Goal: Task Accomplishment & Management: Manage account settings

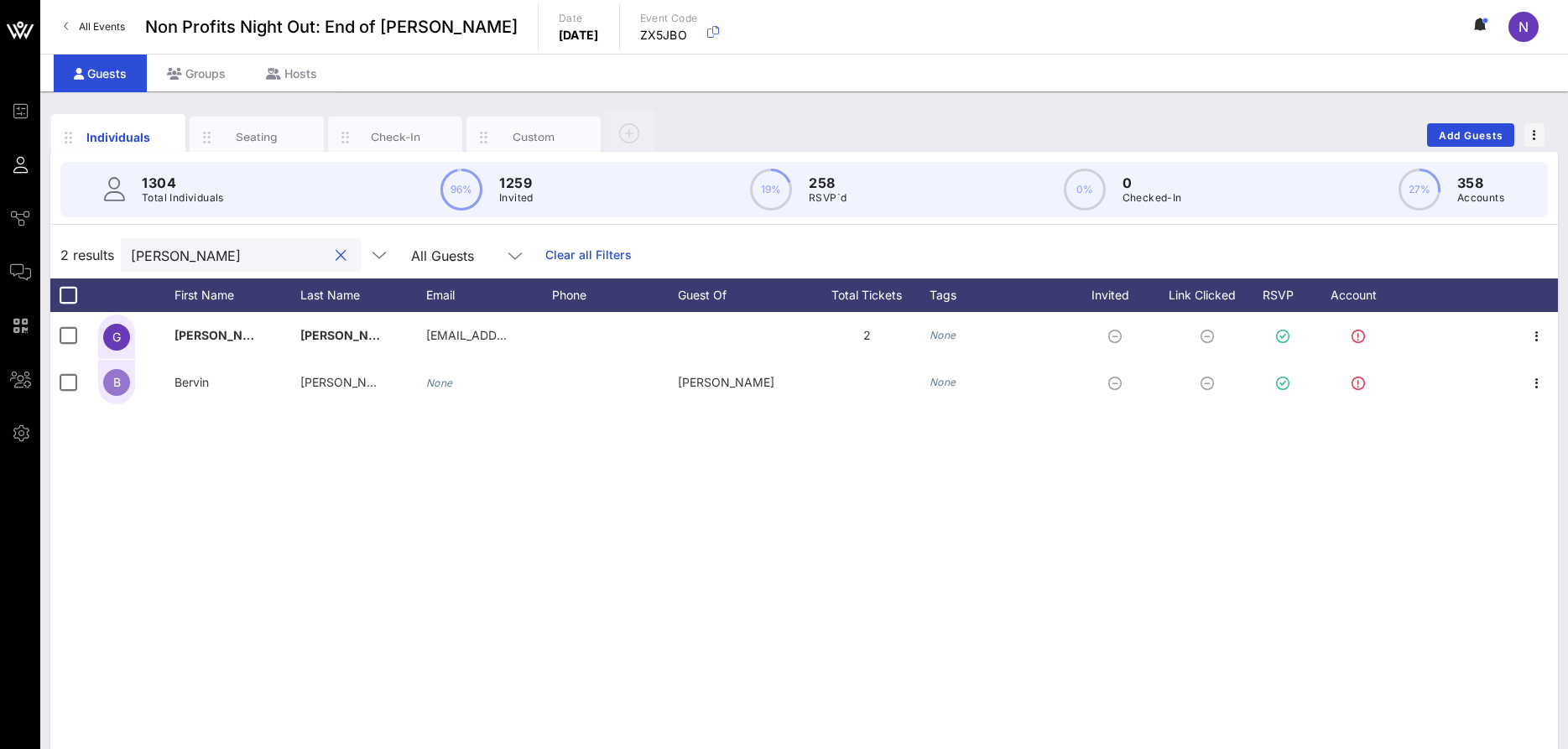
drag, startPoint x: 222, startPoint y: 262, endPoint x: -43, endPoint y: 256, distance: 265.1
click at [131, 256] on input "ginette" at bounding box center [229, 255] width 197 height 22
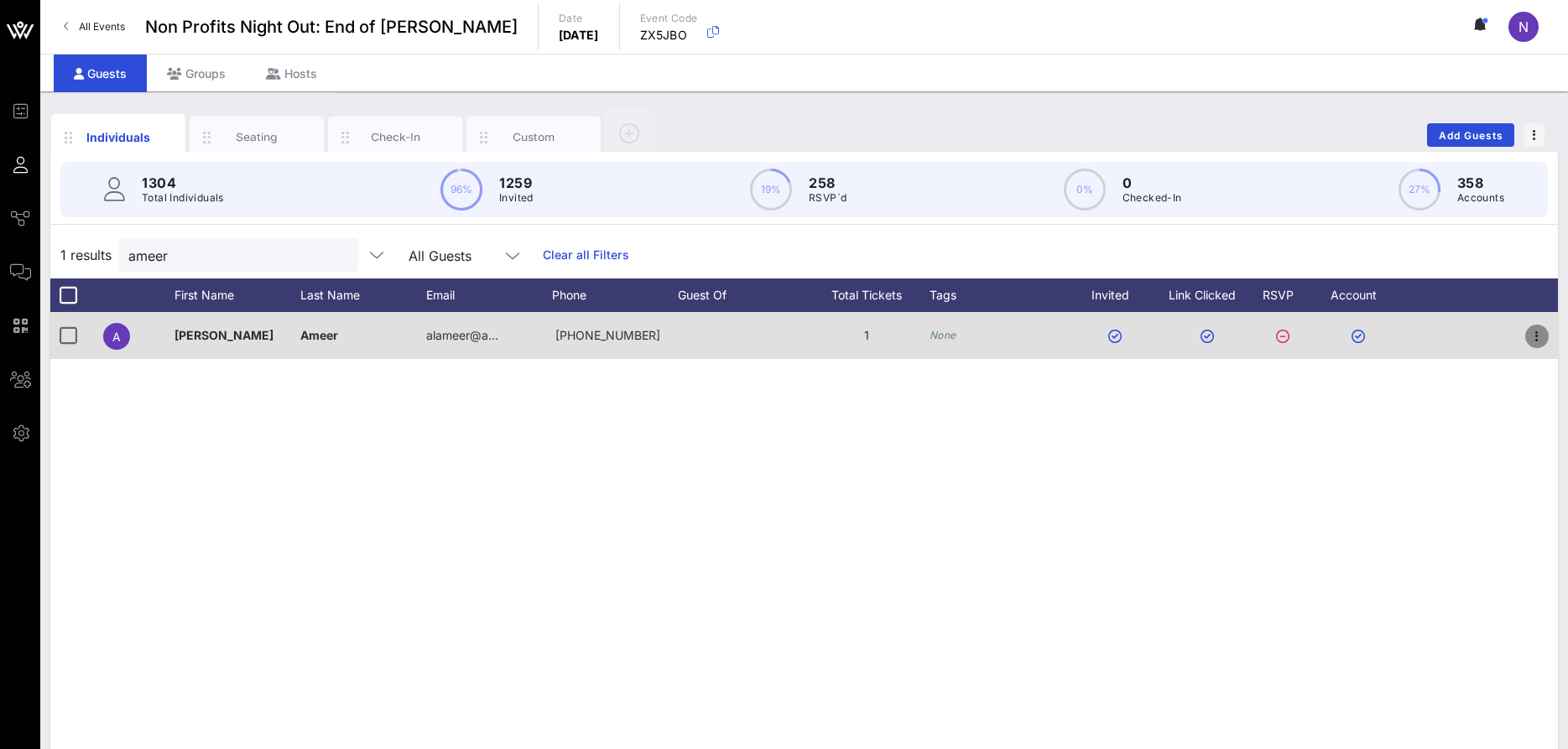
click at [1538, 328] on icon "button" at bounding box center [1537, 336] width 20 height 20
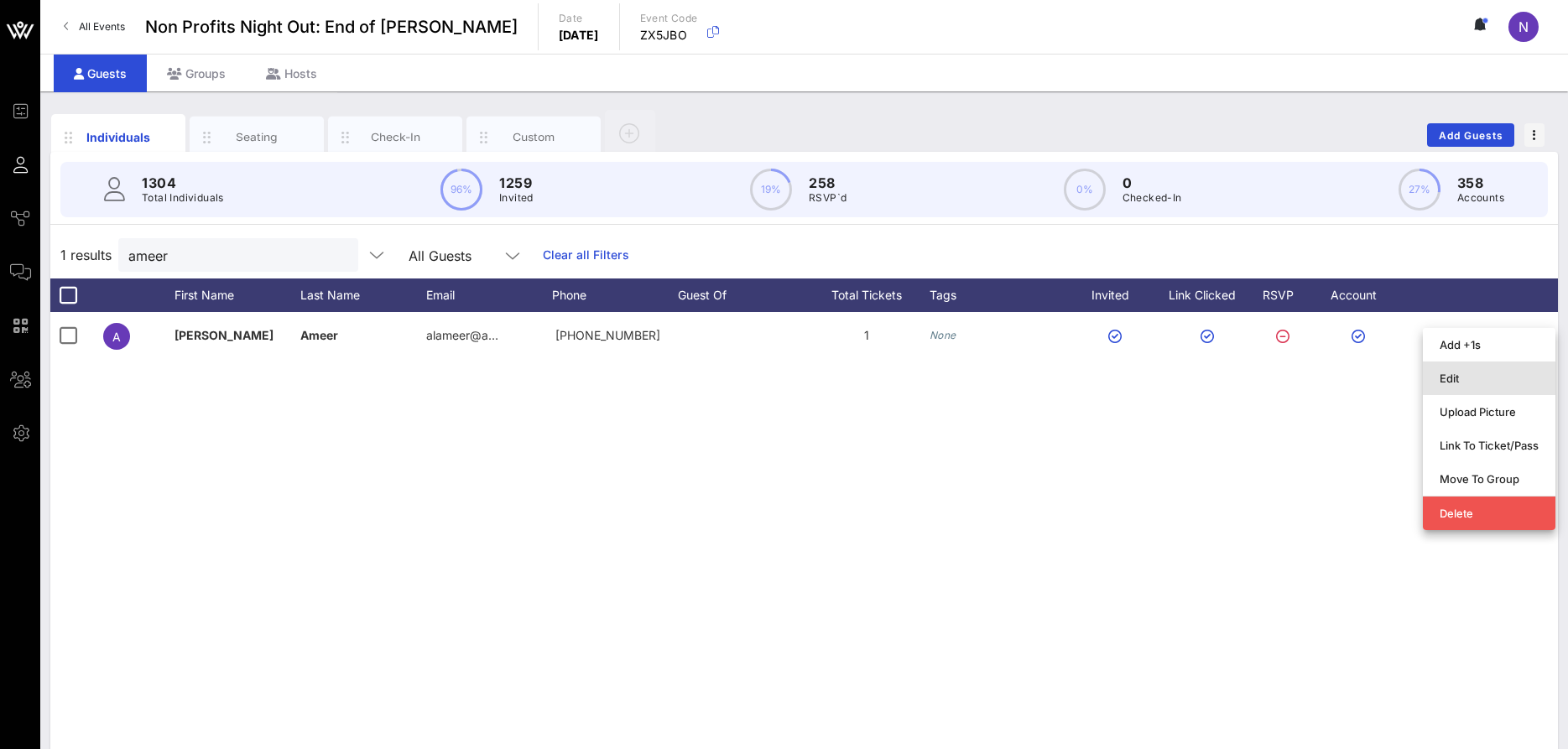
click at [1449, 380] on div "Edit" at bounding box center [1489, 378] width 99 height 14
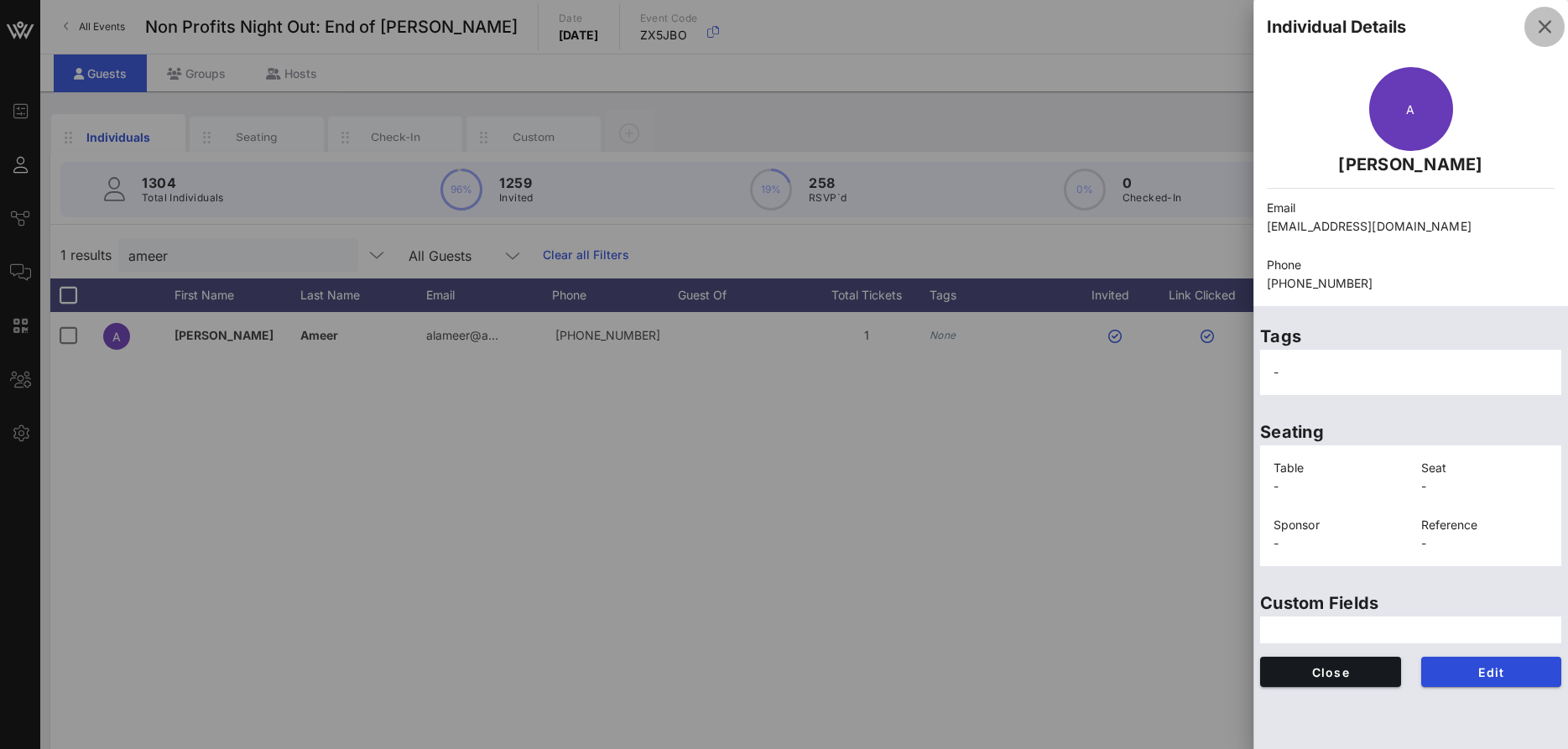
click at [1541, 19] on icon "button" at bounding box center [1544, 26] width 20 height 20
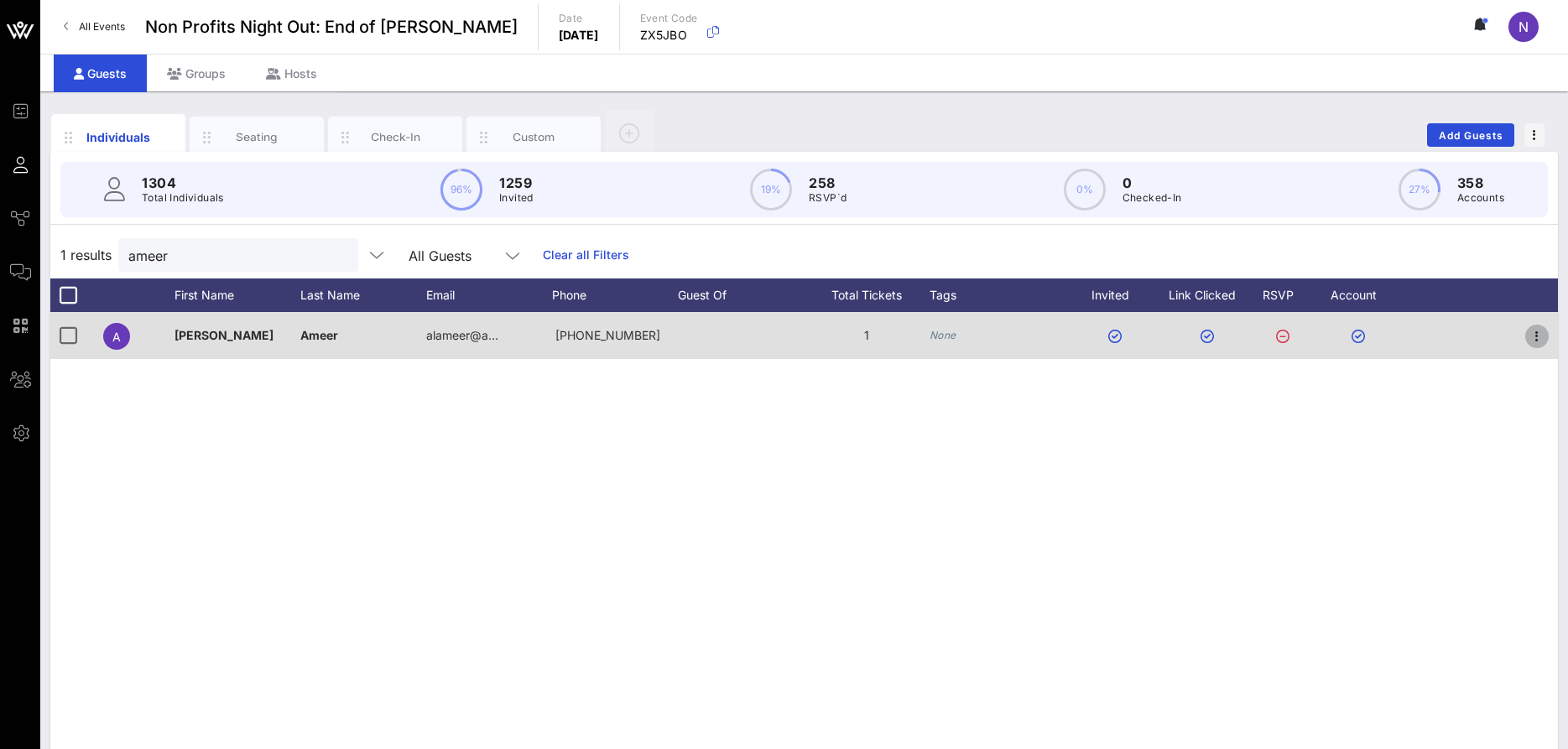
click at [1540, 339] on icon "button" at bounding box center [1537, 336] width 20 height 20
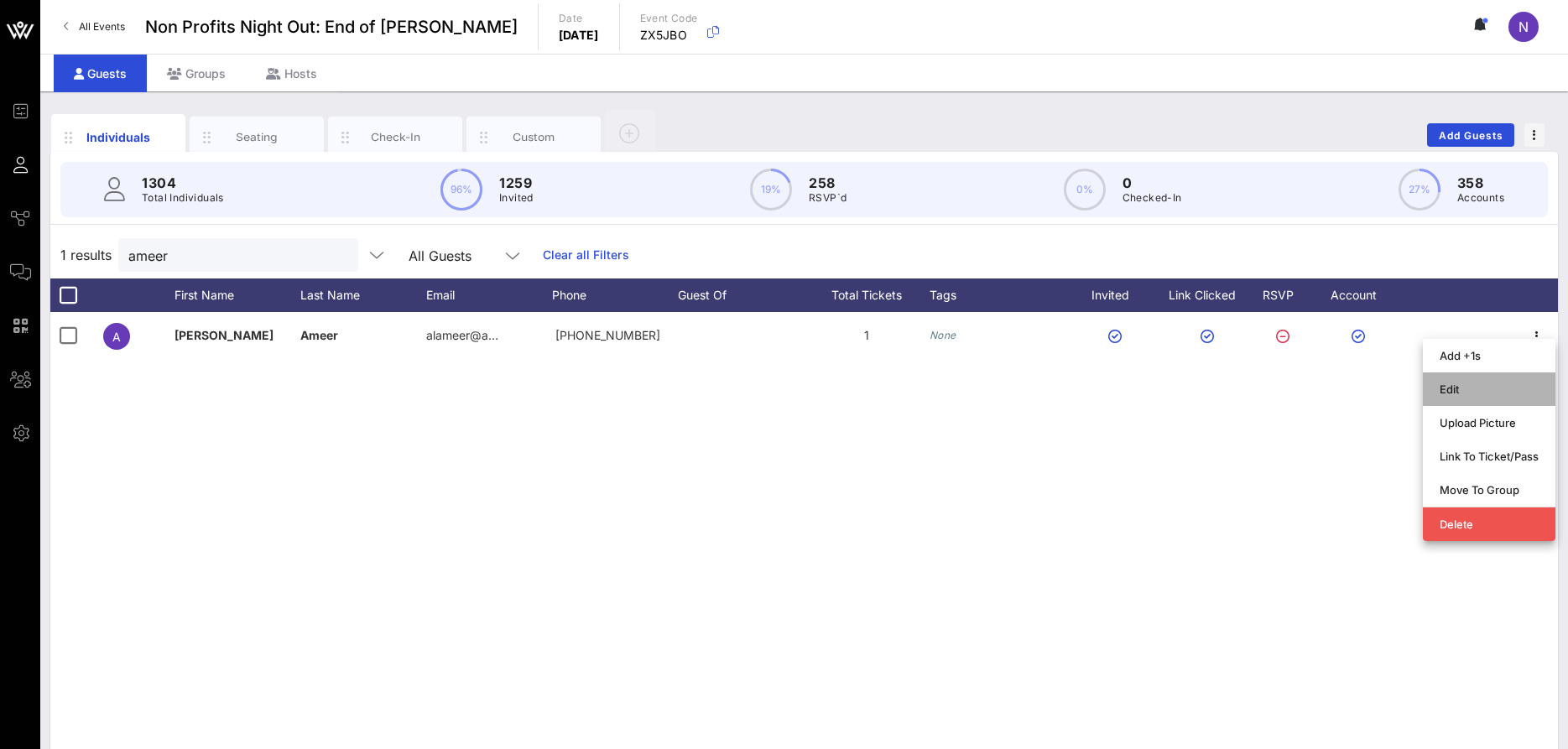
click at [1481, 385] on div "Edit" at bounding box center [1489, 389] width 99 height 14
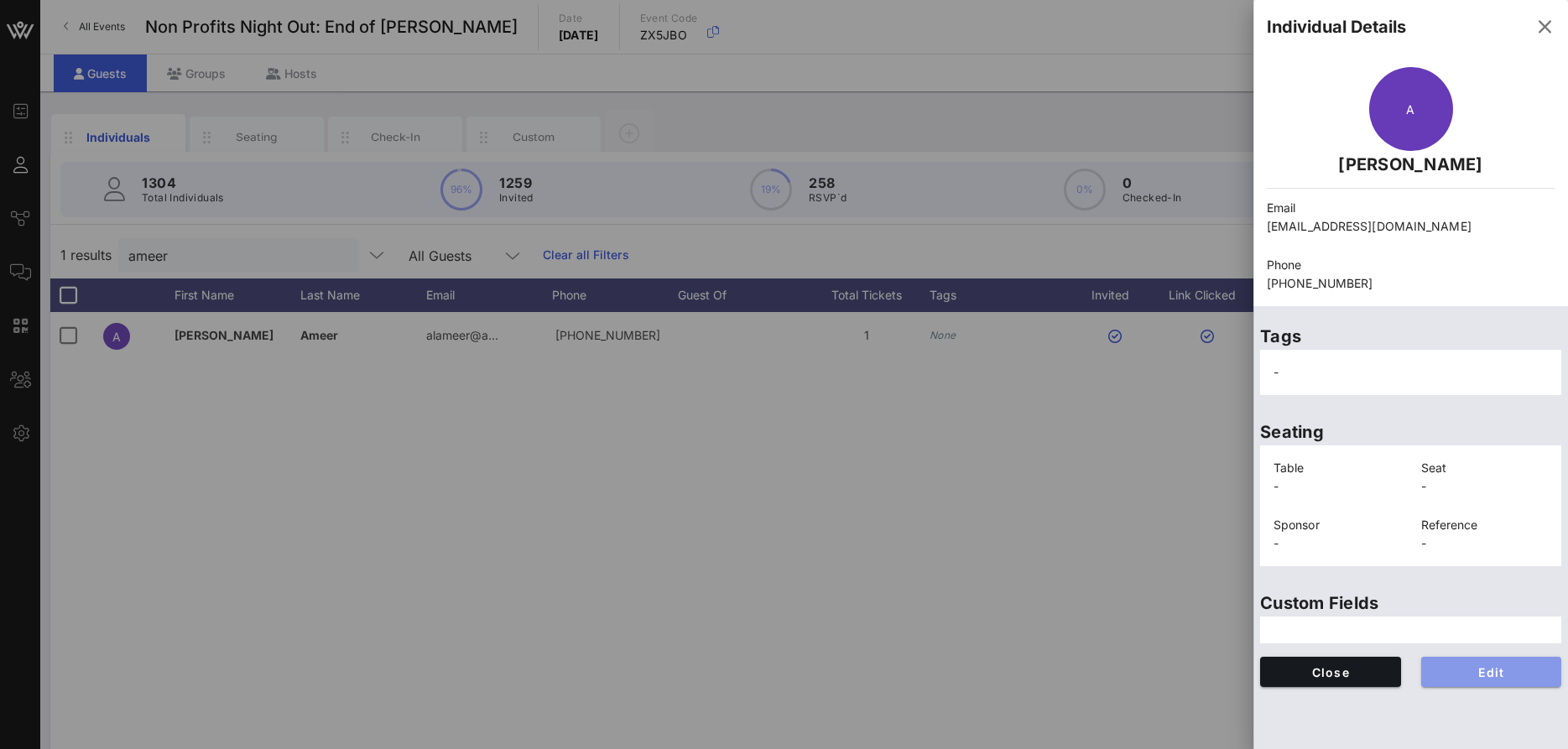
drag, startPoint x: 1465, startPoint y: 666, endPoint x: 1406, endPoint y: 440, distance: 233.6
click at [1466, 666] on span "Edit" at bounding box center [1491, 673] width 114 height 15
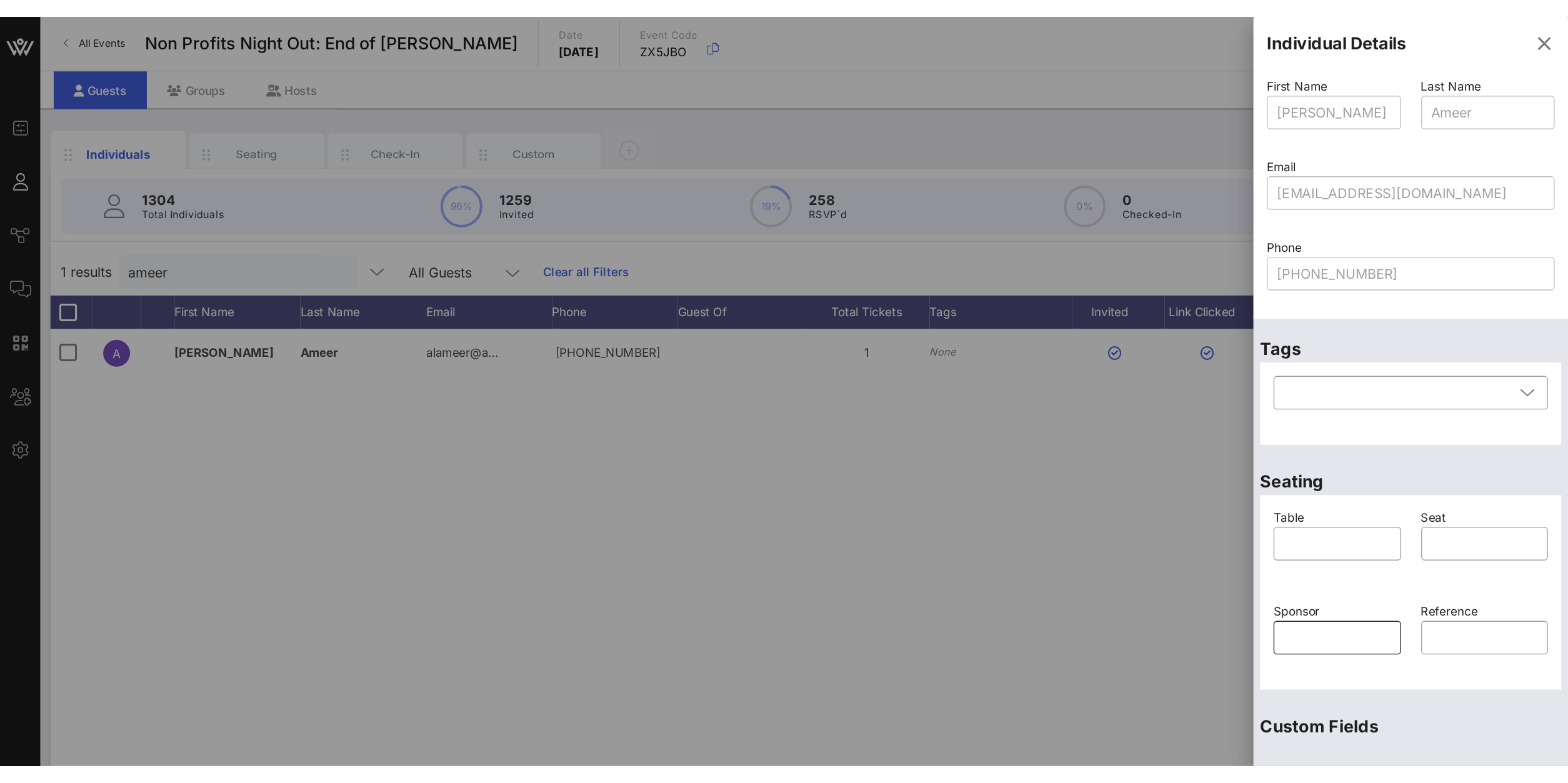
scroll to position [167, 0]
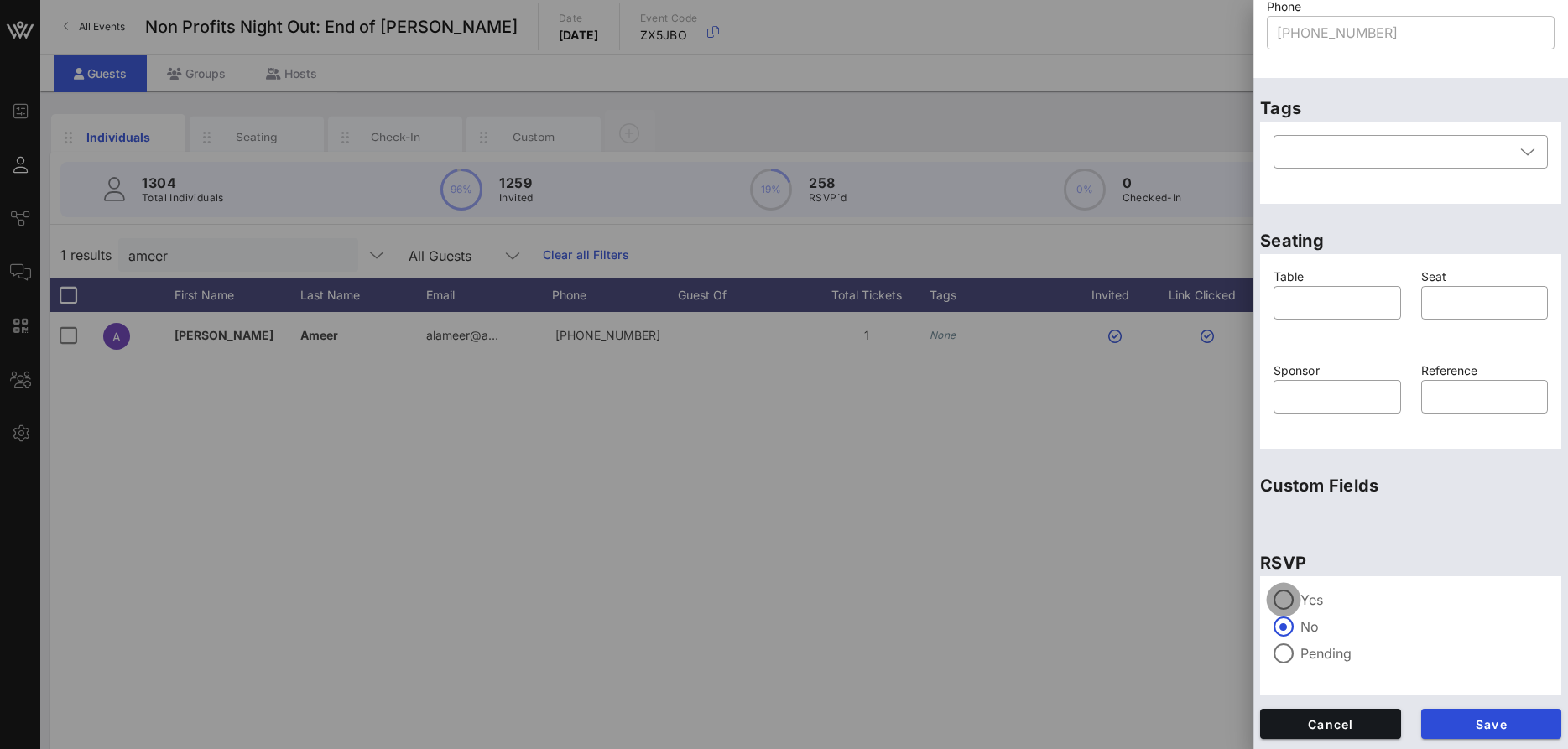
click at [1294, 598] on div at bounding box center [1283, 599] width 28 height 28
click at [1446, 713] on button "Save" at bounding box center [1492, 723] width 141 height 30
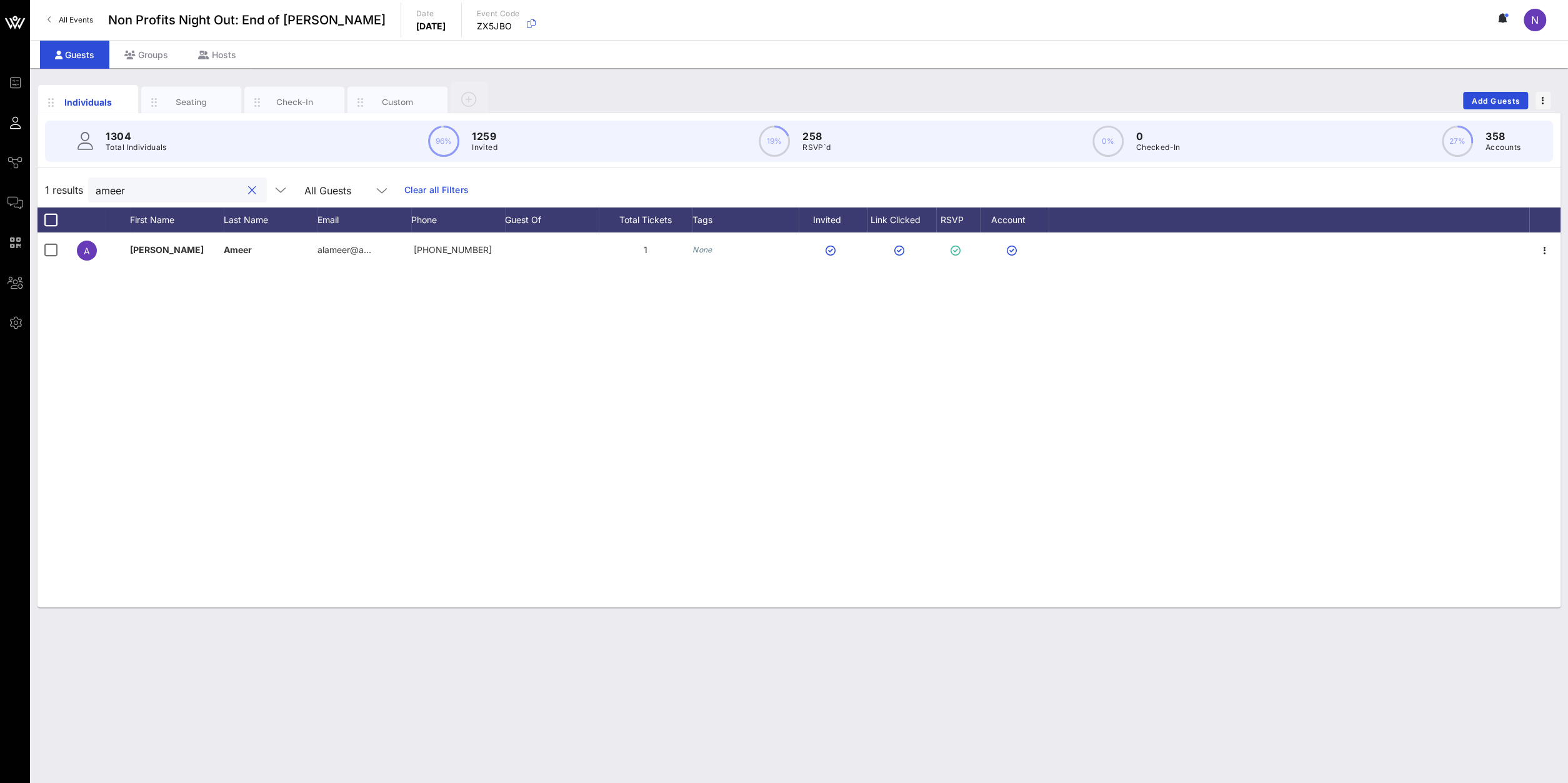
drag, startPoint x: 161, startPoint y: 191, endPoint x: -222, endPoint y: 189, distance: 383.0
click at [96, 189] on input "ameer" at bounding box center [169, 190] width 146 height 16
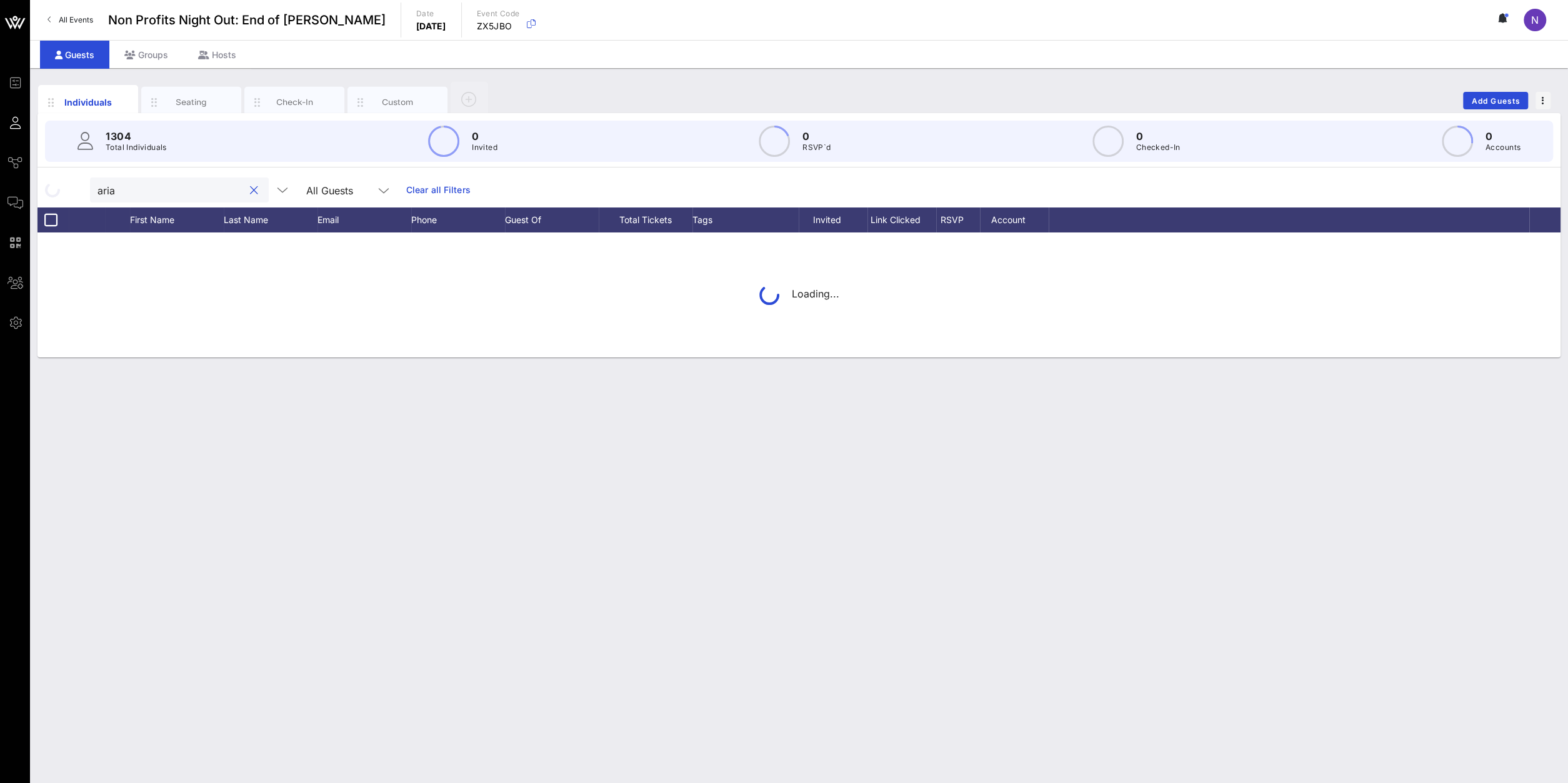
type input "arias"
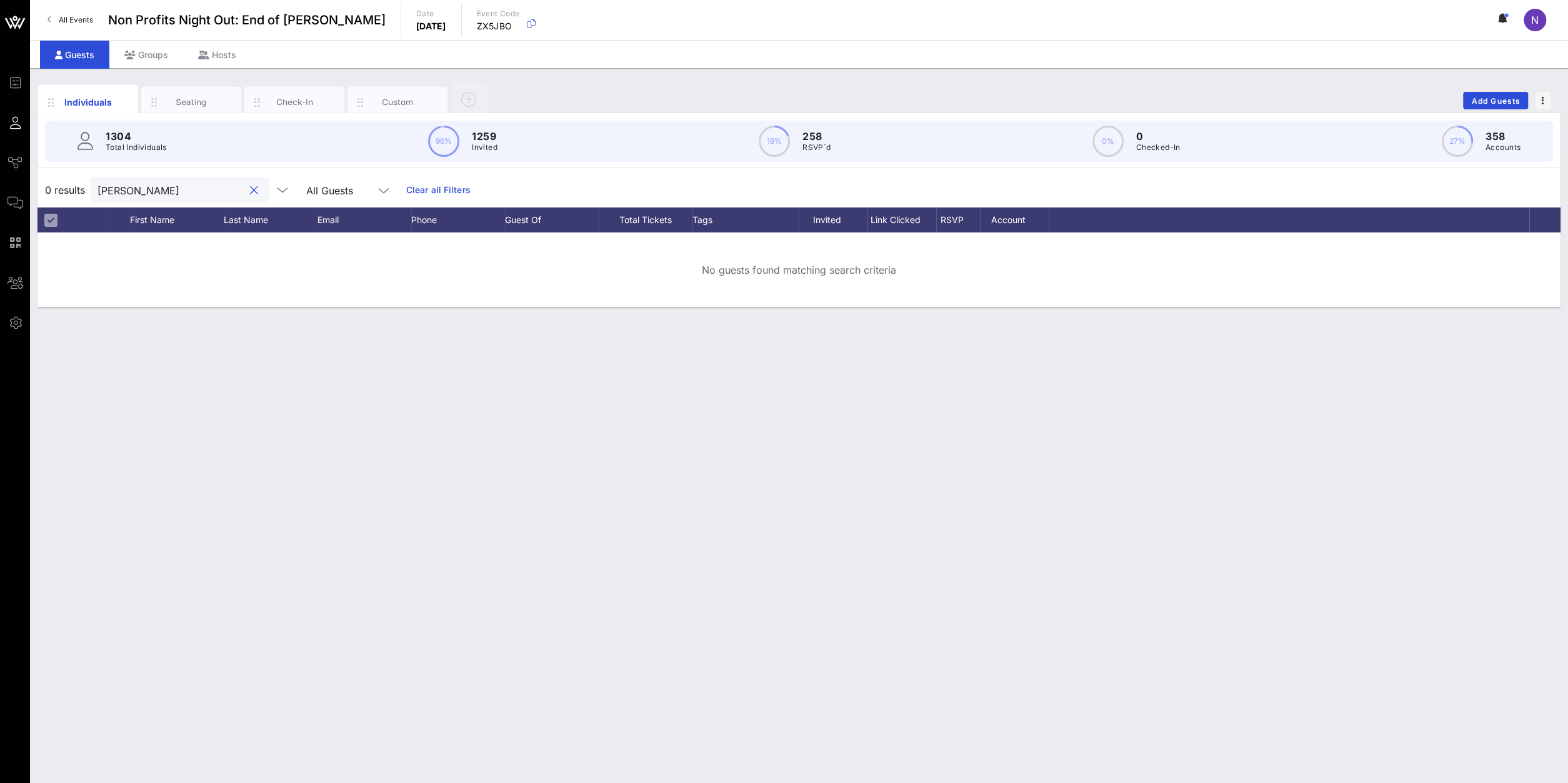
drag, startPoint x: 170, startPoint y: 186, endPoint x: 37, endPoint y: 173, distance: 133.6
click at [98, 182] on input "arias" at bounding box center [171, 190] width 146 height 16
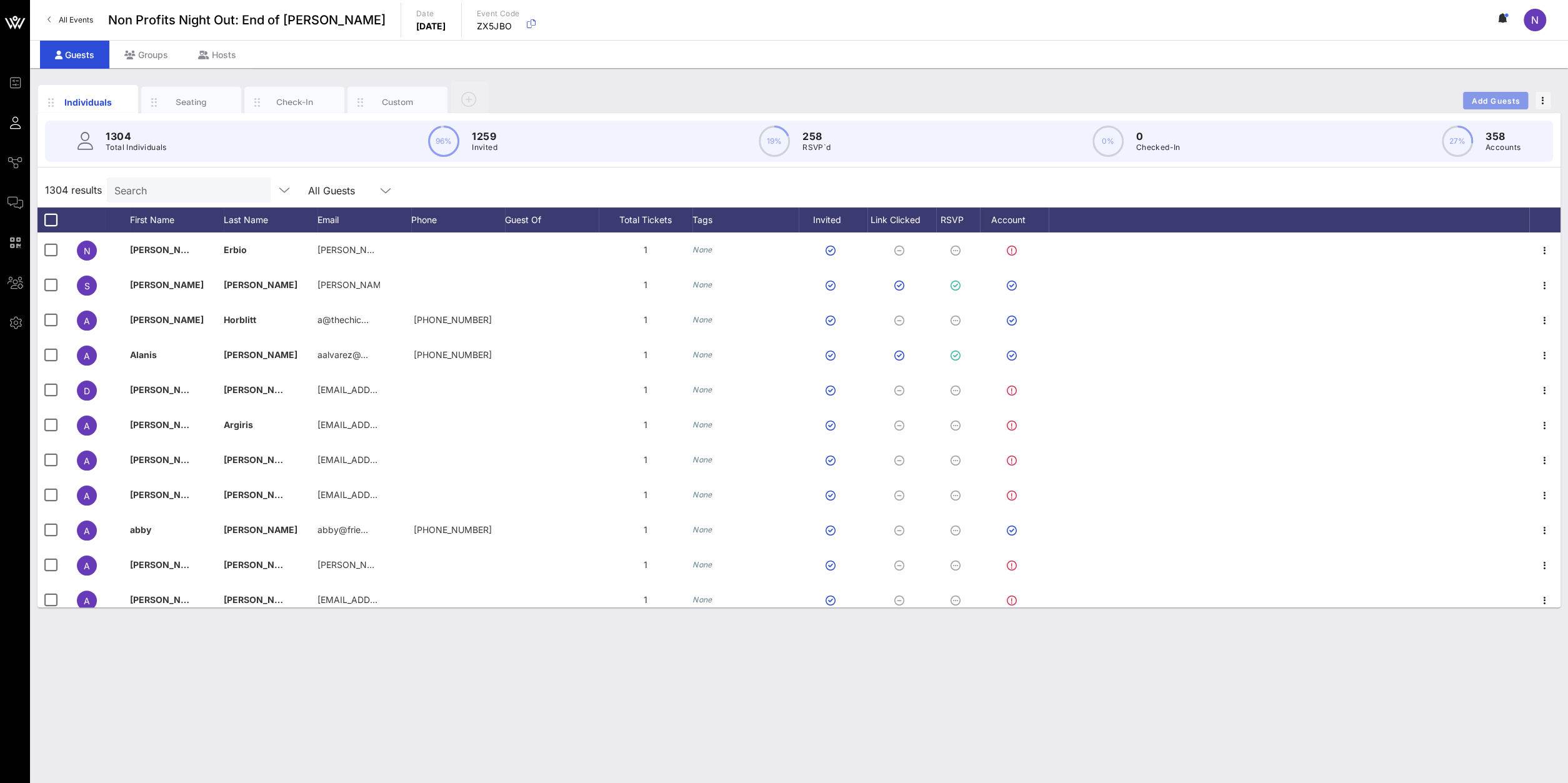
click at [1167, 102] on span "Add Guests" at bounding box center [1495, 101] width 50 height 9
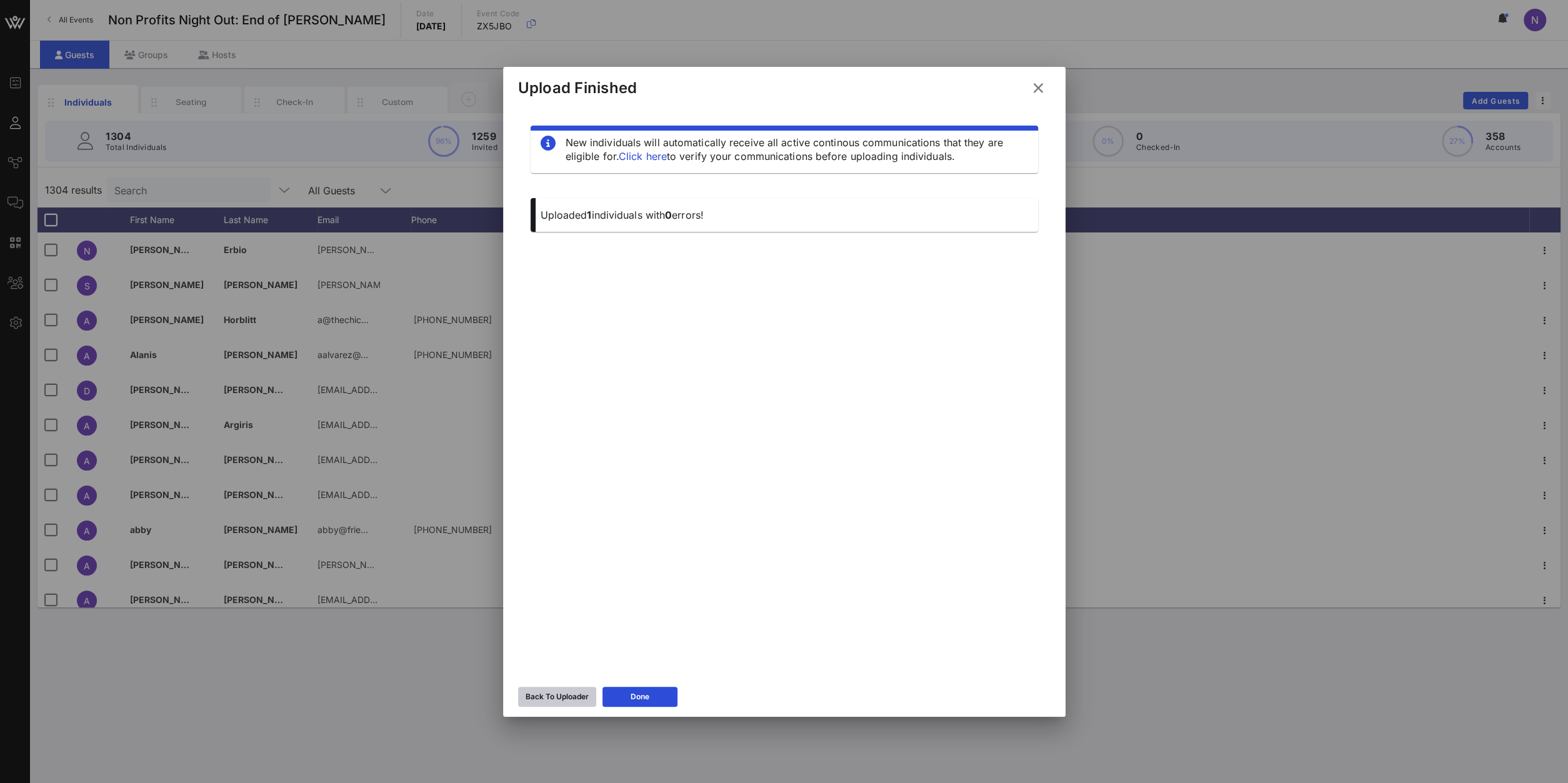
click at [542, 558] on div "Back To Uploader" at bounding box center [557, 697] width 63 height 12
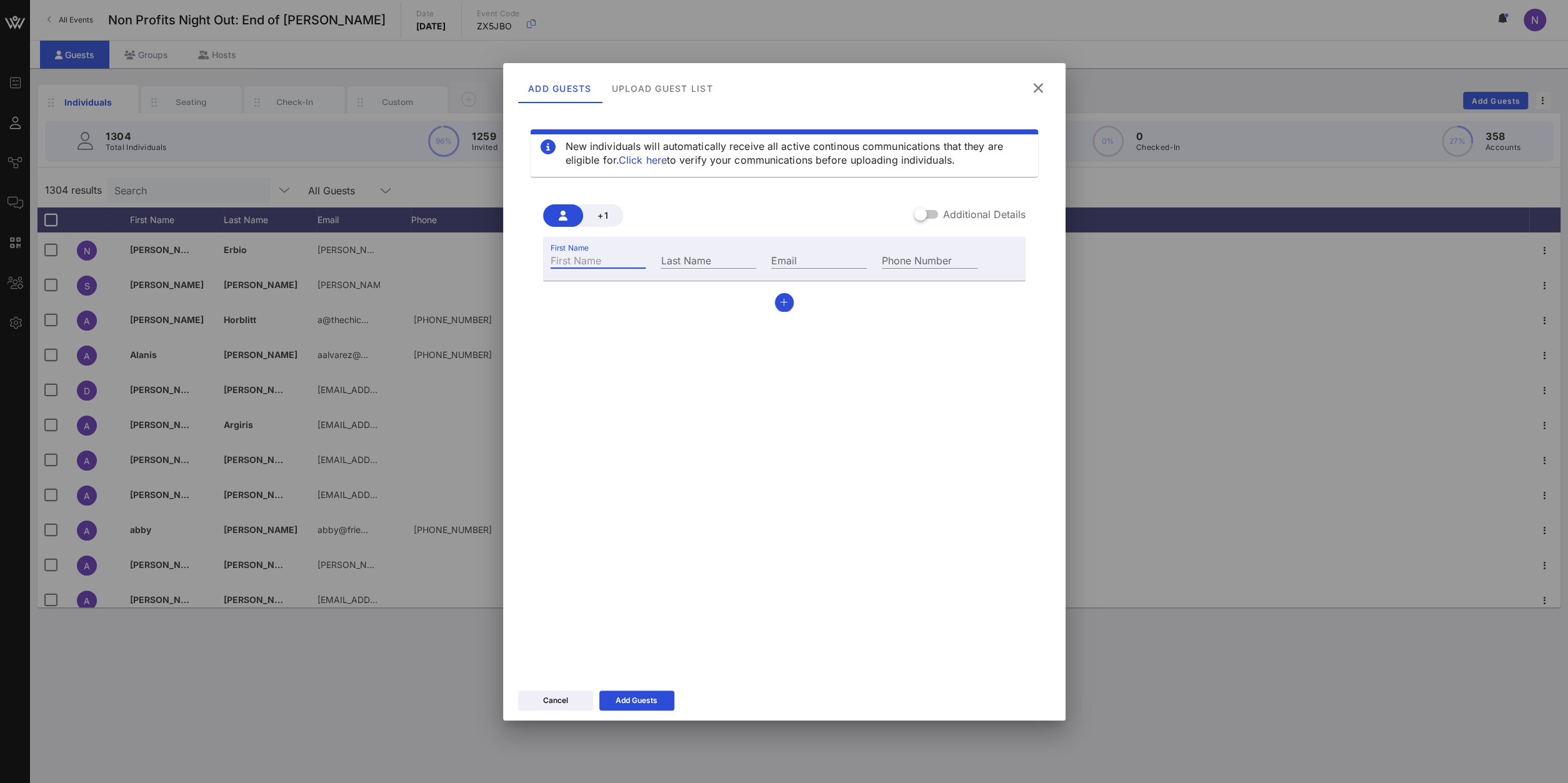
click at [638, 256] on input "First Name" at bounding box center [598, 260] width 96 height 16
type input "Emelyn"
type input "Arias"
click at [787, 262] on div "Email" at bounding box center [819, 260] width 96 height 16
paste input "ag@cmwf.org"
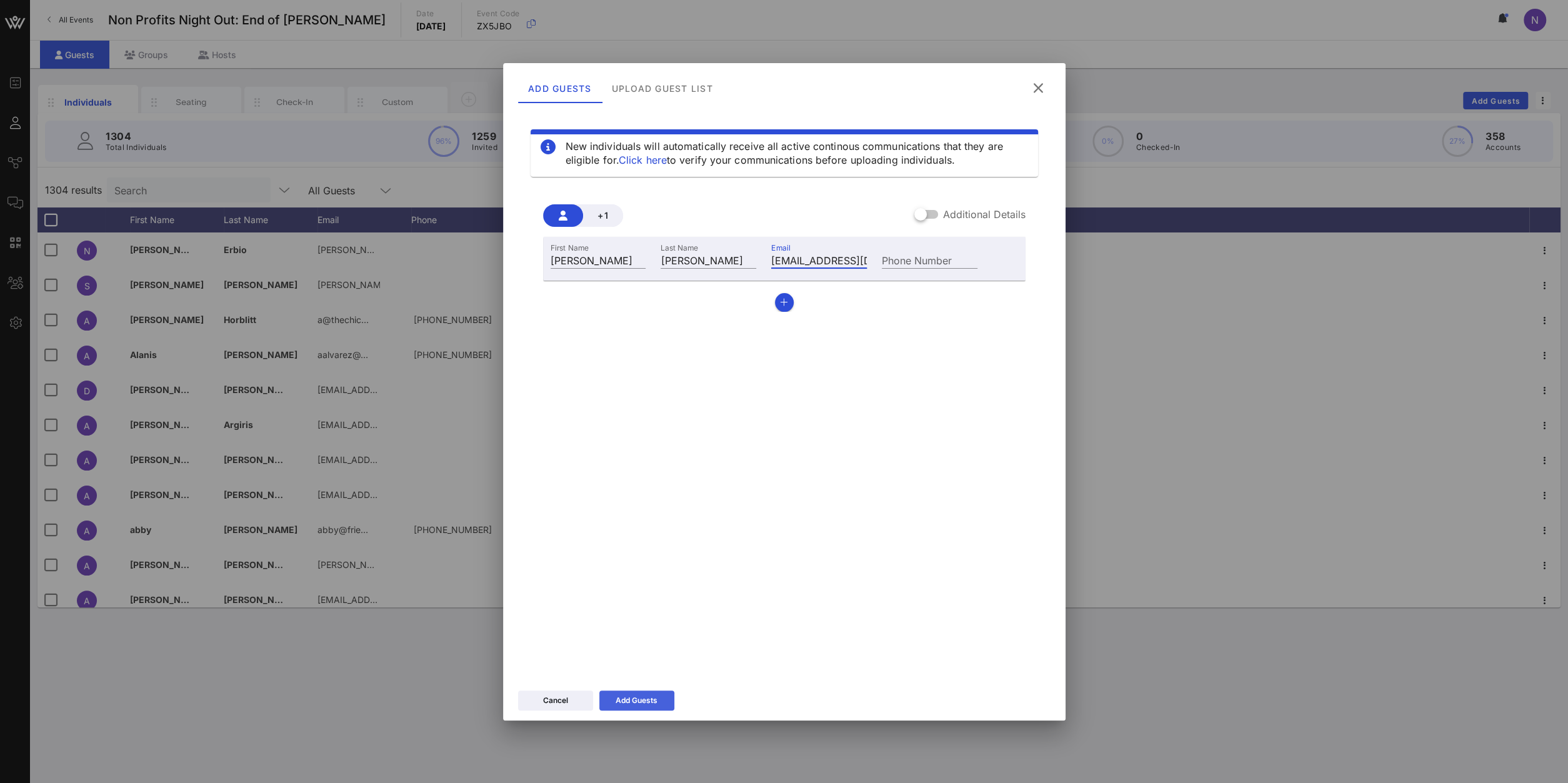
type input "ag@cmwf.org"
click at [614, 558] on button "Add Guests" at bounding box center [637, 700] width 75 height 20
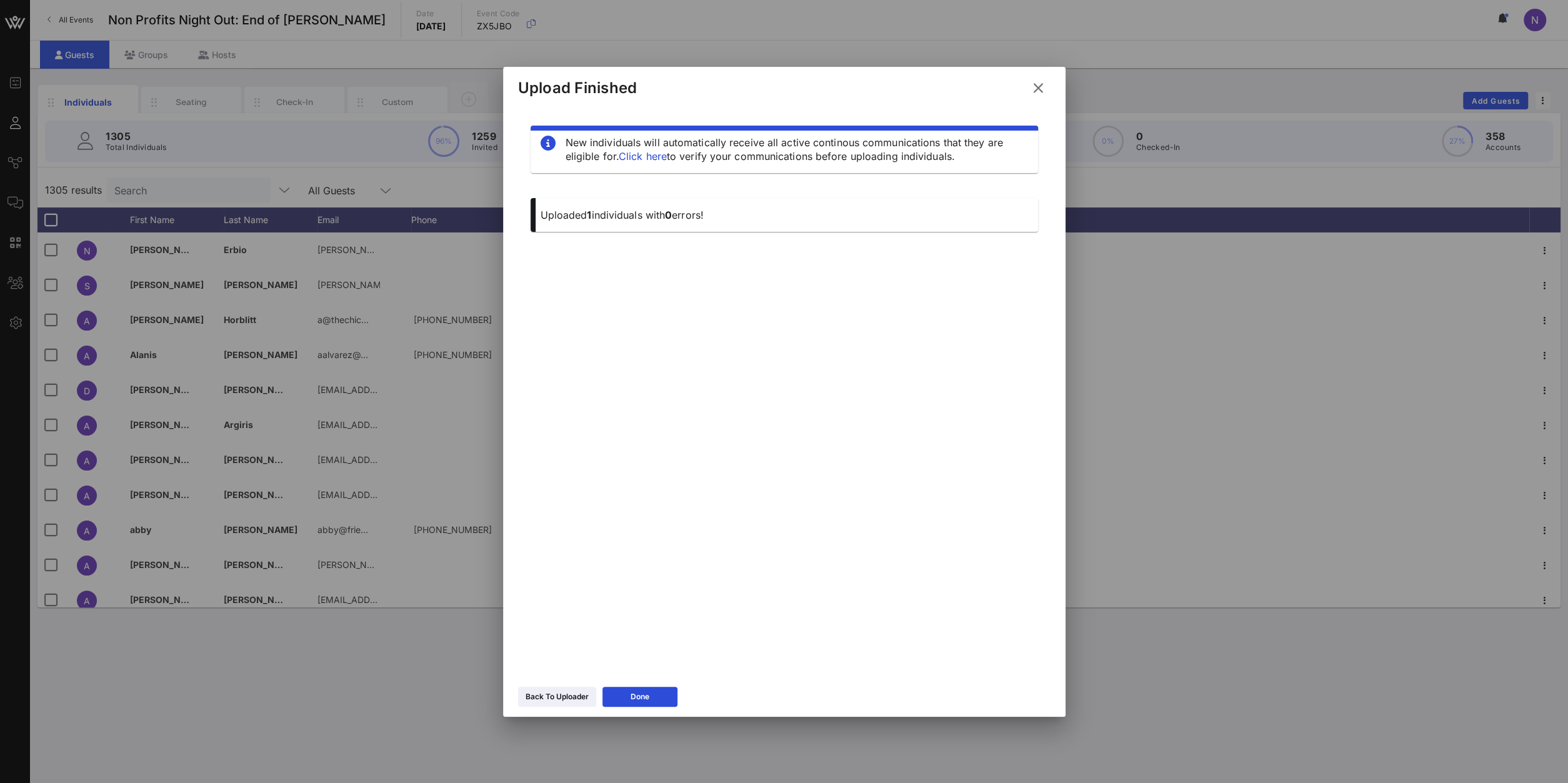
click at [1035, 90] on icon at bounding box center [1038, 88] width 20 height 18
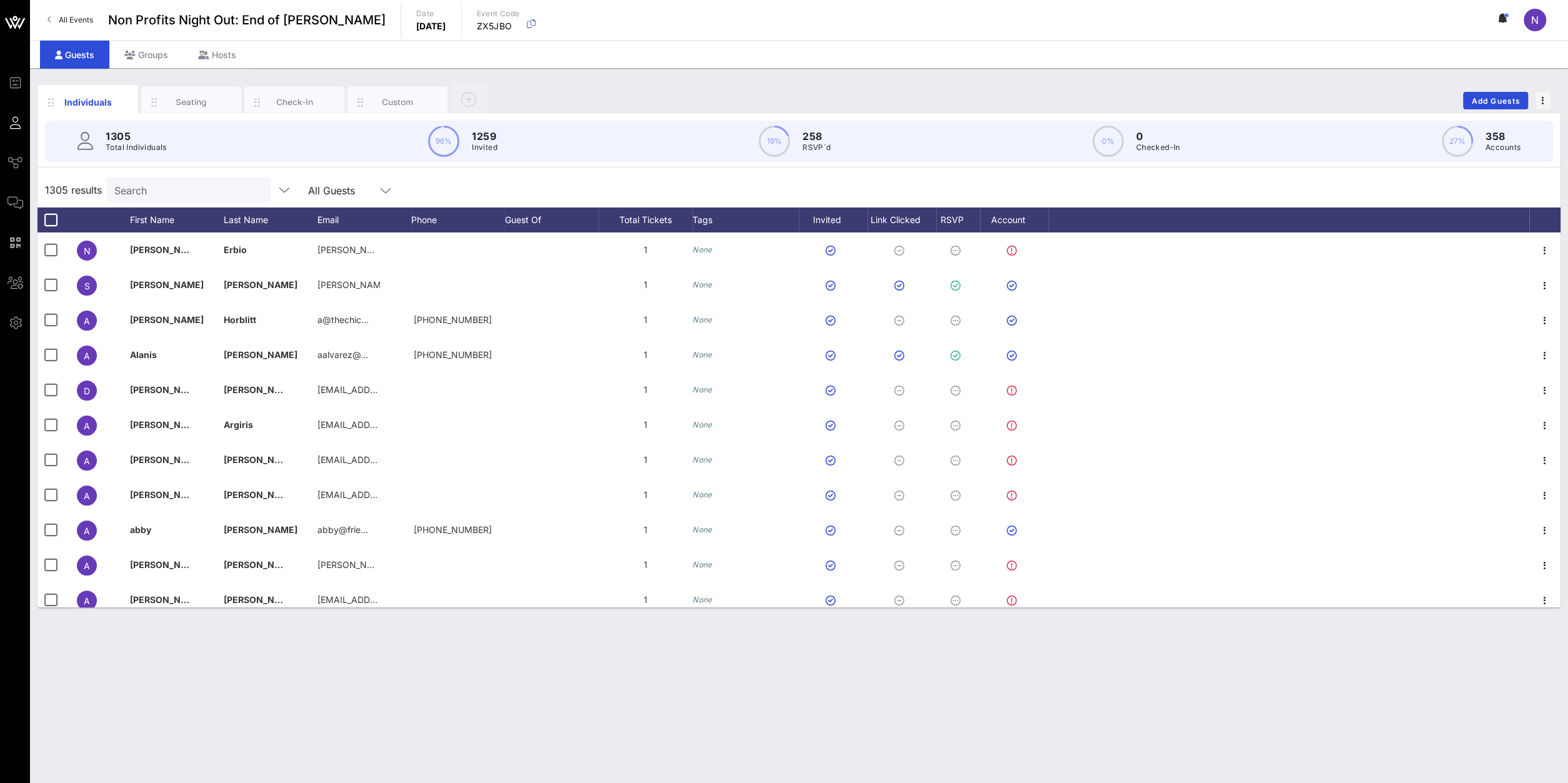
click at [144, 191] on input "Search" at bounding box center [188, 190] width 146 height 16
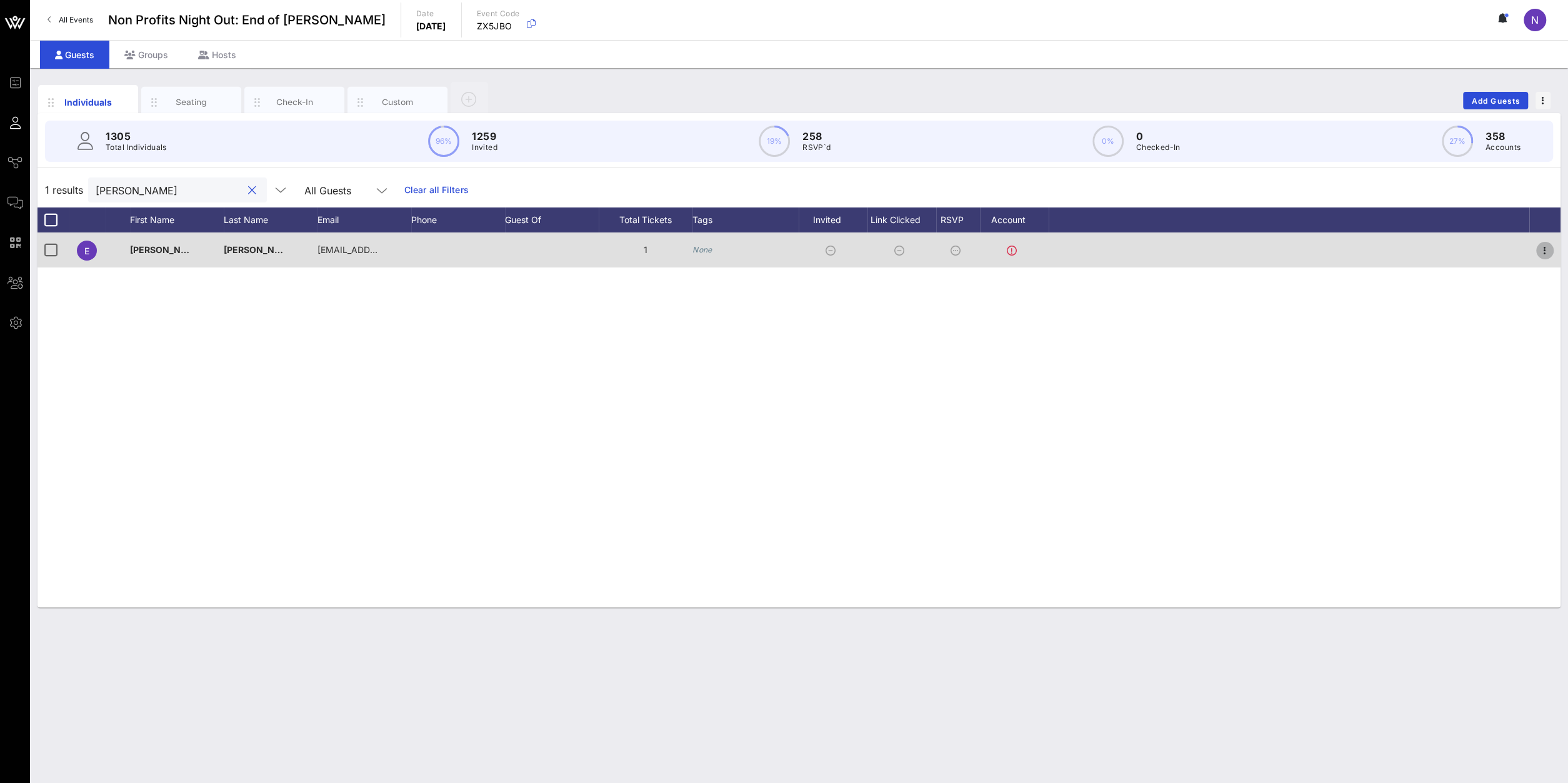
click at [1167, 248] on icon "button" at bounding box center [1544, 250] width 15 height 15
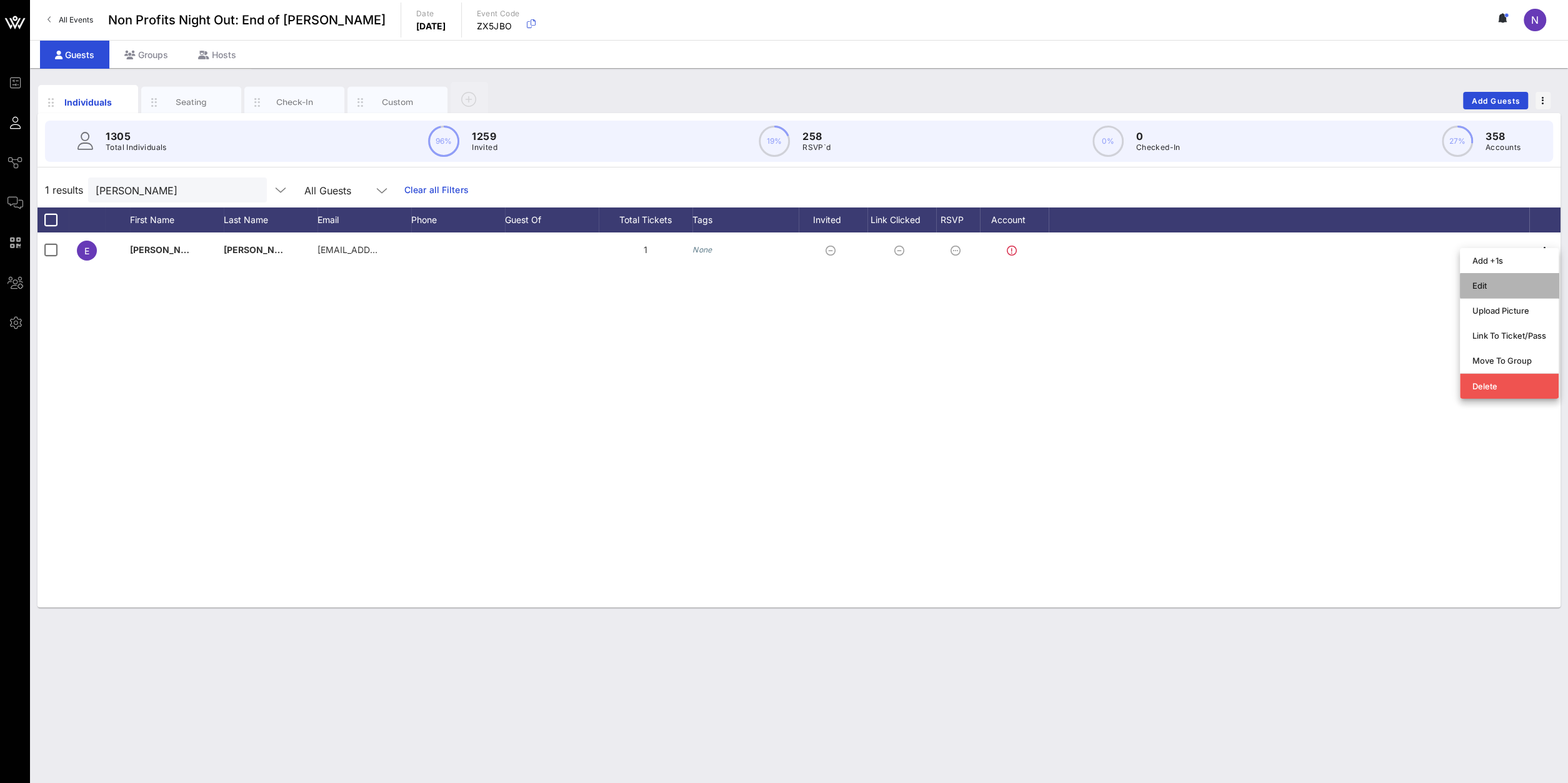
click at [1167, 291] on div "Edit" at bounding box center [1509, 285] width 74 height 20
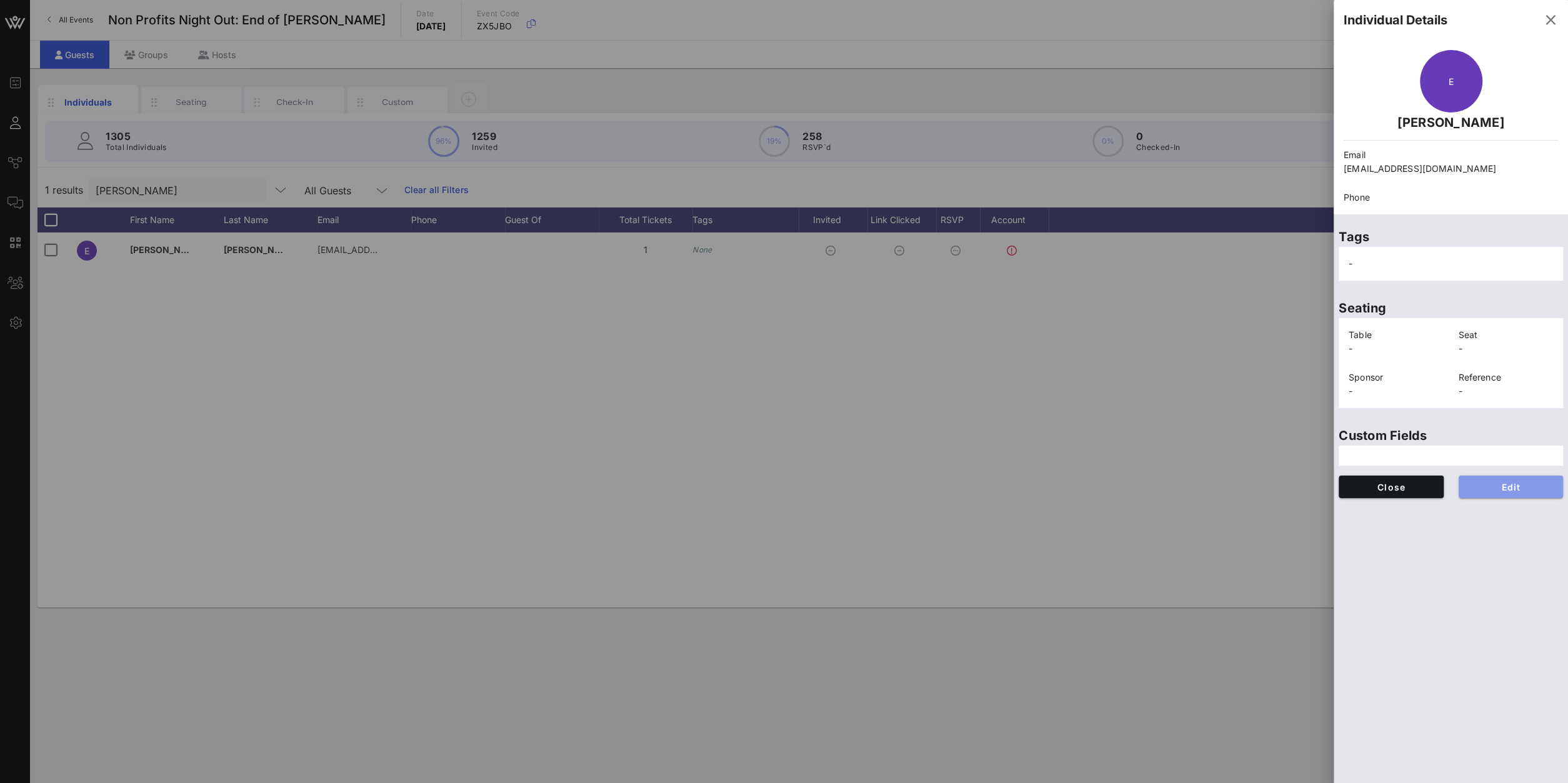
click at [1167, 480] on button "Edit" at bounding box center [1510, 486] width 105 height 22
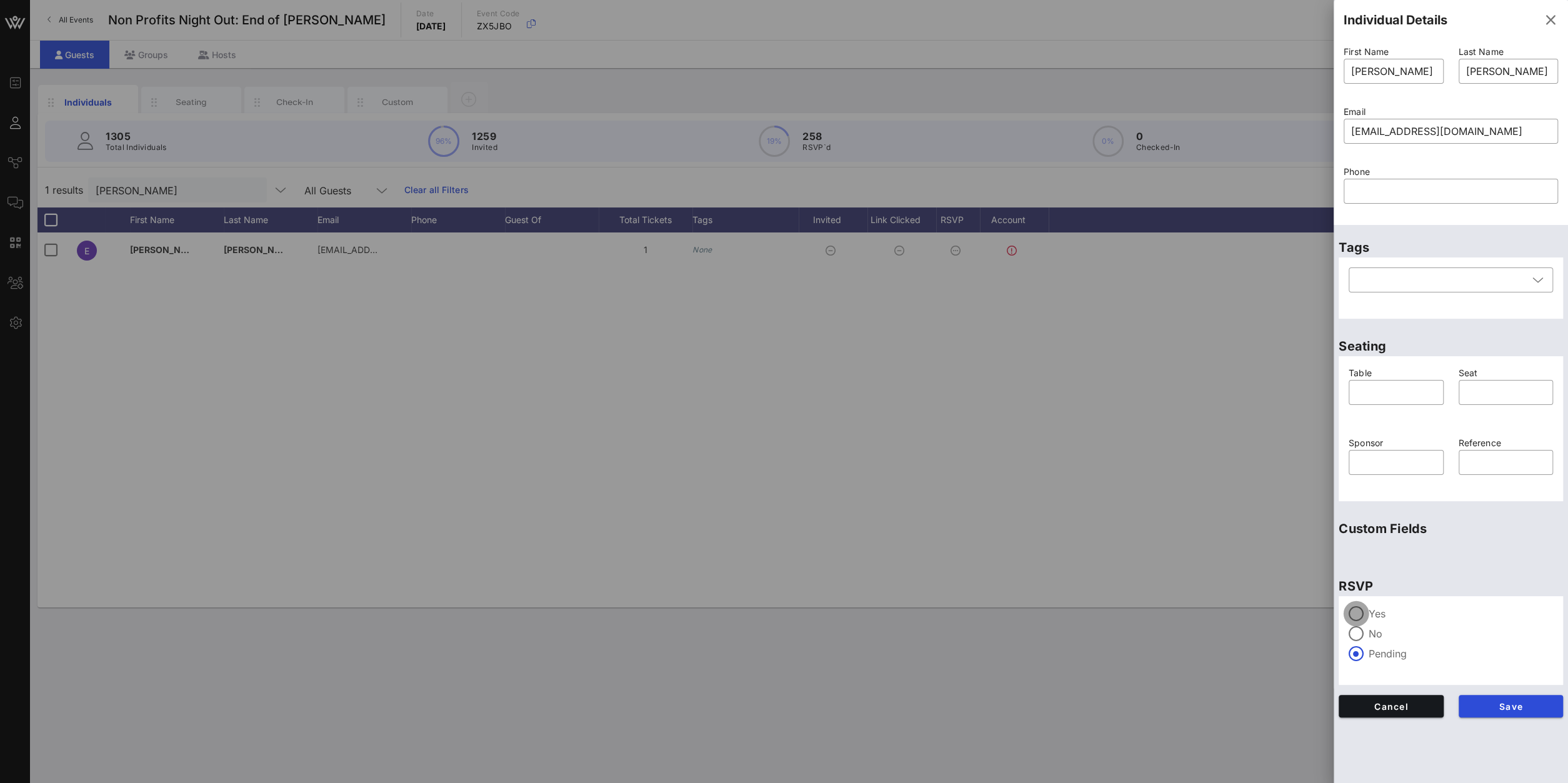
click at [1167, 558] on div at bounding box center [1356, 613] width 21 height 21
click at [1167, 558] on button "Save" at bounding box center [1510, 706] width 105 height 22
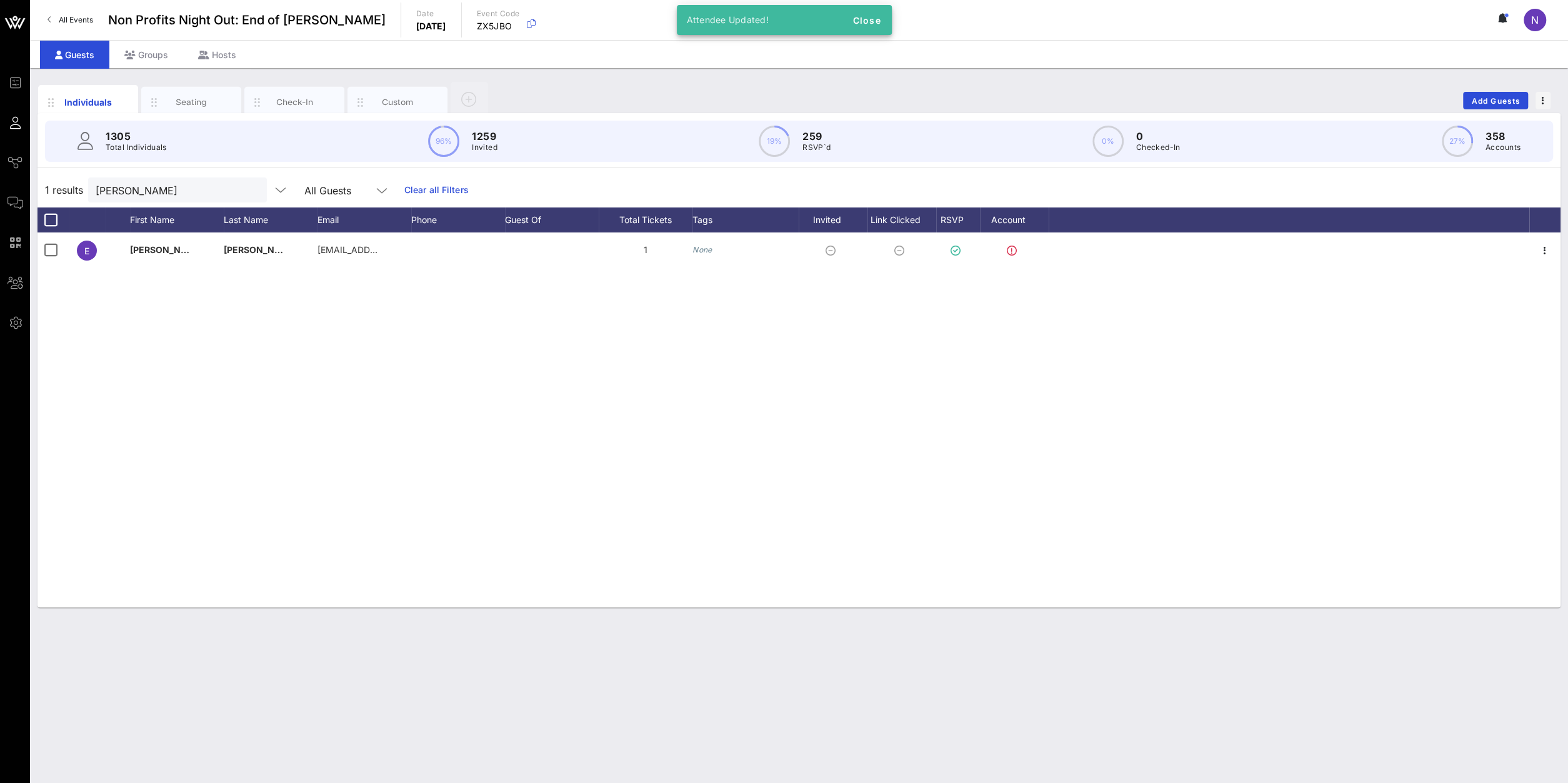
click at [769, 484] on div "E Emelyn Arias ag@cmwf.org 1 None" at bounding box center [798, 420] width 1523 height 375
drag, startPoint x: 146, startPoint y: 189, endPoint x: -132, endPoint y: 191, distance: 278.0
click at [96, 191] on input "arias" at bounding box center [169, 190] width 146 height 16
drag, startPoint x: 172, startPoint y: 191, endPoint x: -113, endPoint y: 172, distance: 285.6
click at [96, 182] on input "bartl" at bounding box center [169, 190] width 146 height 16
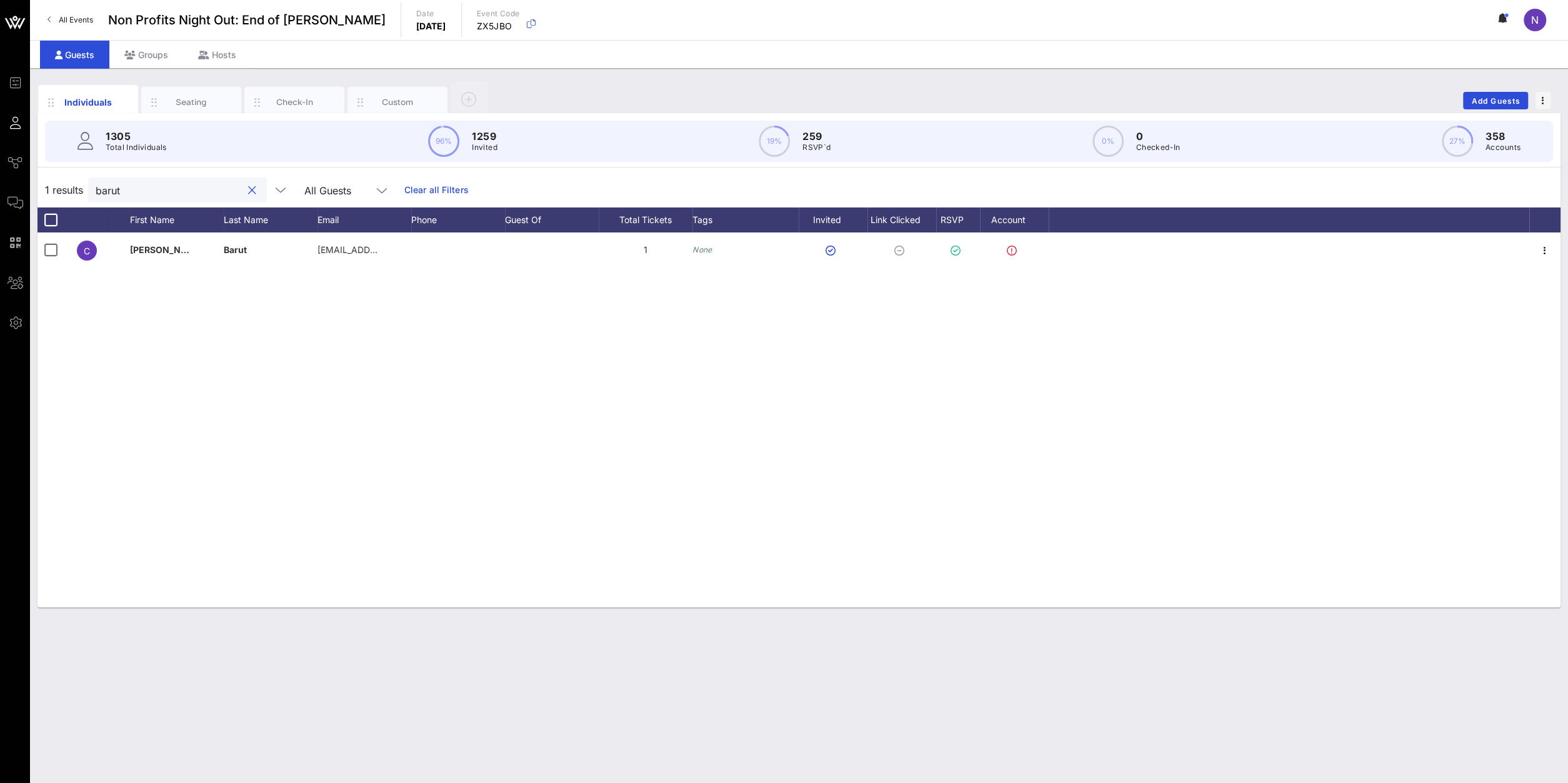
drag, startPoint x: 157, startPoint y: 182, endPoint x: -242, endPoint y: 204, distance: 399.6
click at [96, 198] on input "barut" at bounding box center [169, 190] width 146 height 16
drag, startPoint x: 163, startPoint y: 195, endPoint x: -185, endPoint y: 156, distance: 350.2
click at [96, 182] on input "ashton" at bounding box center [169, 190] width 146 height 16
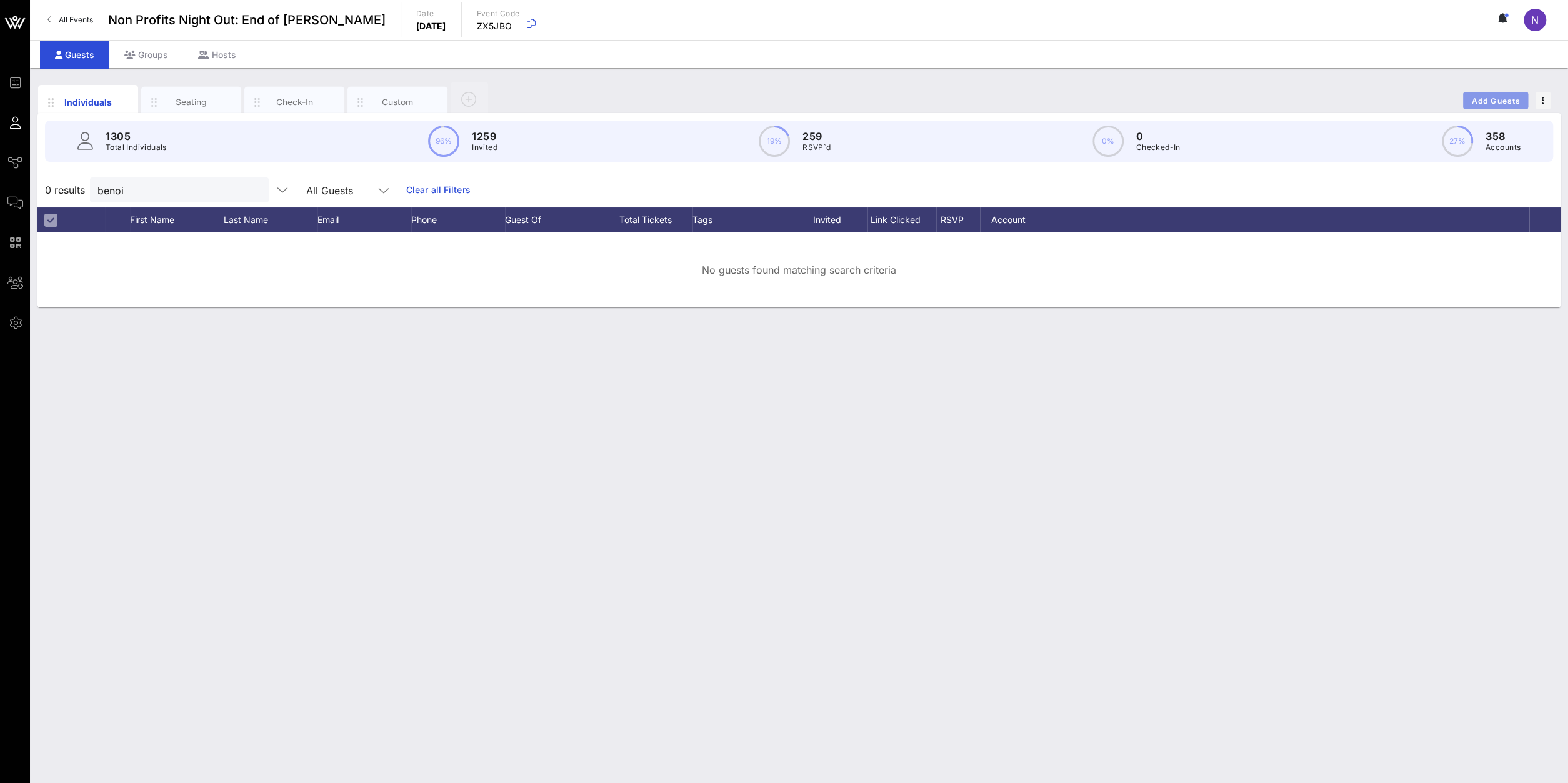
click at [1167, 96] on span "Add Guests" at bounding box center [1495, 101] width 50 height 9
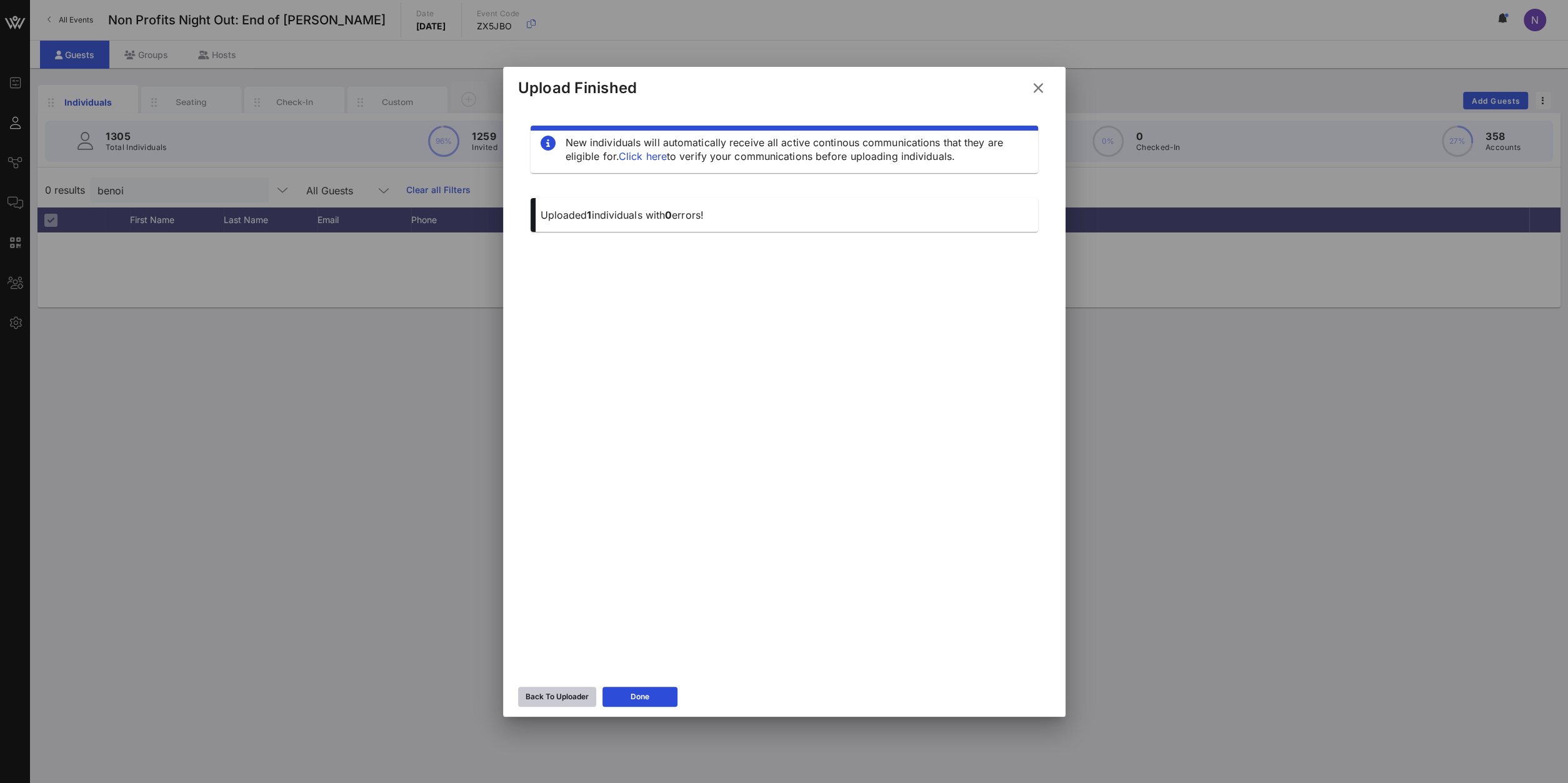
click at [541, 558] on div "Back To Uploader" at bounding box center [557, 697] width 63 height 12
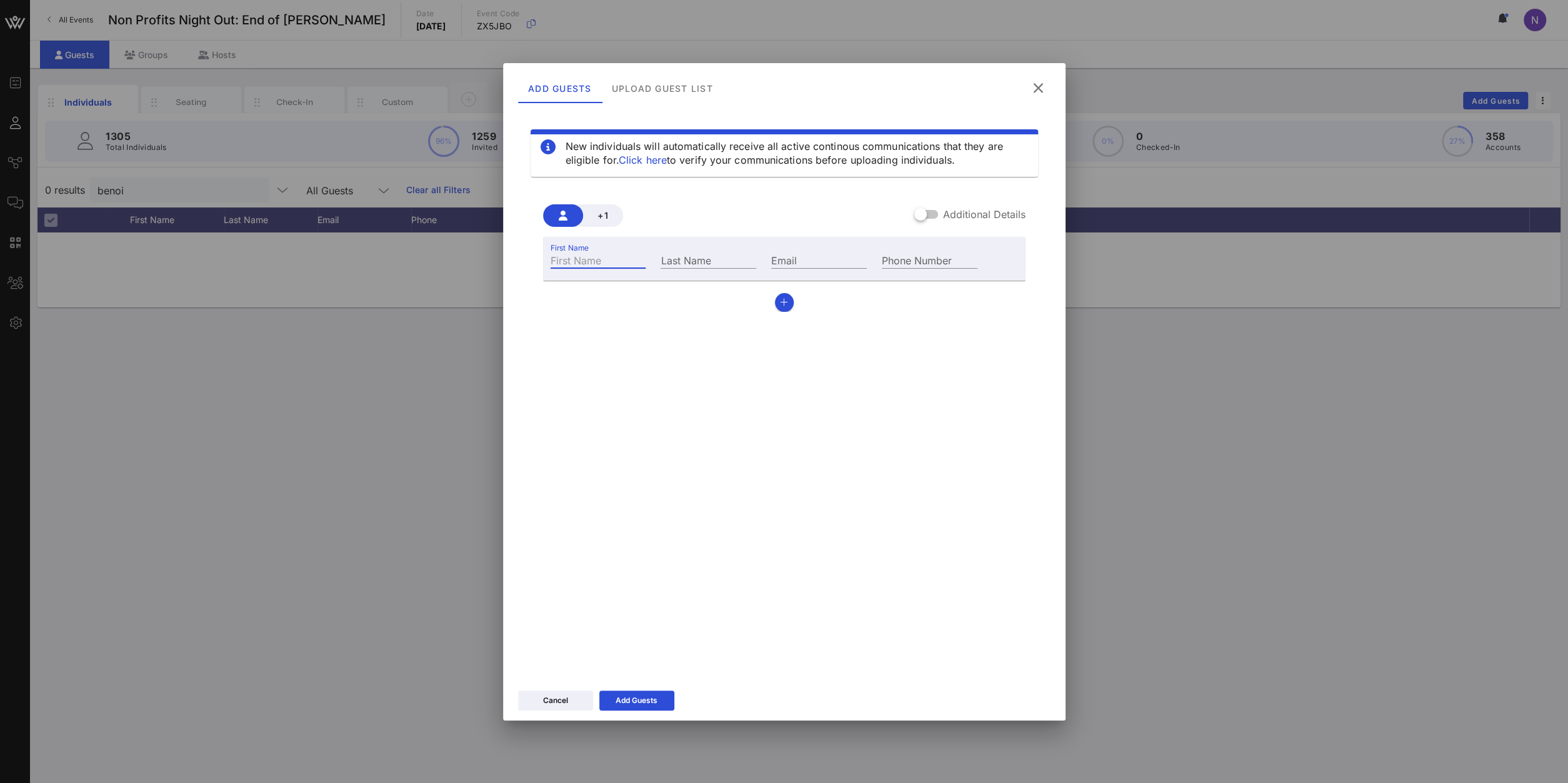
click at [587, 268] on div "First Name" at bounding box center [598, 260] width 96 height 16
drag, startPoint x: 1048, startPoint y: 92, endPoint x: 1043, endPoint y: 86, distance: 7.8
click at [1046, 91] on button at bounding box center [1038, 88] width 24 height 22
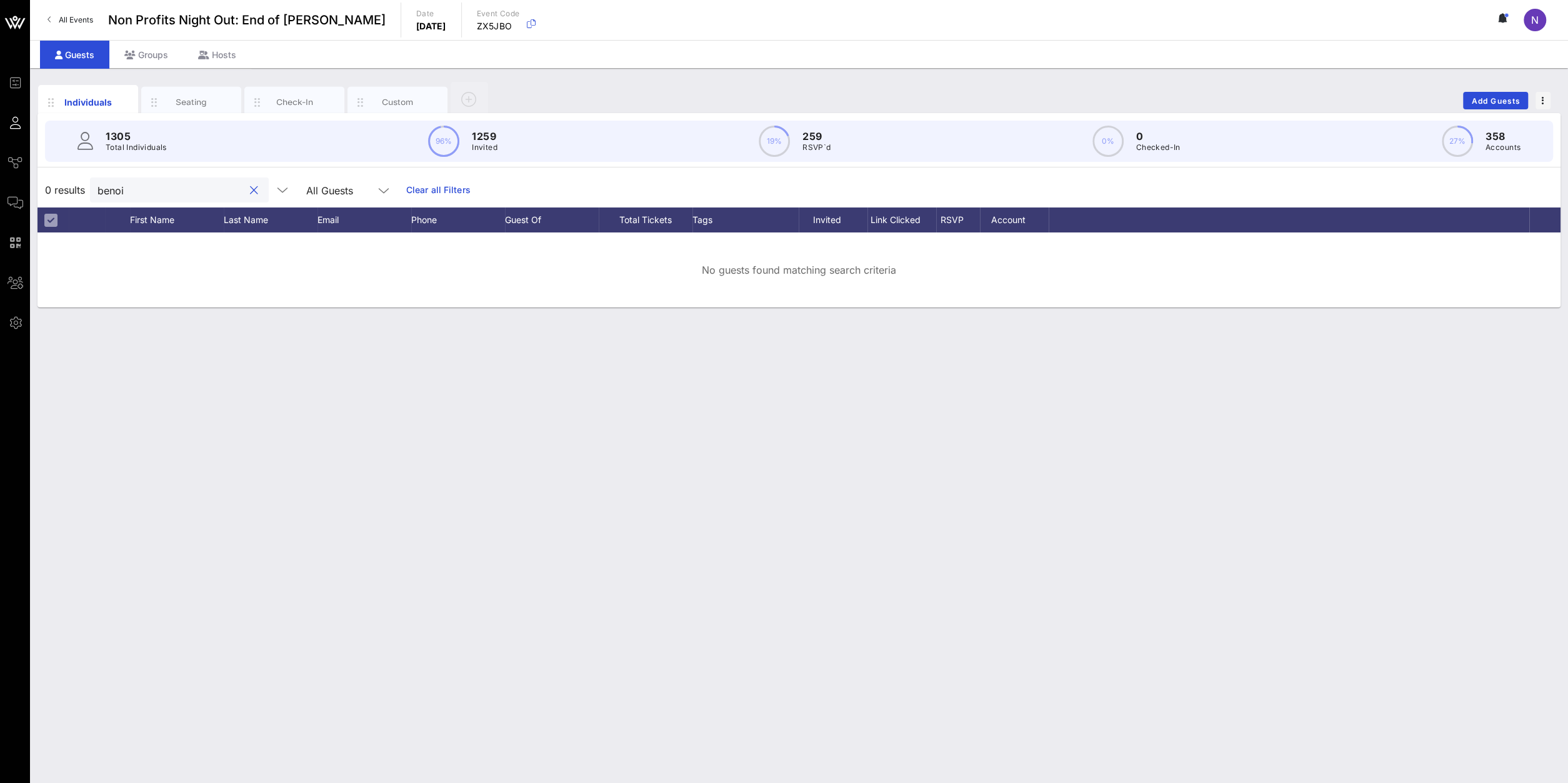
drag, startPoint x: 187, startPoint y: 189, endPoint x: -212, endPoint y: 141, distance: 401.9
click at [98, 182] on input "benoi" at bounding box center [171, 190] width 146 height 16
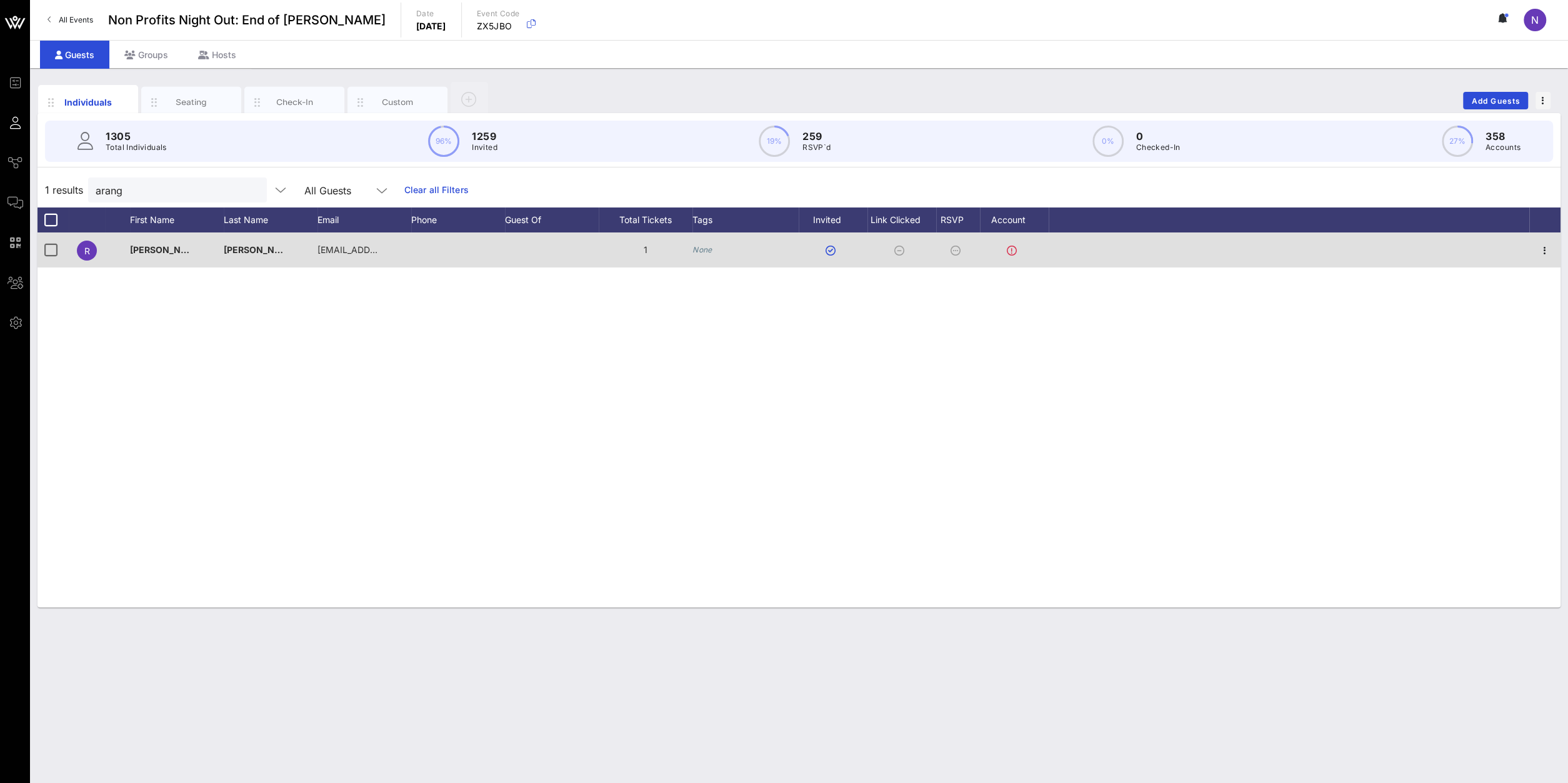
click at [1167, 255] on div at bounding box center [1544, 250] width 31 height 35
click at [1167, 244] on icon "button" at bounding box center [1544, 250] width 15 height 15
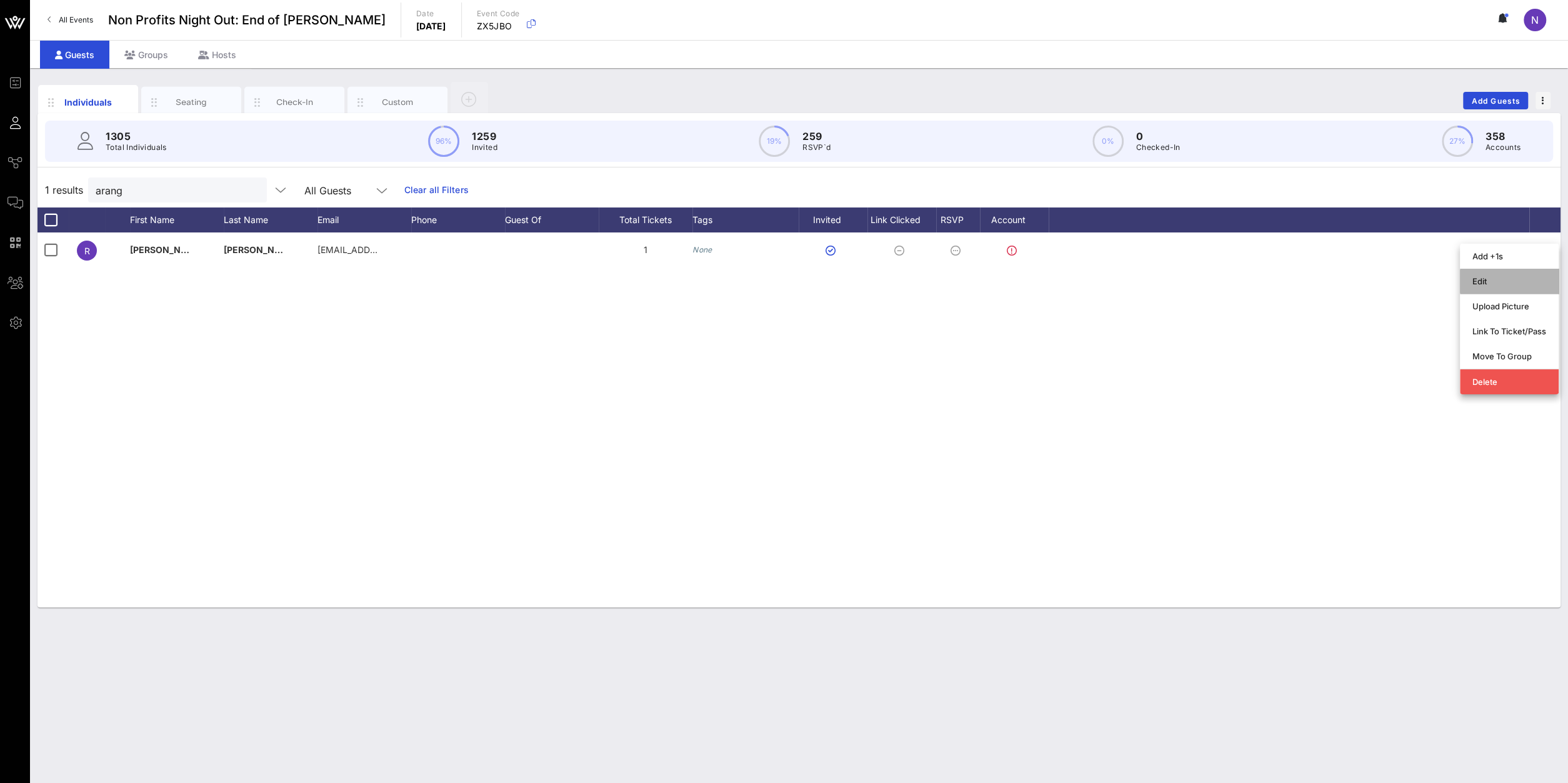
click at [1167, 283] on div "Edit" at bounding box center [1509, 281] width 74 height 10
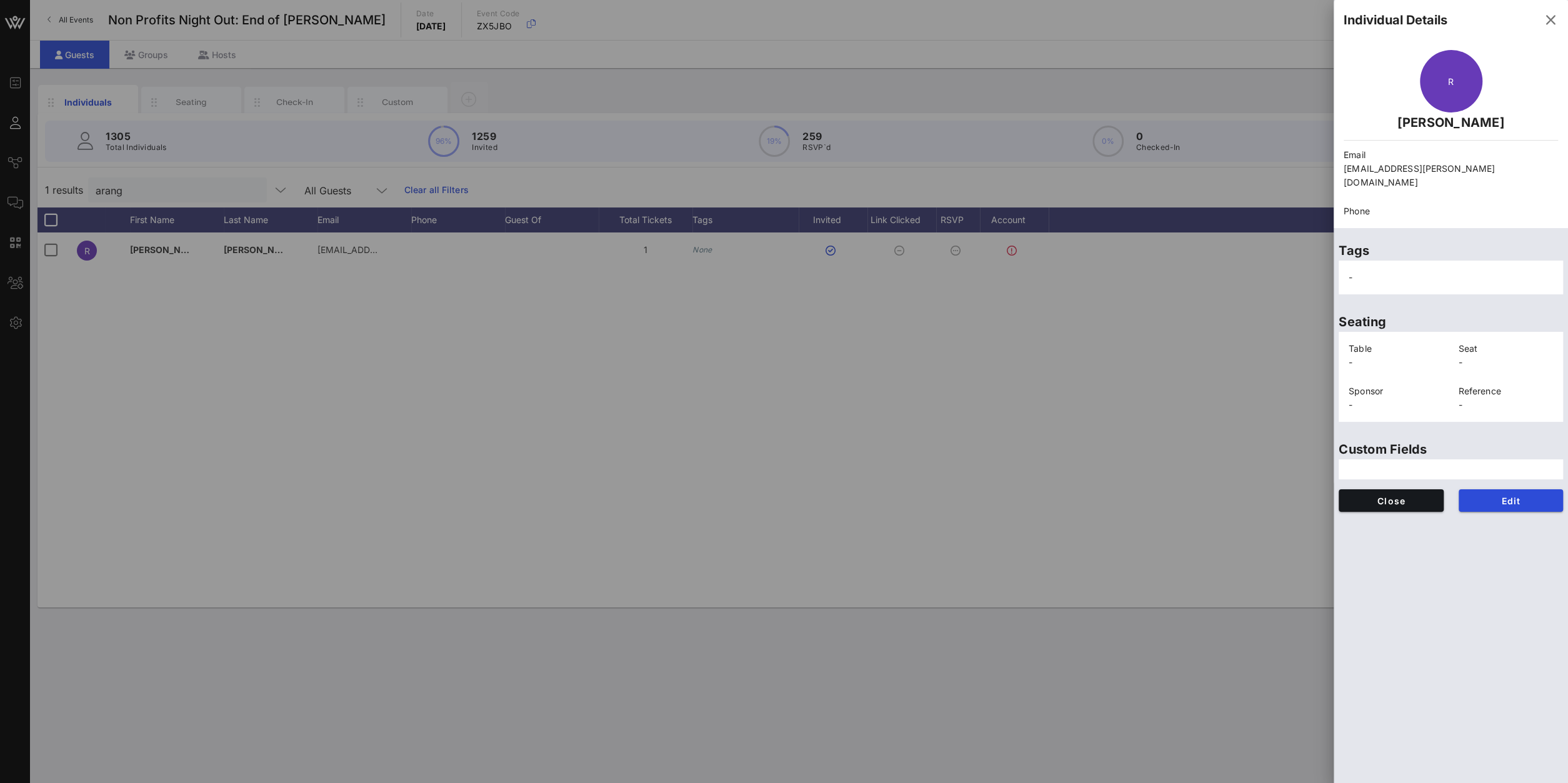
click at [1167, 505] on div "Edit" at bounding box center [1510, 500] width 120 height 37
click at [1167, 496] on span "Edit" at bounding box center [1510, 501] width 85 height 11
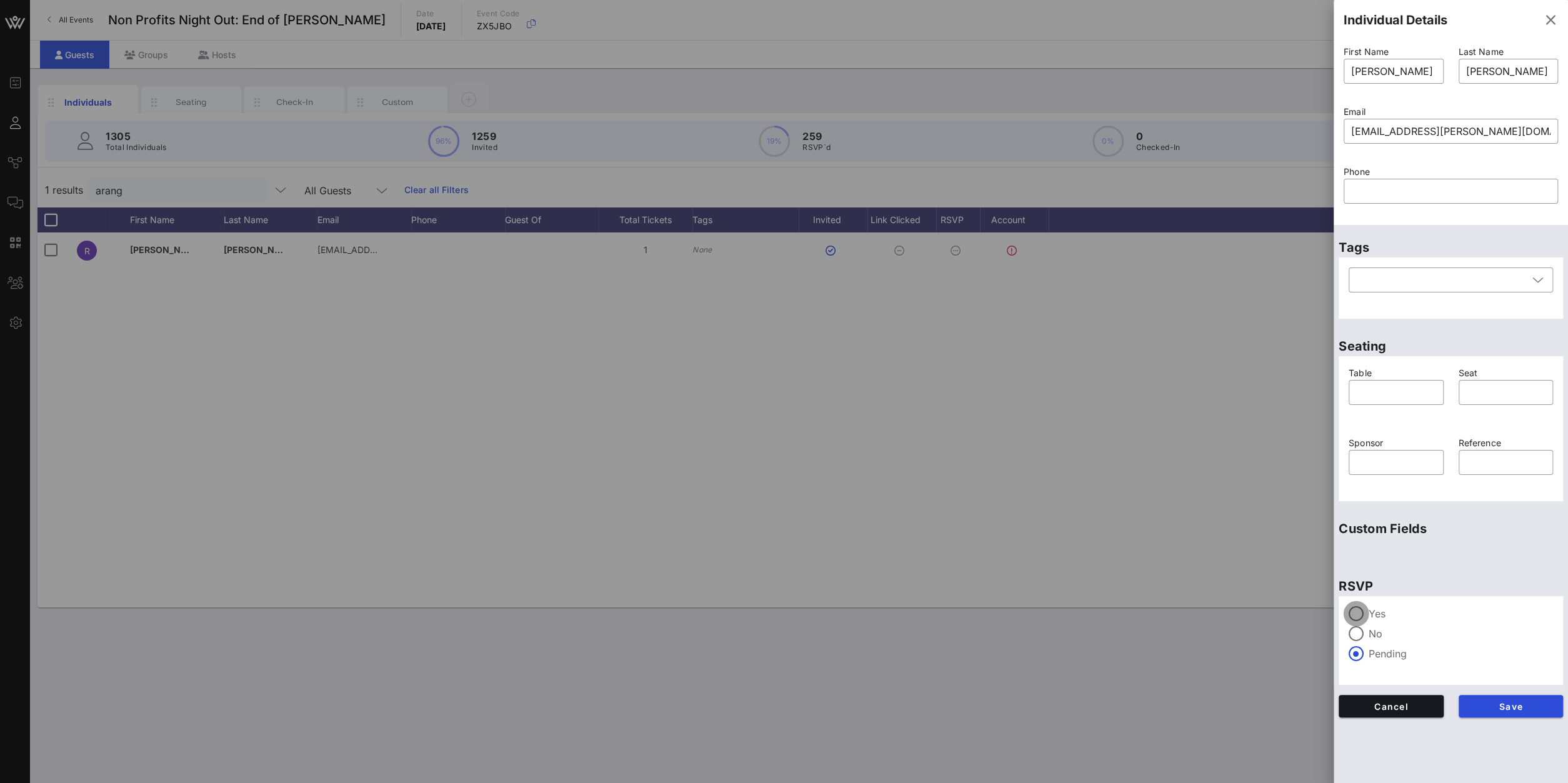
click at [1167, 558] on div at bounding box center [1356, 613] width 21 height 21
click at [1167, 558] on span "Save" at bounding box center [1510, 707] width 85 height 11
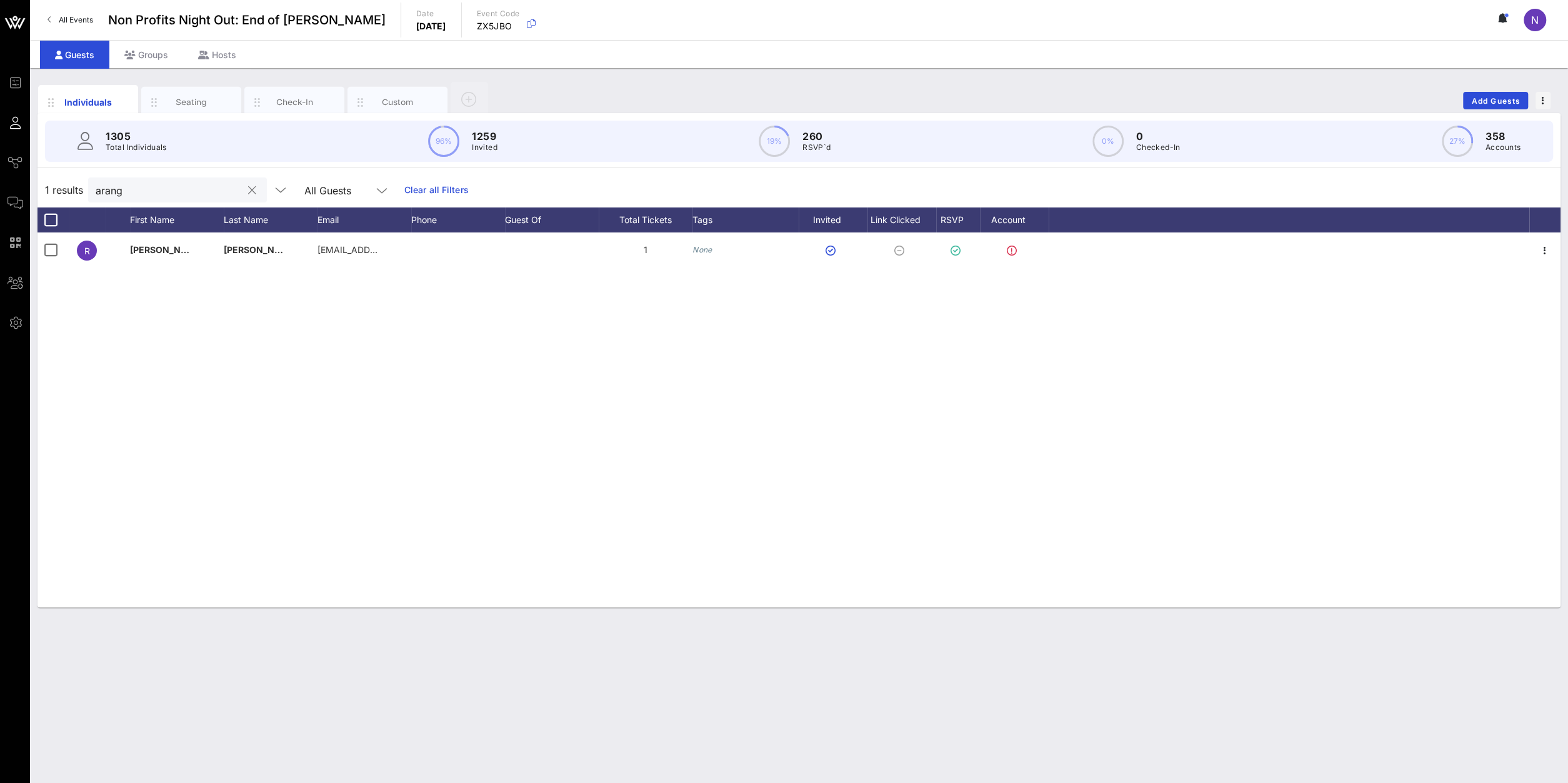
drag, startPoint x: 153, startPoint y: 202, endPoint x: -127, endPoint y: 164, distance: 282.6
drag, startPoint x: 146, startPoint y: 193, endPoint x: -147, endPoint y: 172, distance: 293.8
click at [96, 182] on input "arang" at bounding box center [169, 190] width 146 height 16
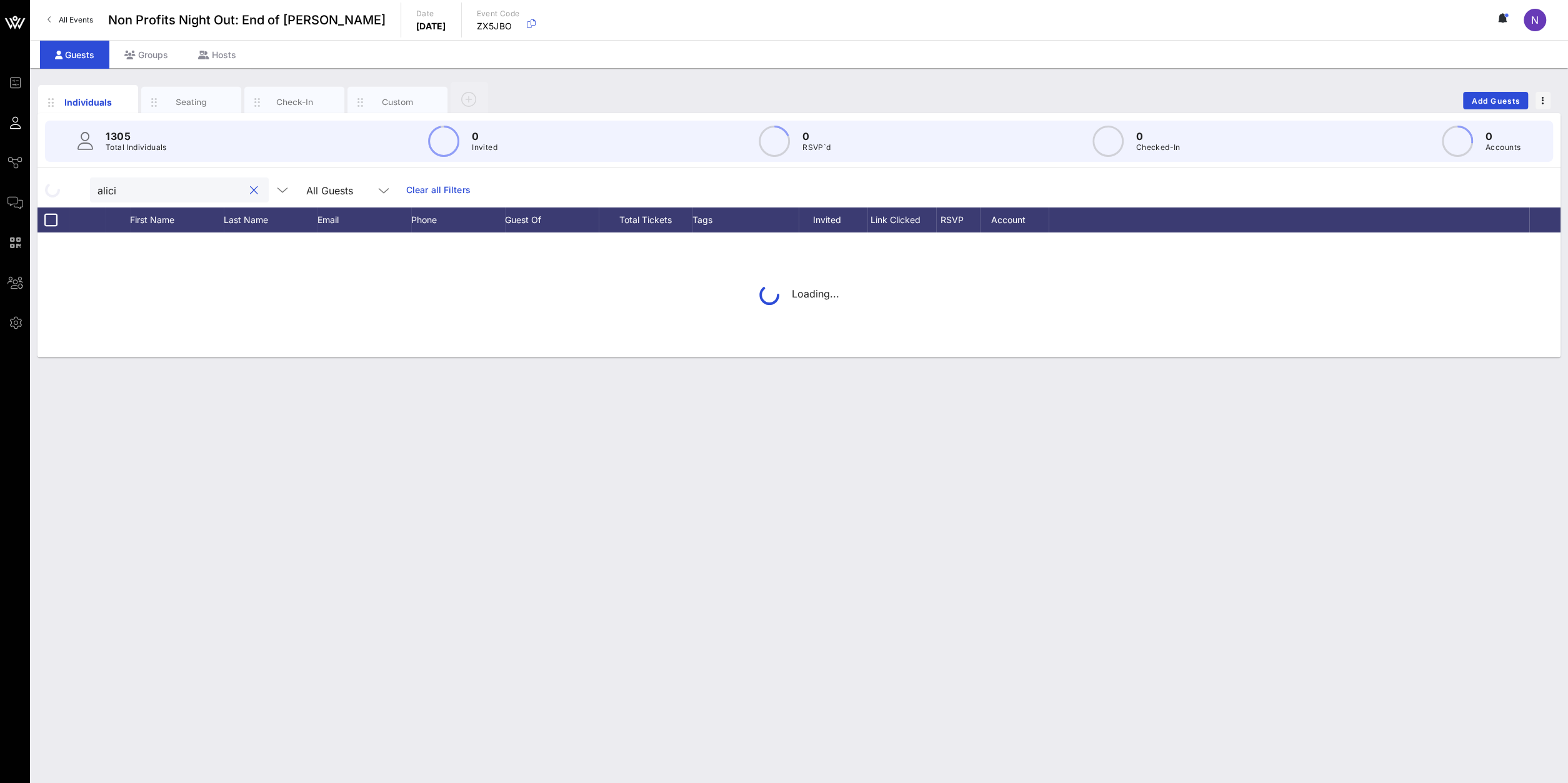
type input "alicia"
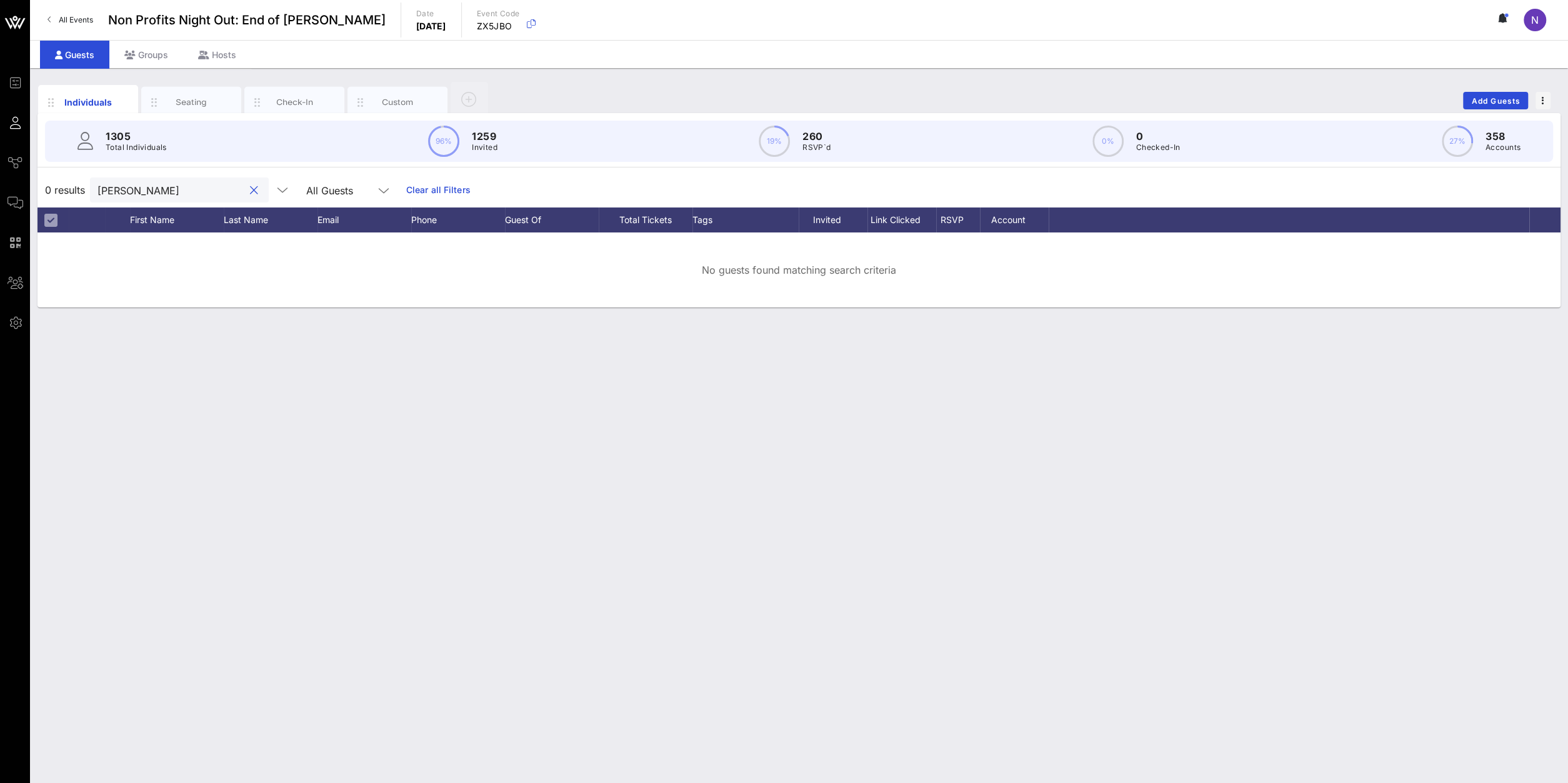
click at [250, 192] on button "clear icon" at bounding box center [254, 191] width 8 height 12
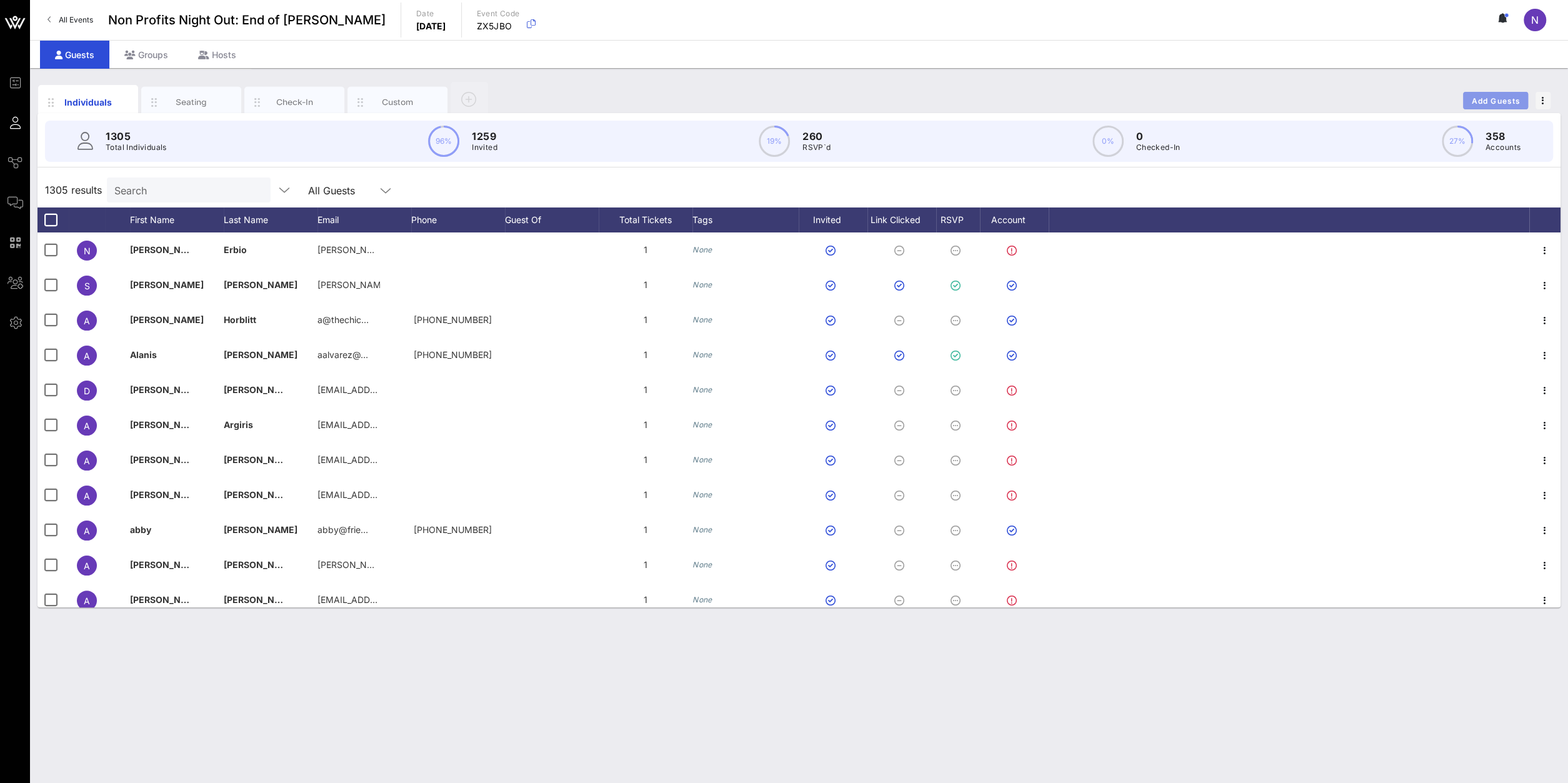
click at [1167, 92] on button "Add Guests" at bounding box center [1495, 100] width 65 height 18
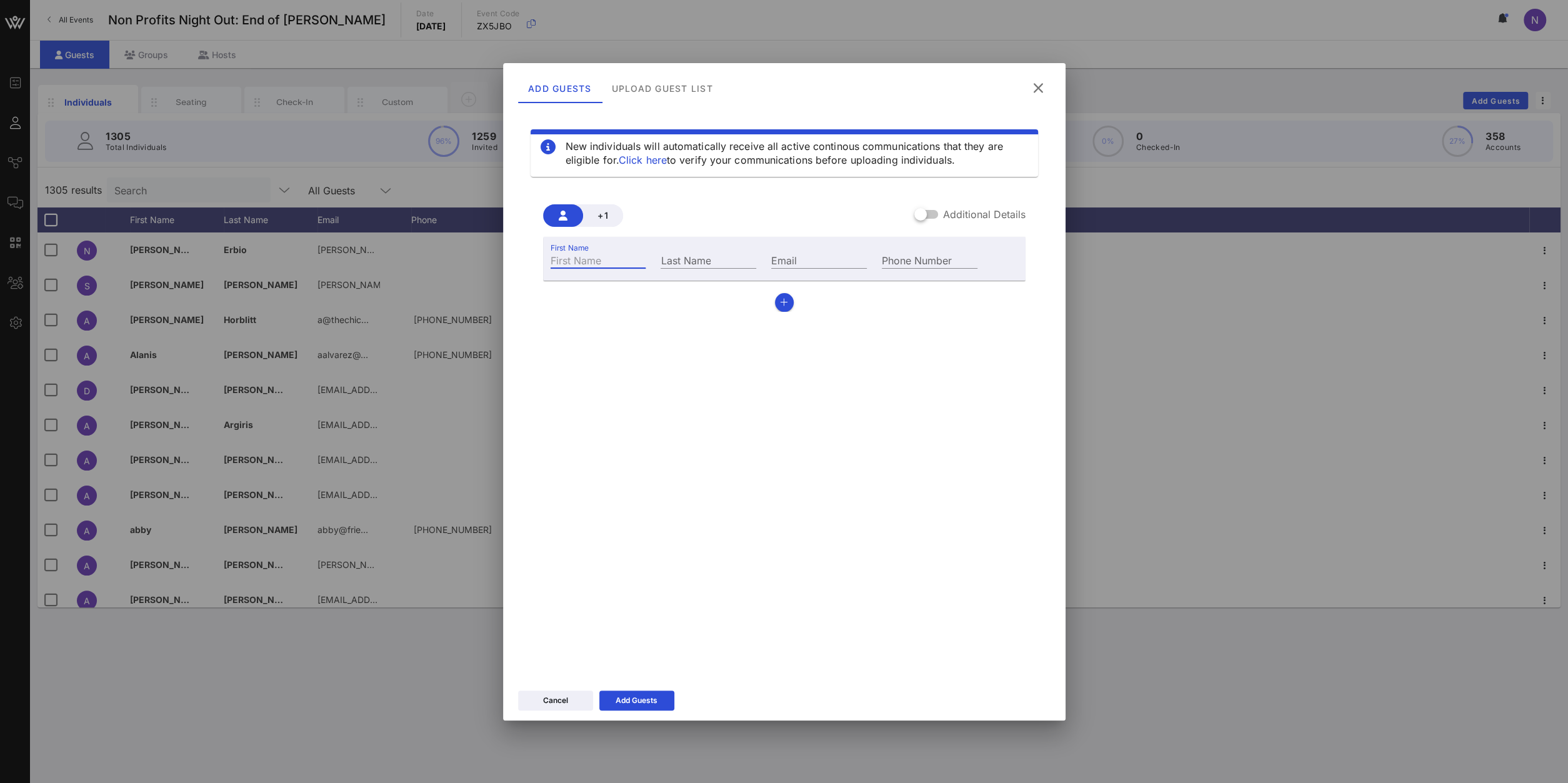
click at [604, 267] on input "First Name" at bounding box center [598, 260] width 96 height 16
type input "Alicia"
type input "Benoist"
click at [831, 257] on input "Email" at bounding box center [819, 260] width 96 height 16
paste input "abenoist@oslmusic.org"
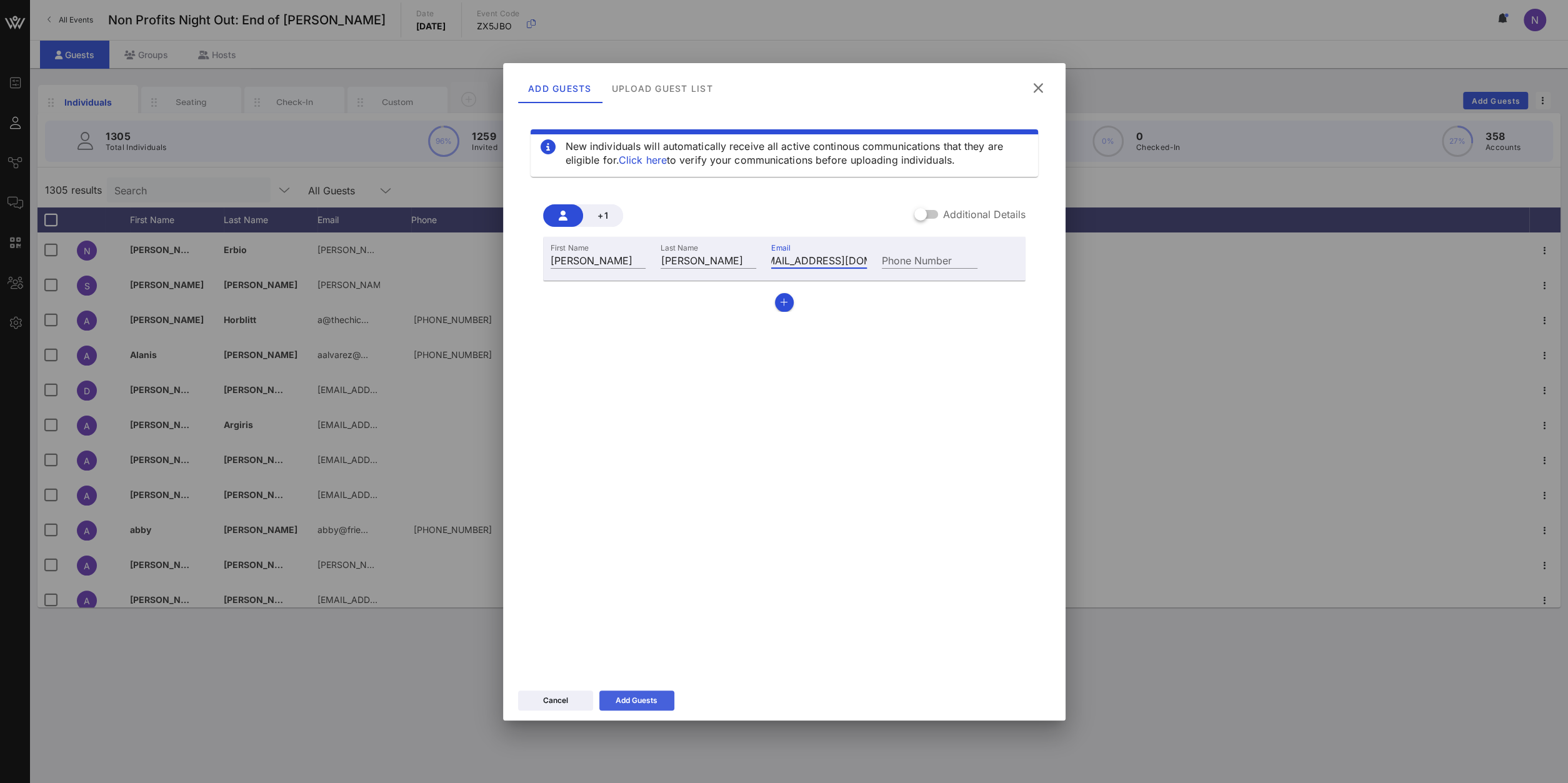
type input "abenoist@oslmusic.org"
click at [653, 558] on button "Add Guests" at bounding box center [637, 700] width 75 height 20
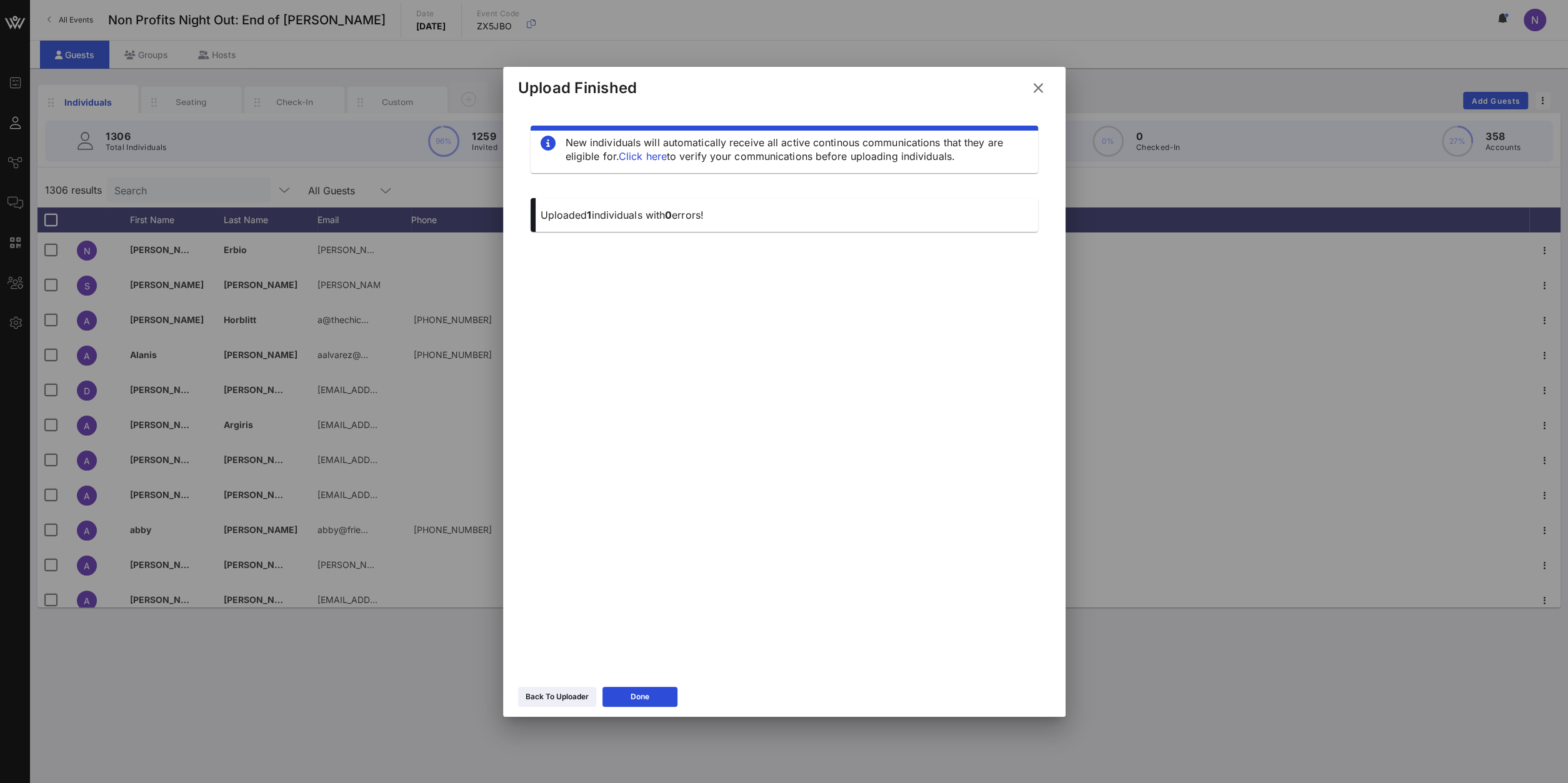
click at [1040, 75] on div "Upload Finished" at bounding box center [784, 86] width 562 height 39
click at [1036, 86] on icon at bounding box center [1038, 88] width 17 height 15
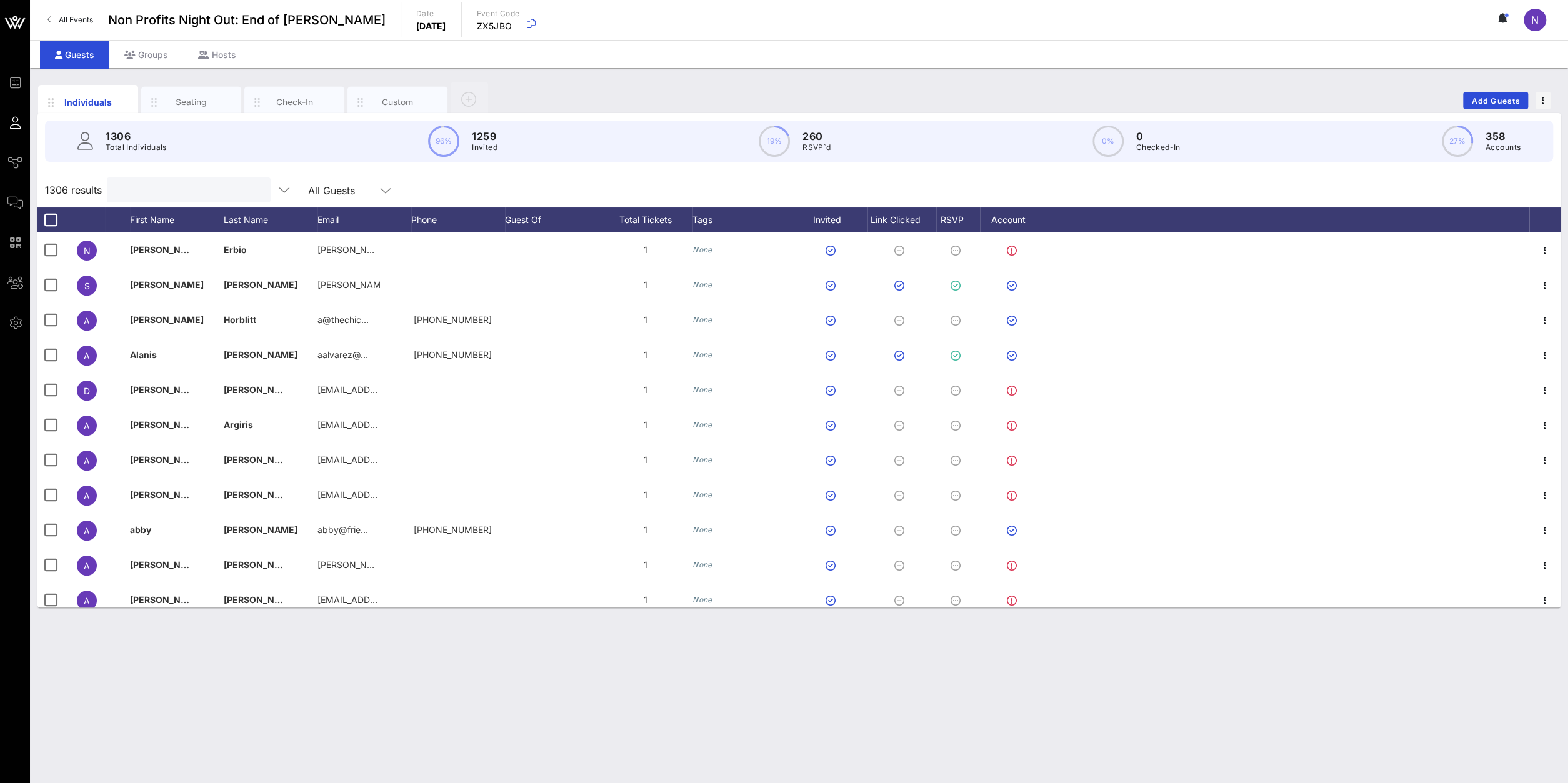
click at [178, 193] on input "text" at bounding box center [188, 190] width 146 height 16
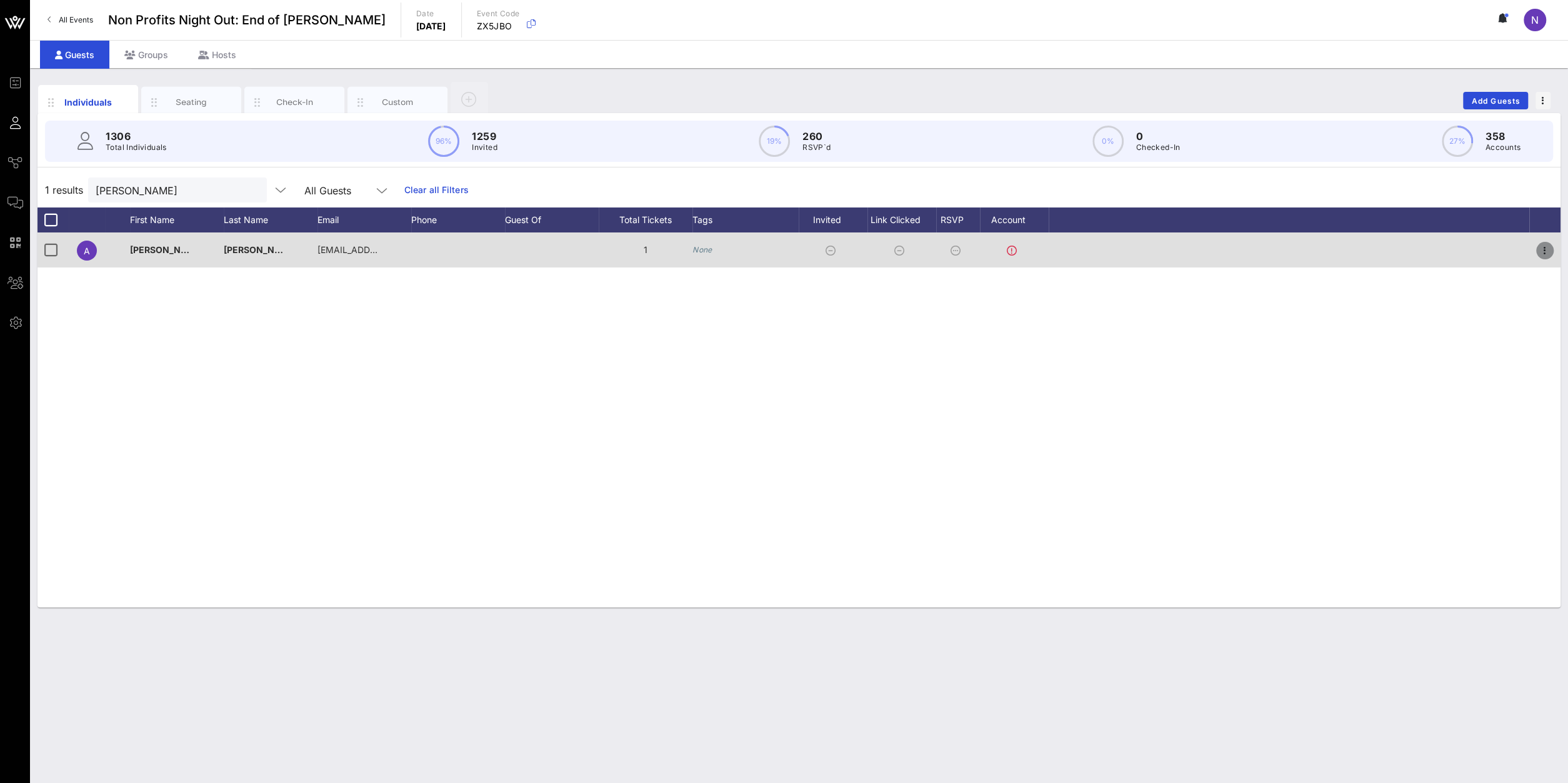
click at [1167, 250] on icon "button" at bounding box center [1544, 250] width 15 height 15
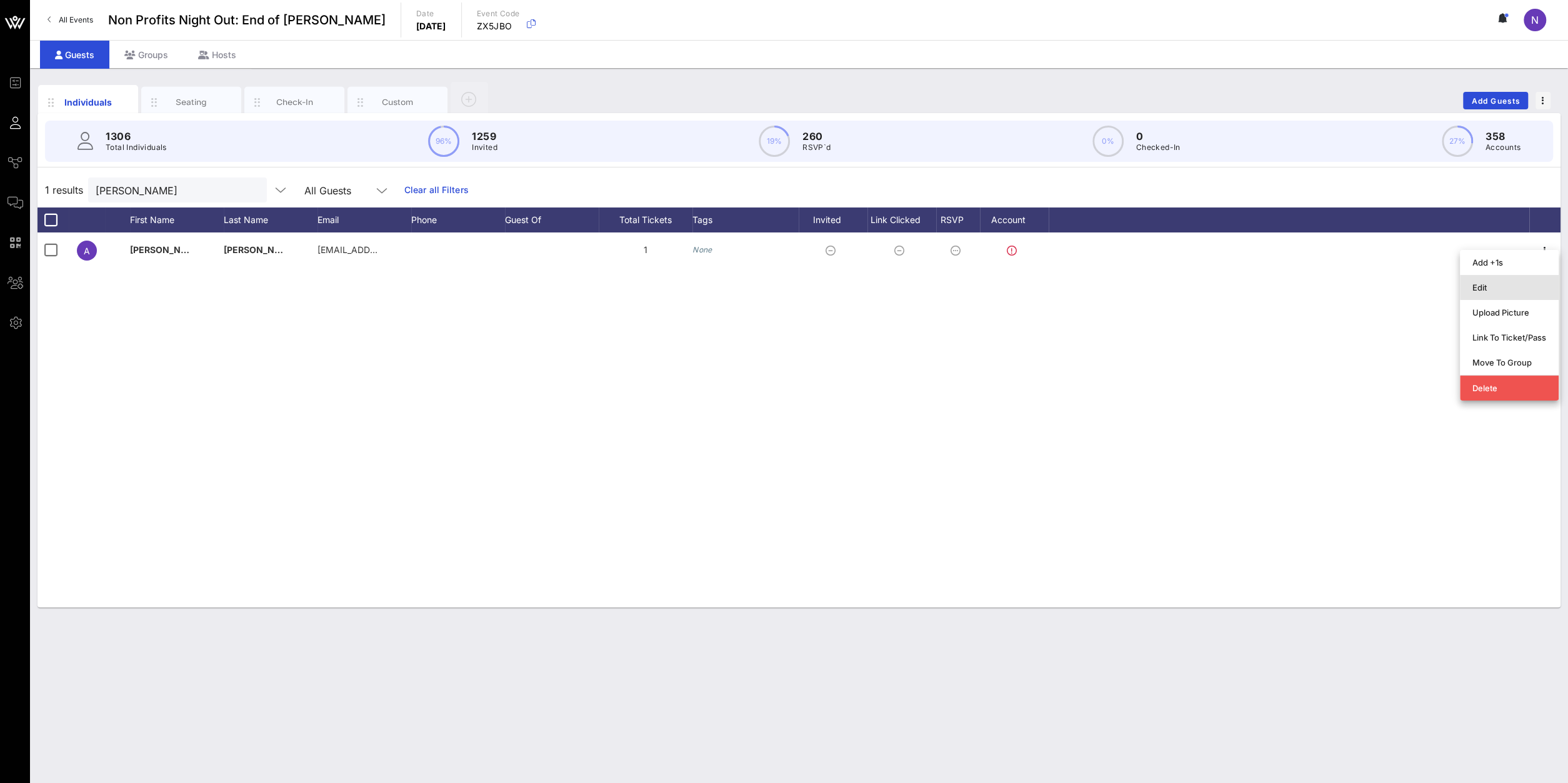
click at [1167, 287] on div "Edit" at bounding box center [1509, 287] width 74 height 10
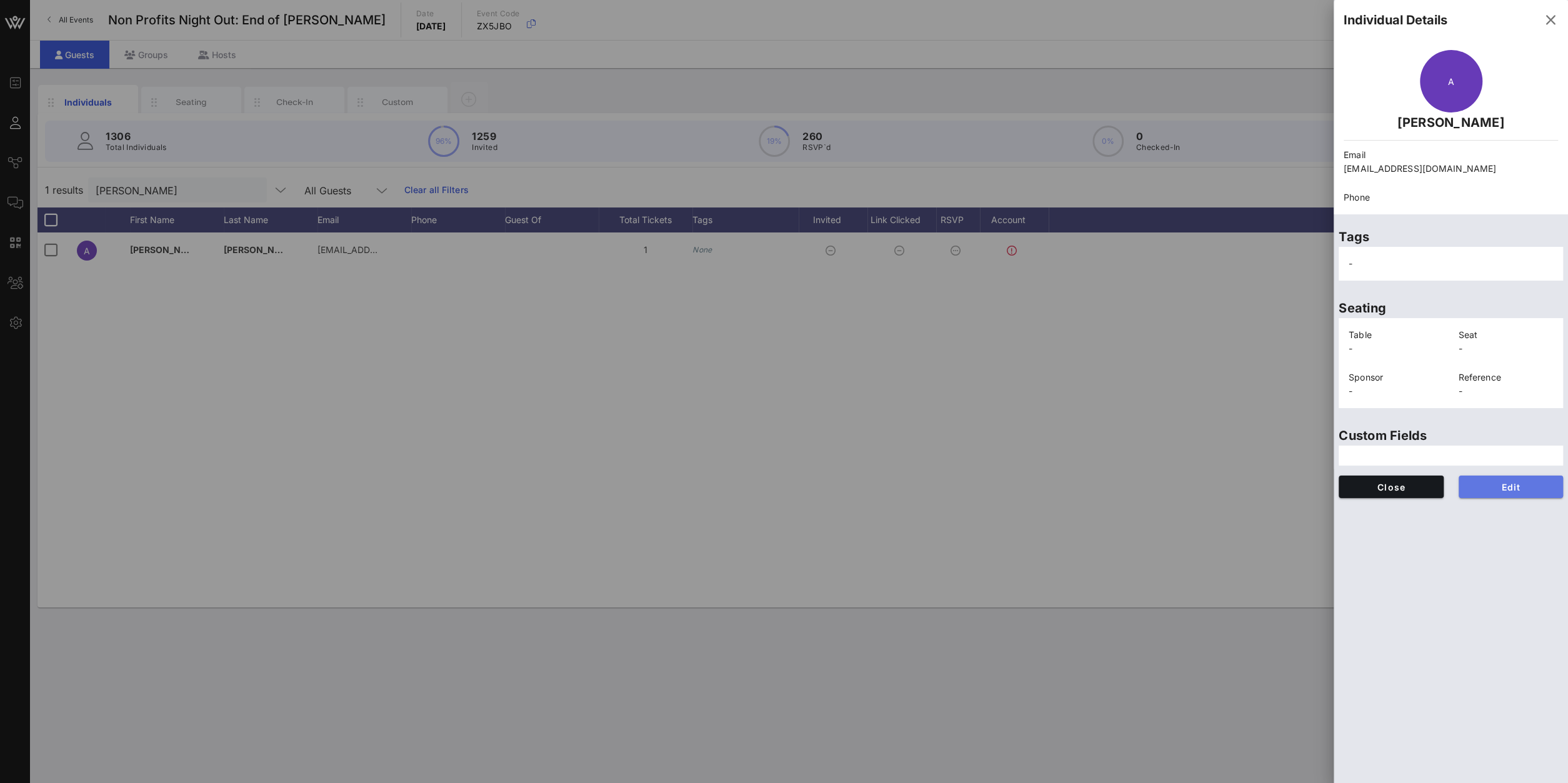
click at [1167, 489] on span "Edit" at bounding box center [1510, 487] width 85 height 11
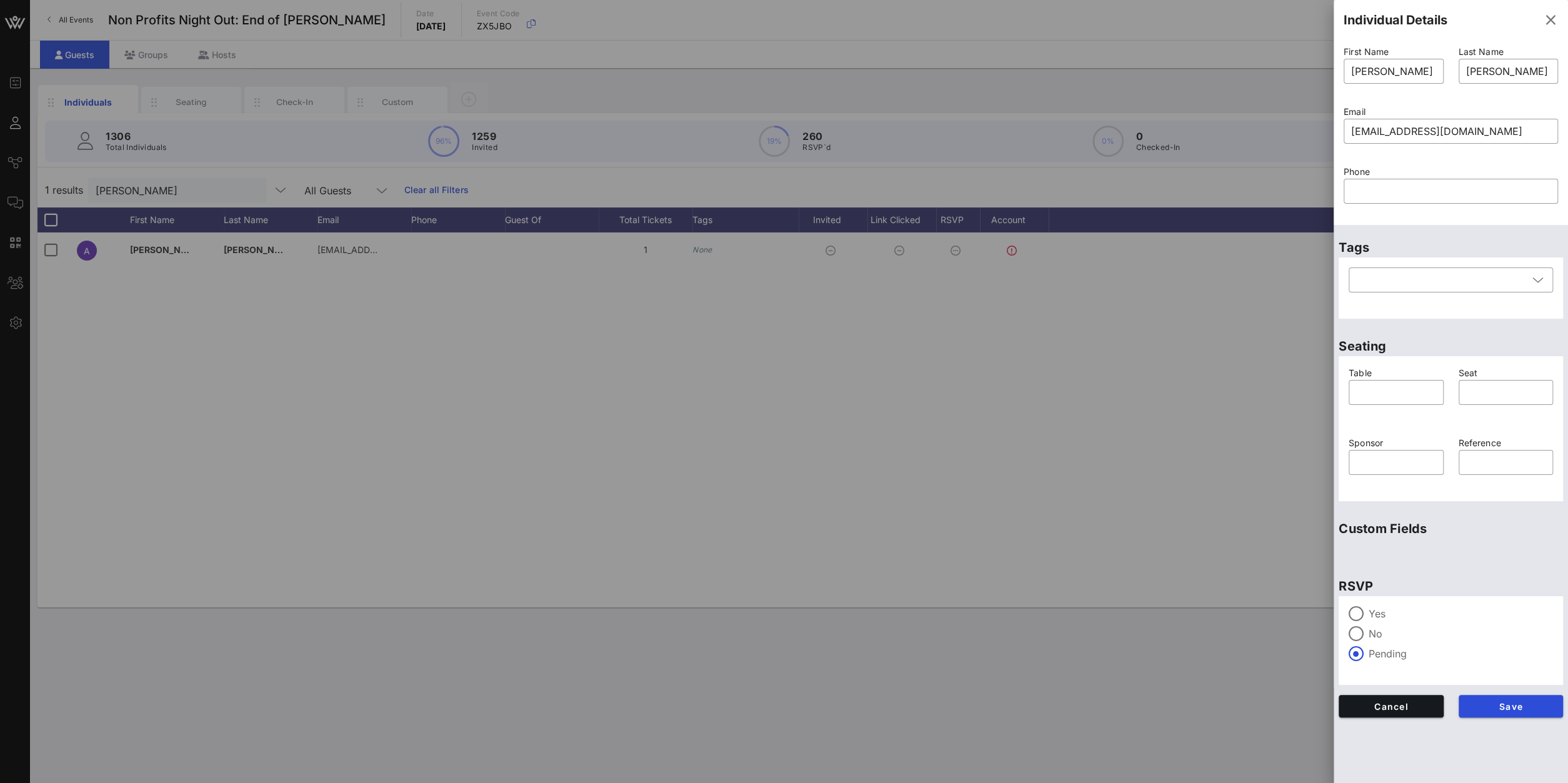
click at [1167, 558] on label "Yes" at bounding box center [1461, 614] width 184 height 12
click at [1167, 558] on span "Save" at bounding box center [1510, 707] width 85 height 11
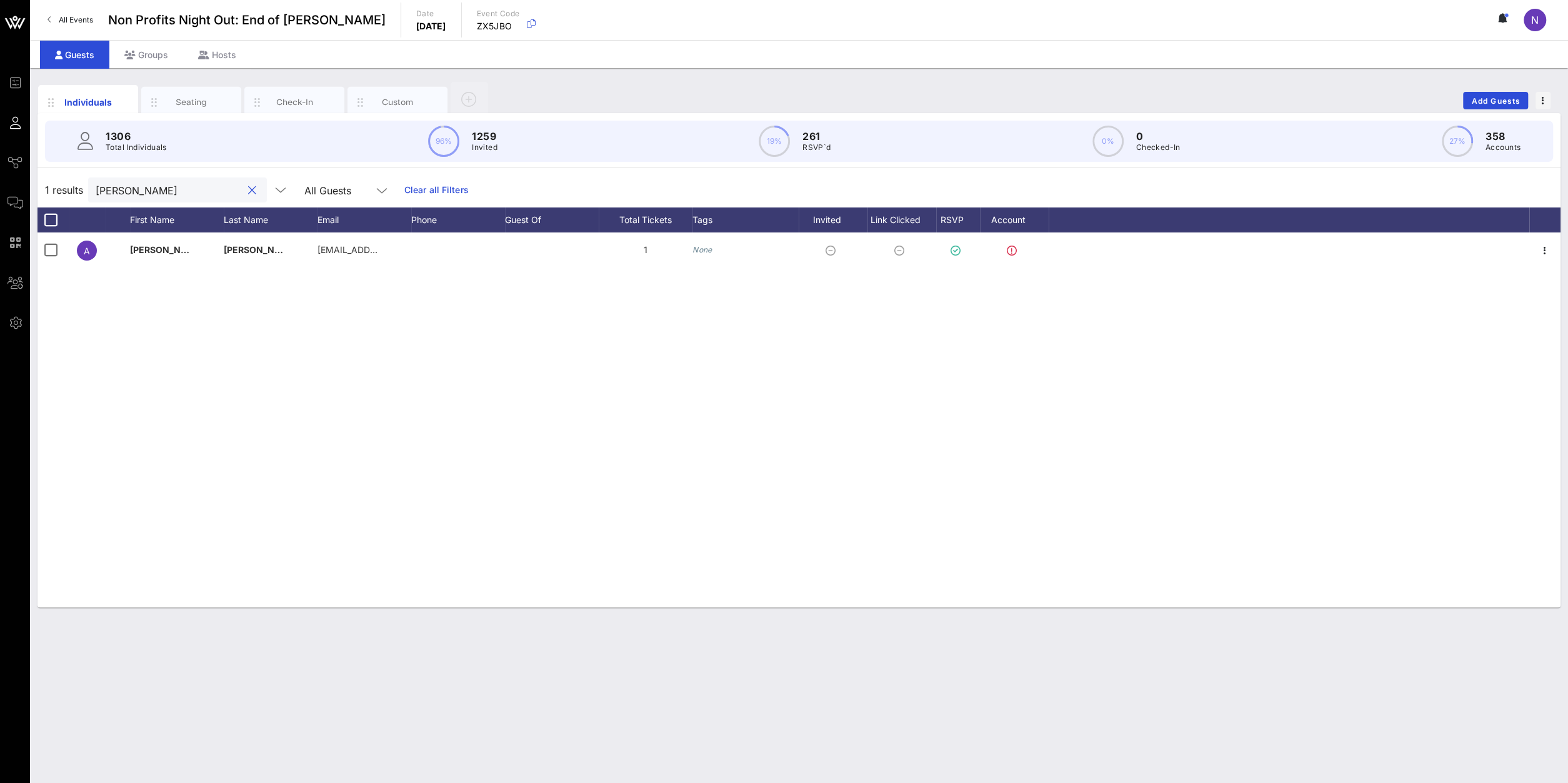
drag, startPoint x: 171, startPoint y: 191, endPoint x: -179, endPoint y: 153, distance: 352.1
click at [96, 182] on input "alicia" at bounding box center [169, 190] width 146 height 16
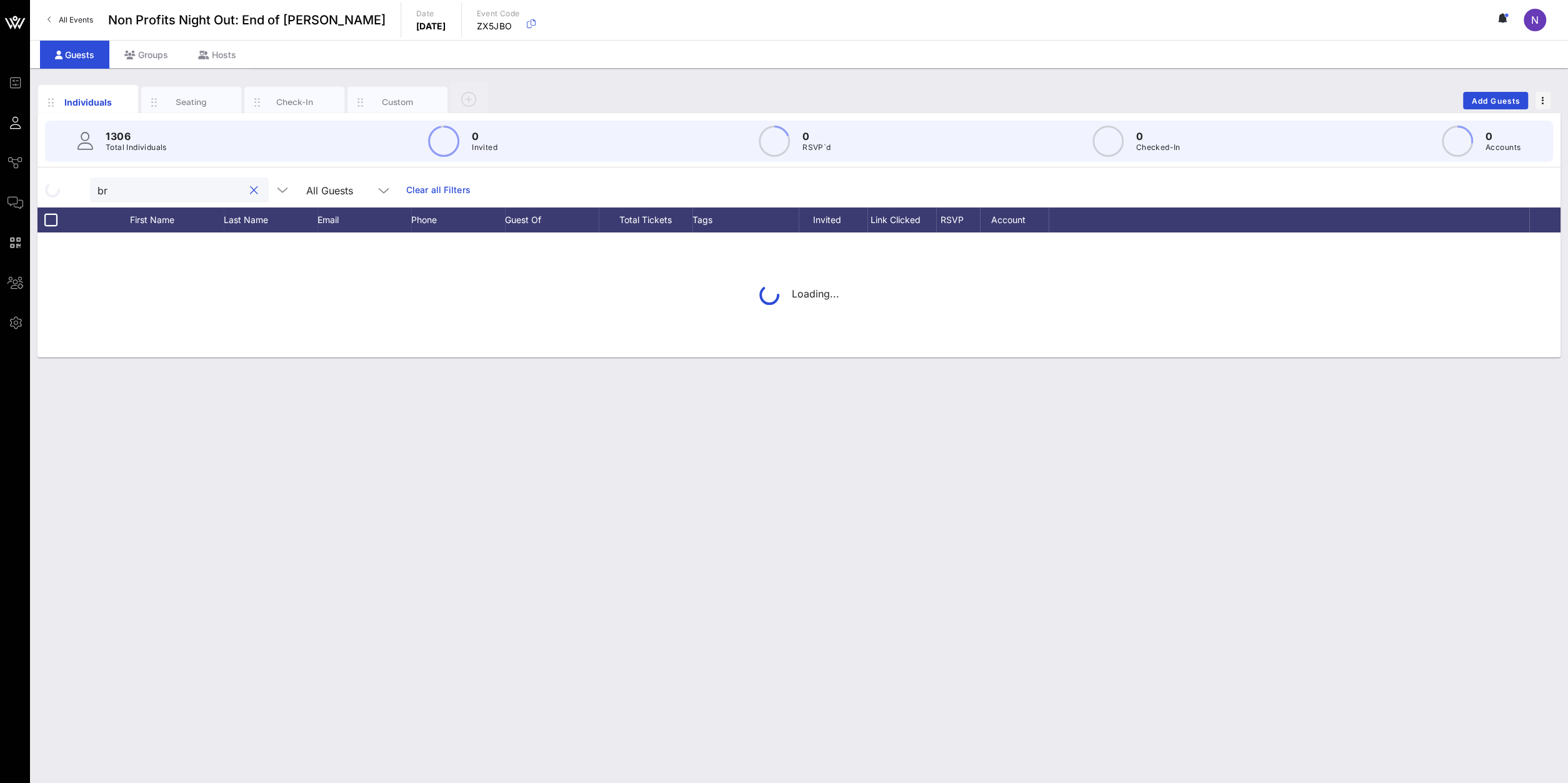
type input "b"
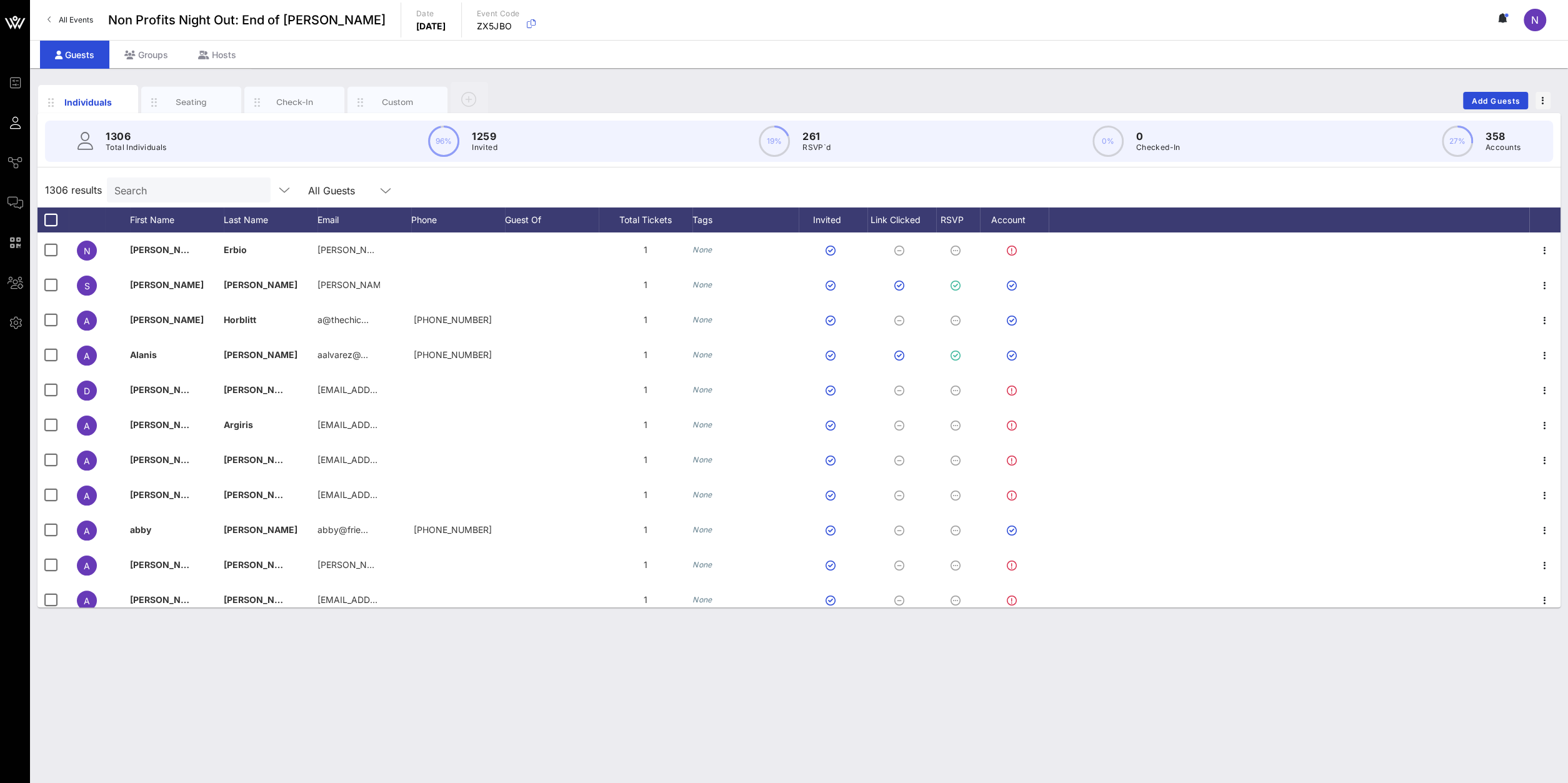
click at [154, 193] on input "Search" at bounding box center [188, 190] width 146 height 16
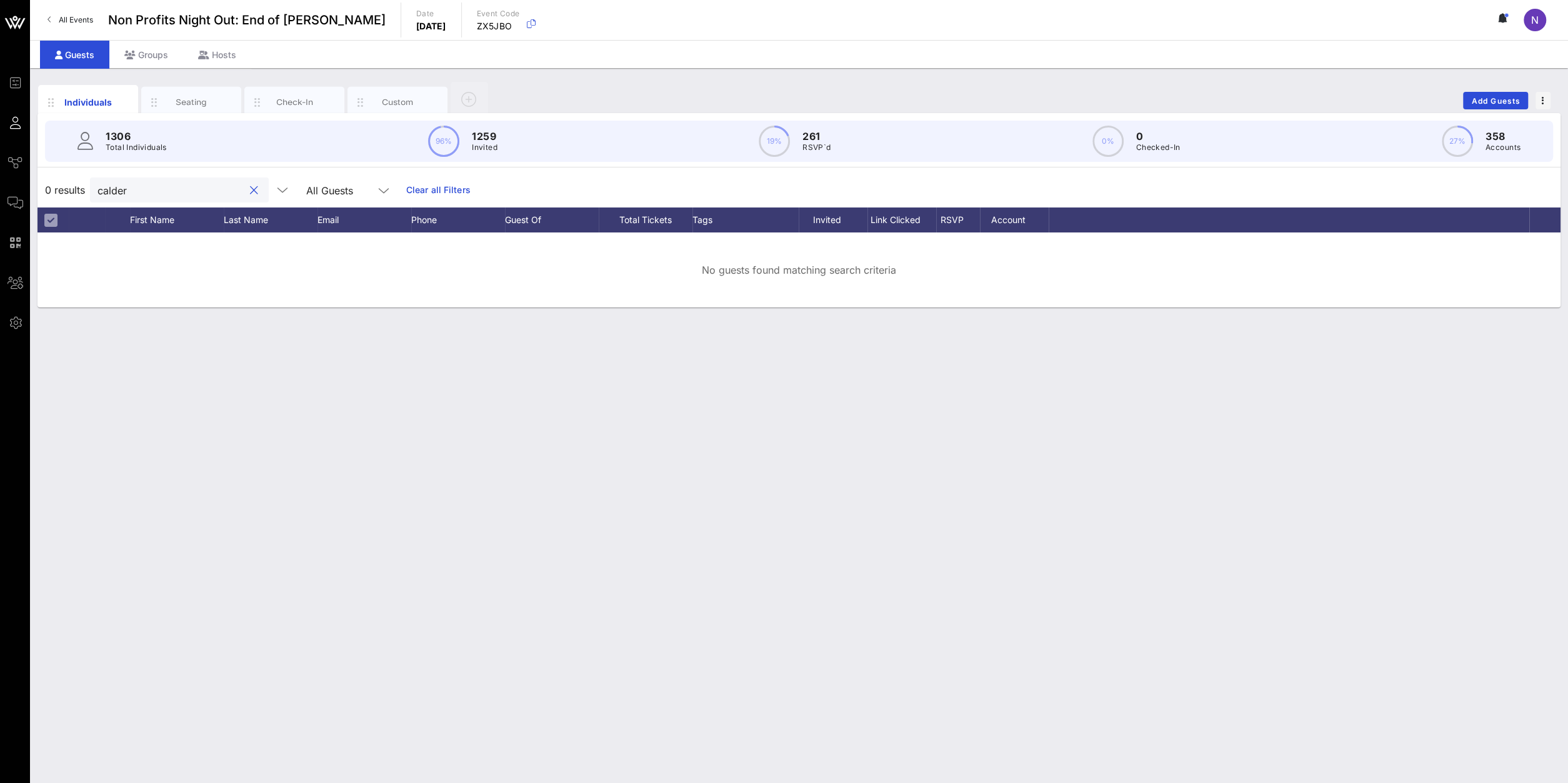
type input "calder"
click at [1167, 113] on div "Individuals Seating Check-In Custom Add Guests" at bounding box center [798, 100] width 1523 height 40
click at [1167, 107] on button "Add Guests" at bounding box center [1495, 100] width 65 height 18
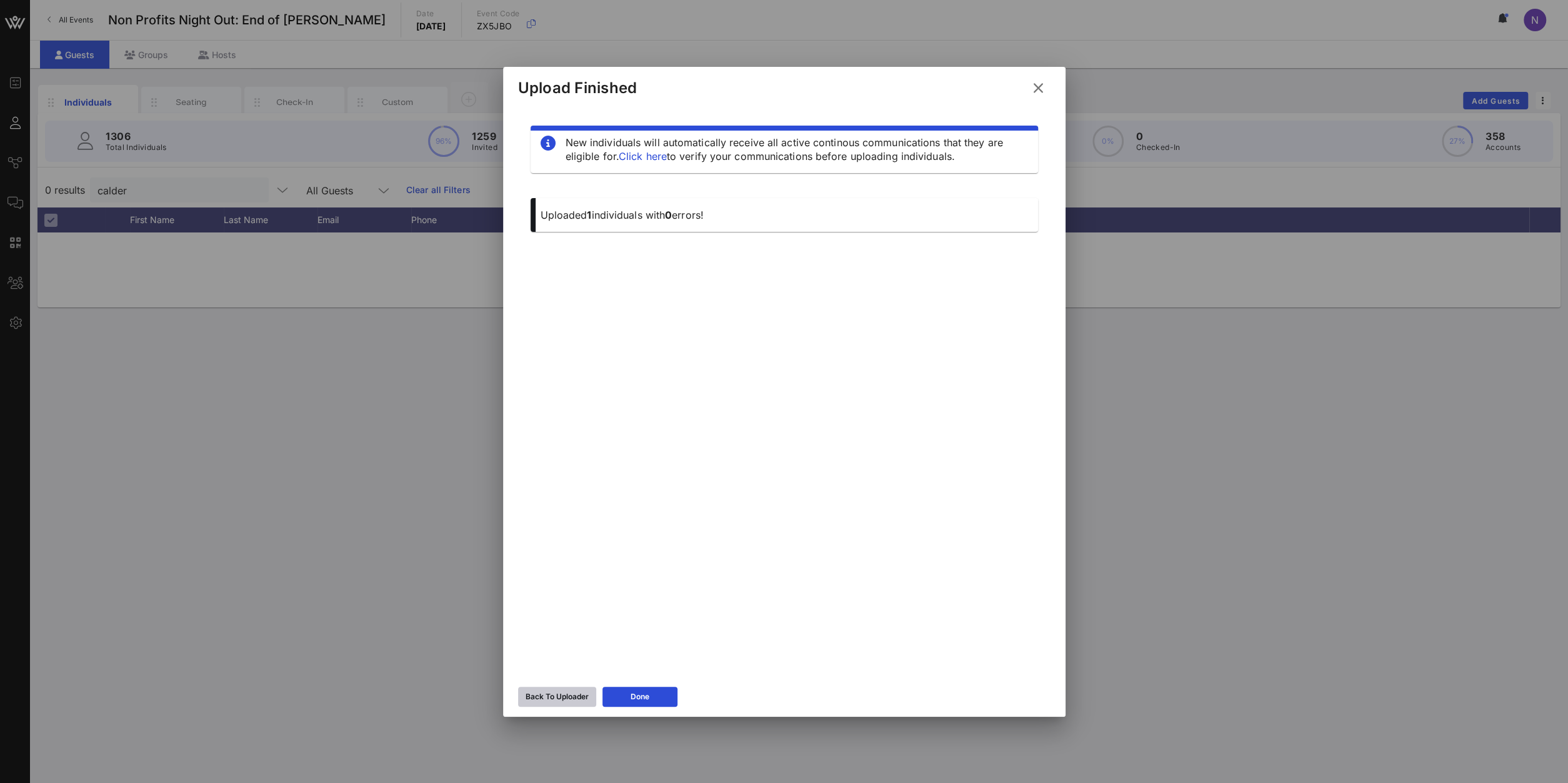
click at [566, 558] on button "Back To Uploader" at bounding box center [557, 697] width 78 height 20
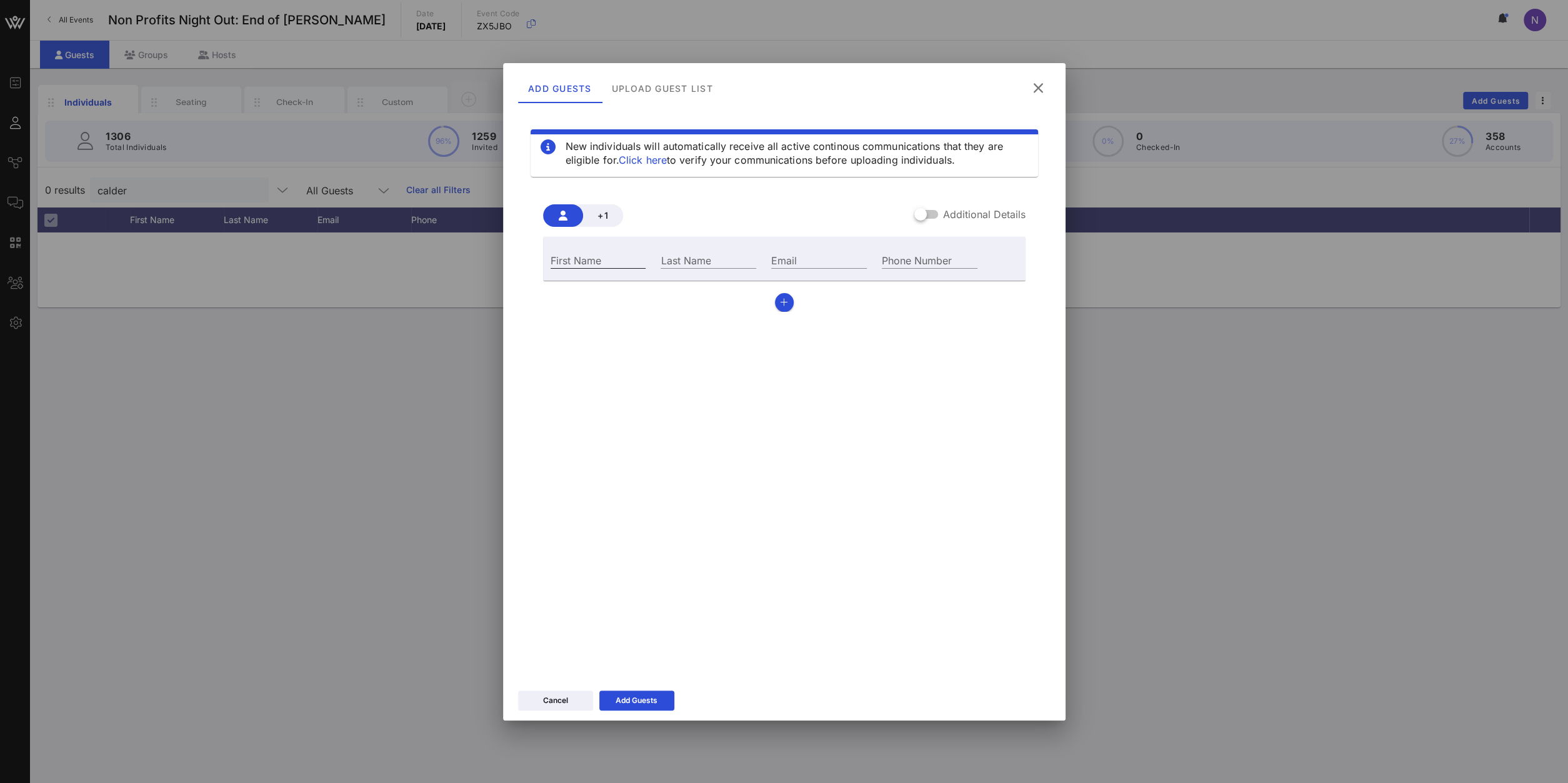
click at [593, 264] on input "First Name" at bounding box center [598, 260] width 96 height 16
type input "Mayela"
type input "Calderon"
click at [804, 262] on input "Email" at bounding box center [819, 260] width 96 height 16
paste input "mcalderon@girlswhoinvest.org"
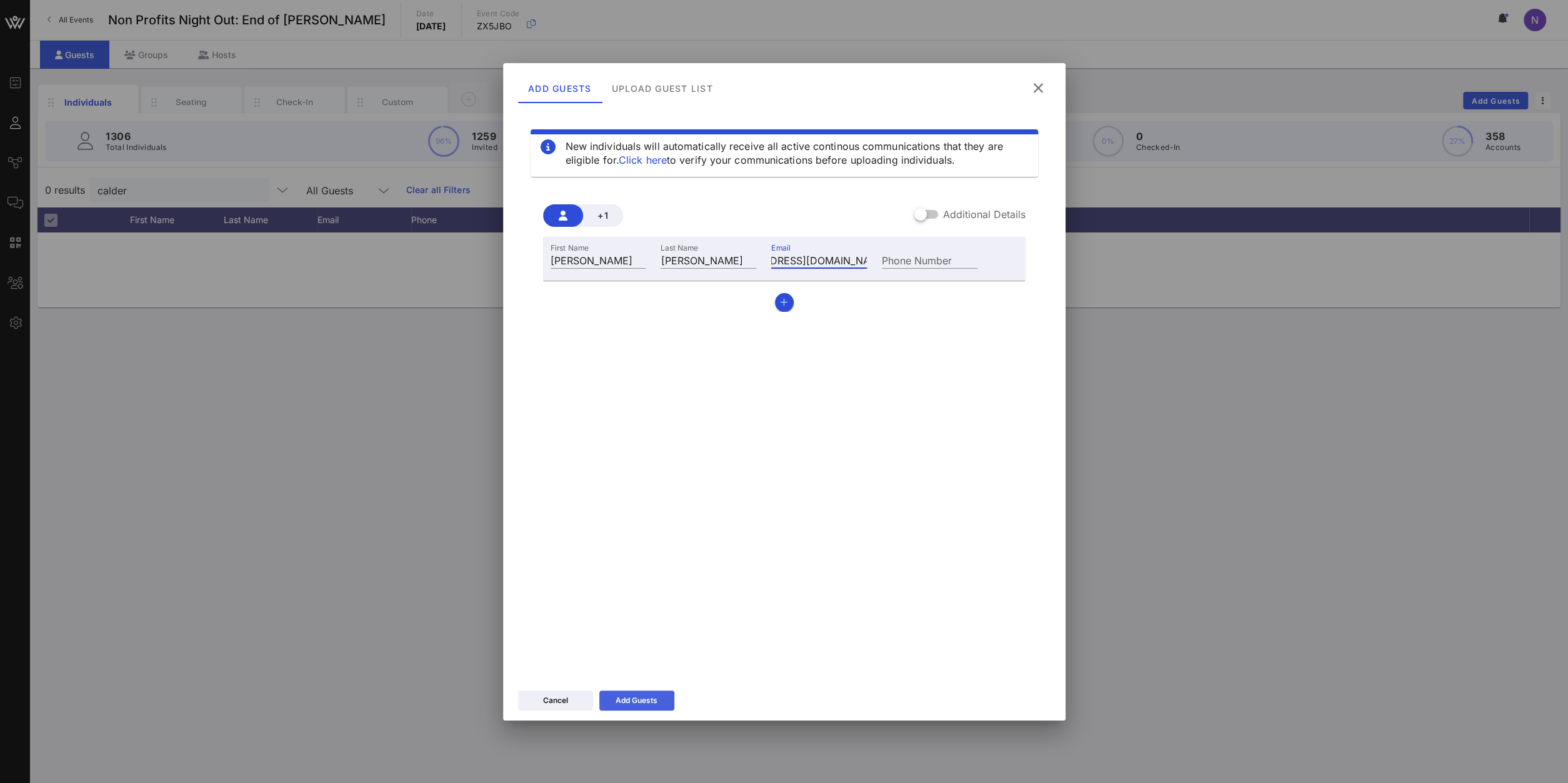
type input "mcalderon@girlswhoinvest.org"
click at [648, 558] on div "Add Guests" at bounding box center [636, 701] width 42 height 12
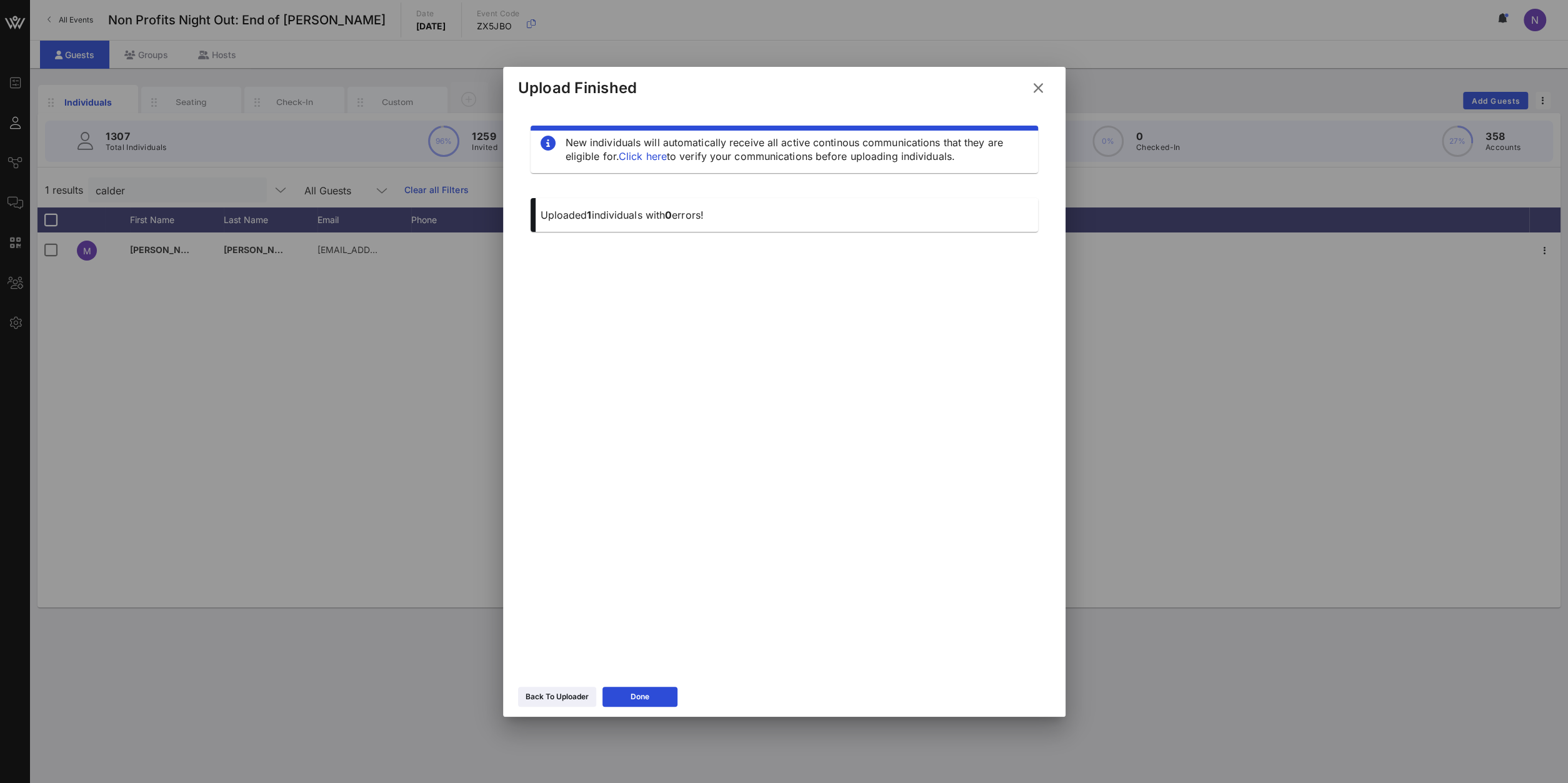
click at [1042, 91] on icon at bounding box center [1038, 88] width 17 height 15
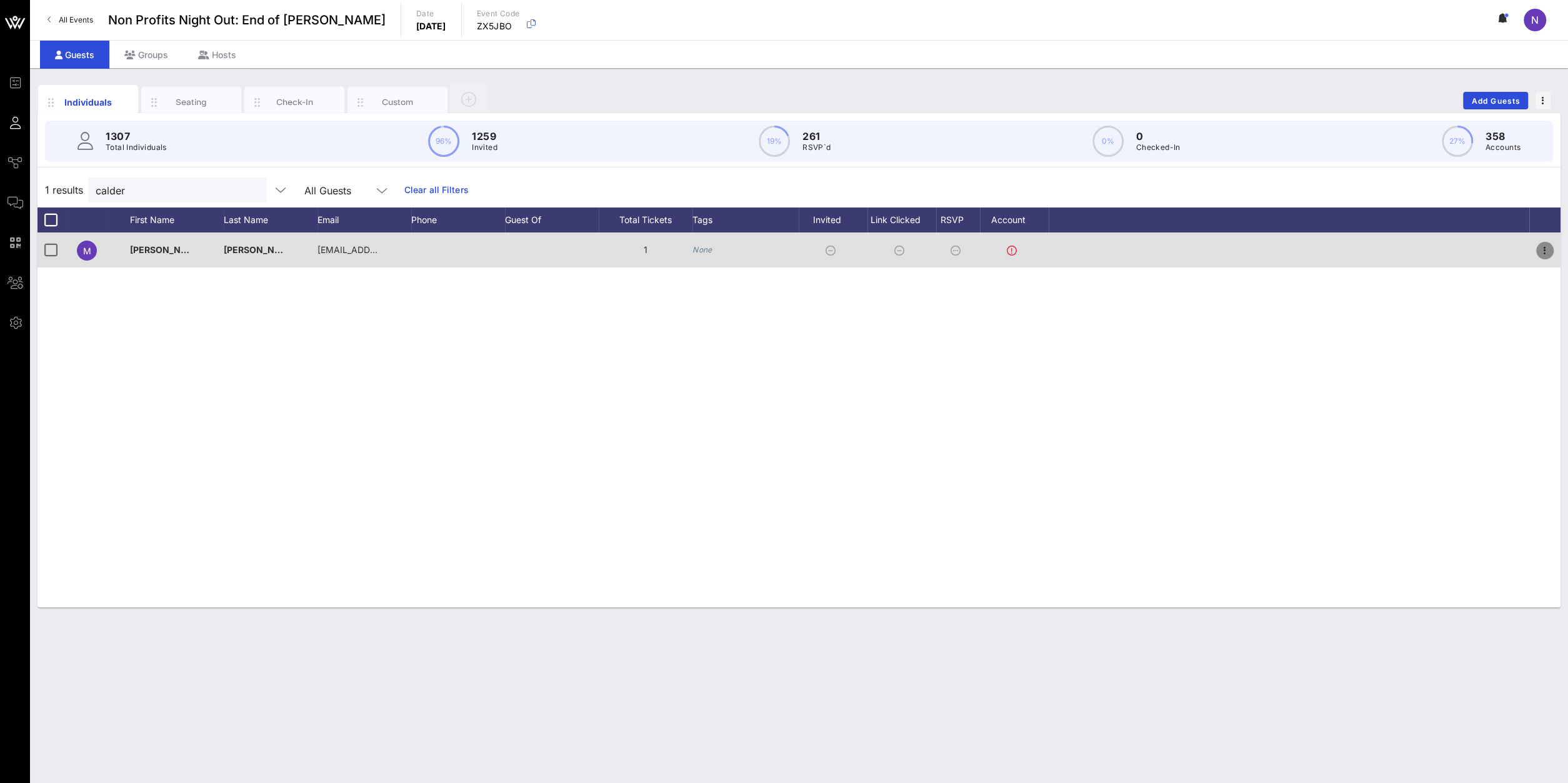
click at [1167, 242] on button "button" at bounding box center [1545, 251] width 18 height 18
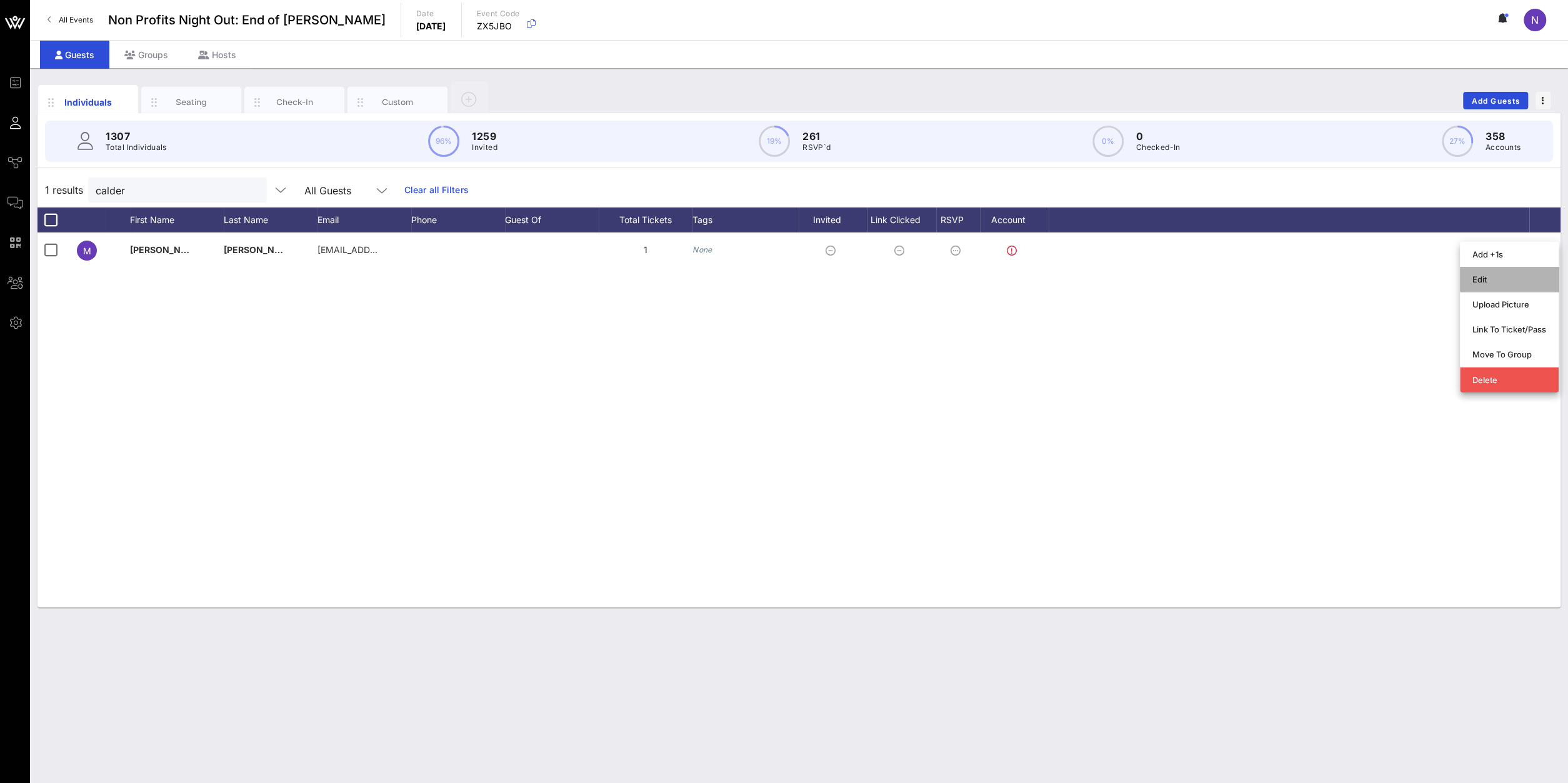
click at [1167, 282] on div "Edit" at bounding box center [1509, 279] width 74 height 10
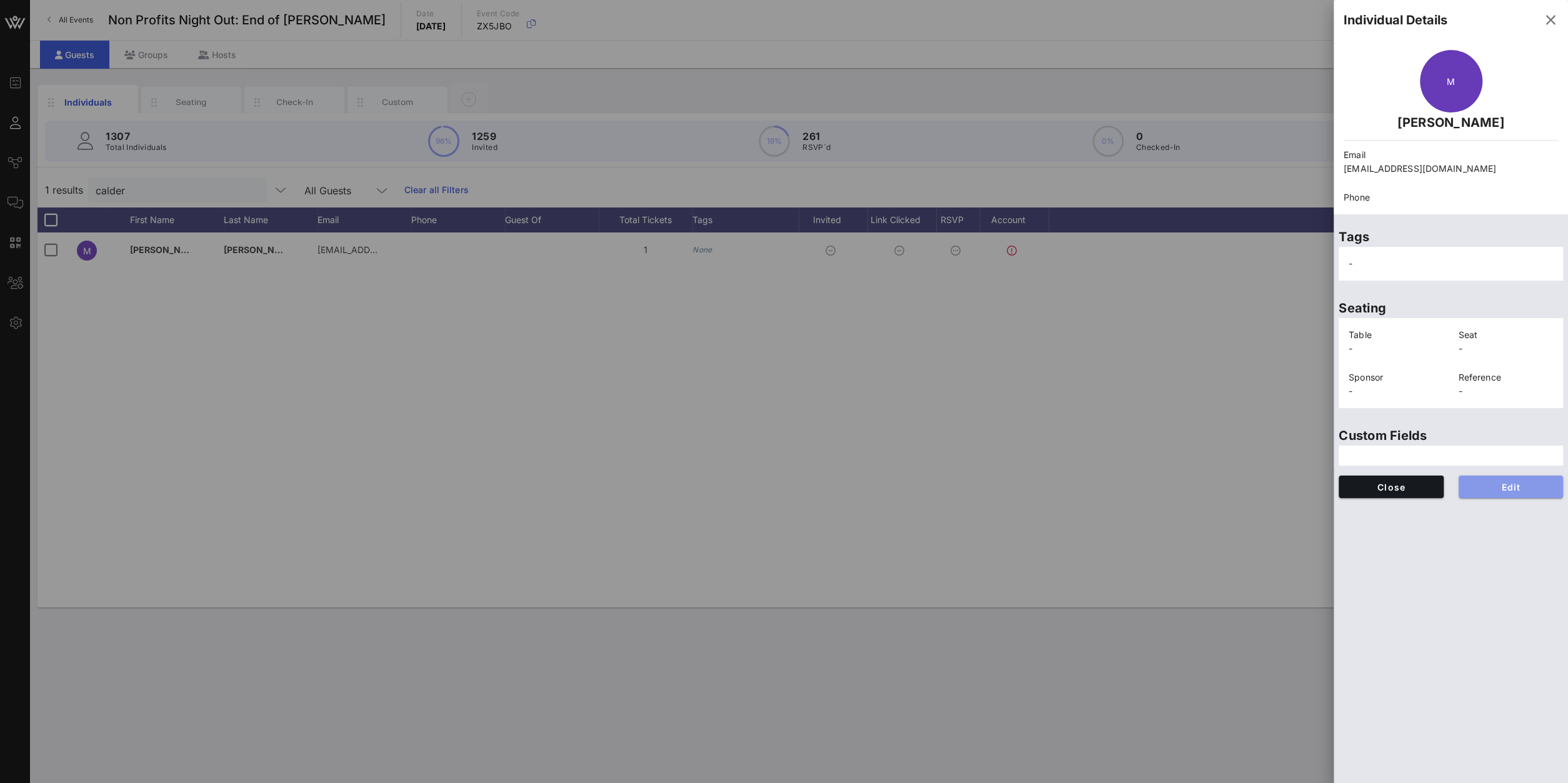
click at [1167, 496] on button "Edit" at bounding box center [1510, 486] width 105 height 22
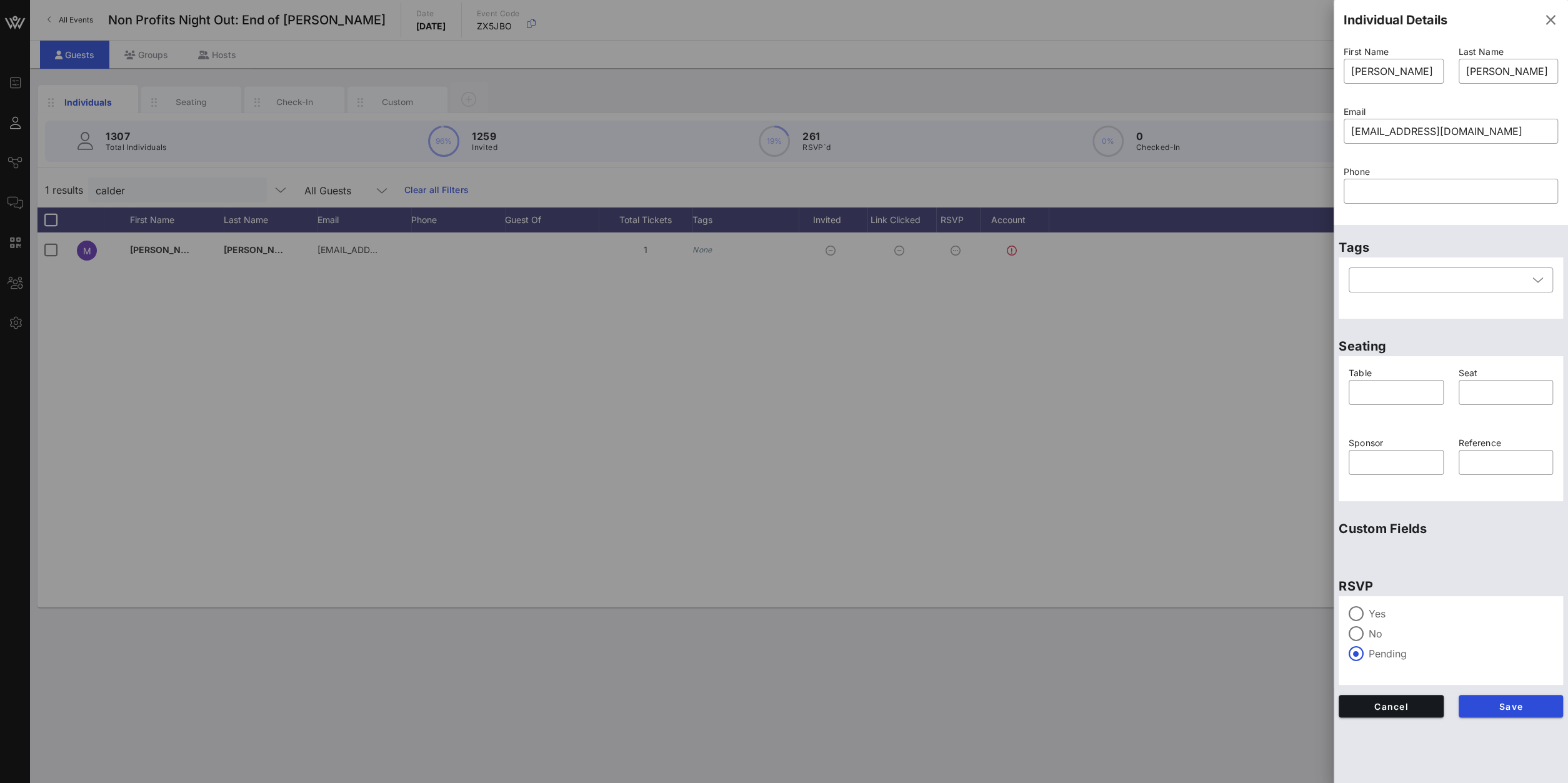
click at [1167, 558] on div "Yes No Pending" at bounding box center [1450, 634] width 204 height 55
click at [1167, 558] on div at bounding box center [1356, 613] width 21 height 21
click at [1167, 558] on span "Save" at bounding box center [1510, 707] width 85 height 11
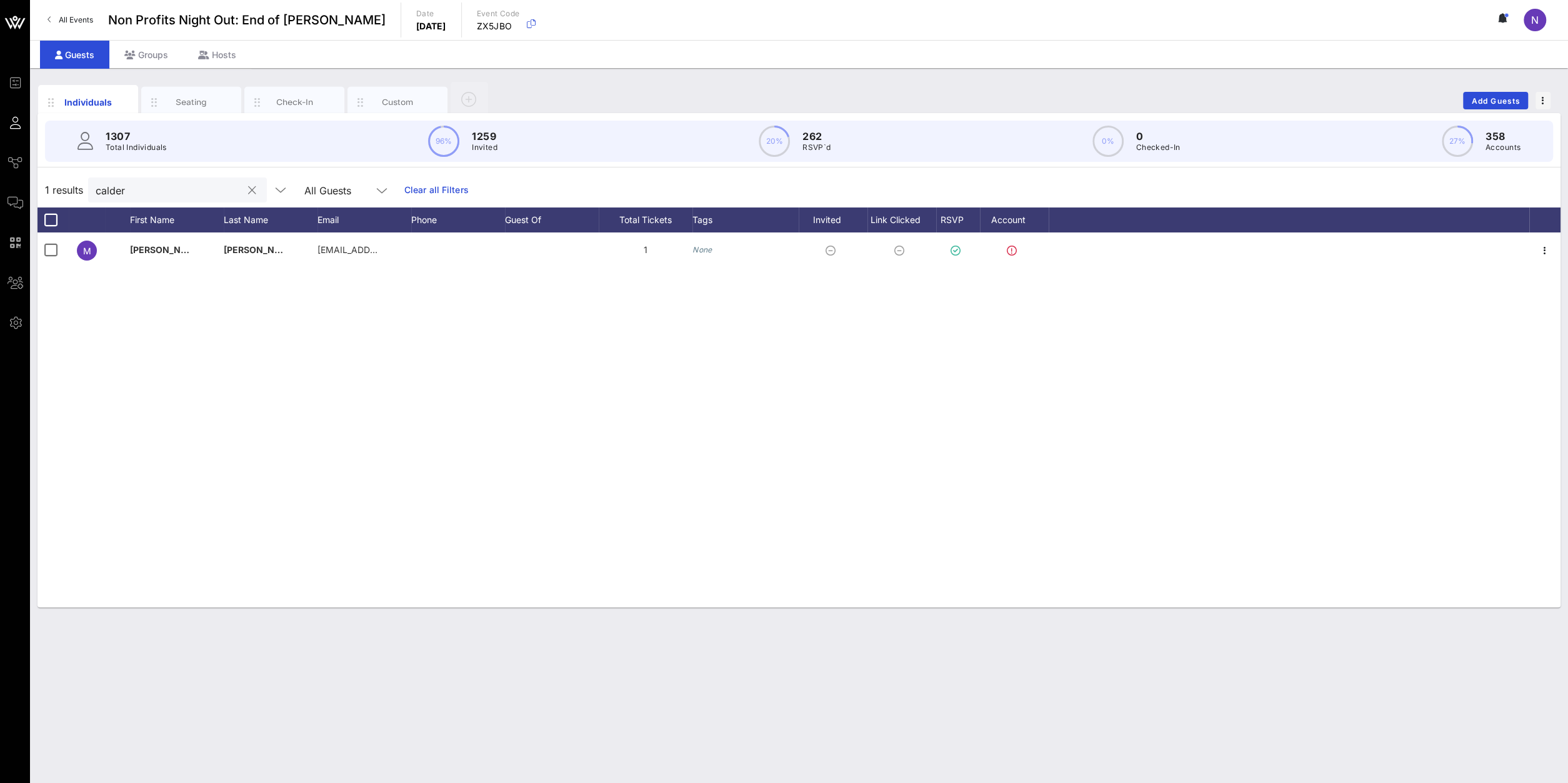
click at [184, 199] on div "calder" at bounding box center [169, 190] width 146 height 25
drag, startPoint x: 176, startPoint y: 193, endPoint x: -178, endPoint y: 160, distance: 355.5
click at [96, 182] on input "calder" at bounding box center [169, 190] width 146 height 16
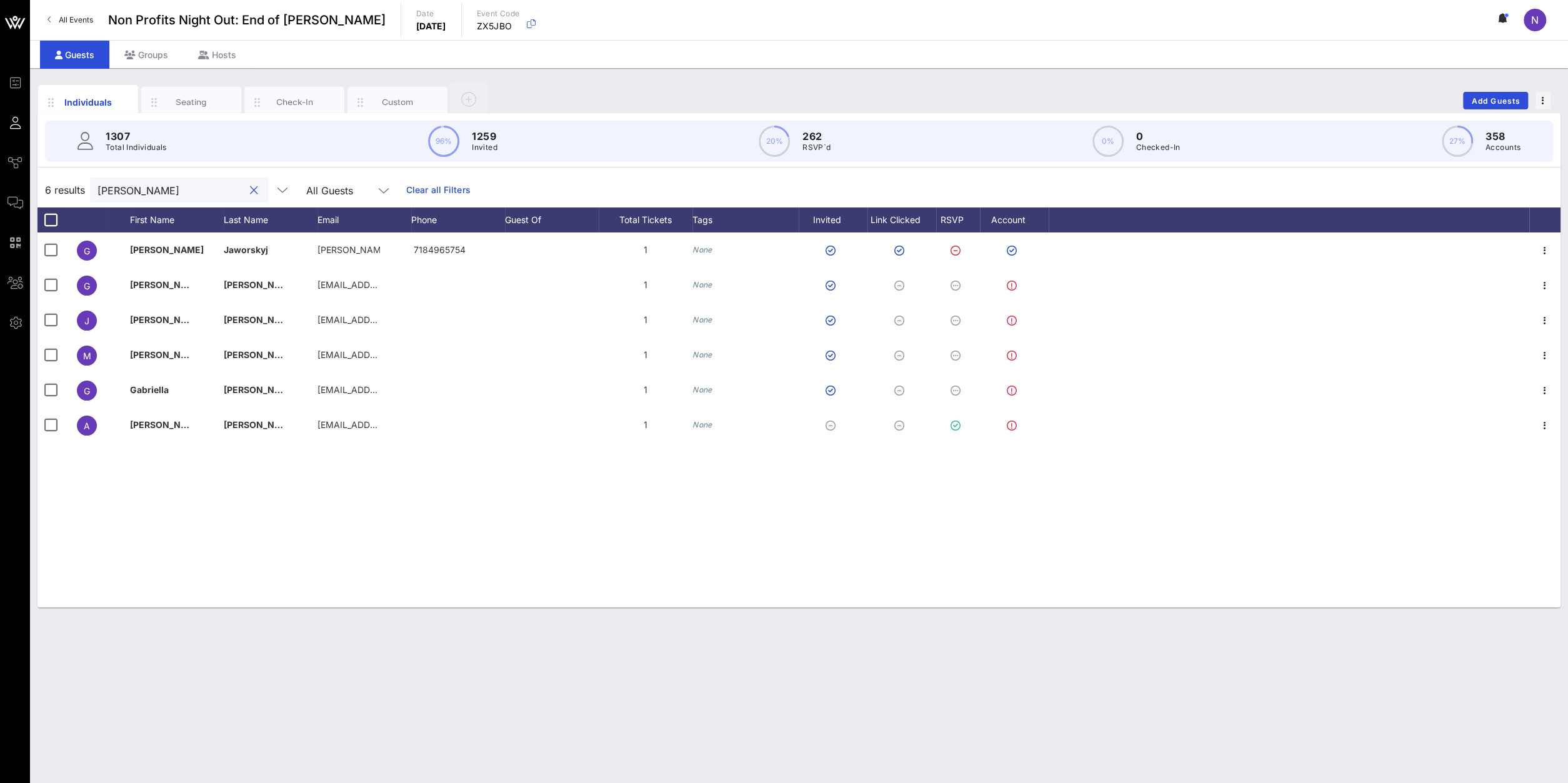
drag, startPoint x: 146, startPoint y: 193, endPoint x: -193, endPoint y: 170, distance: 339.8
click at [98, 182] on input "gabriel" at bounding box center [171, 190] width 146 height 16
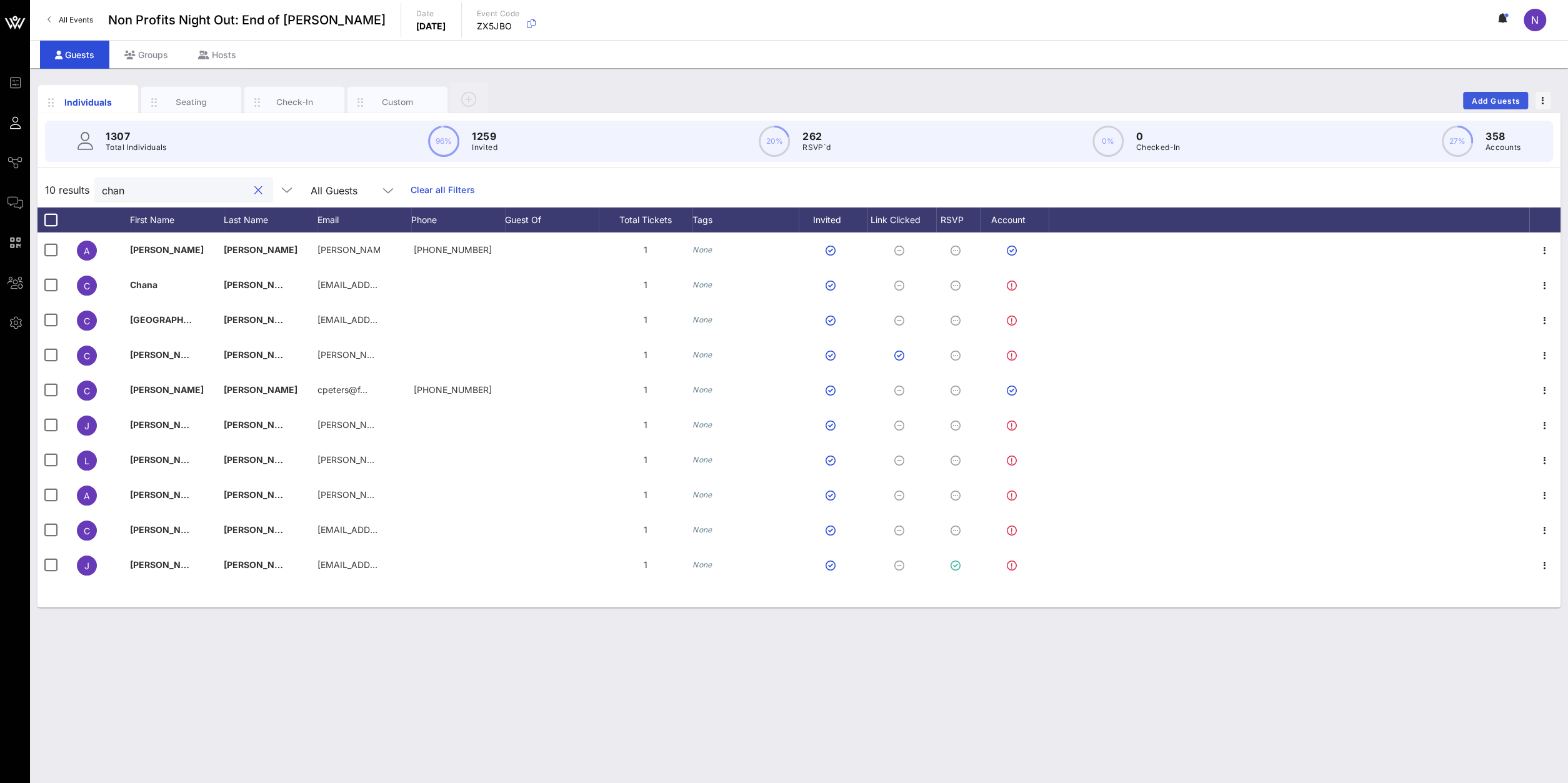
type input "chan"
click at [1167, 102] on span "Add Guests" at bounding box center [1495, 101] width 50 height 9
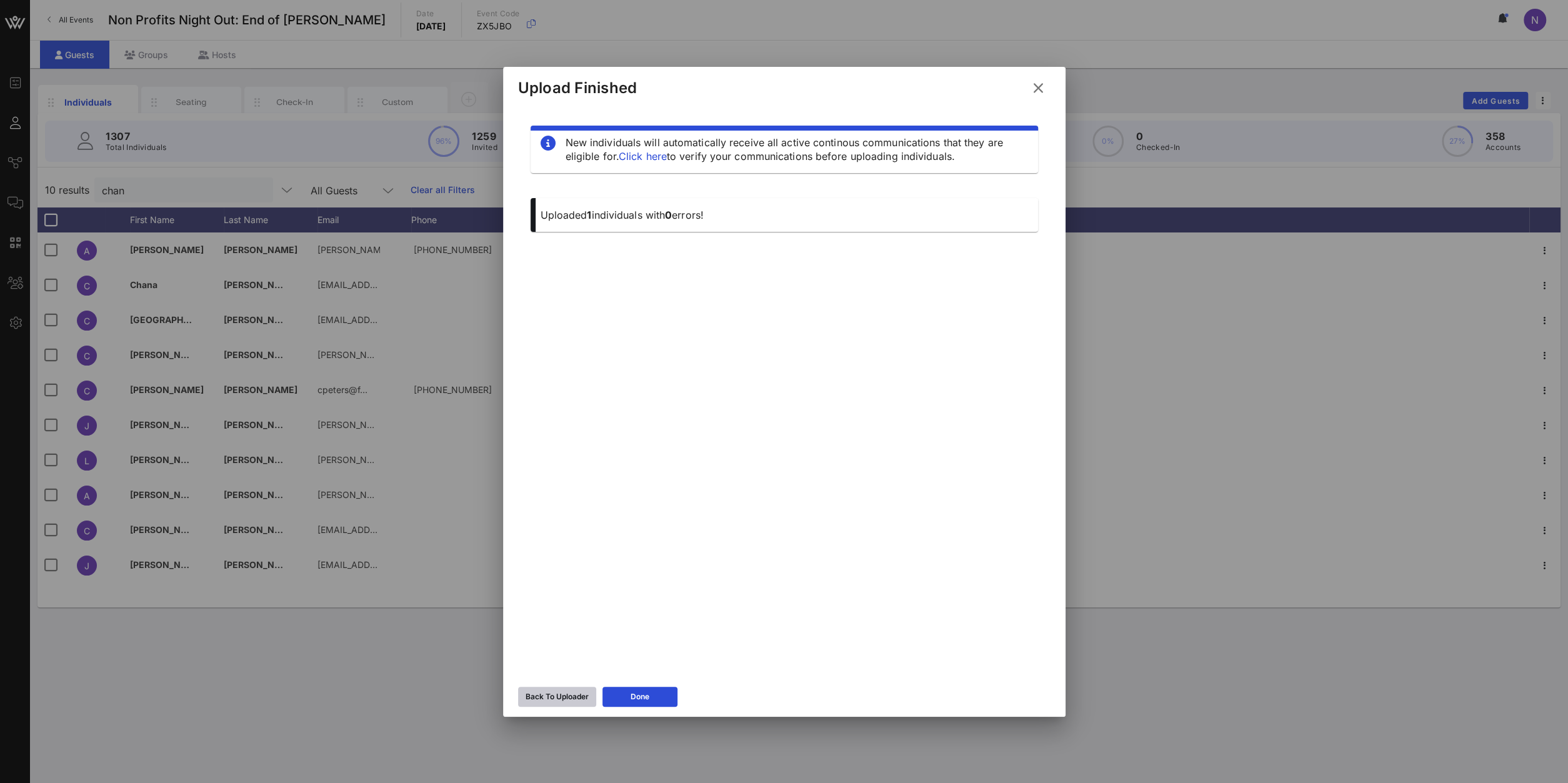
drag, startPoint x: 576, startPoint y: 710, endPoint x: 572, endPoint y: 697, distance: 13.6
click at [576, 558] on div "Back To Uploader Done" at bounding box center [784, 698] width 562 height 36
click at [568, 558] on button "Back To Uploader" at bounding box center [557, 697] width 78 height 20
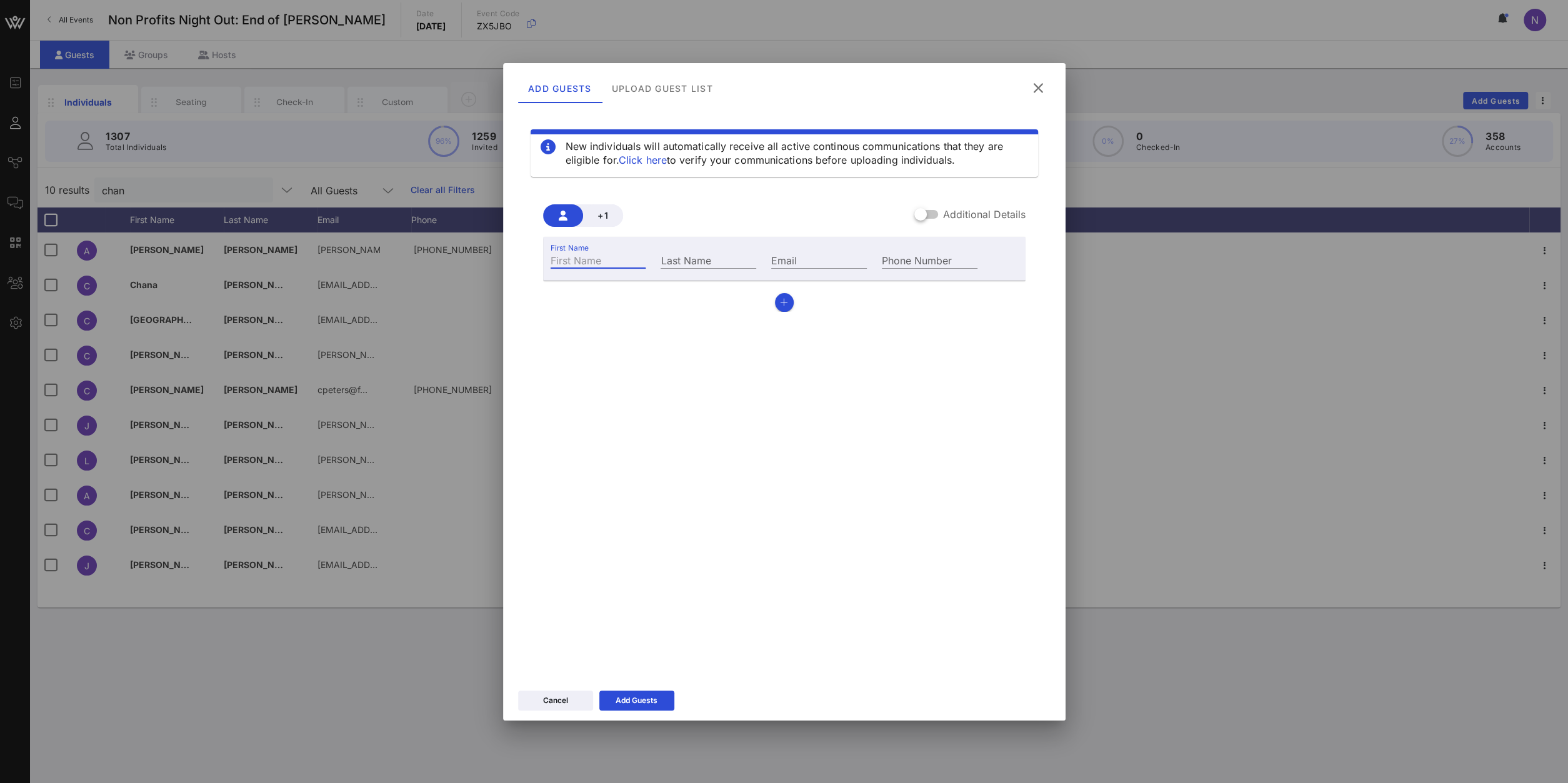
click at [583, 266] on input "First Name" at bounding box center [598, 260] width 96 height 16
type input "Trudy"
type input "Chan"
click at [822, 268] on div "Email" at bounding box center [819, 259] width 111 height 34
click at [823, 259] on input "Email" at bounding box center [819, 260] width 96 height 16
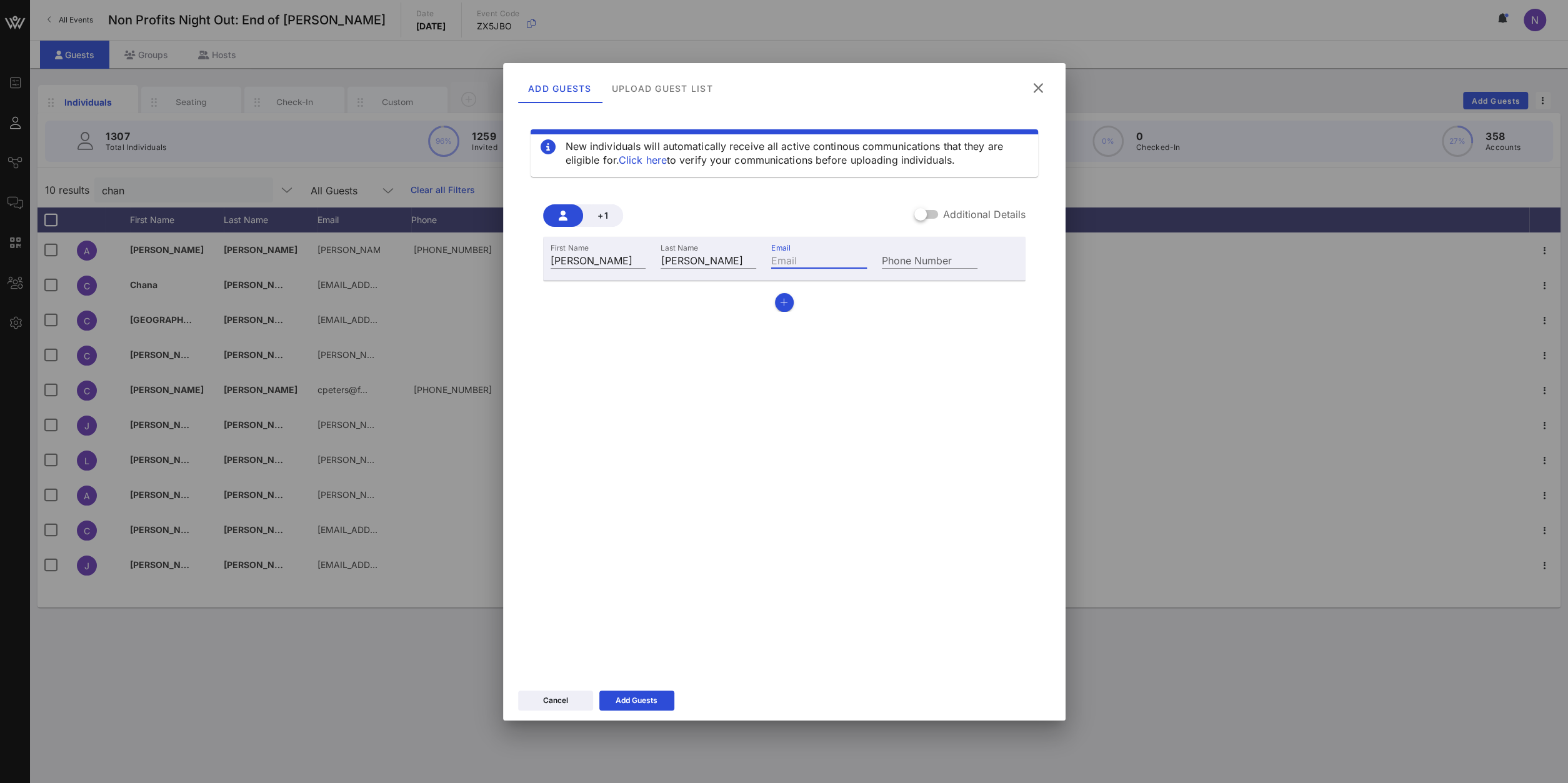
paste input "trudy.chan@nyhistory.org"
type input "trudy.chan@nyhistory.org"
click at [615, 558] on button "Add Guests" at bounding box center [637, 700] width 75 height 20
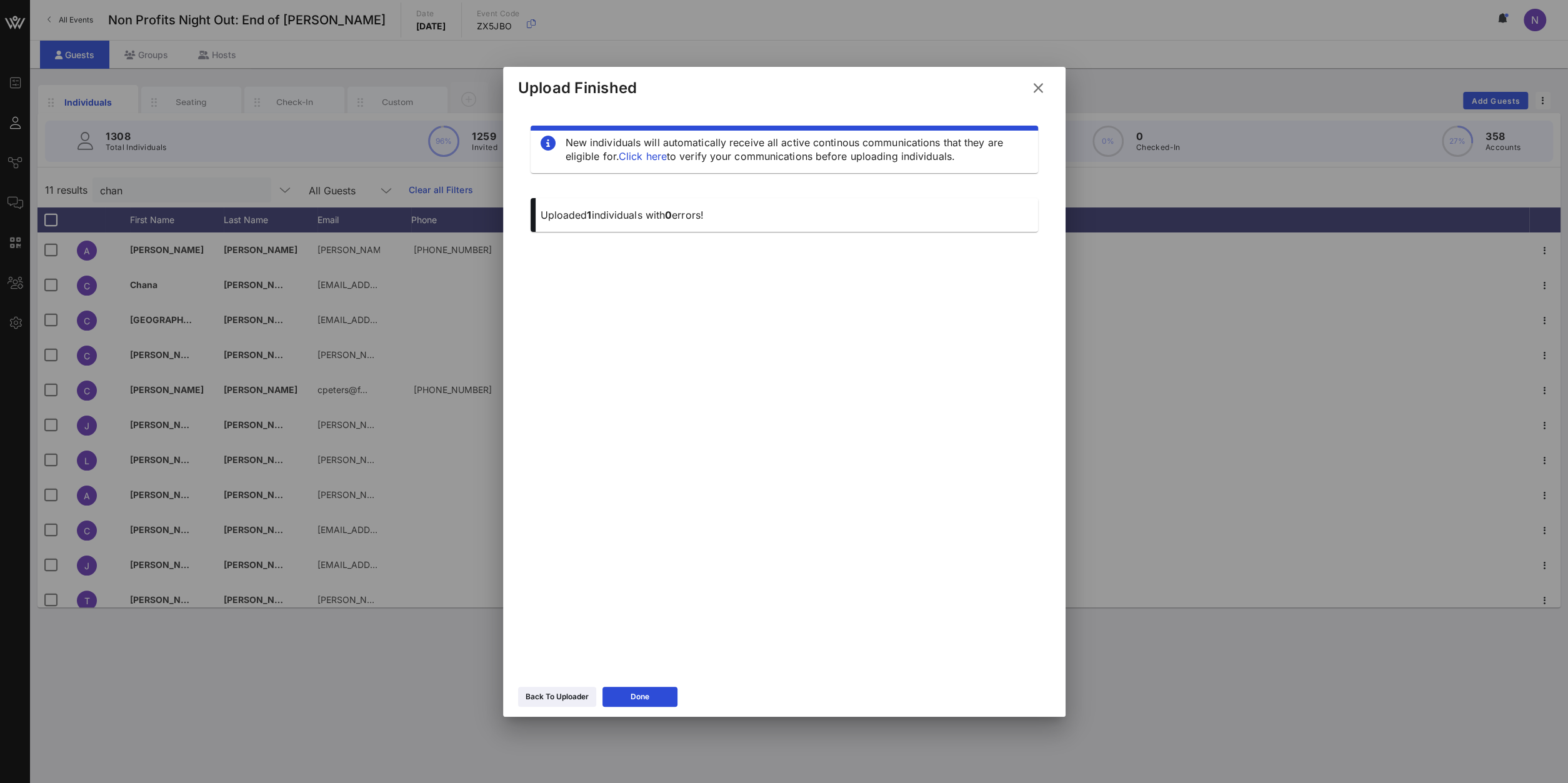
click at [1040, 88] on icon at bounding box center [1038, 87] width 21 height 20
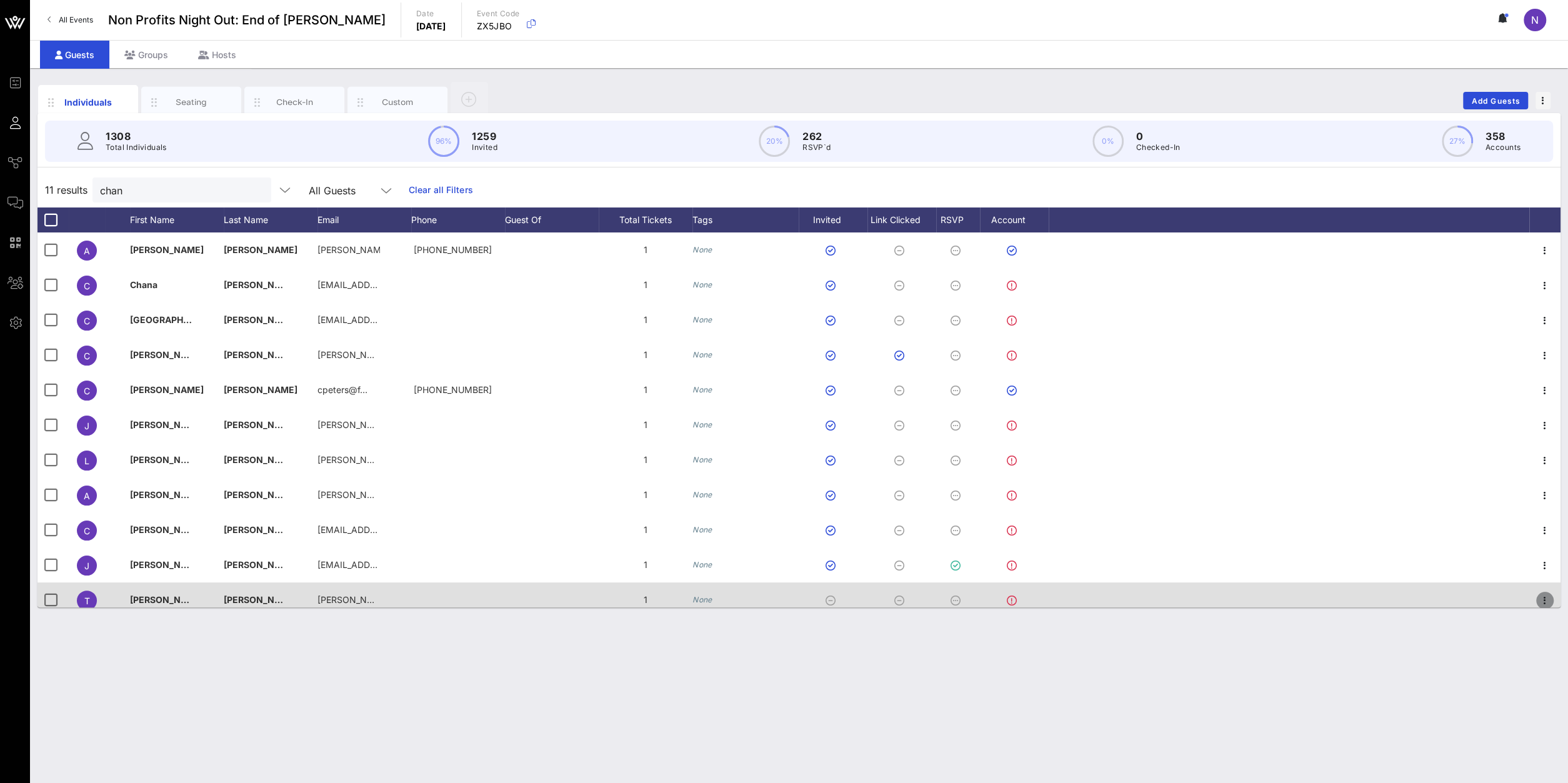
click at [1167, 558] on icon "button" at bounding box center [1544, 600] width 15 height 15
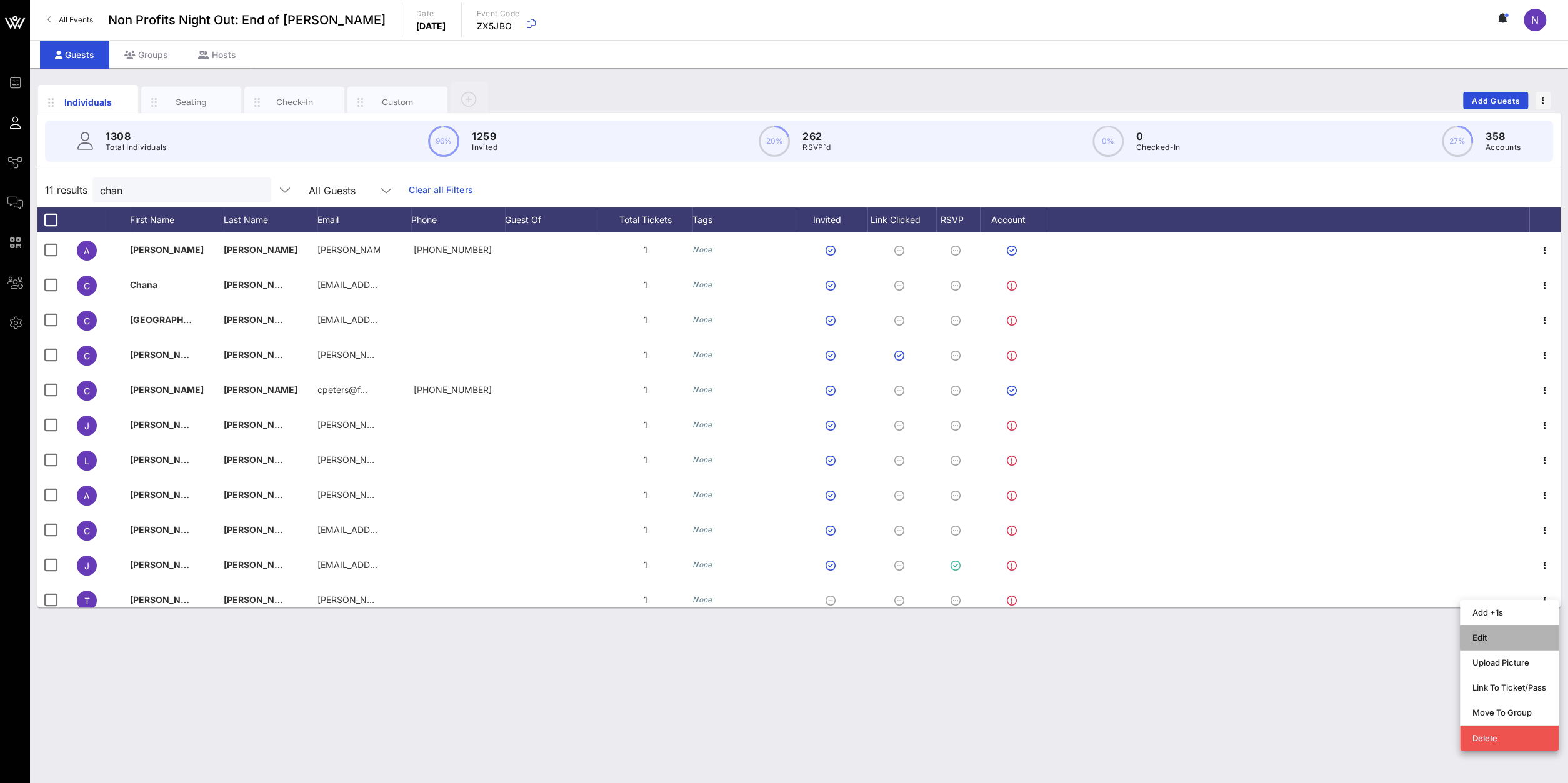
click at [1167, 558] on div "Edit" at bounding box center [1509, 637] width 74 height 10
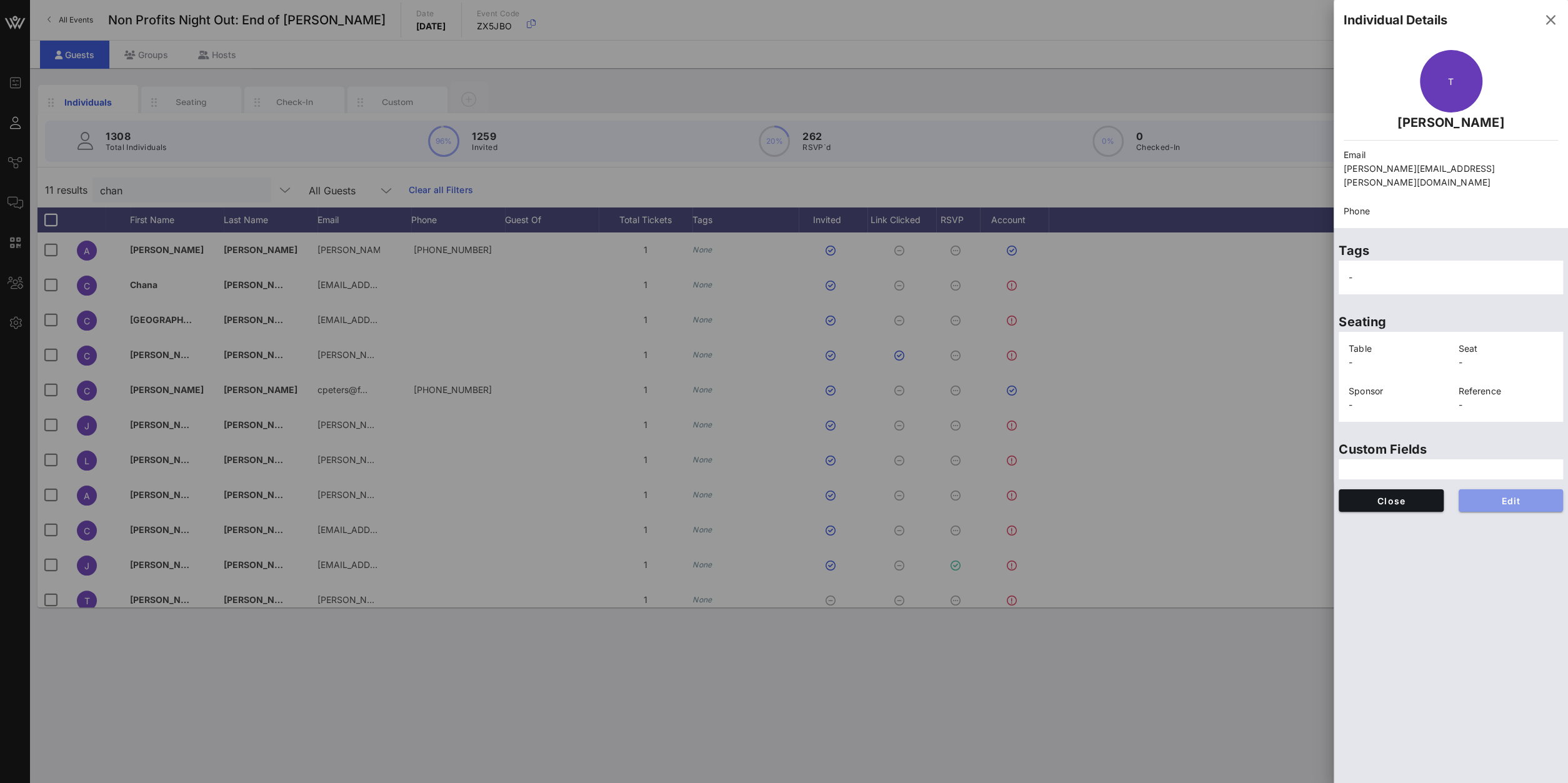
click at [1167, 489] on button "Edit" at bounding box center [1510, 500] width 105 height 22
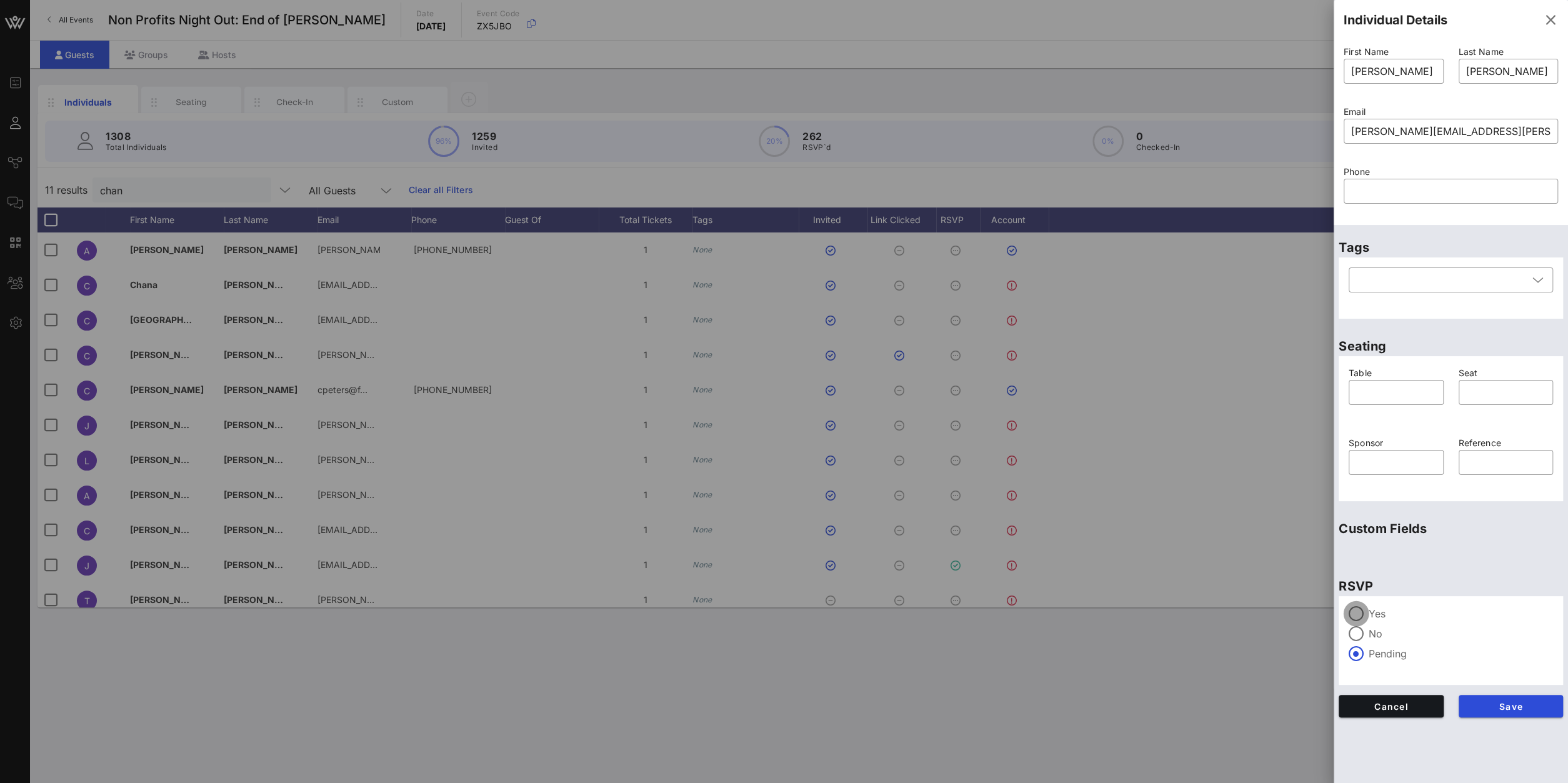
click at [1167, 558] on div at bounding box center [1356, 613] width 21 height 21
click at [1167, 558] on span "Save" at bounding box center [1510, 707] width 85 height 11
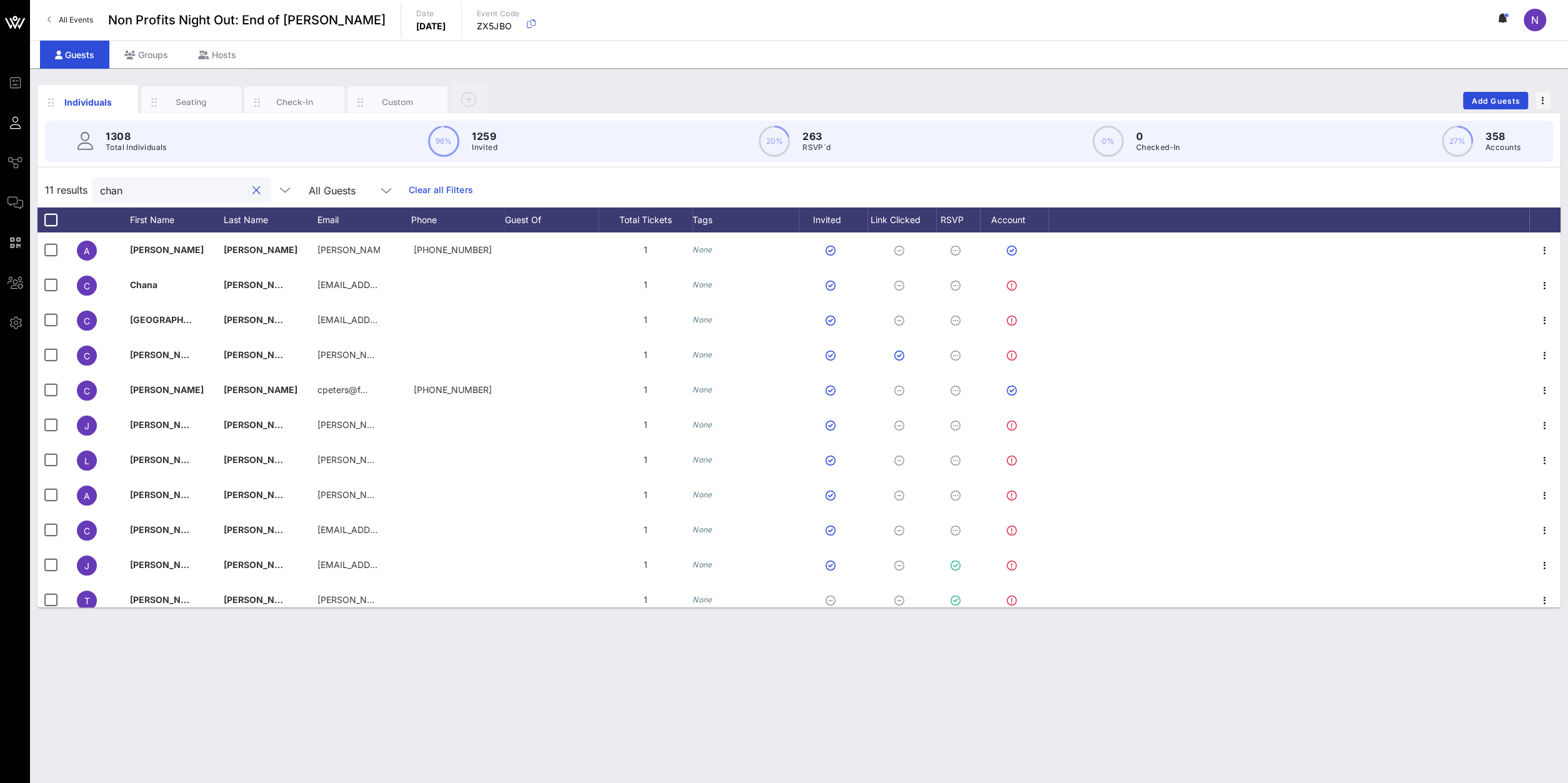
drag, startPoint x: 136, startPoint y: 189, endPoint x: -145, endPoint y: 195, distance: 281.1
click at [100, 195] on input "chan" at bounding box center [173, 190] width 146 height 16
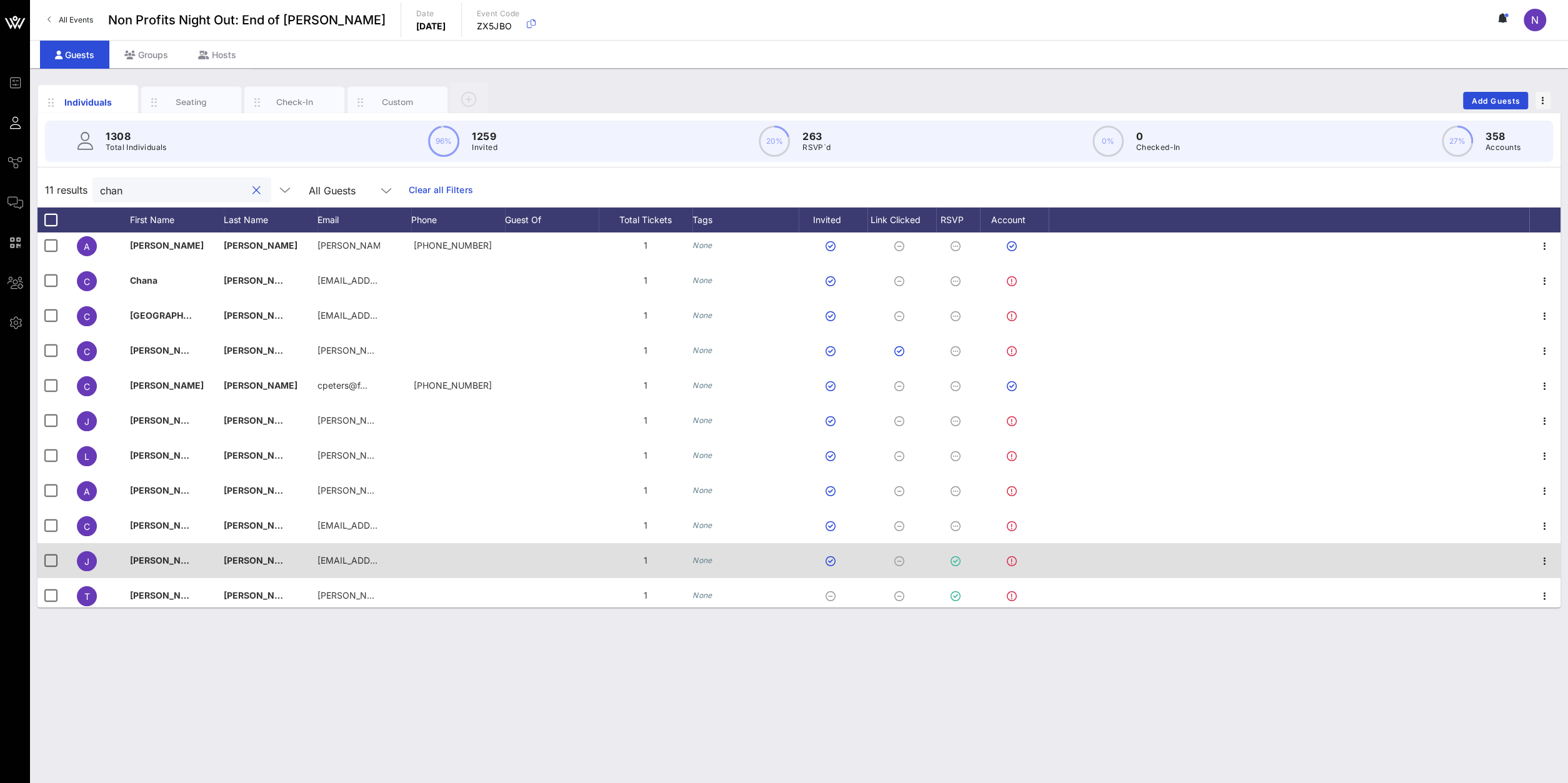
scroll to position [0, 0]
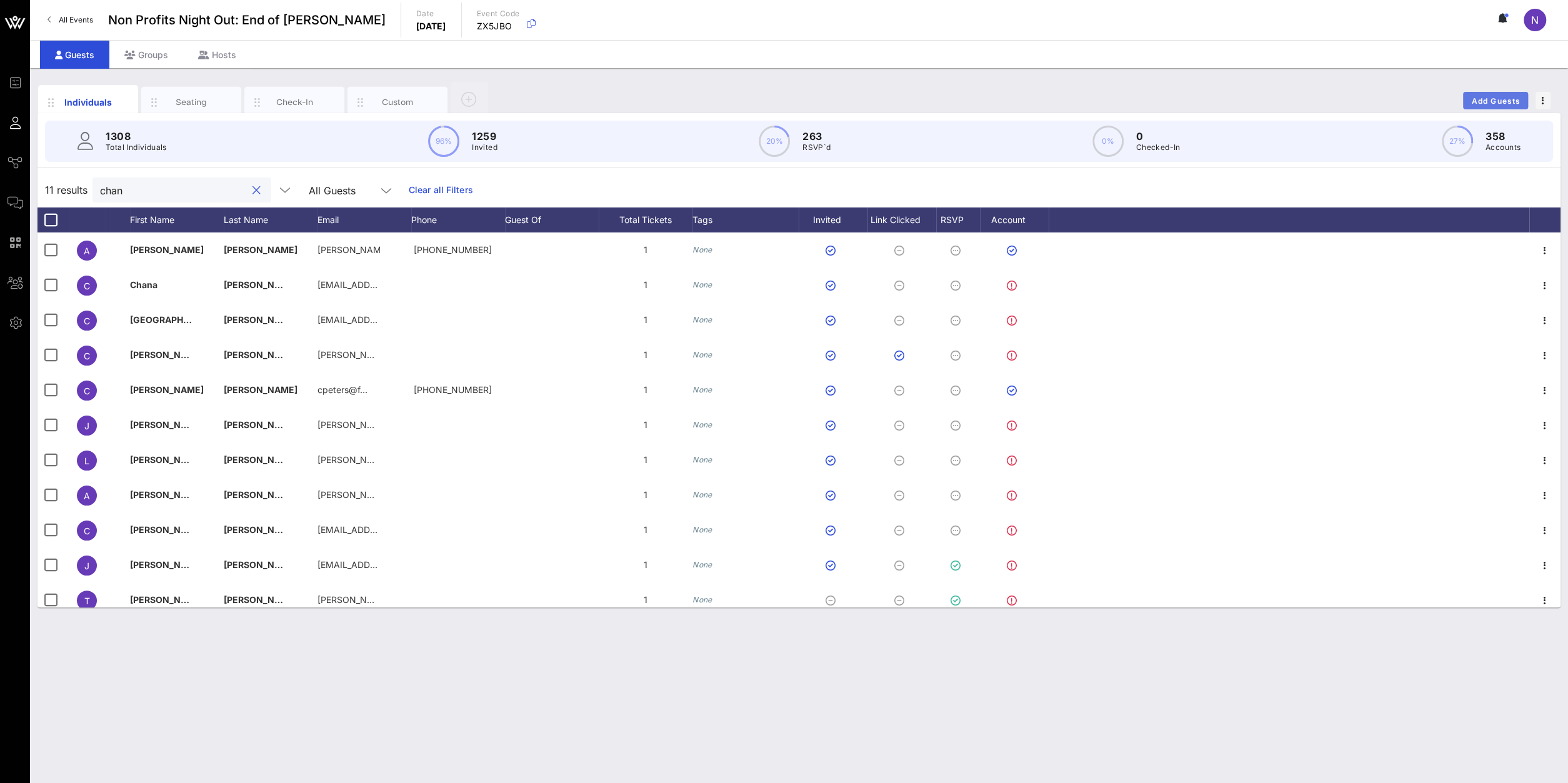
click at [1167, 107] on button "Add Guests" at bounding box center [1495, 100] width 65 height 18
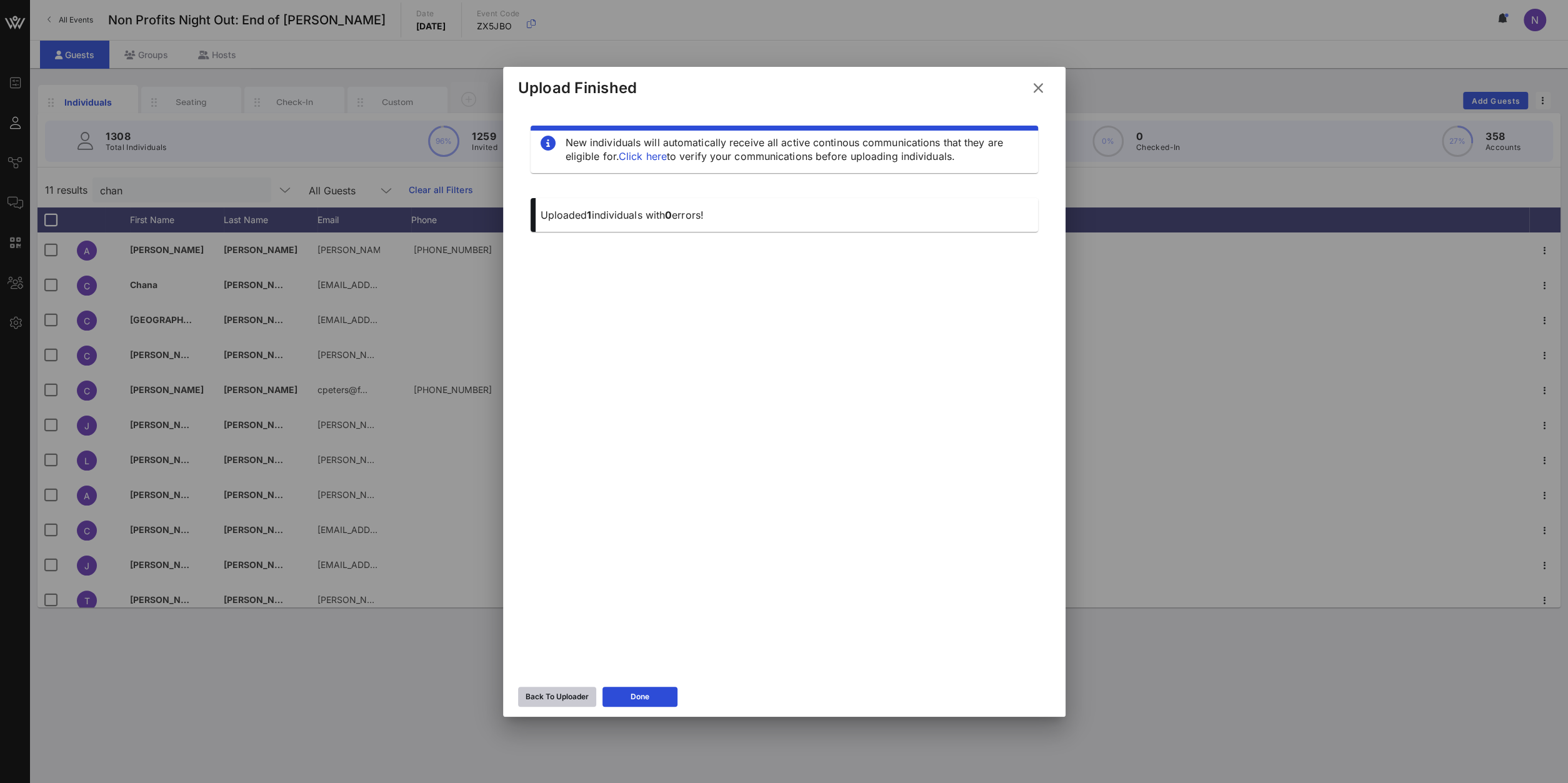
click at [562, 558] on div "Back To Uploader" at bounding box center [557, 697] width 63 height 12
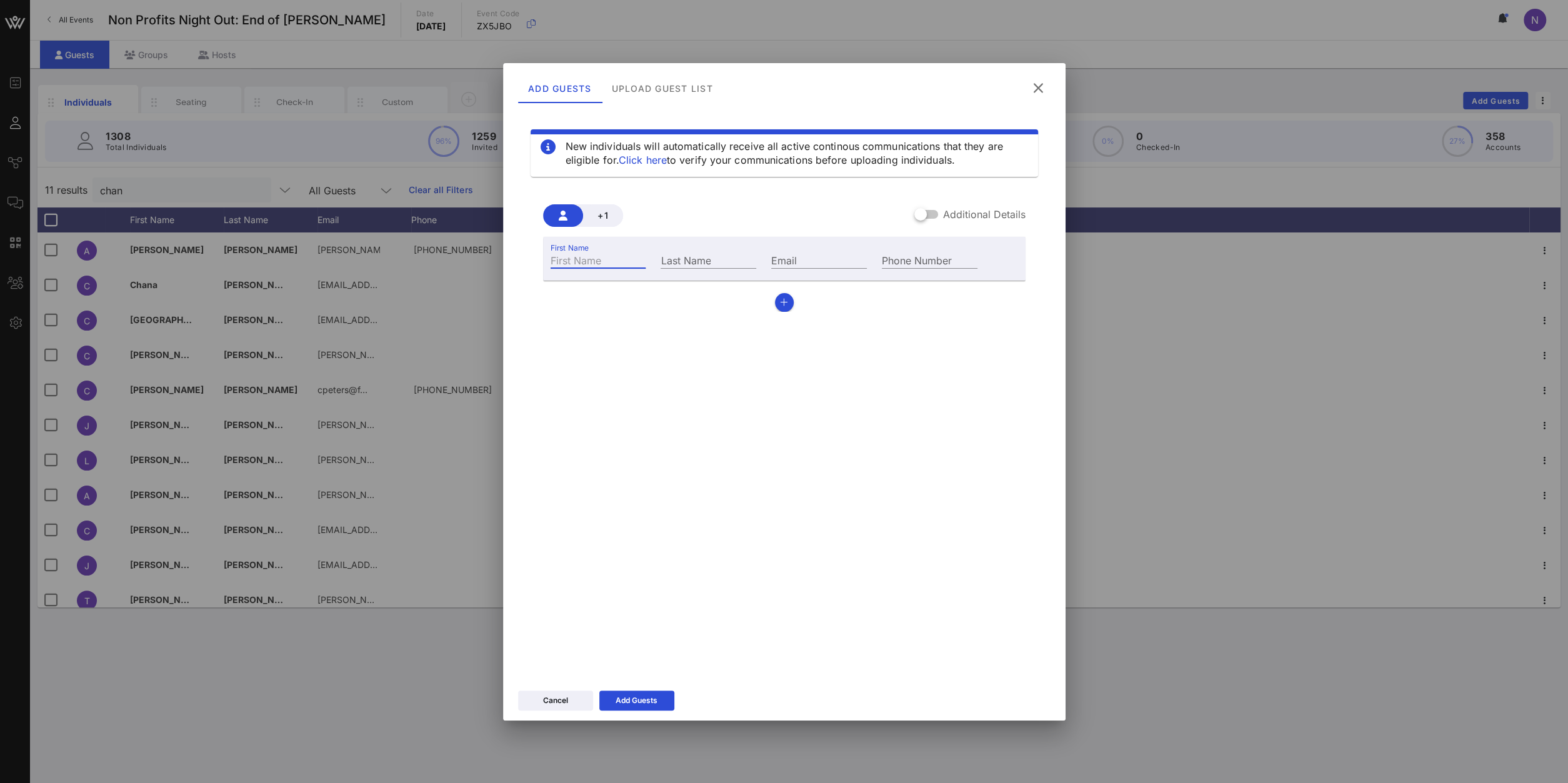
click at [564, 261] on input "First Name" at bounding box center [598, 260] width 96 height 16
type input "Melissa"
type input "Chang"
click at [837, 268] on div "Email" at bounding box center [819, 260] width 96 height 16
paste input "mchang@orrgroup.com"
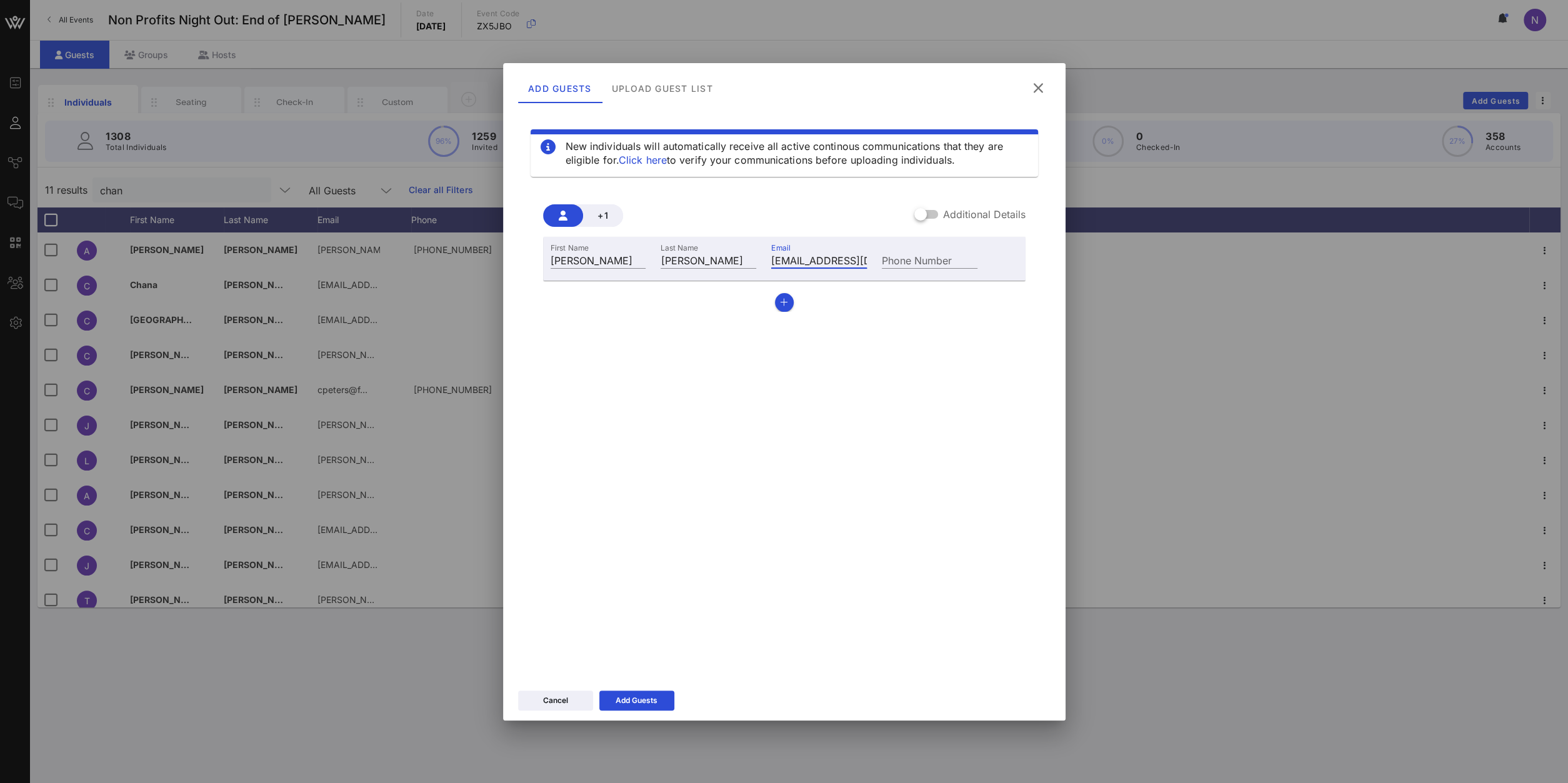
scroll to position [0, 16]
type input "mchang@orrgroup.com"
click at [657, 558] on button "Add Guests" at bounding box center [637, 700] width 75 height 20
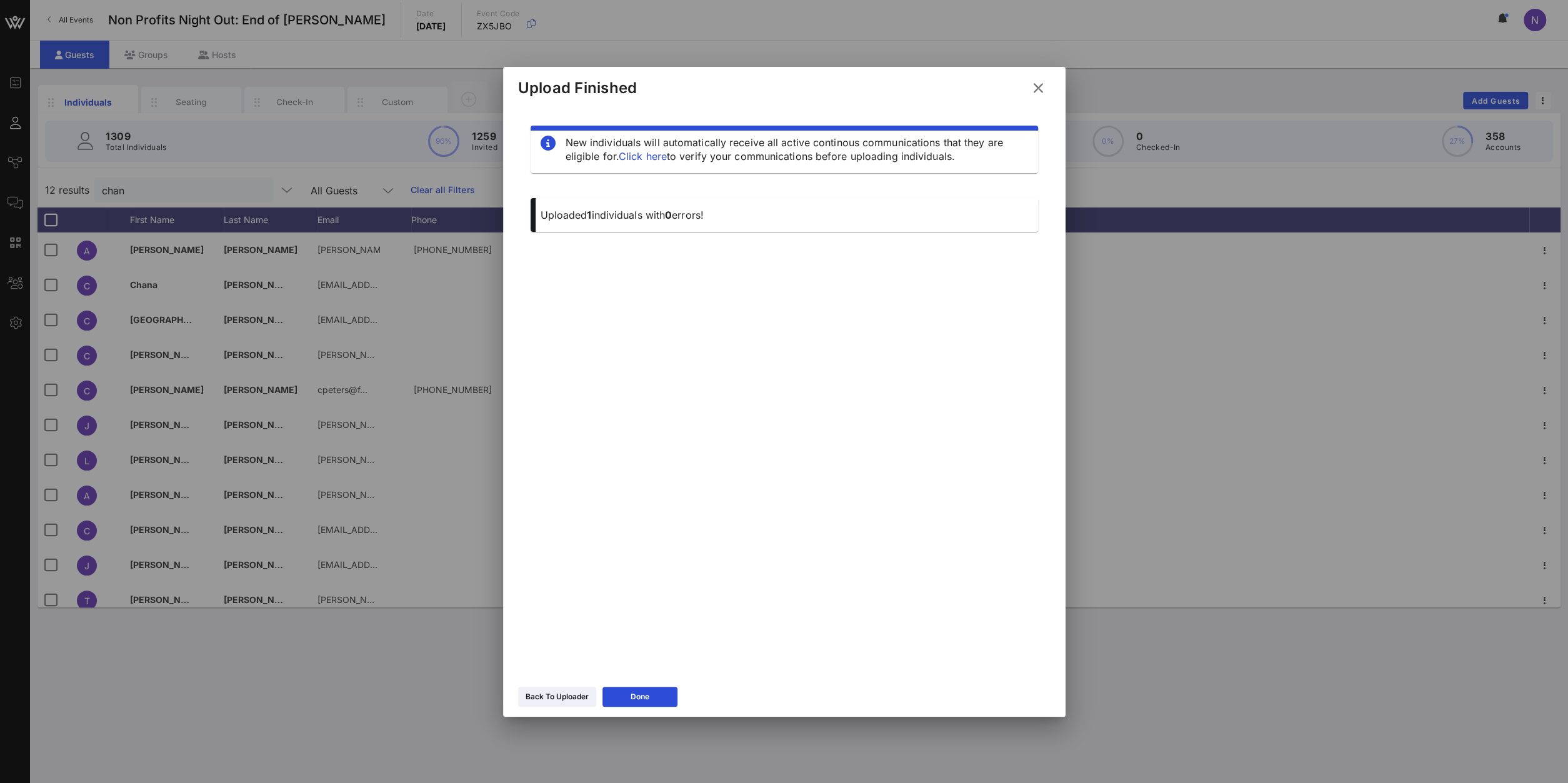
click at [1030, 81] on button at bounding box center [1038, 88] width 24 height 22
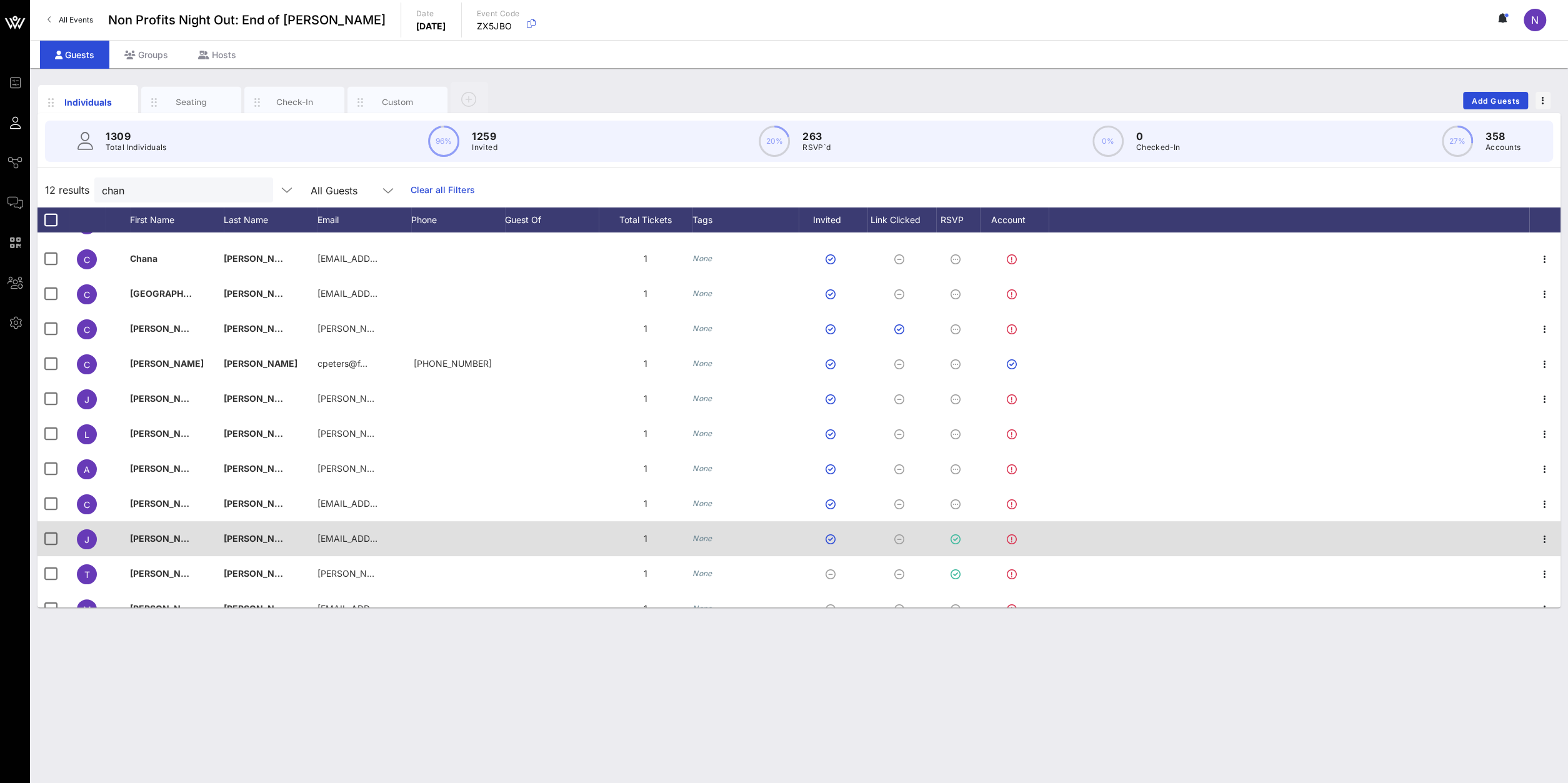
scroll to position [45, 0]
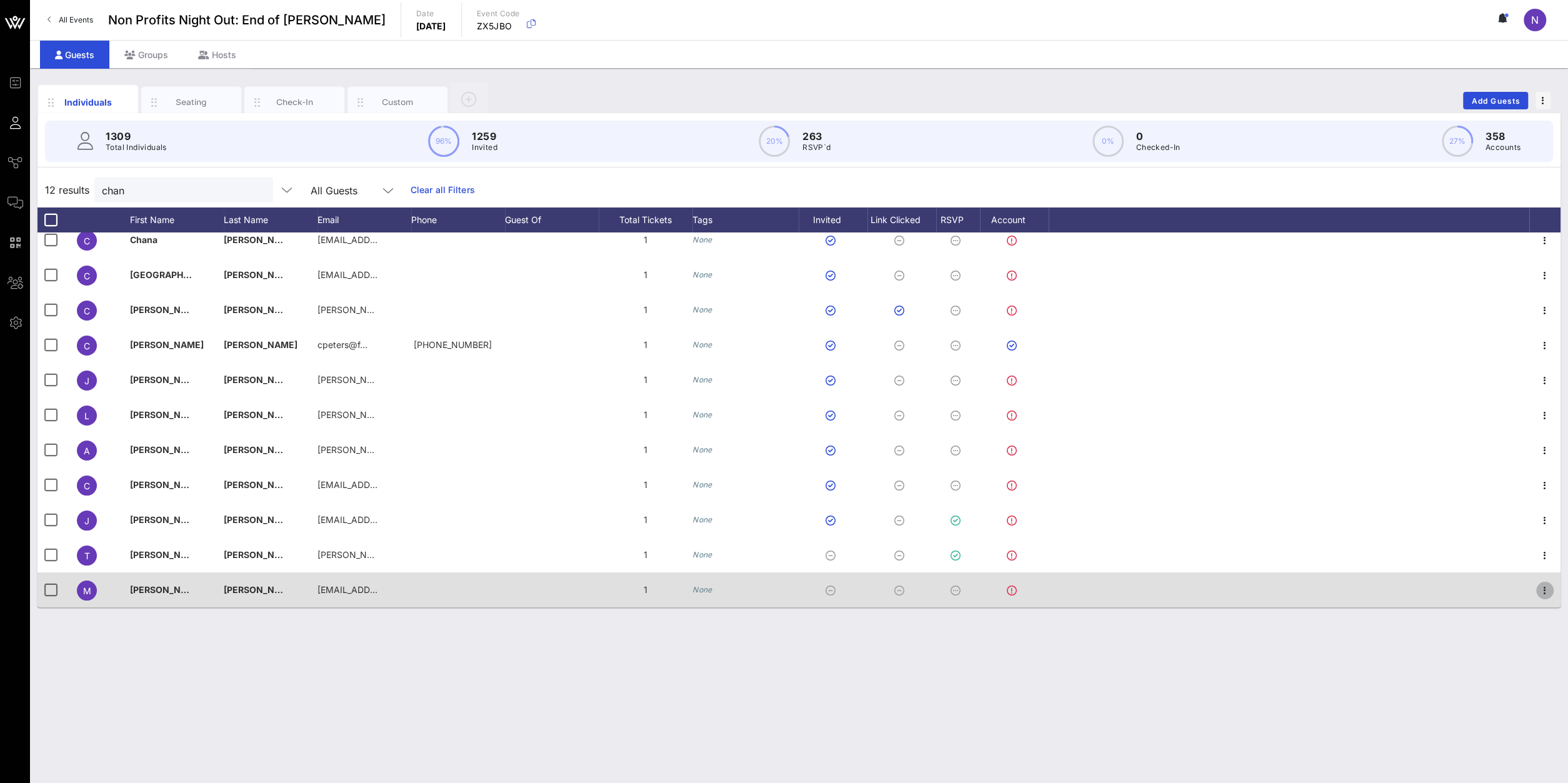
click at [1167, 558] on icon "button" at bounding box center [1544, 591] width 15 height 15
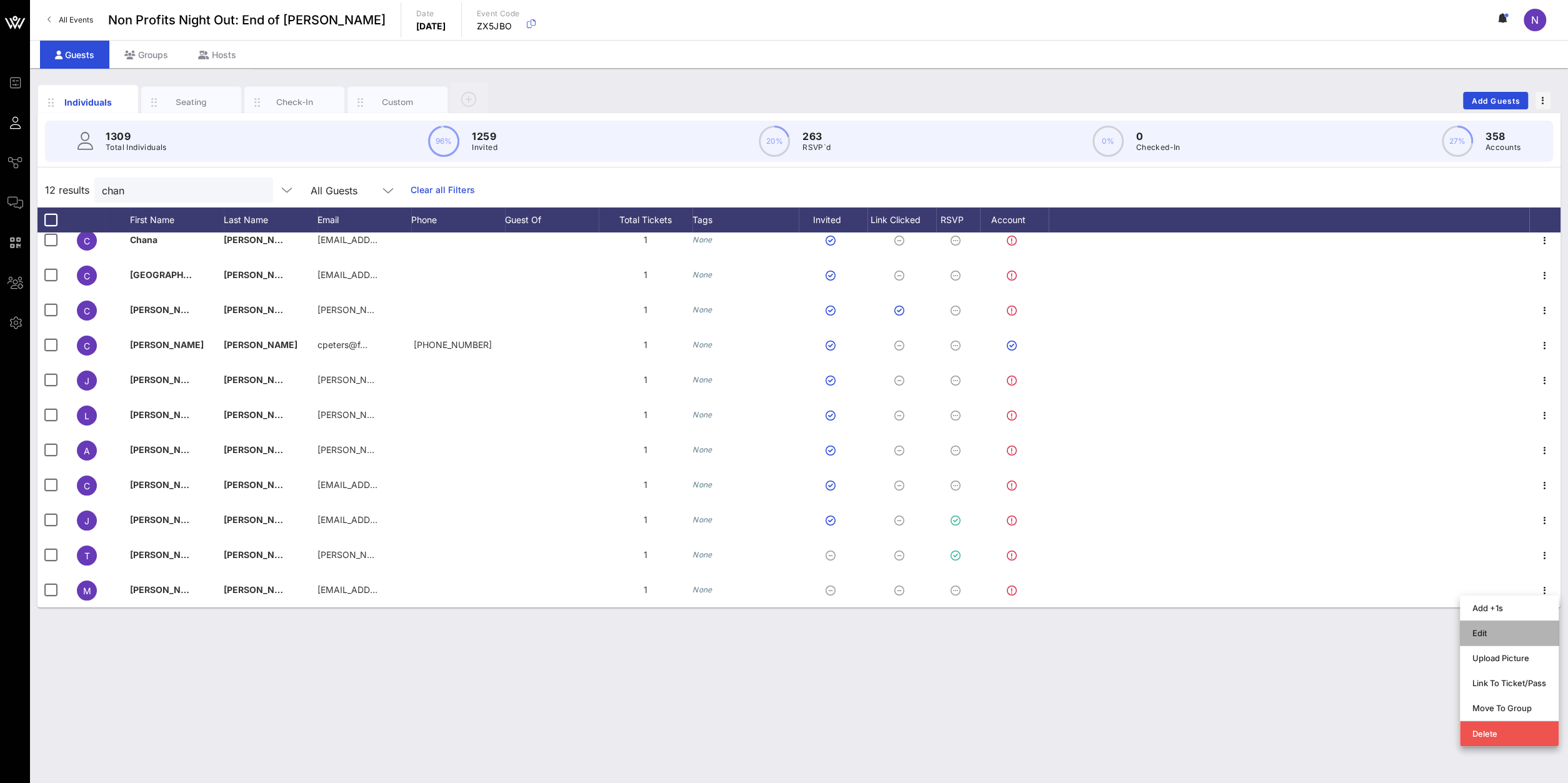
click at [1167, 558] on div "Edit" at bounding box center [1509, 633] width 74 height 10
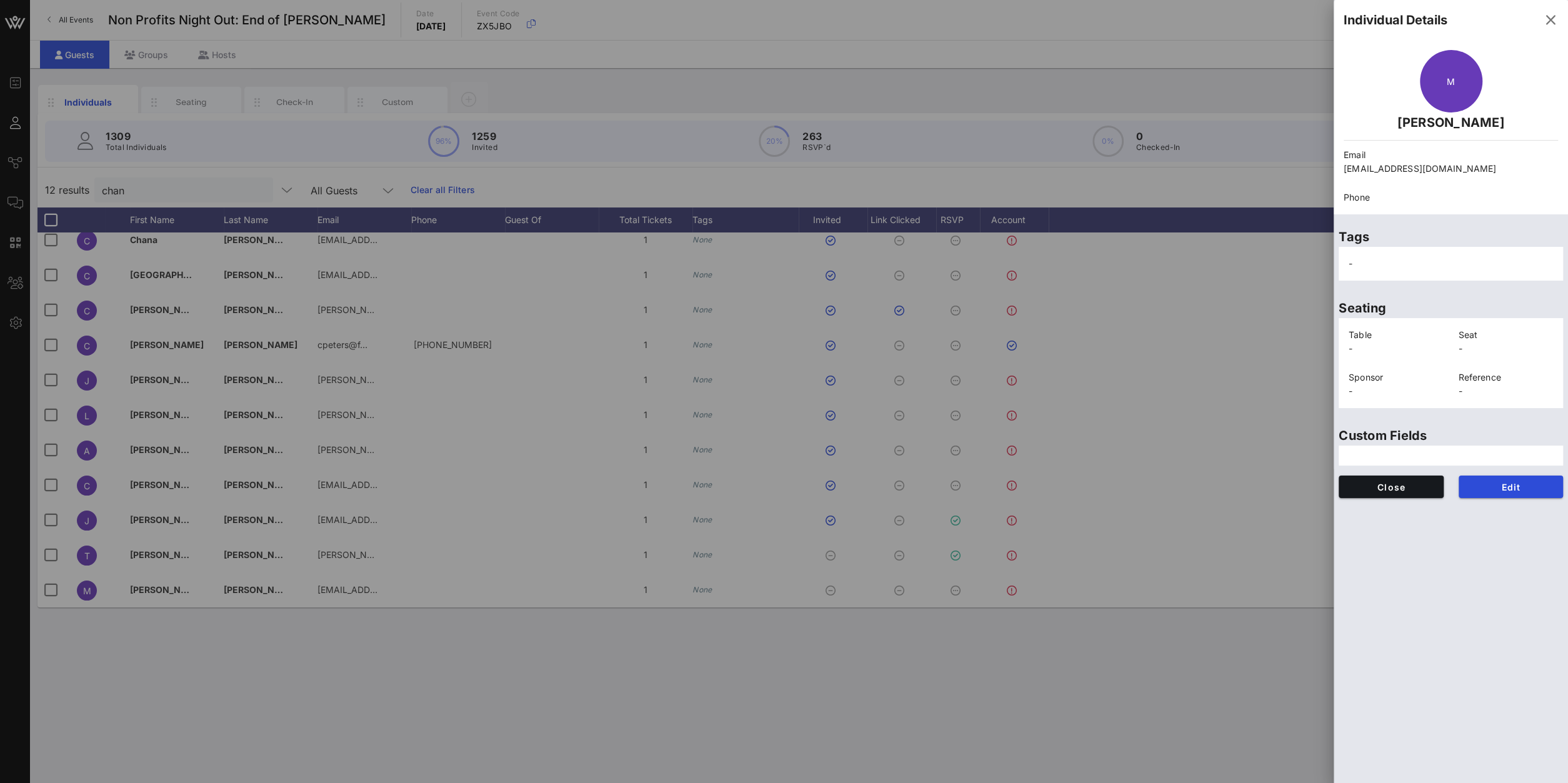
click at [1167, 475] on div "Edit" at bounding box center [1510, 486] width 120 height 37
click at [1167, 492] on button "Edit" at bounding box center [1510, 486] width 105 height 22
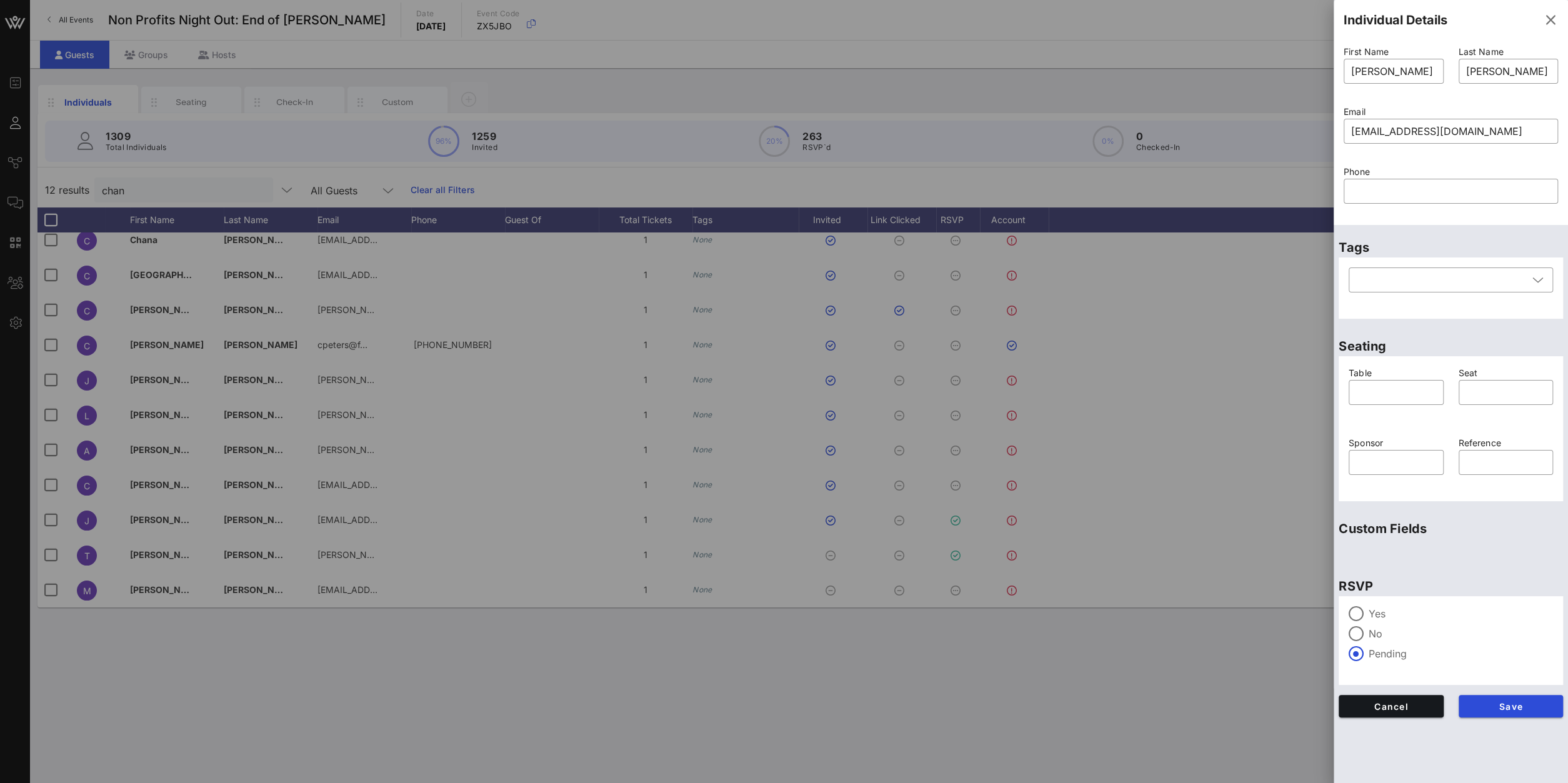
click at [1167, 558] on label "Yes" at bounding box center [1461, 614] width 184 height 12
click at [1167, 558] on button "Save" at bounding box center [1510, 706] width 105 height 22
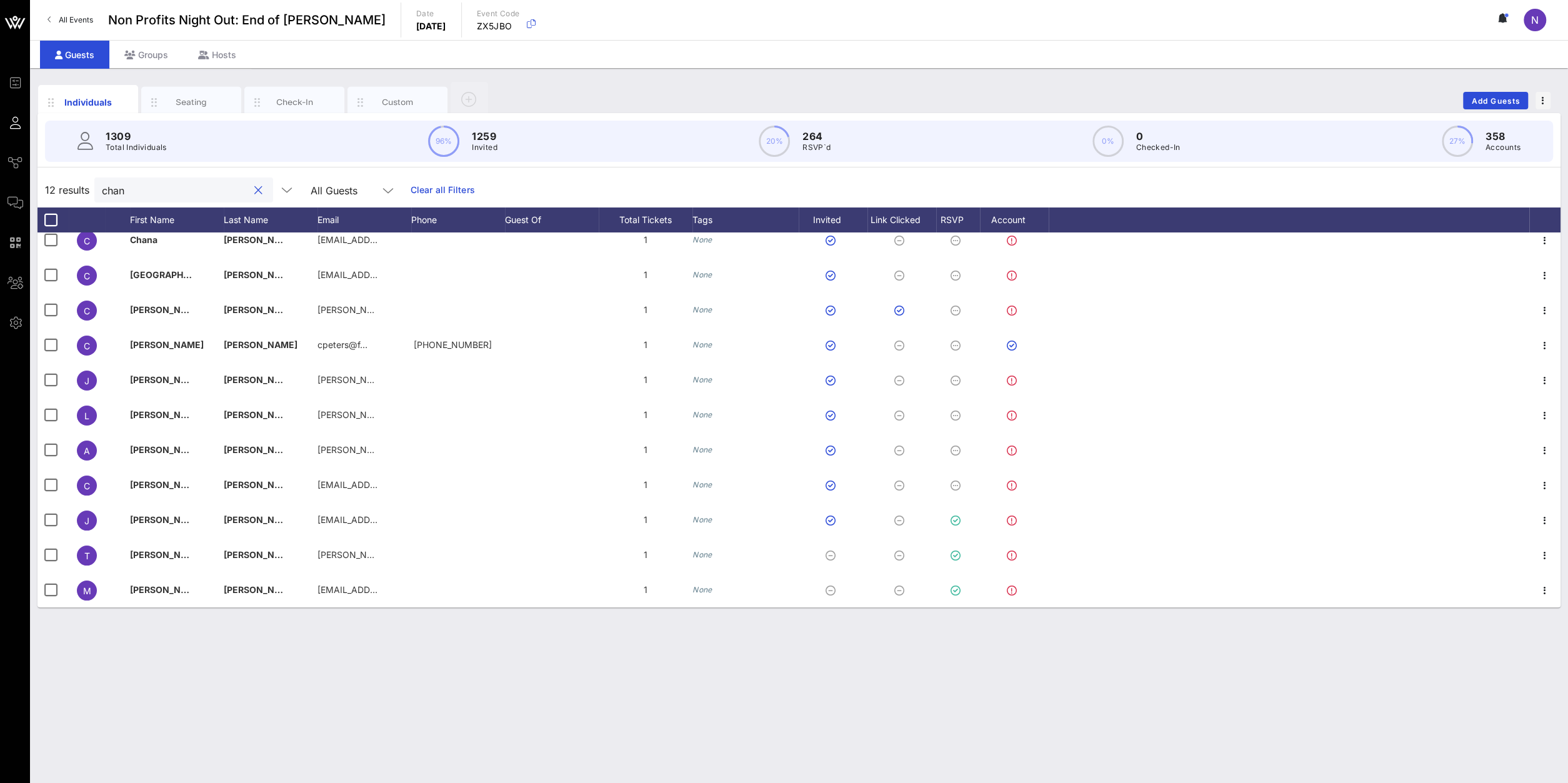
drag, startPoint x: 180, startPoint y: 193, endPoint x: -233, endPoint y: 168, distance: 413.8
click at [102, 182] on input "chan" at bounding box center [175, 190] width 146 height 16
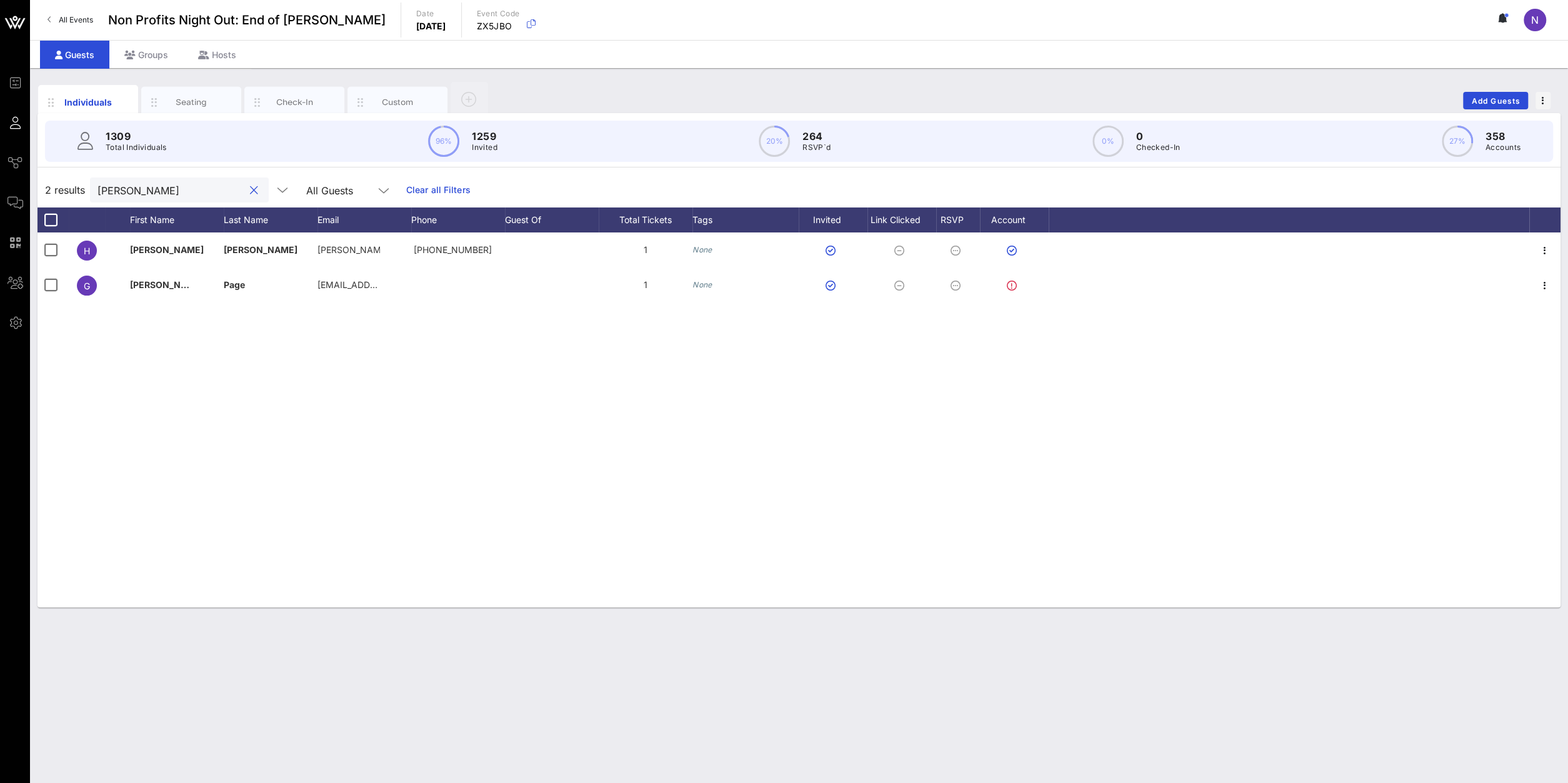
type input "chen"
click at [250, 189] on button "clear icon" at bounding box center [254, 191] width 8 height 12
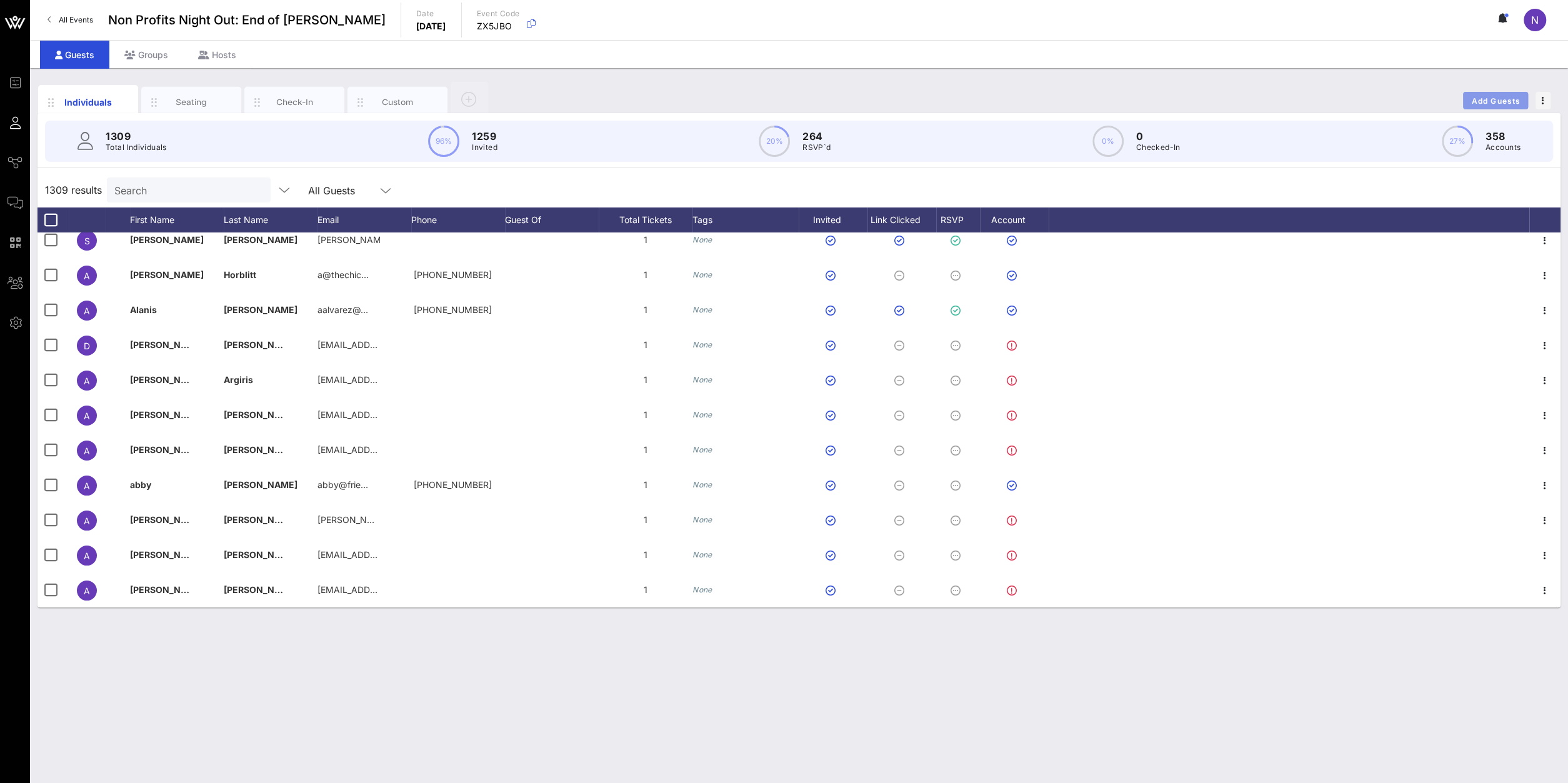
click at [1167, 100] on span "Add Guests" at bounding box center [1495, 101] width 50 height 9
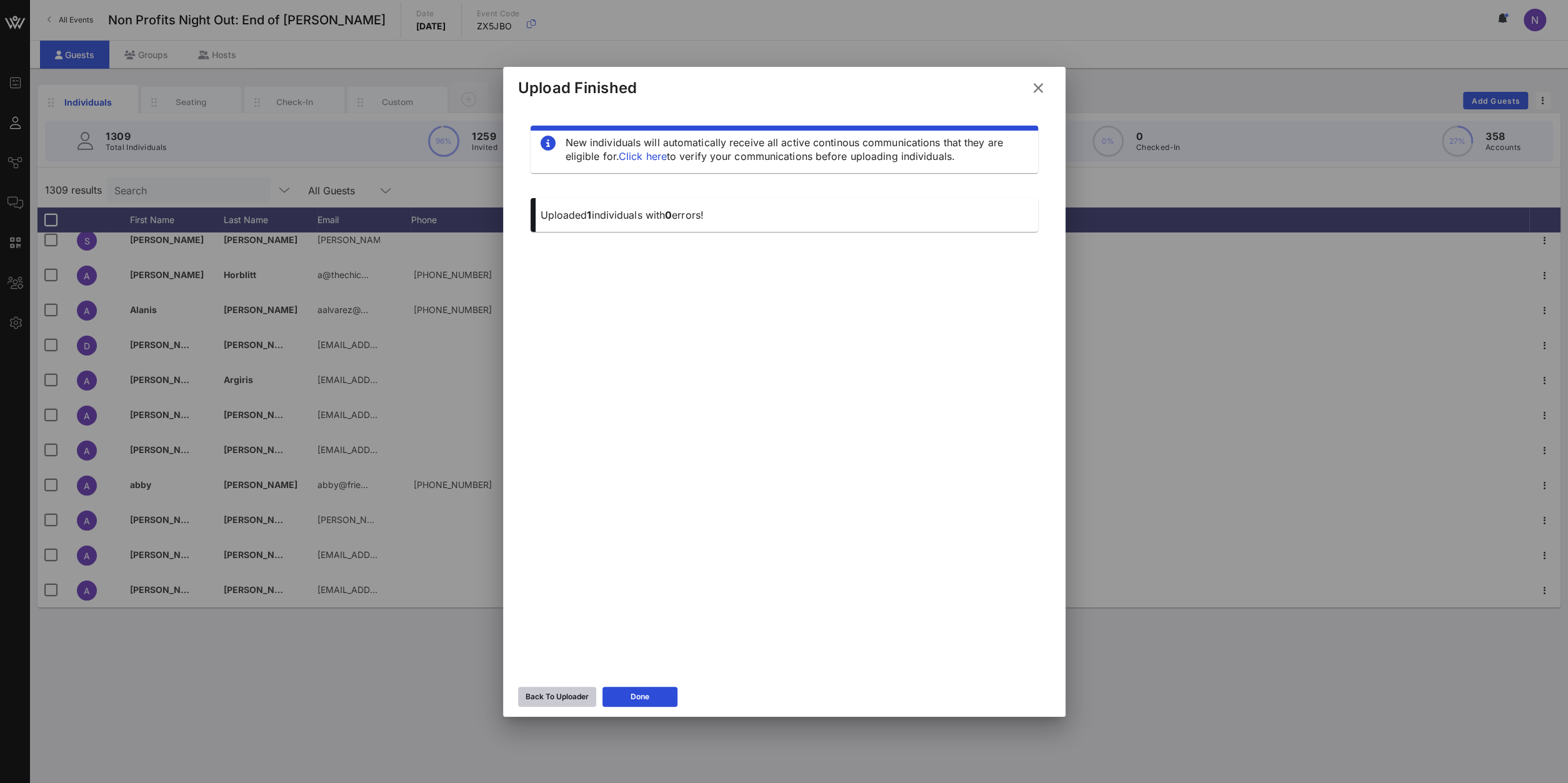
click at [563, 558] on button "Back To Uploader" at bounding box center [557, 697] width 78 height 20
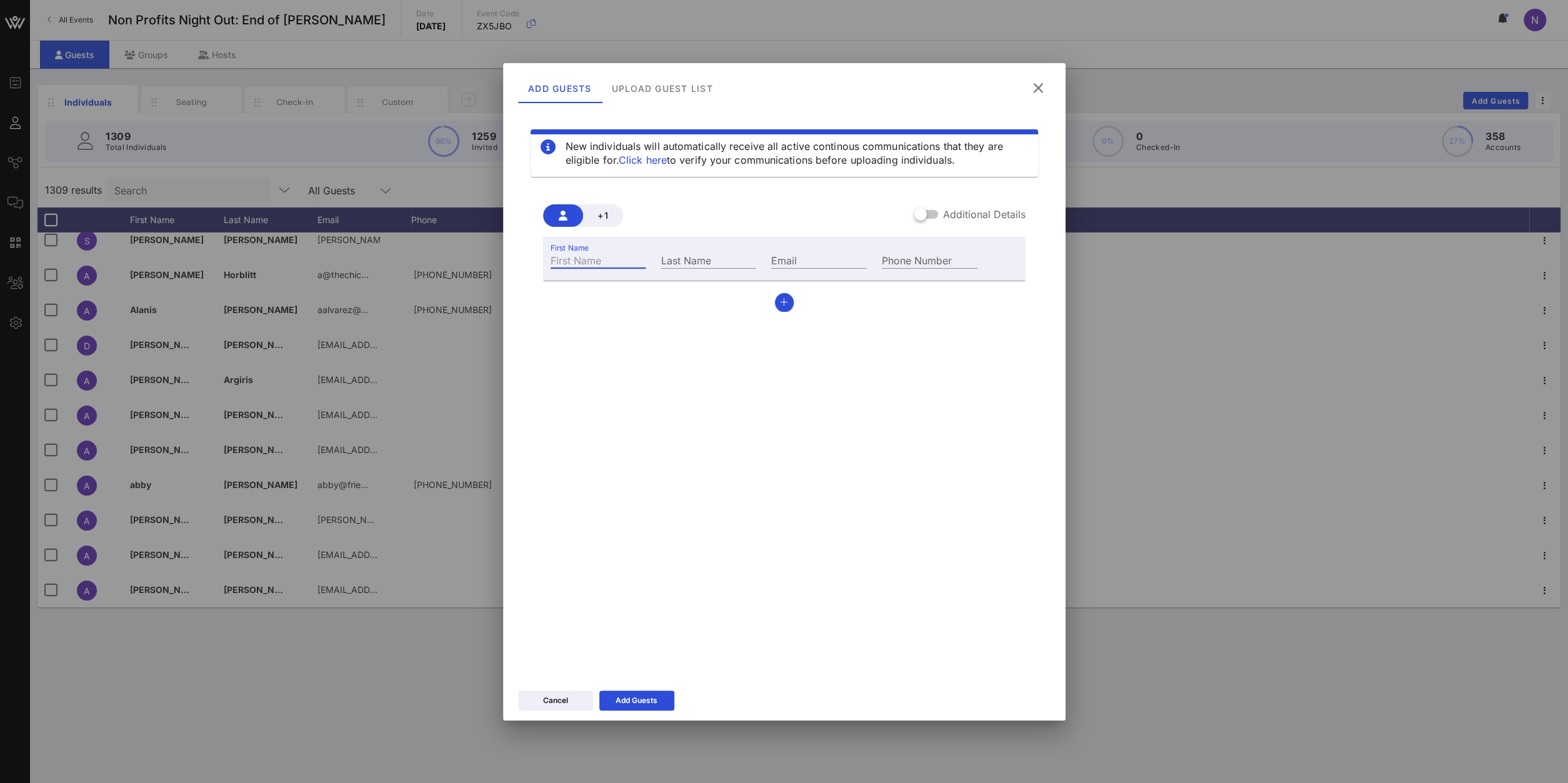
click at [581, 258] on input "First Name" at bounding box center [598, 260] width 96 height 16
type input "Ana"
type input "Chen"
click at [823, 254] on input "Email" at bounding box center [819, 260] width 96 height 16
paste input "ag@cmwf.org"
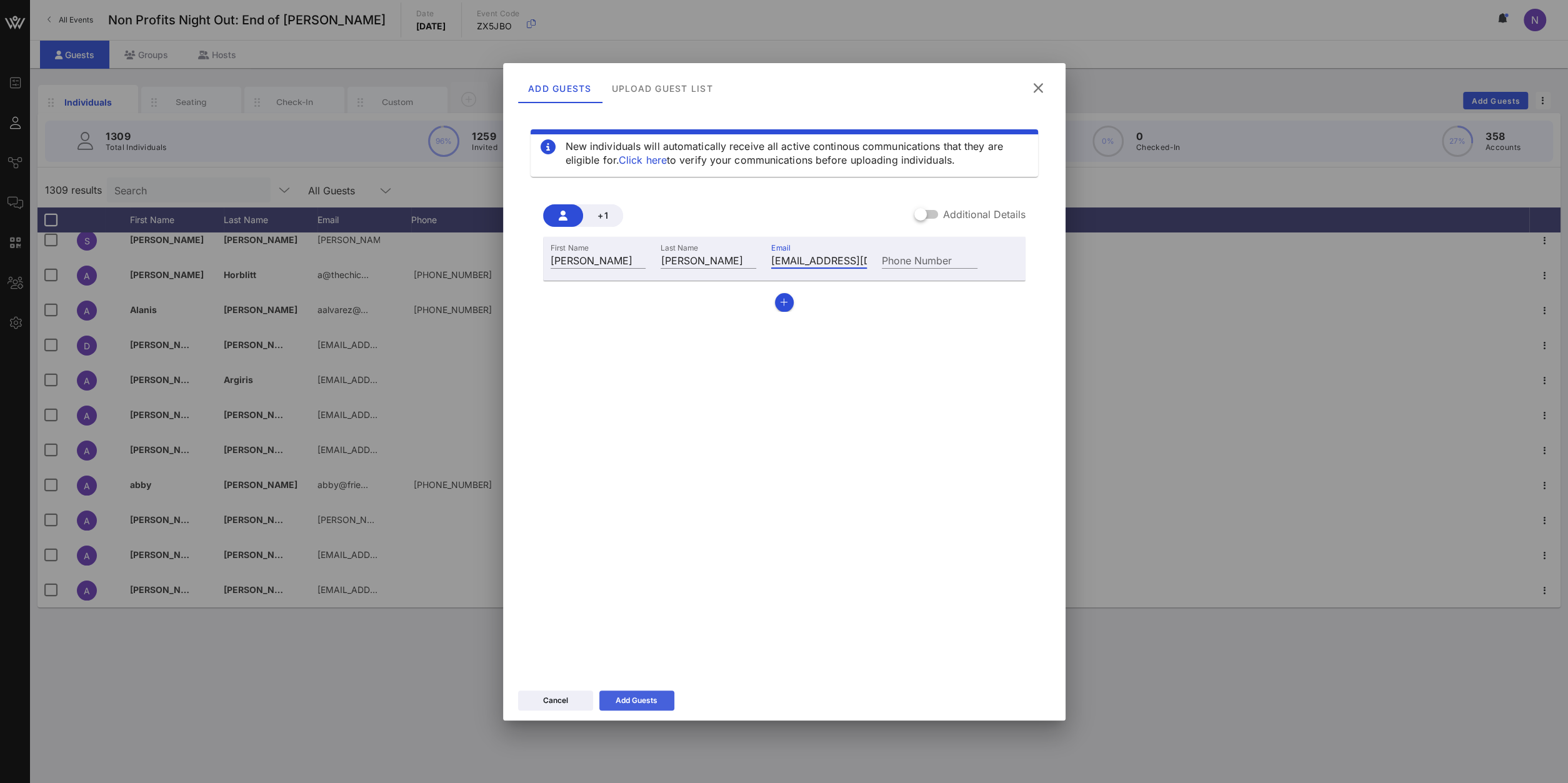
type input "ag@cmwf.org"
click at [655, 558] on div "Add Guests" at bounding box center [636, 701] width 42 height 12
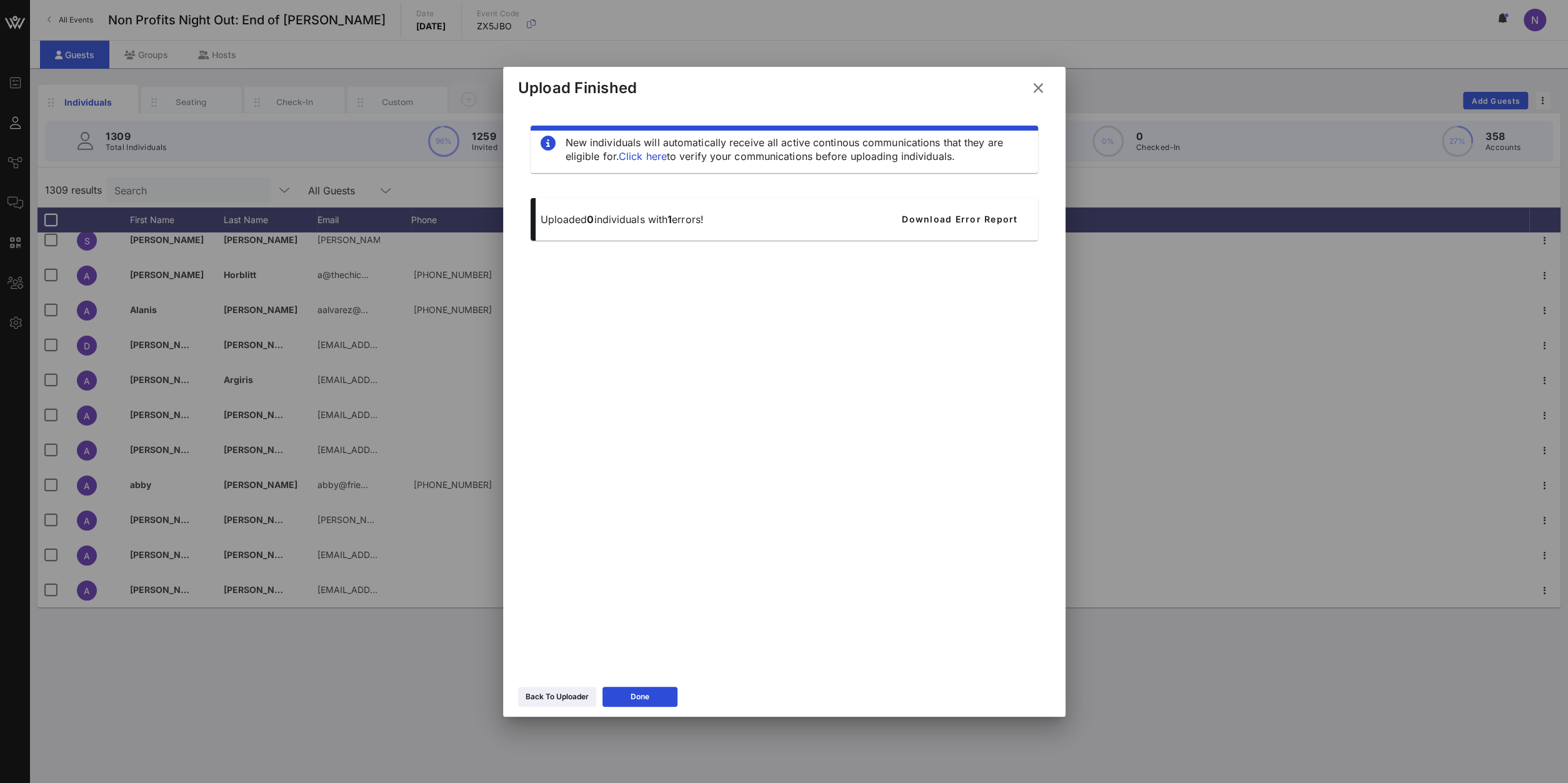
drag, startPoint x: 1040, startPoint y: 88, endPoint x: 715, endPoint y: 124, distance: 327.0
click at [1040, 88] on icon at bounding box center [1038, 88] width 17 height 15
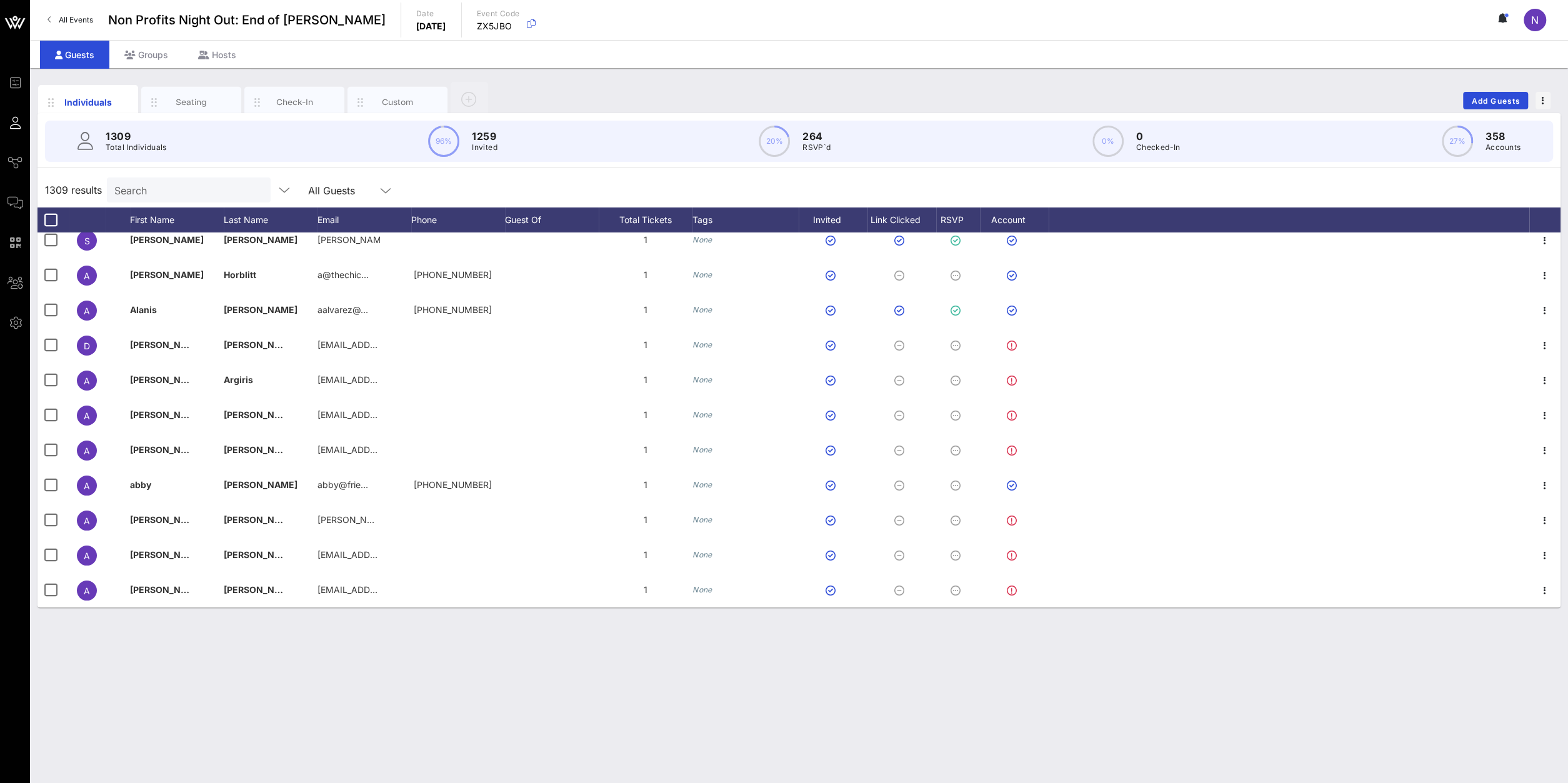
click at [178, 193] on input "Search" at bounding box center [188, 190] width 146 height 16
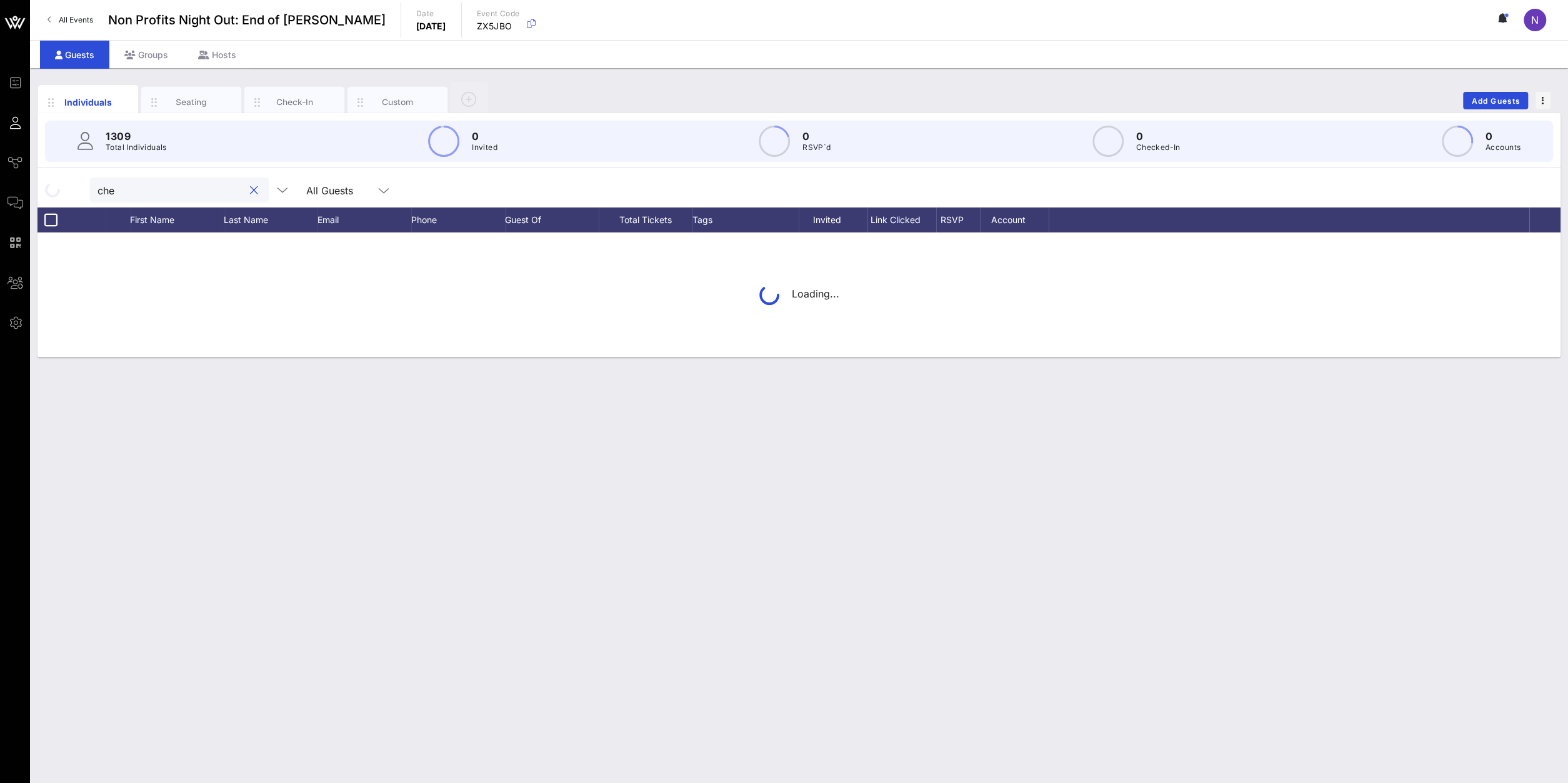
type input "chen"
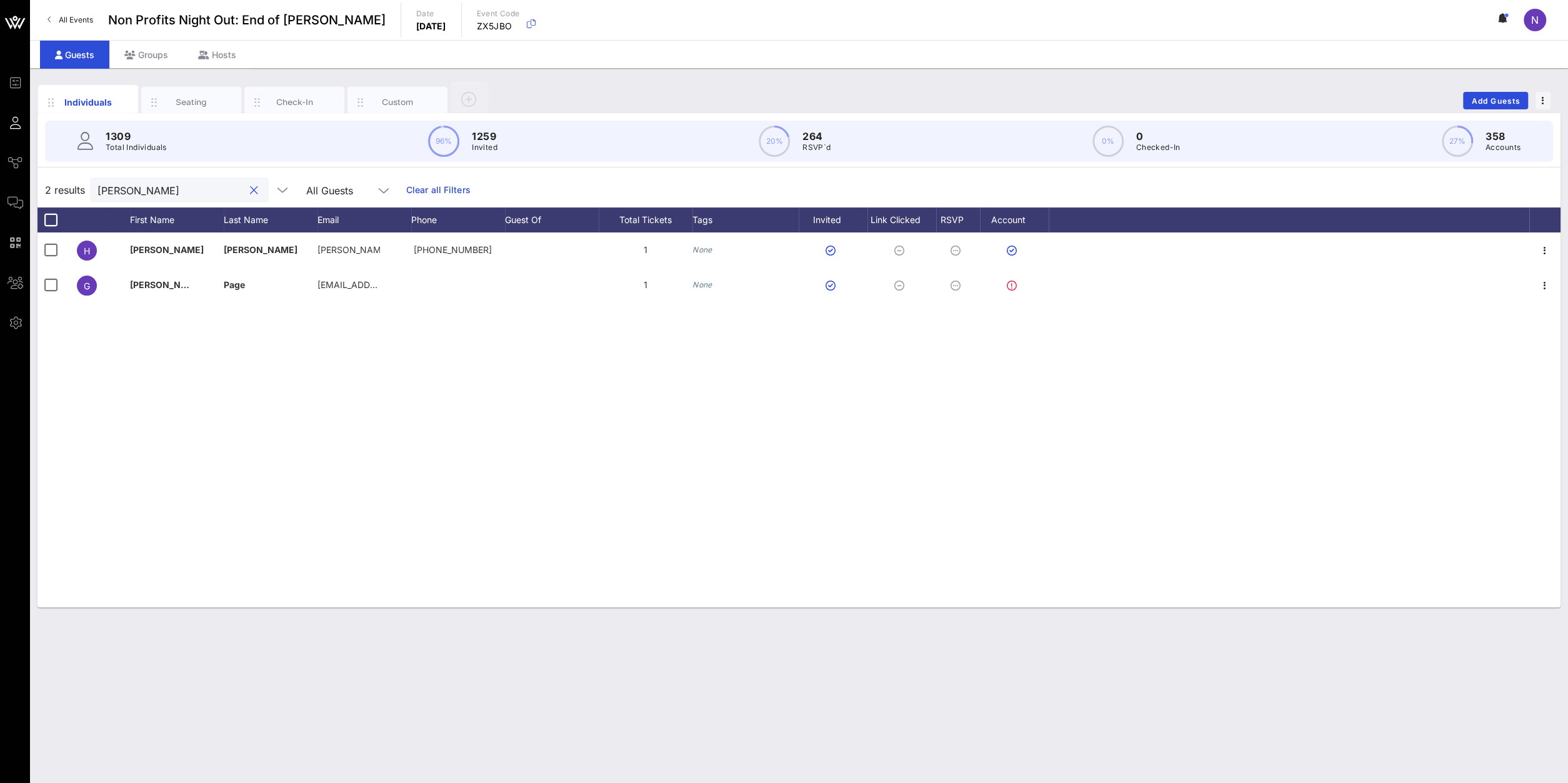
drag, startPoint x: 178, startPoint y: 188, endPoint x: -67, endPoint y: 201, distance: 245.3
click at [98, 198] on input "chen" at bounding box center [171, 190] width 146 height 16
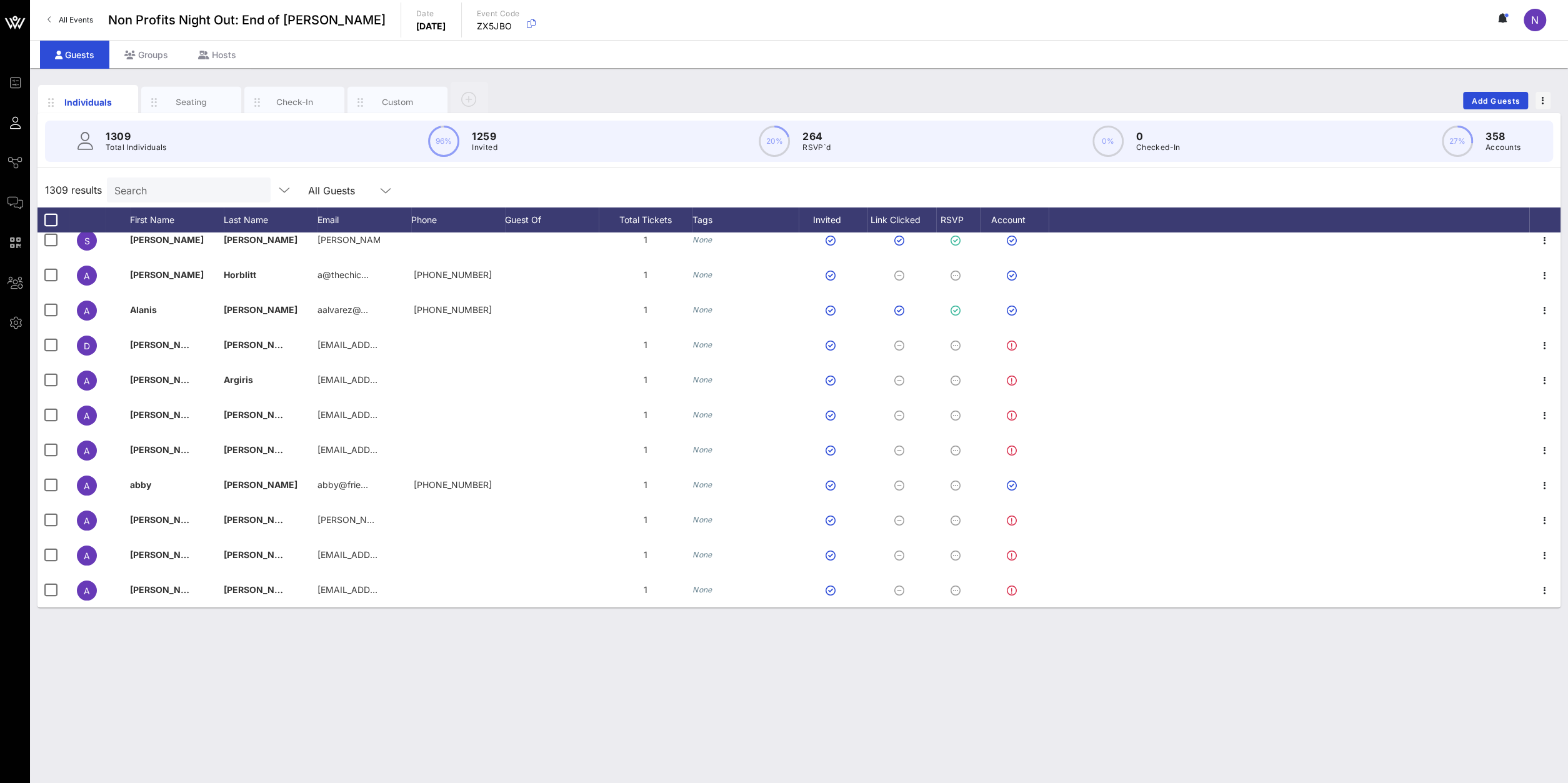
click at [139, 191] on input "Search" at bounding box center [188, 190] width 146 height 16
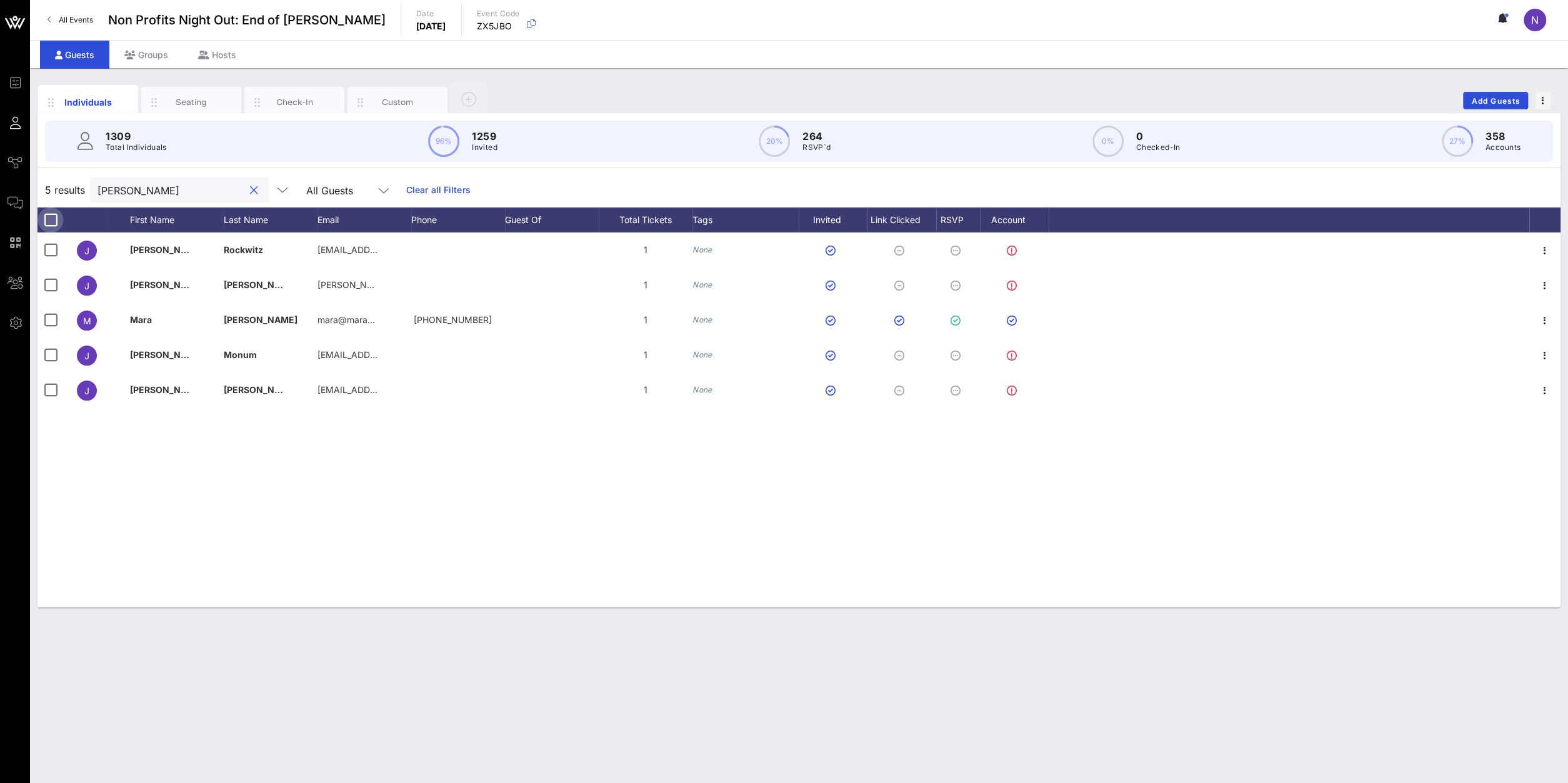
type input "jill"
drag, startPoint x: 131, startPoint y: 193, endPoint x: -95, endPoint y: 184, distance: 226.2
click at [98, 184] on input "jill" at bounding box center [171, 190] width 146 height 16
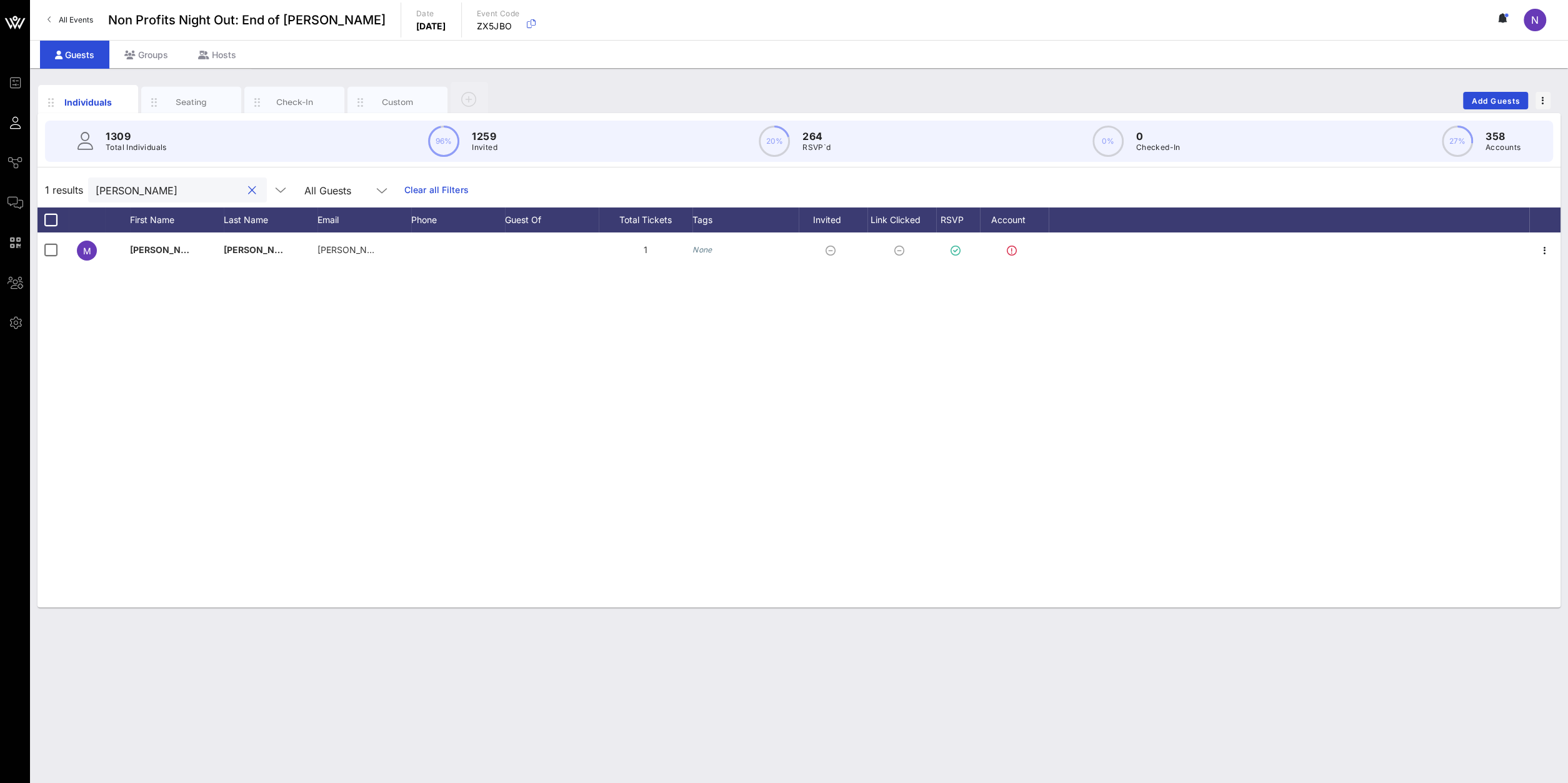
type input "coleman"
click at [1167, 99] on span "Add Guests" at bounding box center [1495, 101] width 50 height 9
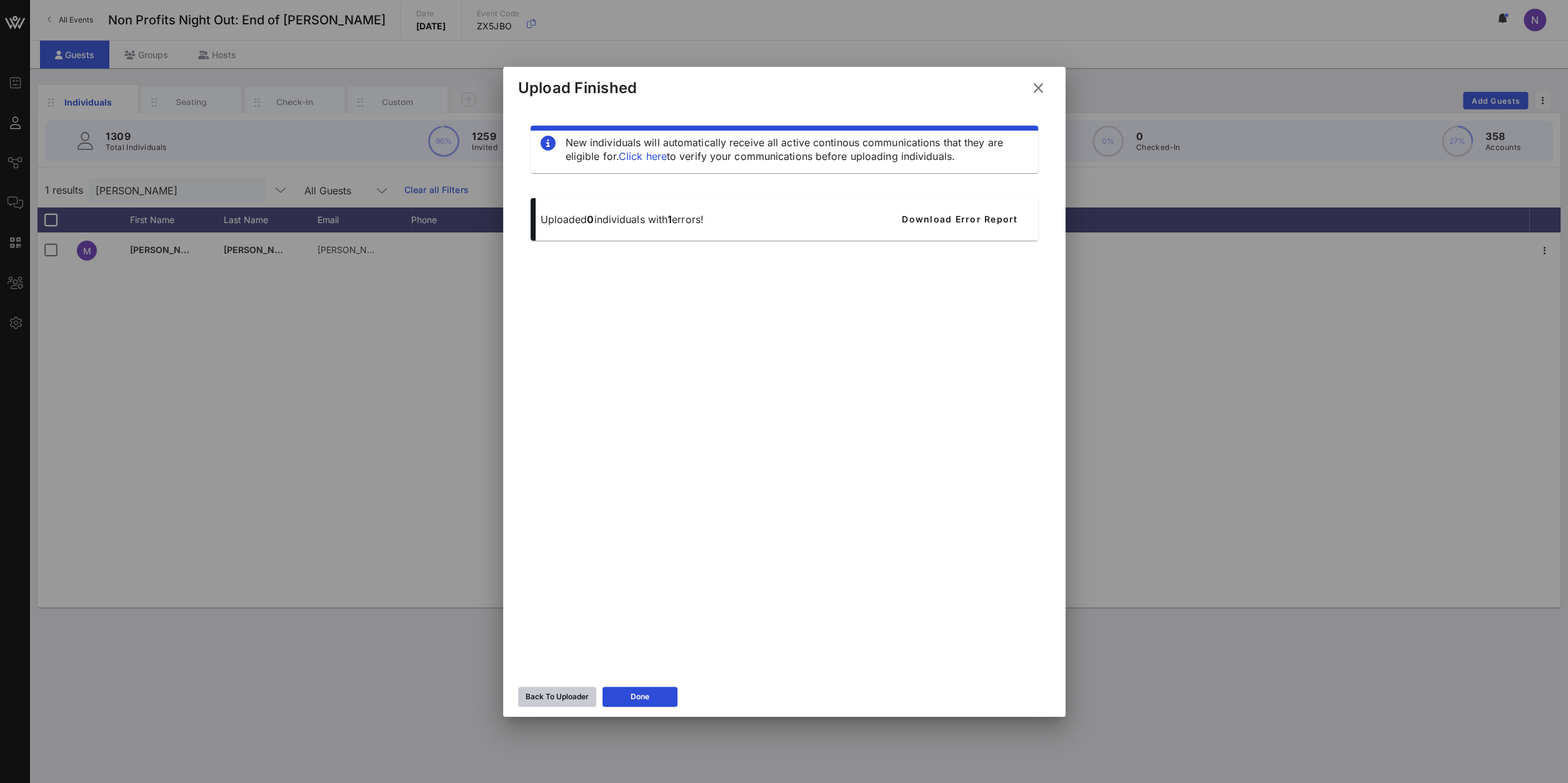
click at [550, 558] on button "Back To Uploader" at bounding box center [557, 697] width 78 height 20
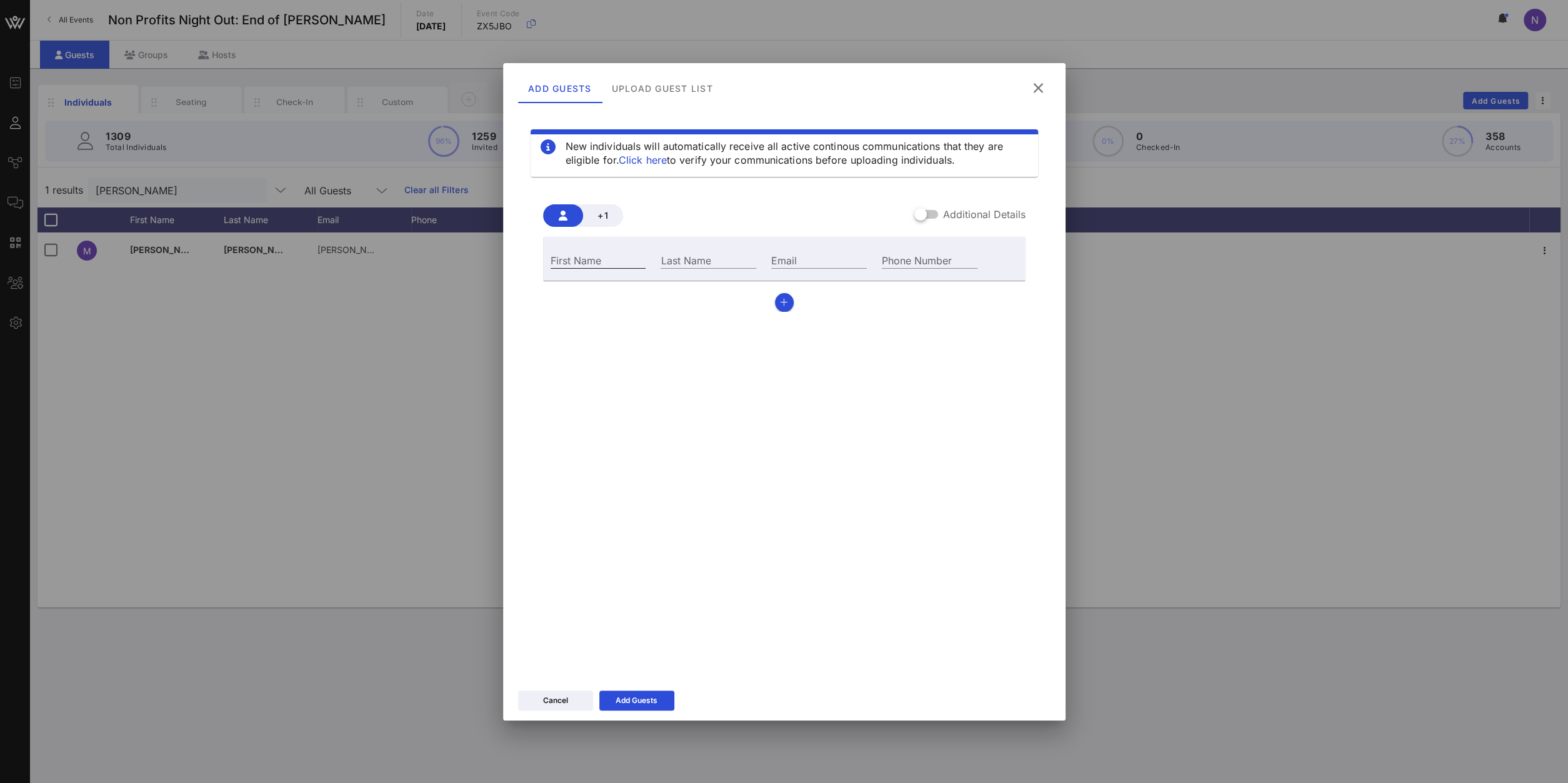
click at [561, 268] on div "First Name" at bounding box center [598, 260] width 96 height 16
type input "Michelle"
type input "Defossett"
click at [806, 250] on div "Email" at bounding box center [819, 259] width 111 height 34
click at [802, 262] on input "Email" at bounding box center [819, 260] width 96 height 16
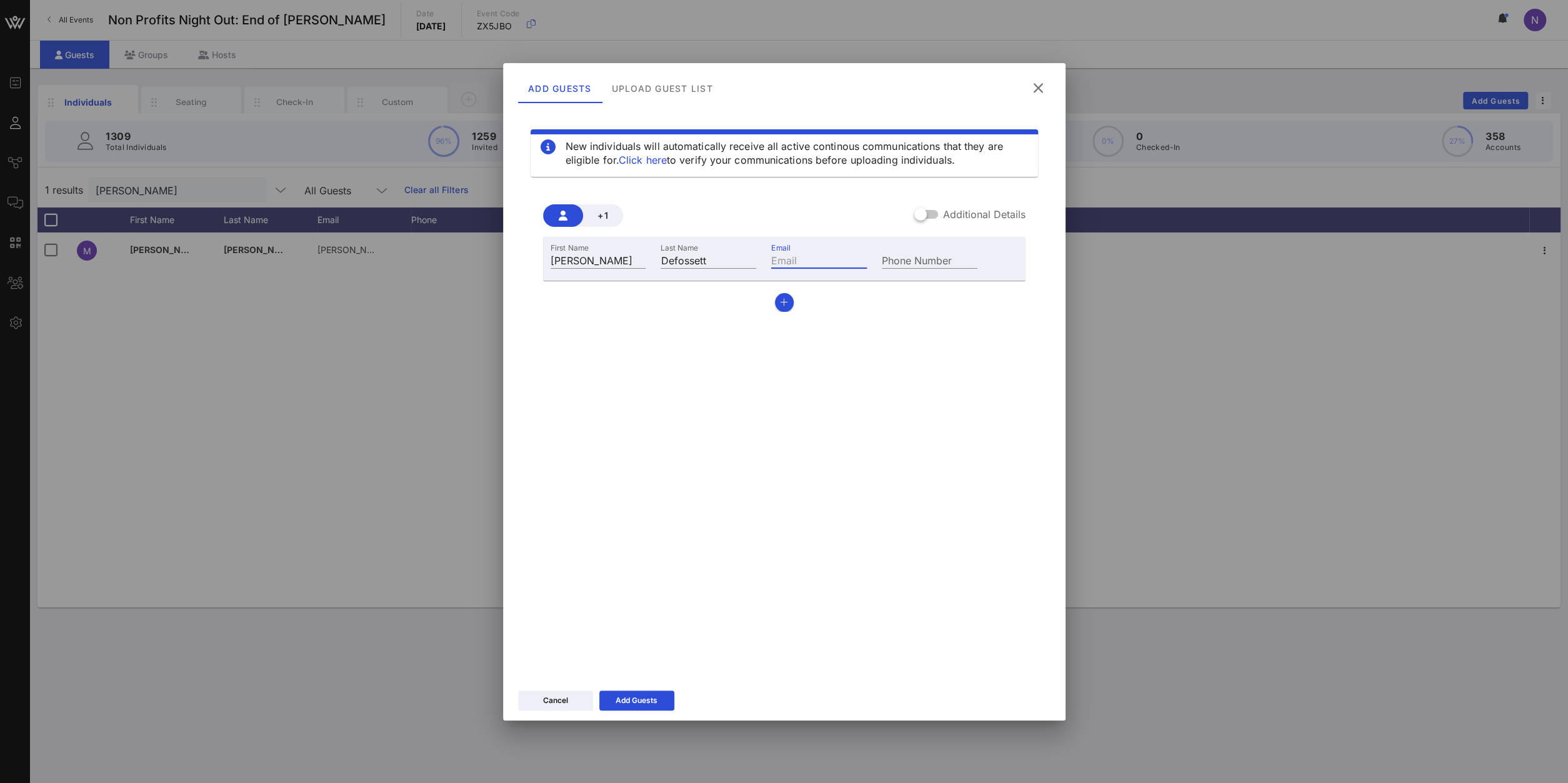
paste input "mdefossett@girlswhoinvest.org"
type input "mdefossett@girlswhoinvest.org"
click at [636, 558] on button "Add Guests" at bounding box center [637, 700] width 75 height 20
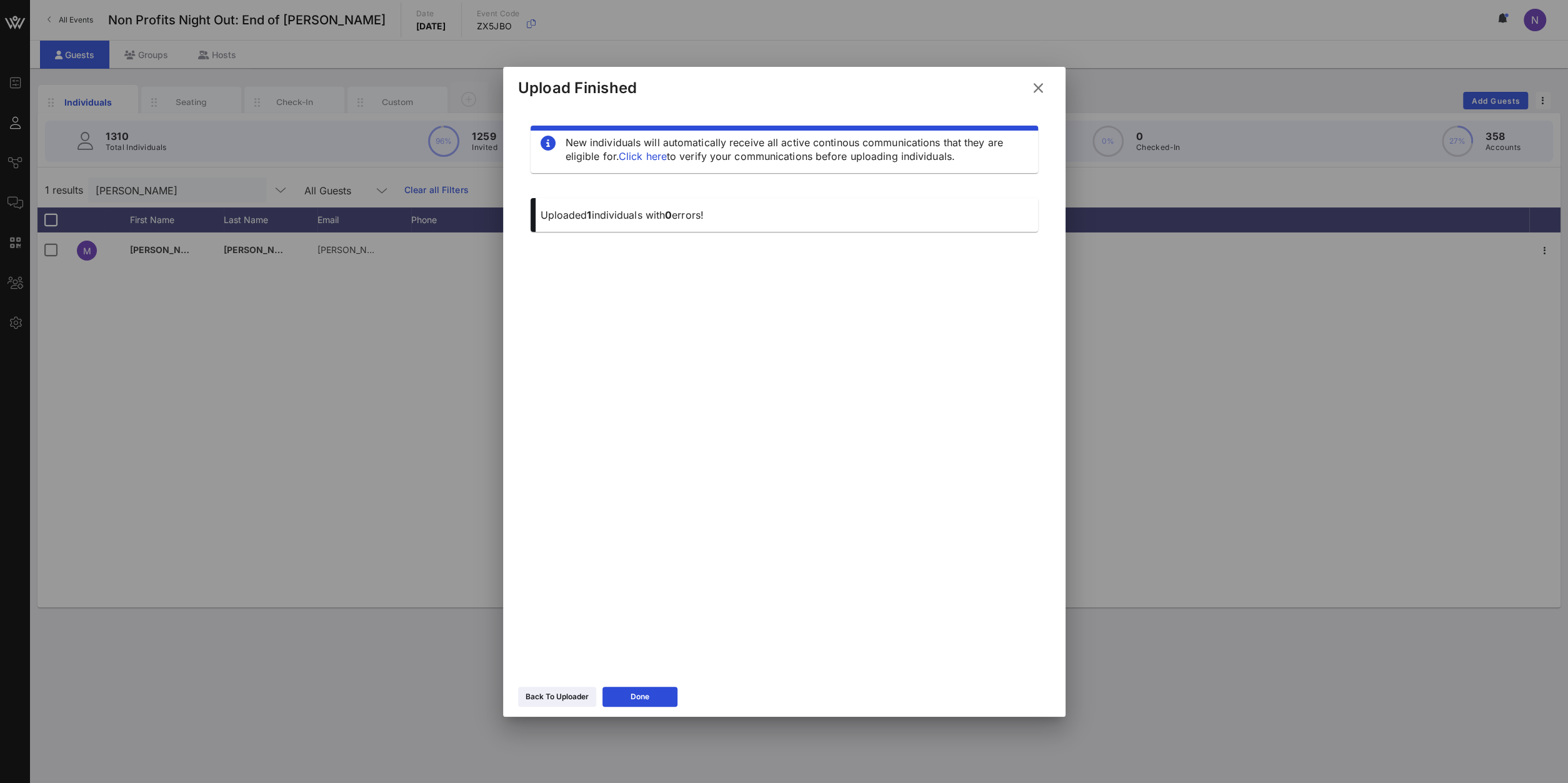
click at [1034, 86] on icon at bounding box center [1038, 88] width 20 height 18
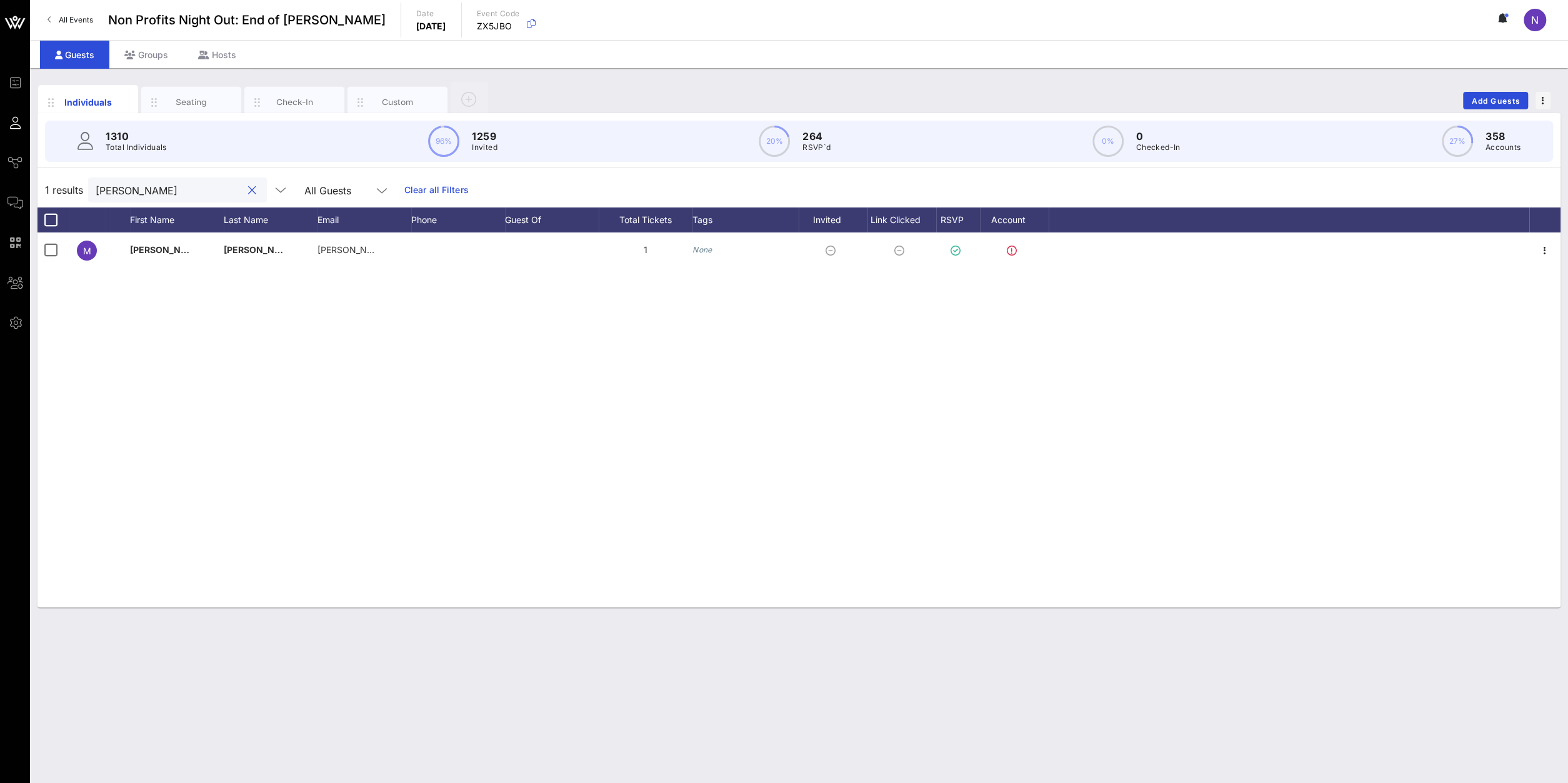
drag, startPoint x: 227, startPoint y: 187, endPoint x: -234, endPoint y: 157, distance: 462.0
click at [96, 182] on input "coleman" at bounding box center [169, 190] width 146 height 16
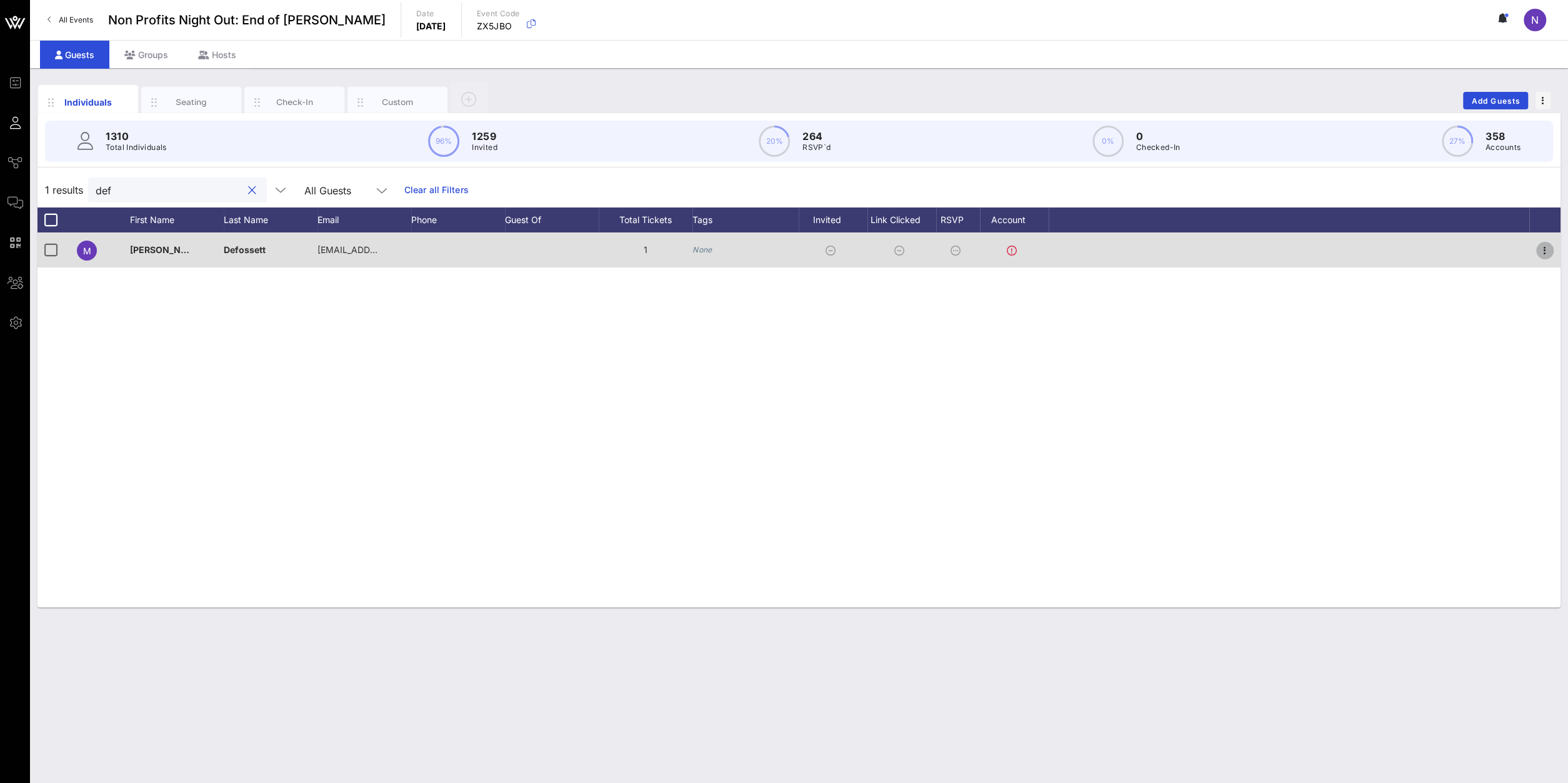
click at [1167, 253] on icon "button" at bounding box center [1544, 250] width 15 height 15
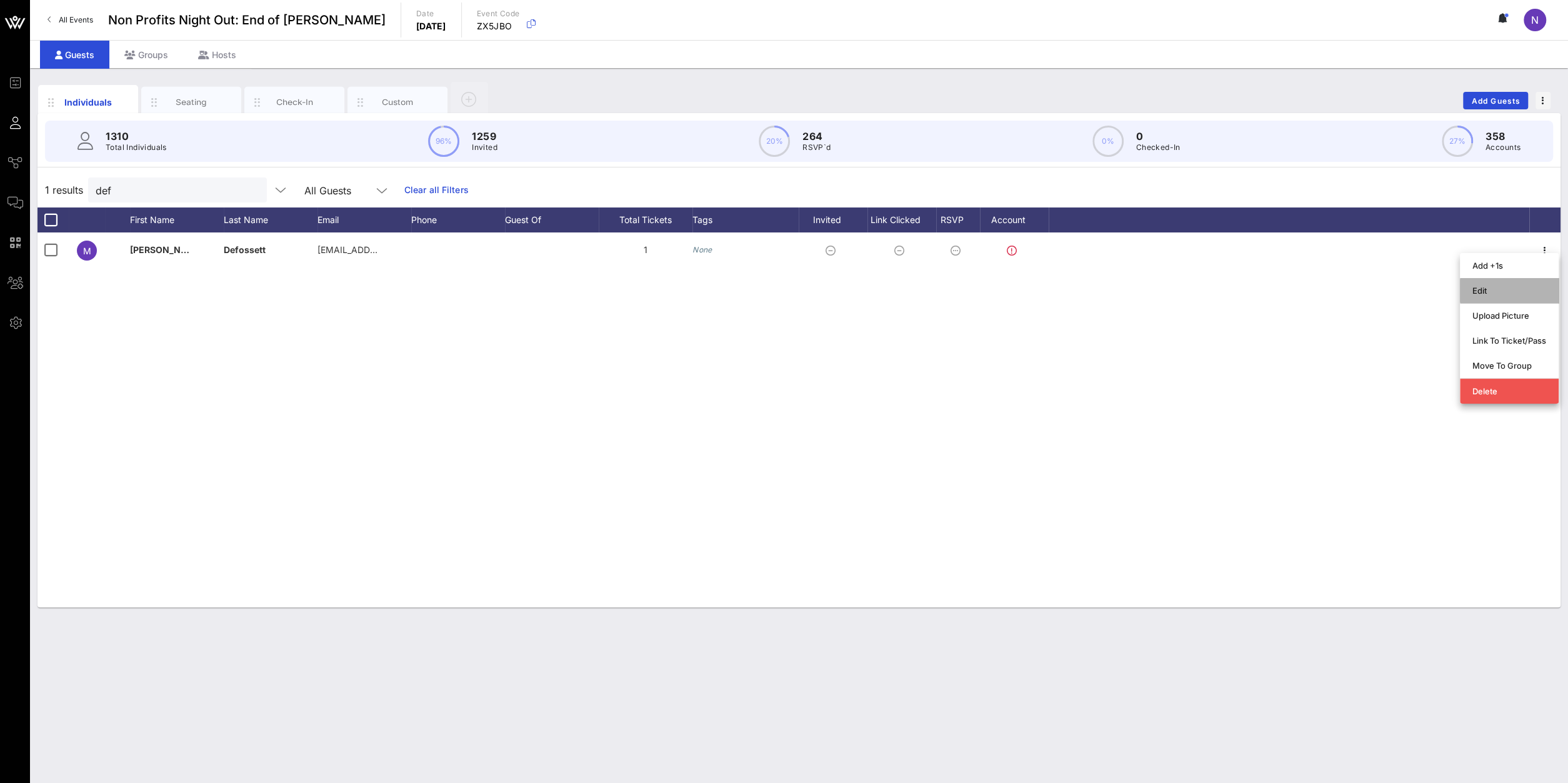
click at [1167, 297] on div "Edit" at bounding box center [1509, 290] width 74 height 20
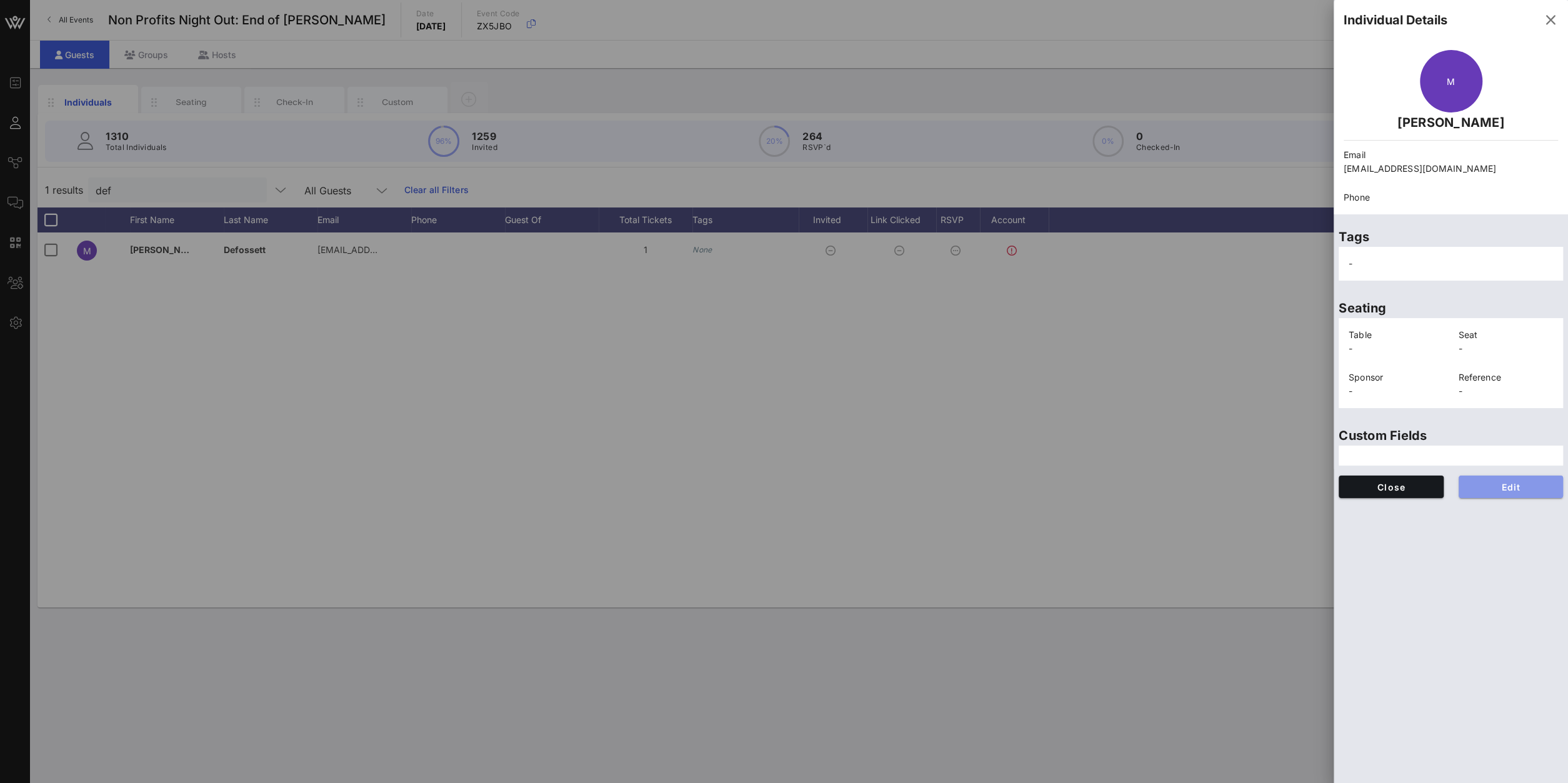
click at [1167, 484] on span "Edit" at bounding box center [1510, 487] width 85 height 11
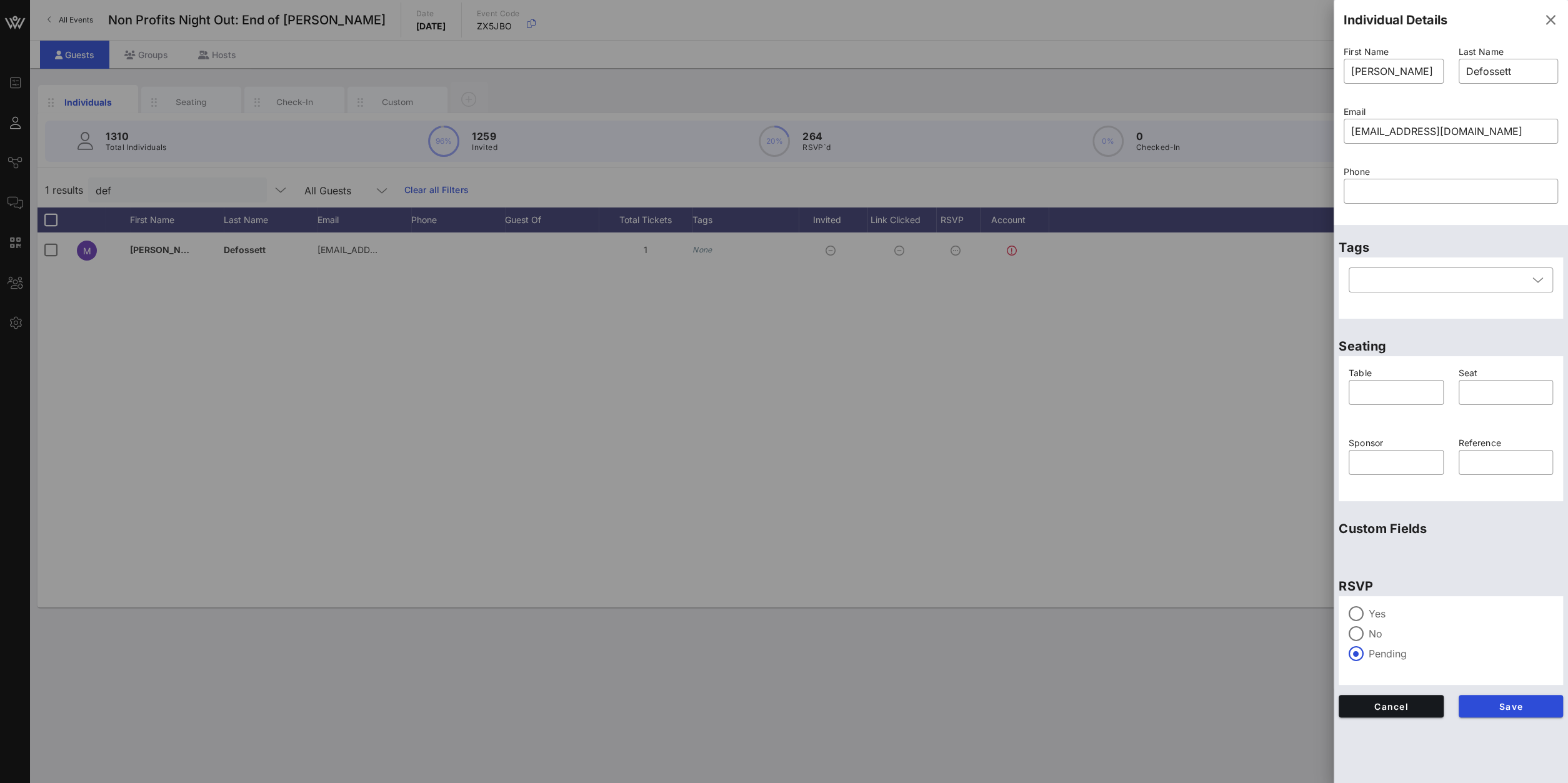
click at [1167, 558] on label "Yes" at bounding box center [1461, 614] width 184 height 12
click at [1167, 558] on span "Save" at bounding box center [1510, 707] width 85 height 11
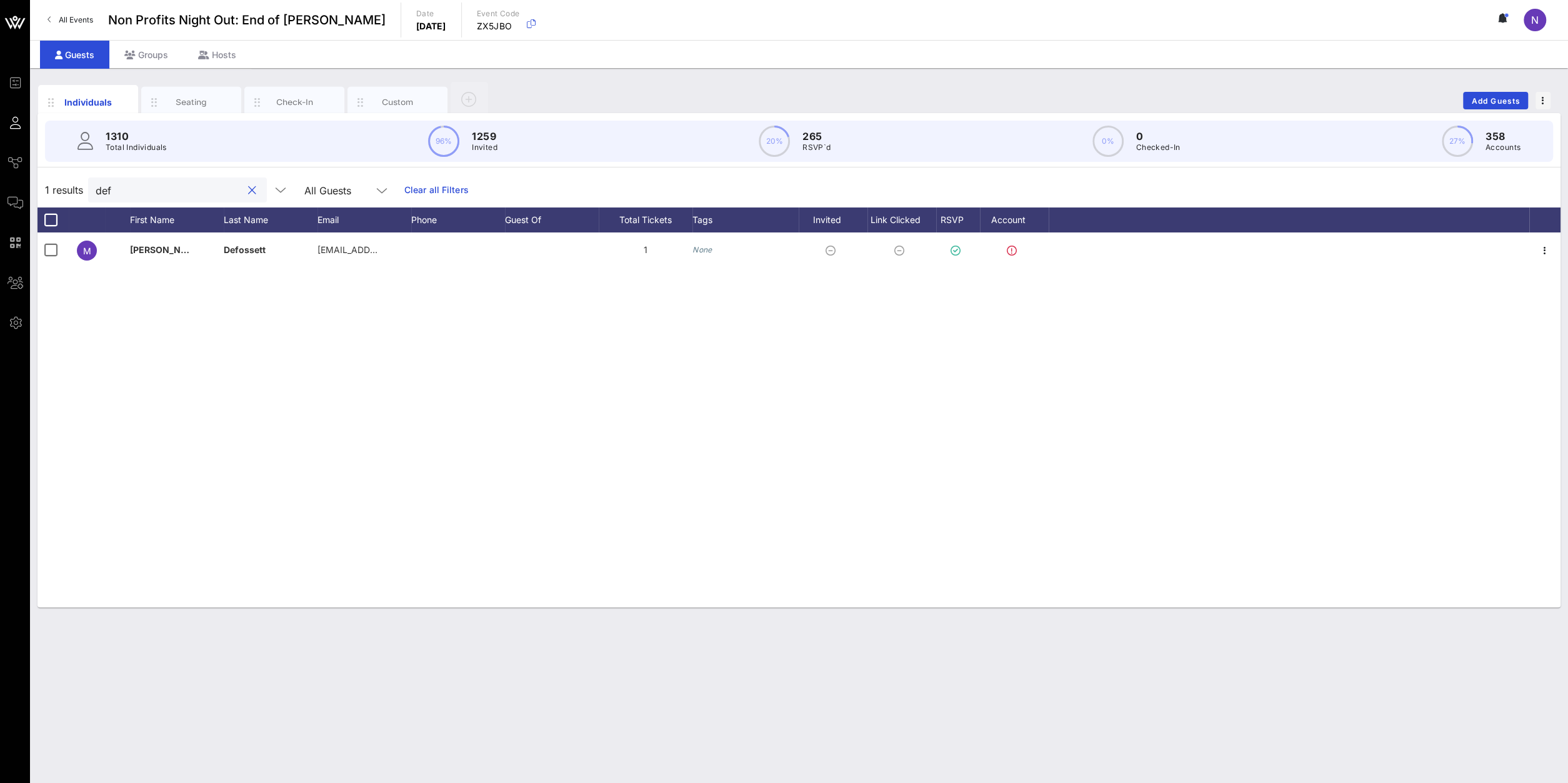
drag, startPoint x: 159, startPoint y: 186, endPoint x: -142, endPoint y: 186, distance: 301.0
click at [96, 186] on input "def" at bounding box center [169, 190] width 146 height 16
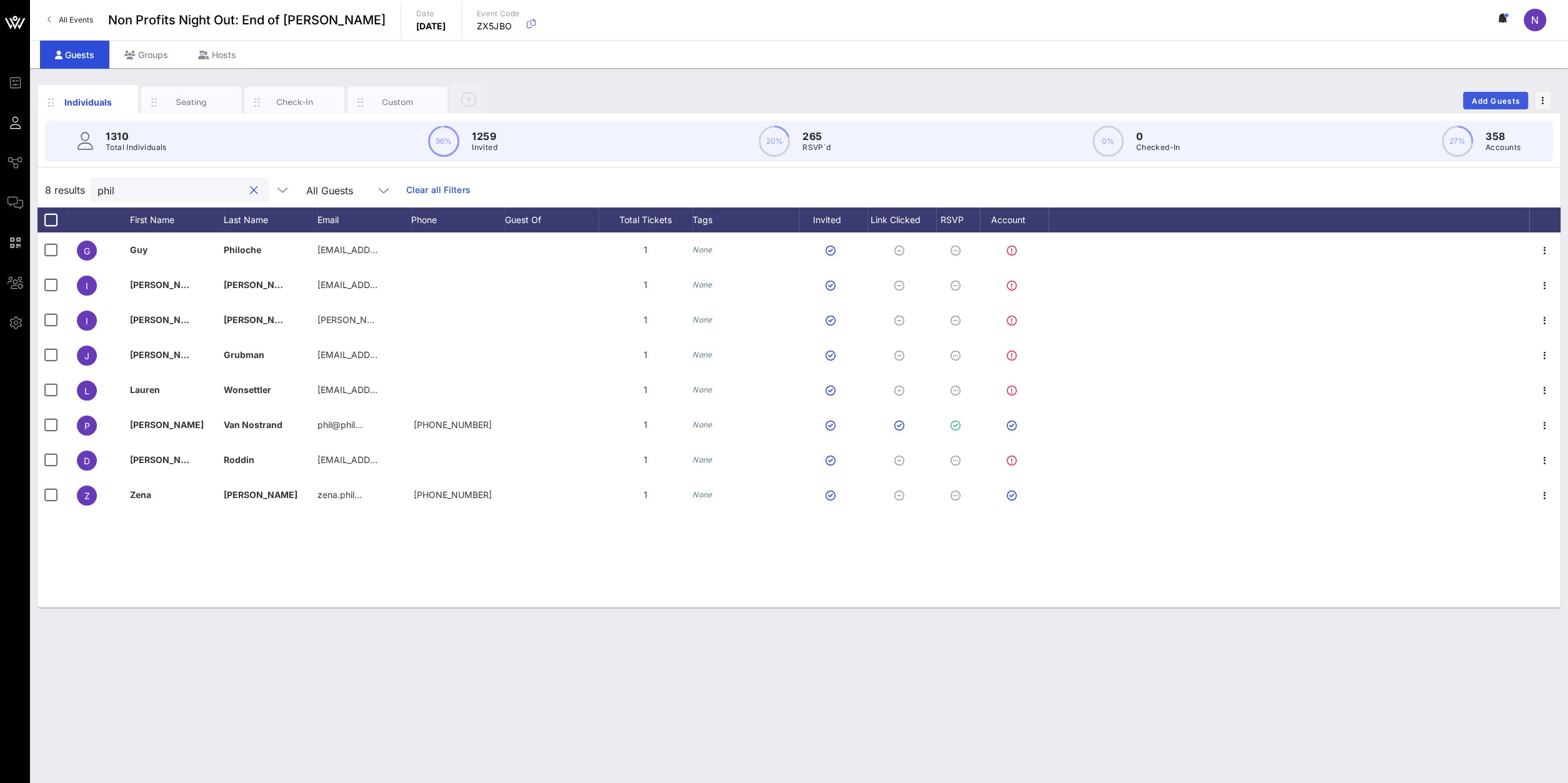
type input "phil"
click at [1167, 106] on button "Add Guests" at bounding box center [1495, 100] width 65 height 18
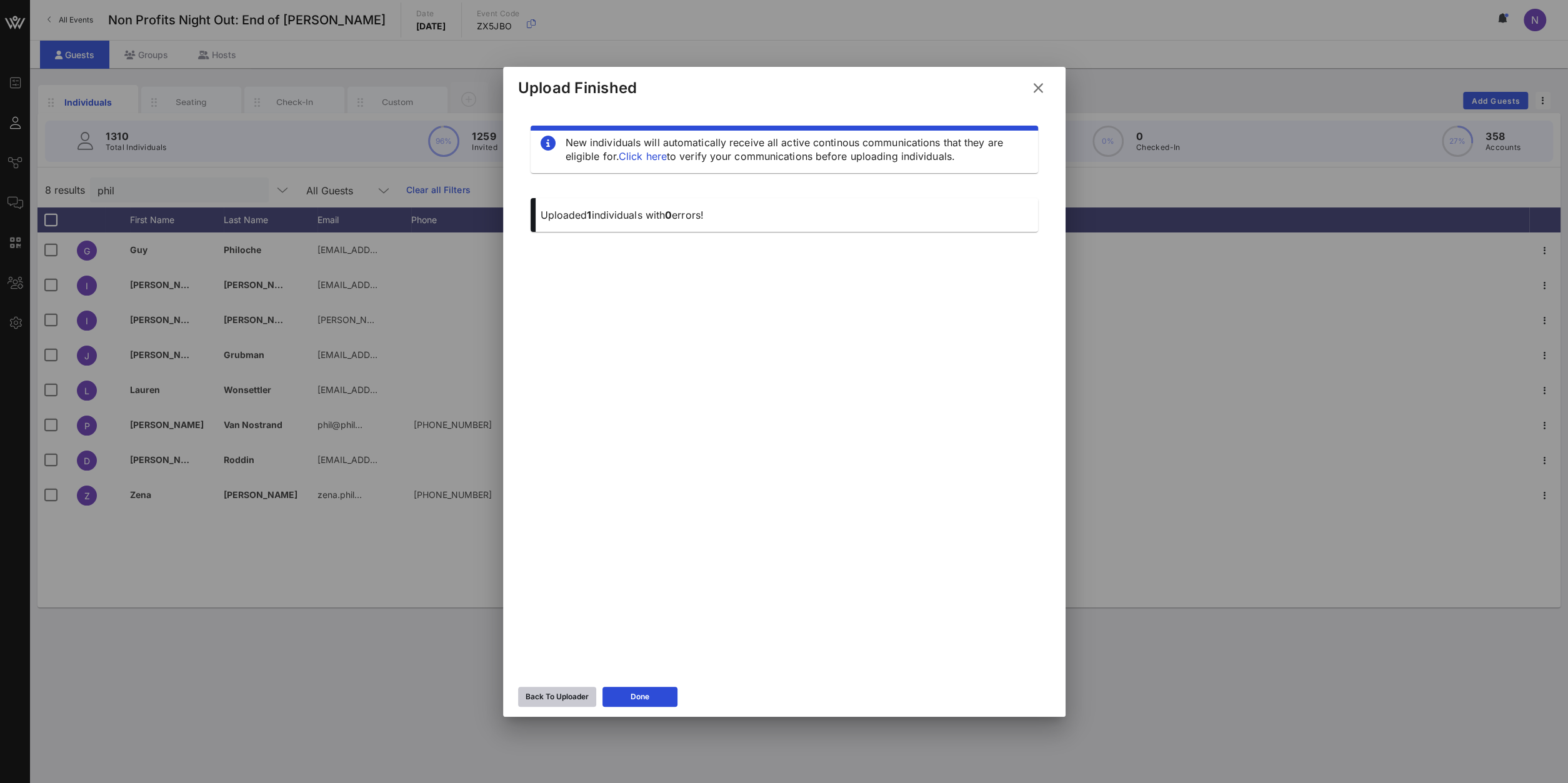
click at [551, 558] on div "Back To Uploader" at bounding box center [557, 697] width 63 height 12
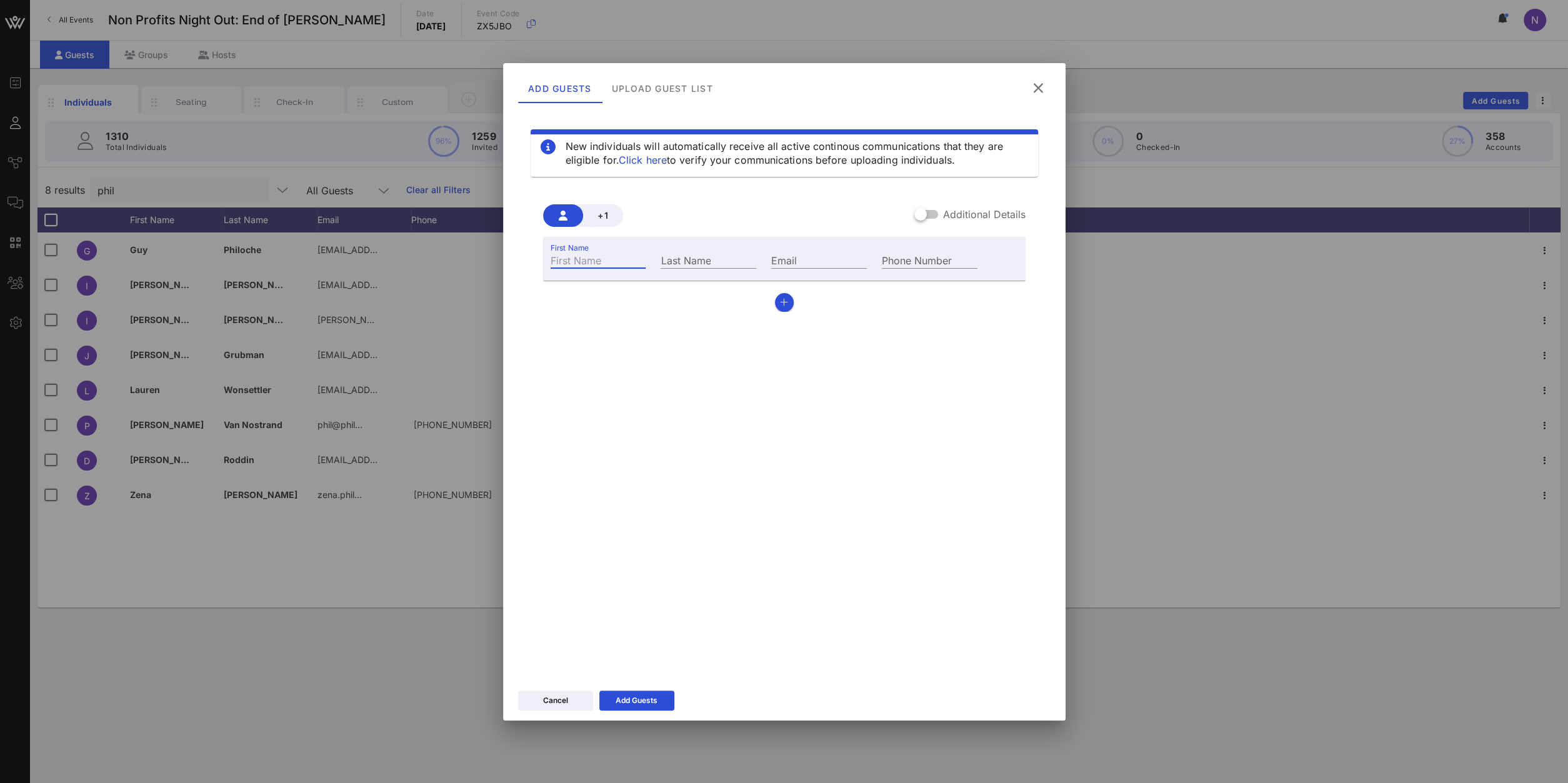
click at [598, 258] on input "First Name" at bounding box center [598, 260] width 96 height 16
type input "Phil"
type input "Dennis"
click at [861, 262] on input "Email" at bounding box center [819, 260] width 96 height 16
paste input "phil.dennis@nmss.org"
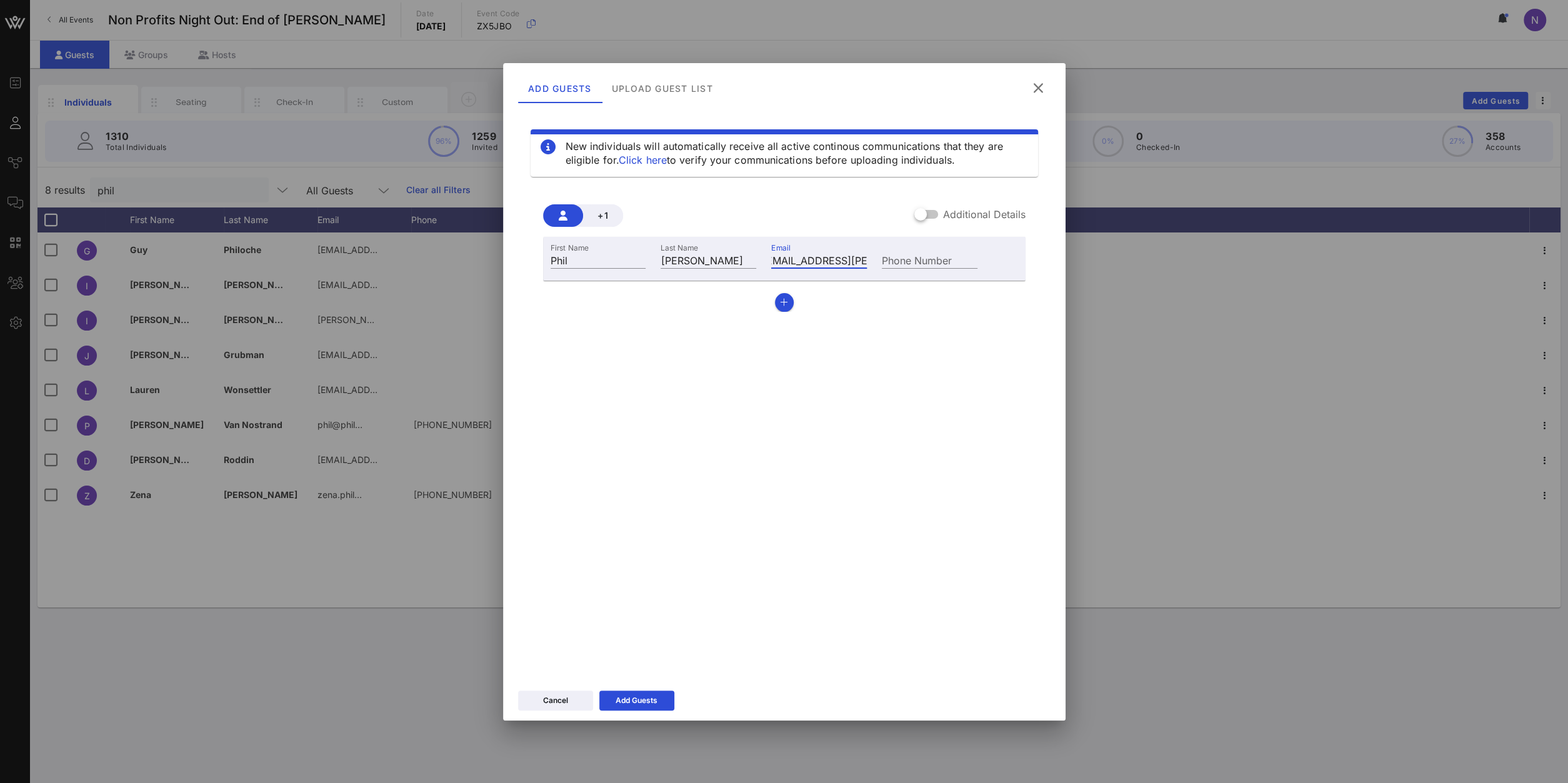
type input "phil.dennis@nmss.org"
click at [643, 558] on div "Cancel Add Guests" at bounding box center [784, 702] width 562 height 36
click at [640, 558] on div "Add Guests" at bounding box center [636, 701] width 42 height 12
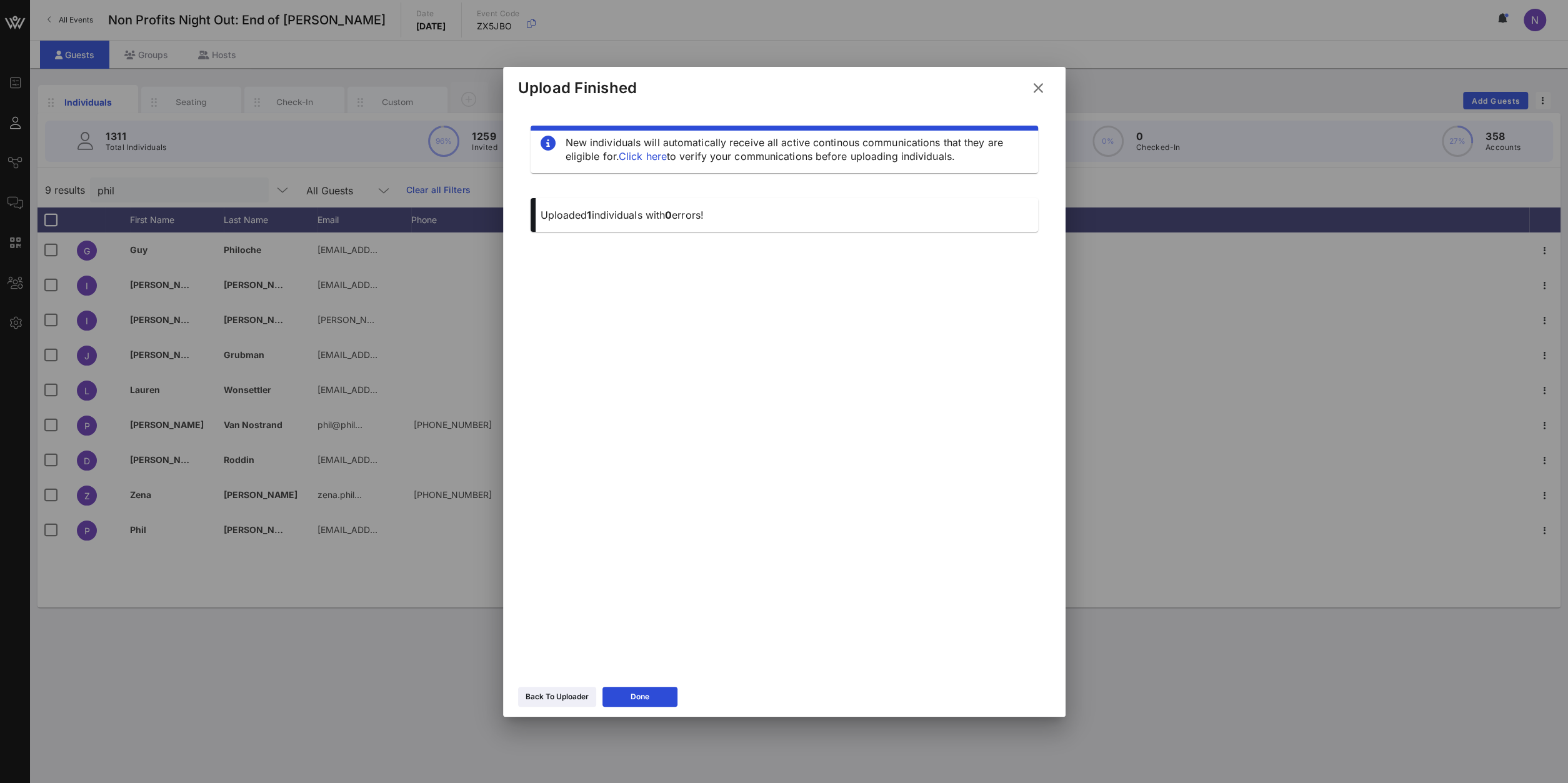
drag, startPoint x: 1038, startPoint y: 88, endPoint x: 964, endPoint y: 99, distance: 74.8
click at [1038, 88] on icon at bounding box center [1037, 88] width 18 height 17
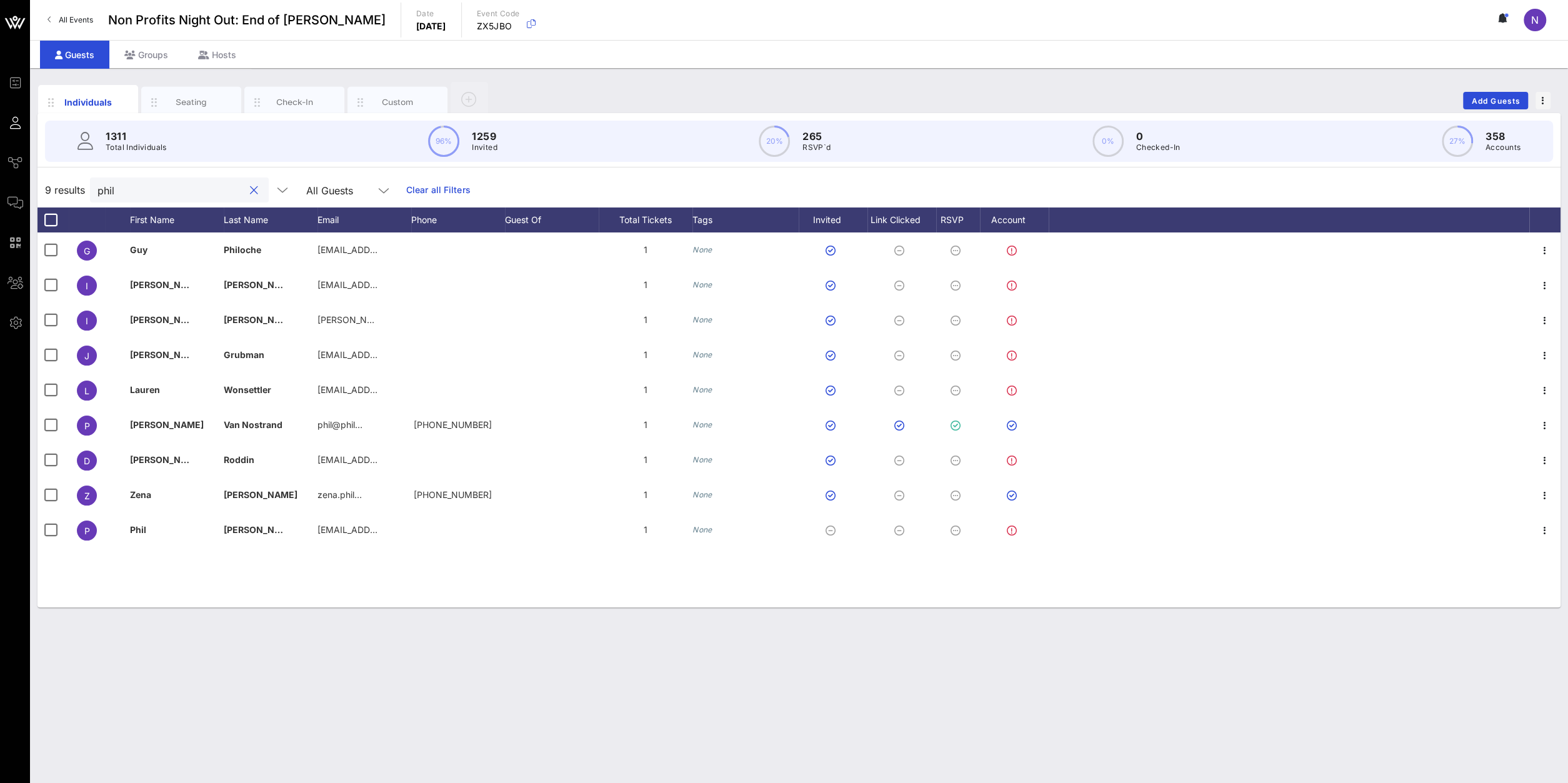
click at [191, 182] on input "phil" at bounding box center [171, 190] width 146 height 16
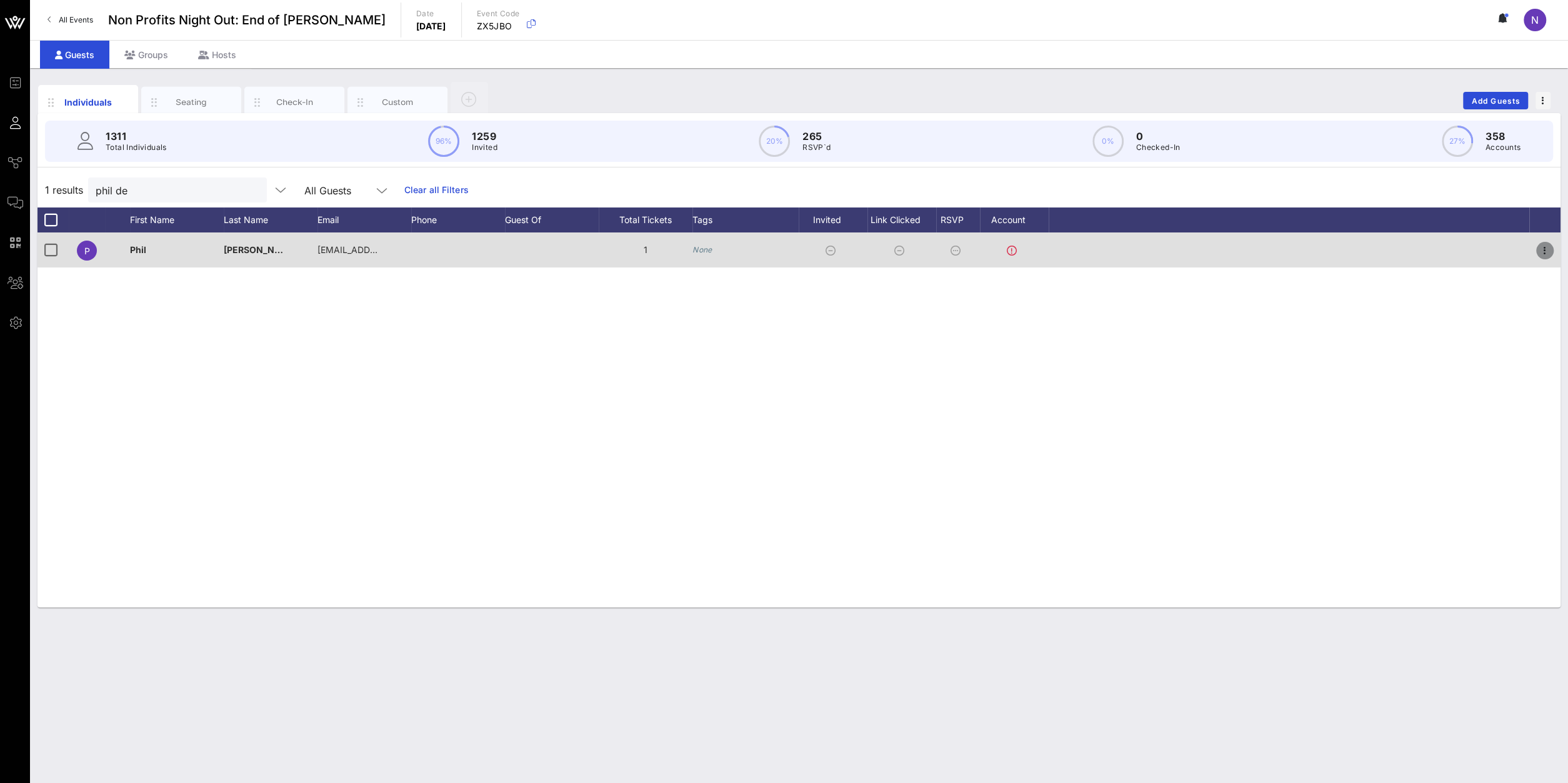
click at [1167, 248] on icon "button" at bounding box center [1544, 250] width 15 height 15
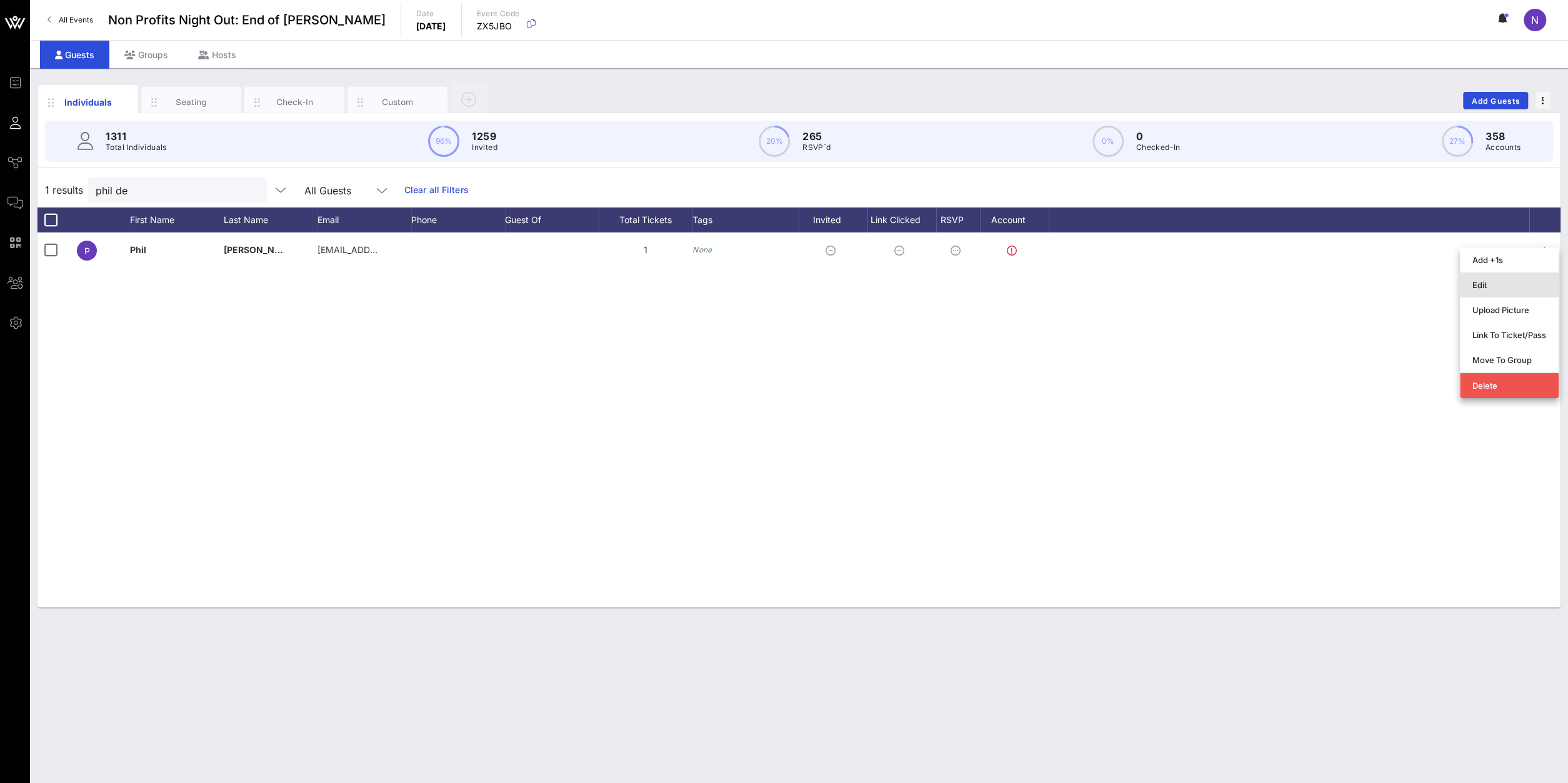
click at [1167, 292] on div "Edit" at bounding box center [1509, 284] width 74 height 20
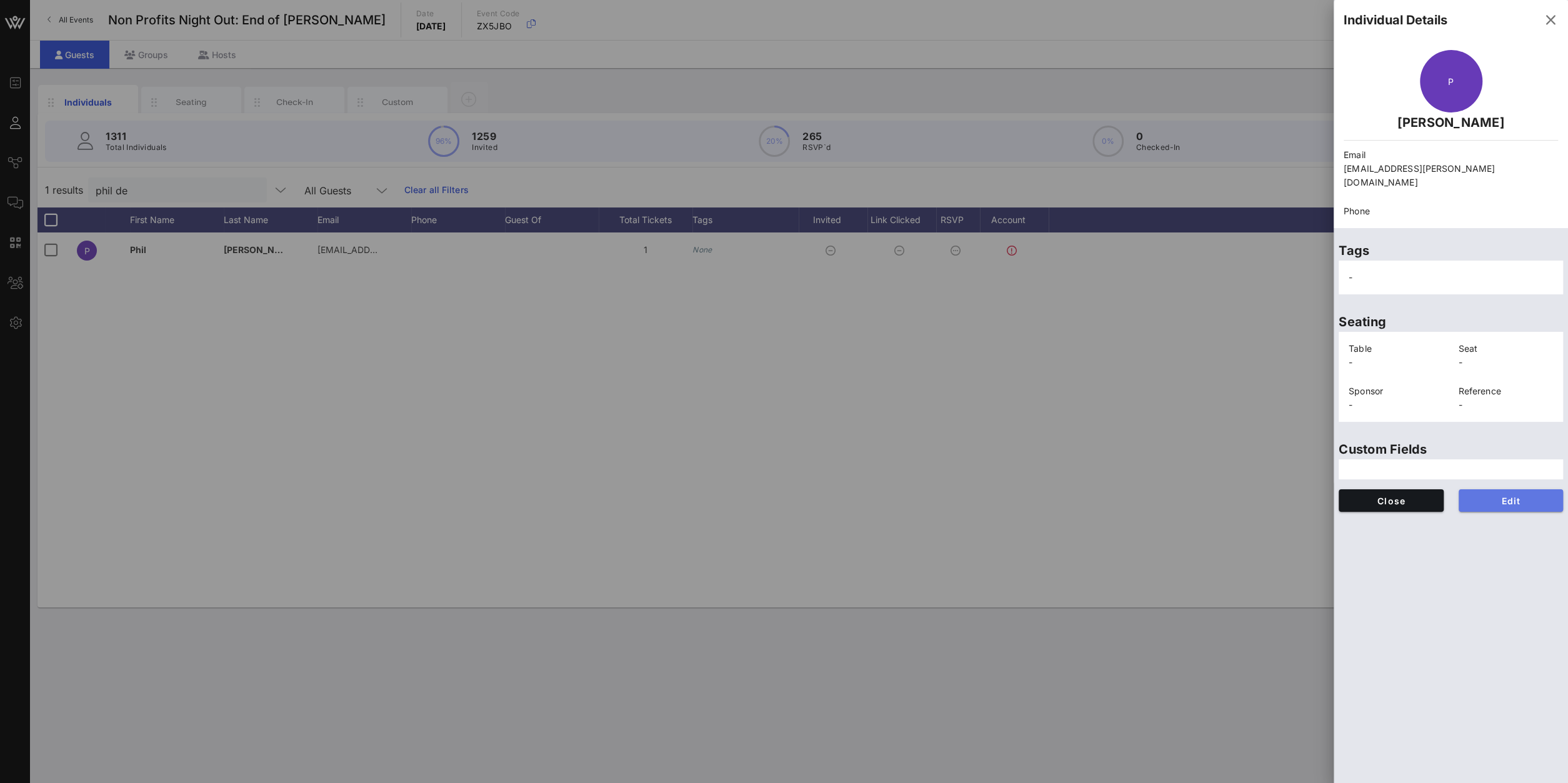
click at [1167, 496] on span "Edit" at bounding box center [1510, 501] width 85 height 11
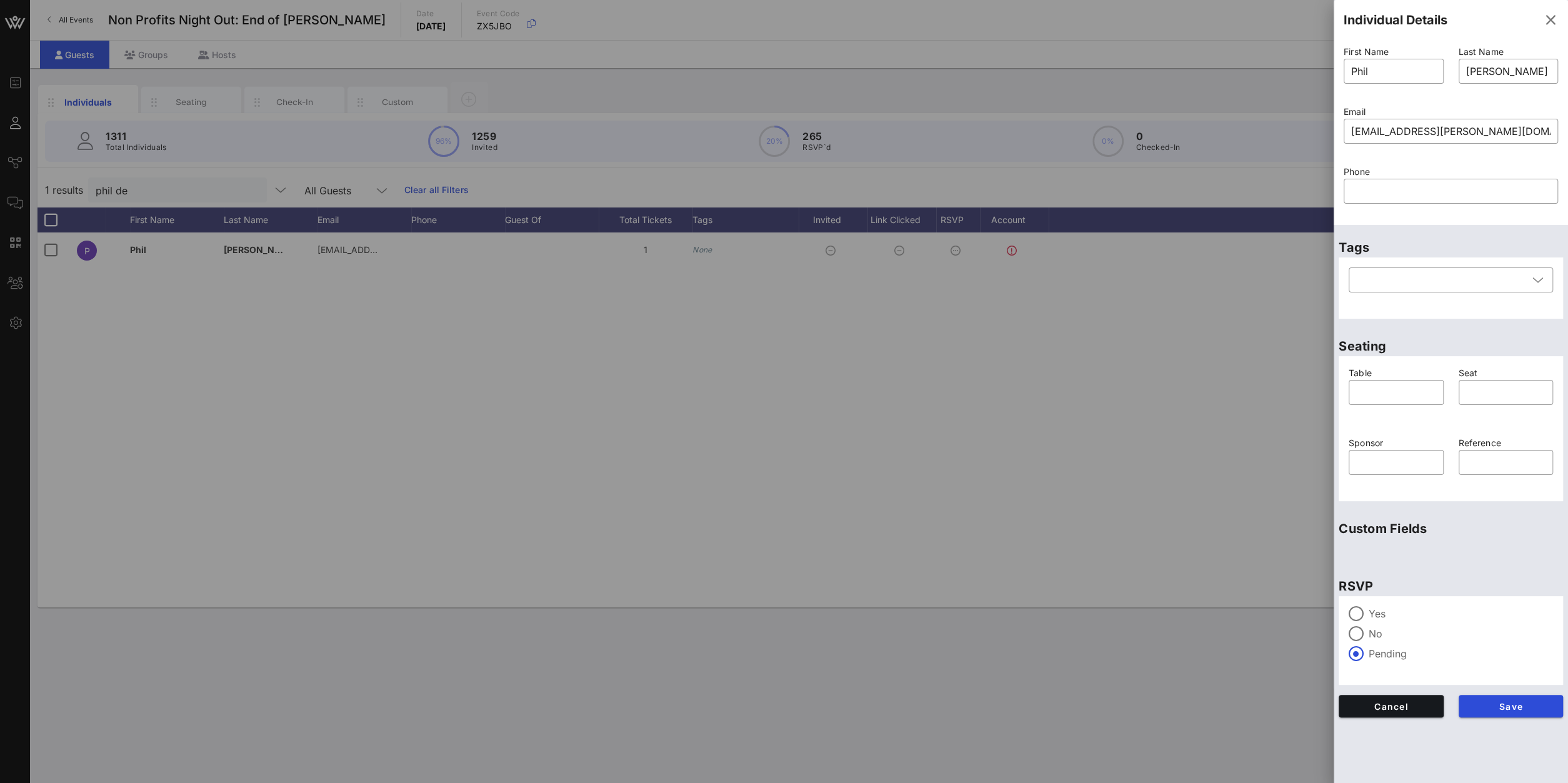
click at [1167, 558] on div "Yes No Pending" at bounding box center [1450, 641] width 224 height 89
click at [1167, 558] on label "Yes" at bounding box center [1461, 614] width 184 height 12
click at [1167, 558] on div "Individual Details First Name ​ Phil Last Name ​ Dennis Email ​ phil.dennis@nms…" at bounding box center [1450, 392] width 234 height 783
click at [1167, 558] on button "Save" at bounding box center [1510, 706] width 105 height 22
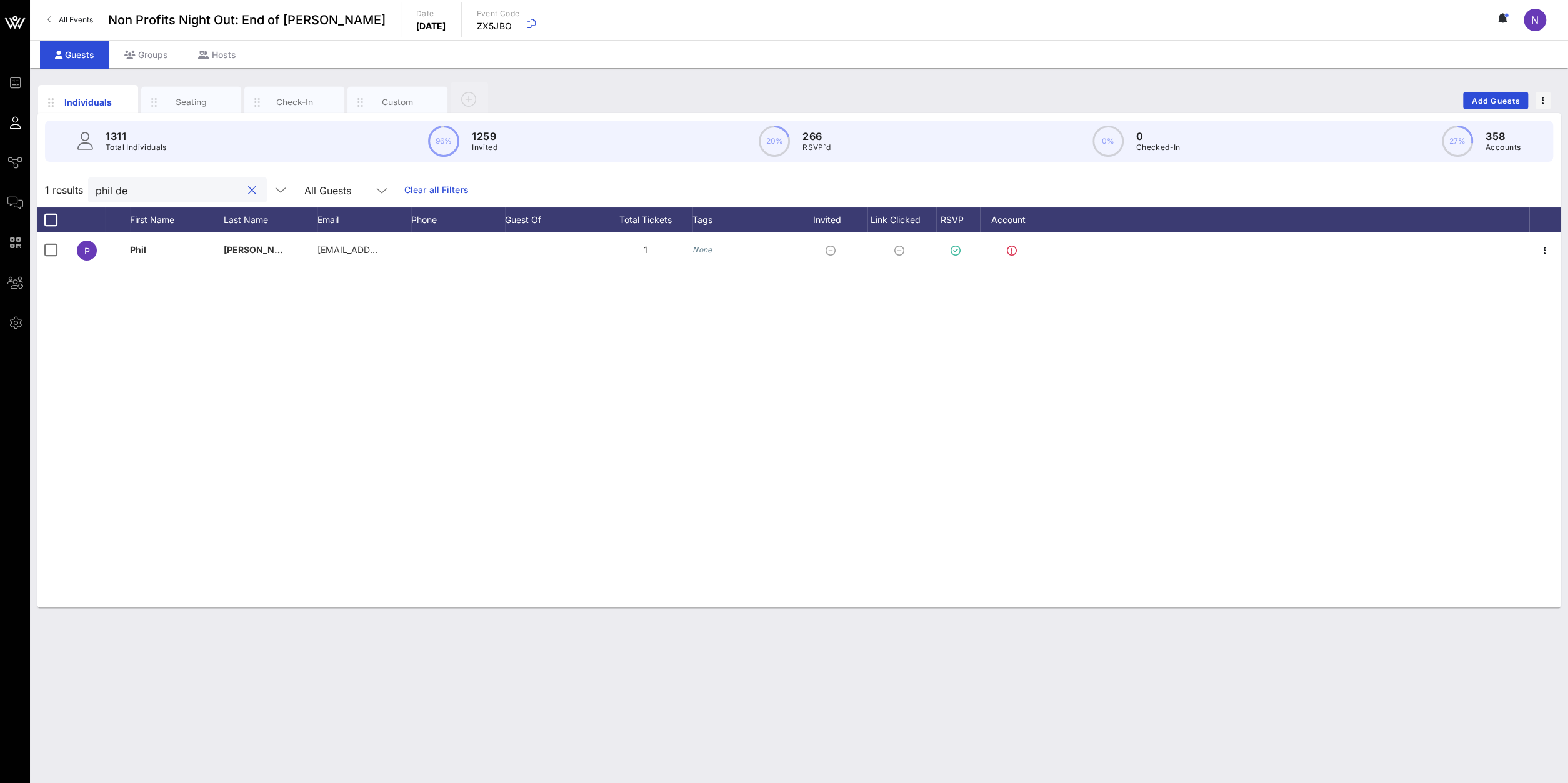
drag, startPoint x: 157, startPoint y: 195, endPoint x: -76, endPoint y: 209, distance: 233.4
click at [96, 198] on input "phil de" at bounding box center [169, 190] width 146 height 16
drag, startPoint x: 138, startPoint y: 192, endPoint x: -50, endPoint y: 195, distance: 188.0
click at [98, 195] on input "diaz" at bounding box center [171, 190] width 146 height 16
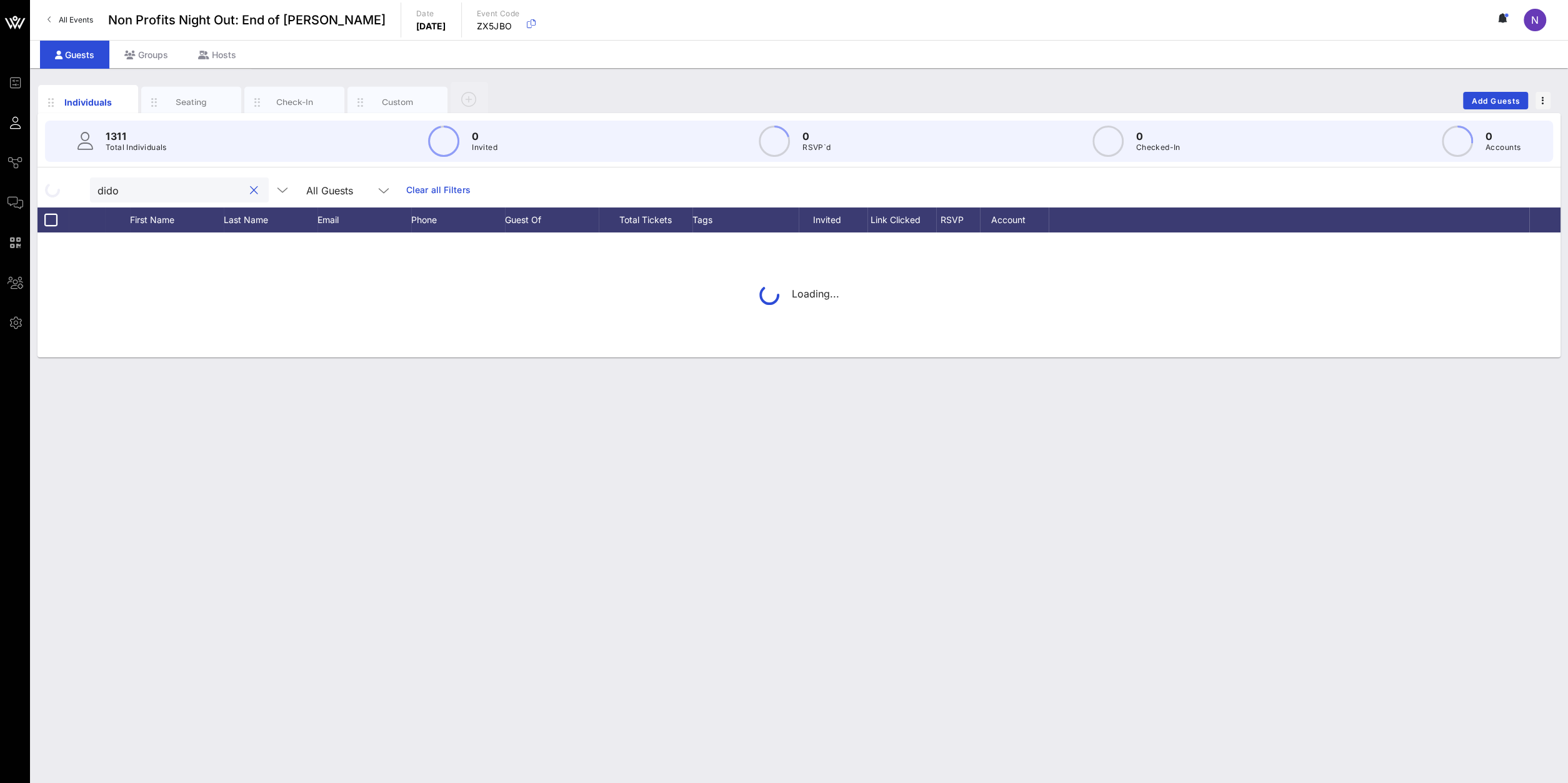
type input "didom"
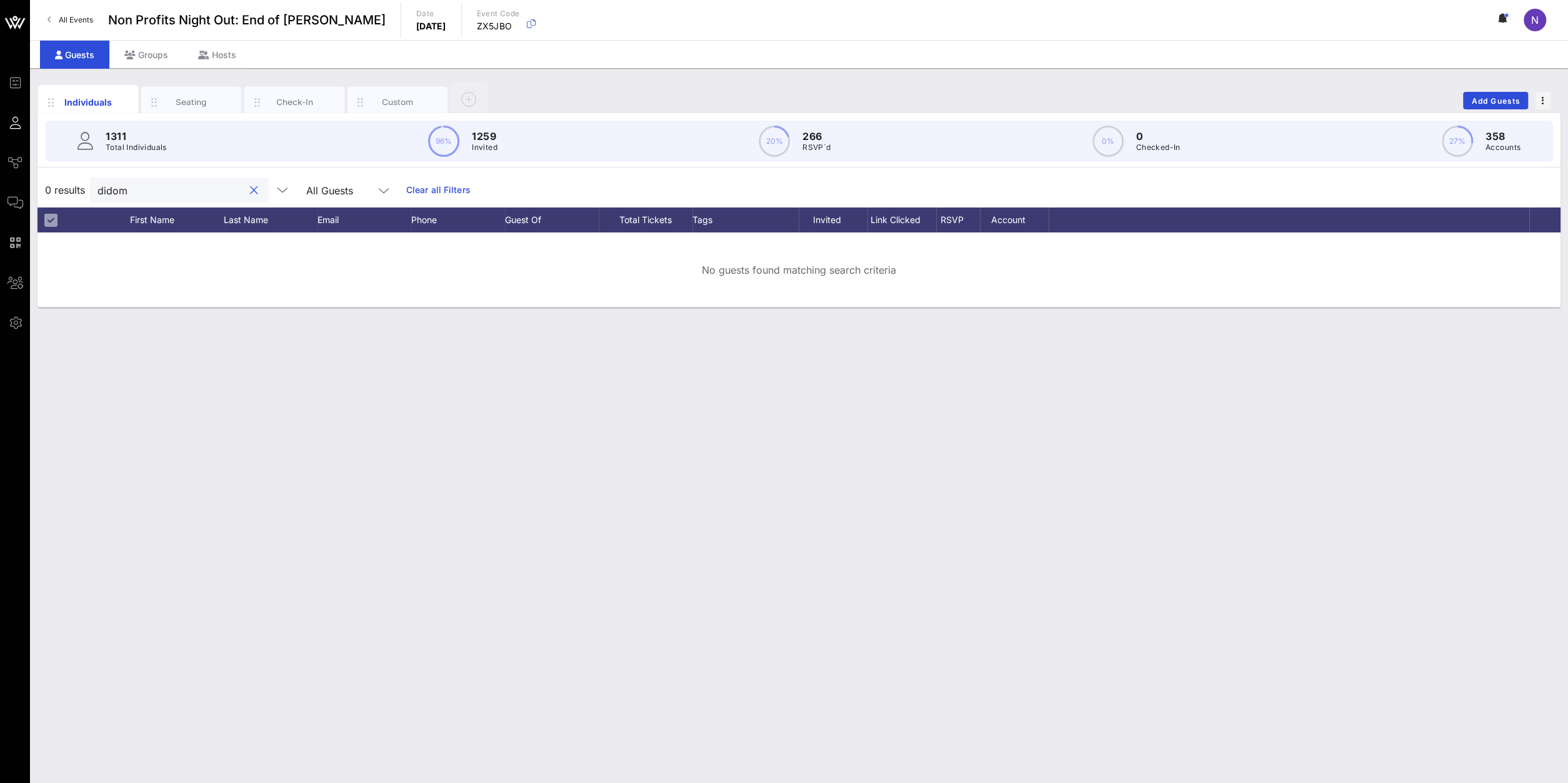
click at [139, 180] on div "didom" at bounding box center [171, 190] width 146 height 25
drag, startPoint x: 146, startPoint y: 187, endPoint x: -47, endPoint y: 182, distance: 193.1
click at [98, 182] on input "didom" at bounding box center [171, 190] width 146 height 16
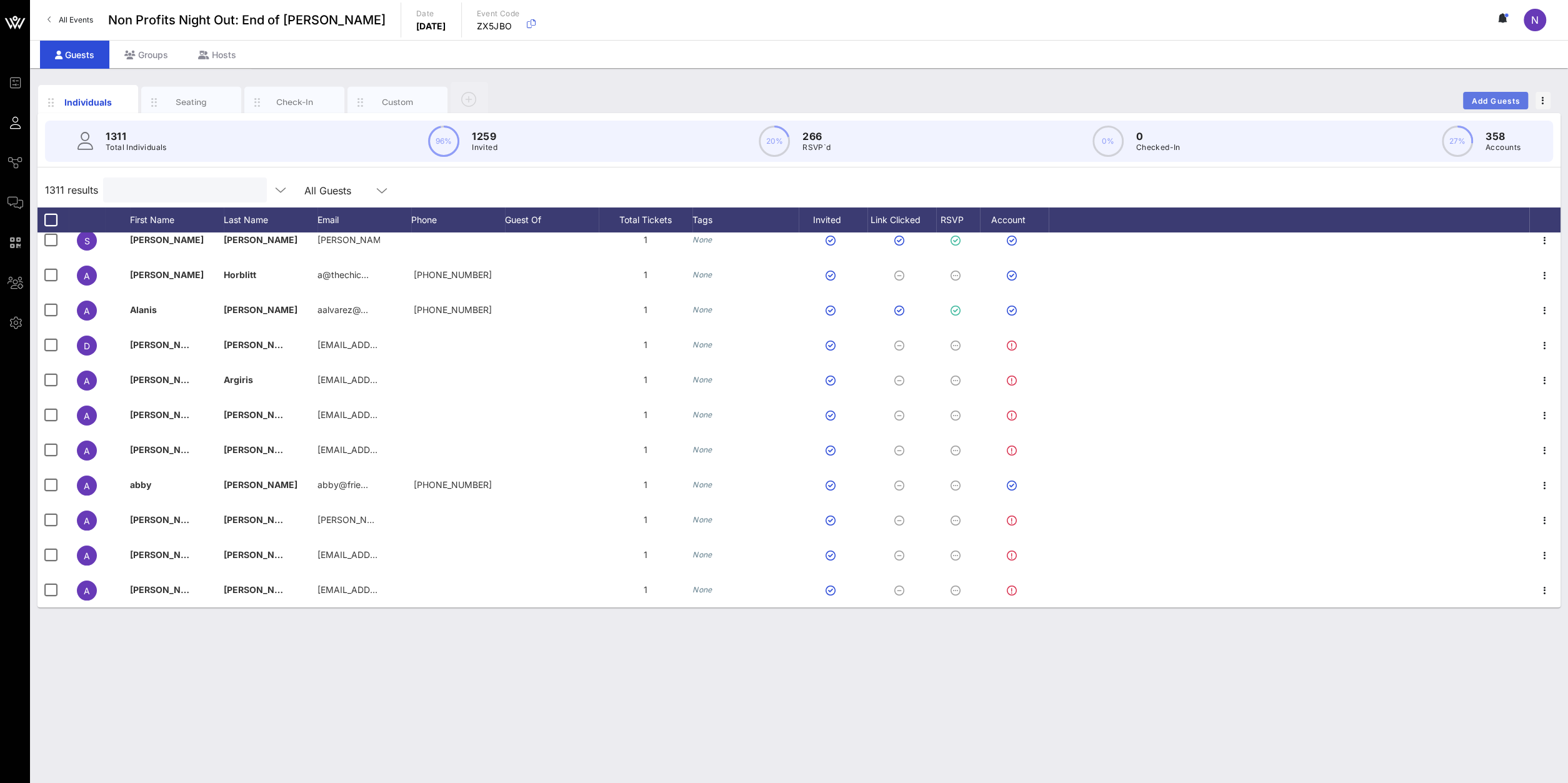
click at [1167, 97] on span "Add Guests" at bounding box center [1495, 101] width 50 height 9
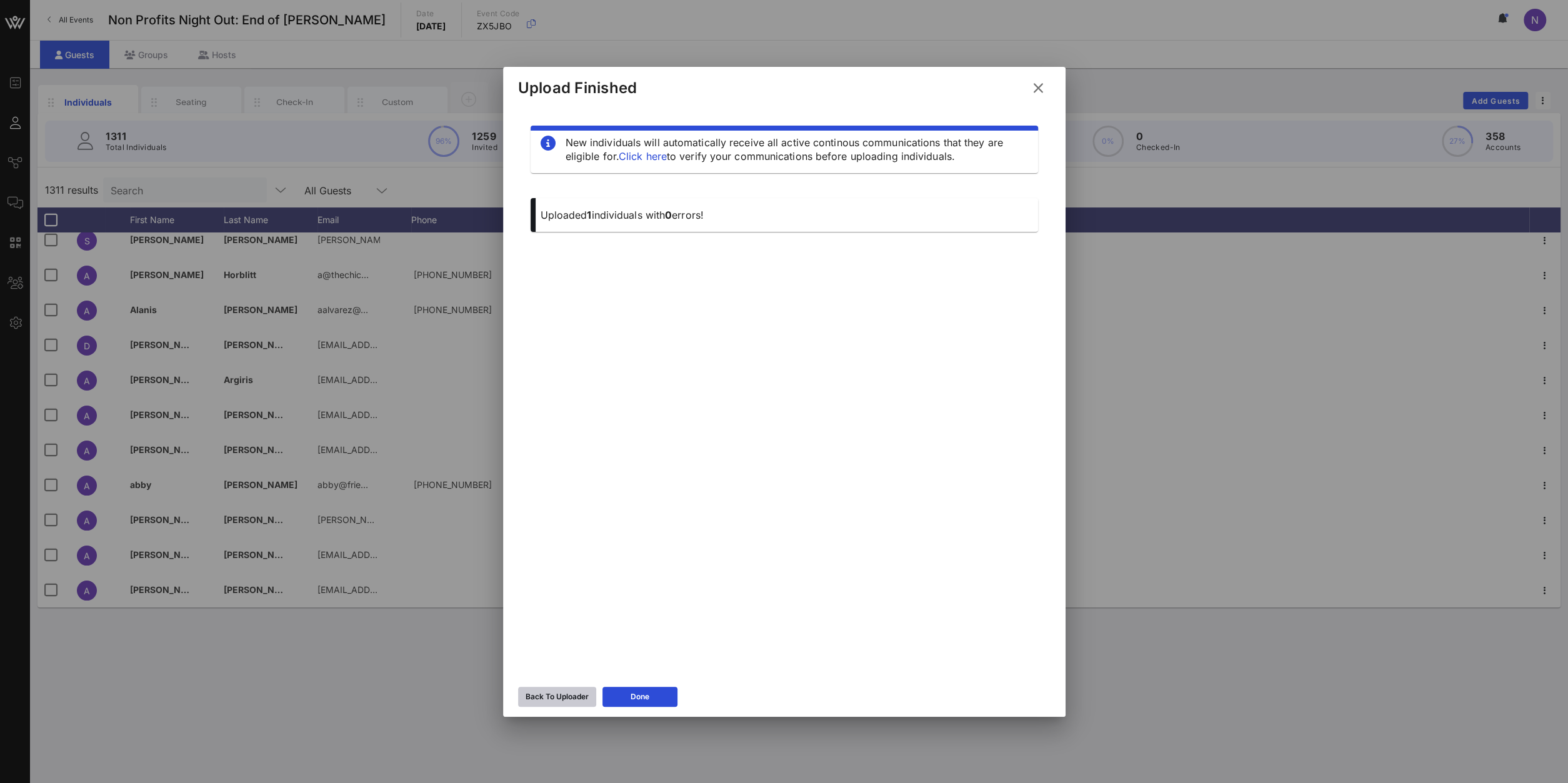
click at [534, 558] on div "Back To Uploader" at bounding box center [557, 697] width 63 height 12
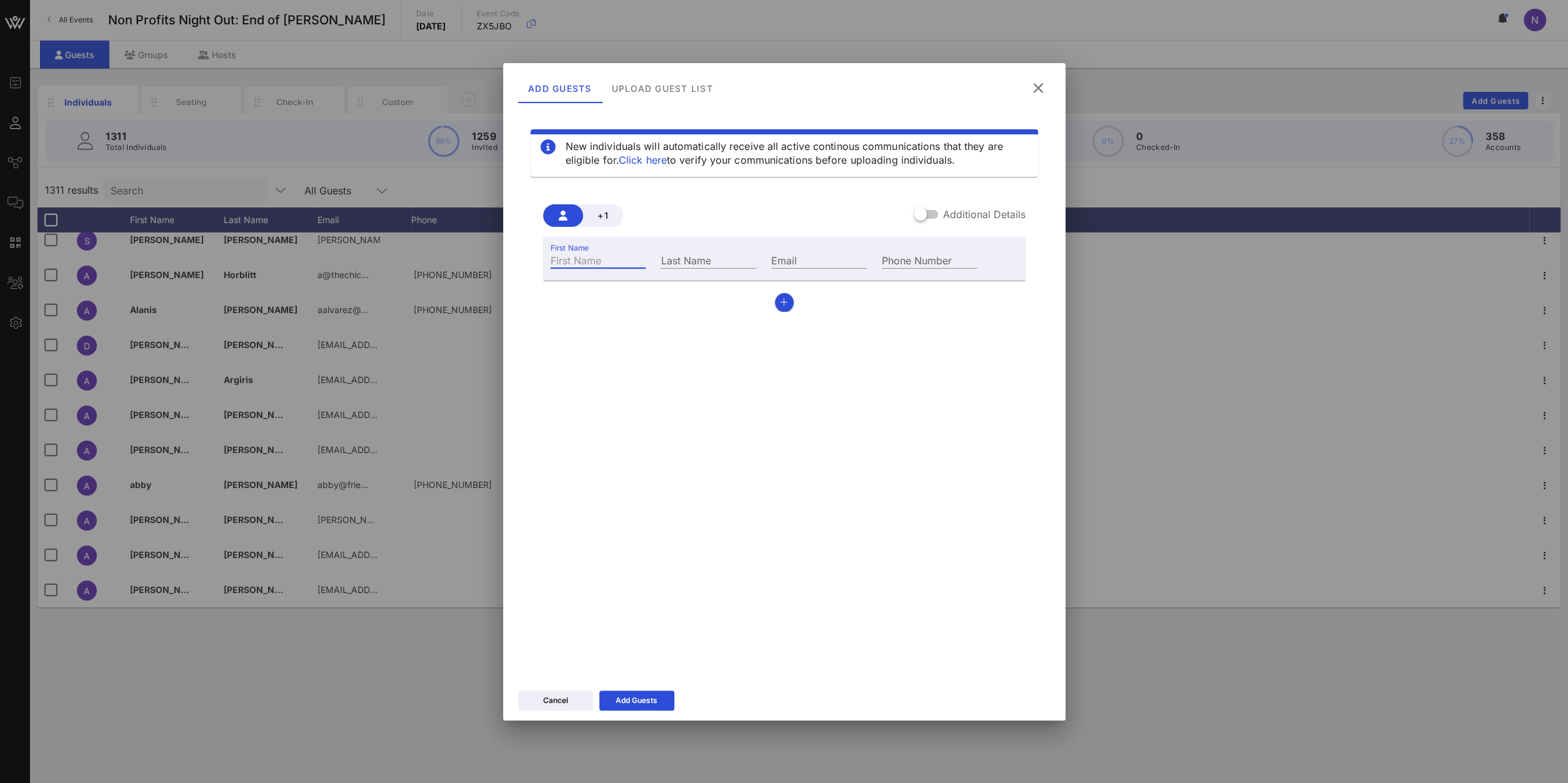
click at [605, 261] on input "First Name" at bounding box center [598, 260] width 96 height 16
type input "Margaret"
type input "DiDomenico"
click at [830, 263] on input "Email" at bounding box center [819, 260] width 96 height 16
paste input "Lrog@cityhall.nyc.gov"
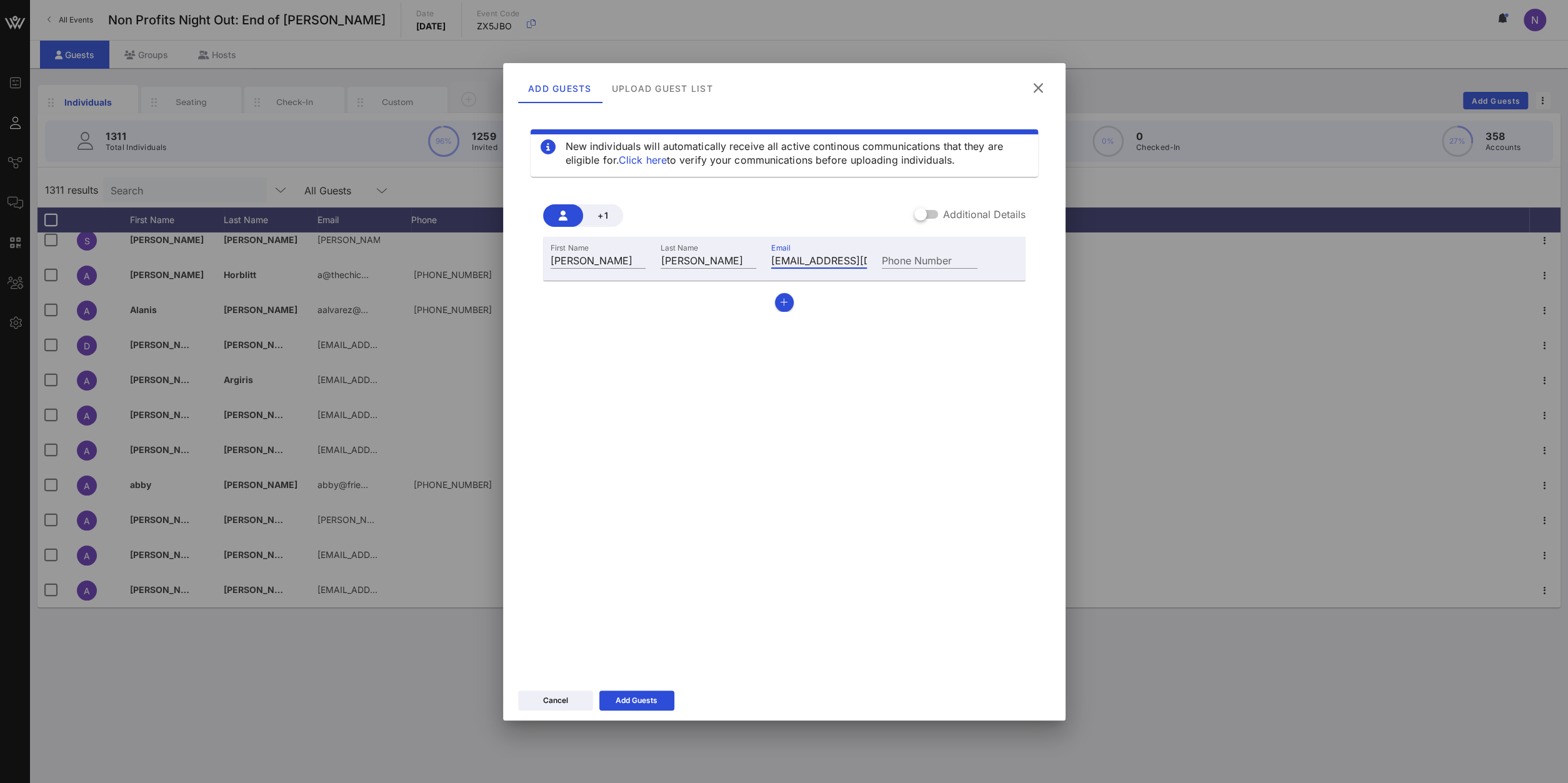
scroll to position [0, 12]
type input "Lrog@cityhall.nyc.gov"
click at [637, 558] on div "Cancel Add Guests" at bounding box center [784, 702] width 562 height 36
click at [635, 558] on icon at bounding box center [636, 700] width 9 height 7
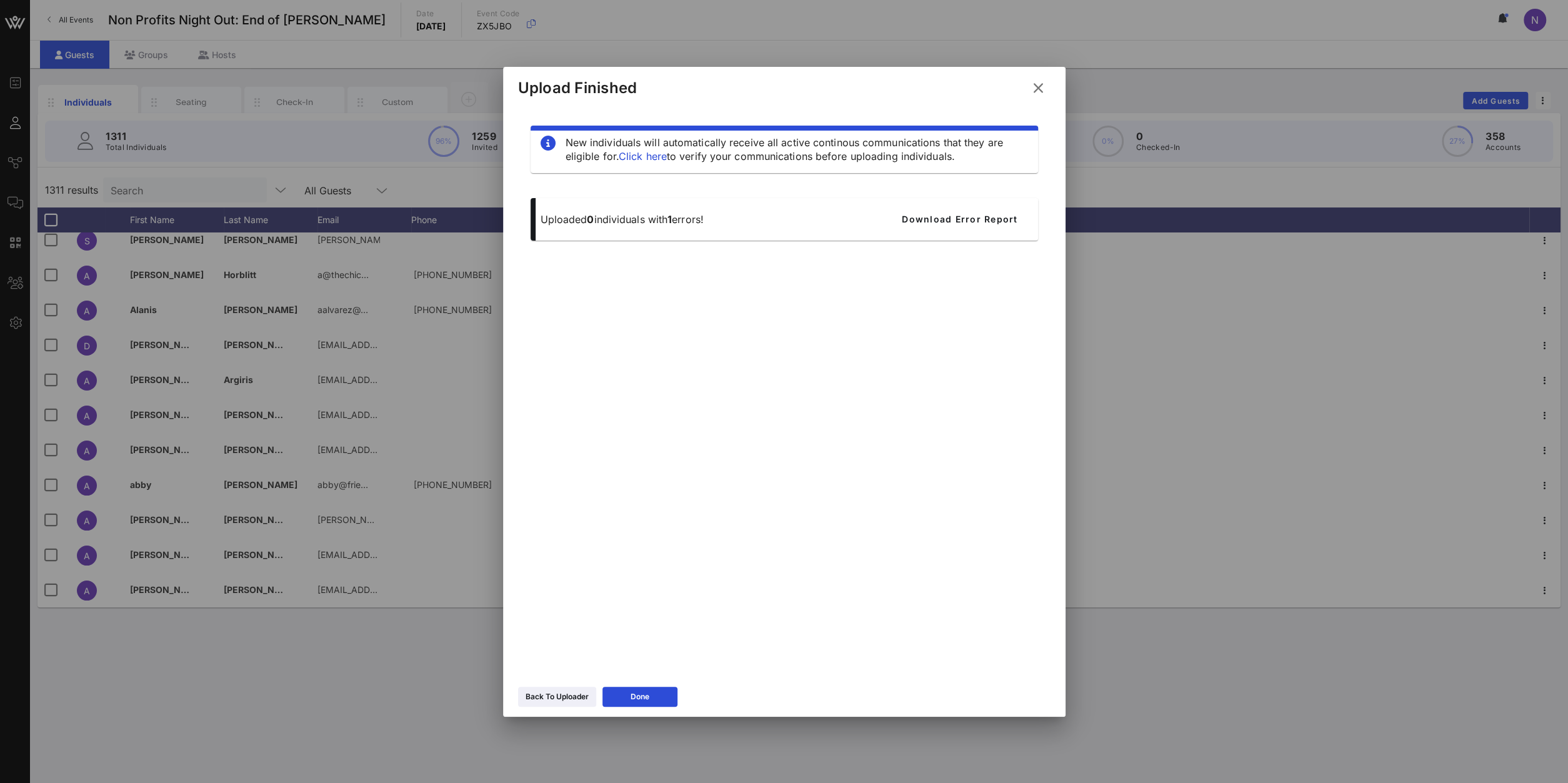
click at [1032, 90] on icon at bounding box center [1038, 88] width 17 height 15
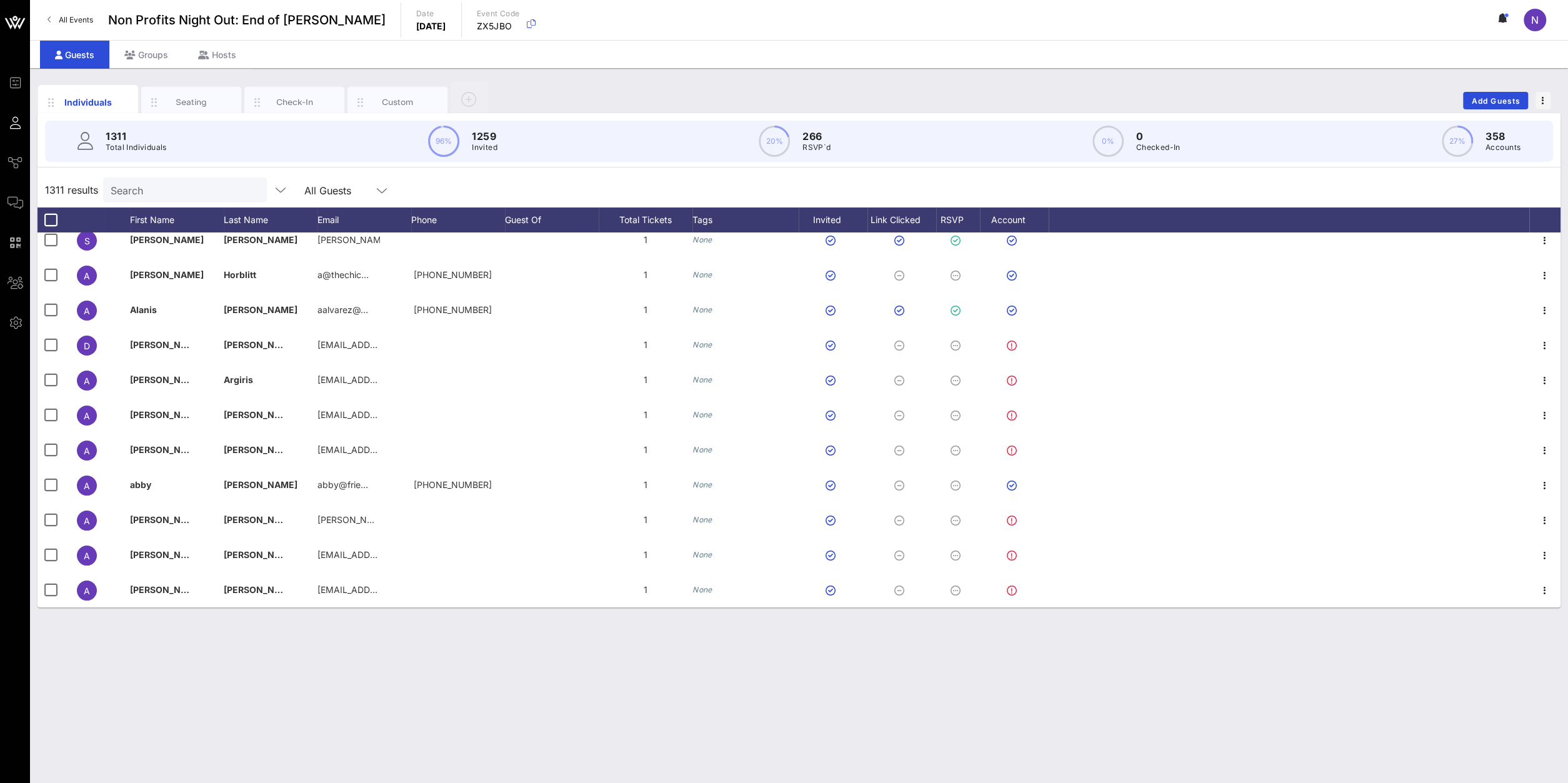
click at [210, 189] on input "Search" at bounding box center [184, 190] width 146 height 16
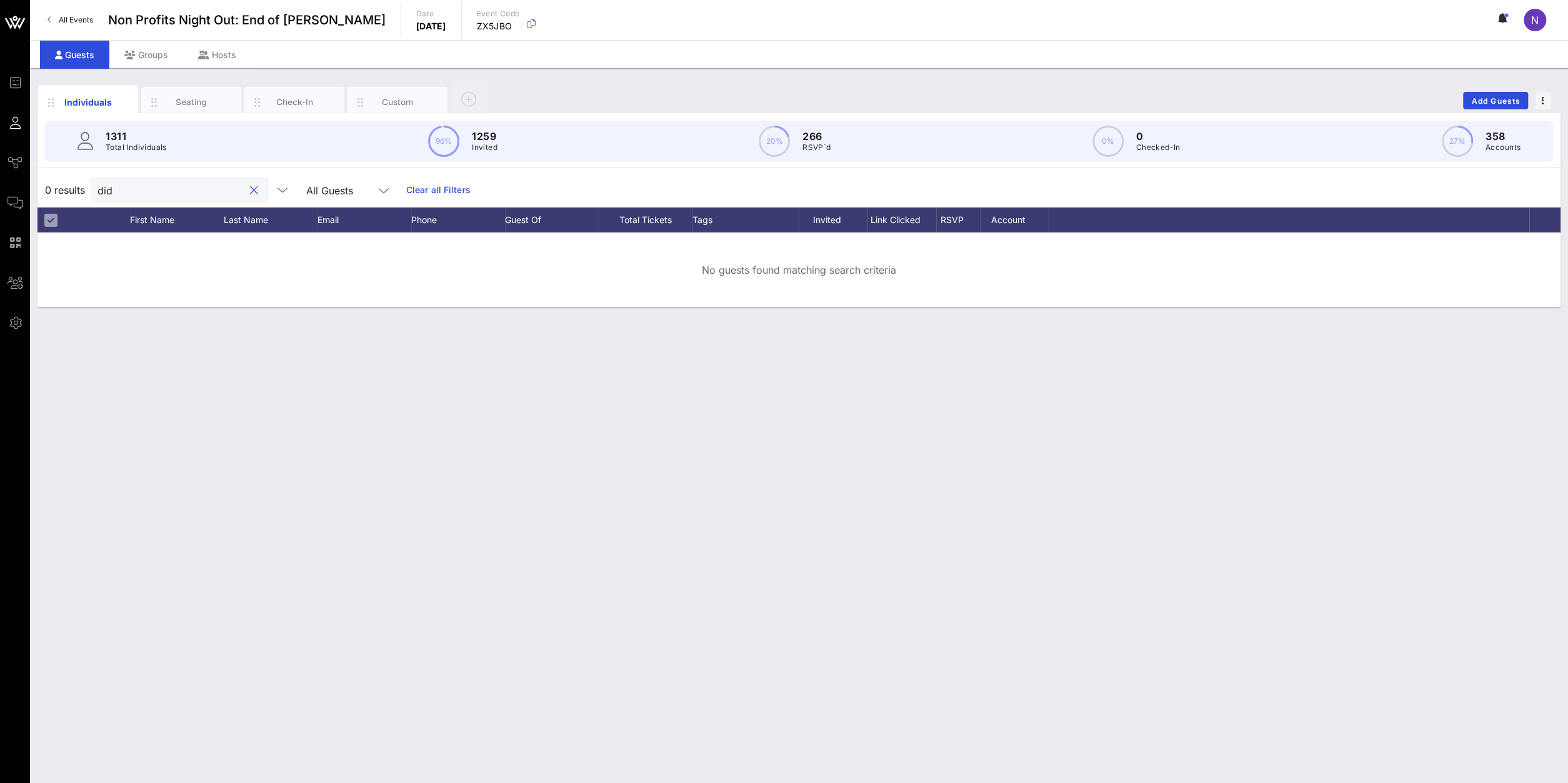
click at [243, 195] on div at bounding box center [252, 191] width 18 height 15
click at [246, 190] on div at bounding box center [254, 191] width 15 height 15
type input "did"
click at [434, 191] on link "Clear all Filters" at bounding box center [438, 190] width 64 height 14
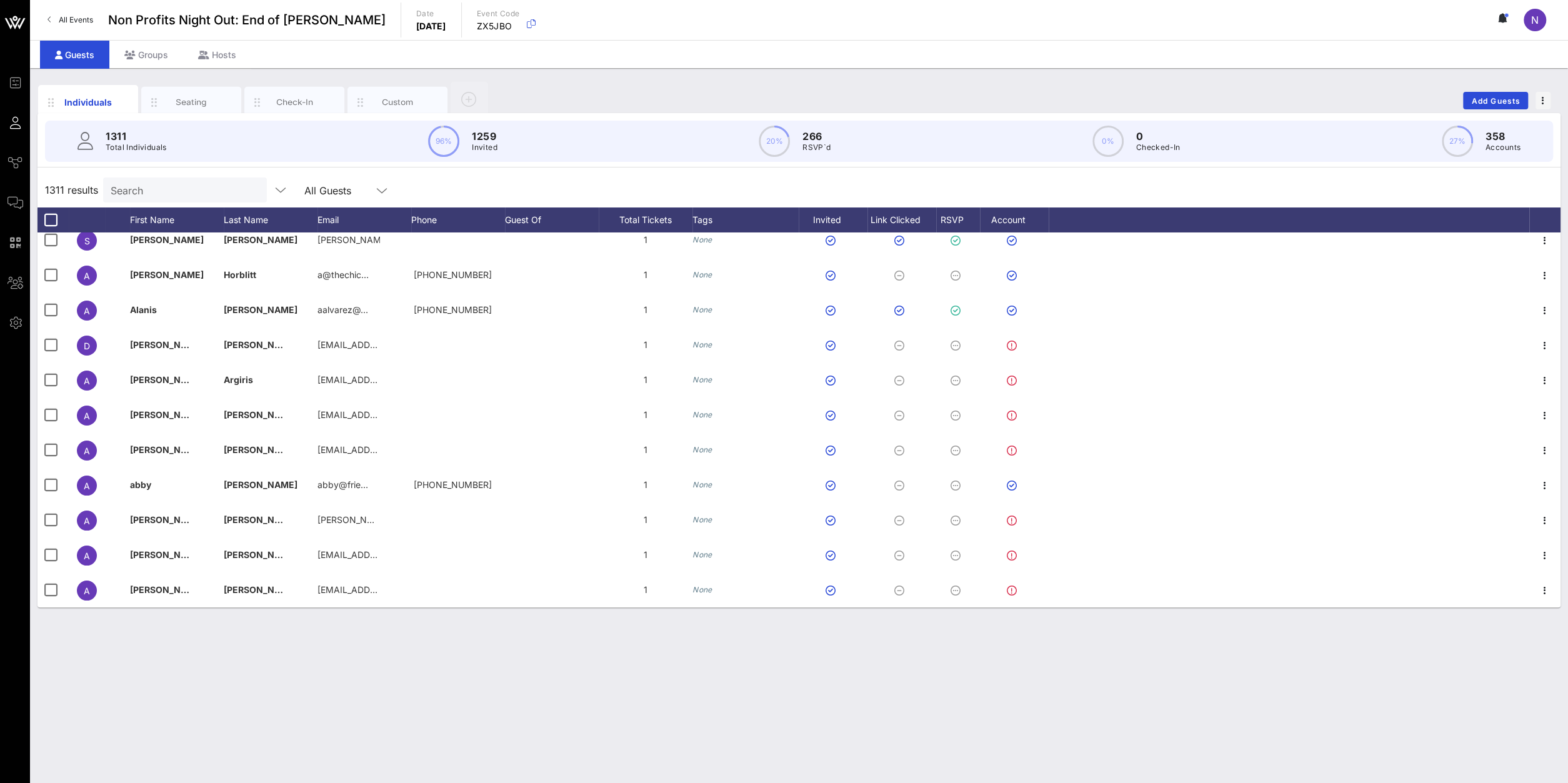
click at [147, 203] on div "1311 results Search All Guests" at bounding box center [798, 190] width 1523 height 35
click at [201, 178] on div "Search" at bounding box center [184, 190] width 146 height 25
click at [188, 202] on div "1311 results All Guests" at bounding box center [798, 190] width 1523 height 35
click at [144, 191] on input "text" at bounding box center [184, 190] width 146 height 16
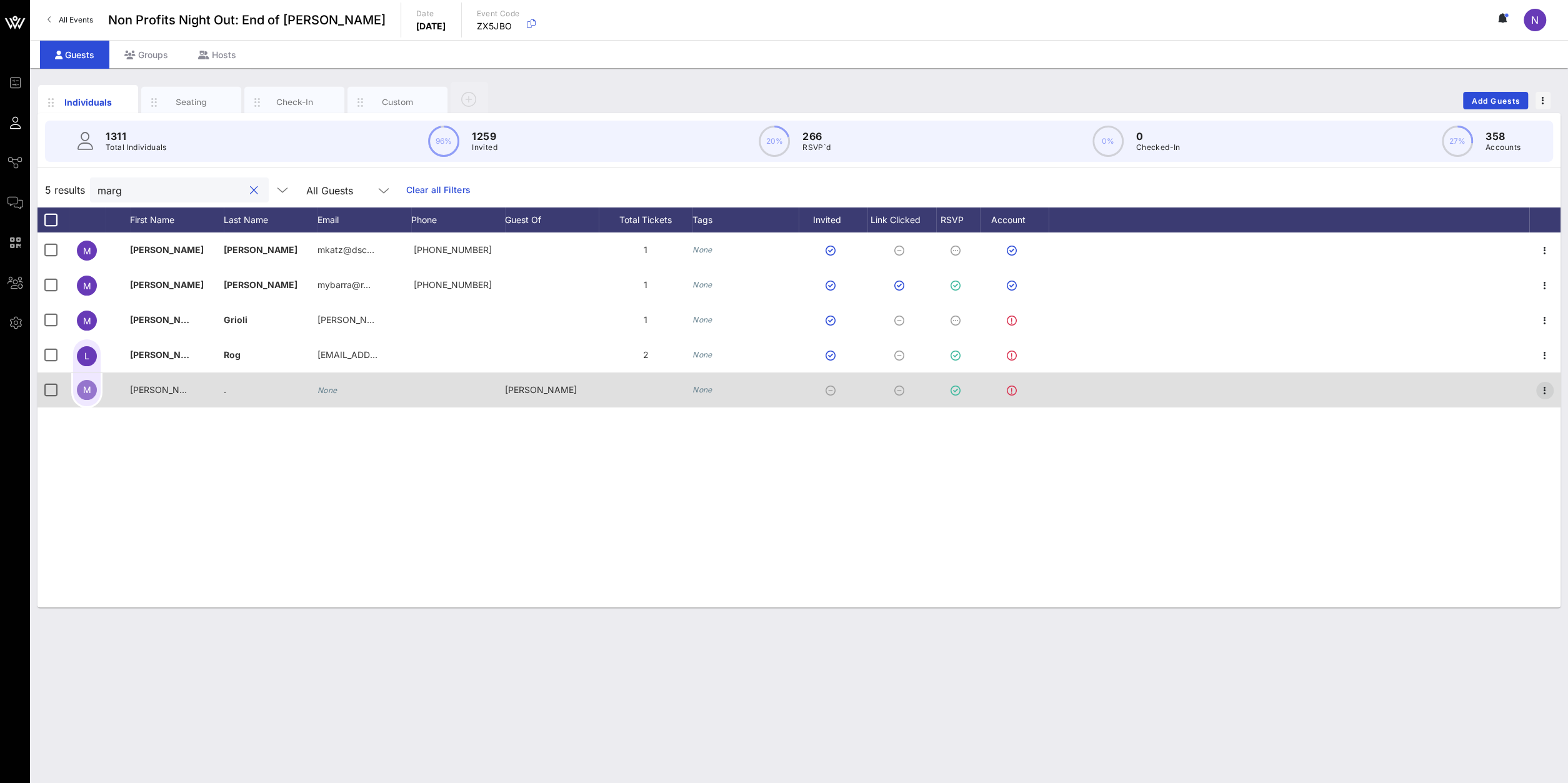
type input "marg"
click at [1167, 394] on icon "button" at bounding box center [1544, 391] width 15 height 15
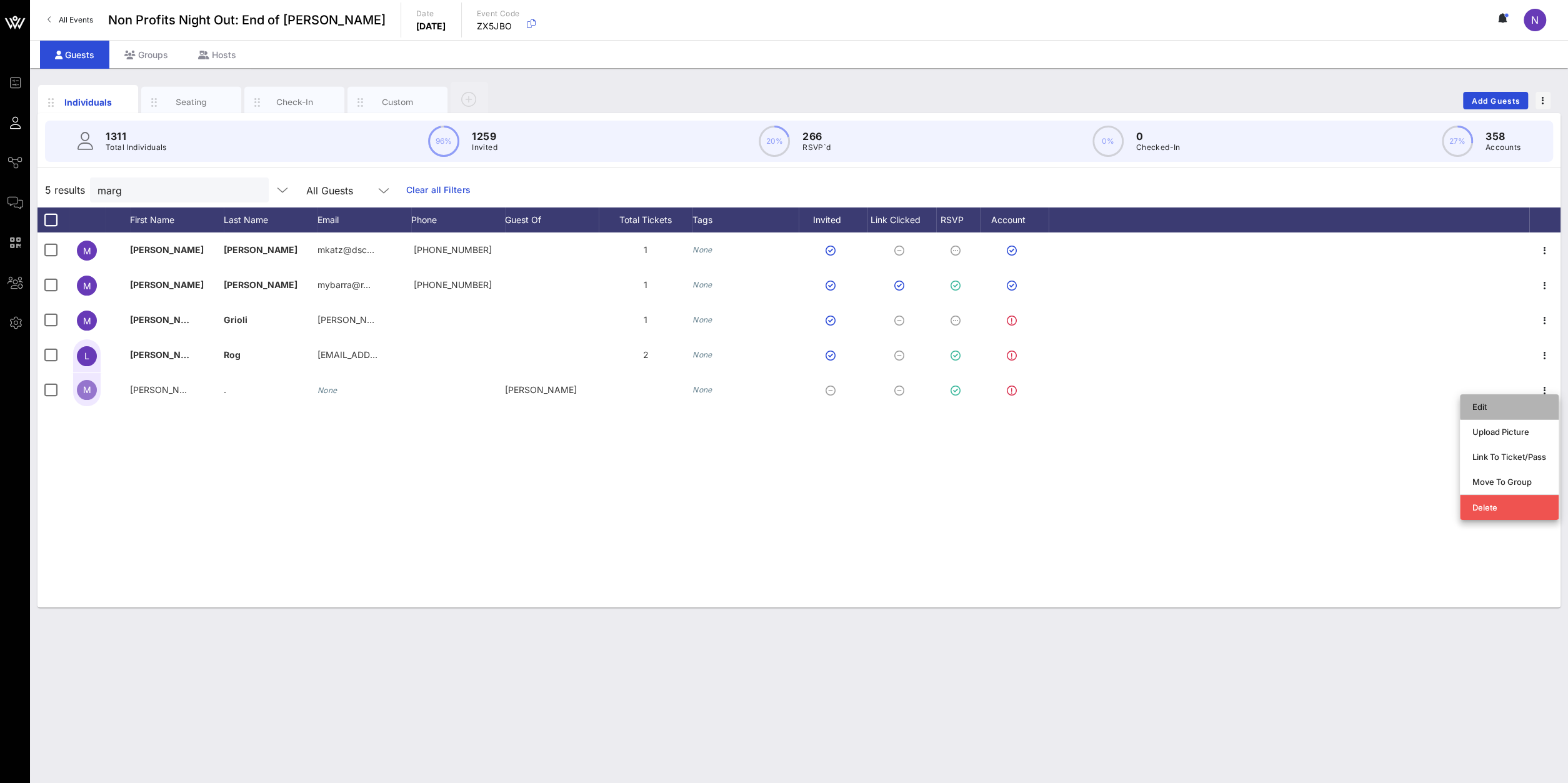
click at [1167, 413] on div "Edit" at bounding box center [1509, 406] width 74 height 20
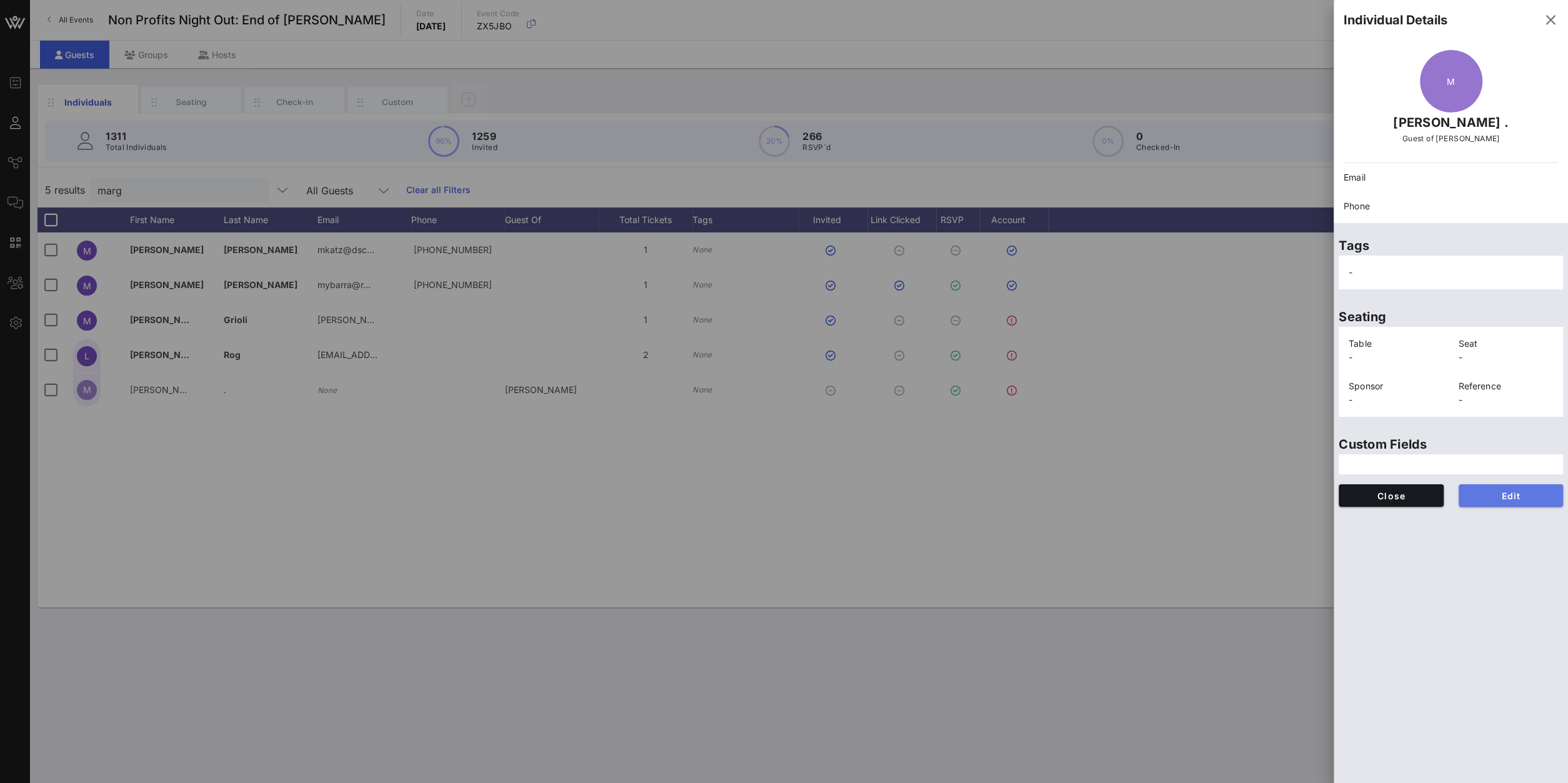
click at [1167, 492] on span "Edit" at bounding box center [1510, 496] width 85 height 11
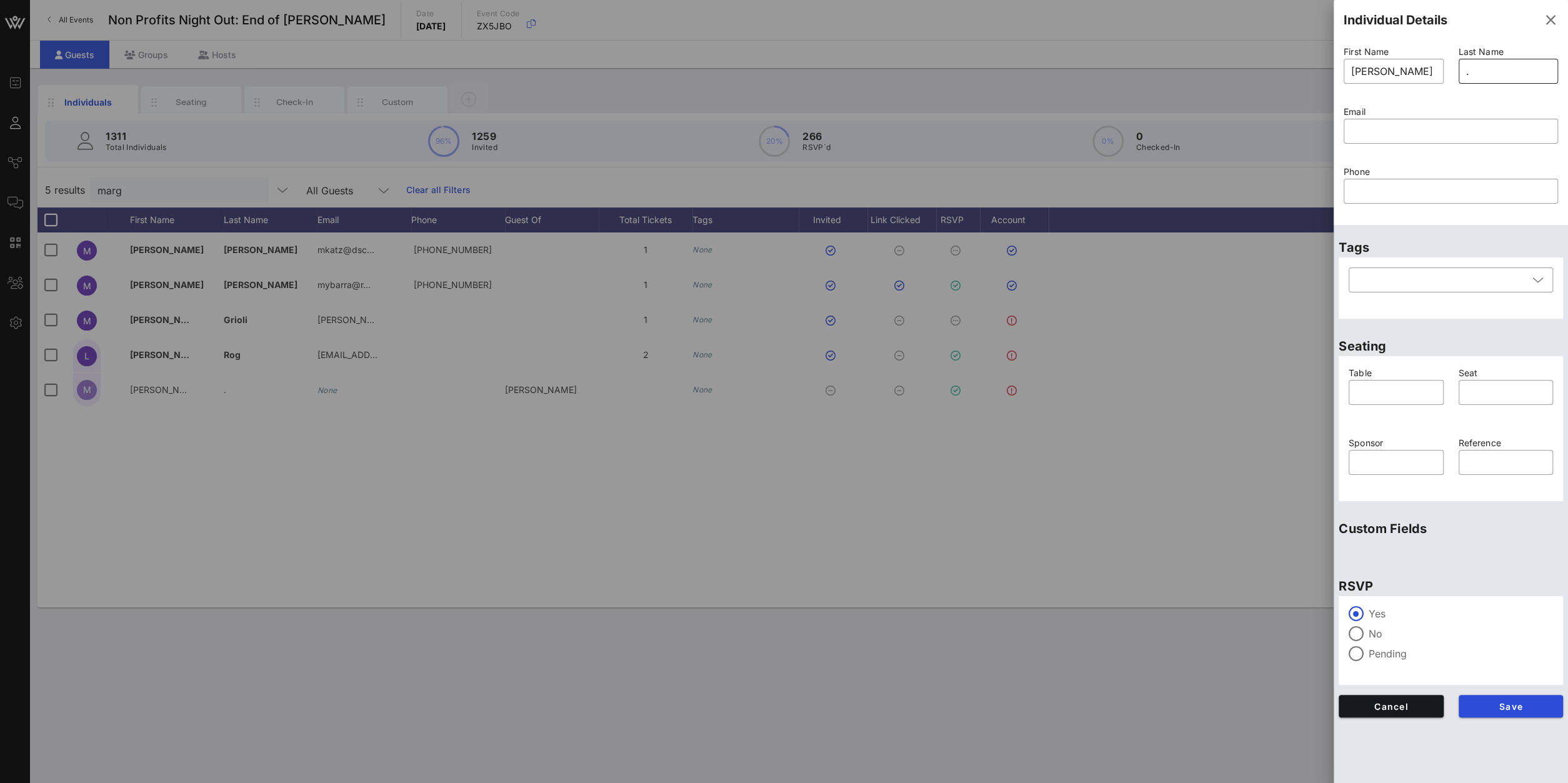
click at [1167, 60] on div "." at bounding box center [1508, 71] width 85 height 25
drag, startPoint x: 1476, startPoint y: 70, endPoint x: 1057, endPoint y: 56, distance: 419.2
click at [1167, 61] on input "." at bounding box center [1508, 71] width 85 height 20
type input "DiDomenico"
click at [1167, 558] on div "Save" at bounding box center [1510, 706] width 120 height 37
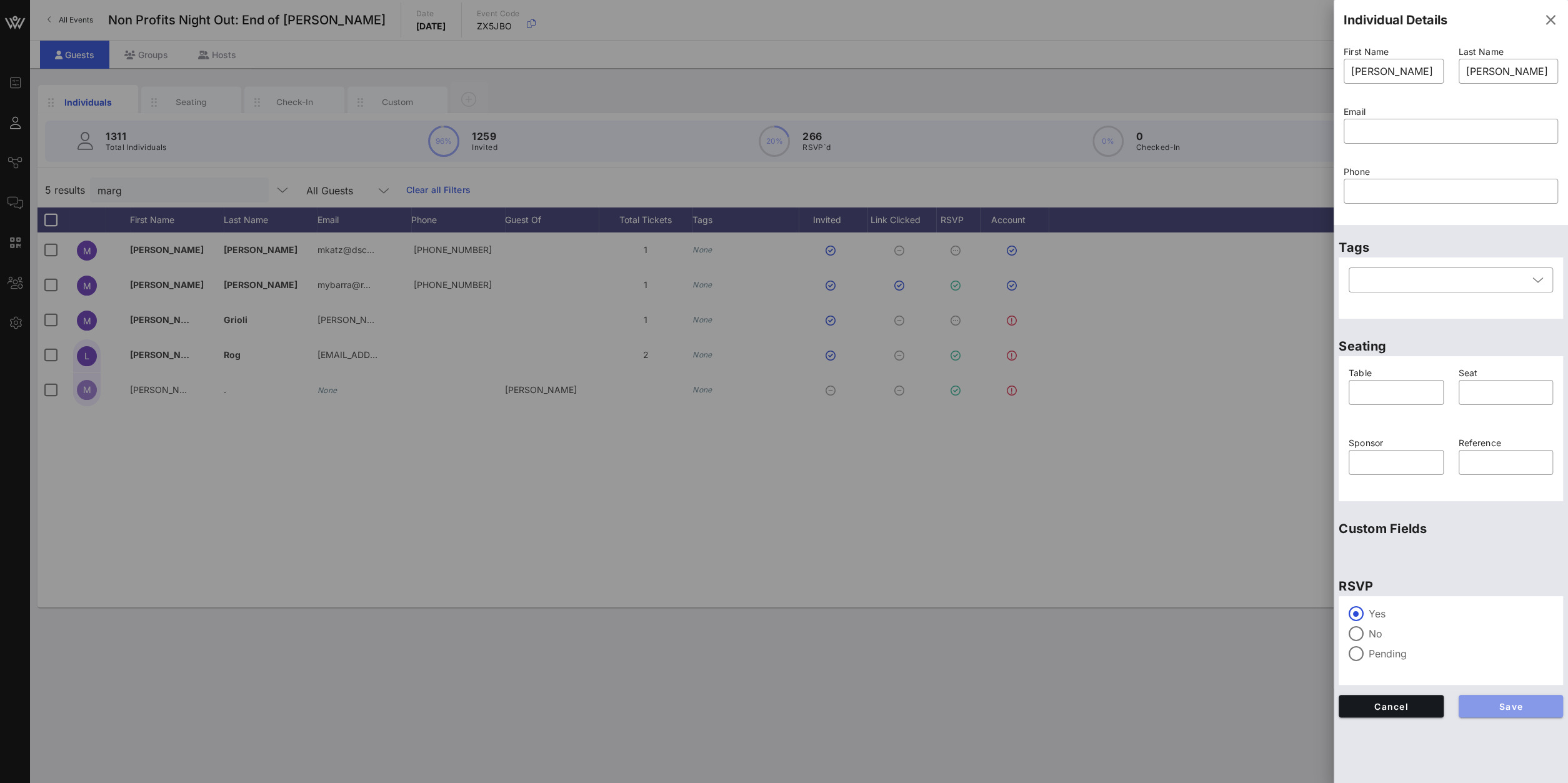
click at [1167, 558] on span "Save" at bounding box center [1510, 707] width 85 height 11
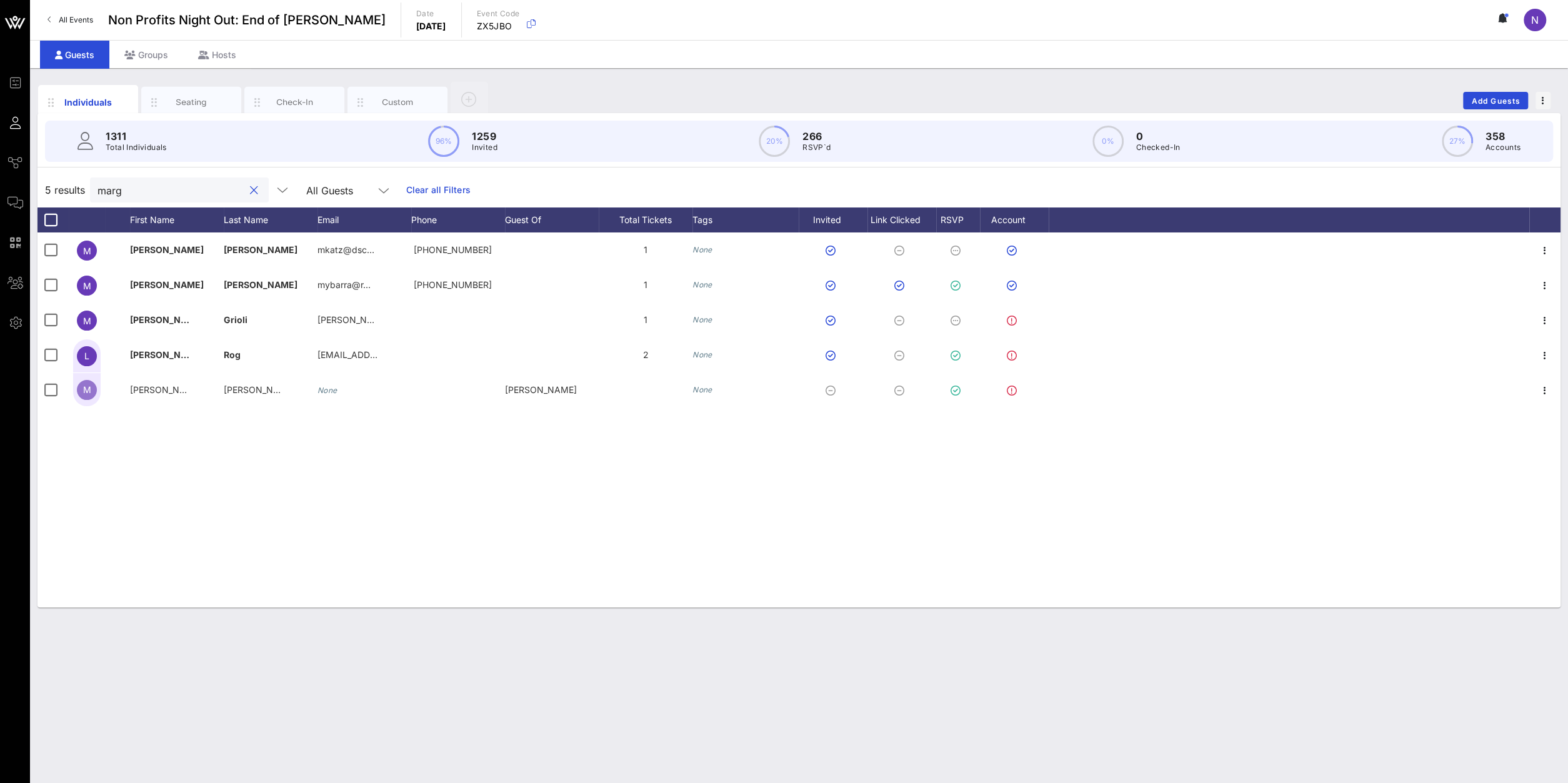
drag, startPoint x: 170, startPoint y: 192, endPoint x: -183, endPoint y: 187, distance: 353.0
click at [98, 187] on input "marg" at bounding box center [171, 190] width 146 height 16
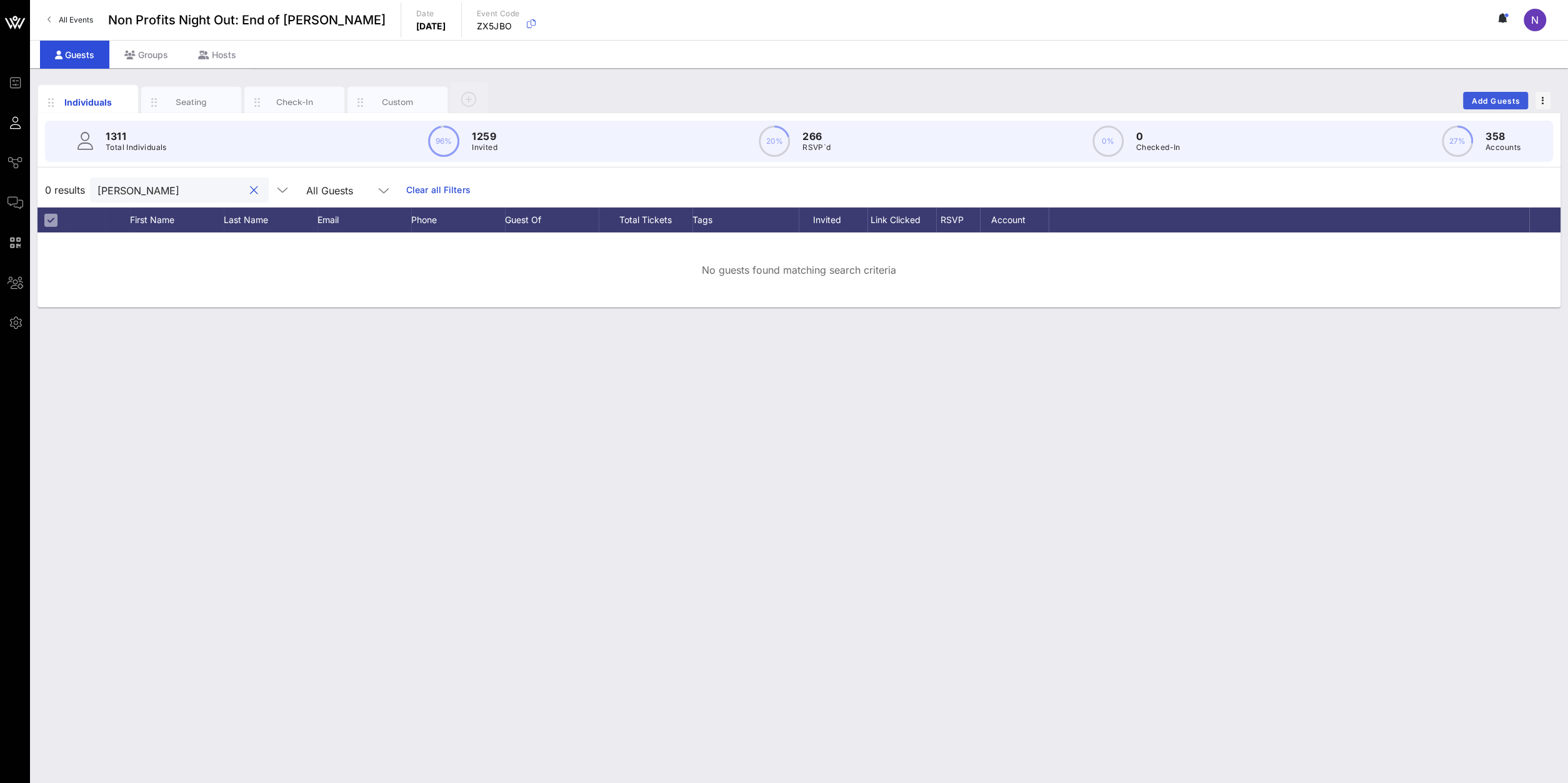
type input "ingrid"
click at [1167, 103] on span "Add Guests" at bounding box center [1495, 101] width 50 height 9
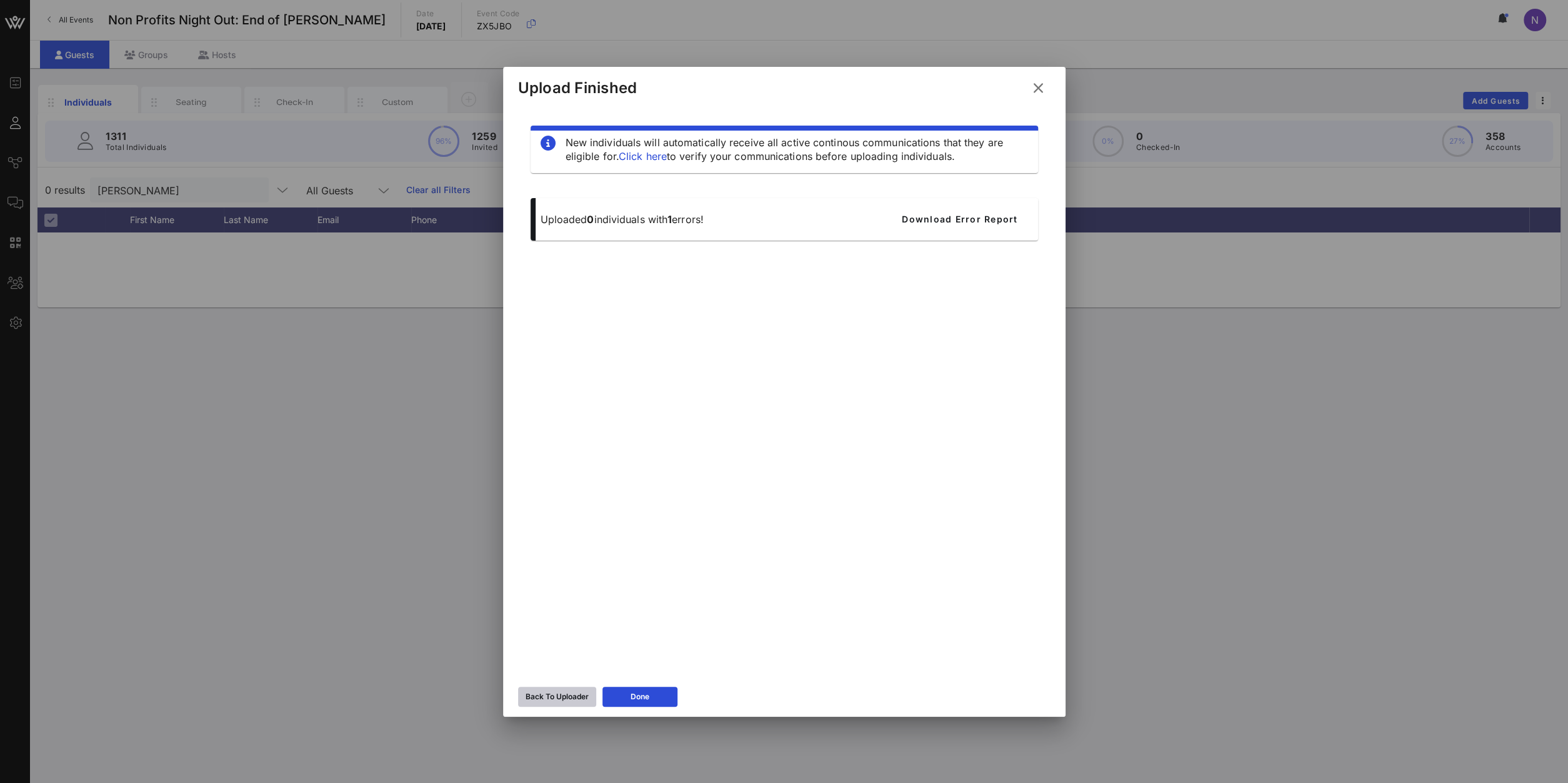
click at [574, 558] on div "Back To Uploader" at bounding box center [557, 697] width 63 height 12
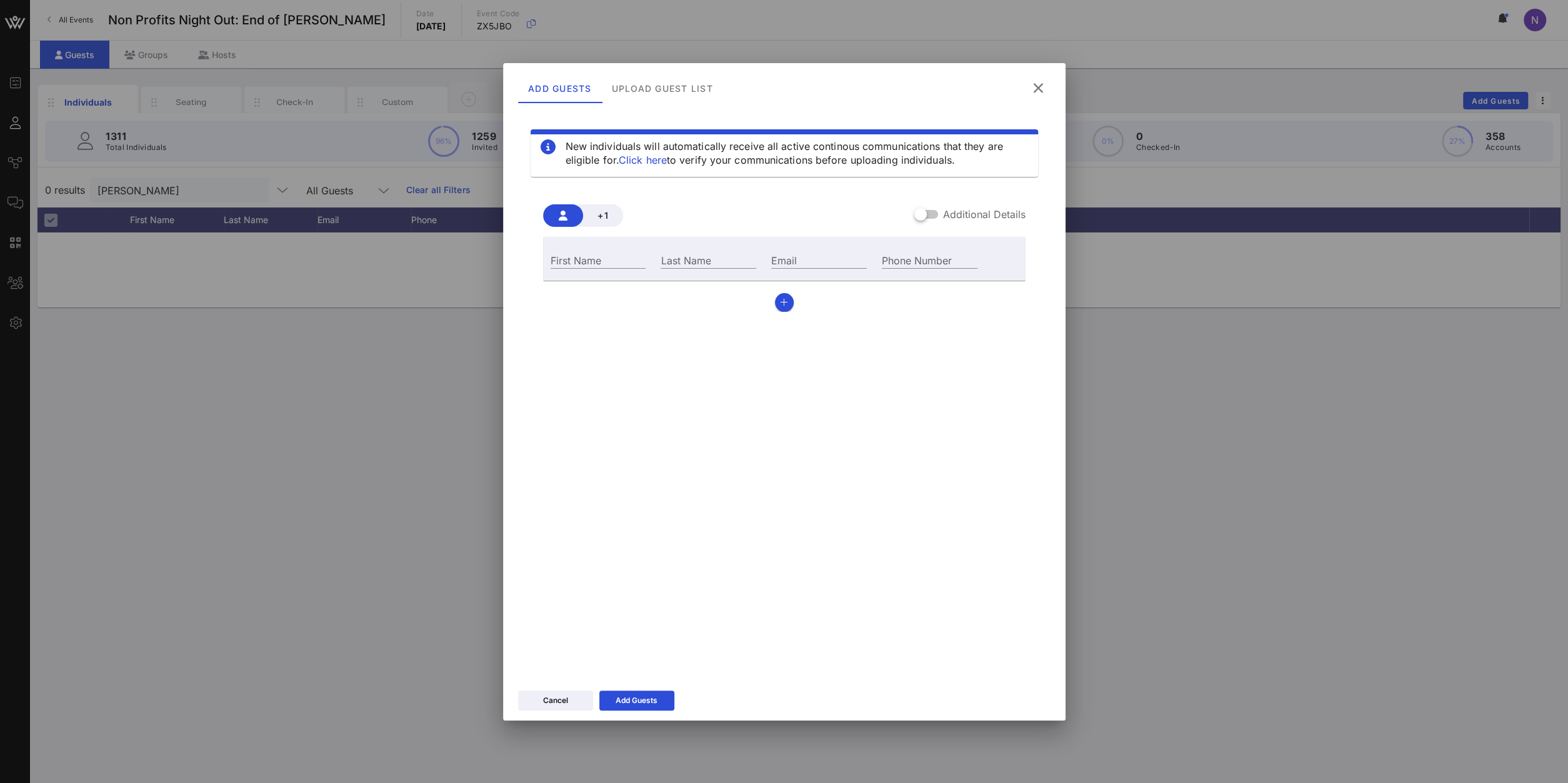
click at [560, 239] on div "First Name Last Name Email Phone Number" at bounding box center [784, 259] width 482 height 43
click at [570, 259] on input "First Name" at bounding box center [598, 260] width 96 height 16
type input "Ingrid"
type input "Dildy"
click at [844, 252] on input "Email" at bounding box center [819, 260] width 96 height 16
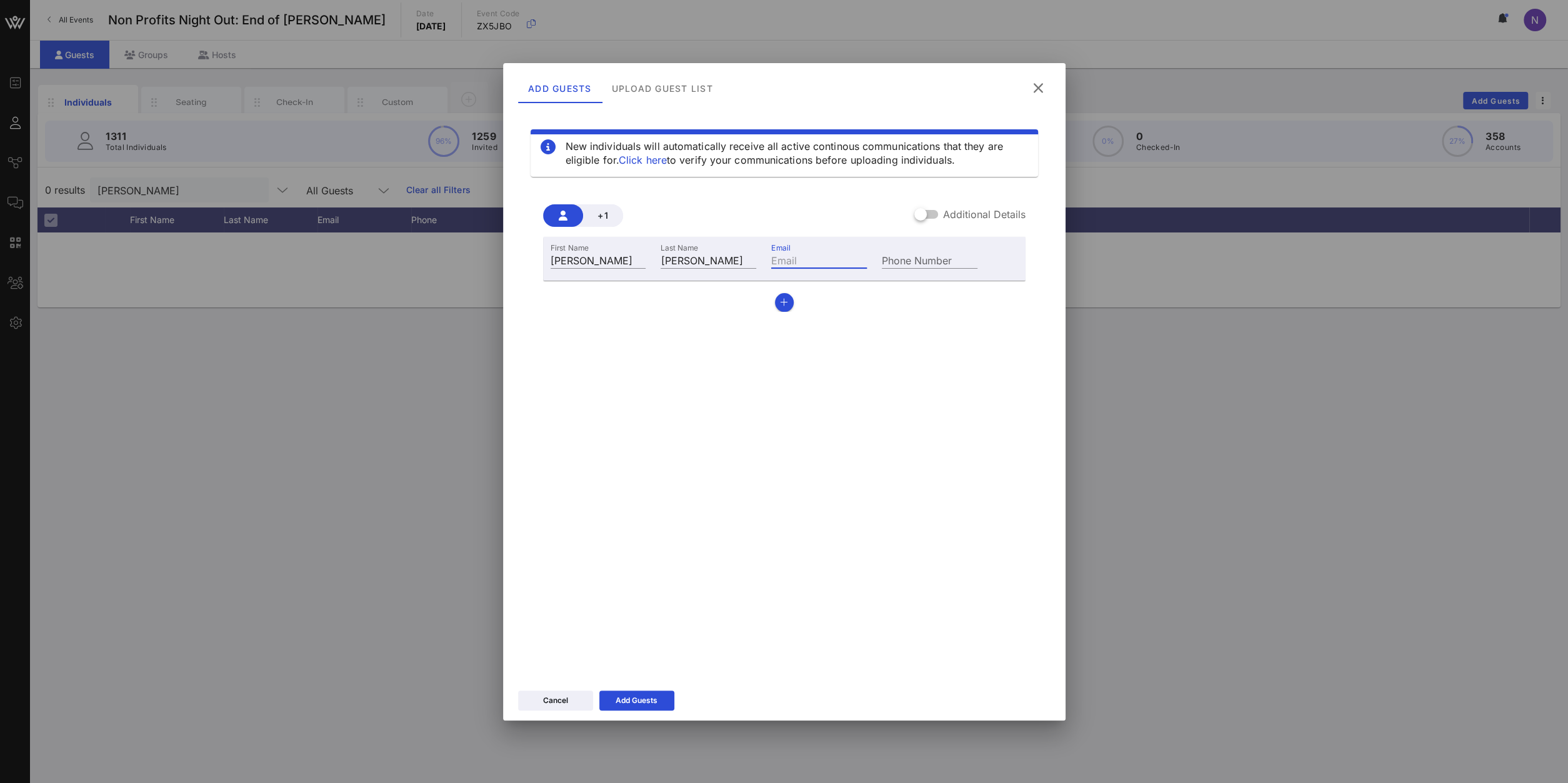
paste input "ingrid.dildy@downstate.edu"
type input "ingrid.dildy@downstate.edu"
click at [641, 558] on div "Add Guests" at bounding box center [636, 701] width 42 height 12
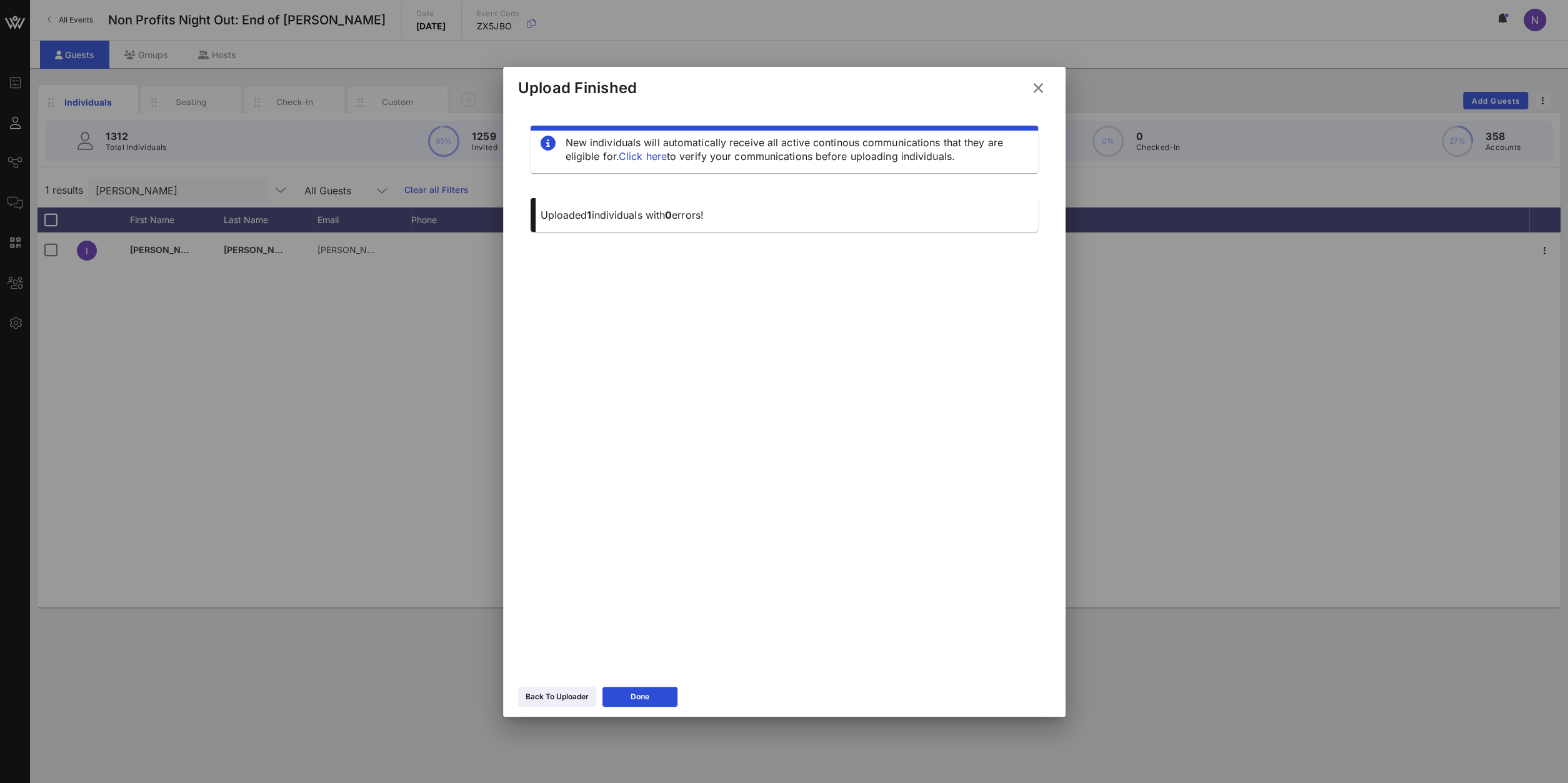
click at [1031, 78] on button at bounding box center [1038, 88] width 24 height 22
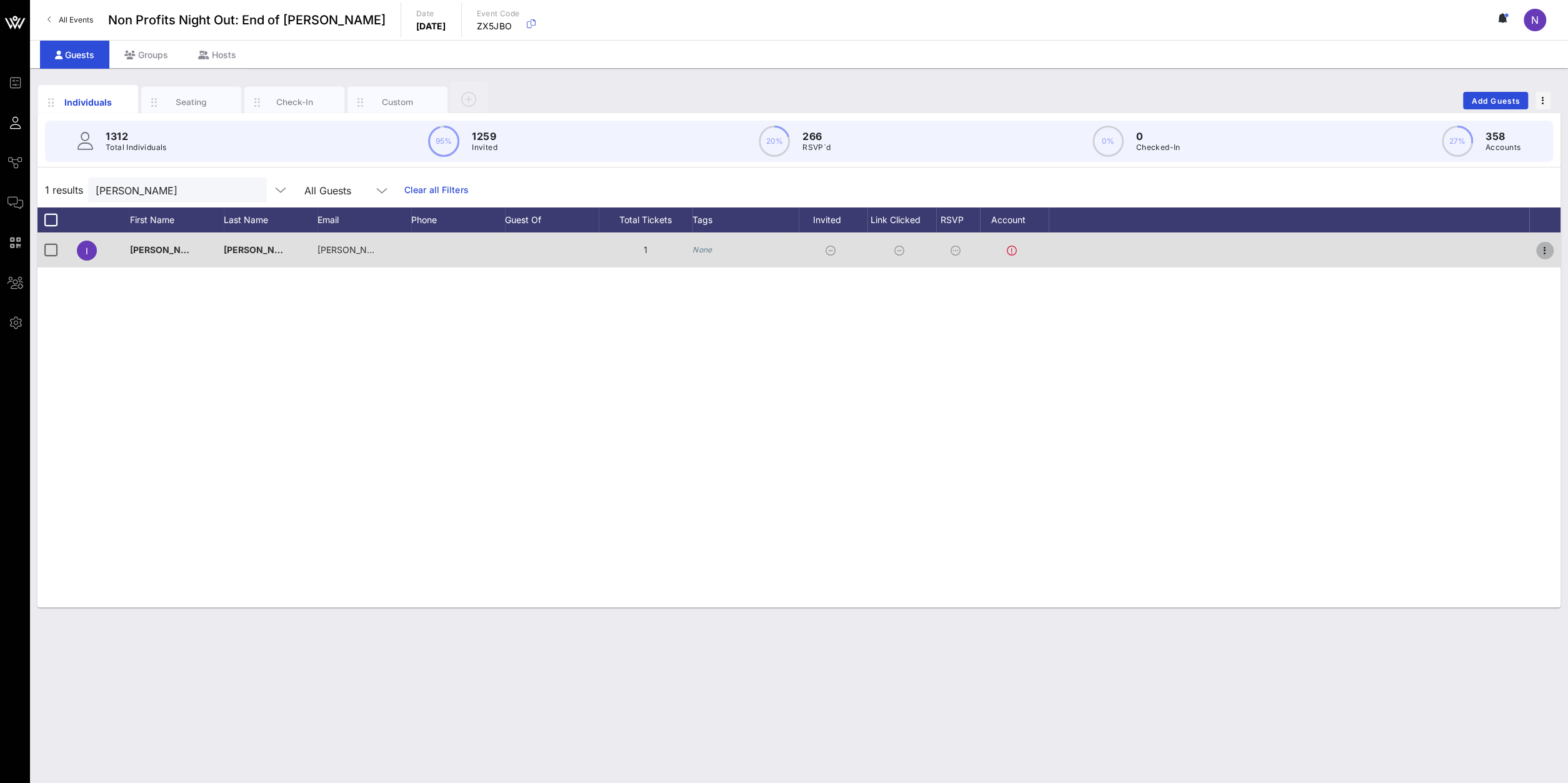
click at [1167, 254] on icon "button" at bounding box center [1544, 250] width 15 height 15
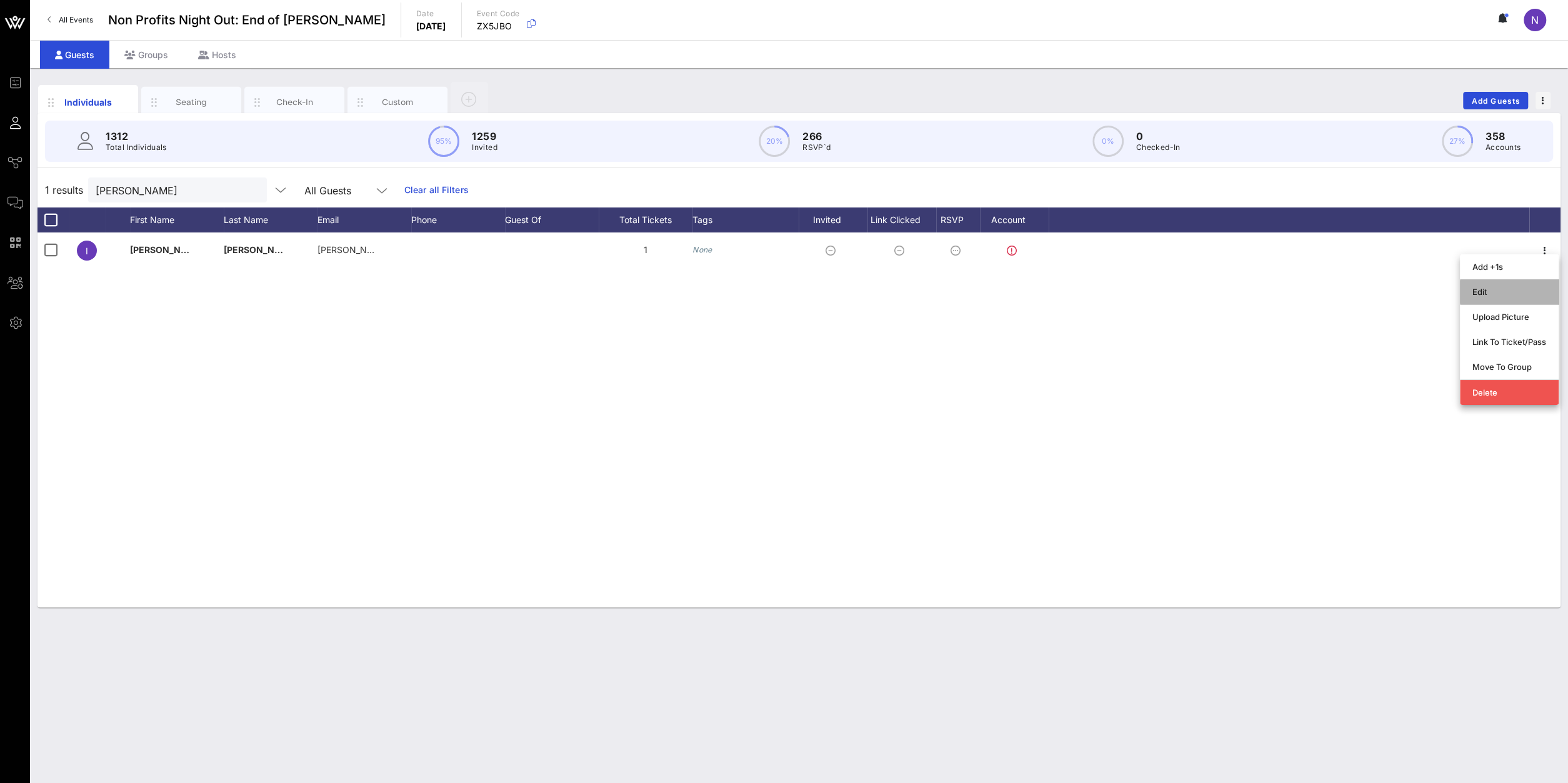
click at [1167, 290] on div "Edit" at bounding box center [1509, 292] width 74 height 10
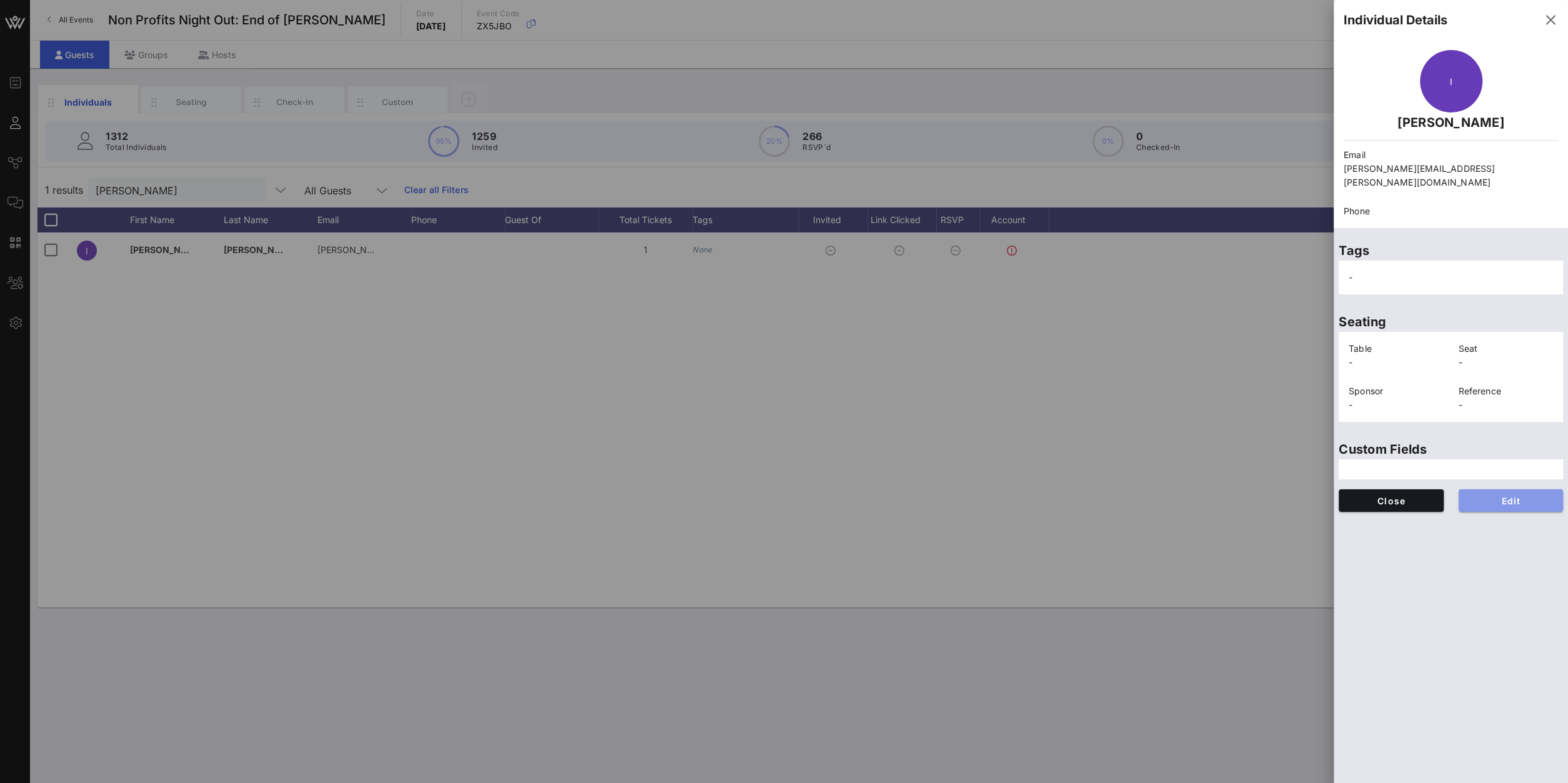
click at [1167, 496] on span "Edit" at bounding box center [1510, 501] width 85 height 11
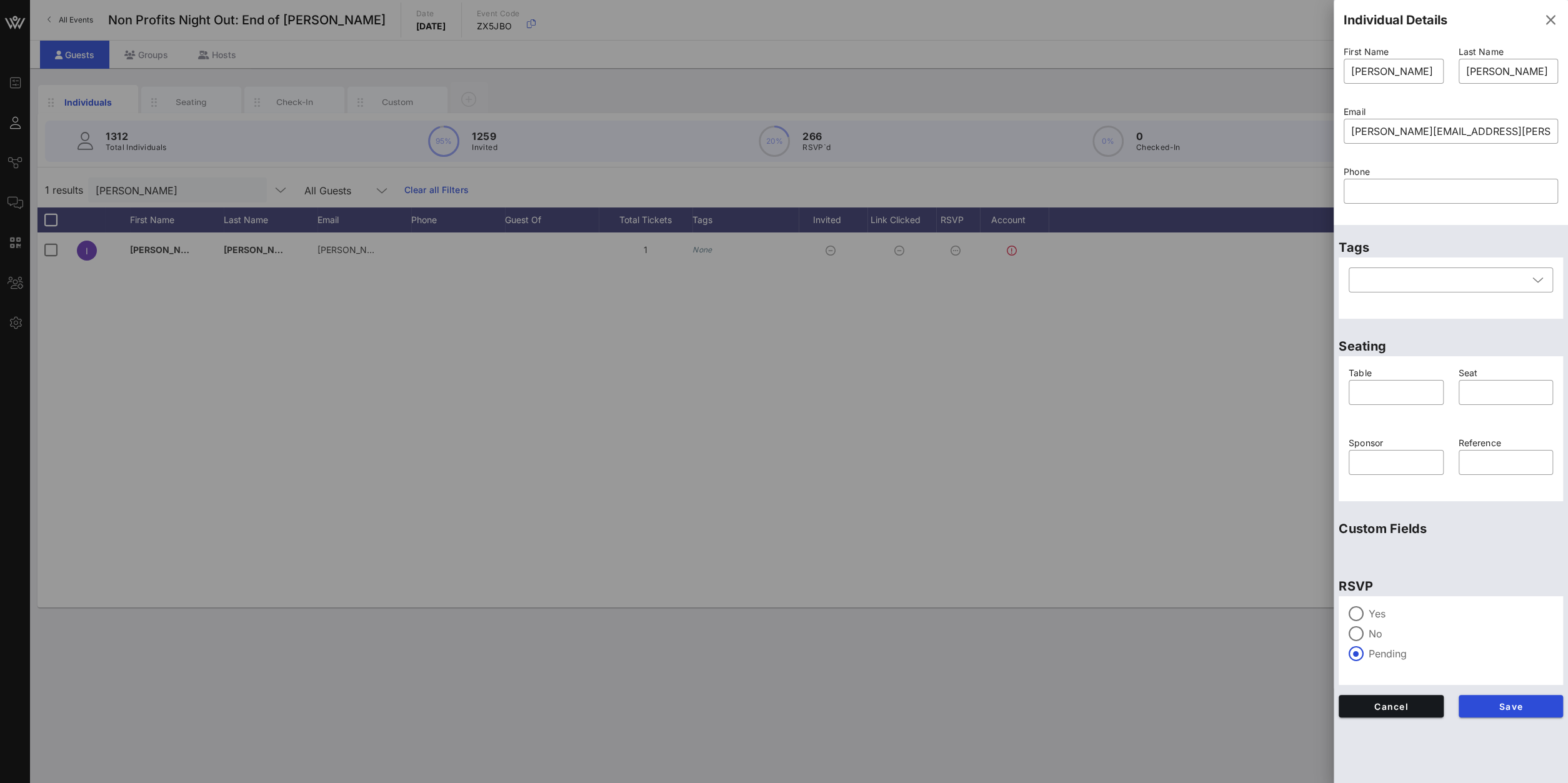
click at [1167, 558] on label "Yes" at bounding box center [1461, 614] width 184 height 12
click at [1167, 558] on span "Save" at bounding box center [1510, 707] width 85 height 11
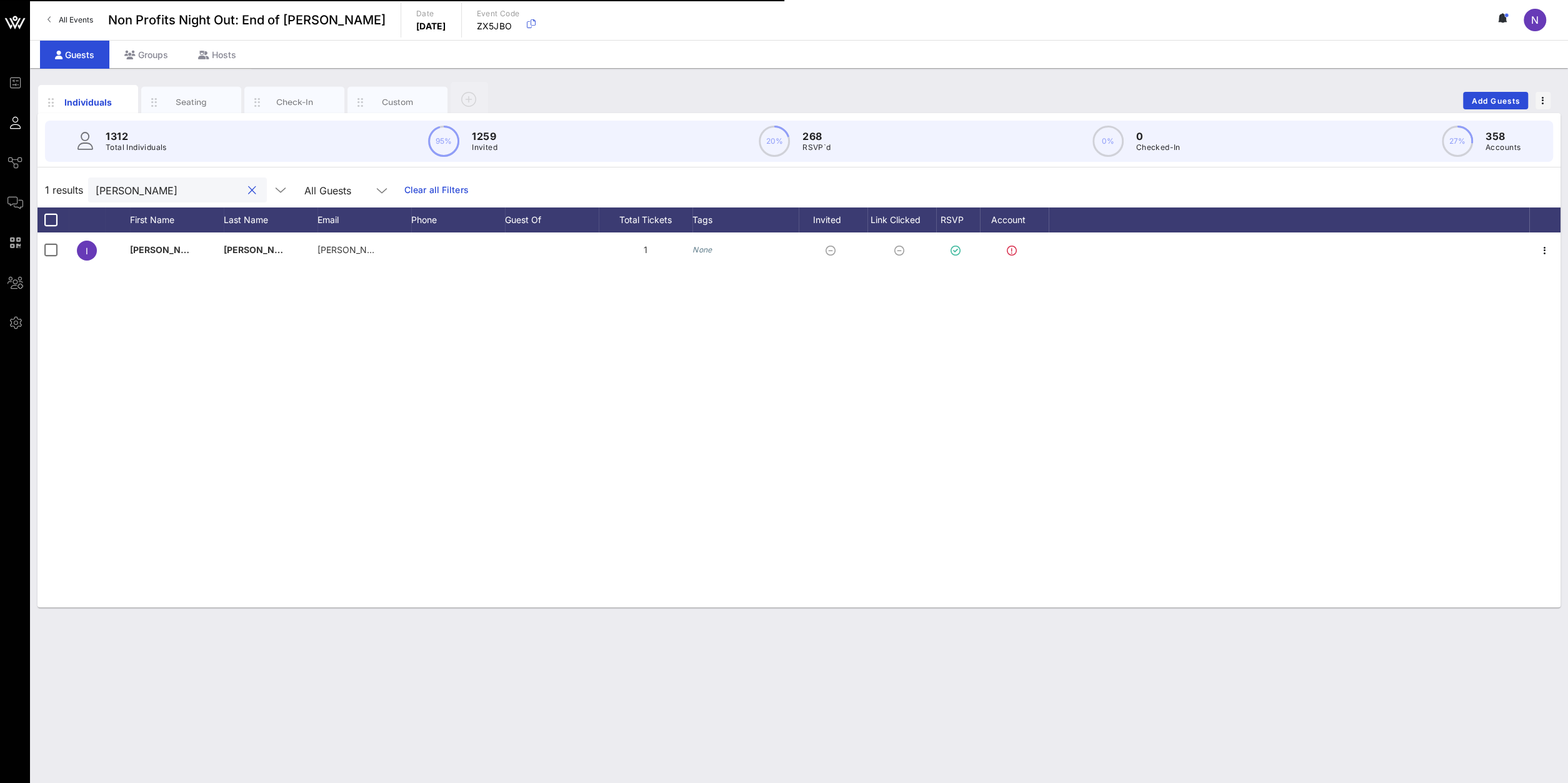
drag, startPoint x: 131, startPoint y: 181, endPoint x: -272, endPoint y: 155, distance: 403.8
click at [96, 182] on input "ingrid" at bounding box center [169, 190] width 146 height 16
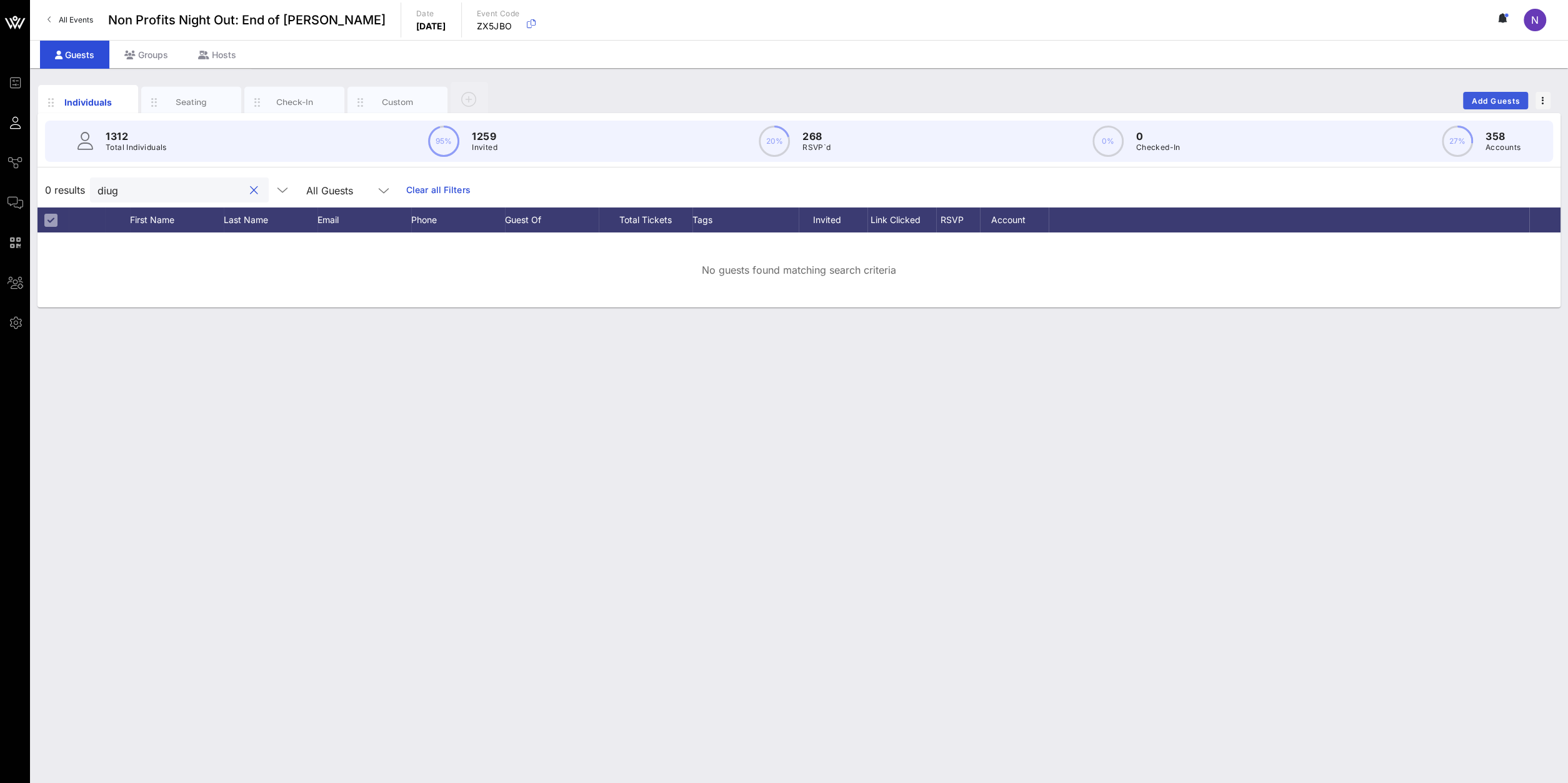
type input "diug"
click at [1167, 100] on button "Add Guests" at bounding box center [1495, 100] width 65 height 18
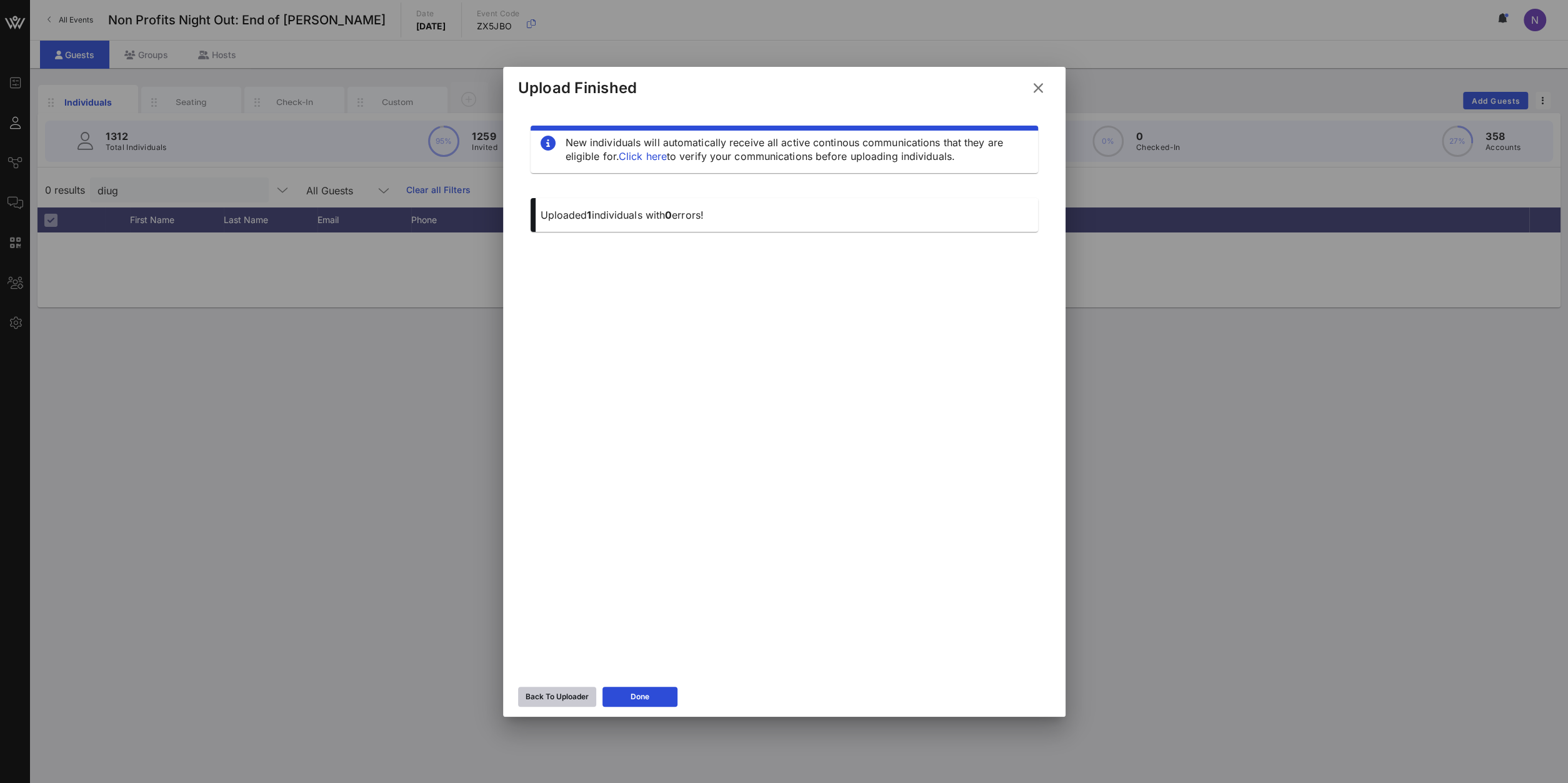
click at [551, 558] on div "Back To Uploader" at bounding box center [557, 697] width 63 height 12
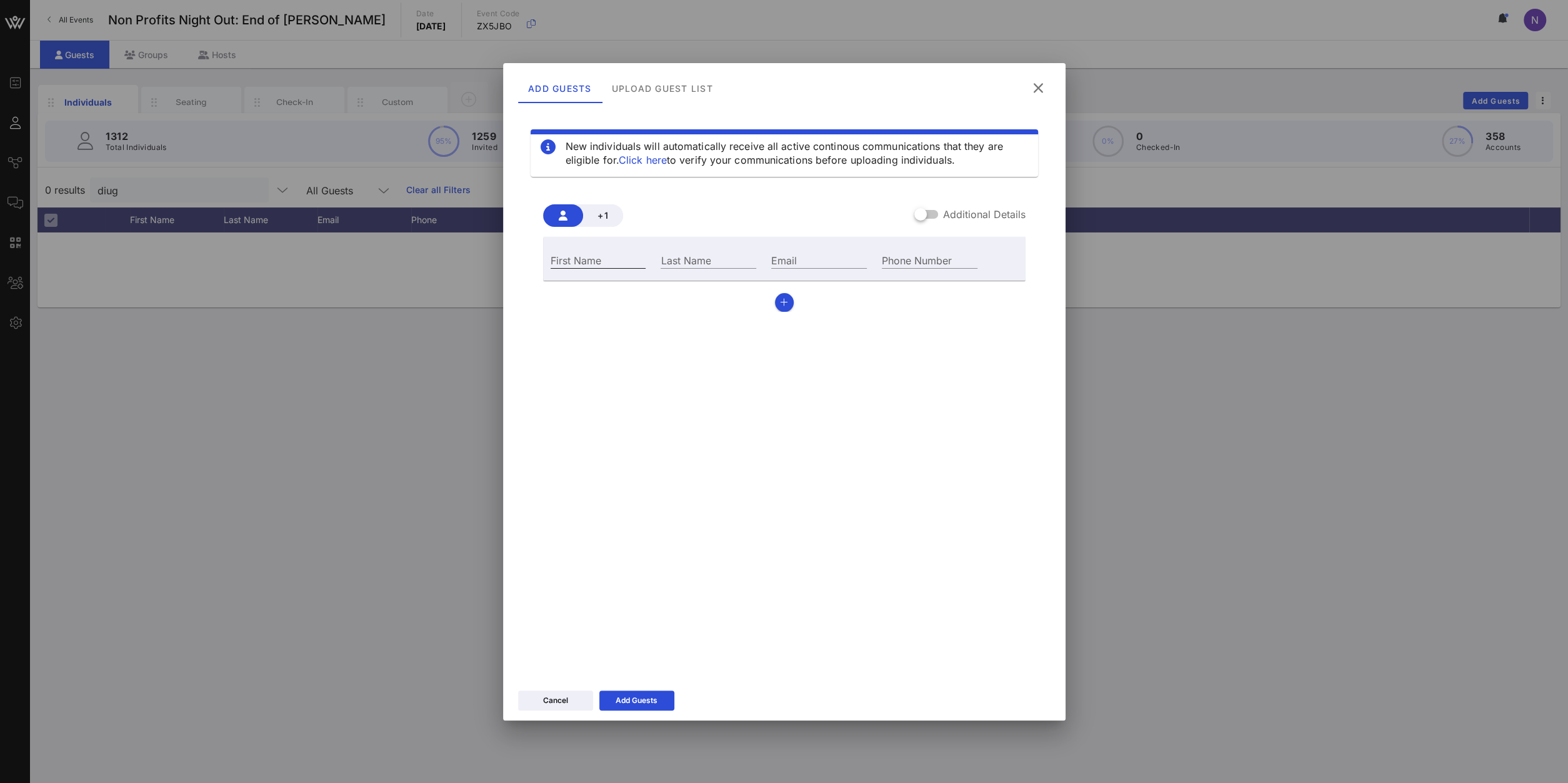
click at [563, 265] on input "First Name" at bounding box center [598, 260] width 96 height 16
type input "[PERSON_NAME]"
type input "DiUgilo"
click at [1040, 83] on icon at bounding box center [1038, 88] width 17 height 15
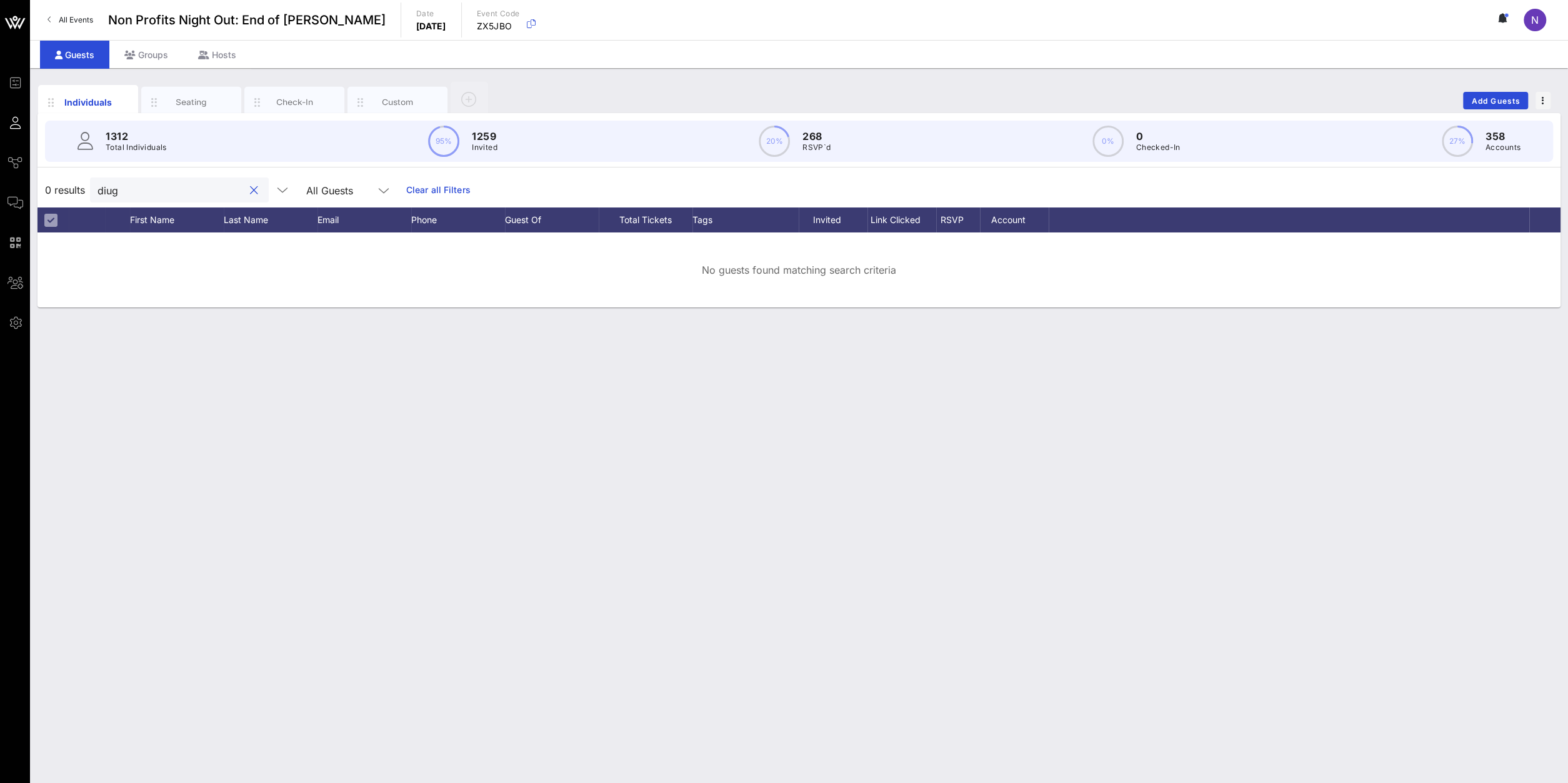
drag, startPoint x: 128, startPoint y: 188, endPoint x: -125, endPoint y: 174, distance: 253.4
click at [98, 182] on input "diug" at bounding box center [171, 190] width 146 height 16
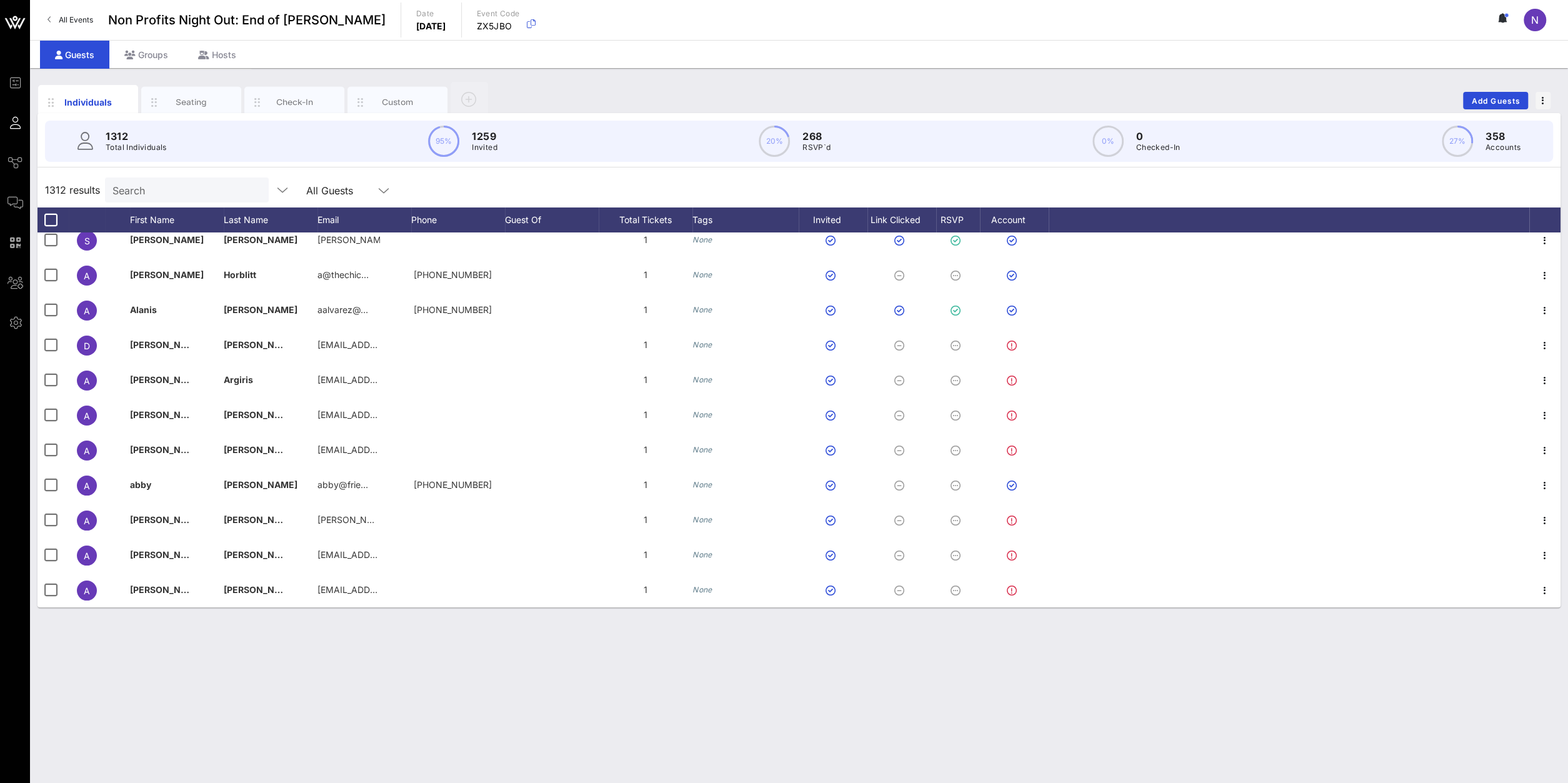
click at [168, 198] on div "Search" at bounding box center [186, 190] width 146 height 25
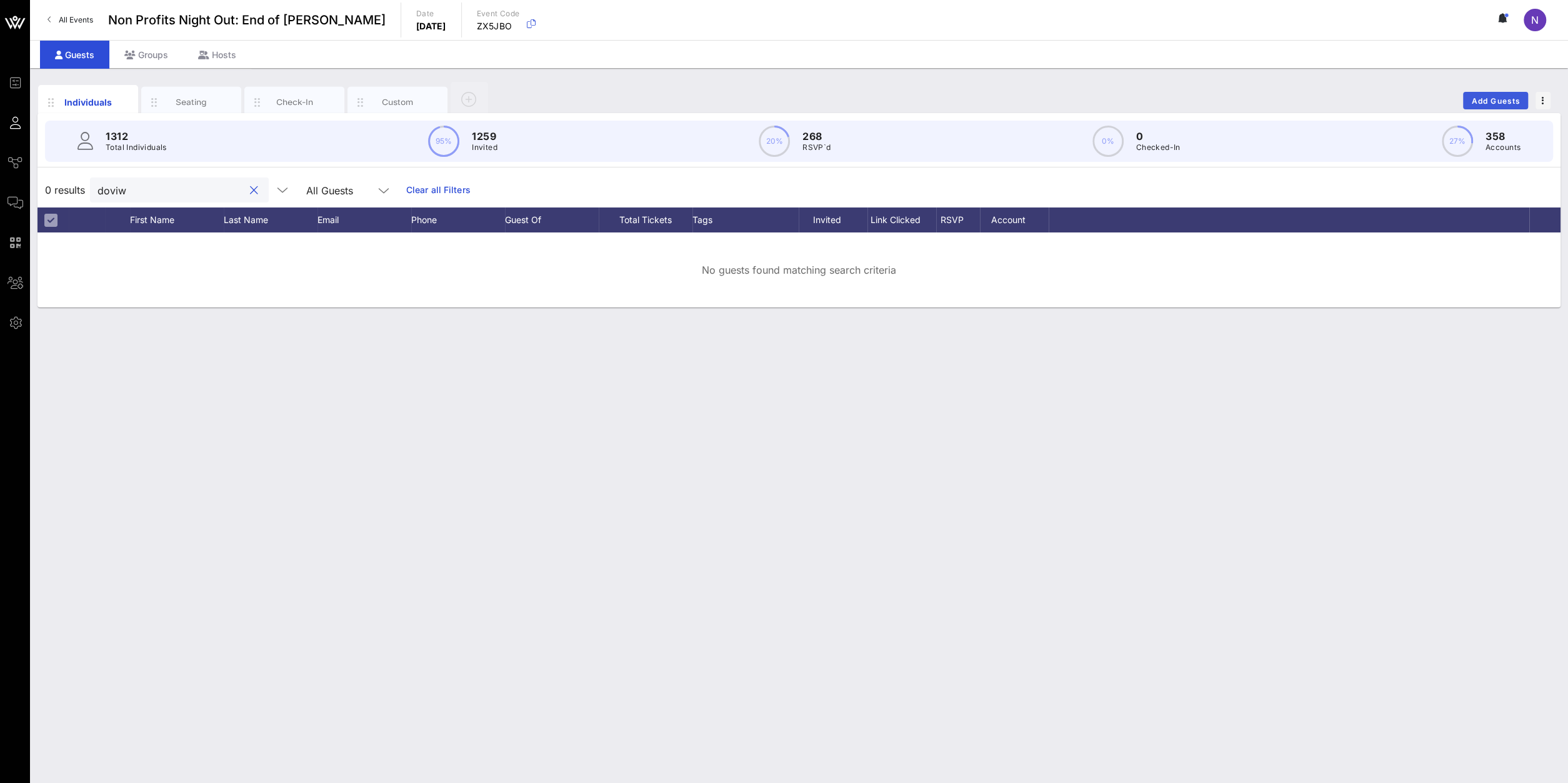
type input "doviw"
click at [1167, 104] on span "Add Guests" at bounding box center [1495, 101] width 50 height 9
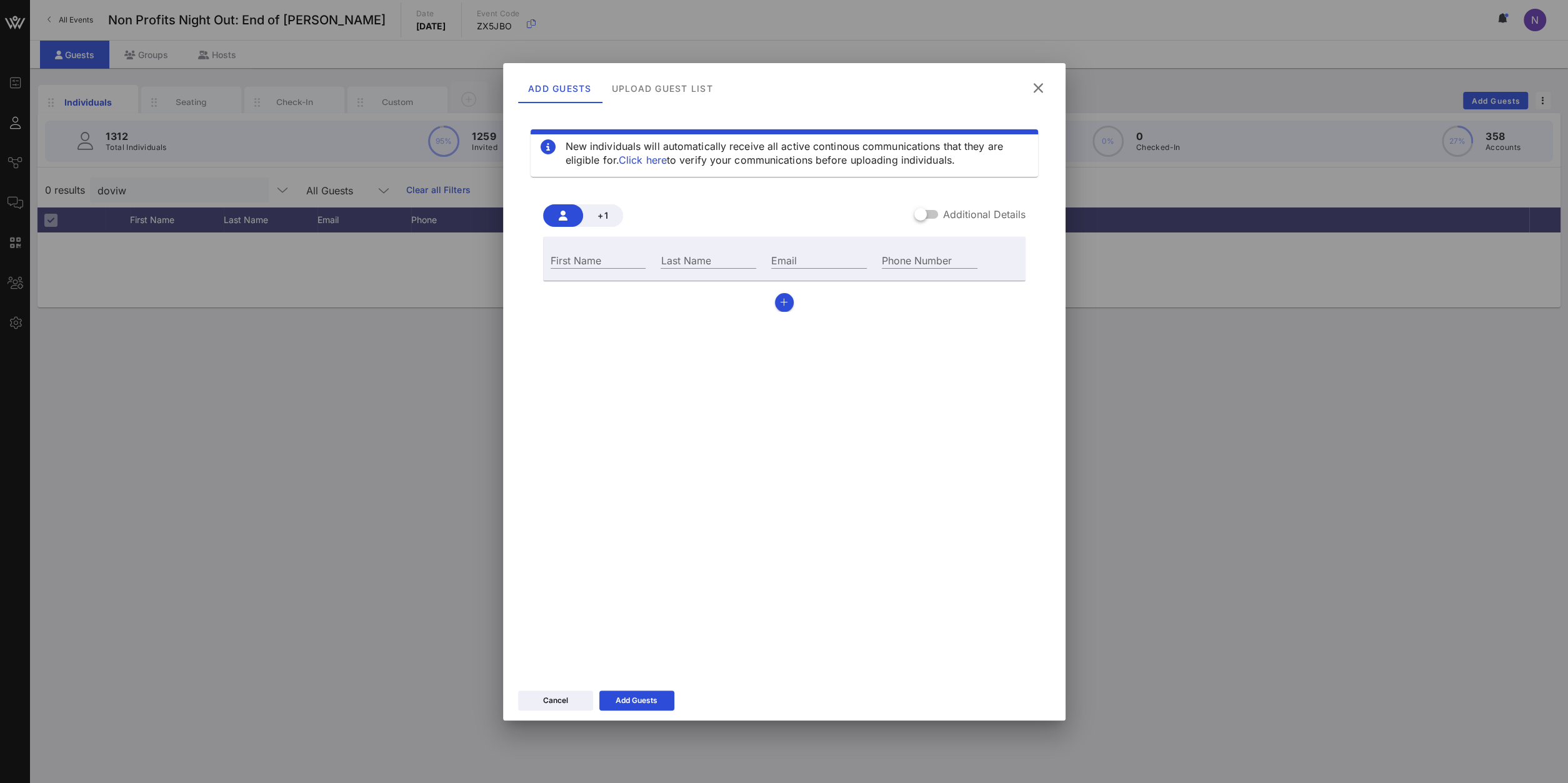
drag, startPoint x: 562, startPoint y: 284, endPoint x: 565, endPoint y: 272, distance: 12.4
click at [560, 282] on div "First Name Last Name Email Phone Number" at bounding box center [784, 274] width 482 height 75
click at [566, 265] on input "First Name" at bounding box center [598, 260] width 96 height 16
type input "Christian"
type input "Doviw"
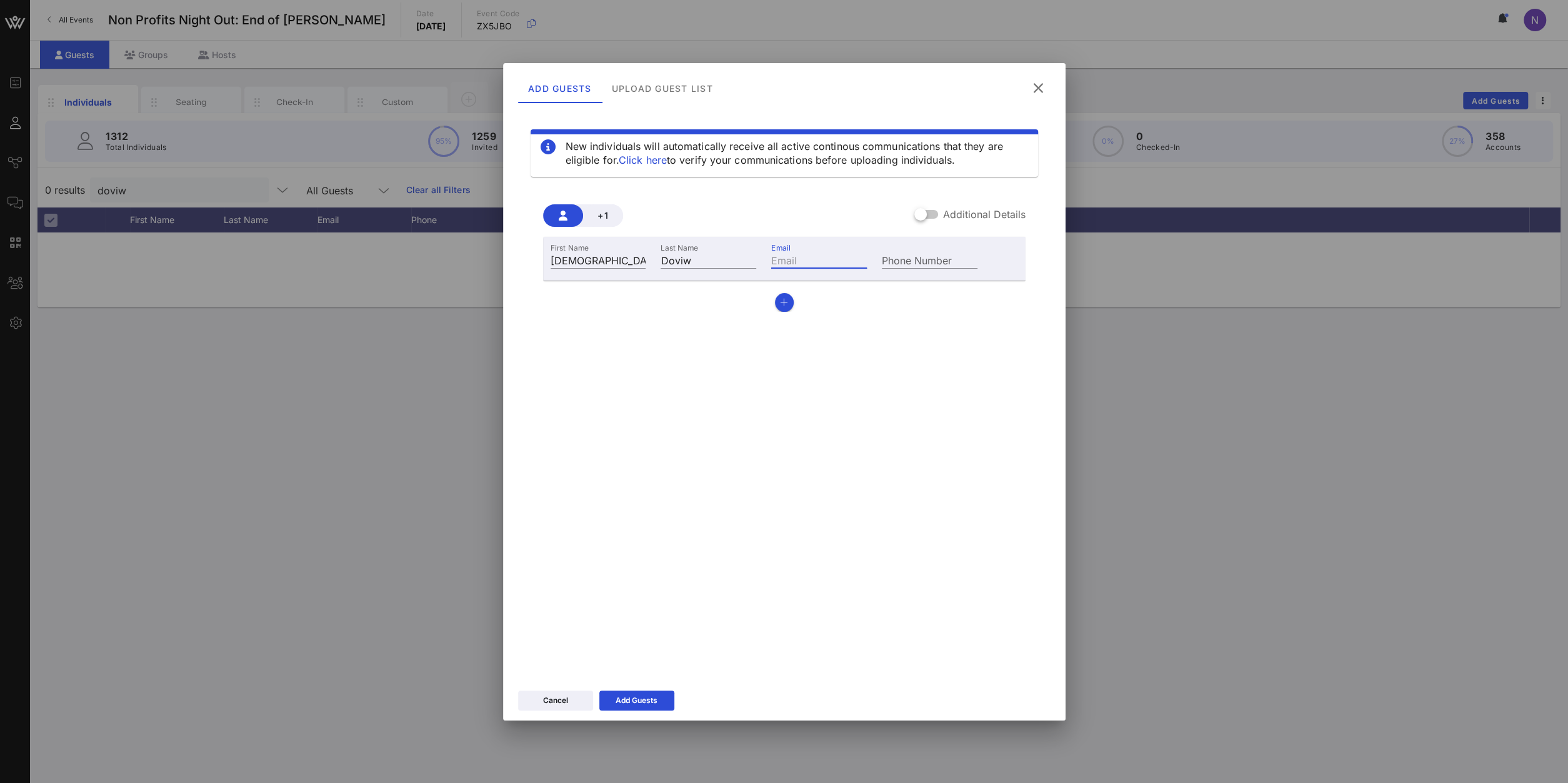
click at [815, 256] on input "Email" at bounding box center [819, 260] width 96 height 16
paste input "christian.doviw@apollotheater.org"
type input "christian.doviw@apollotheater.org"
click at [631, 558] on div "Add Guests" at bounding box center [636, 701] width 42 height 12
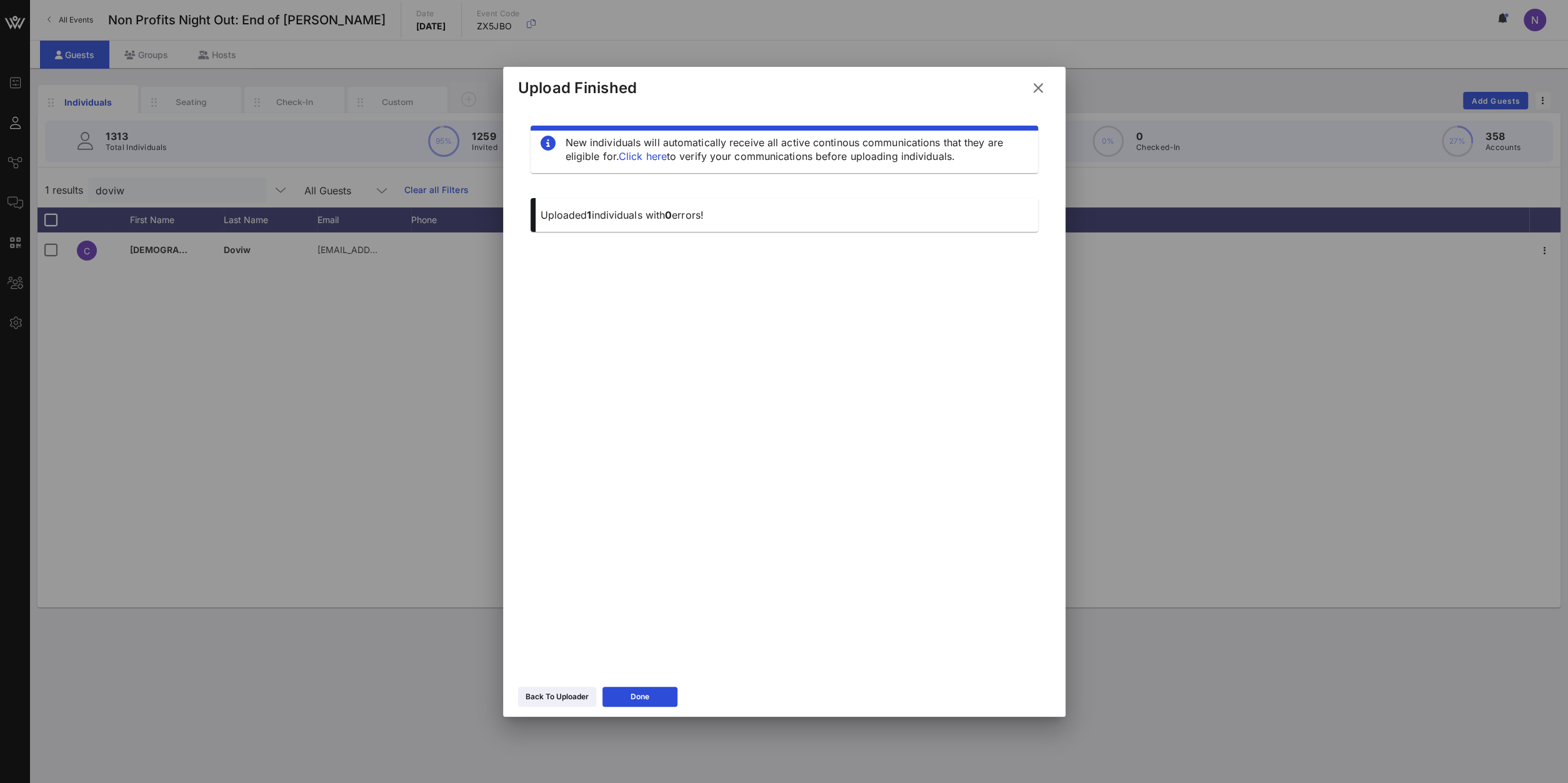
click at [1036, 90] on icon at bounding box center [1038, 88] width 17 height 15
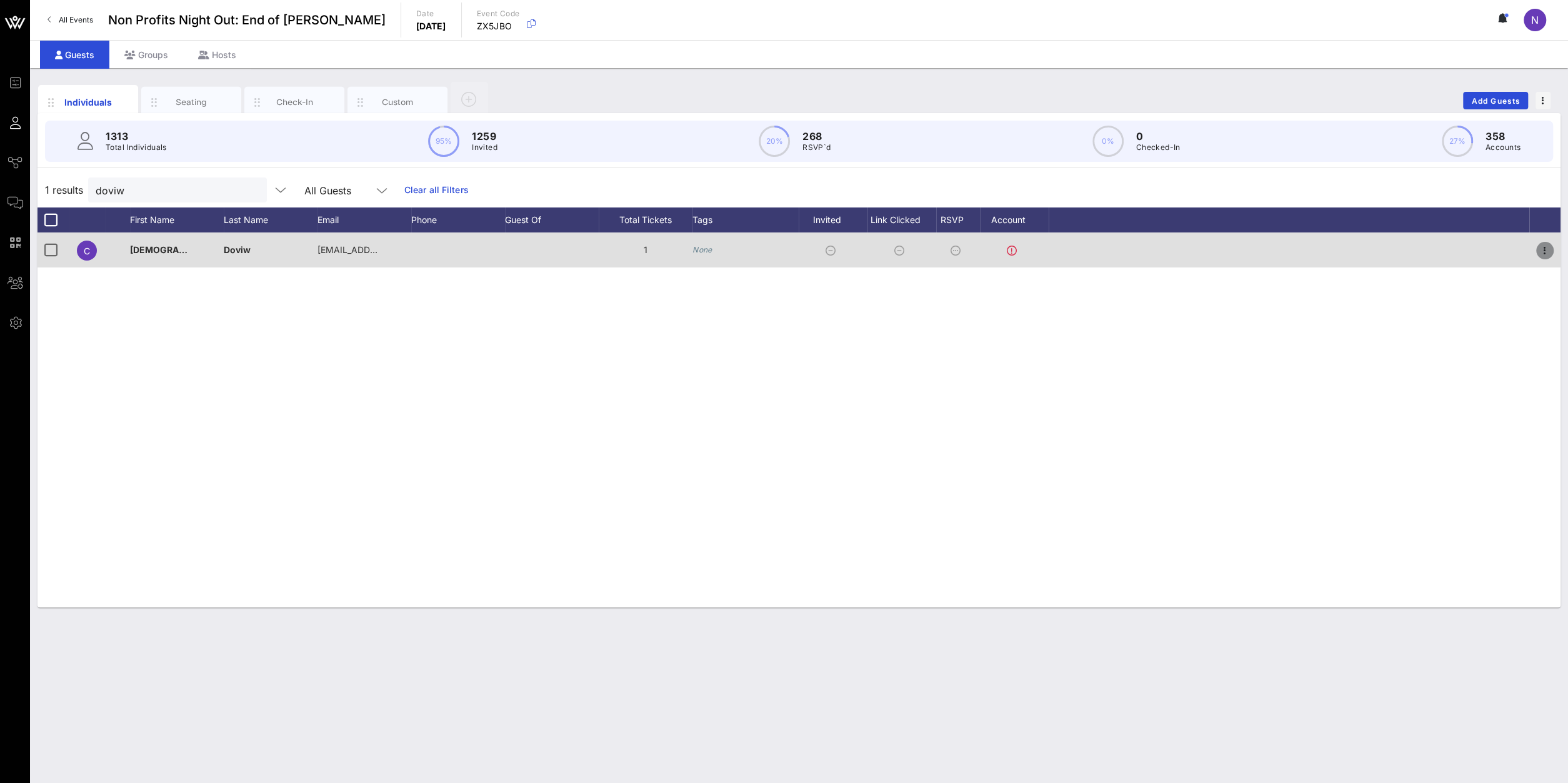
click at [1167, 253] on icon "button" at bounding box center [1544, 250] width 15 height 15
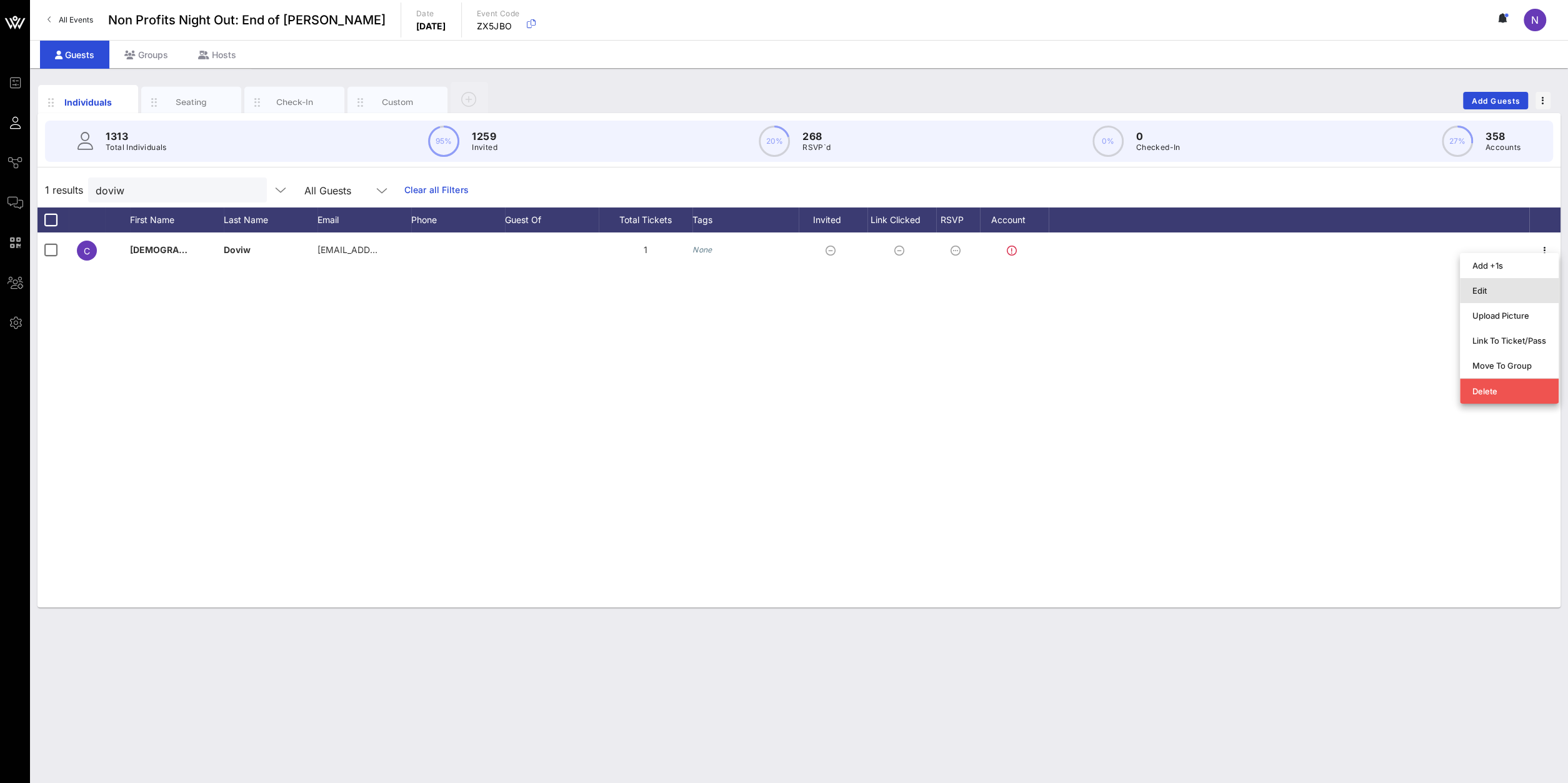
click at [1167, 285] on div "Edit" at bounding box center [1509, 290] width 74 height 20
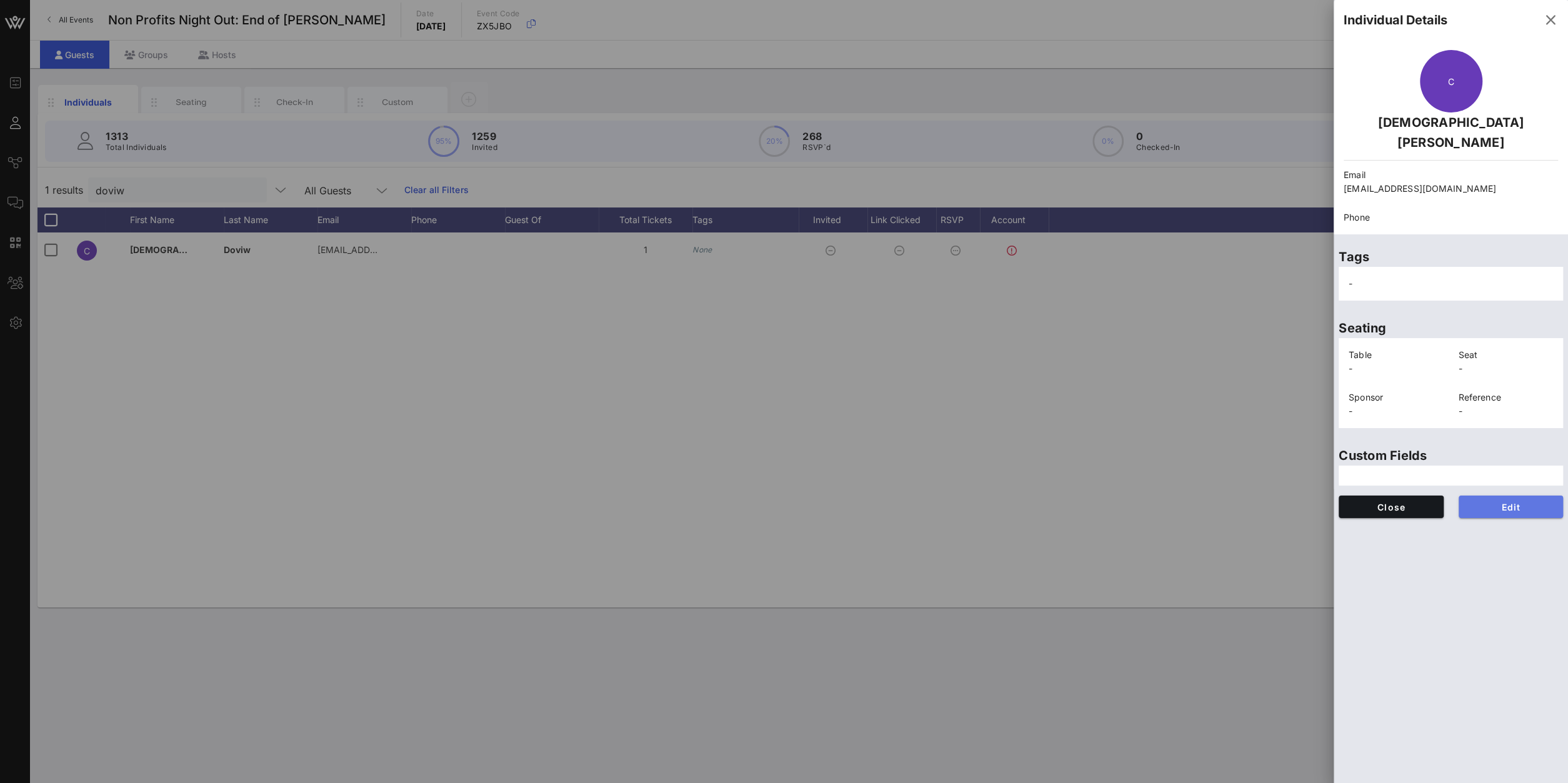
click at [1167, 502] on span "Edit" at bounding box center [1510, 508] width 85 height 11
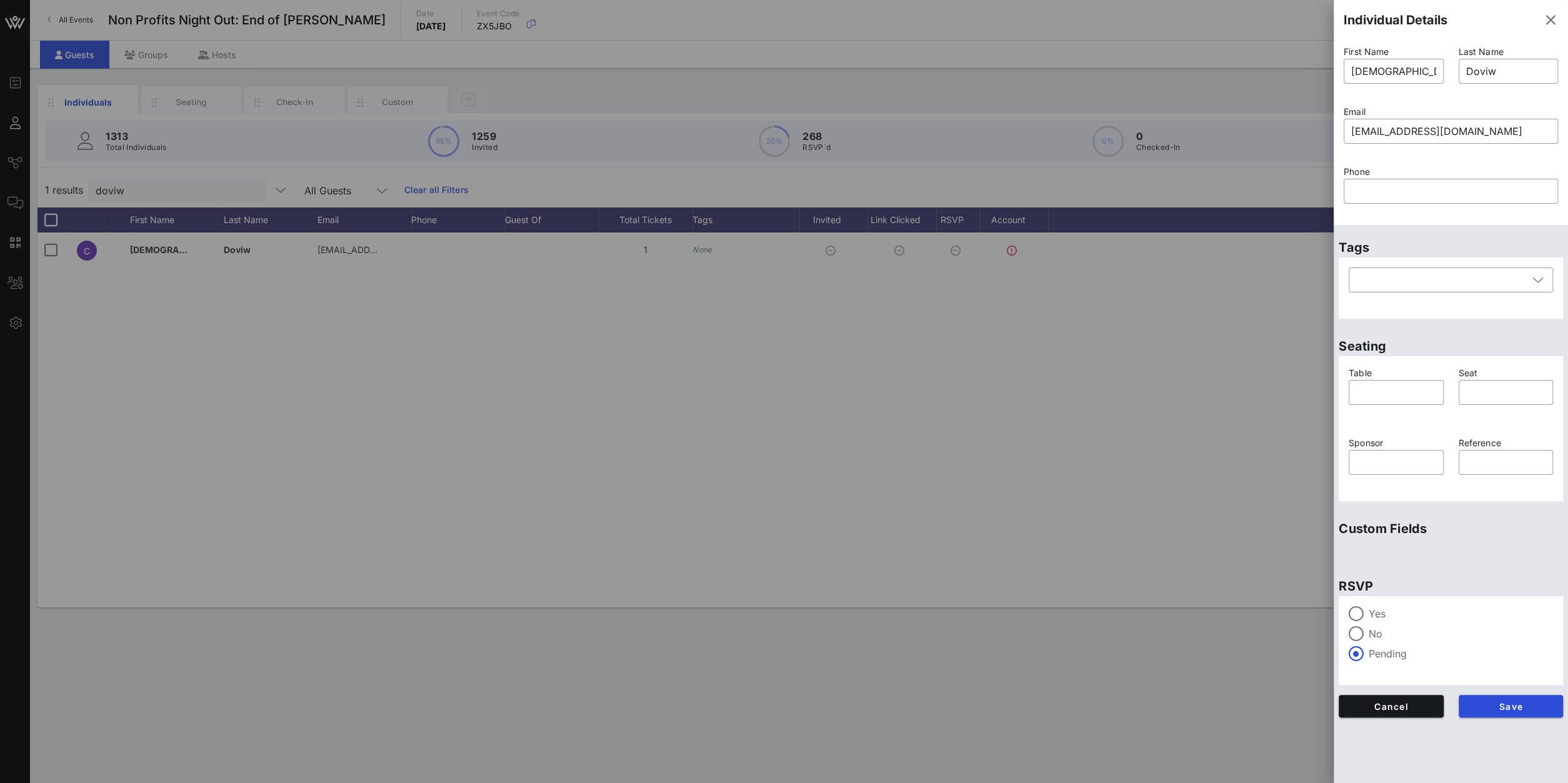
click at [1167, 558] on div "Yes" at bounding box center [1450, 614] width 204 height 15
click at [1167, 558] on span "Save" at bounding box center [1510, 707] width 85 height 11
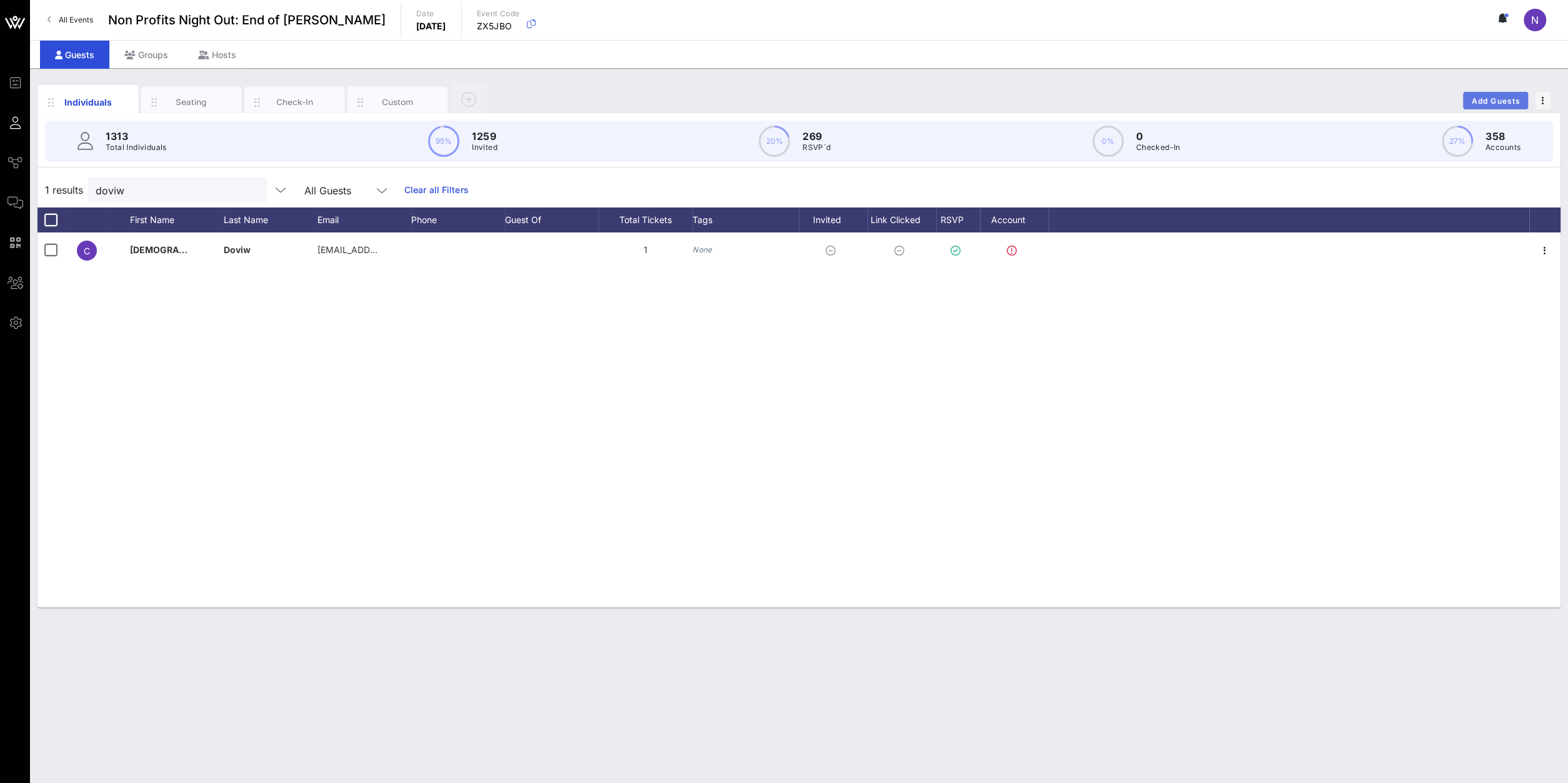
click at [1167, 103] on span "Add Guests" at bounding box center [1495, 101] width 50 height 9
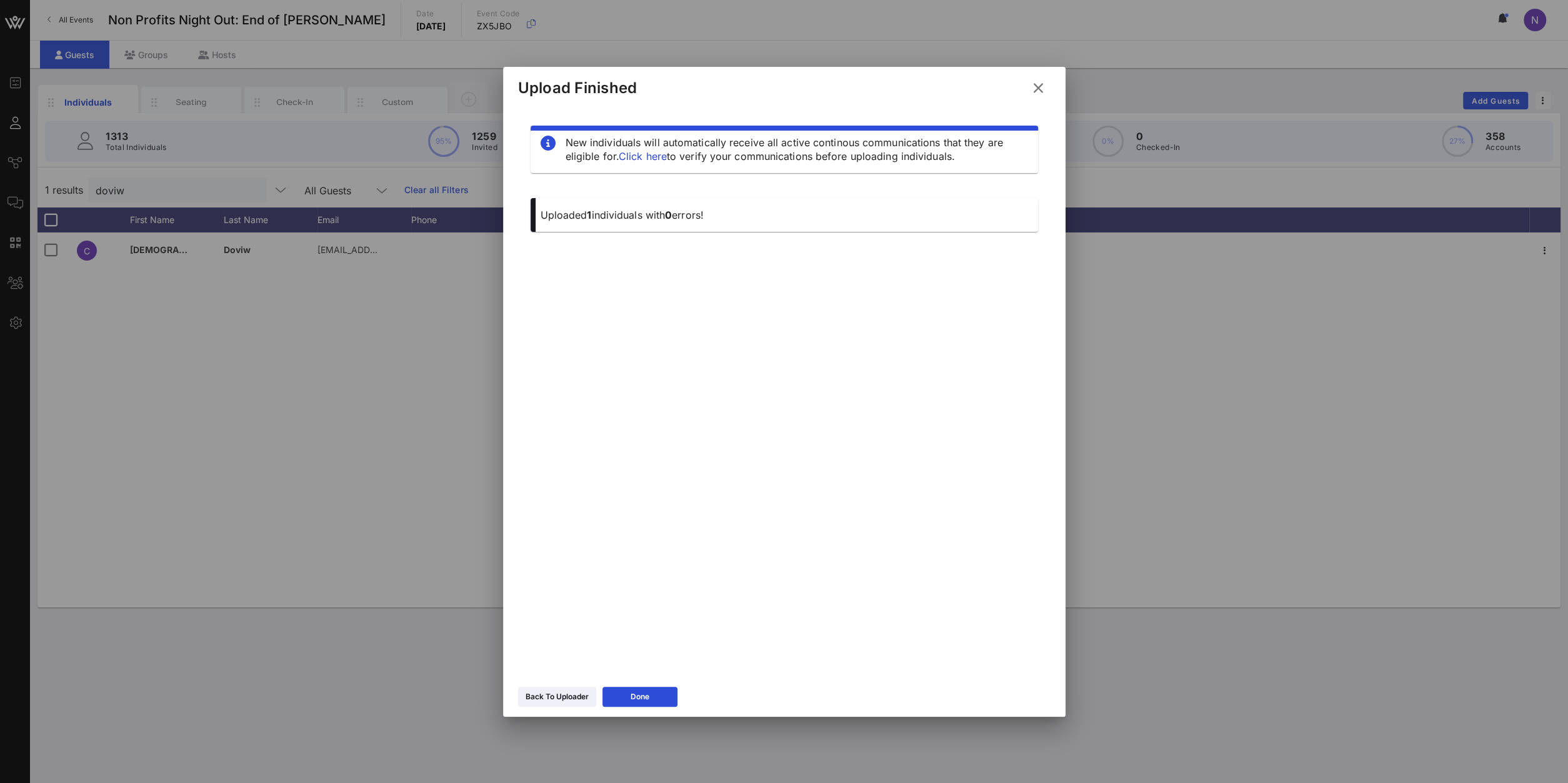
click at [547, 558] on div "Back To Uploader Done" at bounding box center [784, 698] width 562 height 36
click at [544, 558] on div "Back To Uploader" at bounding box center [557, 697] width 63 height 12
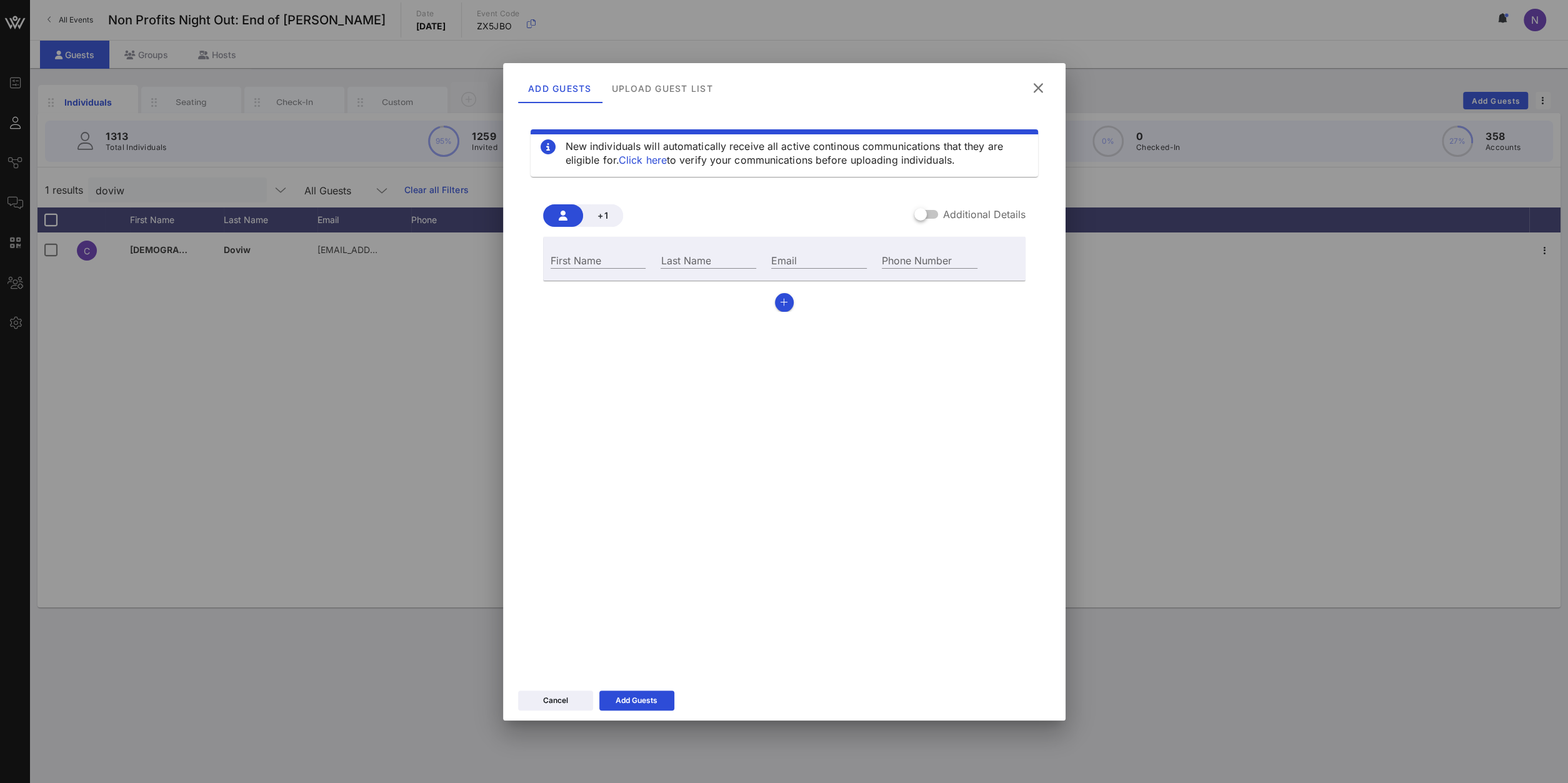
click at [584, 274] on div "First Name" at bounding box center [598, 259] width 111 height 34
click at [579, 264] on input "First Name" at bounding box center [598, 260] width 96 height 16
type input "Bridget"
type input "Faher"
click at [790, 256] on input "Email" at bounding box center [819, 260] width 96 height 16
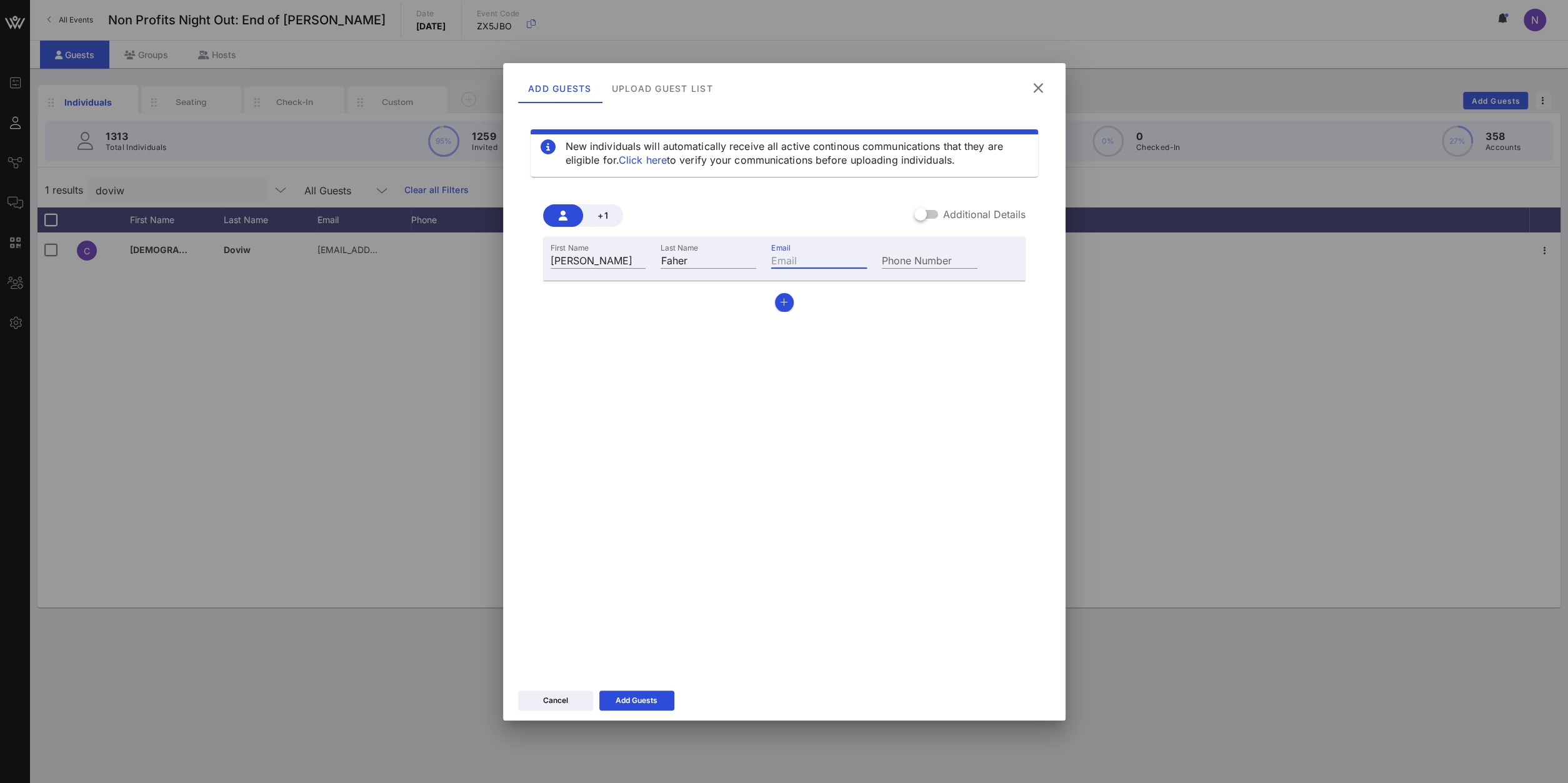
click at [814, 263] on input "Email" at bounding box center [819, 260] width 96 height 16
paste input "bfraher@girlswhoinvest.org"
type input "bfraher@girlswhoinvest.org"
click at [638, 558] on div "Add Guests" at bounding box center [636, 701] width 42 height 12
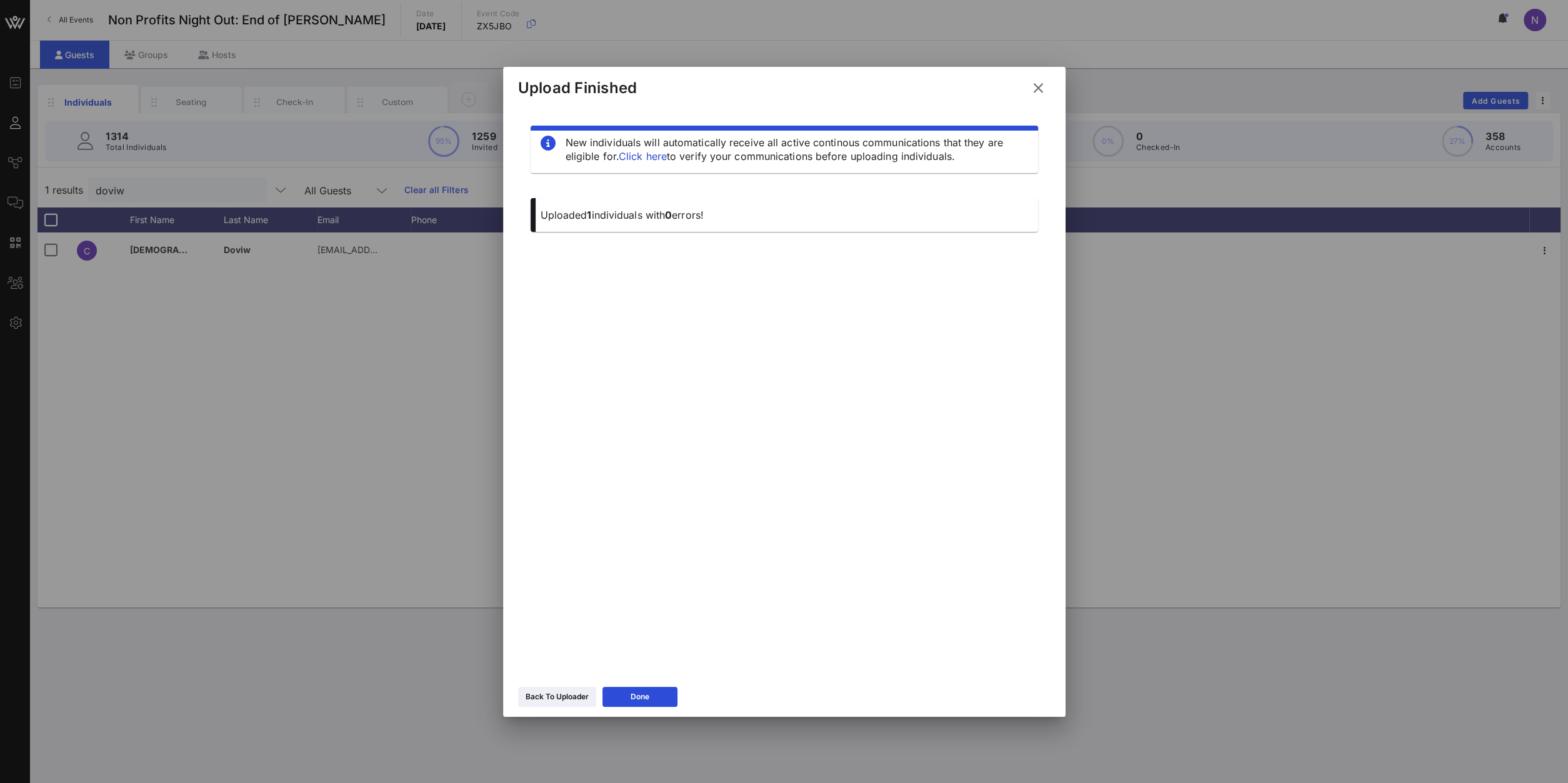
click at [1038, 83] on icon at bounding box center [1038, 88] width 17 height 15
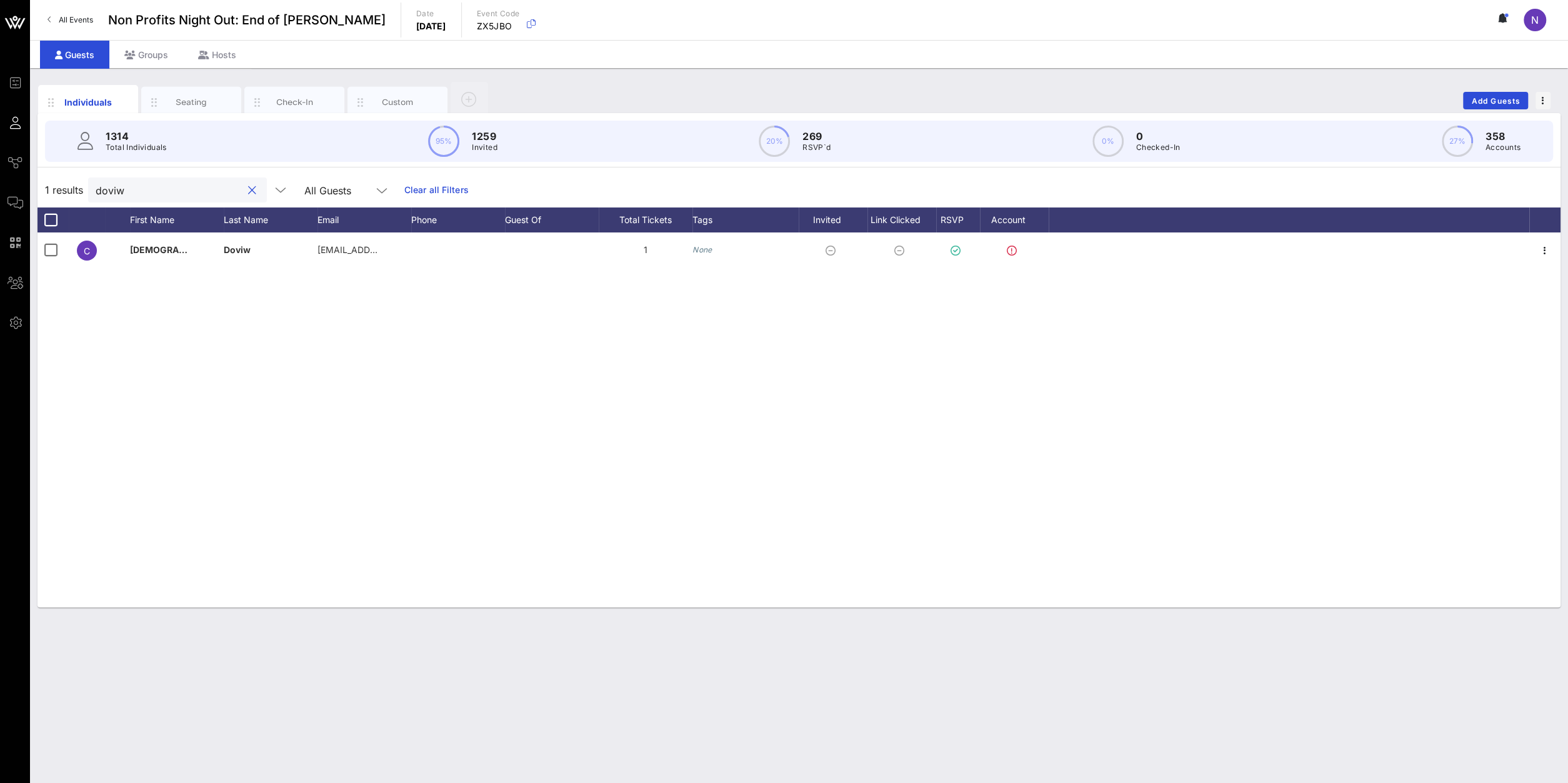
drag, startPoint x: 187, startPoint y: 186, endPoint x: -205, endPoint y: 156, distance: 393.1
click at [96, 182] on input "doviw" at bounding box center [169, 190] width 146 height 16
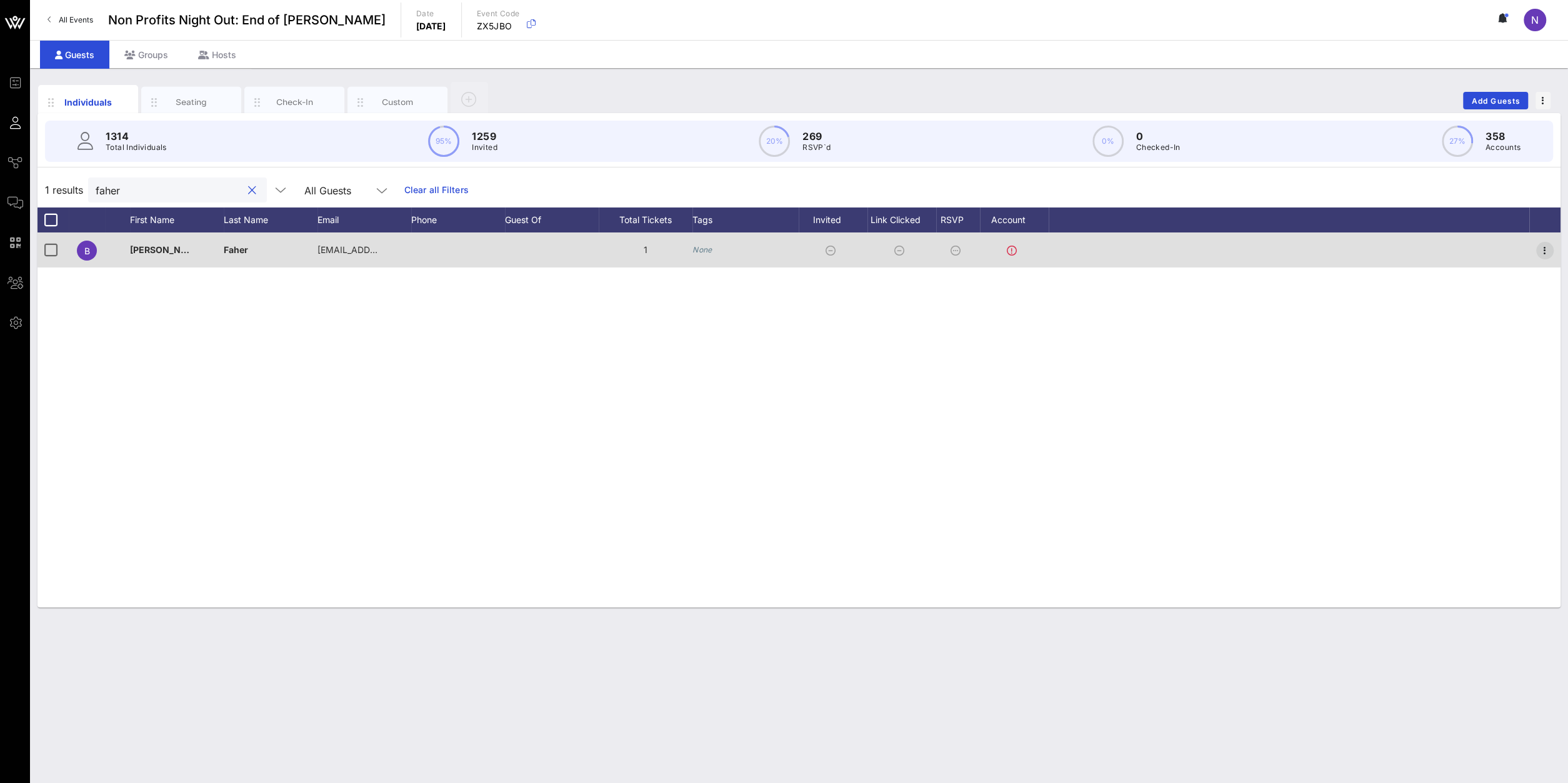
type input "faher"
click at [1167, 244] on icon "button" at bounding box center [1544, 250] width 15 height 15
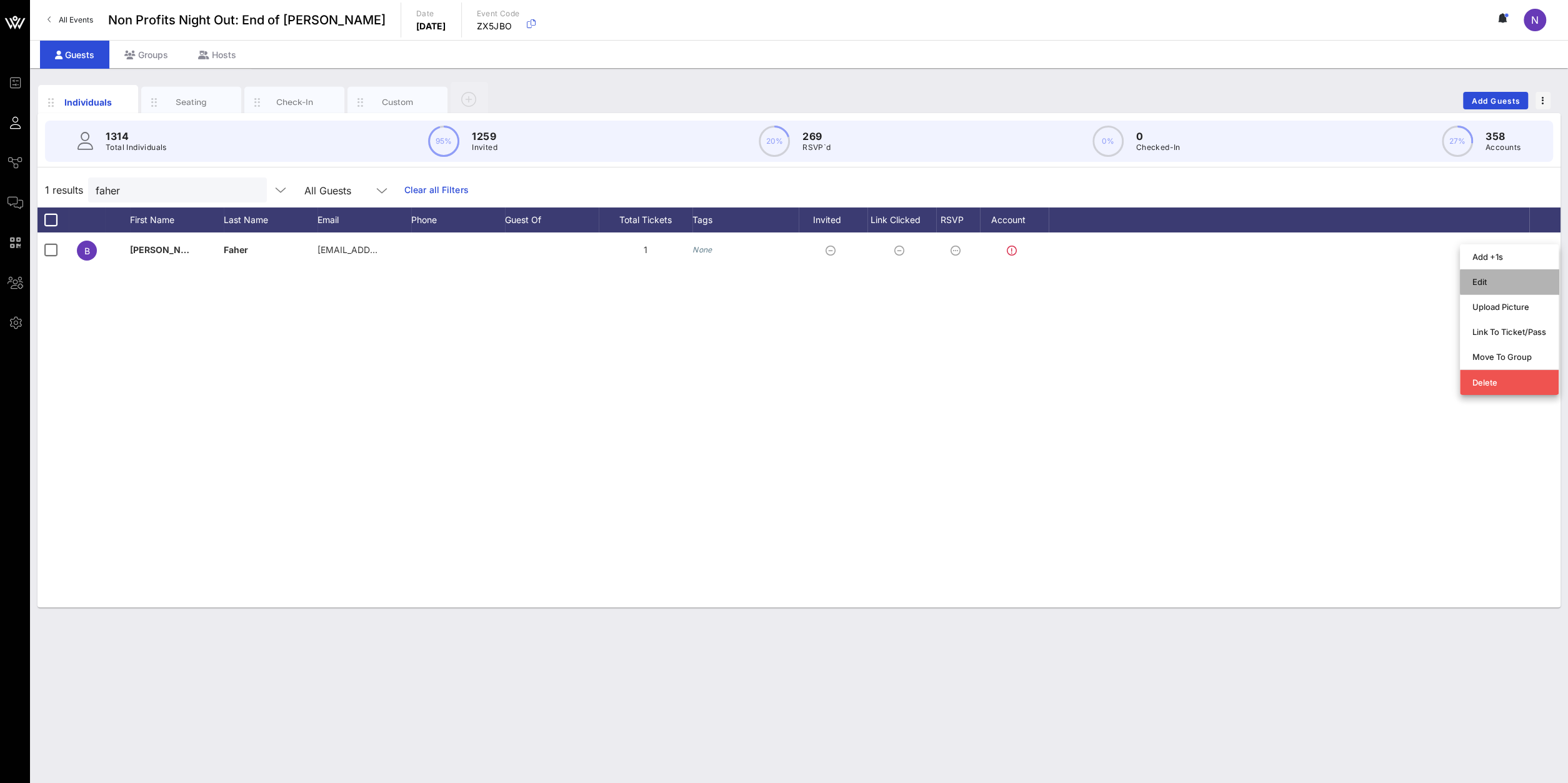
click at [1167, 282] on div "Edit" at bounding box center [1509, 282] width 74 height 10
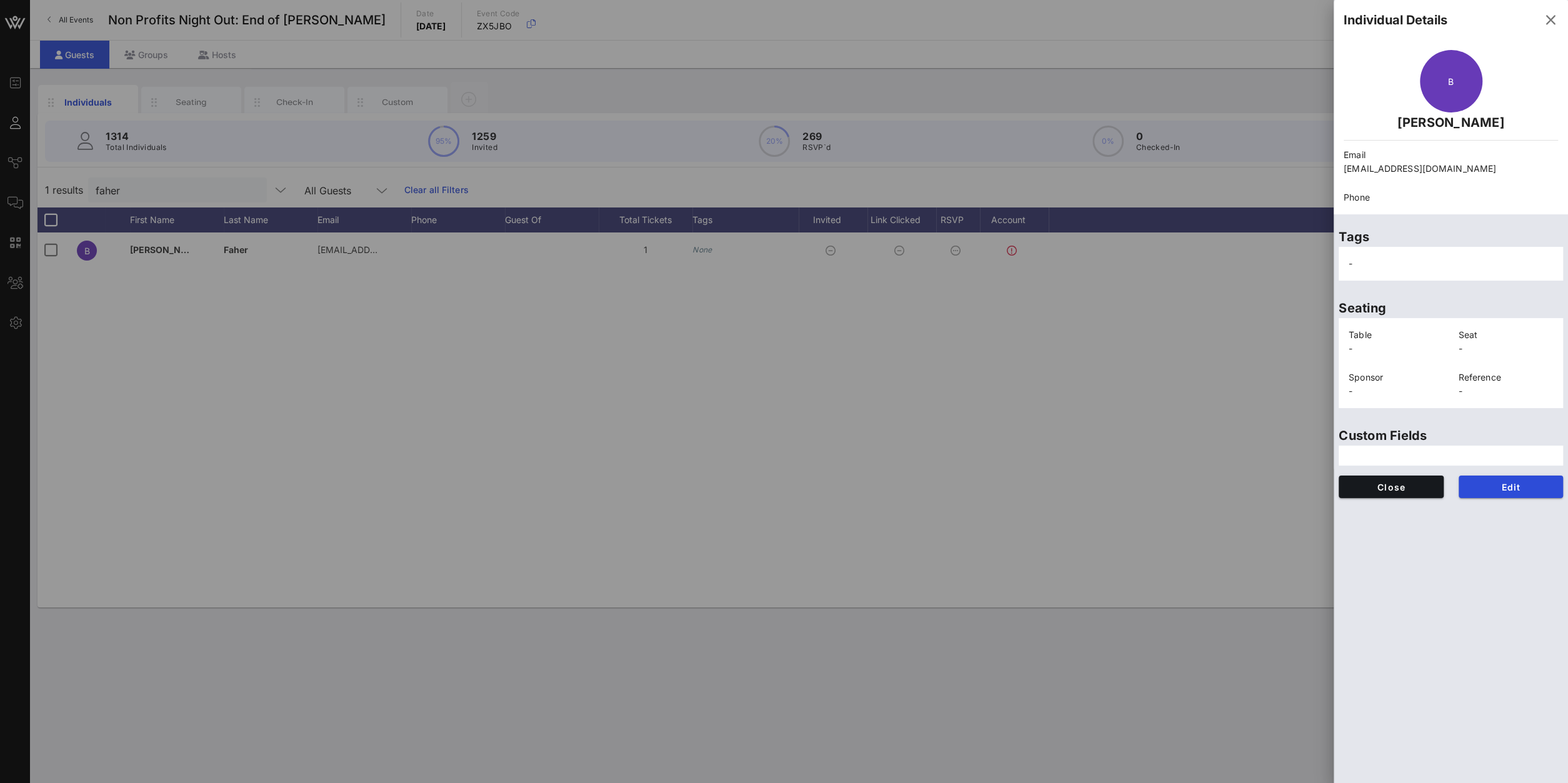
click at [1167, 499] on div "Edit" at bounding box center [1510, 486] width 120 height 37
click at [1167, 479] on button "Edit" at bounding box center [1510, 486] width 105 height 22
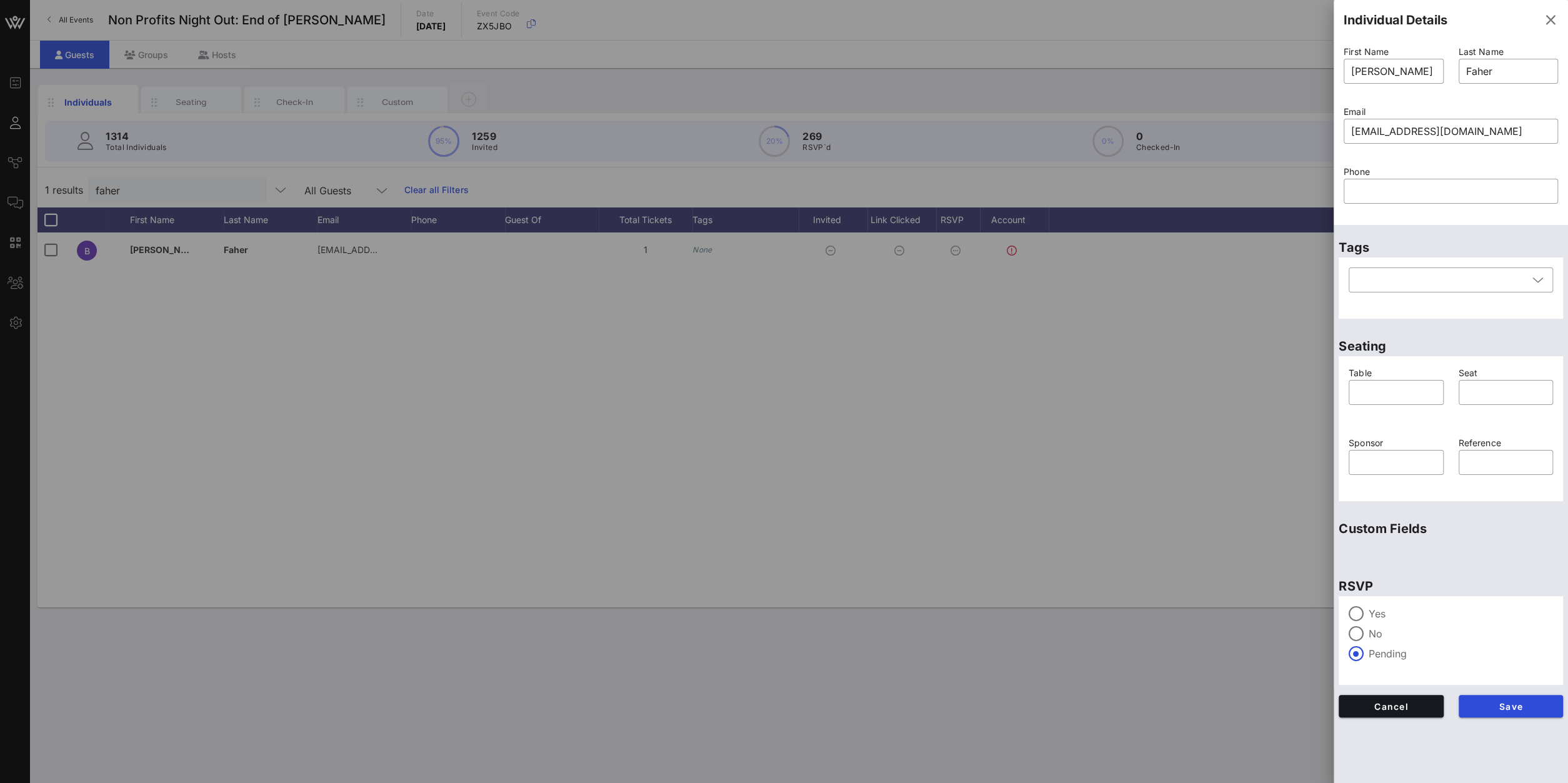
drag, startPoint x: 1386, startPoint y: 608, endPoint x: 1369, endPoint y: 610, distance: 17.1
click at [1167, 558] on label "Yes" at bounding box center [1461, 614] width 184 height 12
drag, startPoint x: 1369, startPoint y: 610, endPoint x: 1434, endPoint y: 664, distance: 84.5
click at [1167, 558] on label "Yes" at bounding box center [1461, 614] width 184 height 12
drag, startPoint x: 1472, startPoint y: 691, endPoint x: 1481, endPoint y: 707, distance: 18.4
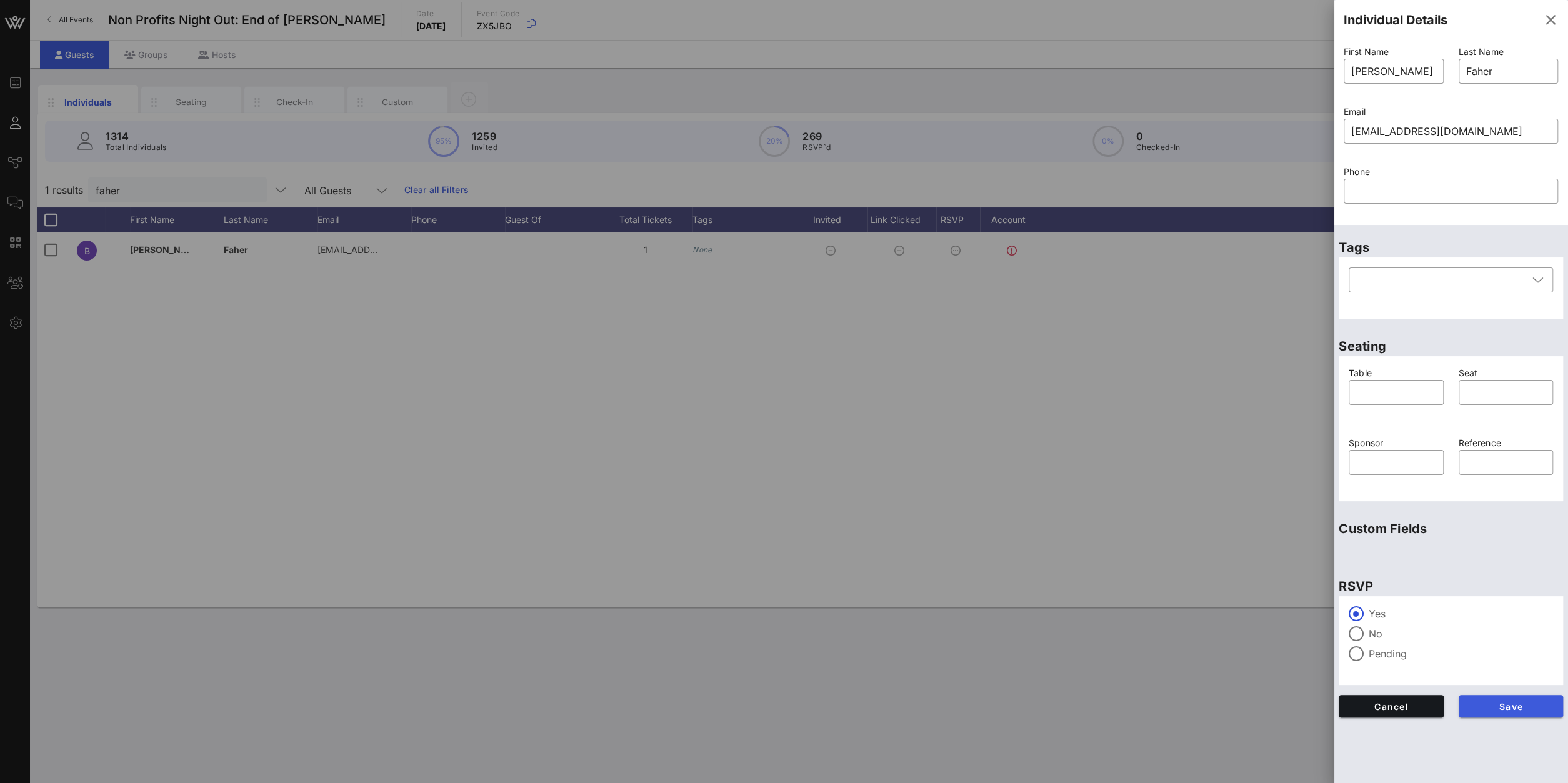
click at [1167, 558] on div "Save" at bounding box center [1510, 706] width 120 height 37
click at [1167, 558] on span "Save" at bounding box center [1510, 707] width 85 height 11
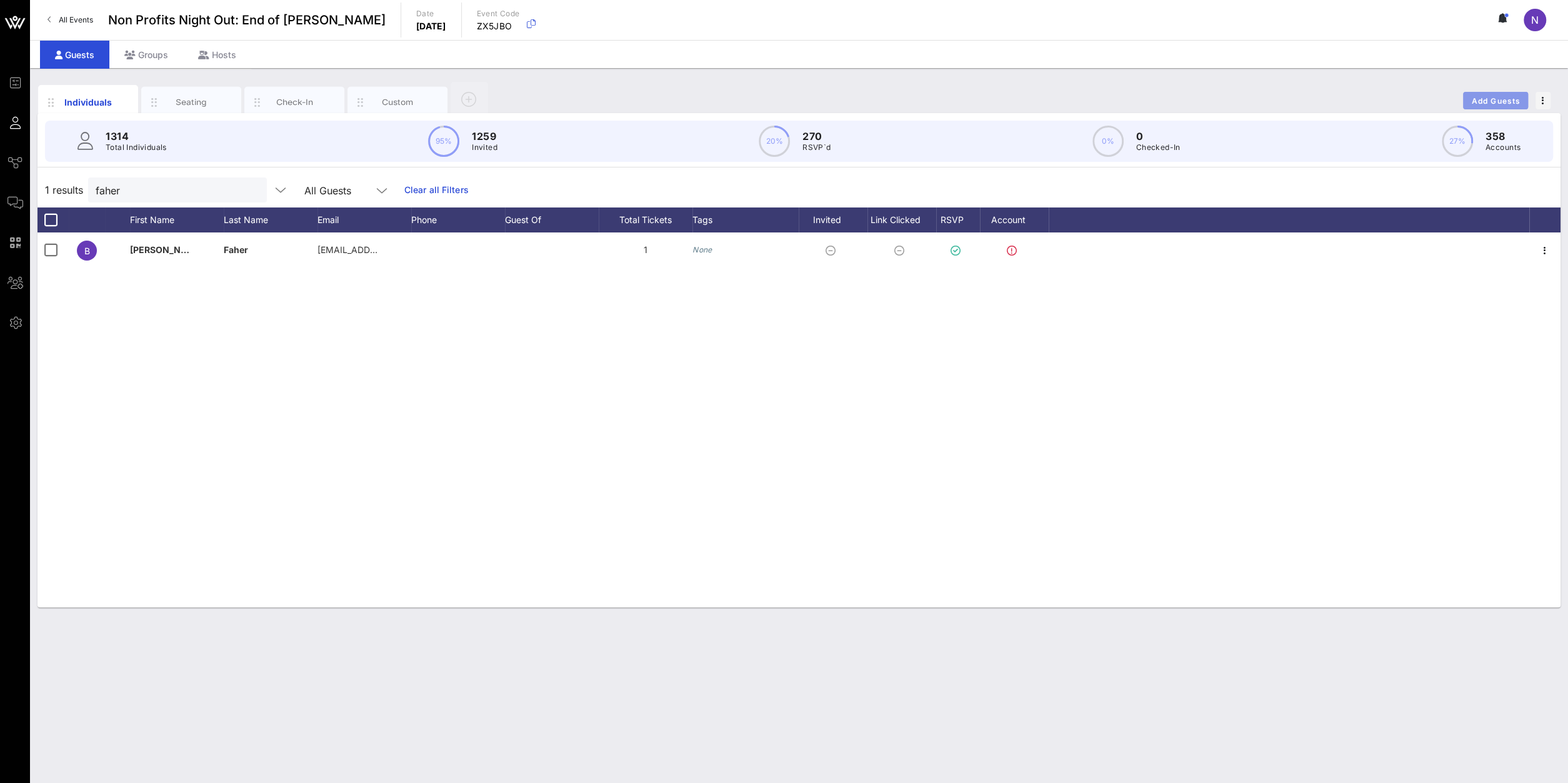
click at [1167, 98] on span "Add Guests" at bounding box center [1495, 101] width 50 height 9
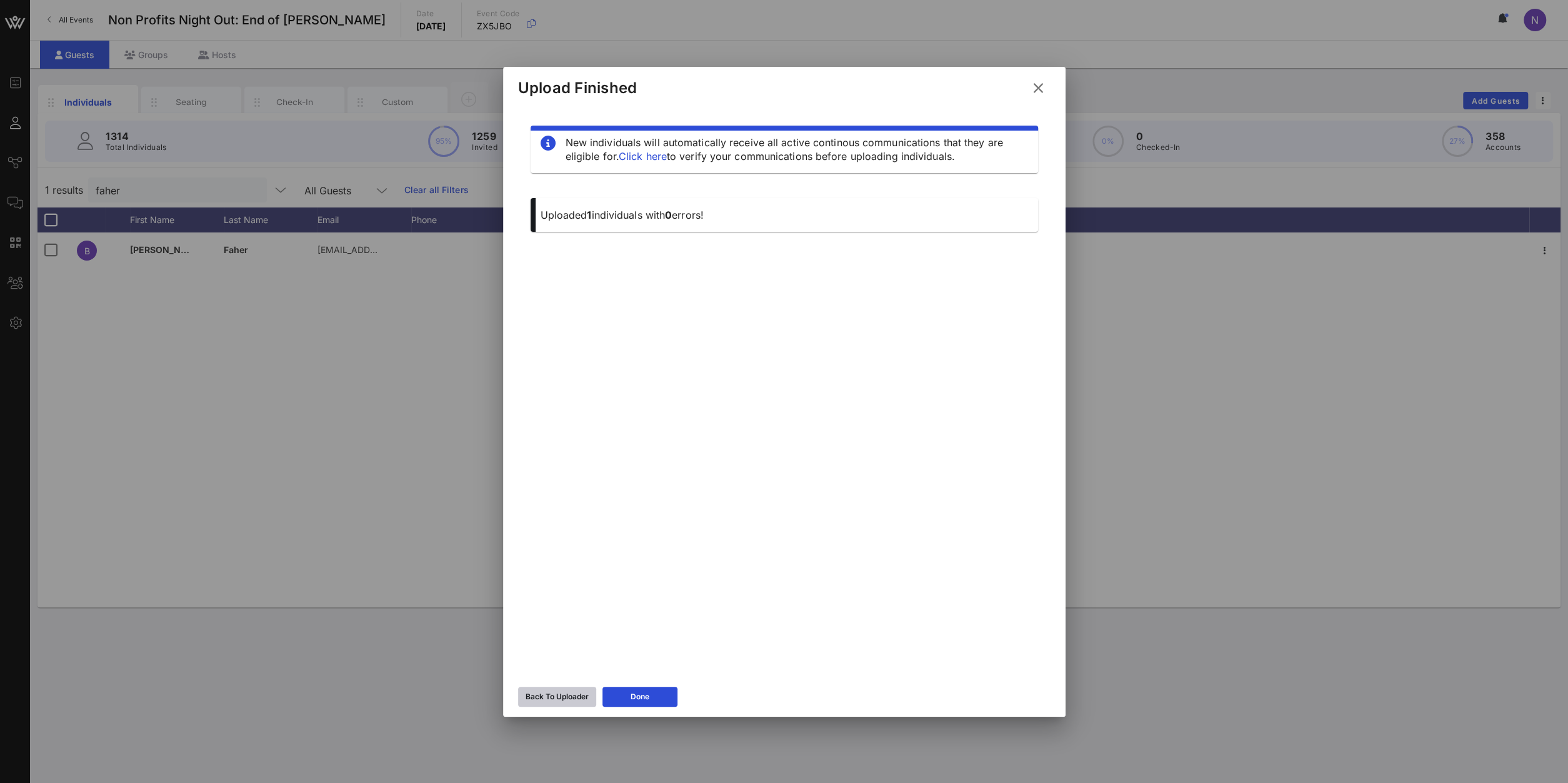
click at [553, 558] on button "Back To Uploader" at bounding box center [557, 697] width 78 height 20
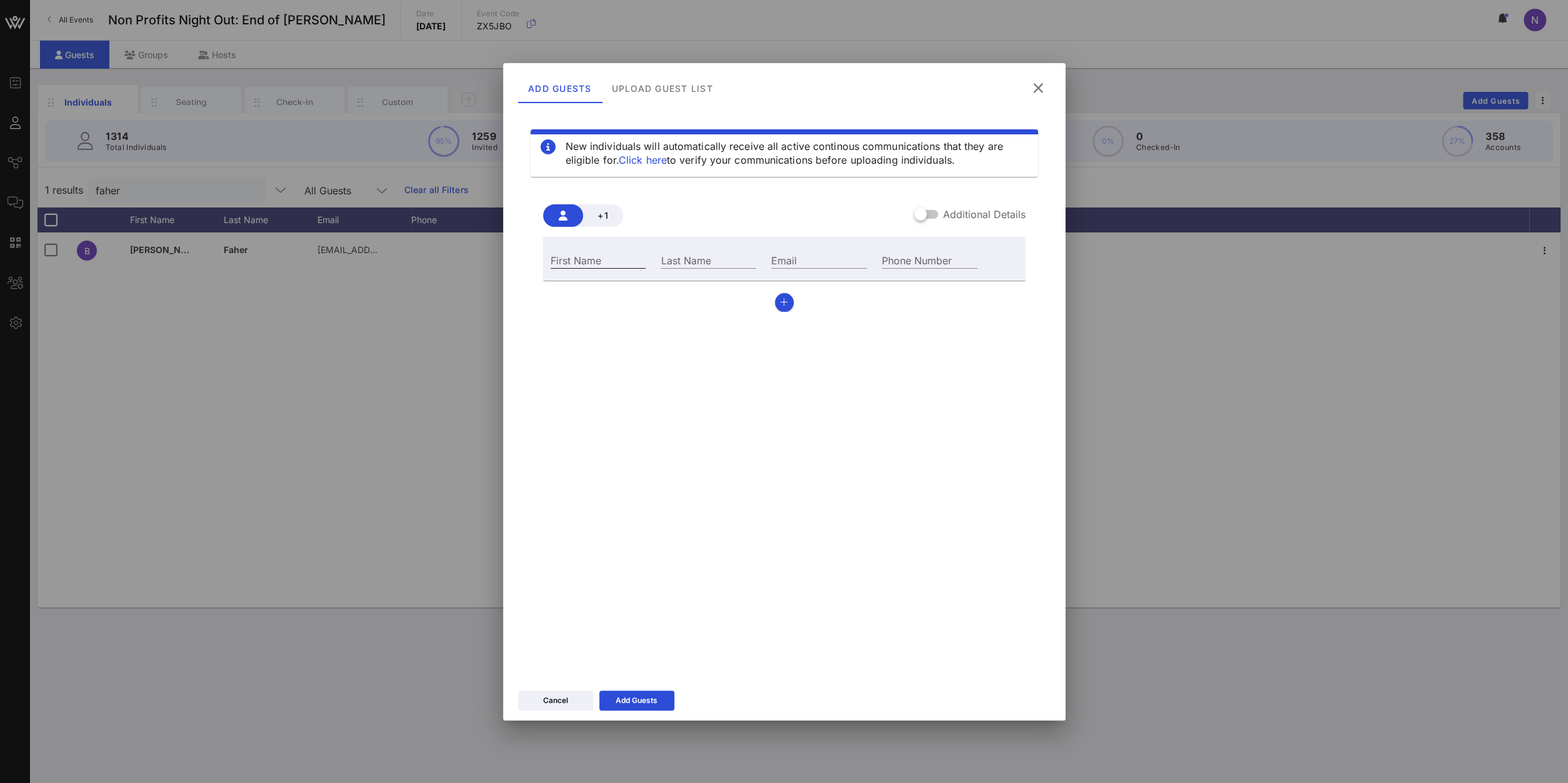
click at [595, 262] on input "First Name" at bounding box center [598, 260] width 96 height 16
type input "Torinn"
type input "Fennelly"
click at [823, 265] on input "Email" at bounding box center [819, 260] width 96 height 16
paste input "tfennelly@greaterny.org"
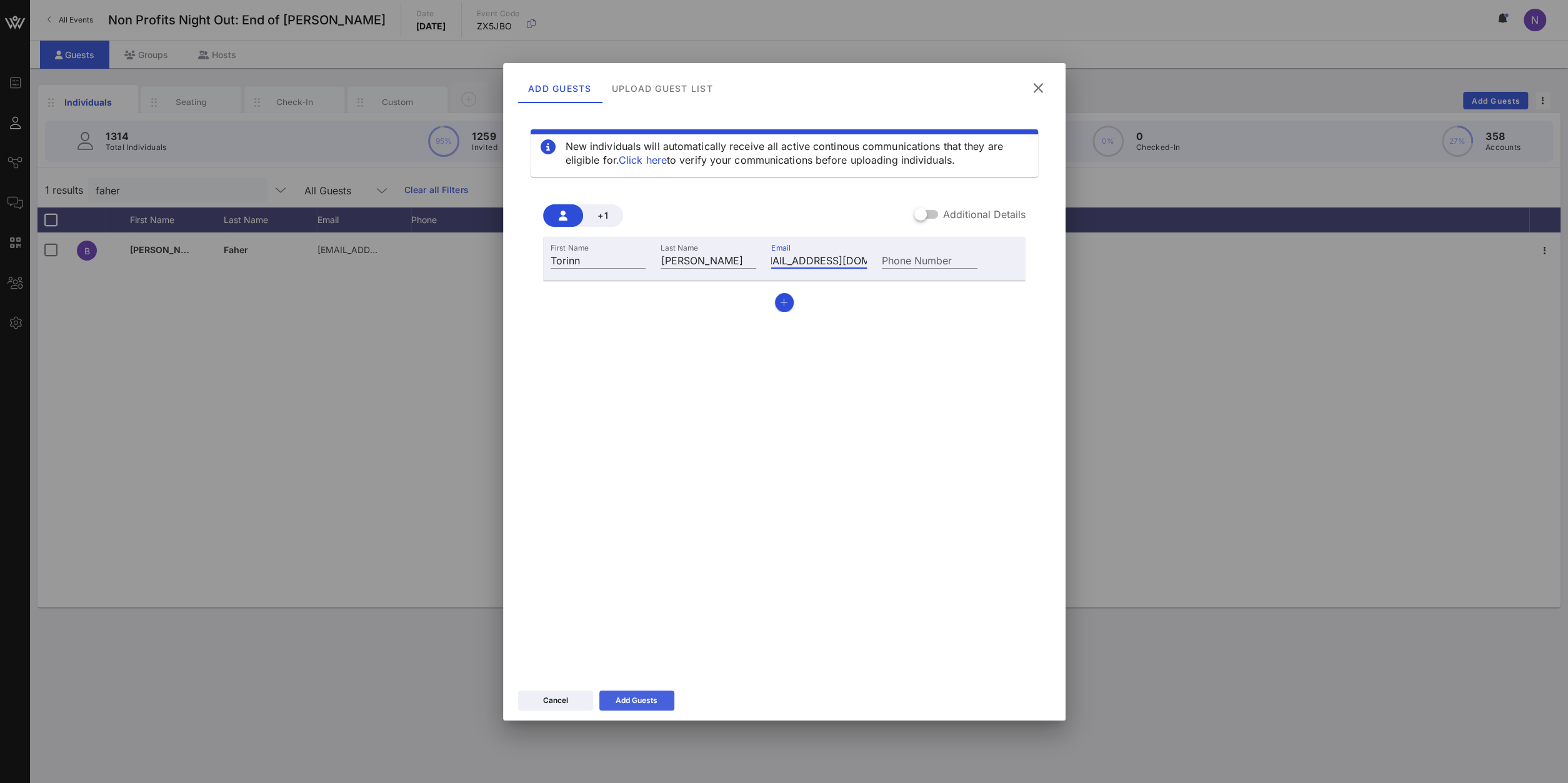
type input "tfennelly@greaterny.org"
click at [633, 558] on button "Add Guests" at bounding box center [637, 700] width 75 height 20
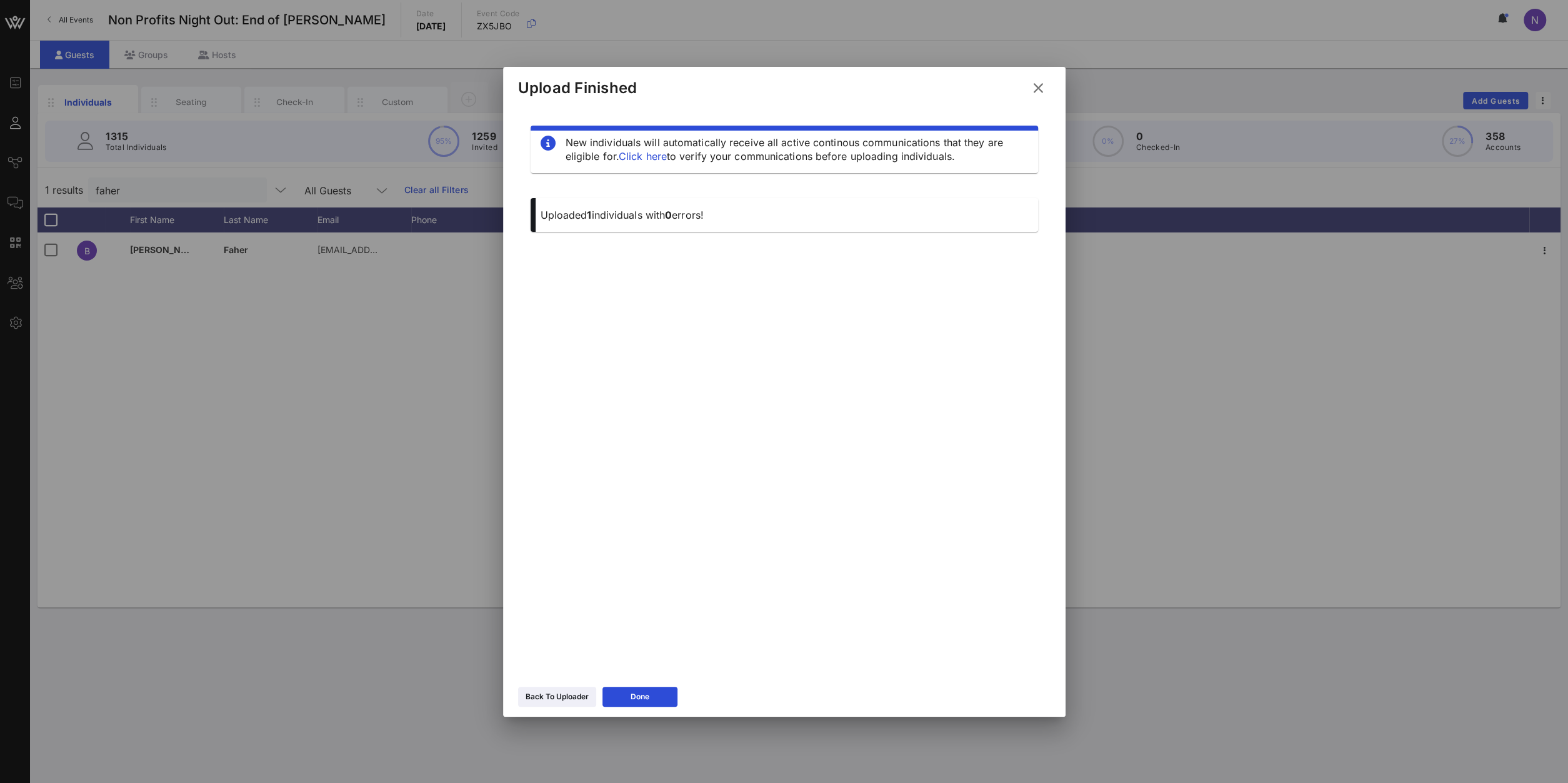
click at [1043, 96] on button at bounding box center [1038, 88] width 24 height 22
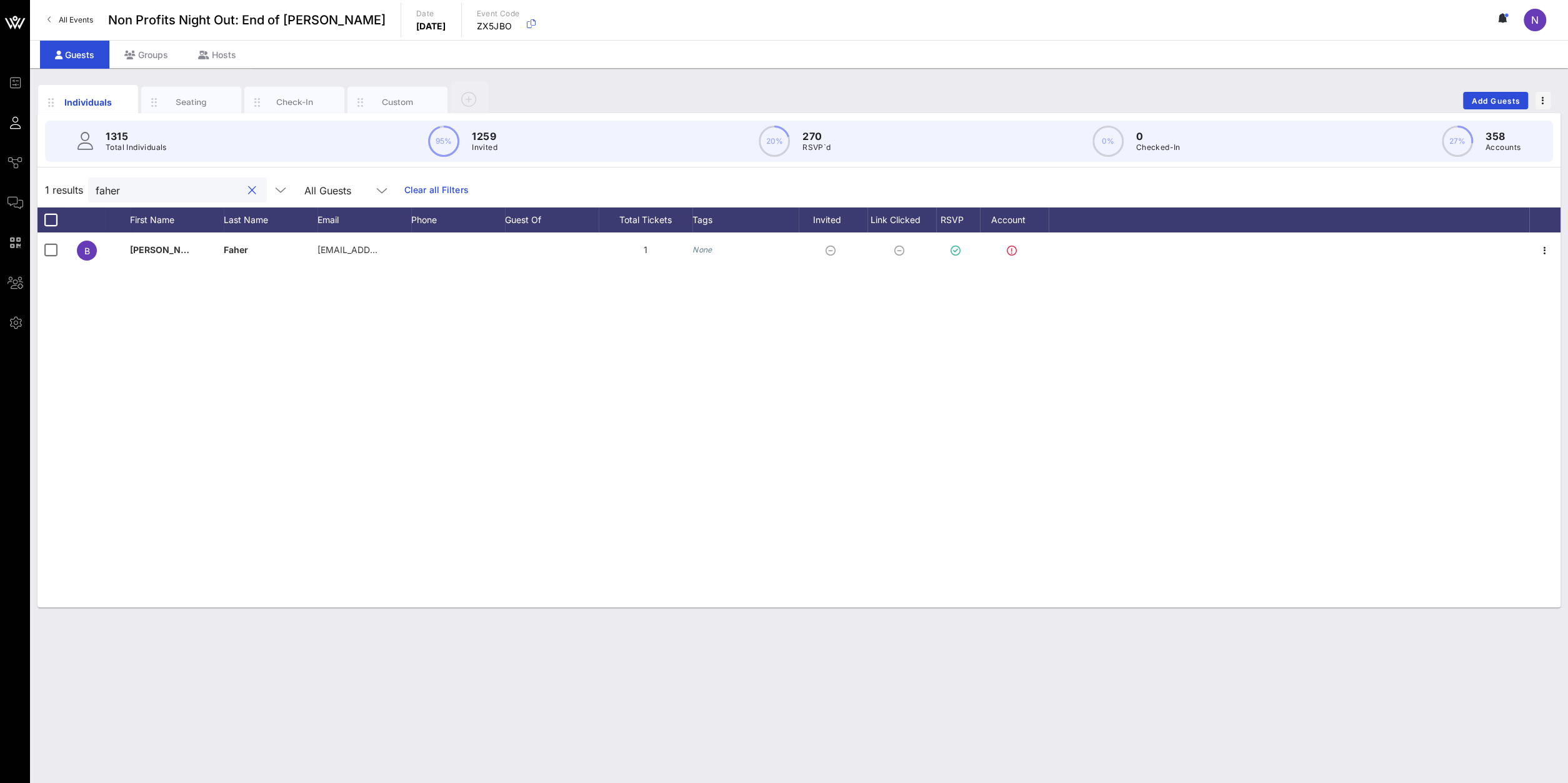
drag, startPoint x: 140, startPoint y: 193, endPoint x: -171, endPoint y: 147, distance: 314.4
click at [96, 182] on input "faher" at bounding box center [169, 190] width 146 height 16
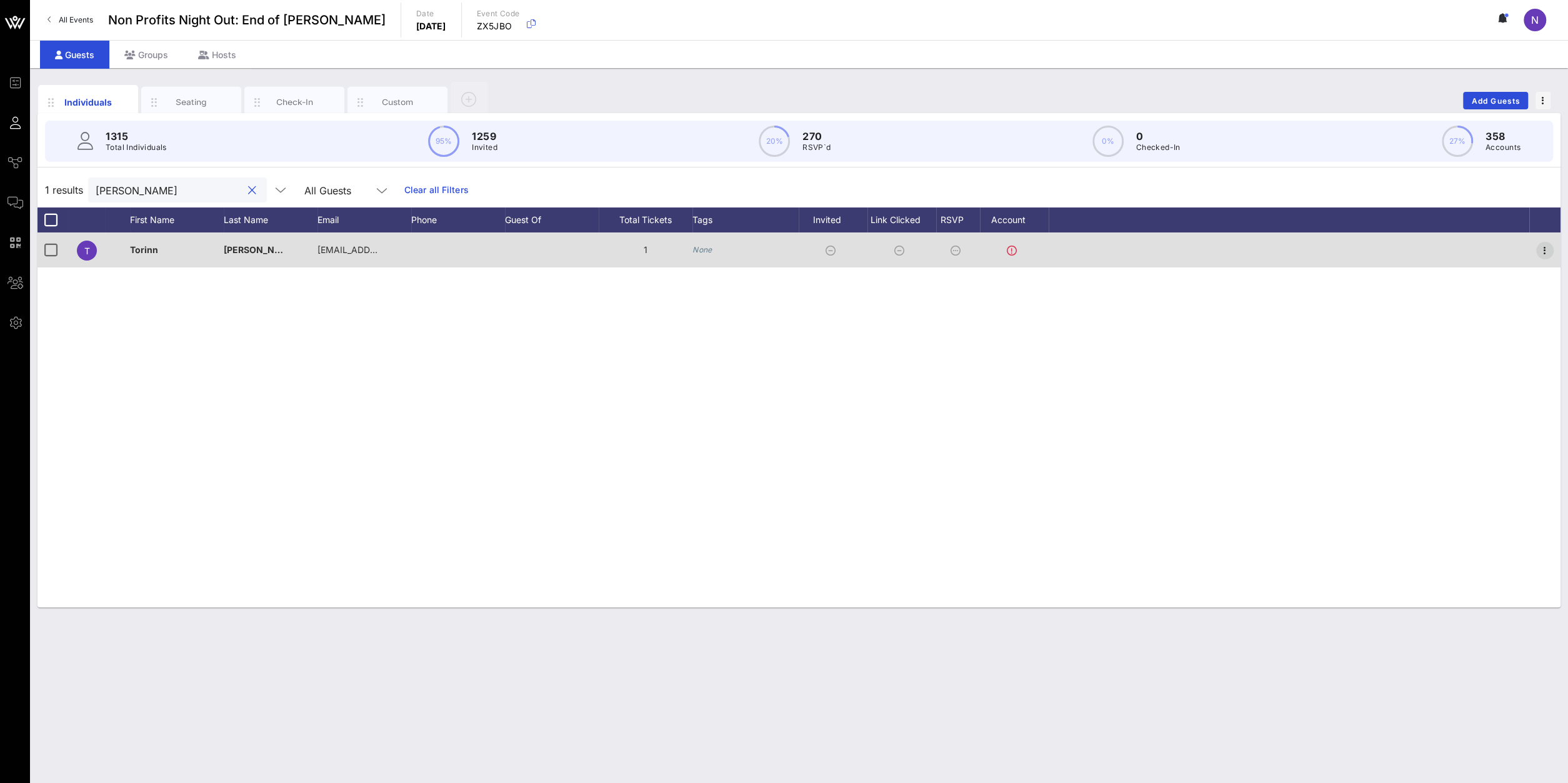
click at [1167, 249] on div at bounding box center [1544, 250] width 31 height 35
click at [1167, 250] on icon "button" at bounding box center [1544, 250] width 15 height 15
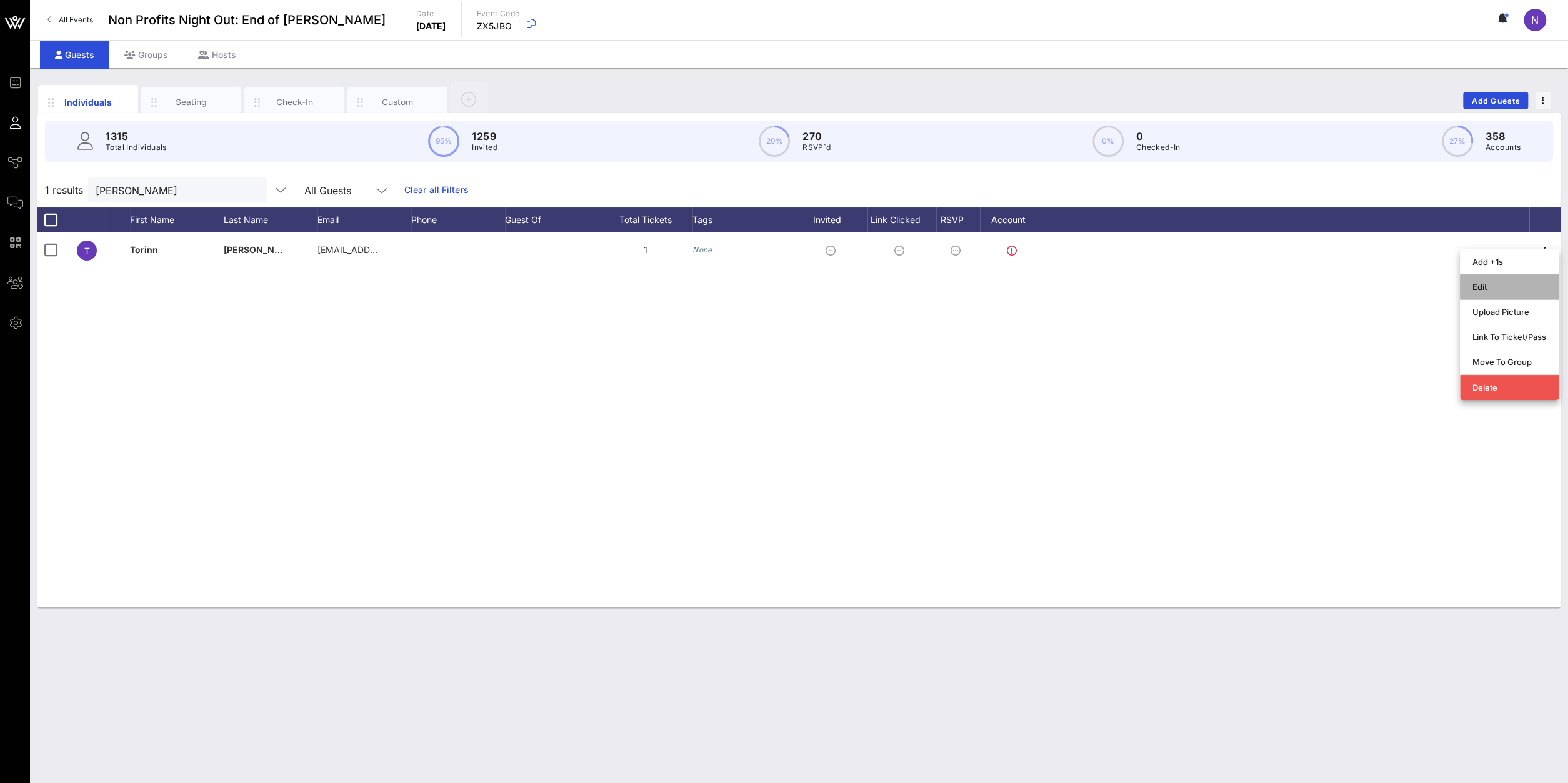
click at [1167, 292] on div "Edit" at bounding box center [1509, 286] width 74 height 20
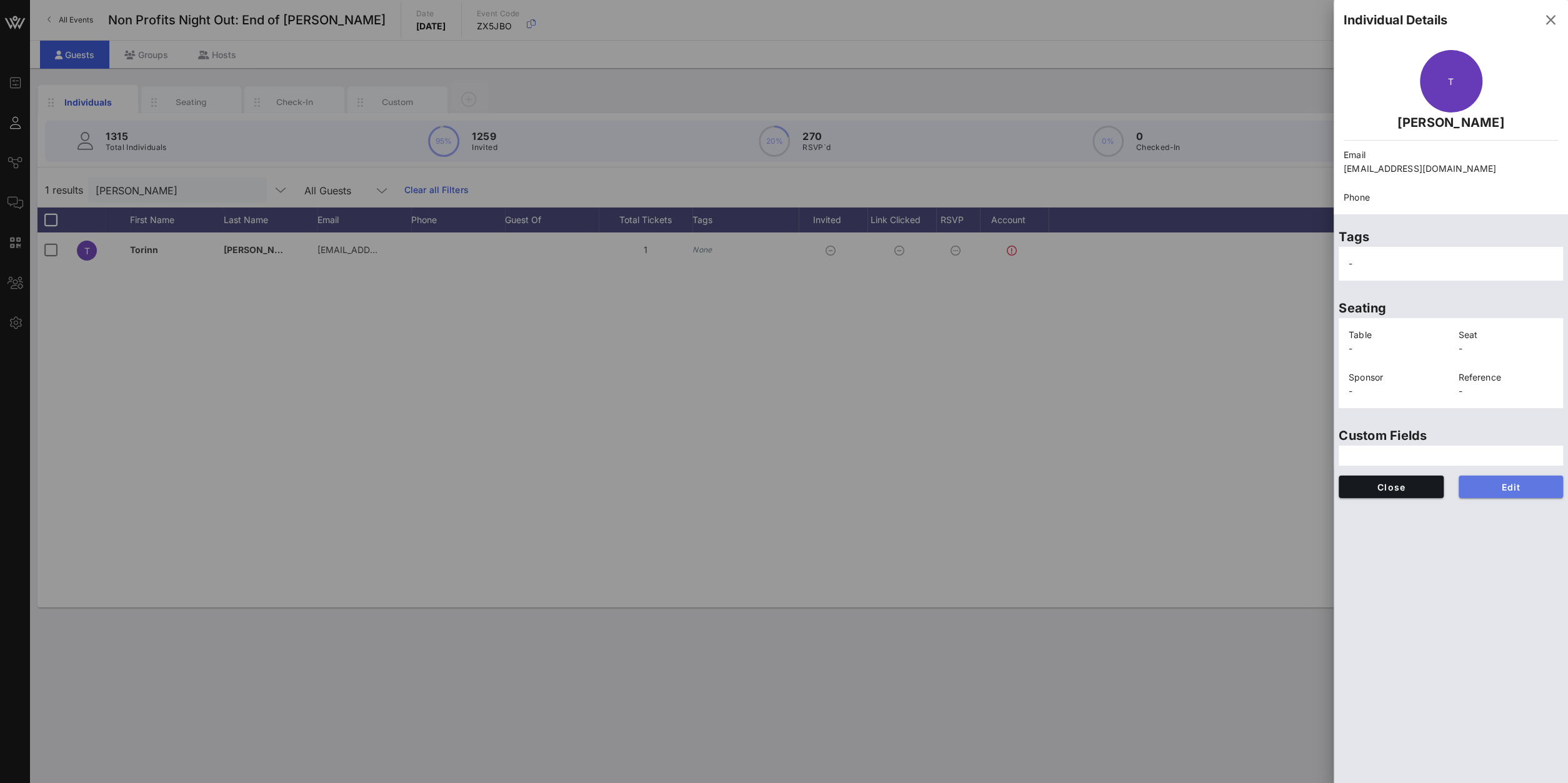
click at [1167, 481] on button "Edit" at bounding box center [1510, 486] width 105 height 22
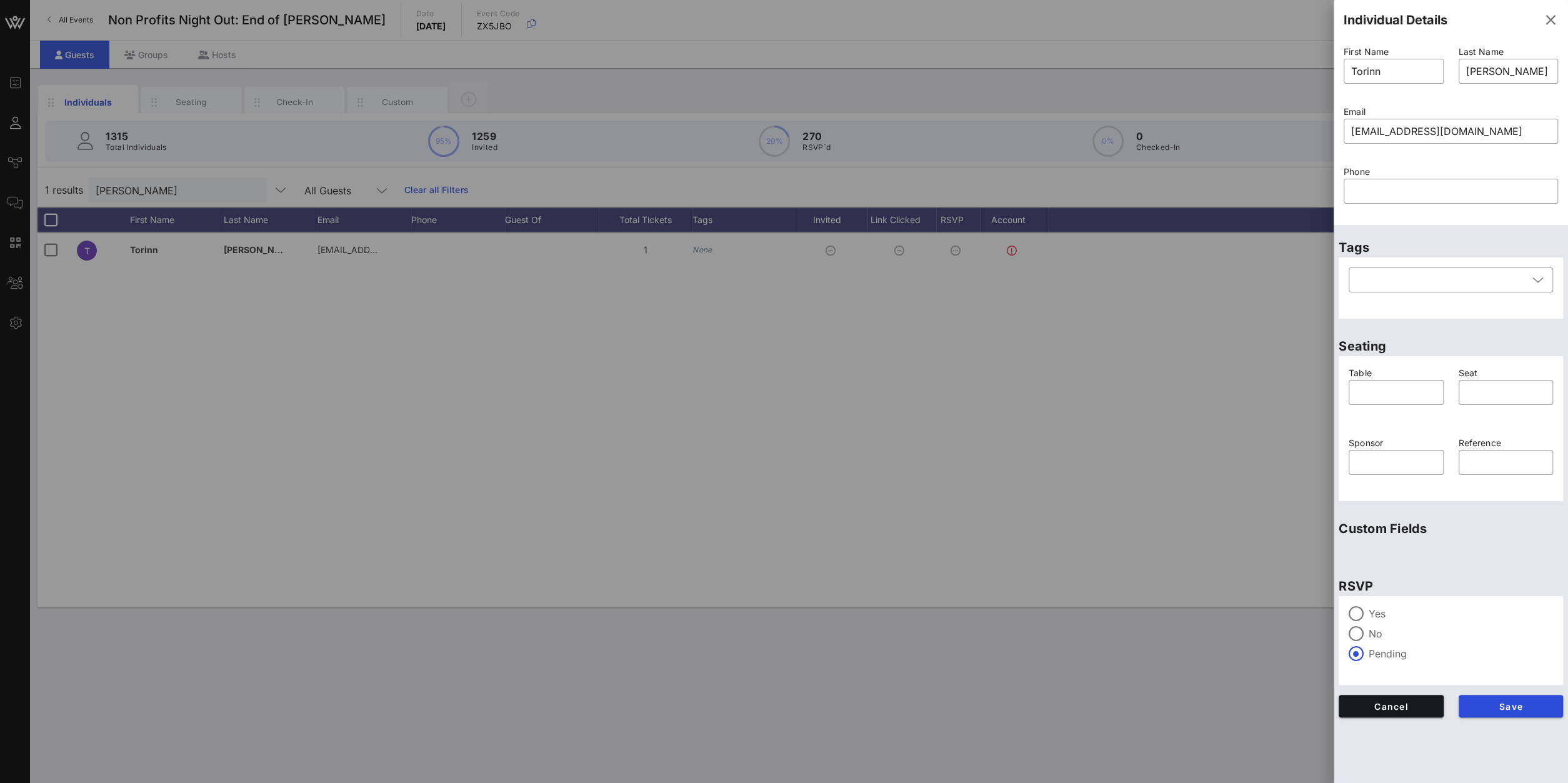
click at [1167, 558] on div "Yes No Pending" at bounding box center [1450, 634] width 204 height 55
click at [1167, 558] on label "Yes" at bounding box center [1461, 614] width 184 height 12
click at [1167, 558] on button "Save" at bounding box center [1510, 706] width 105 height 22
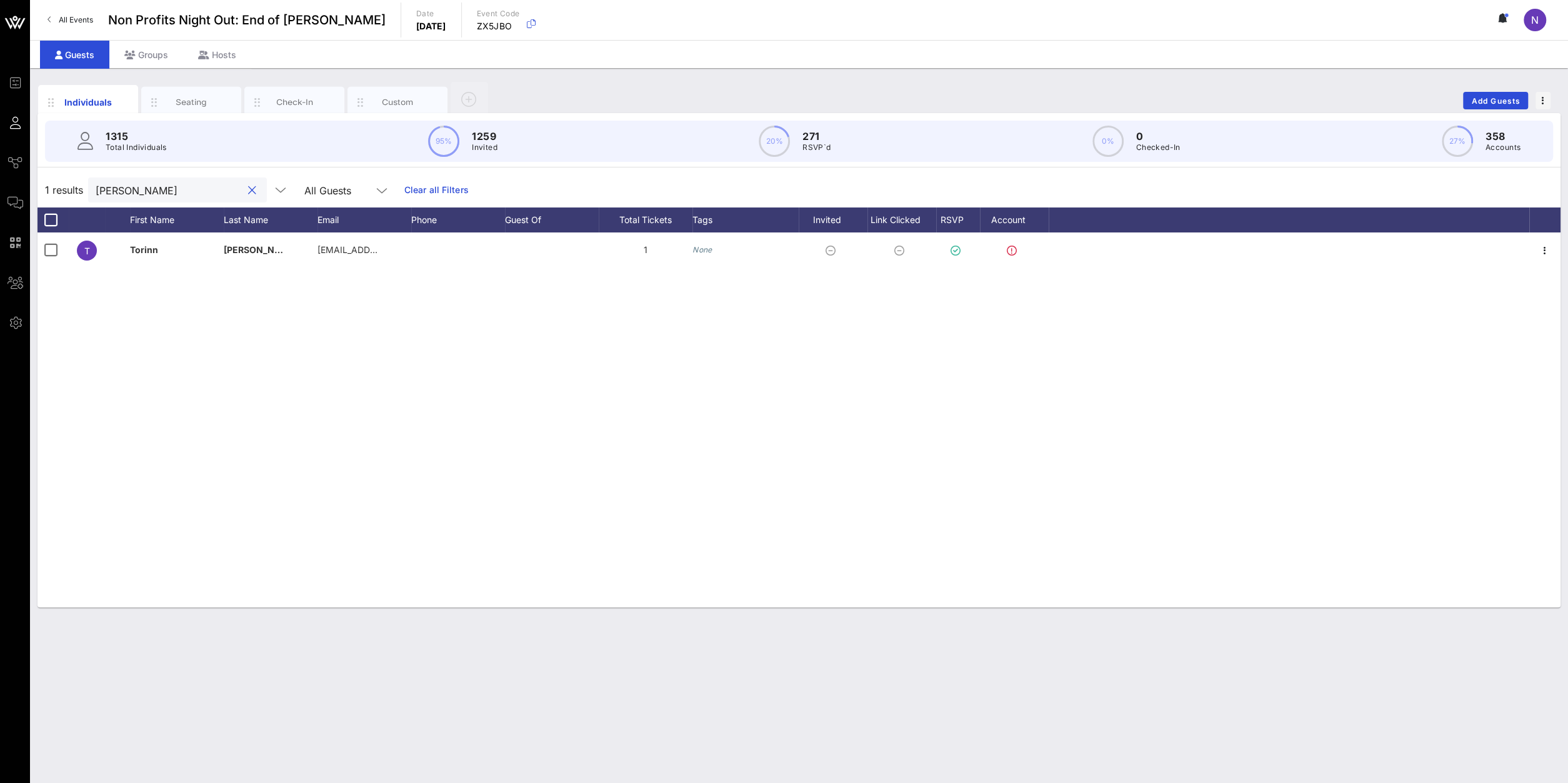
drag, startPoint x: 121, startPoint y: 186, endPoint x: -391, endPoint y: 168, distance: 512.3
click at [96, 182] on input "fenn" at bounding box center [169, 190] width 146 height 16
type input "ferrar"
click at [1167, 99] on span "Add Guests" at bounding box center [1495, 101] width 50 height 9
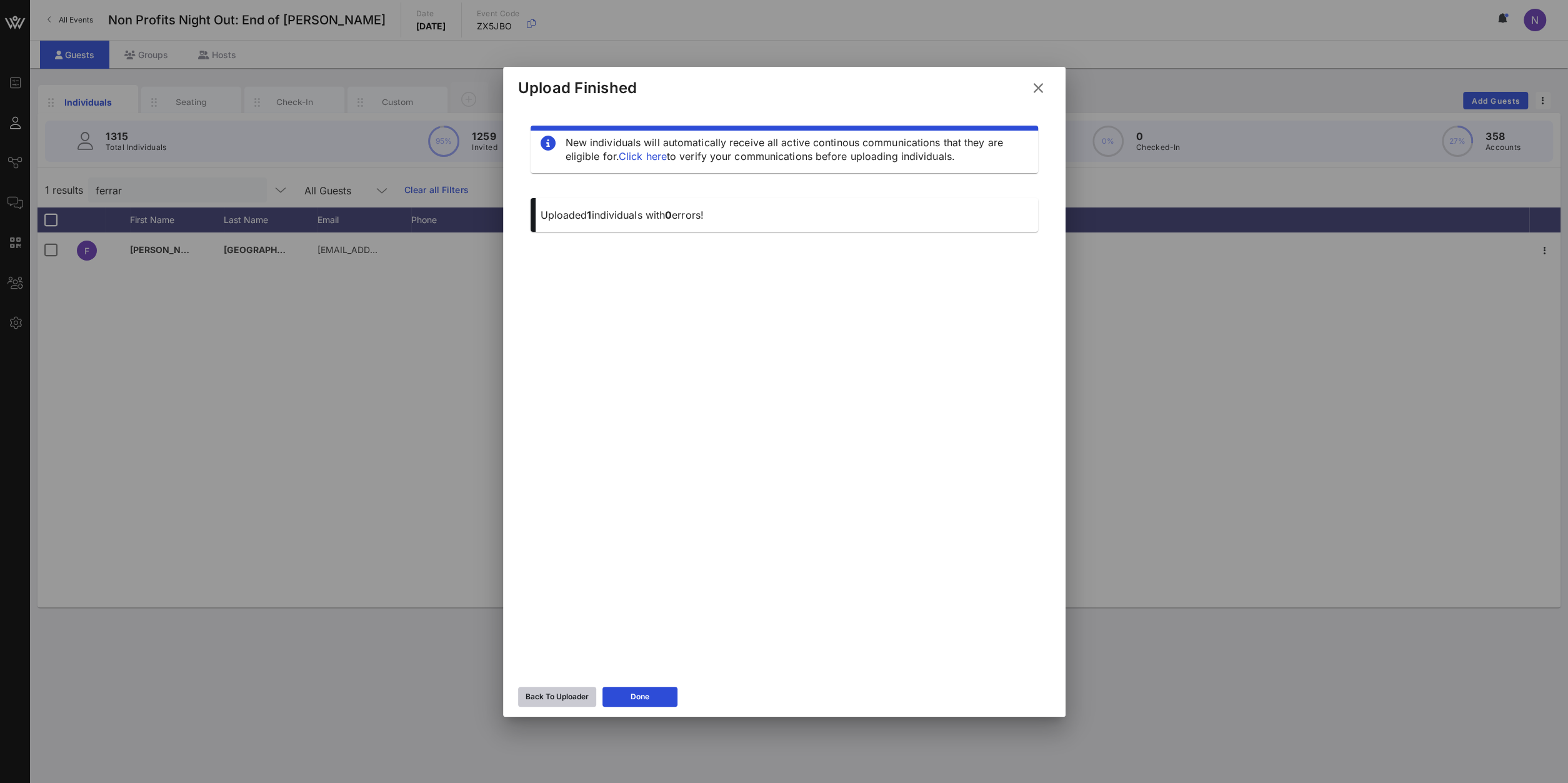
click at [560, 558] on icon at bounding box center [556, 697] width 9 height 7
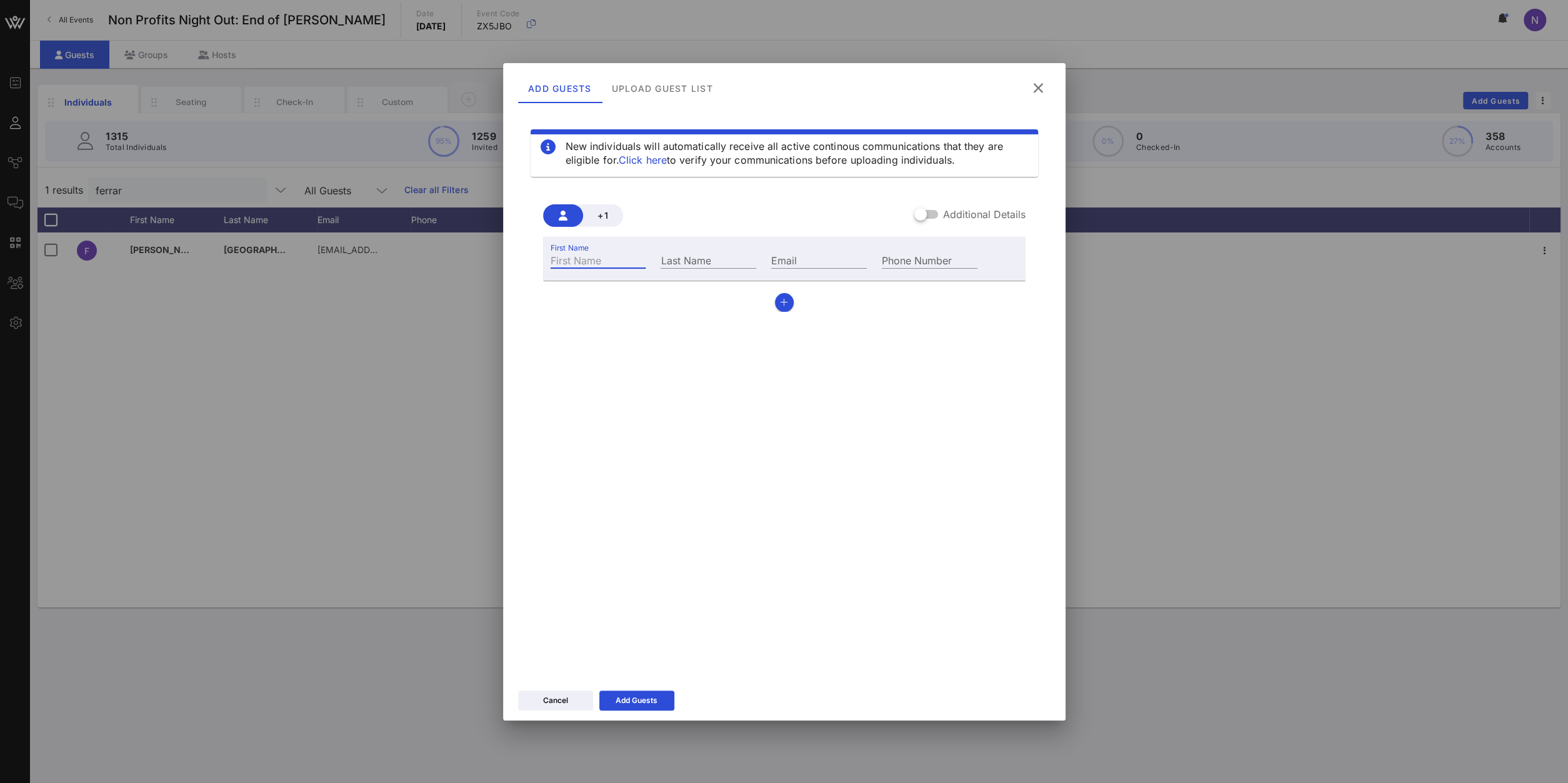
click at [595, 262] on input "First Name" at bounding box center [598, 260] width 96 height 16
type input "Melissa"
type input "Friedman"
click at [839, 259] on input "Email" at bounding box center [819, 260] width 96 height 16
paste input "melissafriedman@epictheatreensemble.org"
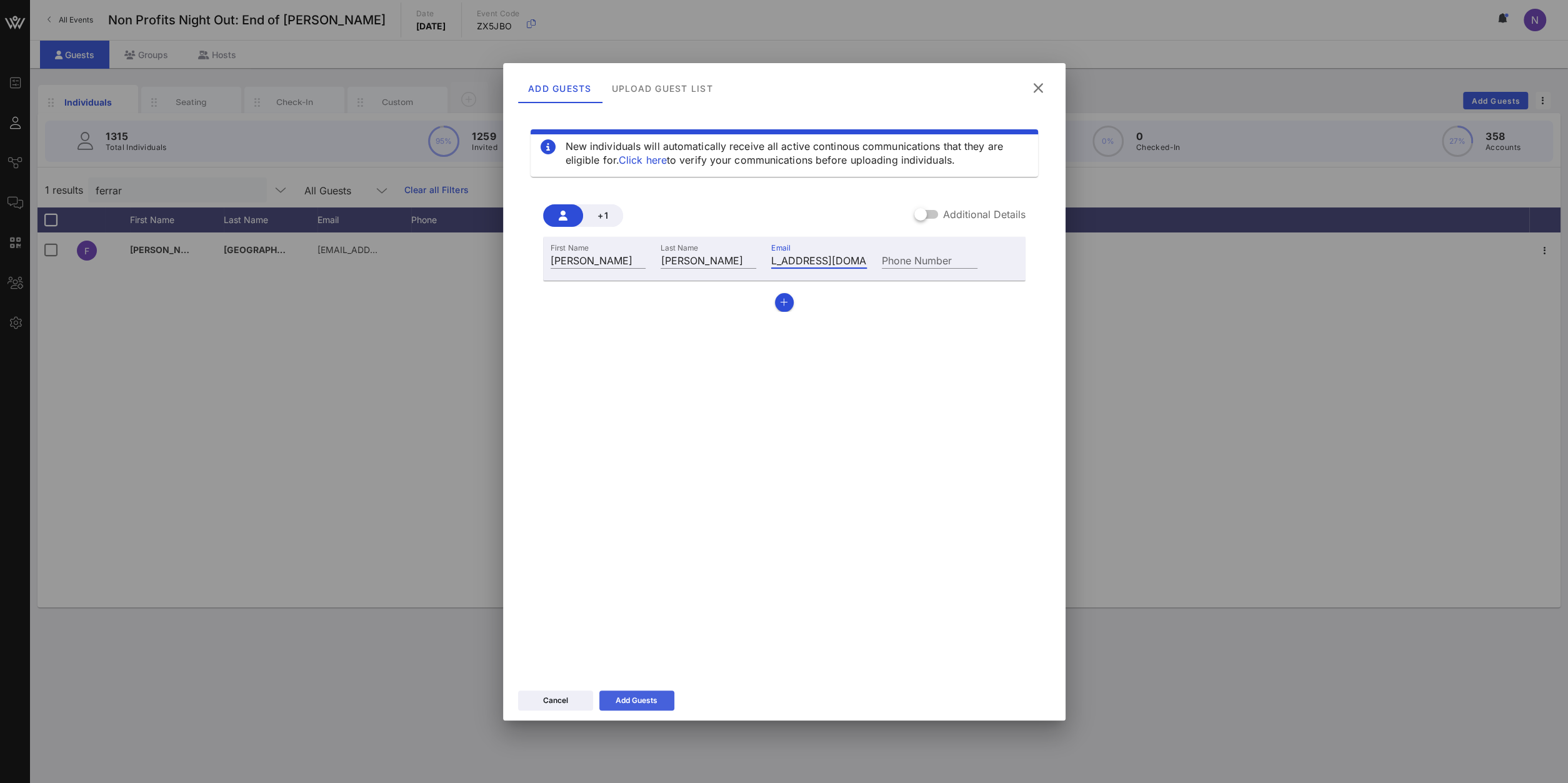
type input "melissafriedman@epictheatreensemble.org"
click at [640, 558] on button "Add Guests" at bounding box center [637, 700] width 75 height 20
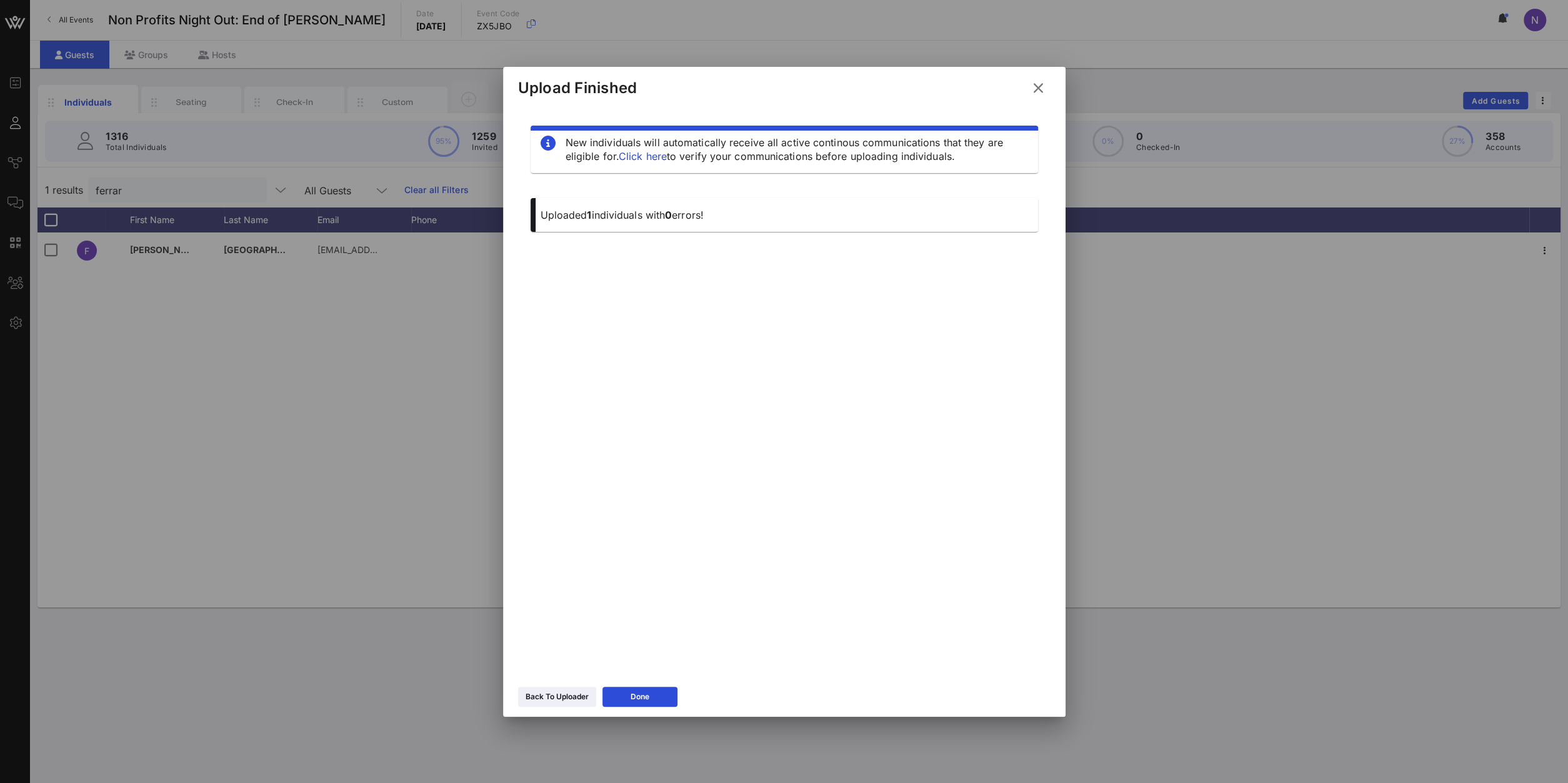
click at [1044, 85] on icon at bounding box center [1038, 88] width 17 height 15
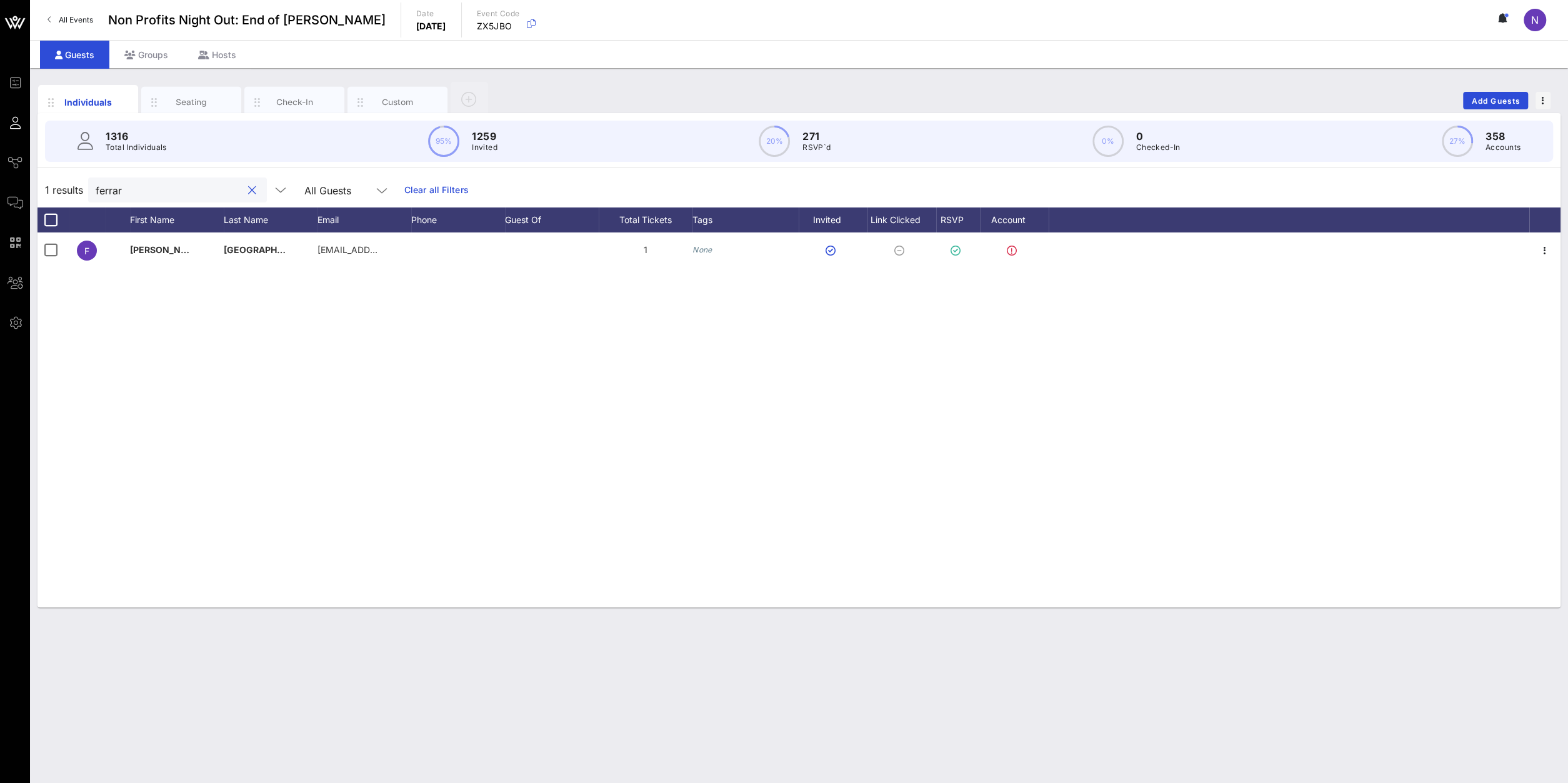
drag, startPoint x: 139, startPoint y: 195, endPoint x: -252, endPoint y: 166, distance: 392.1
click at [96, 182] on input "ferrar" at bounding box center [169, 190] width 146 height 16
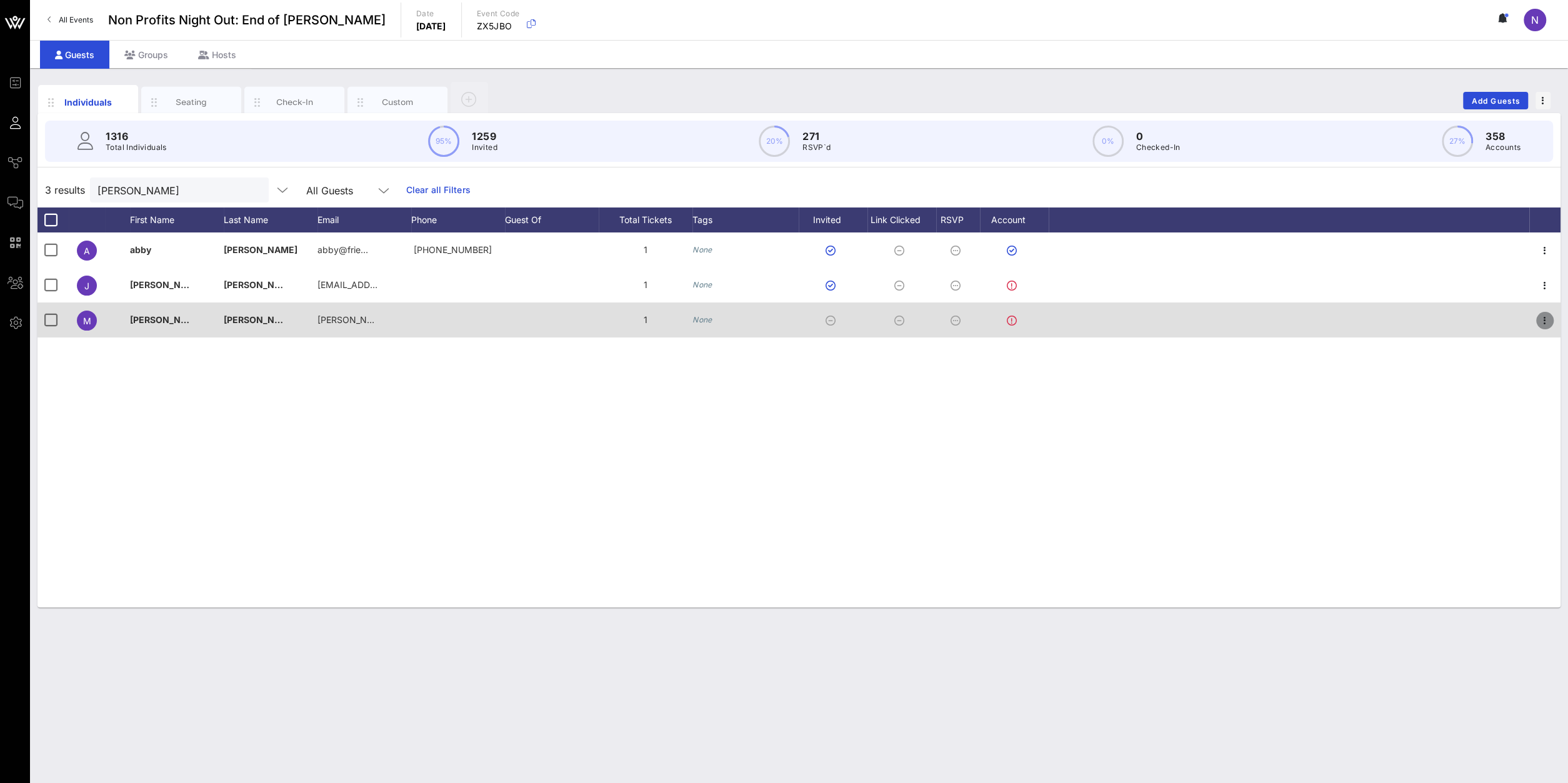
click at [1167, 325] on icon "button" at bounding box center [1544, 321] width 15 height 15
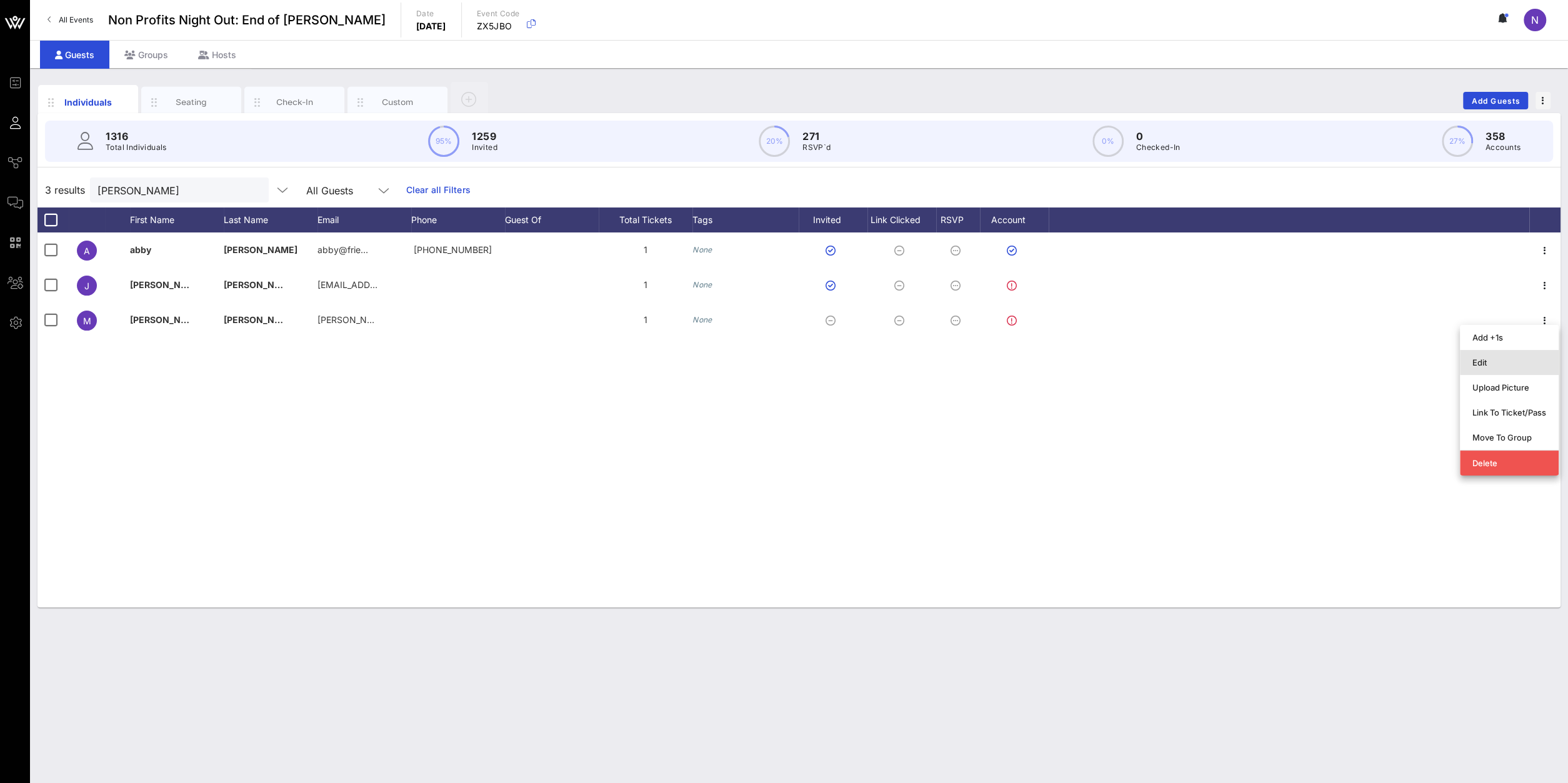
click at [1167, 370] on div "Edit" at bounding box center [1509, 362] width 74 height 20
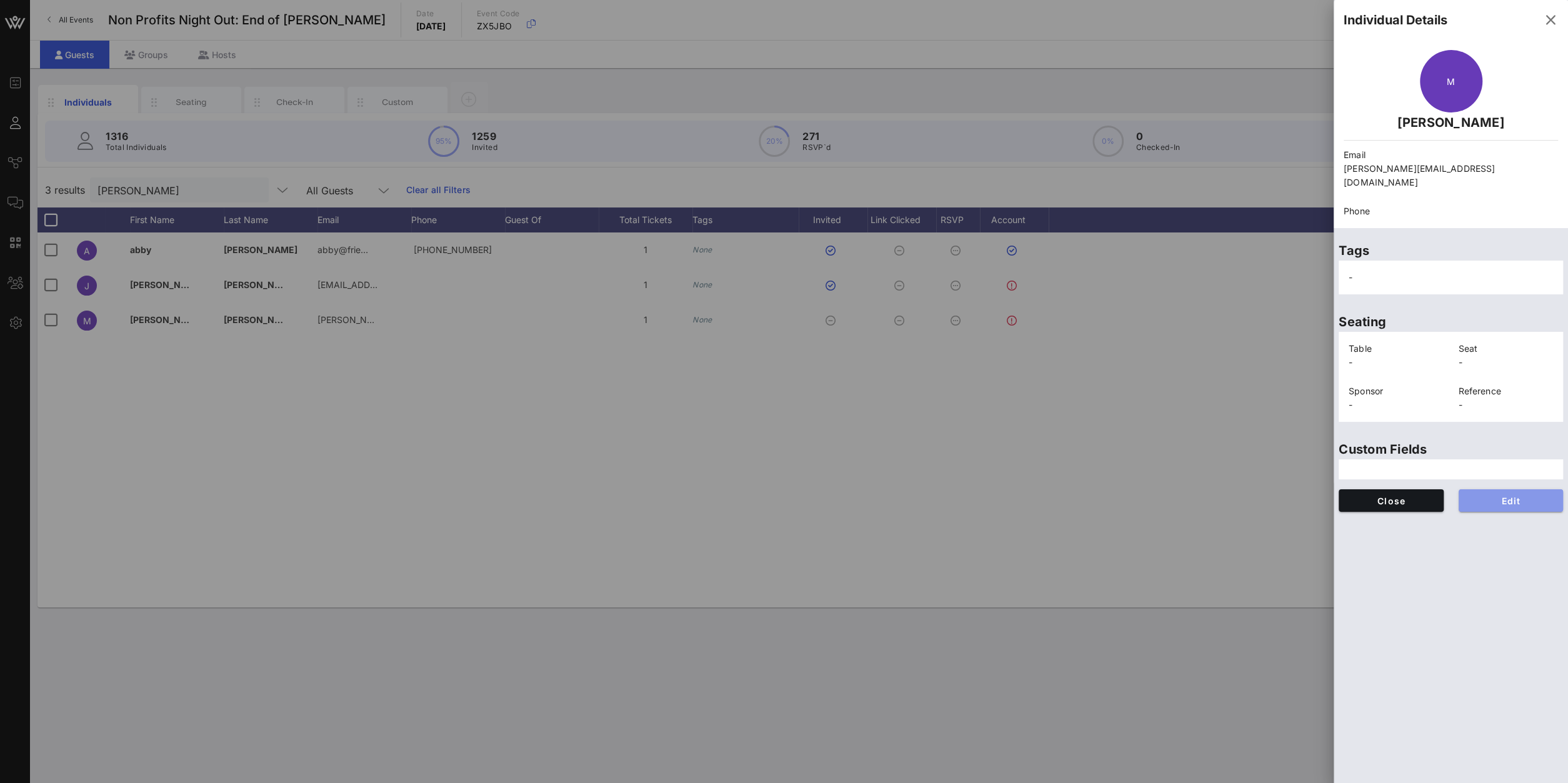
click at [1167, 496] on span "Edit" at bounding box center [1510, 501] width 85 height 11
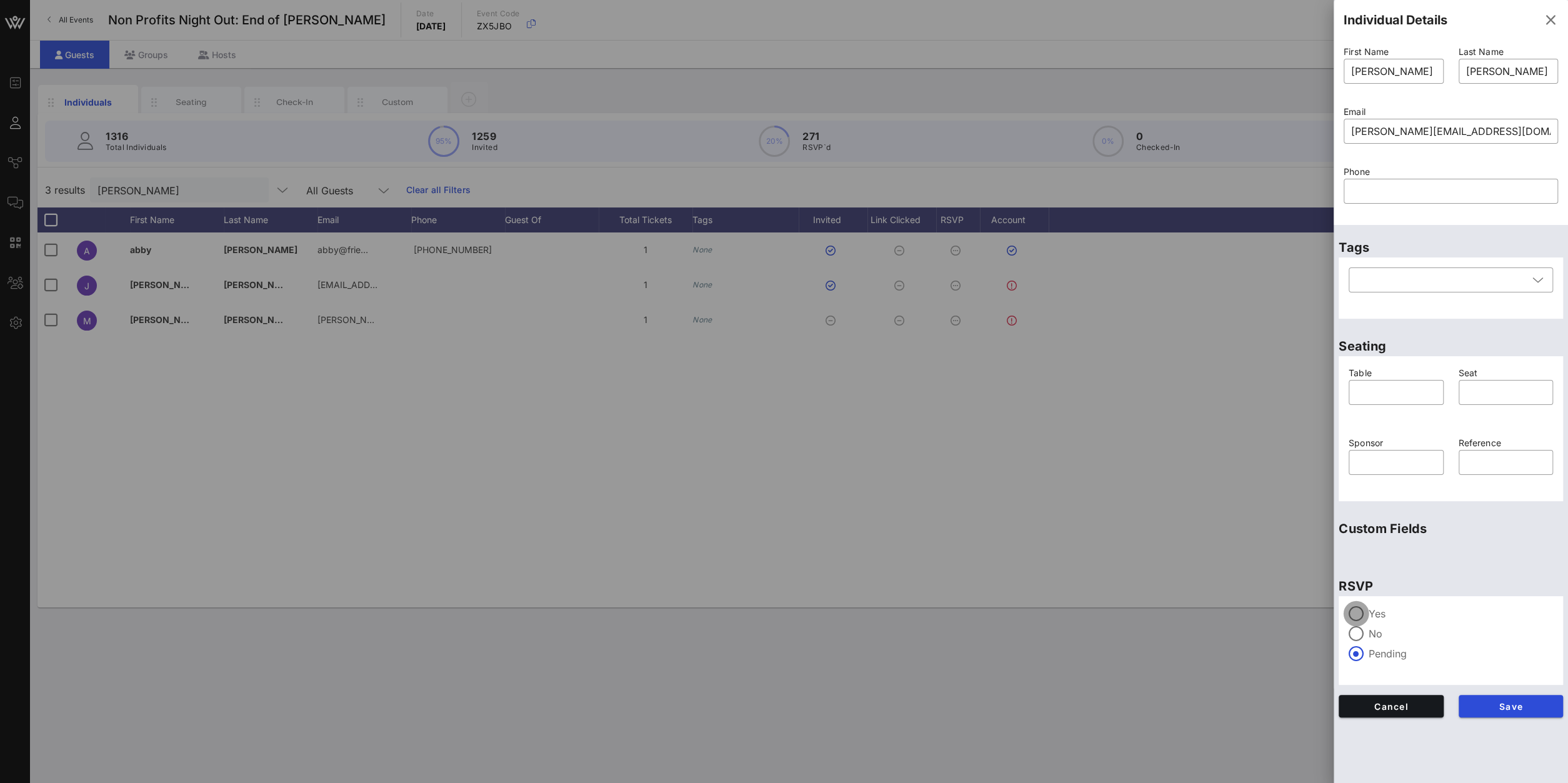
click at [1167, 558] on div at bounding box center [1356, 613] width 21 height 21
click at [1167, 558] on span "Save" at bounding box center [1510, 707] width 85 height 11
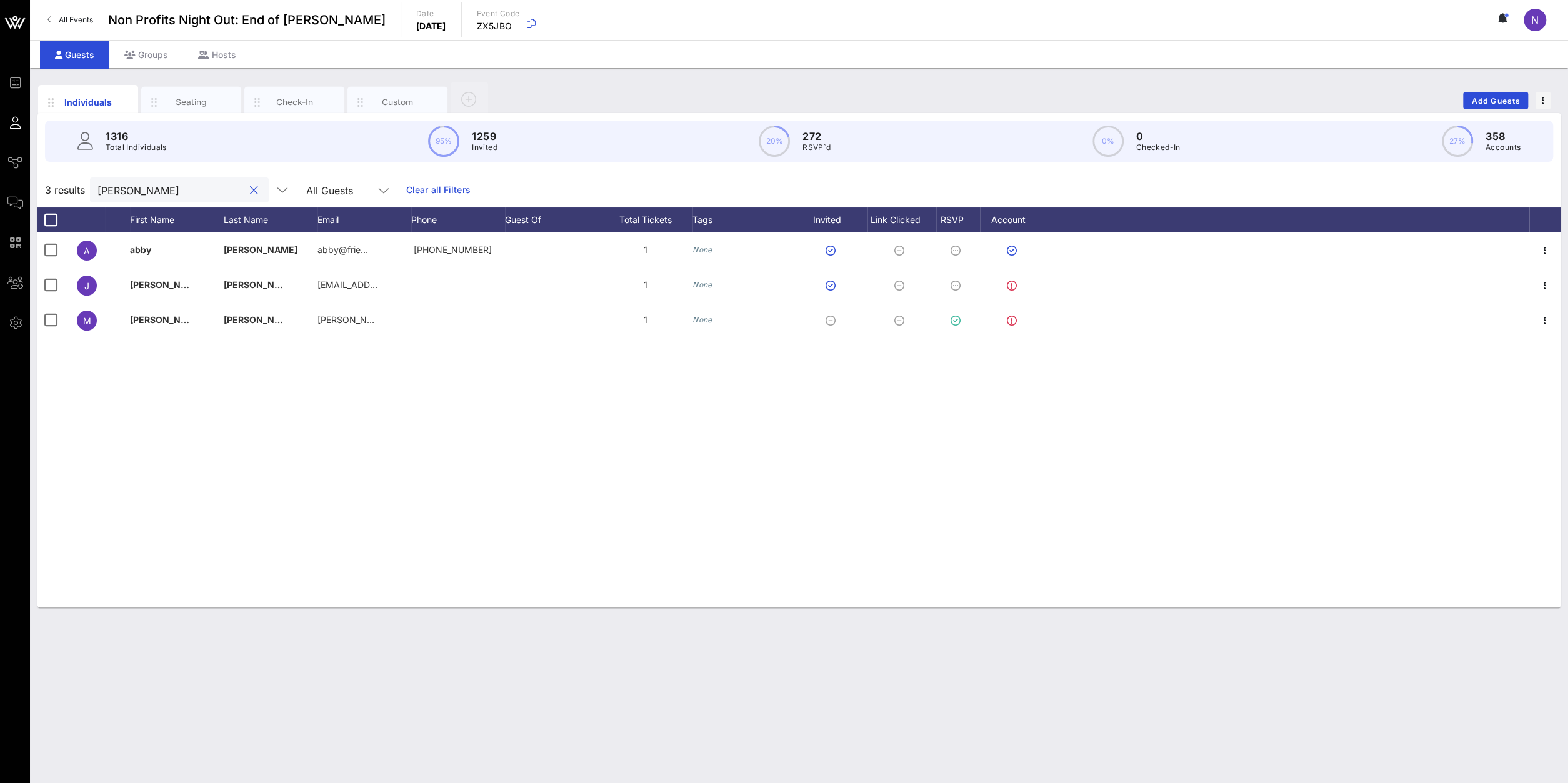
drag, startPoint x: 220, startPoint y: 194, endPoint x: -324, endPoint y: 175, distance: 544.3
click at [98, 182] on input "[PERSON_NAME]" at bounding box center [171, 190] width 146 height 16
drag, startPoint x: 155, startPoint y: 197, endPoint x: -121, endPoint y: 185, distance: 276.3
click at [98, 185] on input "nancy" at bounding box center [171, 190] width 146 height 16
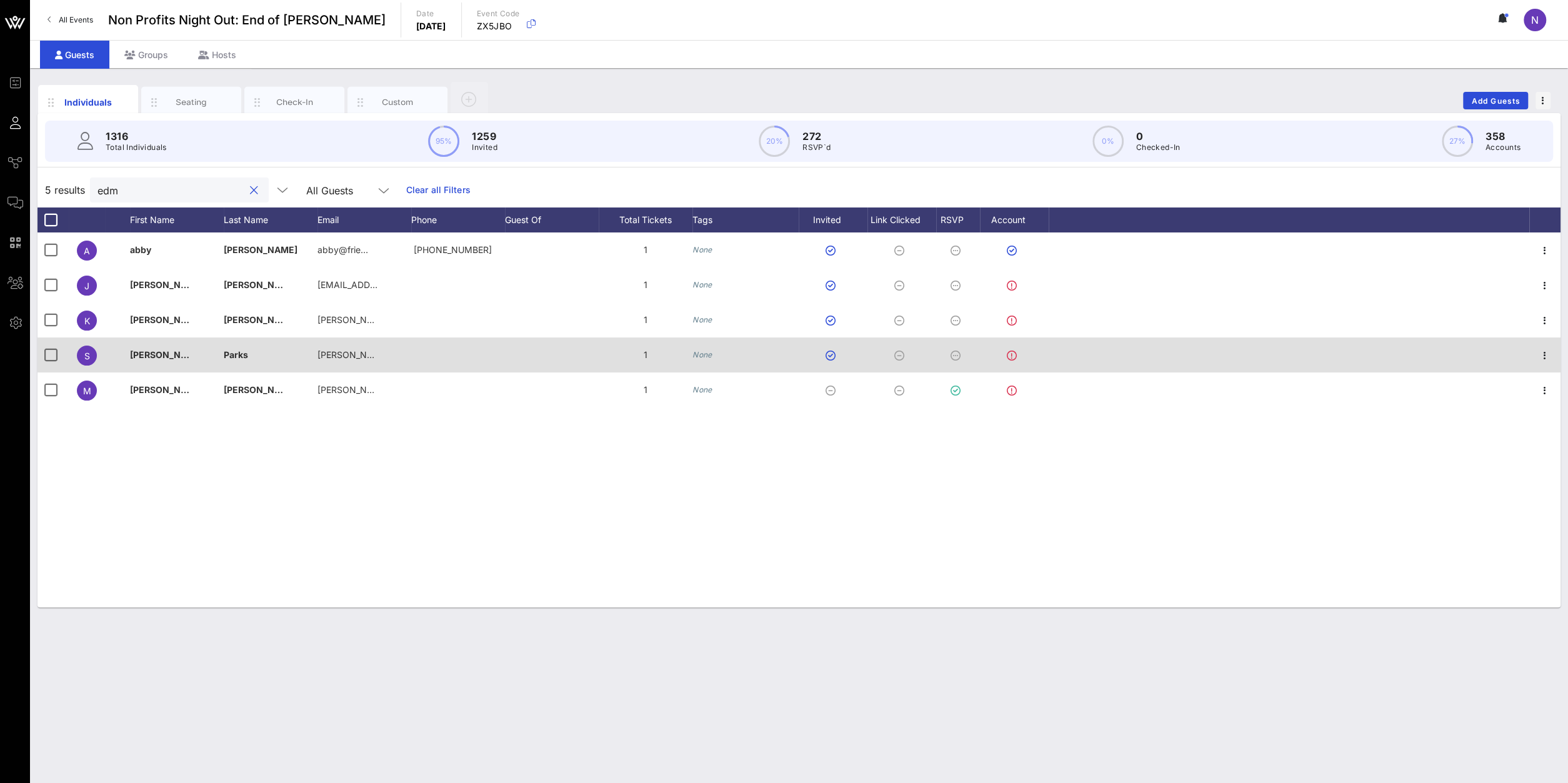
type input "edm"
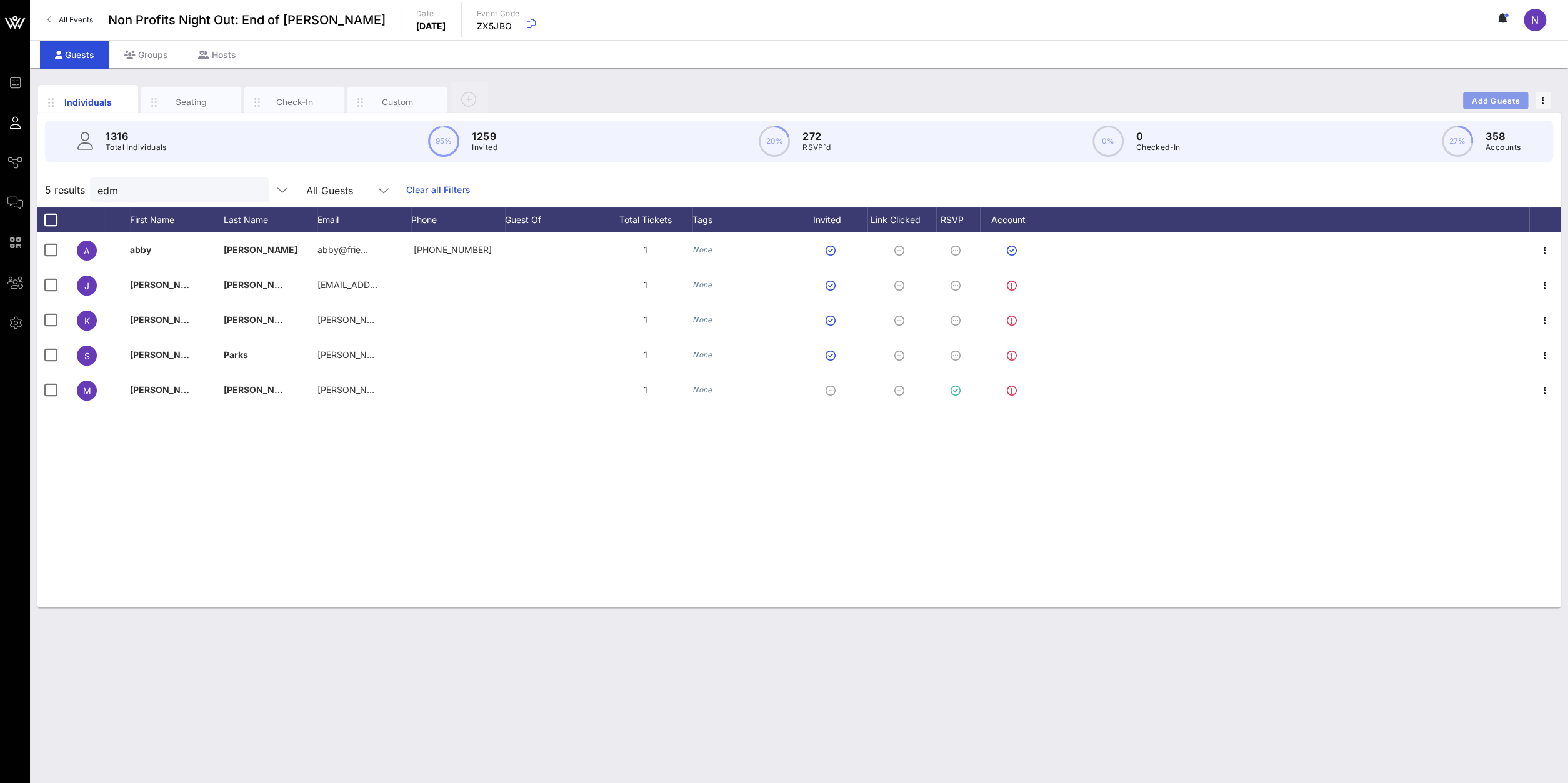
click at [1167, 106] on button "Add Guests" at bounding box center [1495, 100] width 65 height 18
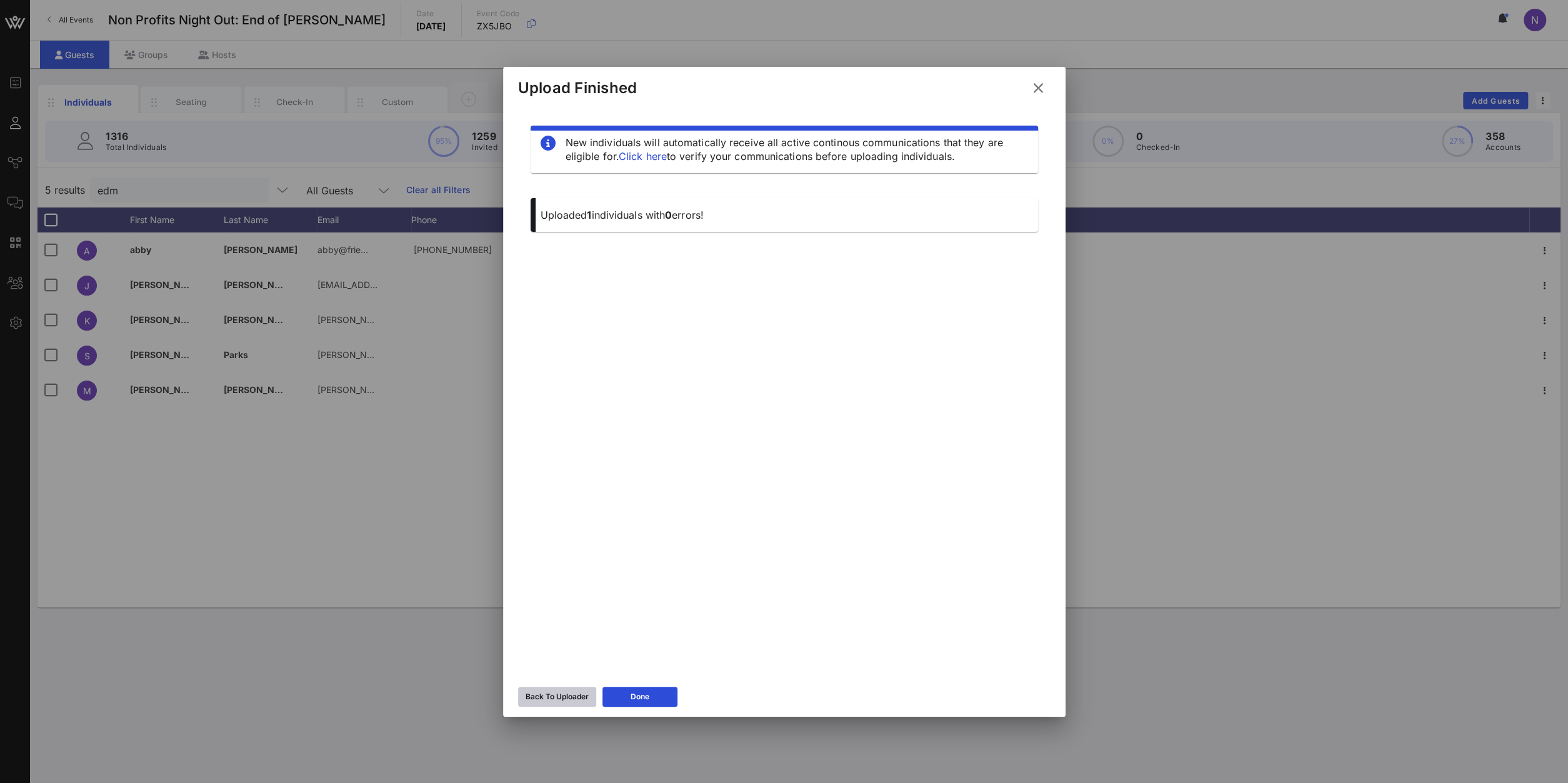
click at [547, 558] on button "Back To Uploader" at bounding box center [557, 697] width 78 height 20
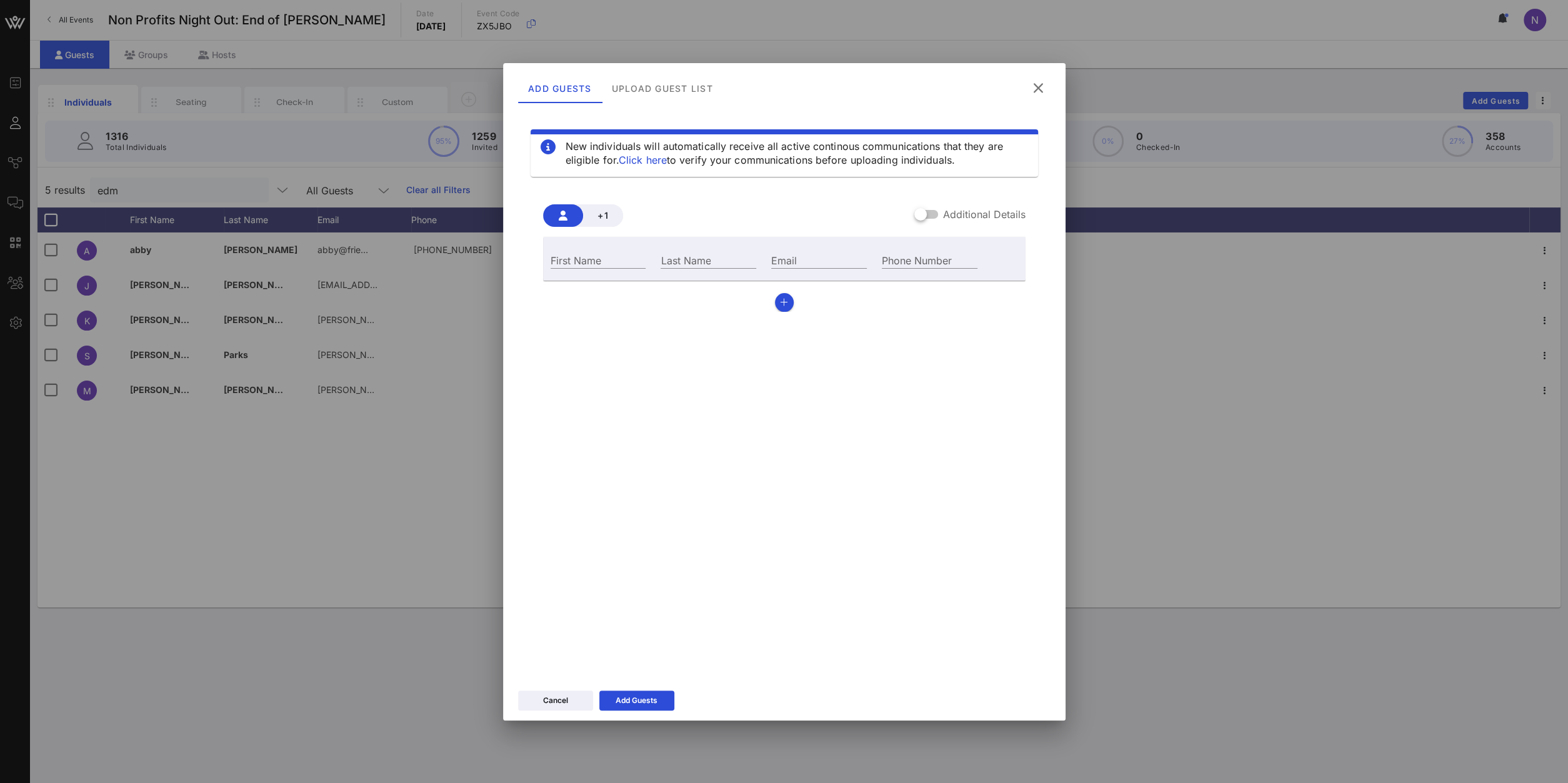
click at [583, 250] on div "First Name" at bounding box center [598, 259] width 111 height 34
click at [582, 260] on input "First Name" at bounding box center [598, 260] width 96 height 16
type input "Aisha"
type input "Gomez"
click at [827, 270] on div "Email" at bounding box center [819, 259] width 111 height 34
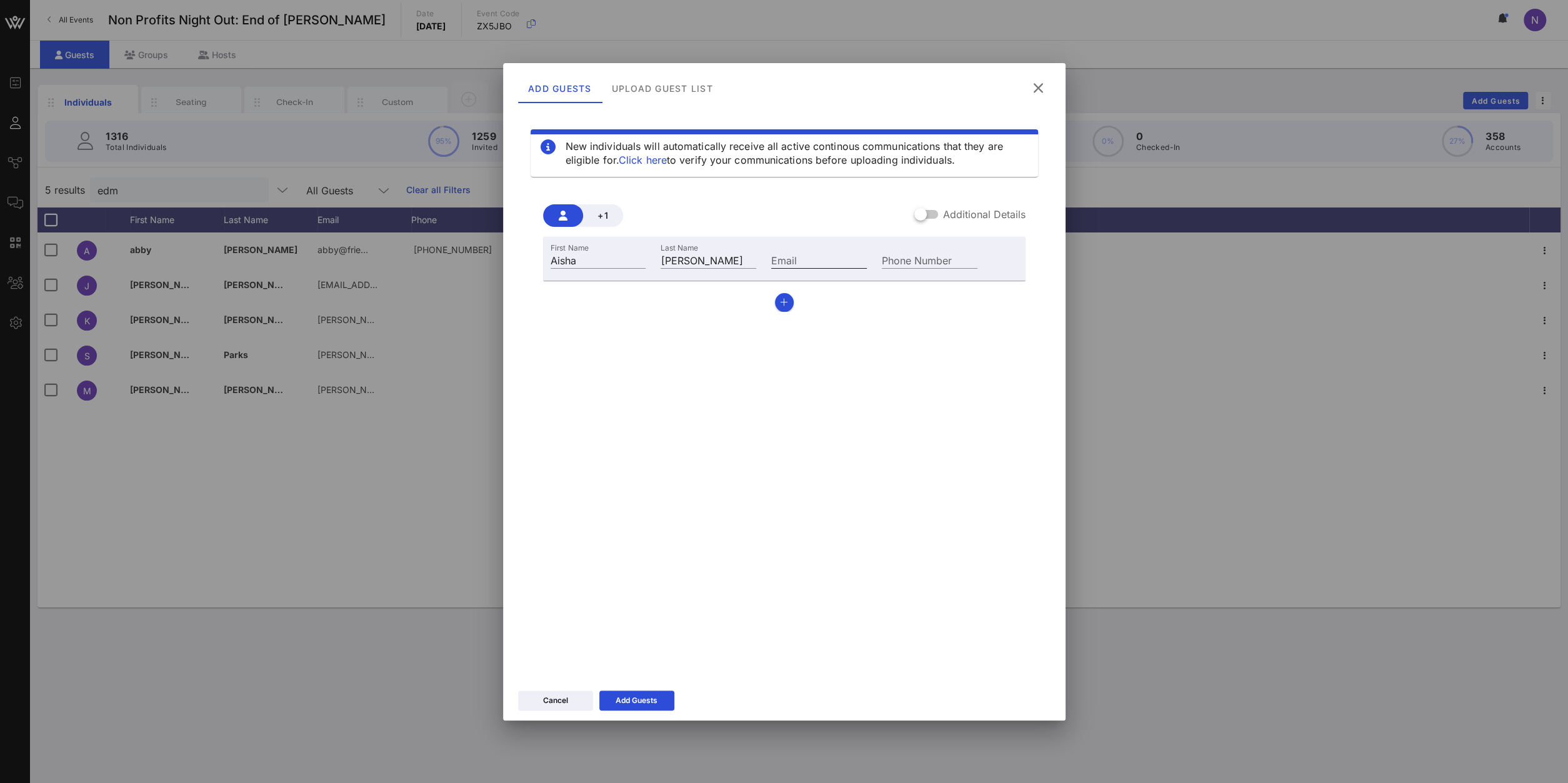
click at [817, 257] on input "Email" at bounding box center [819, 260] width 96 height 16
paste input "ag@cmwf.org"
type input "ag@cmwf.org"
click at [647, 558] on div "Add Guests" at bounding box center [636, 701] width 42 height 12
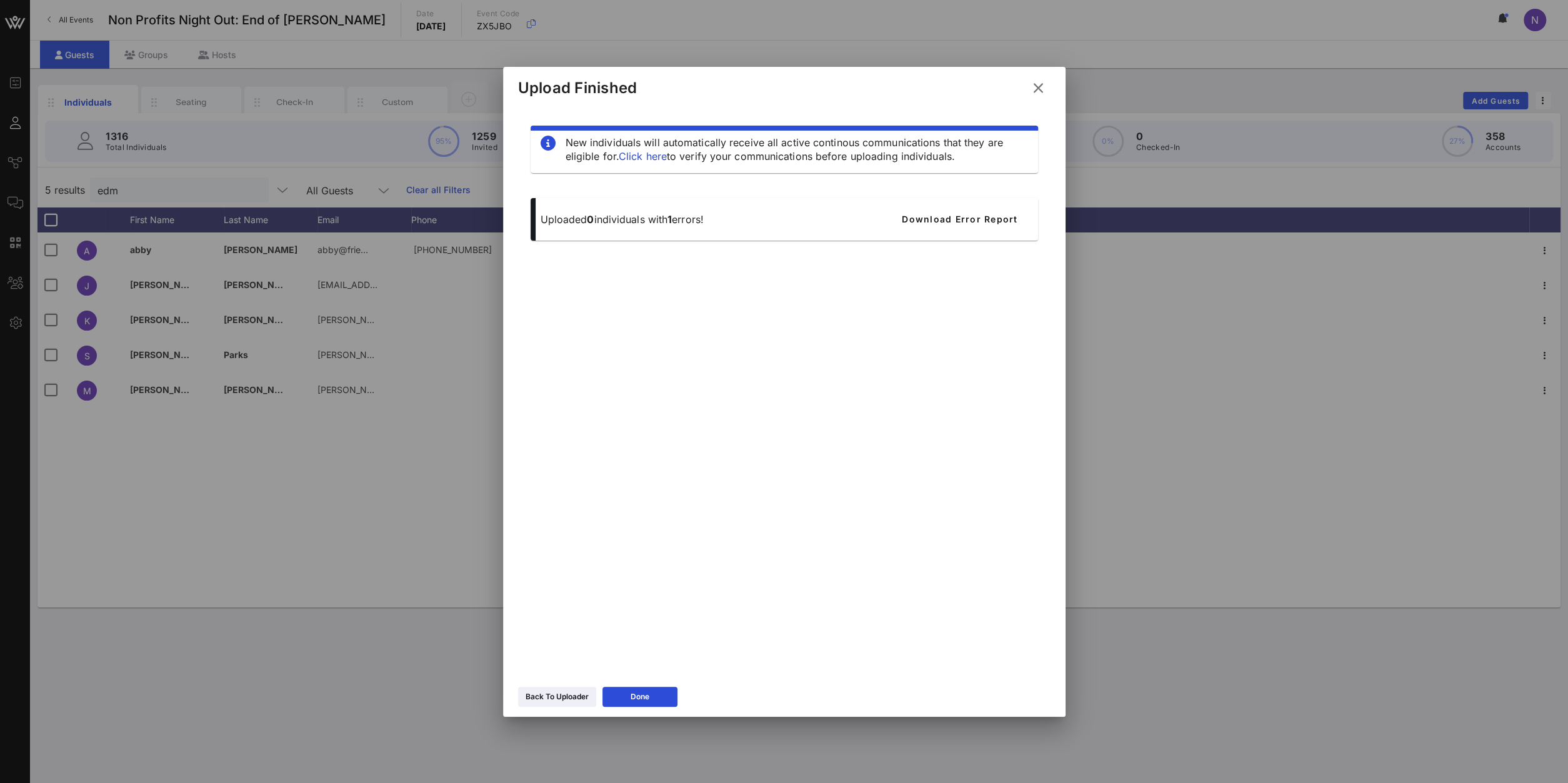
click at [885, 387] on div "New individuals will automatically receive all active continous communications …" at bounding box center [784, 387] width 532 height 562
click at [1038, 92] on icon at bounding box center [1038, 88] width 17 height 15
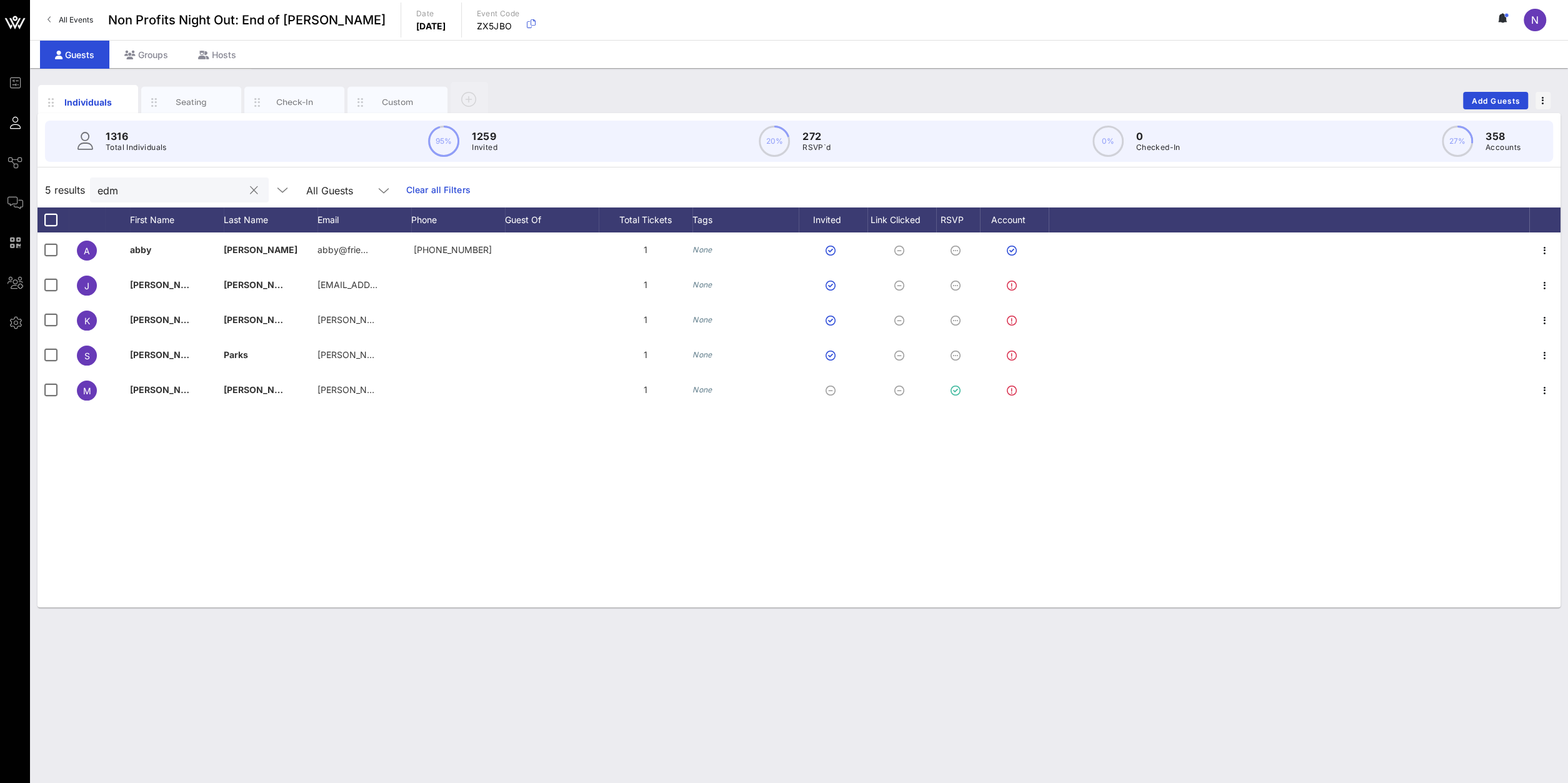
click at [162, 201] on div "edm" at bounding box center [171, 190] width 146 height 25
drag, startPoint x: 156, startPoint y: 191, endPoint x: -114, endPoint y: 169, distance: 270.9
click at [98, 182] on input "edm" at bounding box center [171, 190] width 146 height 16
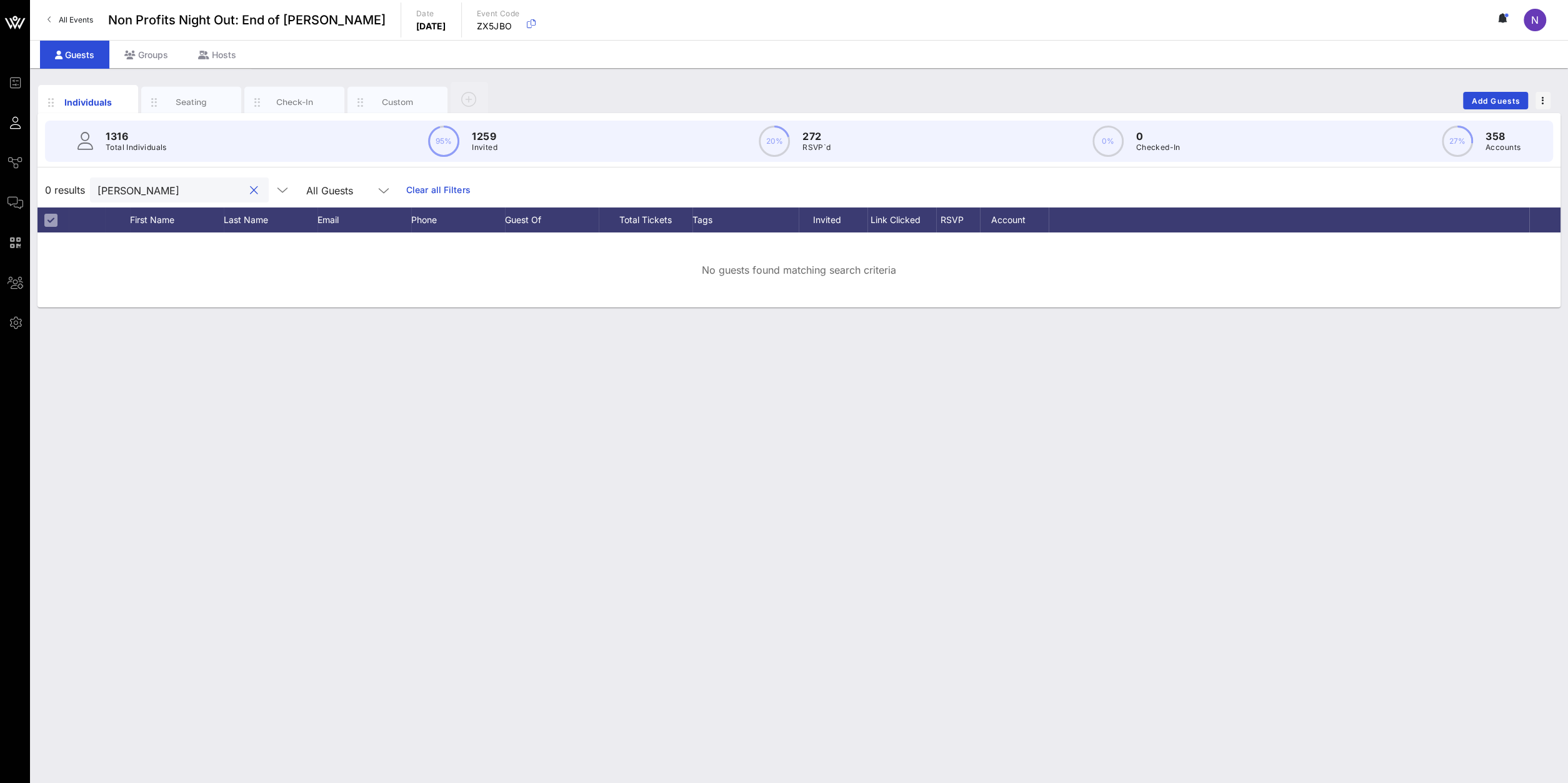
drag, startPoint x: 151, startPoint y: 188, endPoint x: -250, endPoint y: 158, distance: 402.1
click at [98, 182] on input "gomez" at bounding box center [171, 190] width 146 height 16
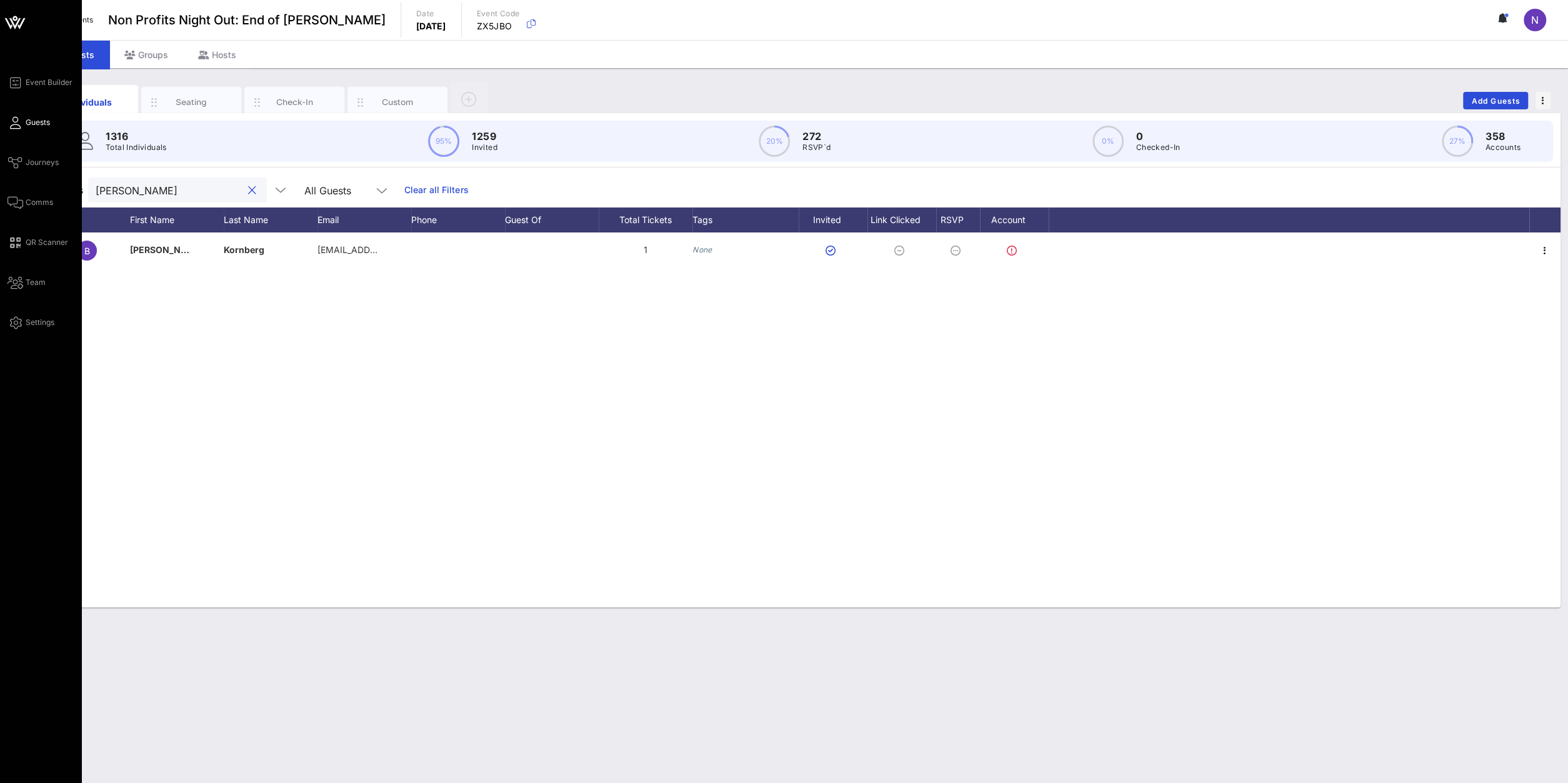
type input "graham"
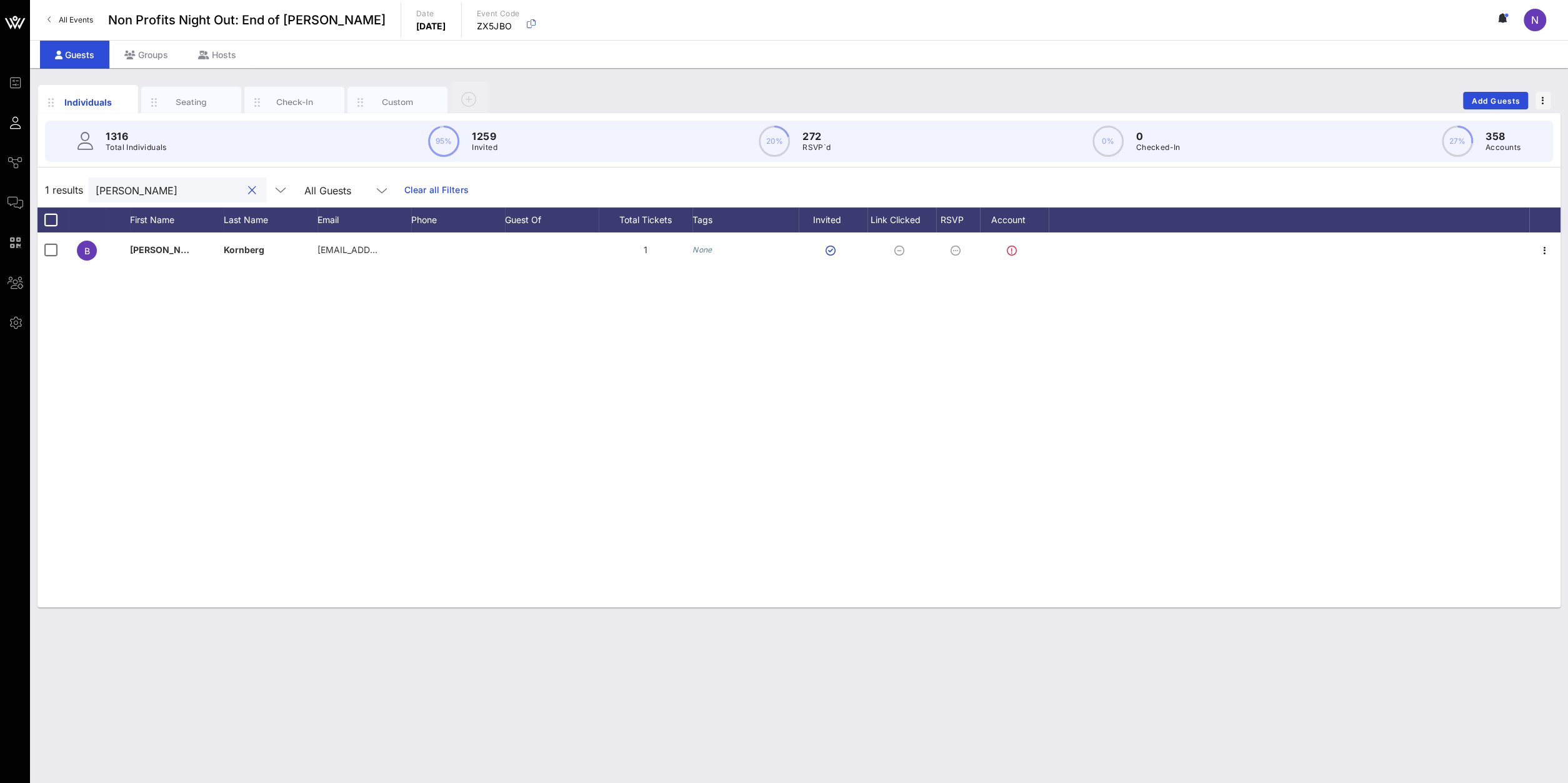
drag, startPoint x: 146, startPoint y: 187, endPoint x: 33, endPoint y: 193, distance: 113.2
click at [96, 193] on input "graham" at bounding box center [169, 190] width 146 height 16
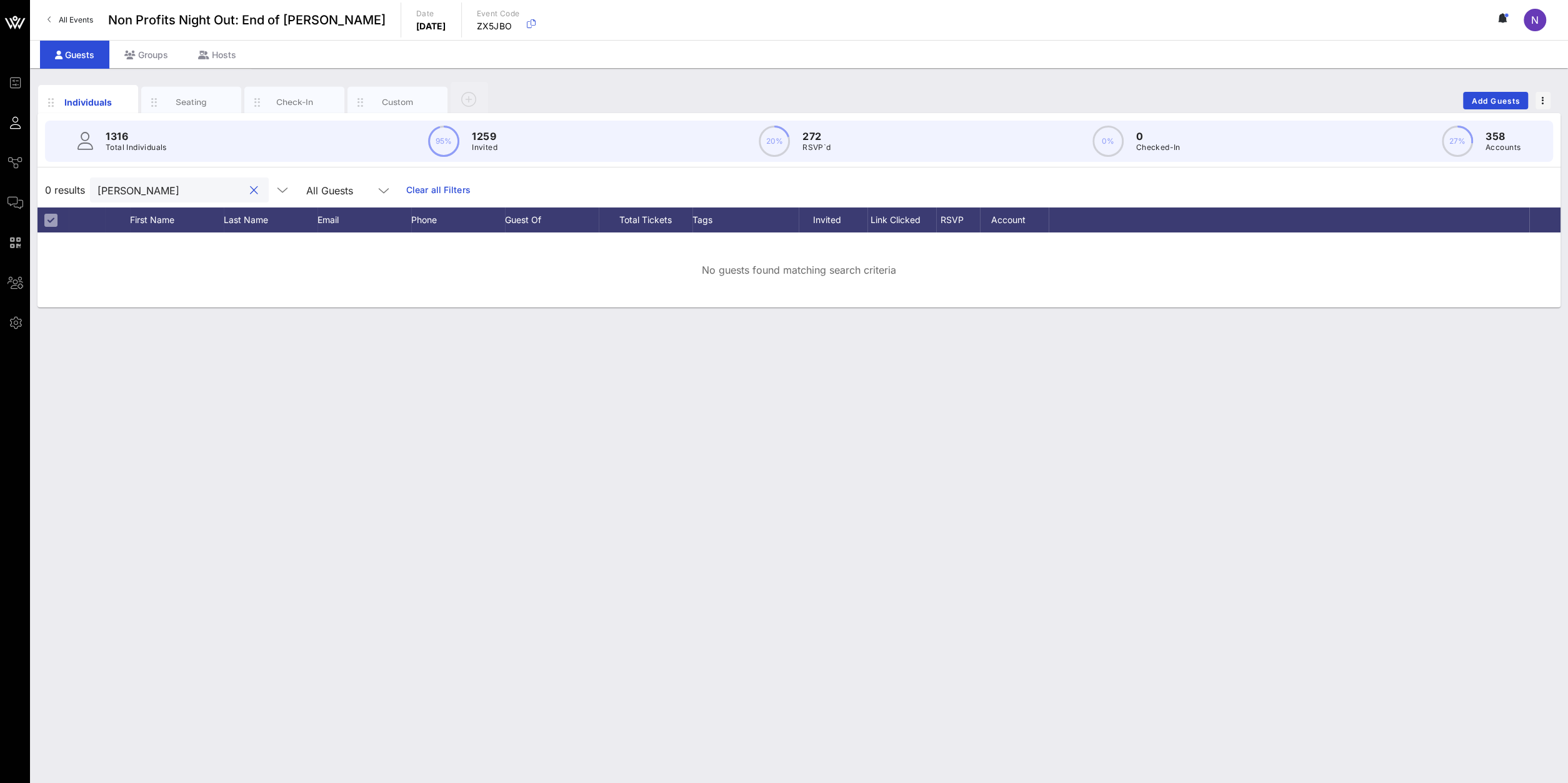
type input "greves"
click at [1167, 87] on div "Individuals Seating Check-In Custom Add Guests" at bounding box center [798, 100] width 1523 height 40
click at [1167, 94] on button "Add Guests" at bounding box center [1495, 100] width 65 height 18
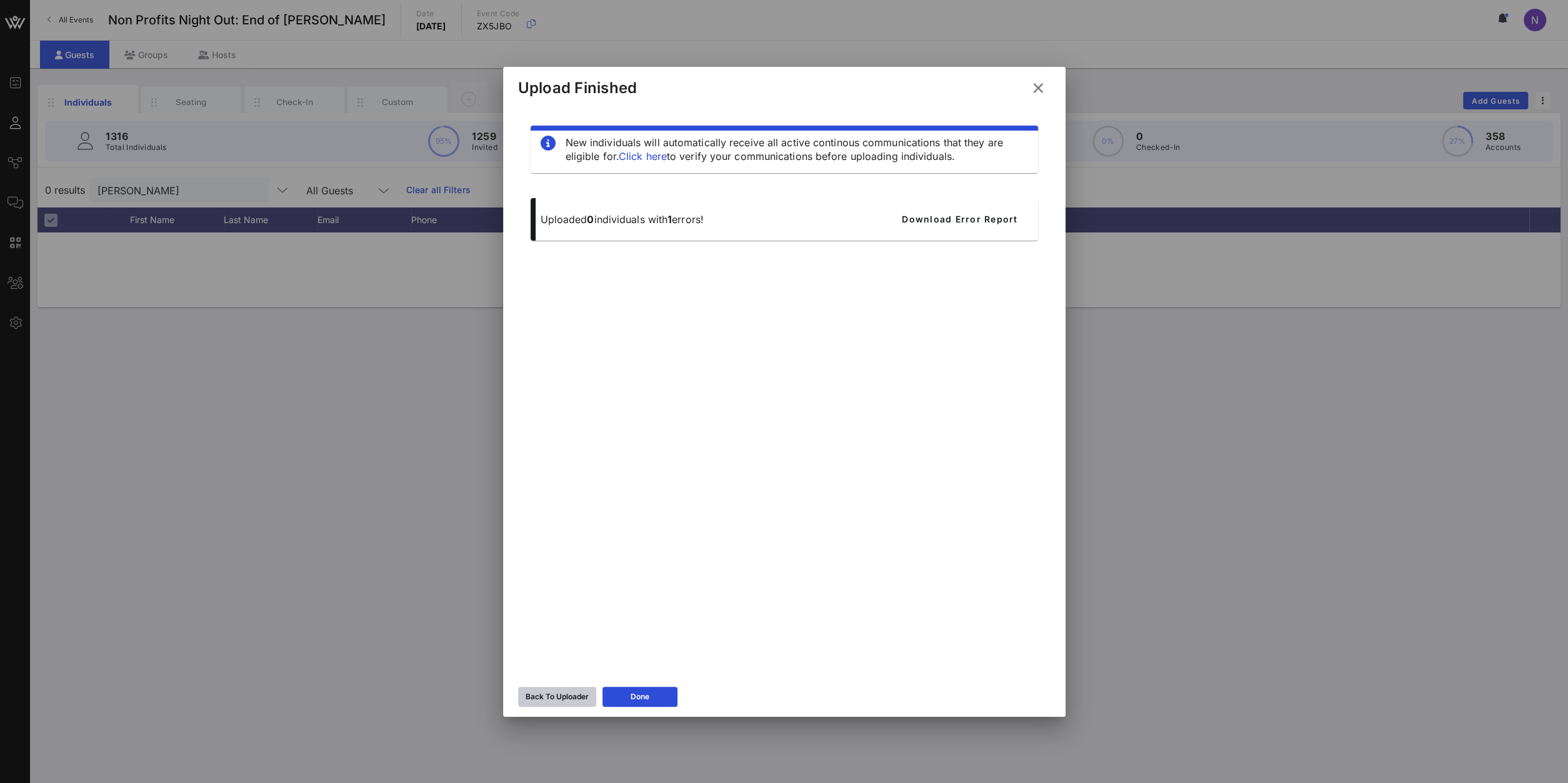
click at [568, 558] on div "Back To Uploader" at bounding box center [557, 697] width 63 height 12
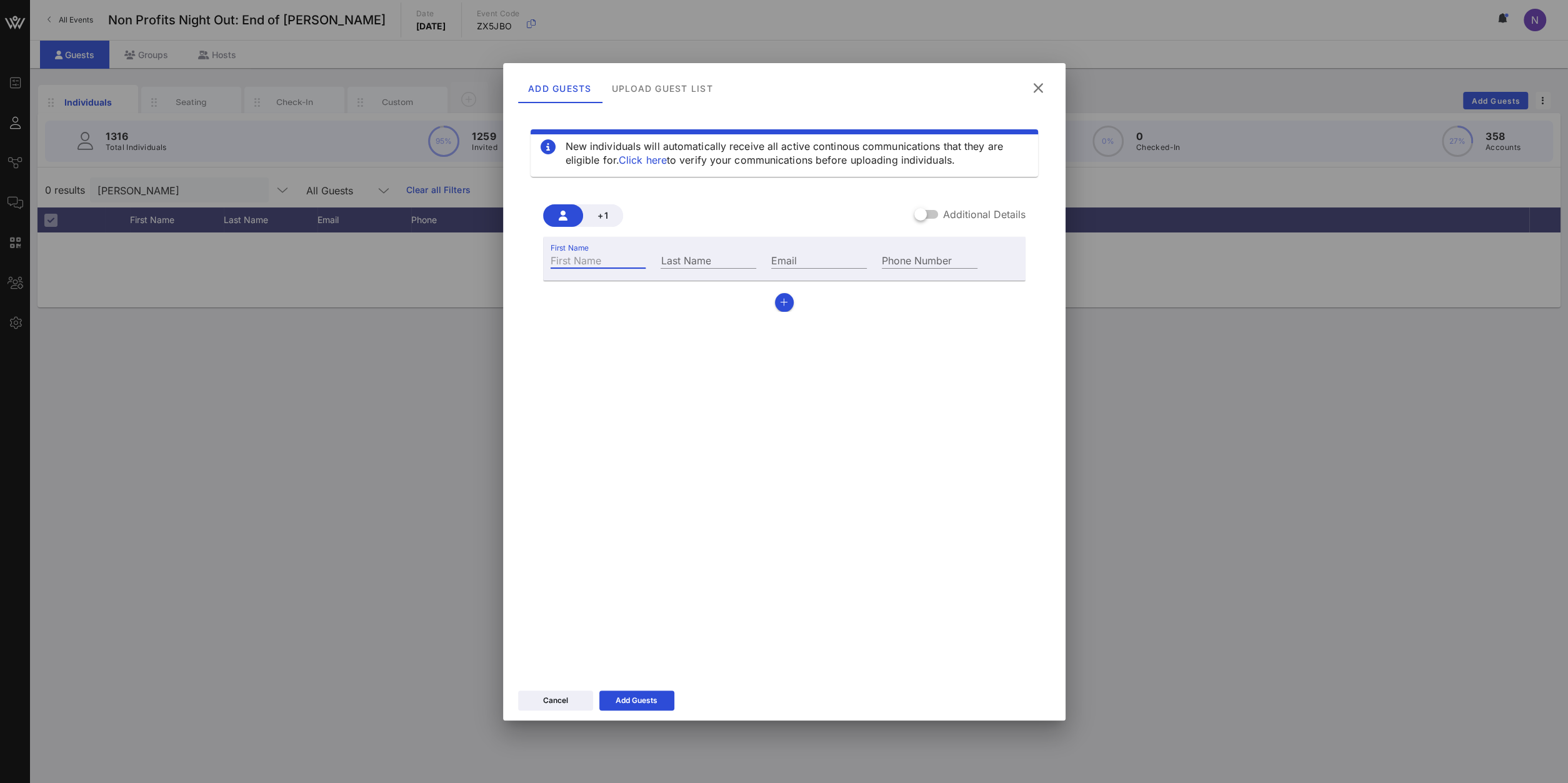
click at [589, 257] on input "First Name" at bounding box center [598, 260] width 96 height 16
type input "Gayle"
type input "Greves"
click at [800, 252] on input "Email" at bounding box center [819, 260] width 96 height 16
paste input "gayle@caramoor.org"
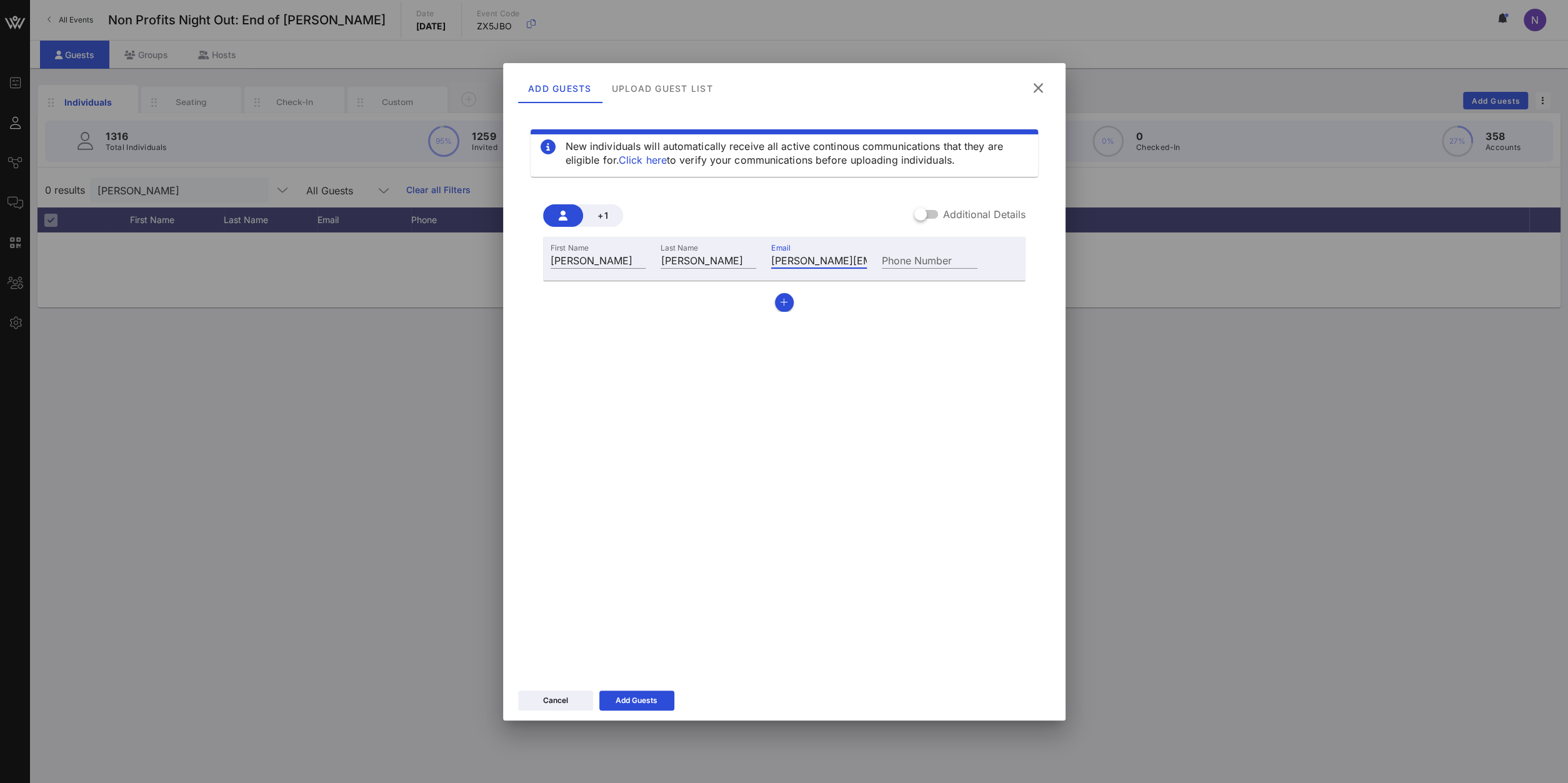
scroll to position [0, 3]
type input "gayle@caramoor.org"
click at [631, 558] on button "Add Guests" at bounding box center [637, 700] width 75 height 20
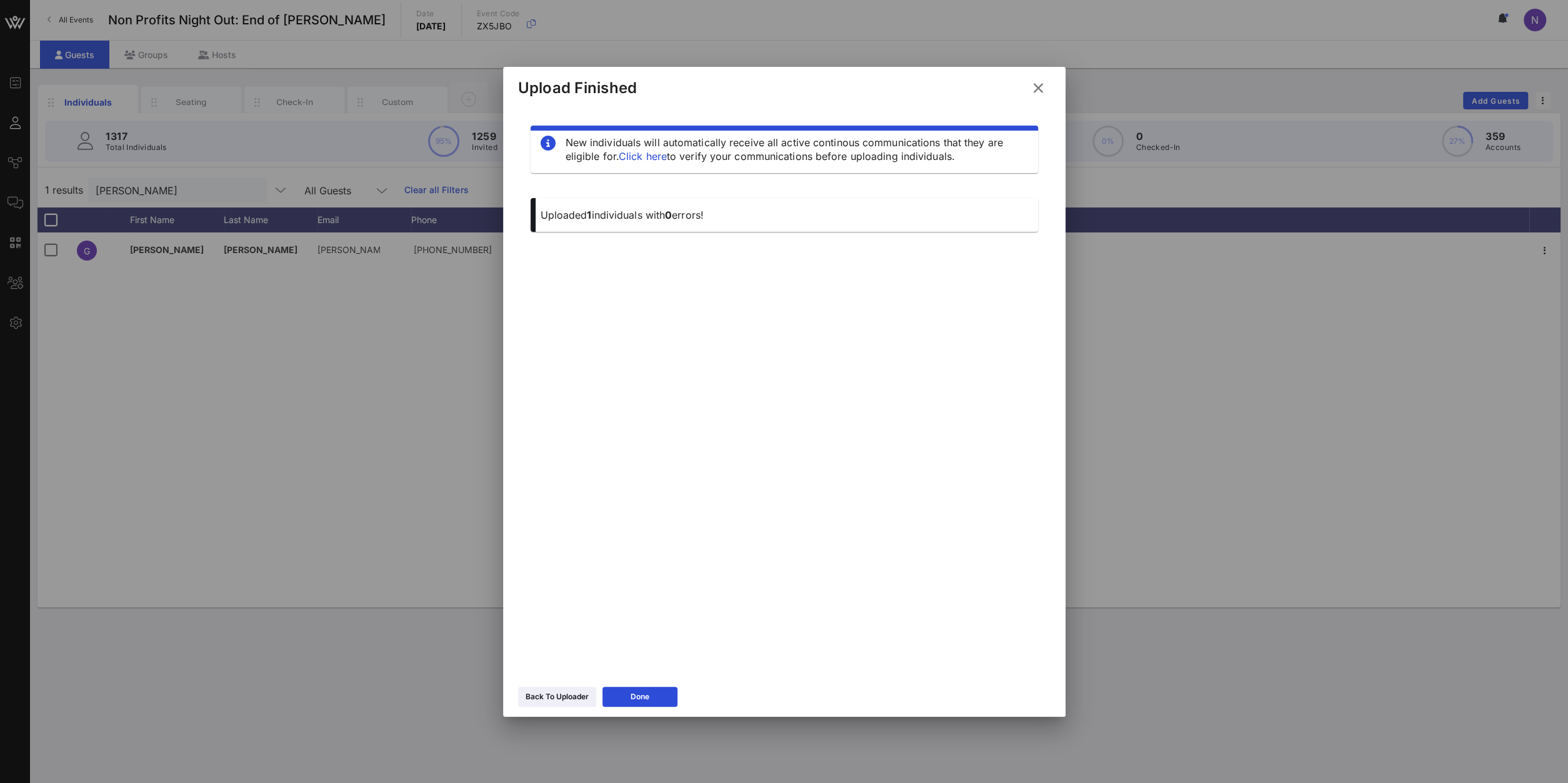
click at [1034, 94] on icon at bounding box center [1038, 88] width 17 height 15
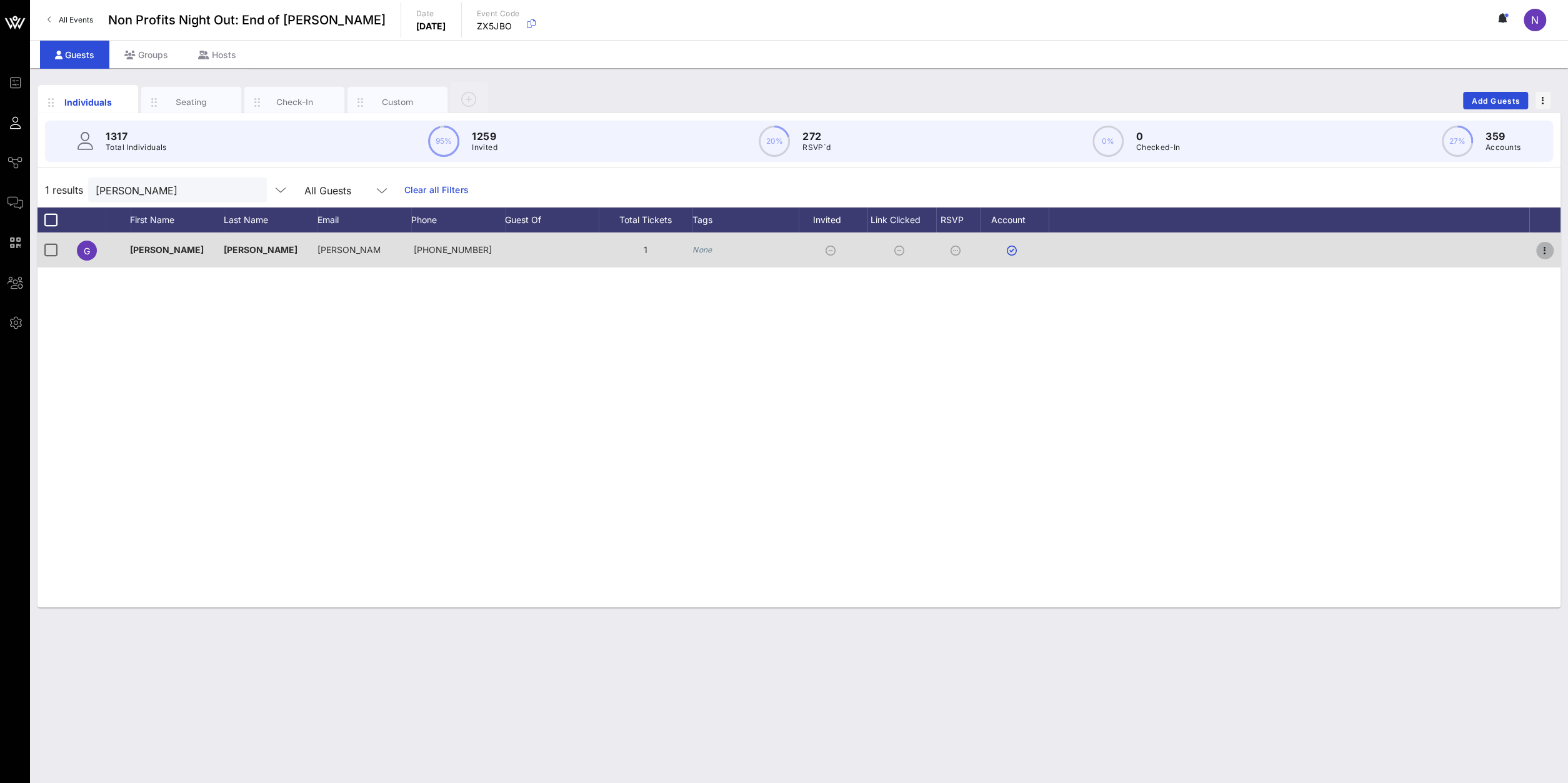
click at [1167, 250] on icon "button" at bounding box center [1544, 250] width 15 height 15
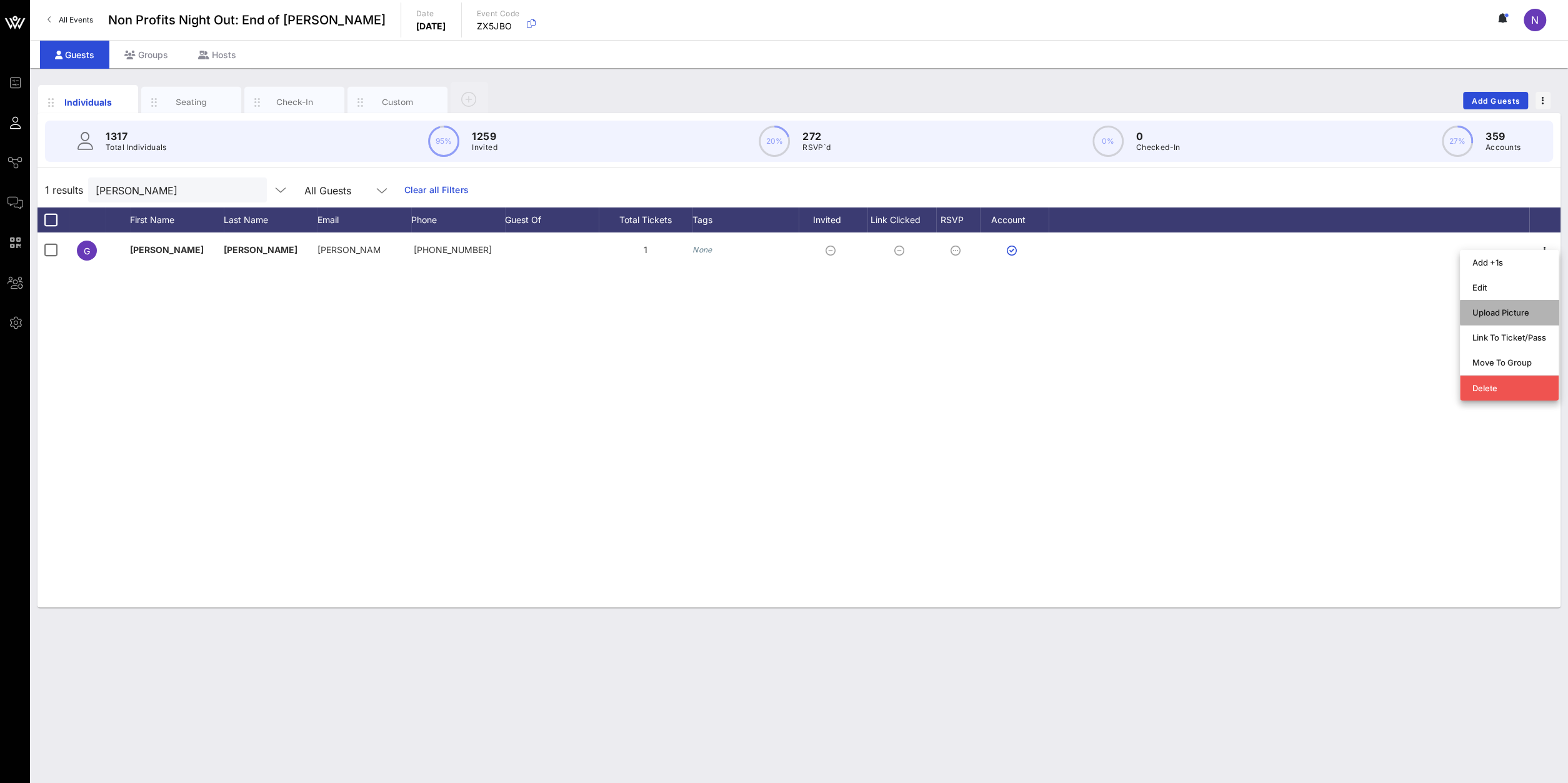
click at [1167, 302] on div "Upload Picture" at bounding box center [1509, 312] width 99 height 25
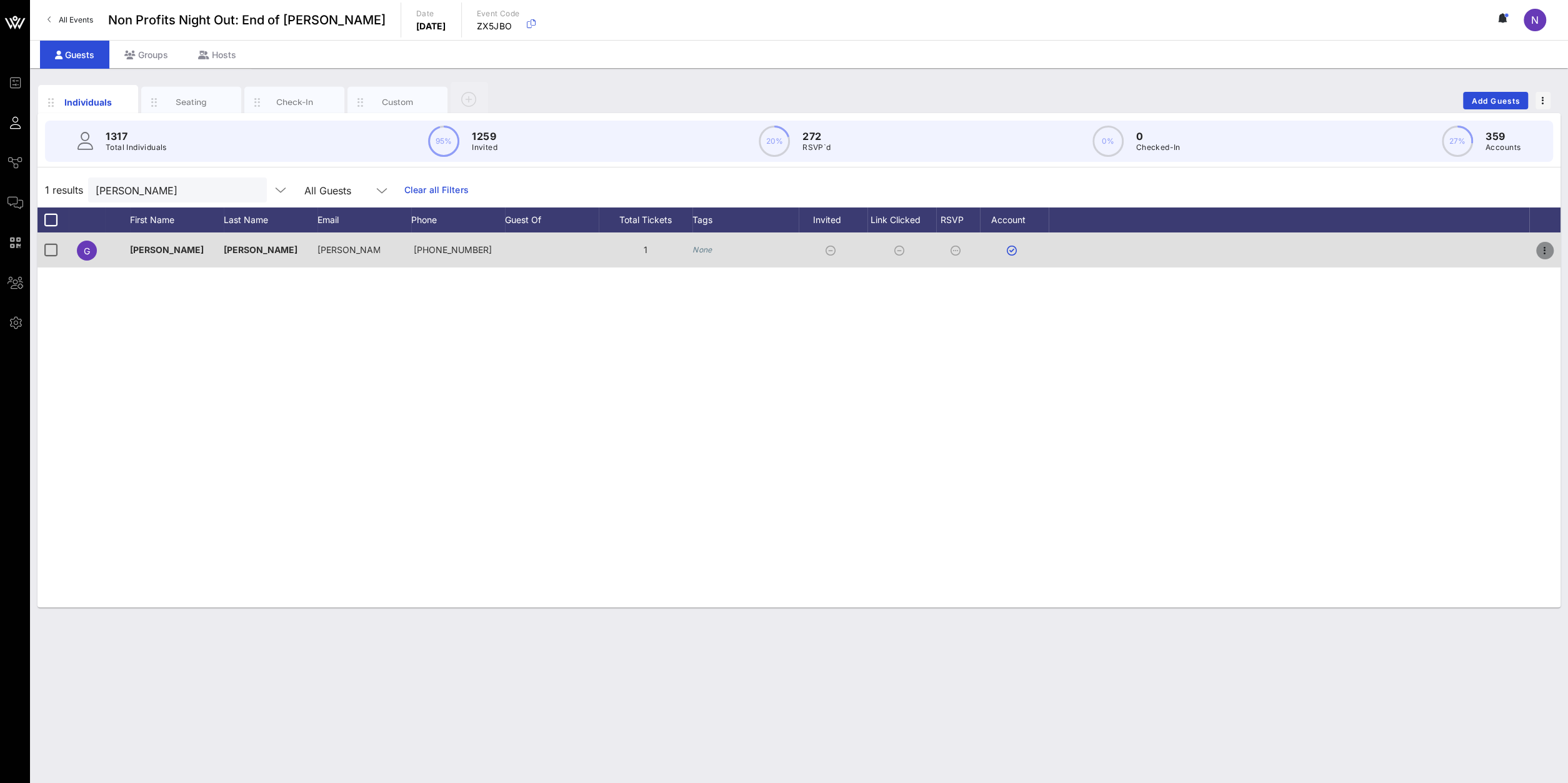
click at [1167, 253] on icon "button" at bounding box center [1544, 250] width 15 height 15
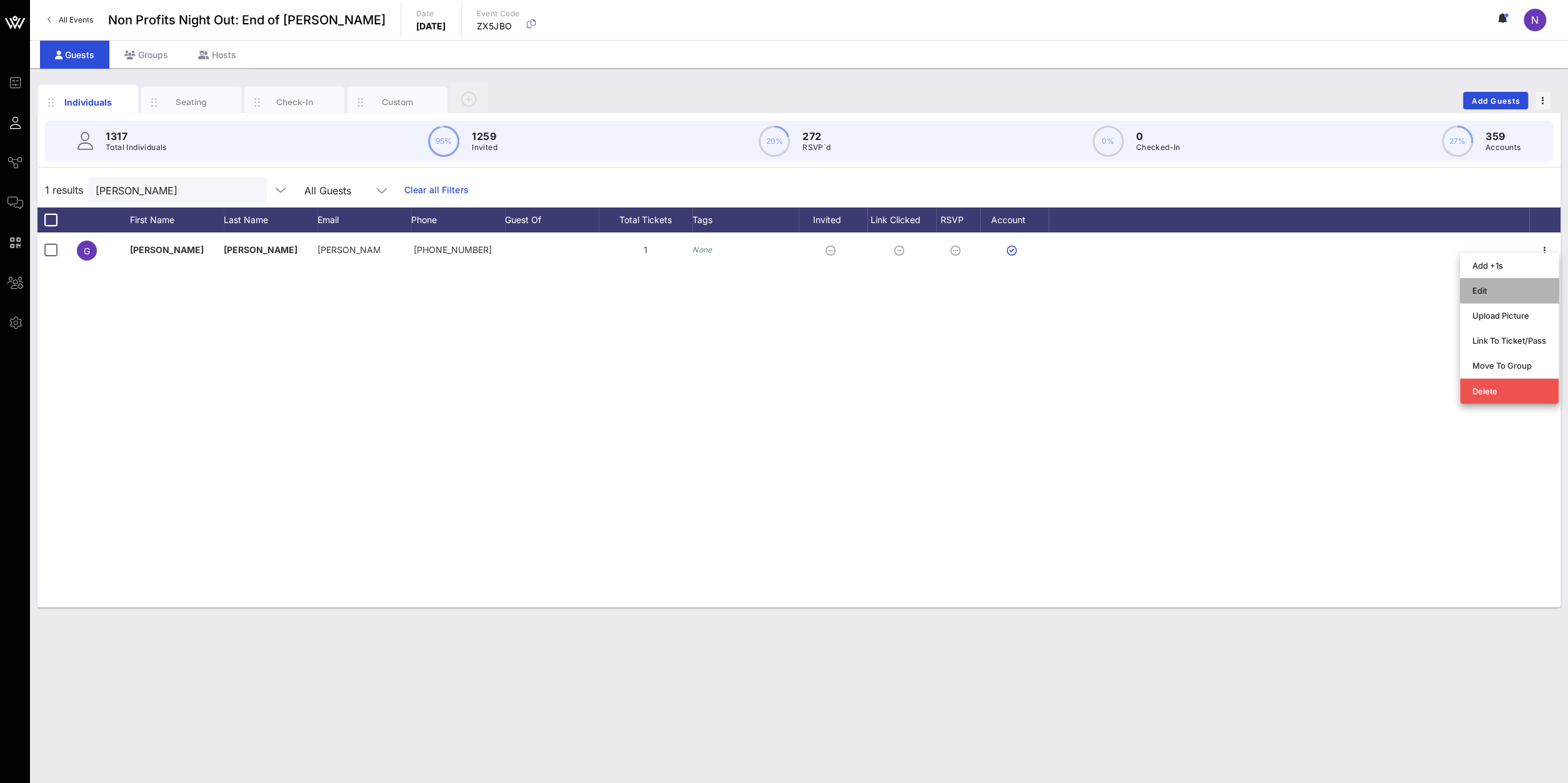
click at [1167, 288] on div "Edit" at bounding box center [1509, 290] width 74 height 10
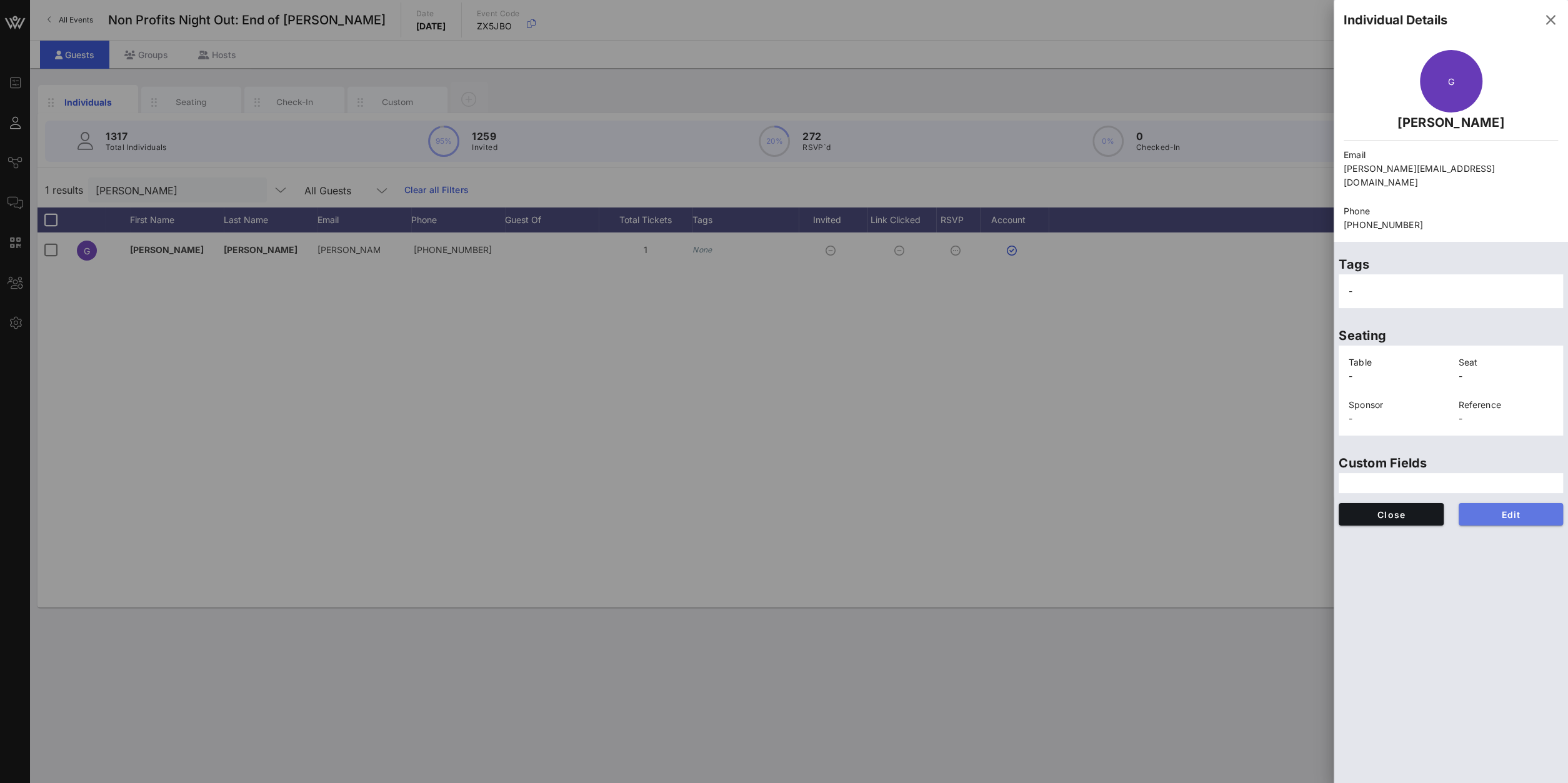
click at [1167, 503] on button "Edit" at bounding box center [1510, 514] width 105 height 22
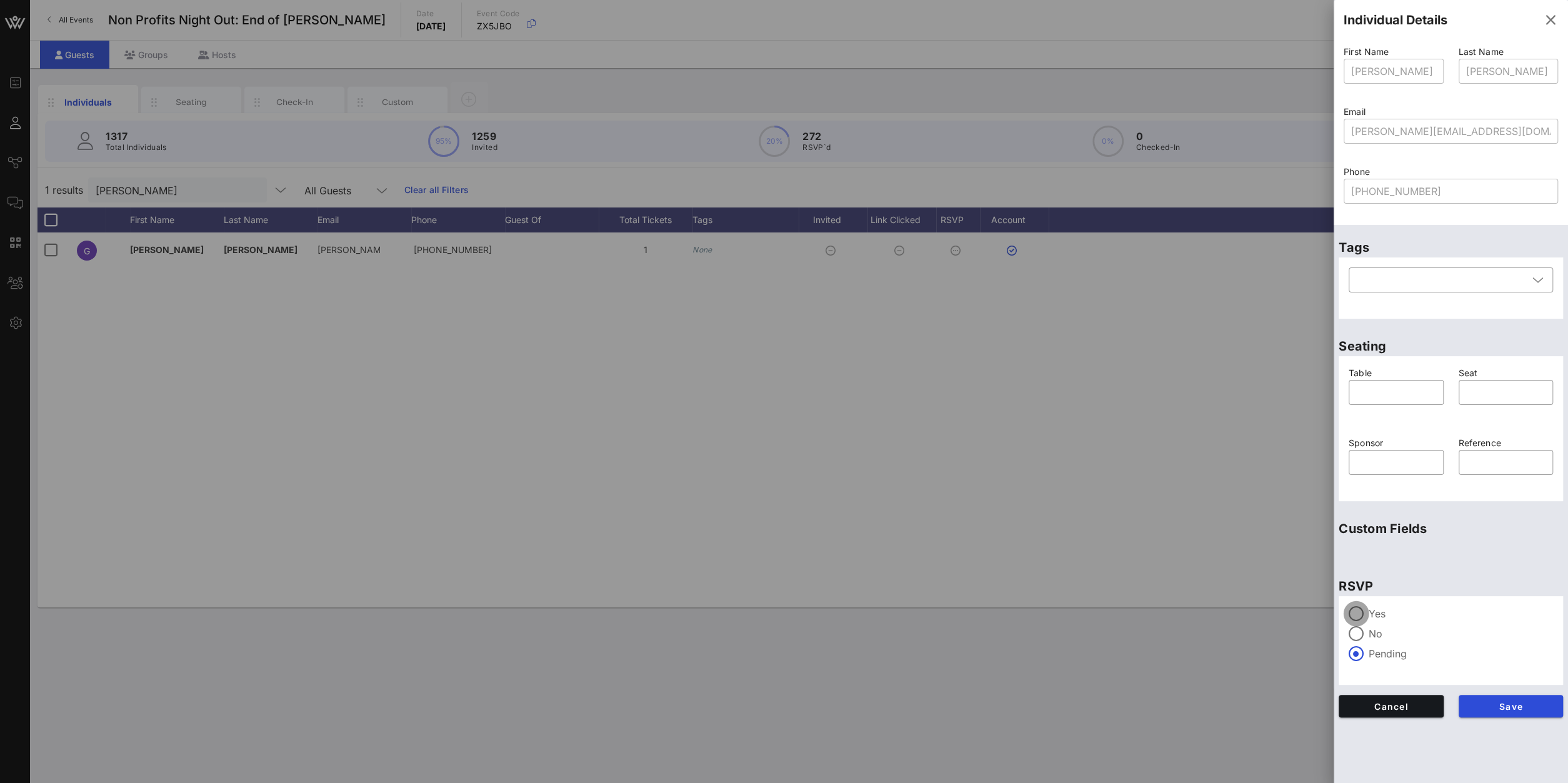
click at [1167, 558] on div at bounding box center [1356, 613] width 21 height 21
click at [1167, 558] on span "Save" at bounding box center [1510, 707] width 85 height 11
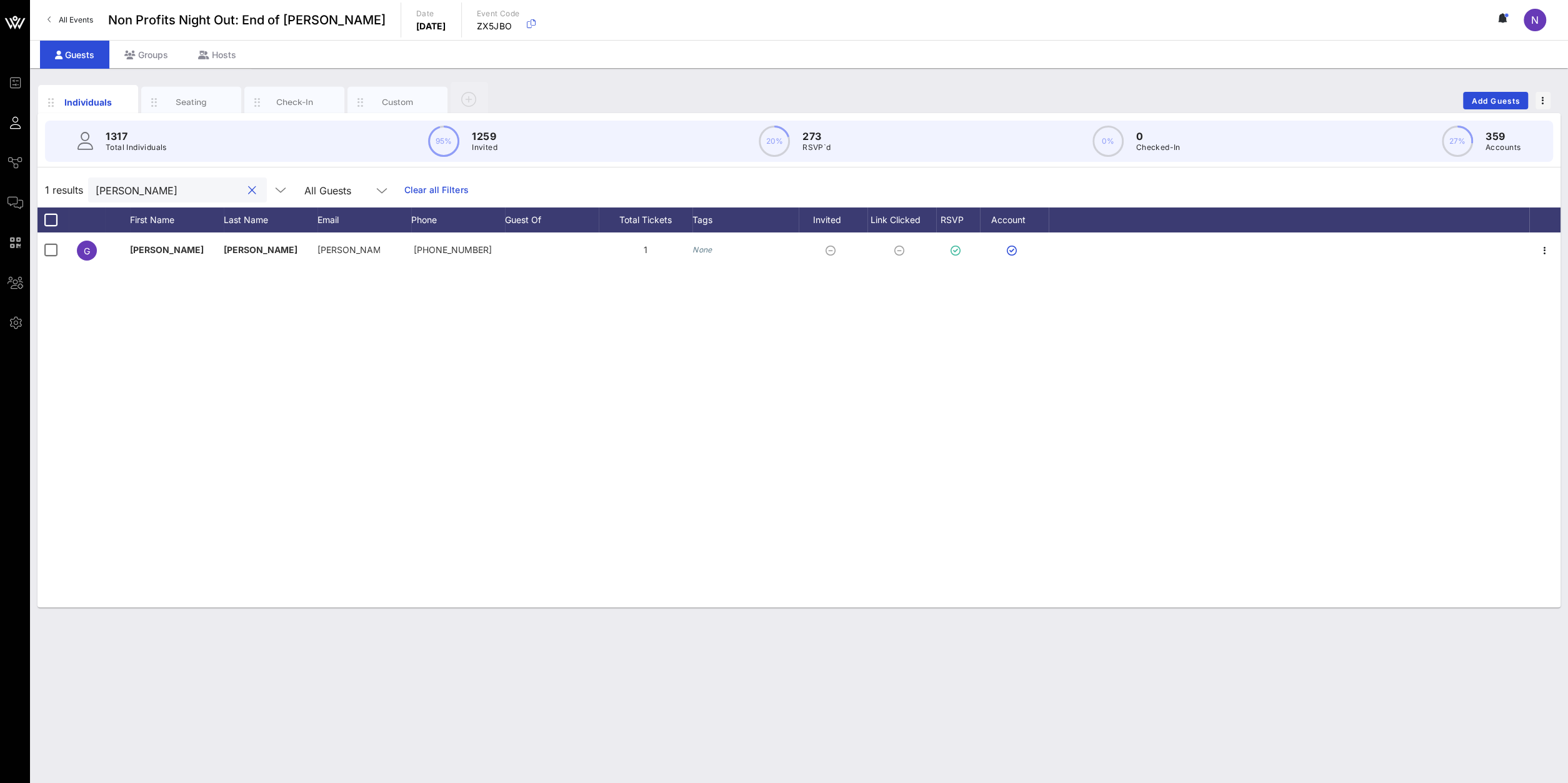
drag, startPoint x: 176, startPoint y: 185, endPoint x: -92, endPoint y: 198, distance: 268.3
click at [96, 198] on input "greves" at bounding box center [169, 190] width 146 height 16
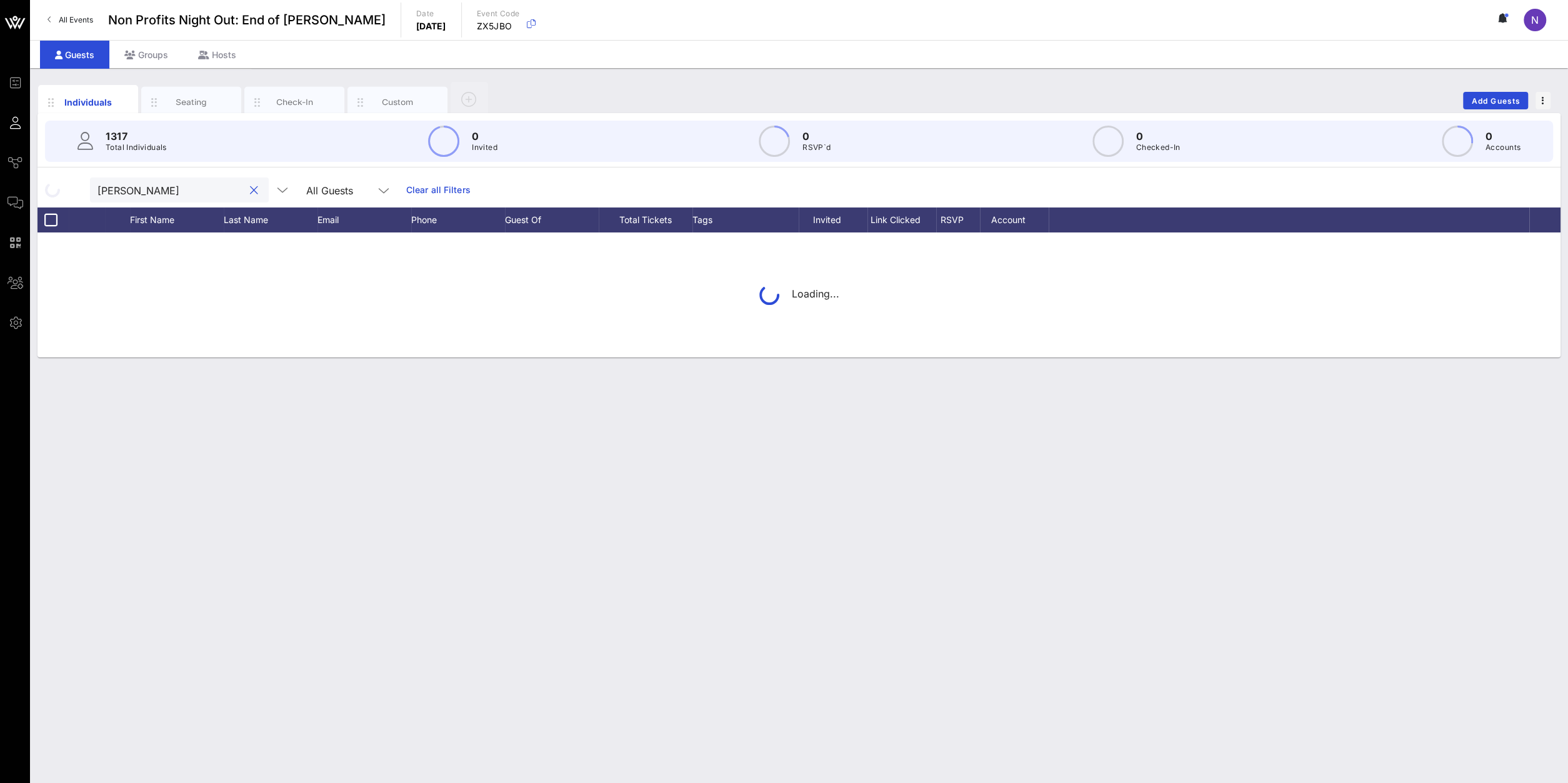
type input "hardison"
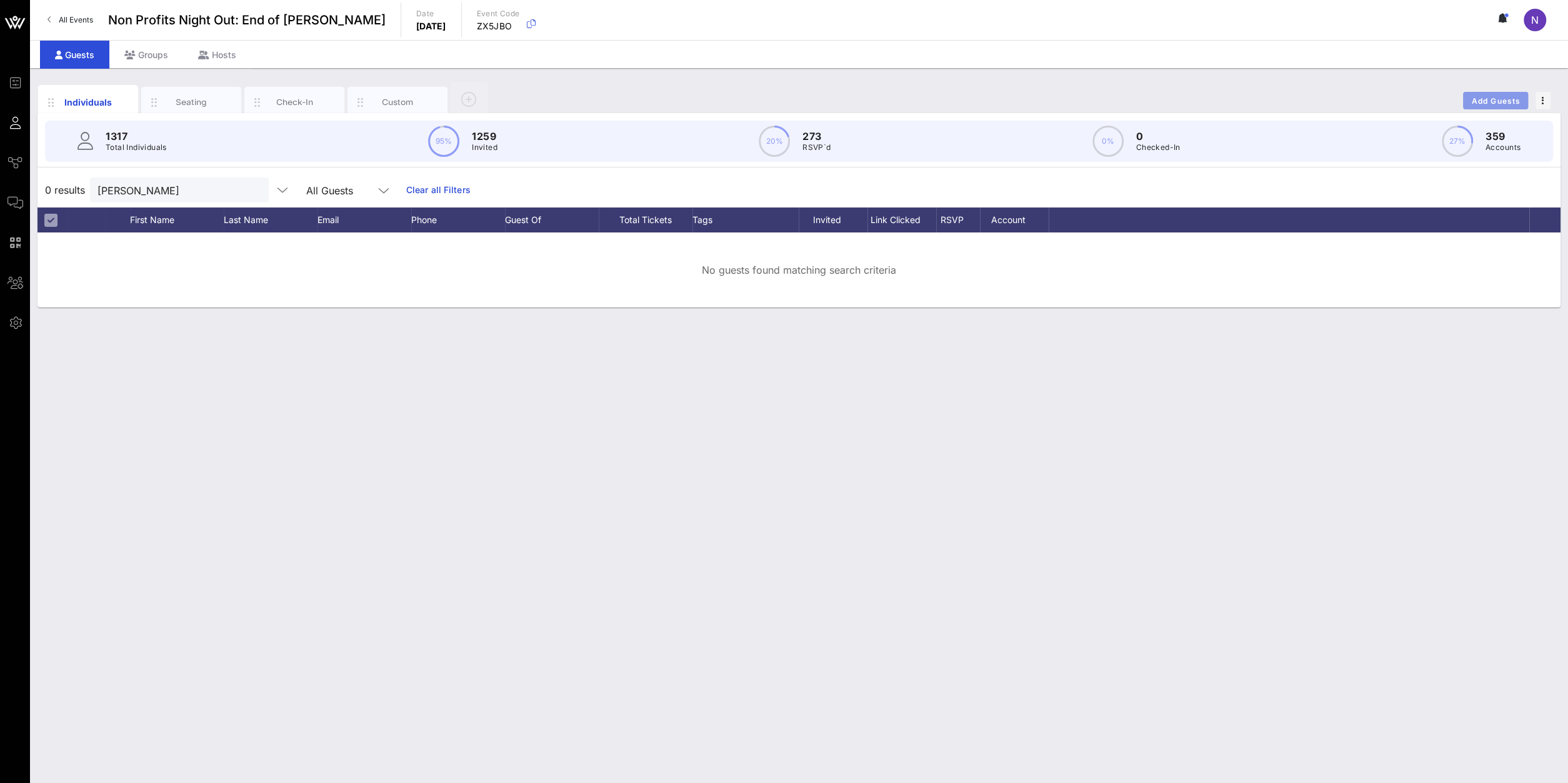
click at [1167, 99] on span "Add Guests" at bounding box center [1495, 101] width 50 height 9
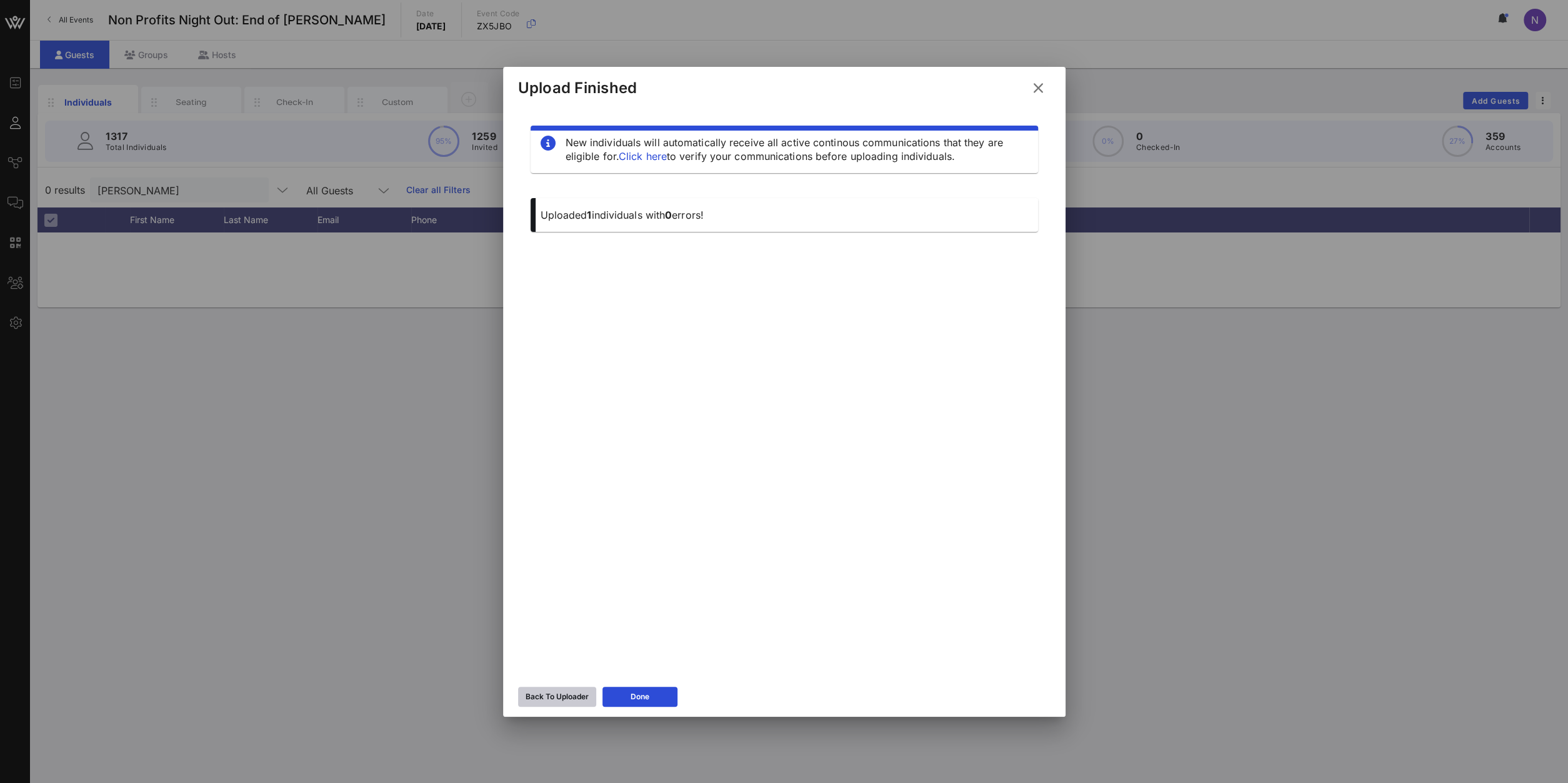
click at [569, 558] on div "Back To Uploader" at bounding box center [557, 697] width 63 height 12
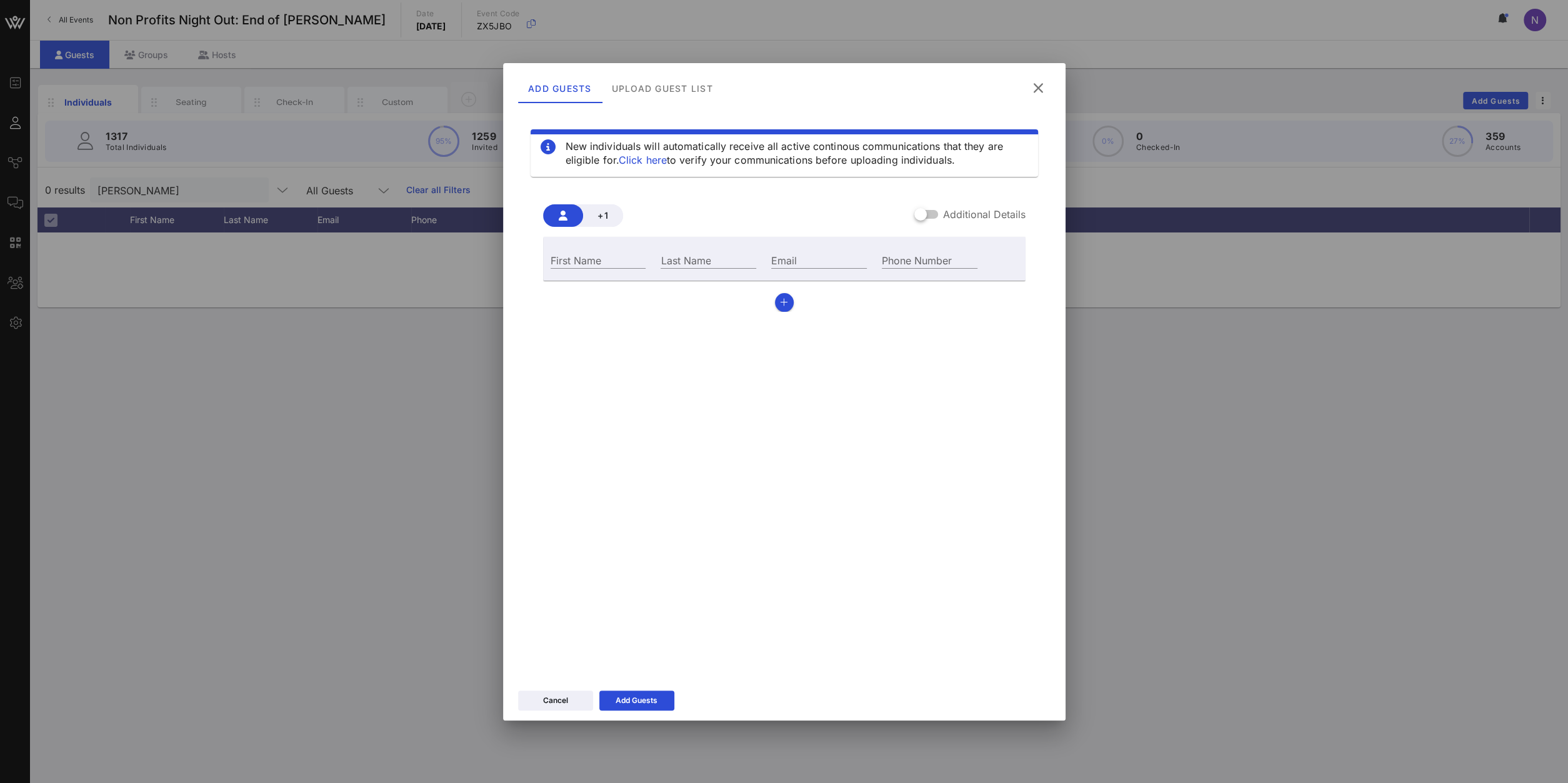
click at [567, 250] on div "First Name" at bounding box center [598, 259] width 111 height 34
click at [567, 258] on input "First Name" at bounding box center [598, 260] width 96 height 16
type input "Ansley"
type input "Hardison"
click at [800, 271] on div "Email" at bounding box center [819, 259] width 111 height 34
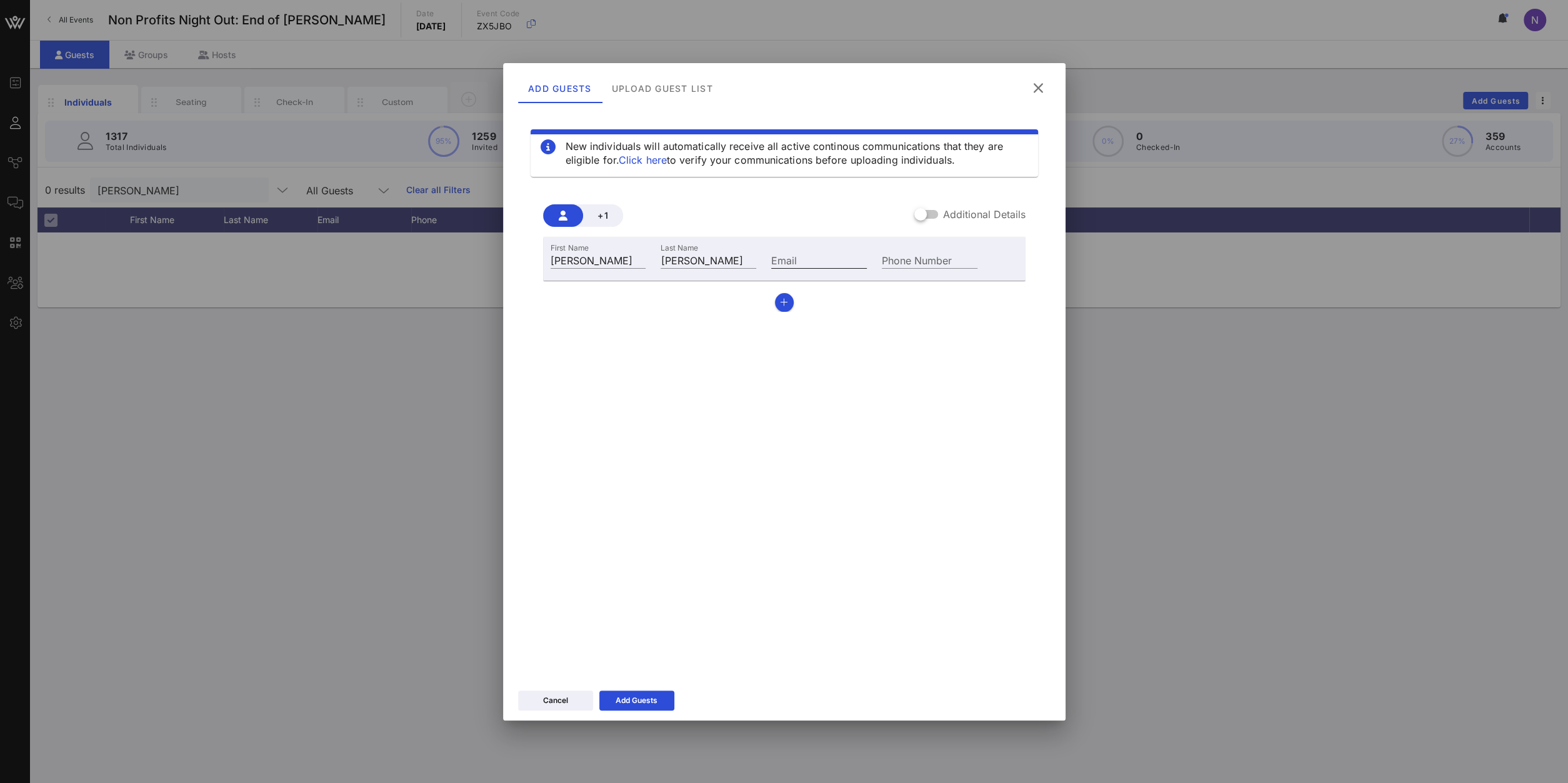
click at [799, 259] on input "Email" at bounding box center [819, 260] width 96 height 16
paste input "ahardison@hcg.com"
type input "ahardison@hcg.com"
click at [654, 558] on div "Add Guests" at bounding box center [636, 701] width 42 height 12
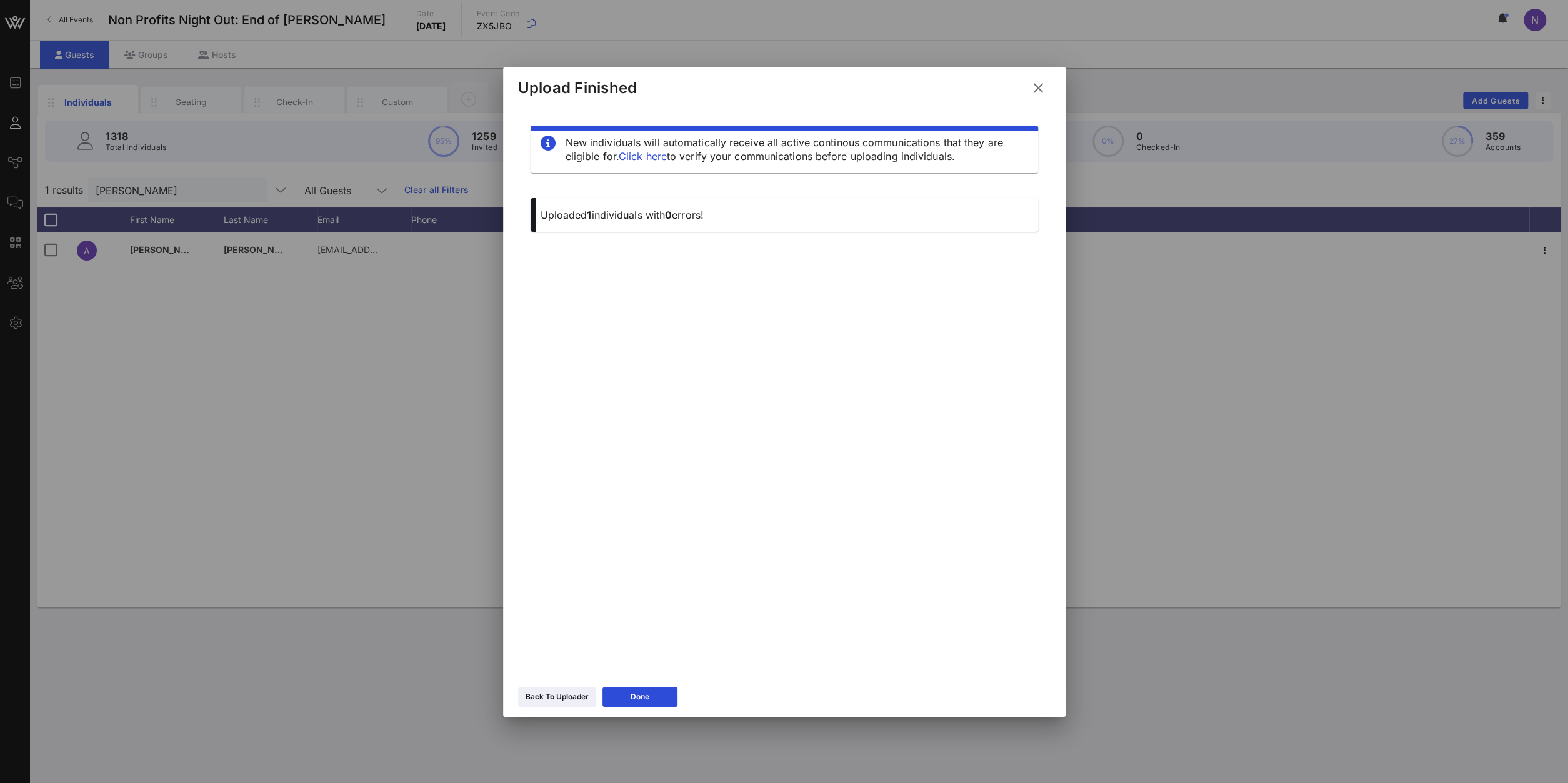
click at [1039, 79] on icon at bounding box center [1038, 88] width 19 height 18
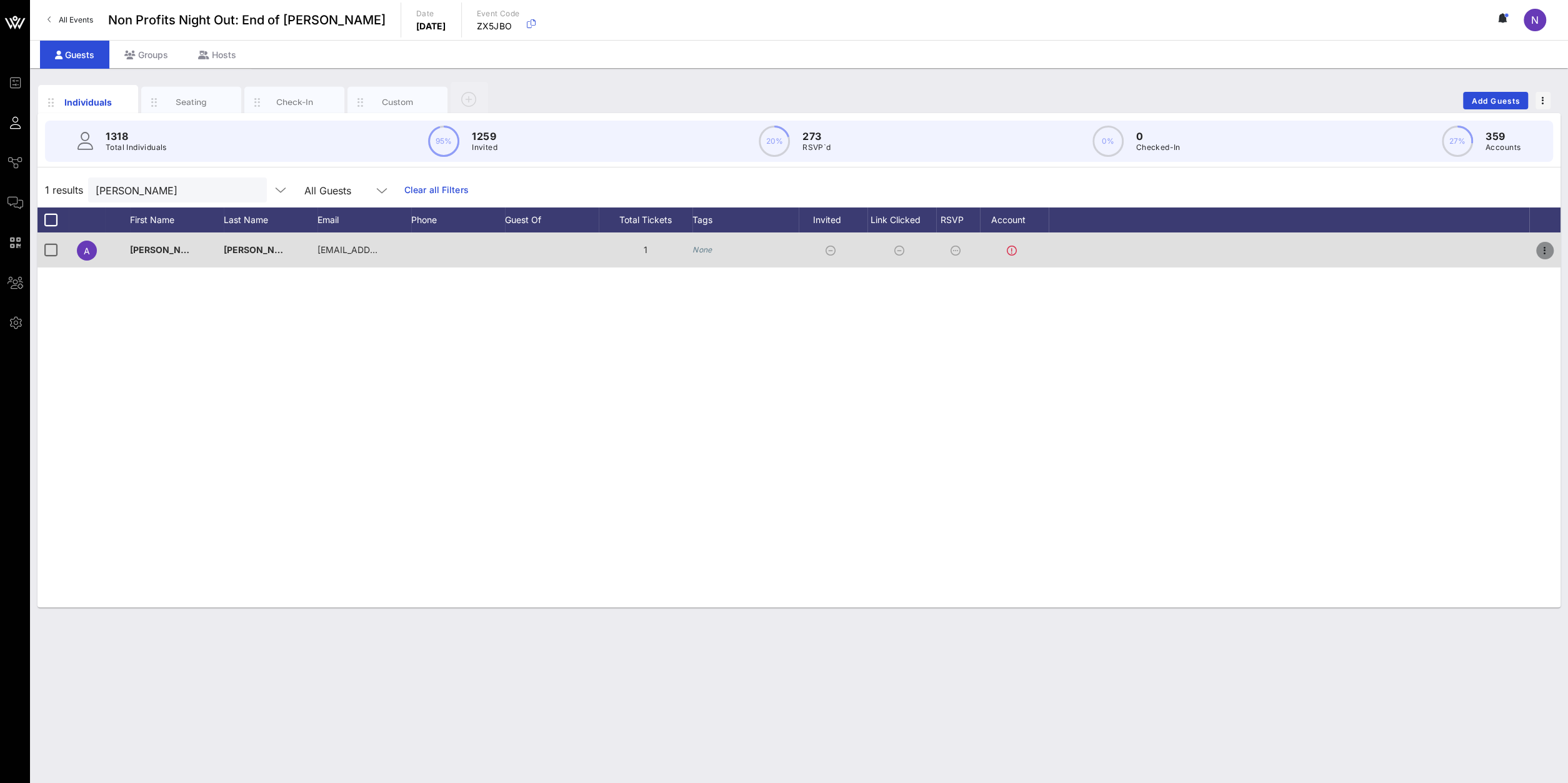
click at [1167, 246] on icon "button" at bounding box center [1544, 250] width 15 height 15
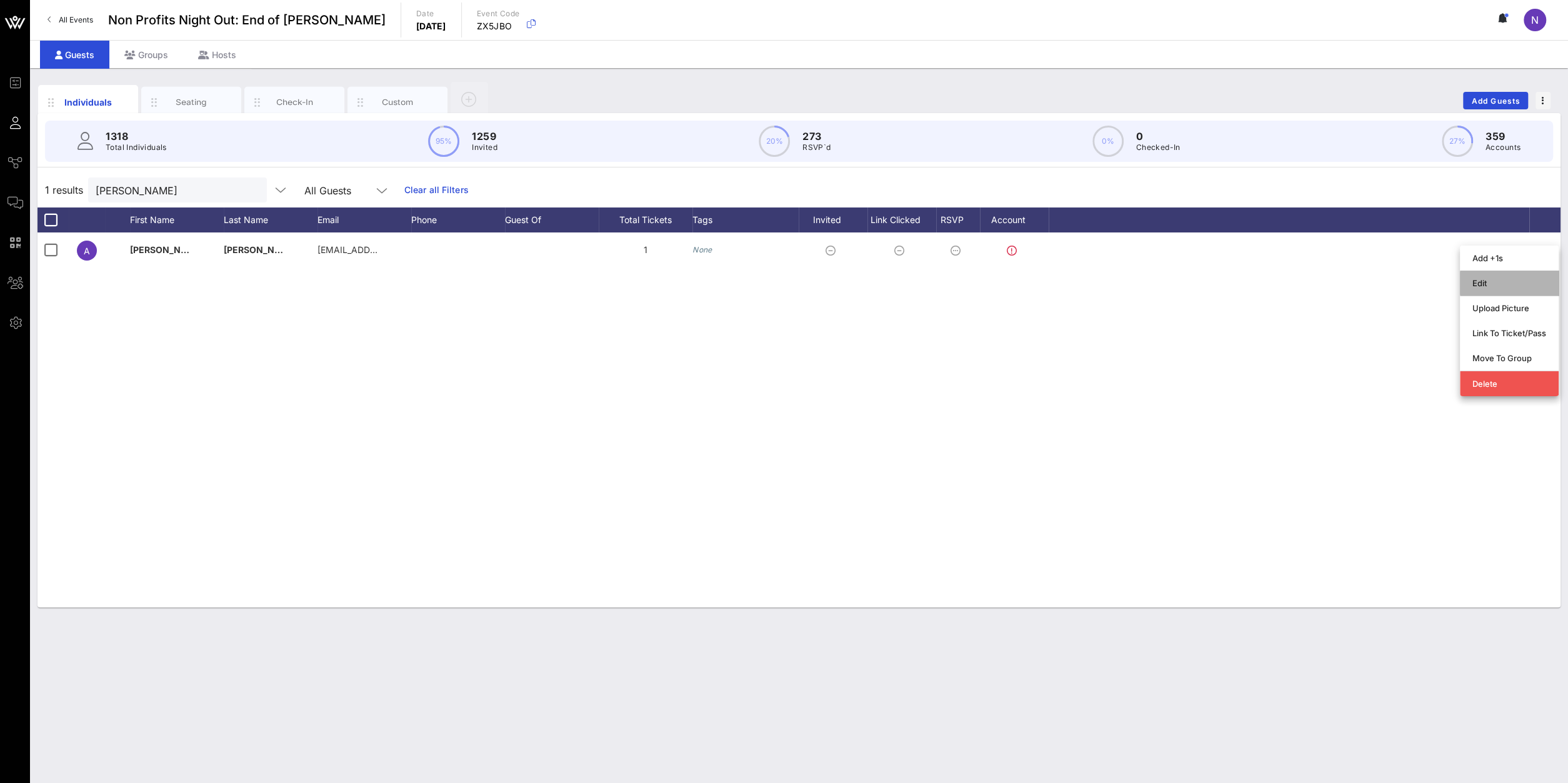
click at [1167, 284] on div "Edit" at bounding box center [1509, 283] width 74 height 10
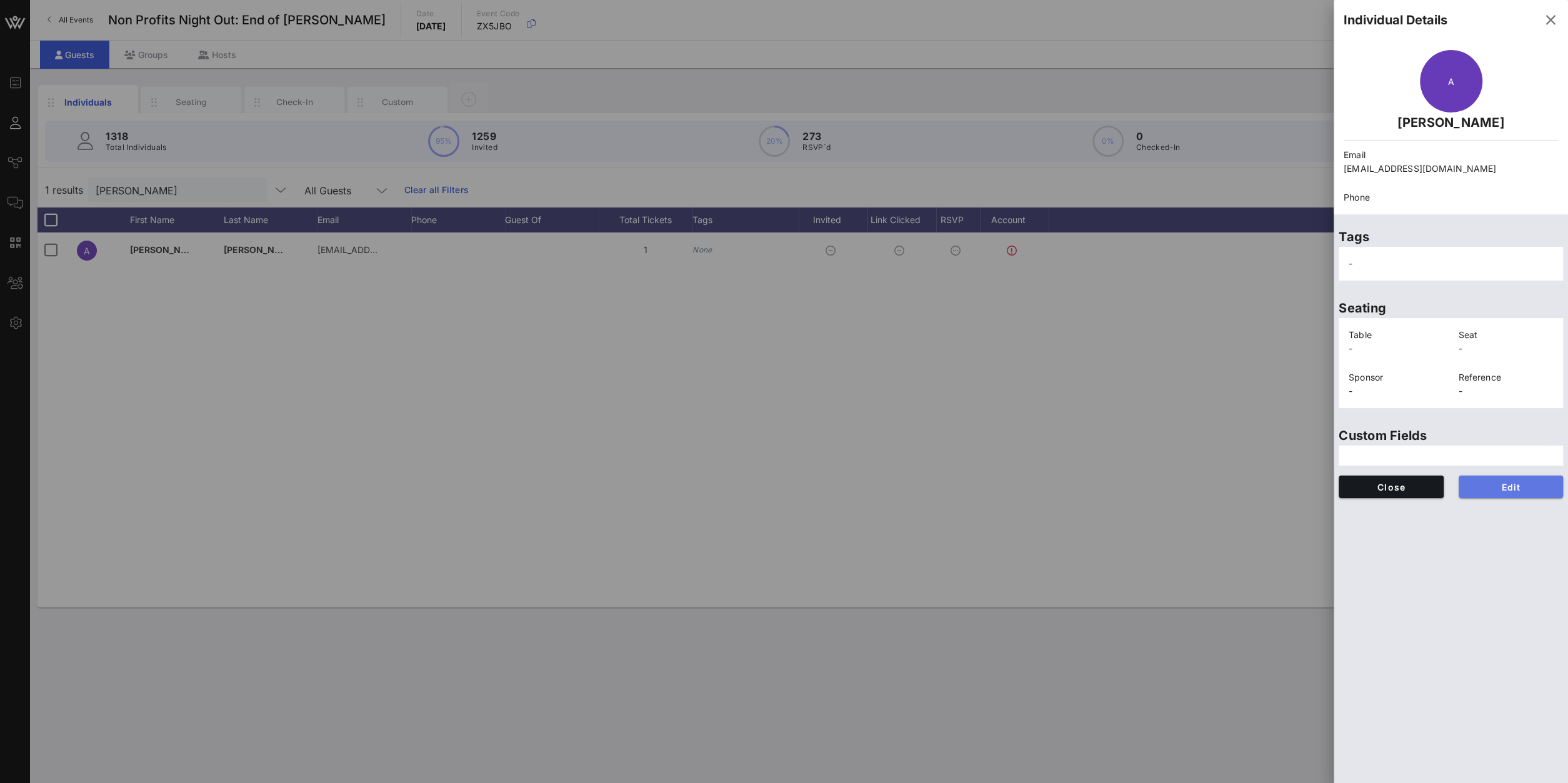
click at [1167, 495] on button "Edit" at bounding box center [1510, 486] width 105 height 22
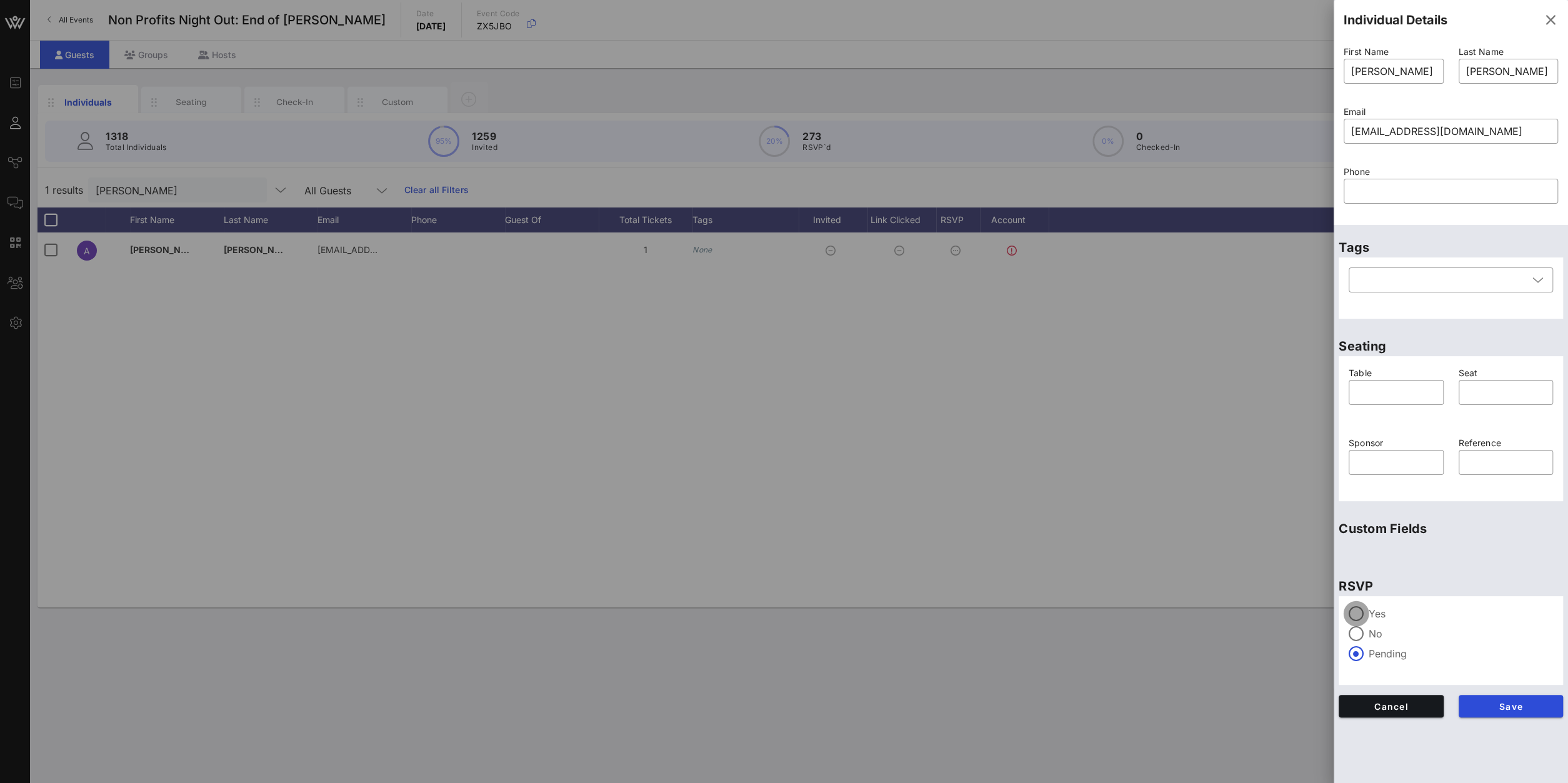
click at [1167, 558] on div at bounding box center [1356, 613] width 21 height 21
click at [1167, 558] on span "Save" at bounding box center [1510, 707] width 85 height 11
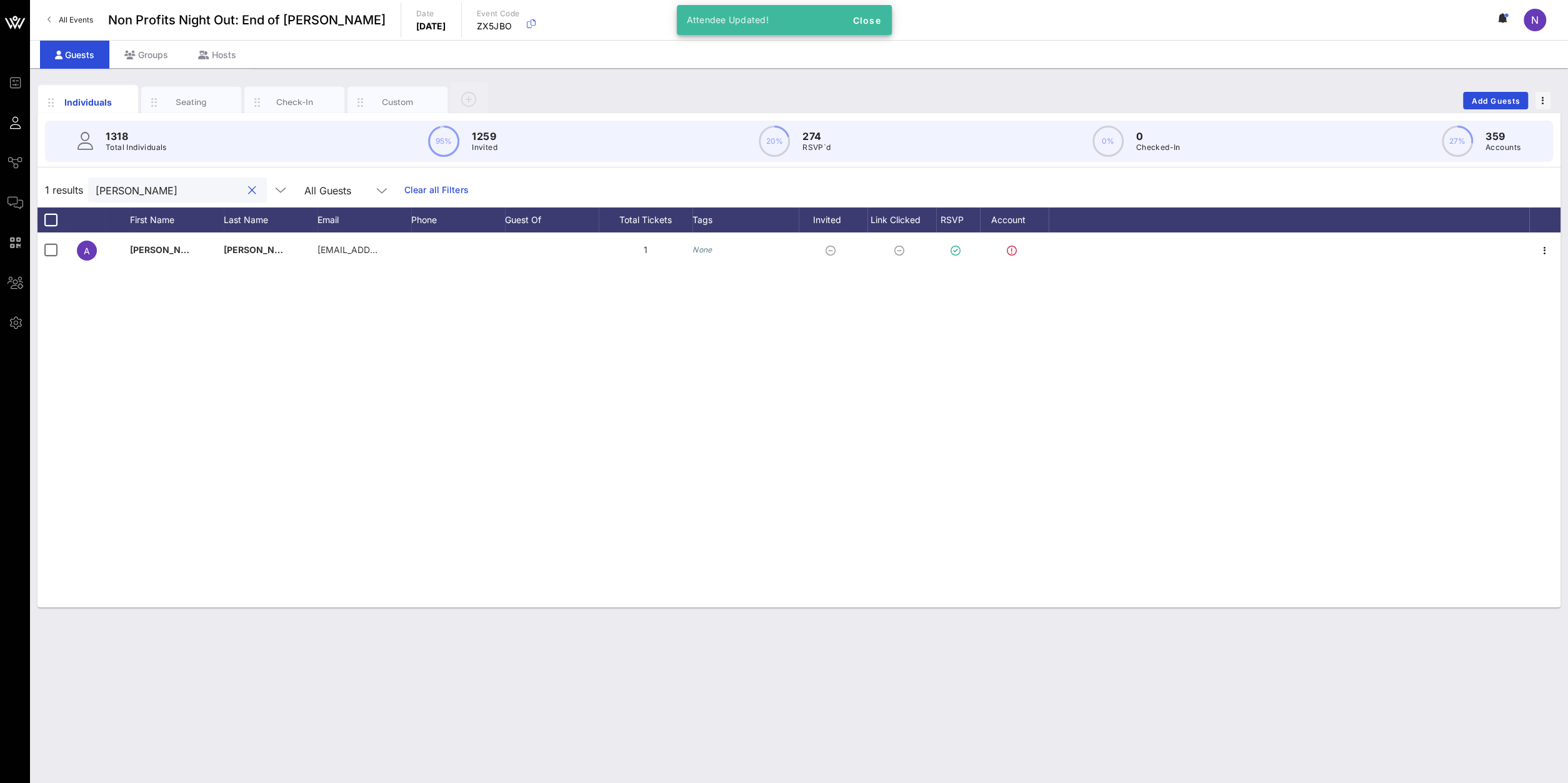
drag, startPoint x: 168, startPoint y: 195, endPoint x: -306, endPoint y: 138, distance: 477.4
click at [96, 182] on input "hardison" at bounding box center [169, 190] width 146 height 16
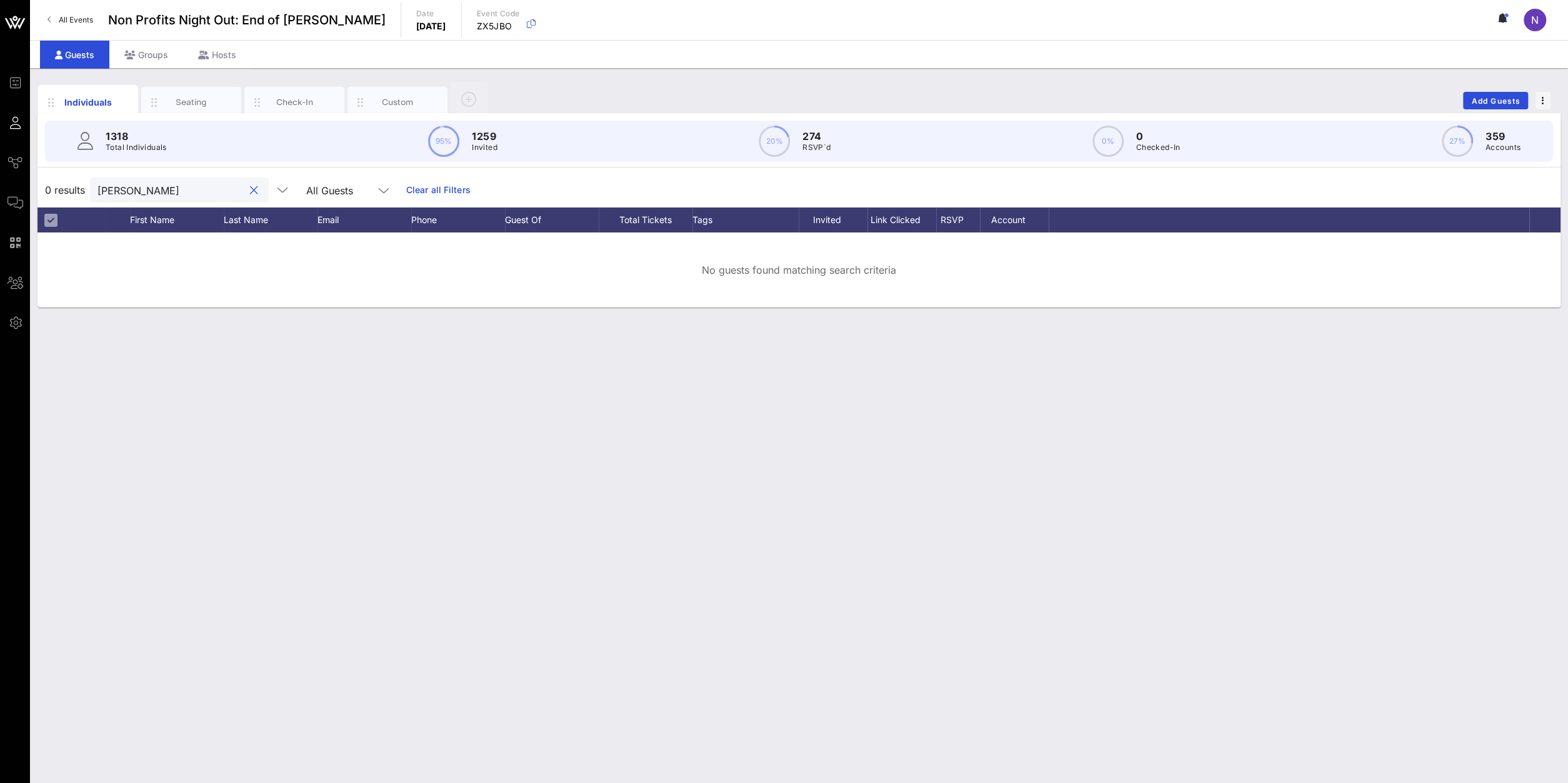
type input "harring"
click at [1167, 108] on button "Add Guests" at bounding box center [1495, 100] width 65 height 18
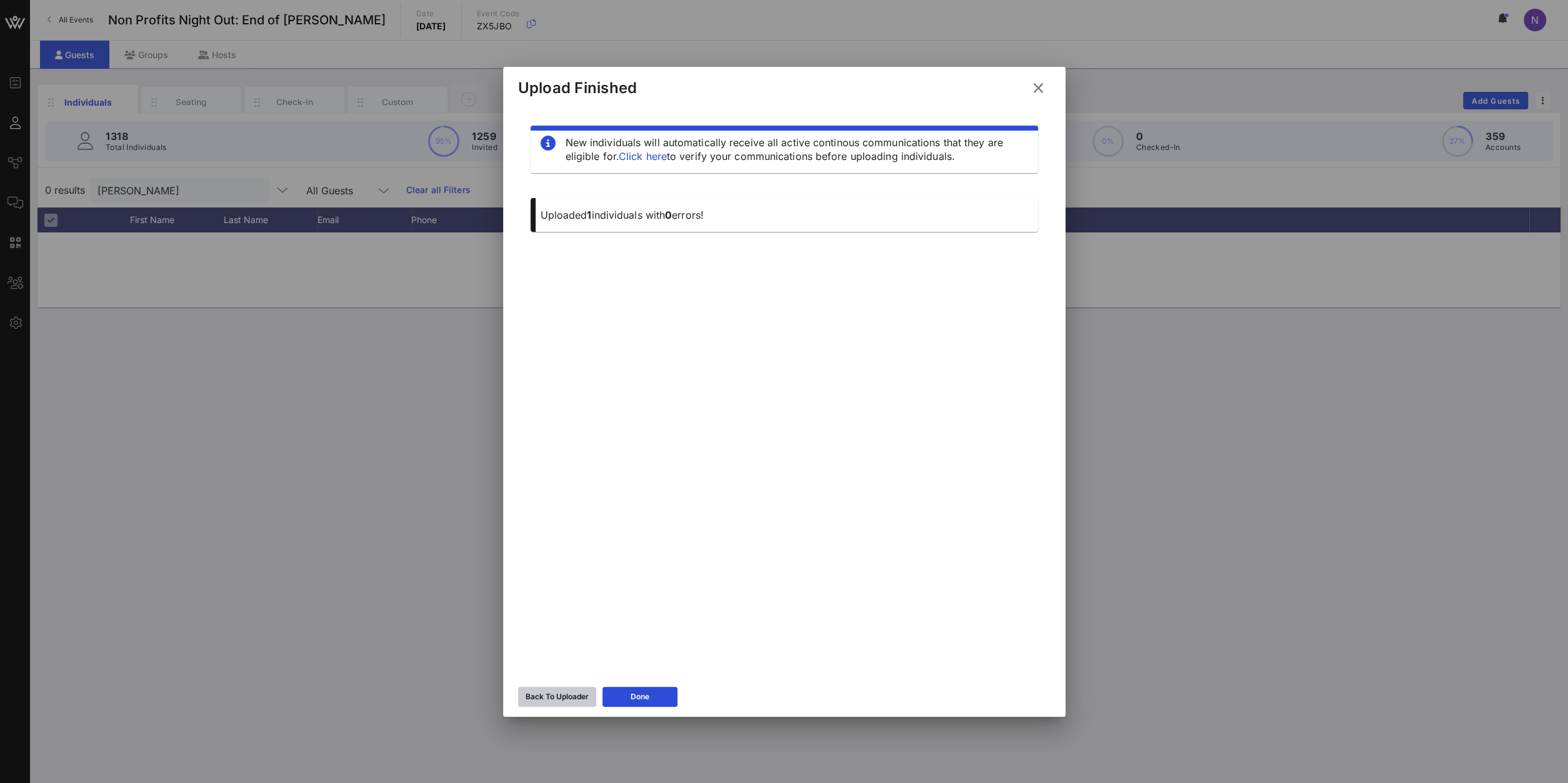
click at [560, 558] on button "Back To Uploader" at bounding box center [557, 697] width 78 height 20
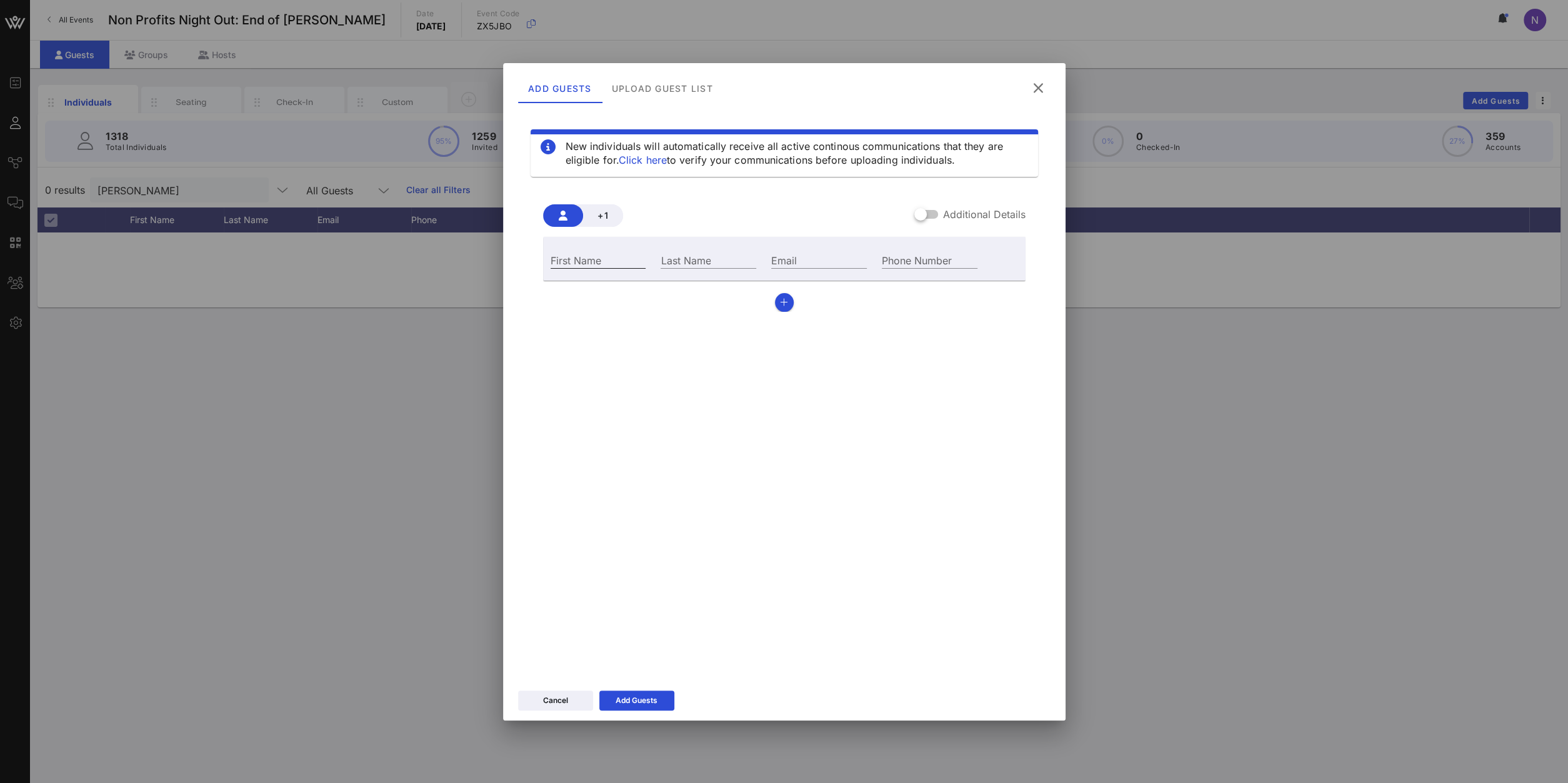
click at [575, 262] on input "First Name" at bounding box center [598, 260] width 96 height 16
type input "Jeanine"
type input "Harrington"
click at [756, 274] on div "Last Name Harrington" at bounding box center [708, 259] width 111 height 34
click at [787, 252] on div "Email" at bounding box center [819, 260] width 96 height 16
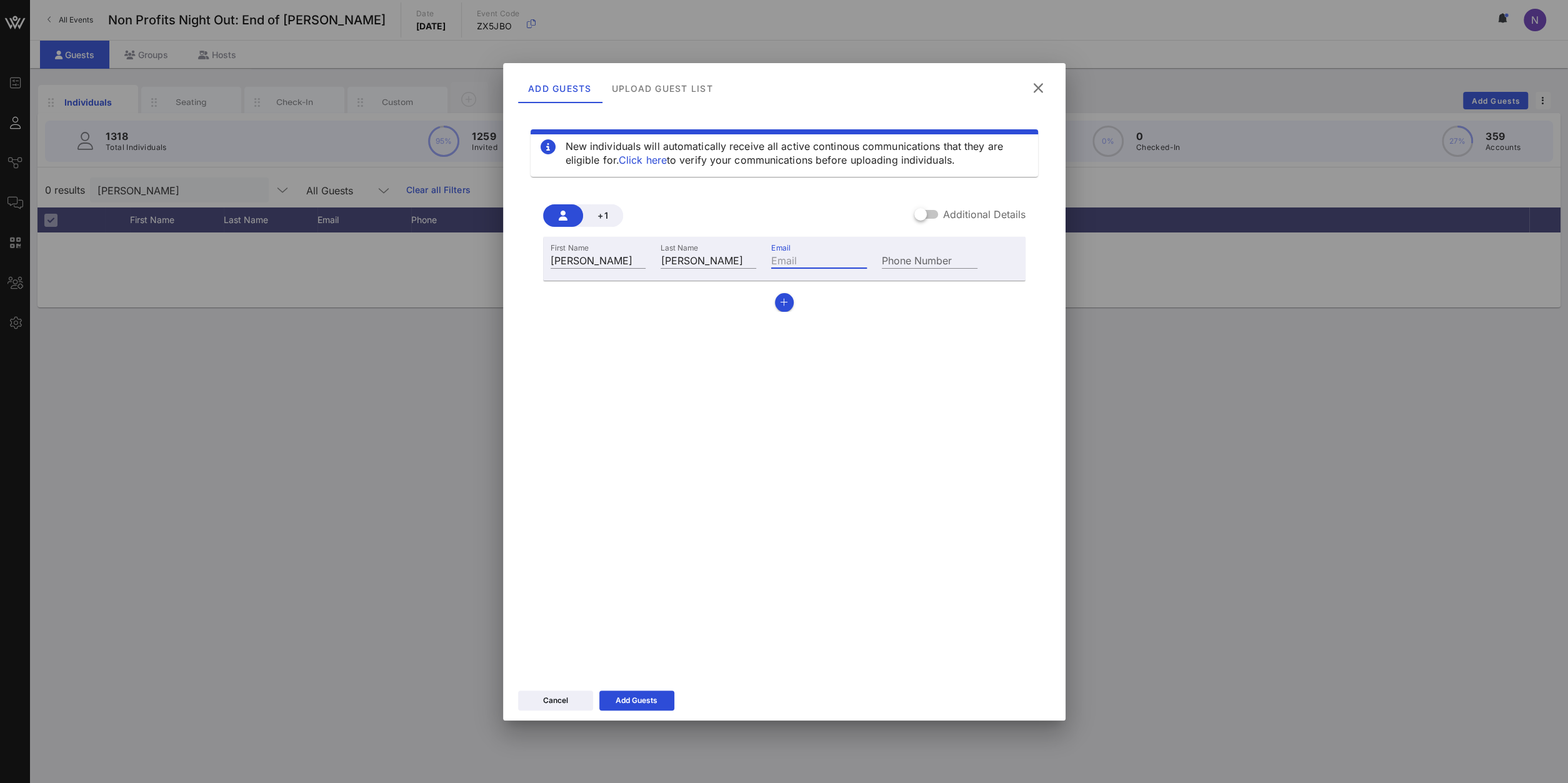
paste input "jharrington@sva.edu"
type input "jharrington@sva.edu"
click at [634, 558] on button "Add Guests" at bounding box center [637, 700] width 75 height 20
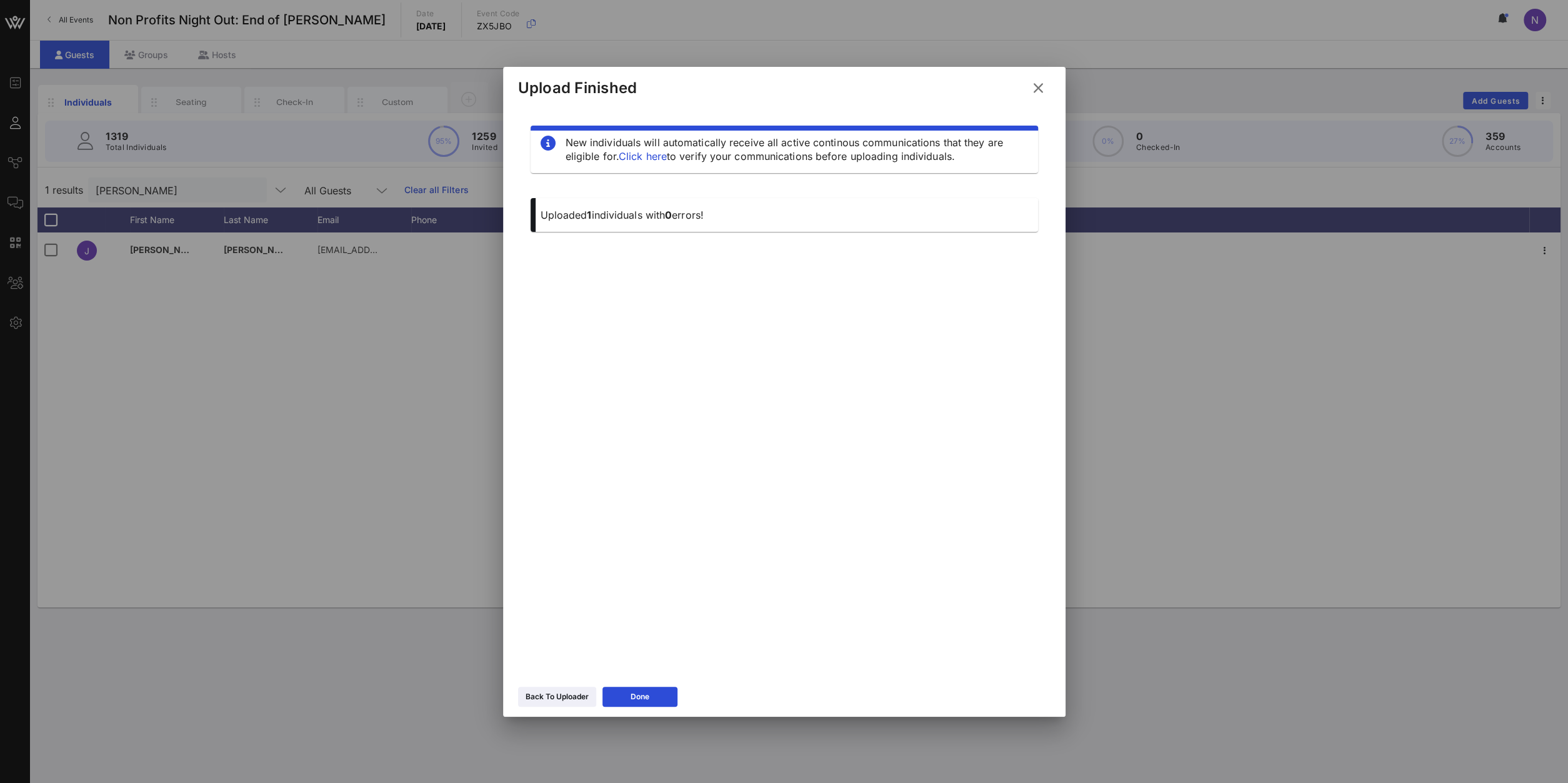
click at [1046, 81] on button at bounding box center [1038, 88] width 24 height 22
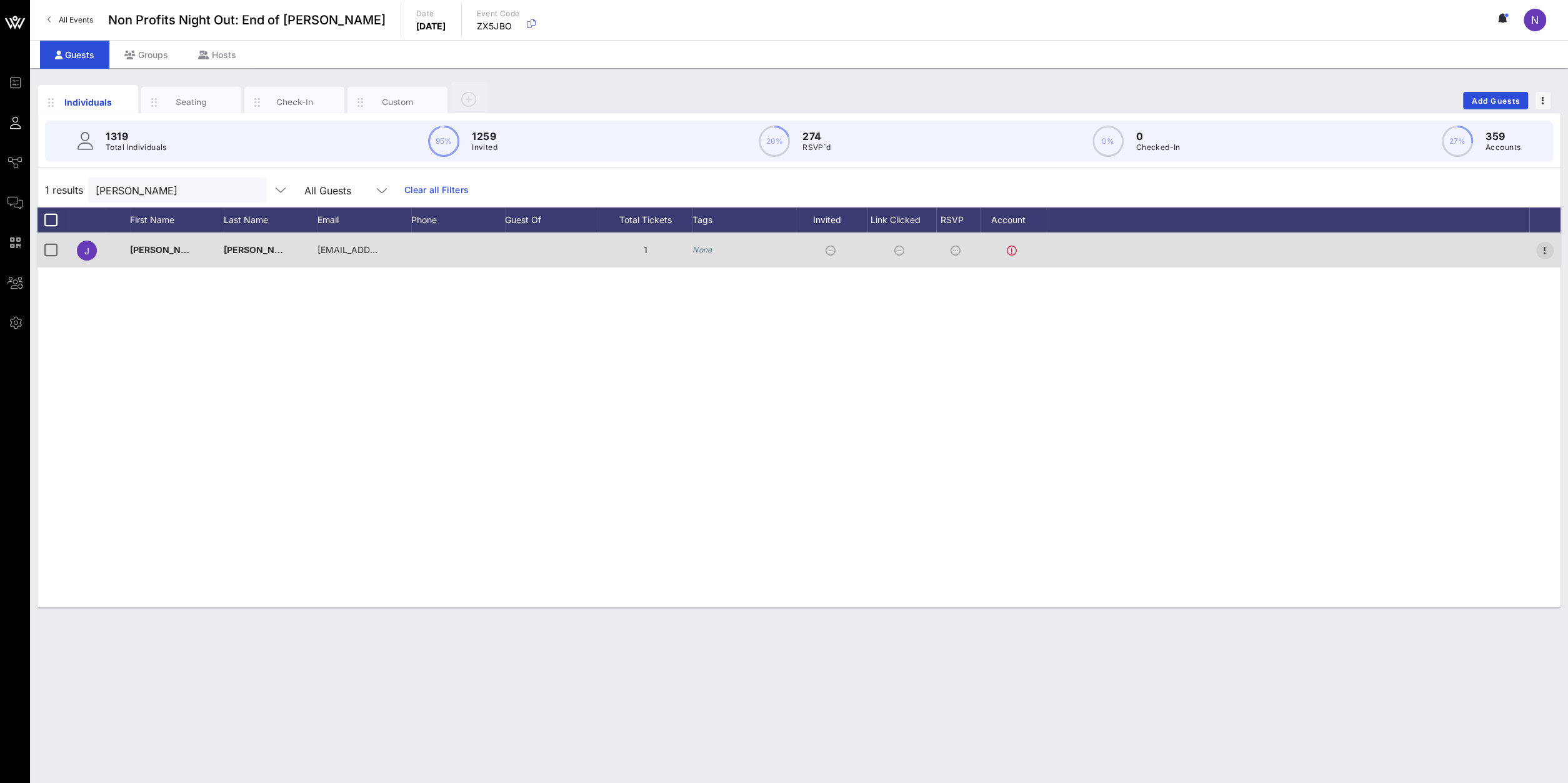
drag, startPoint x: 1533, startPoint y: 250, endPoint x: 1545, endPoint y: 255, distance: 13.0
click at [1167, 251] on div at bounding box center [1544, 250] width 31 height 35
click at [1167, 255] on icon "button" at bounding box center [1544, 250] width 15 height 15
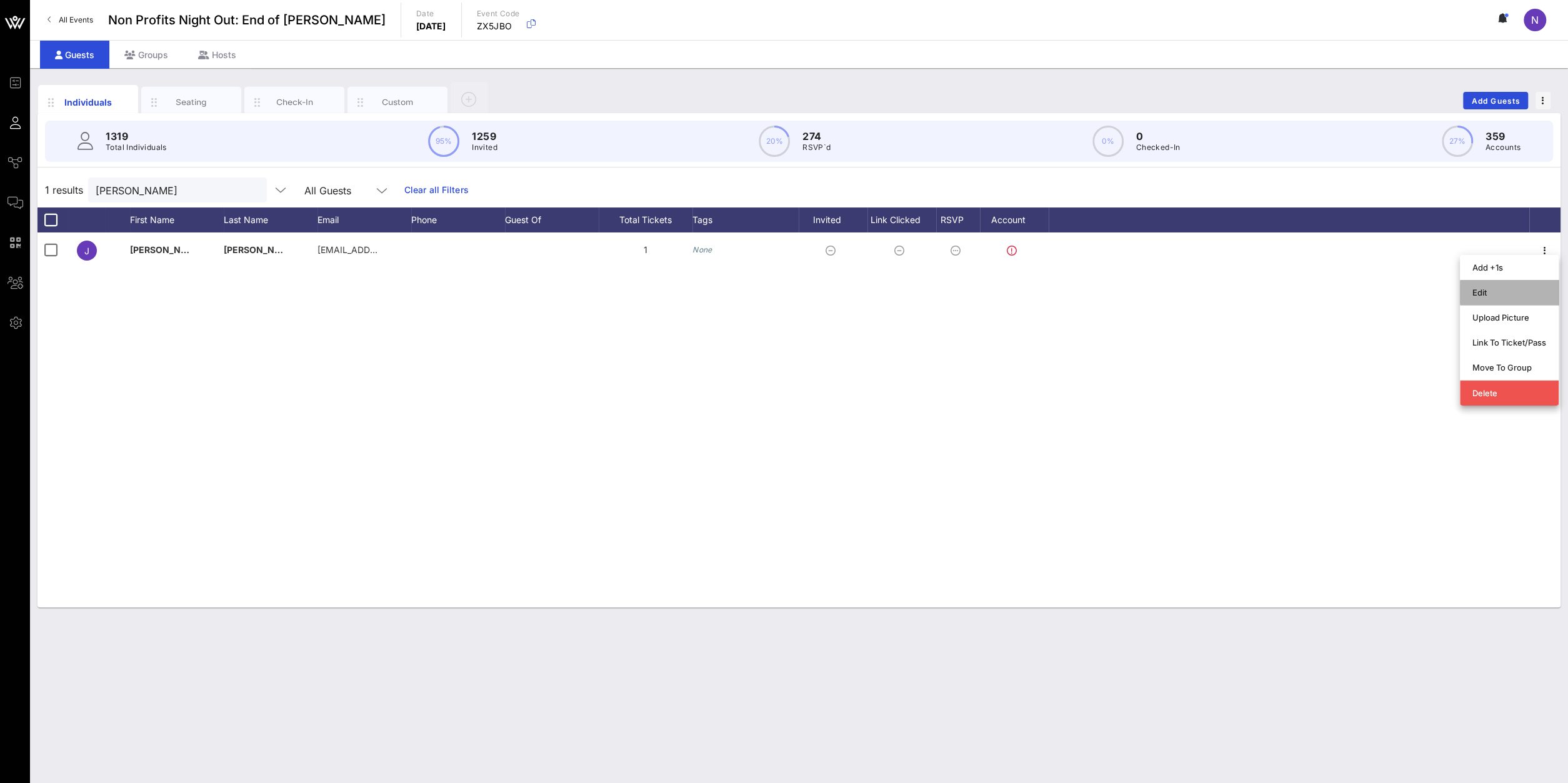
click at [1167, 293] on div "Edit" at bounding box center [1509, 292] width 74 height 10
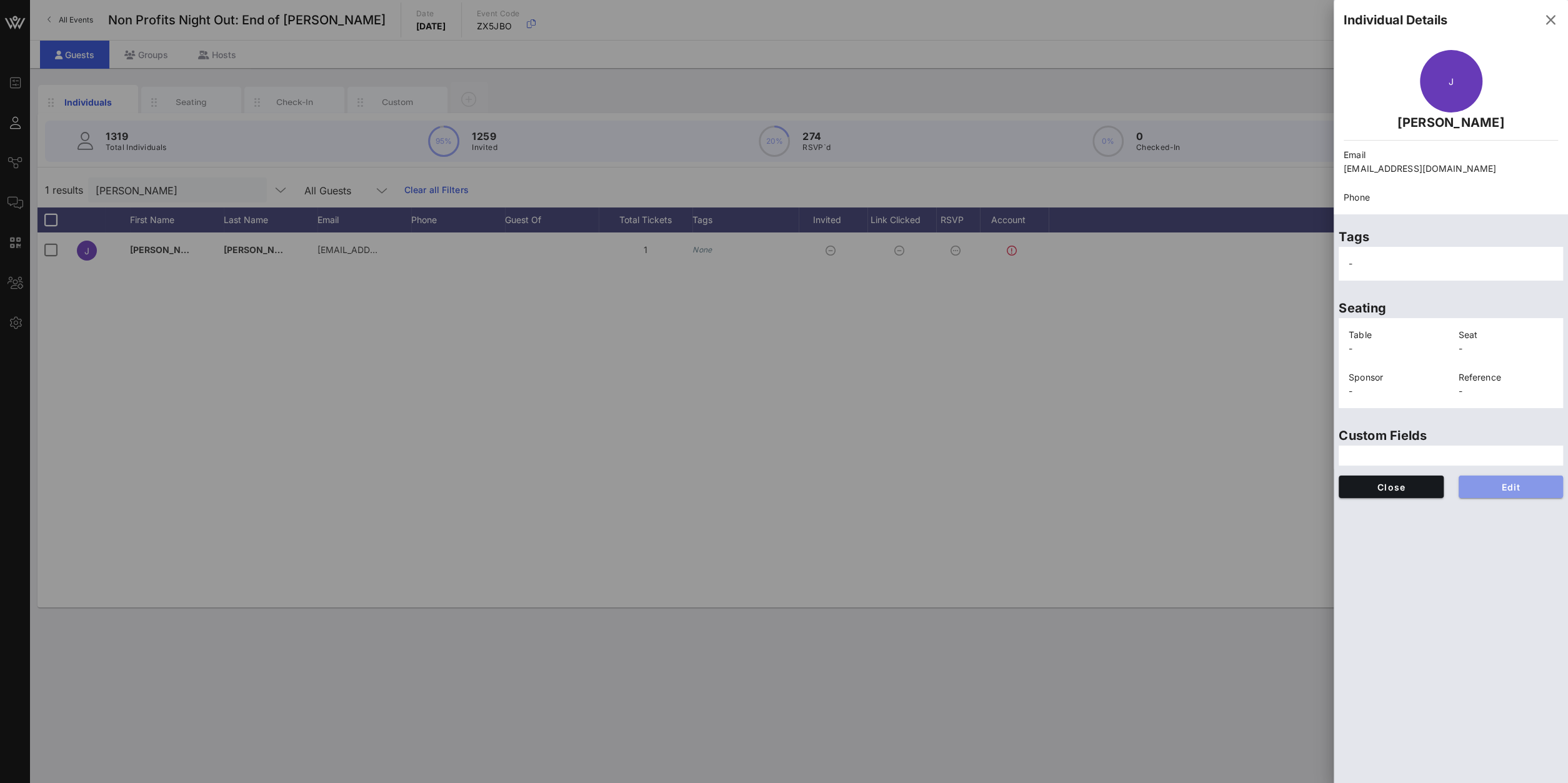
click at [1167, 489] on span "Edit" at bounding box center [1510, 487] width 85 height 11
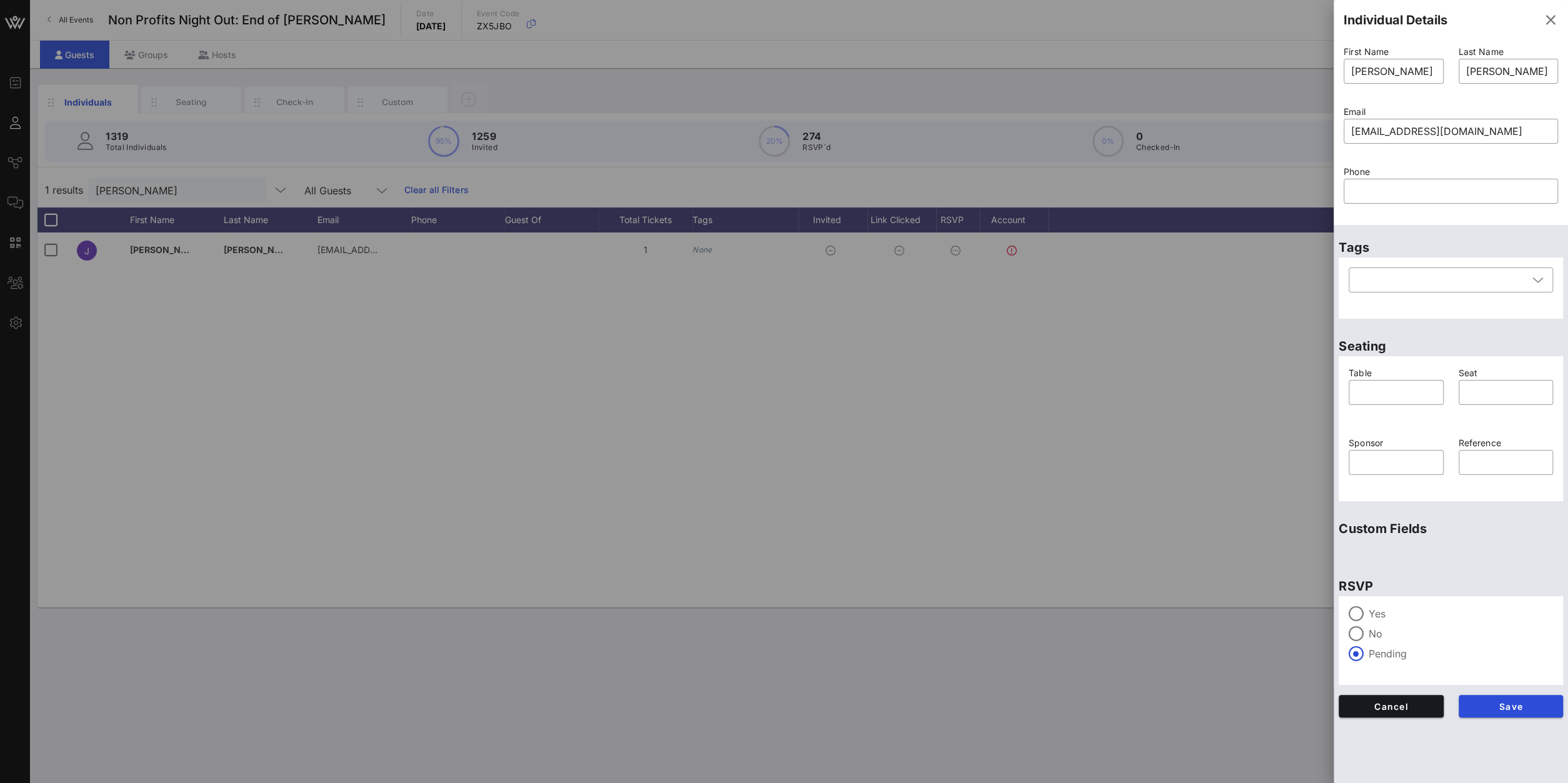
click at [1167, 558] on div "Yes" at bounding box center [1450, 614] width 204 height 15
click at [1167, 558] on div "Save" at bounding box center [1510, 706] width 120 height 37
click at [1167, 558] on button "Save" at bounding box center [1510, 706] width 105 height 22
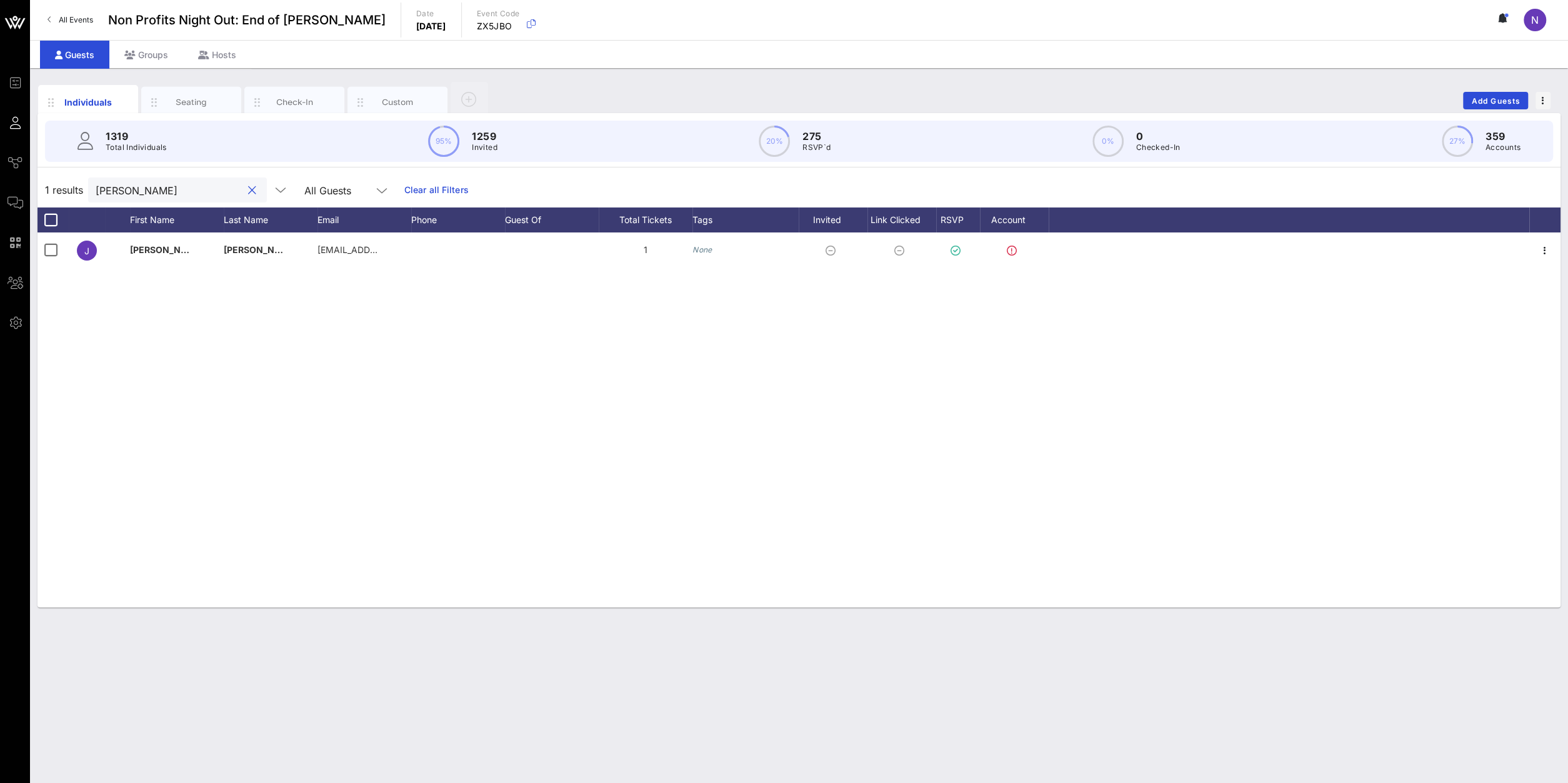
drag, startPoint x: 157, startPoint y: 194, endPoint x: -73, endPoint y: 189, distance: 230.1
click at [96, 189] on input "harring" at bounding box center [169, 190] width 146 height 16
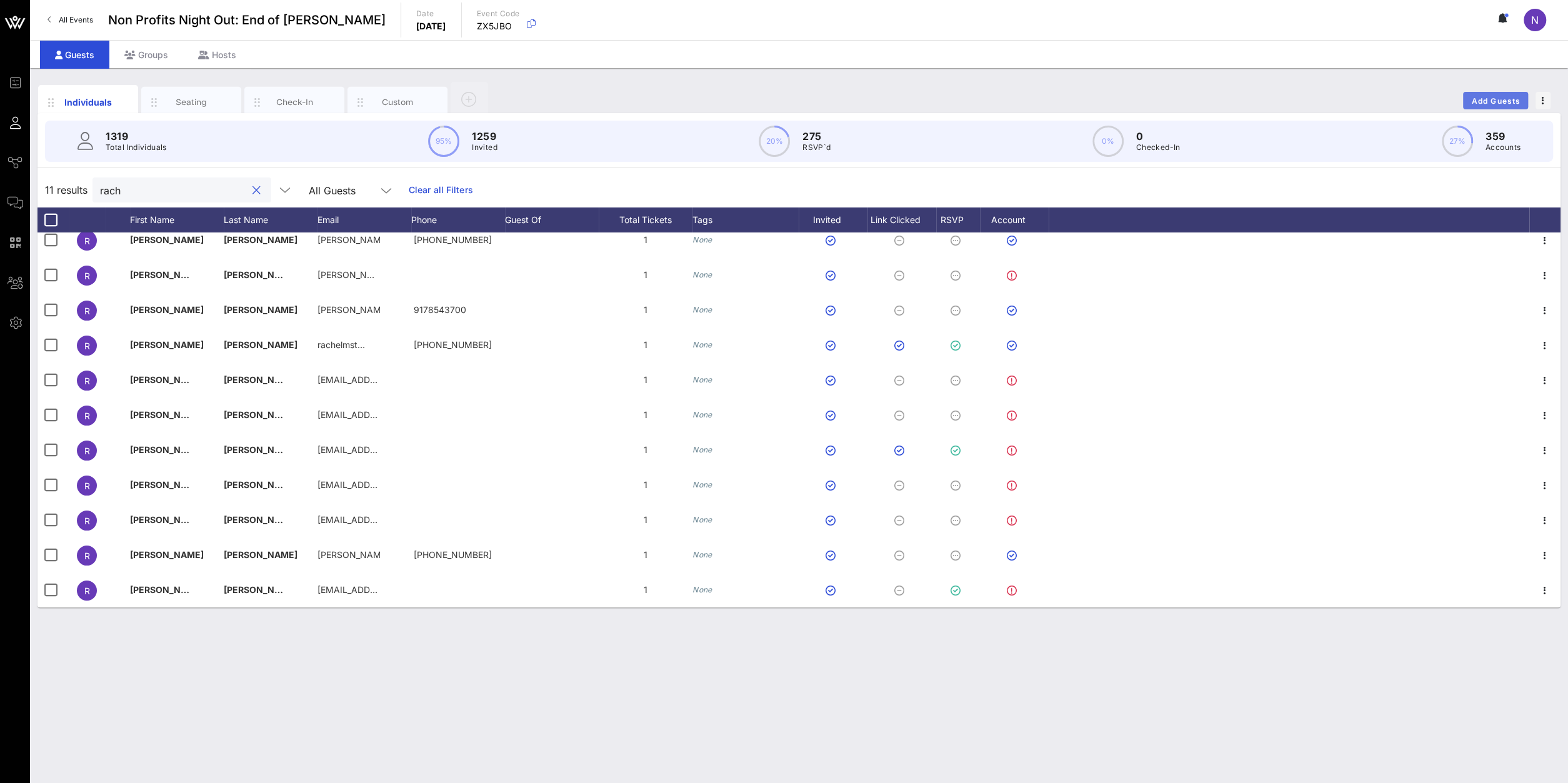
click at [1167, 96] on span "Add Guests" at bounding box center [1495, 101] width 50 height 9
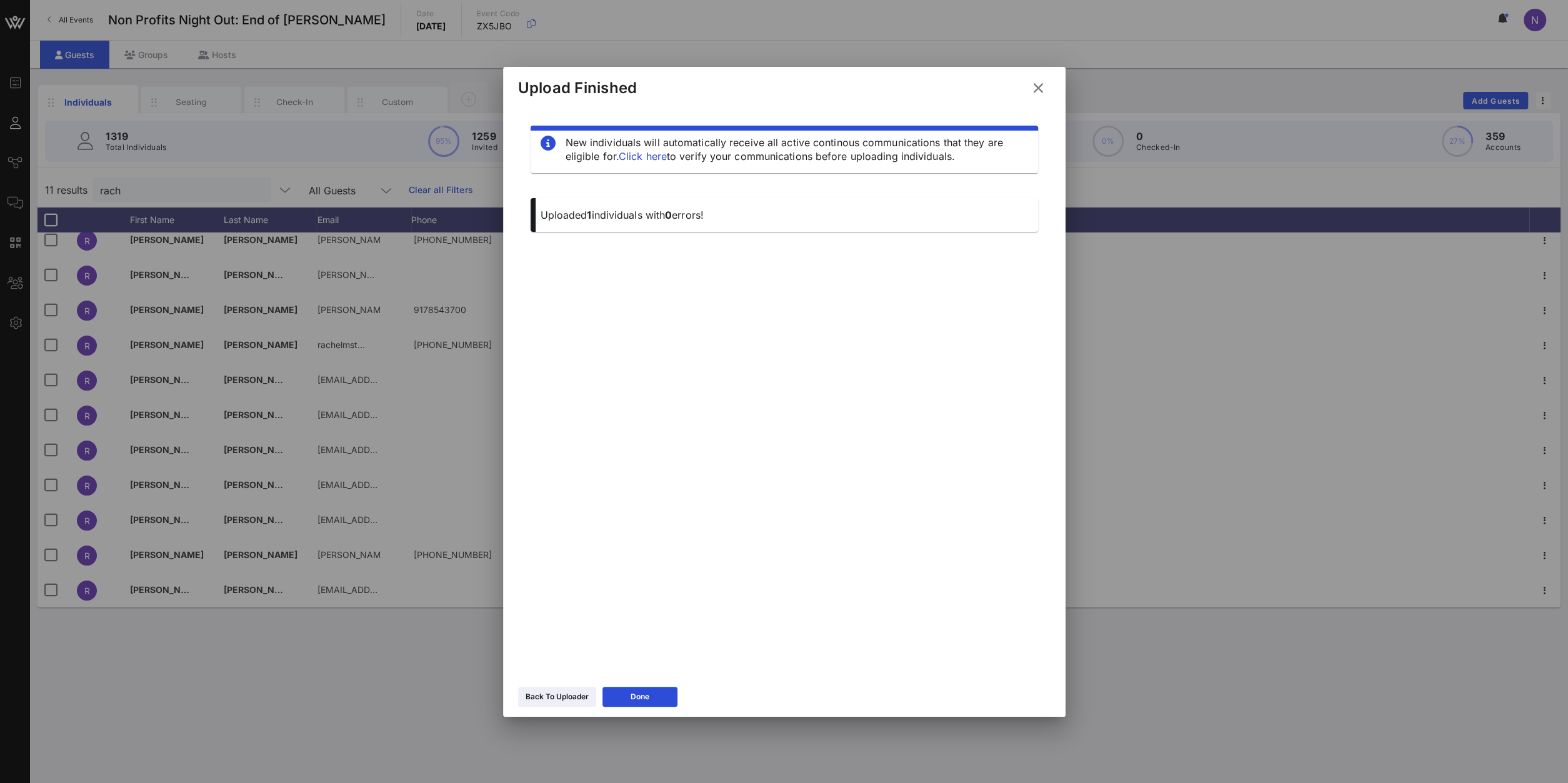
click at [1040, 90] on icon at bounding box center [1038, 88] width 17 height 15
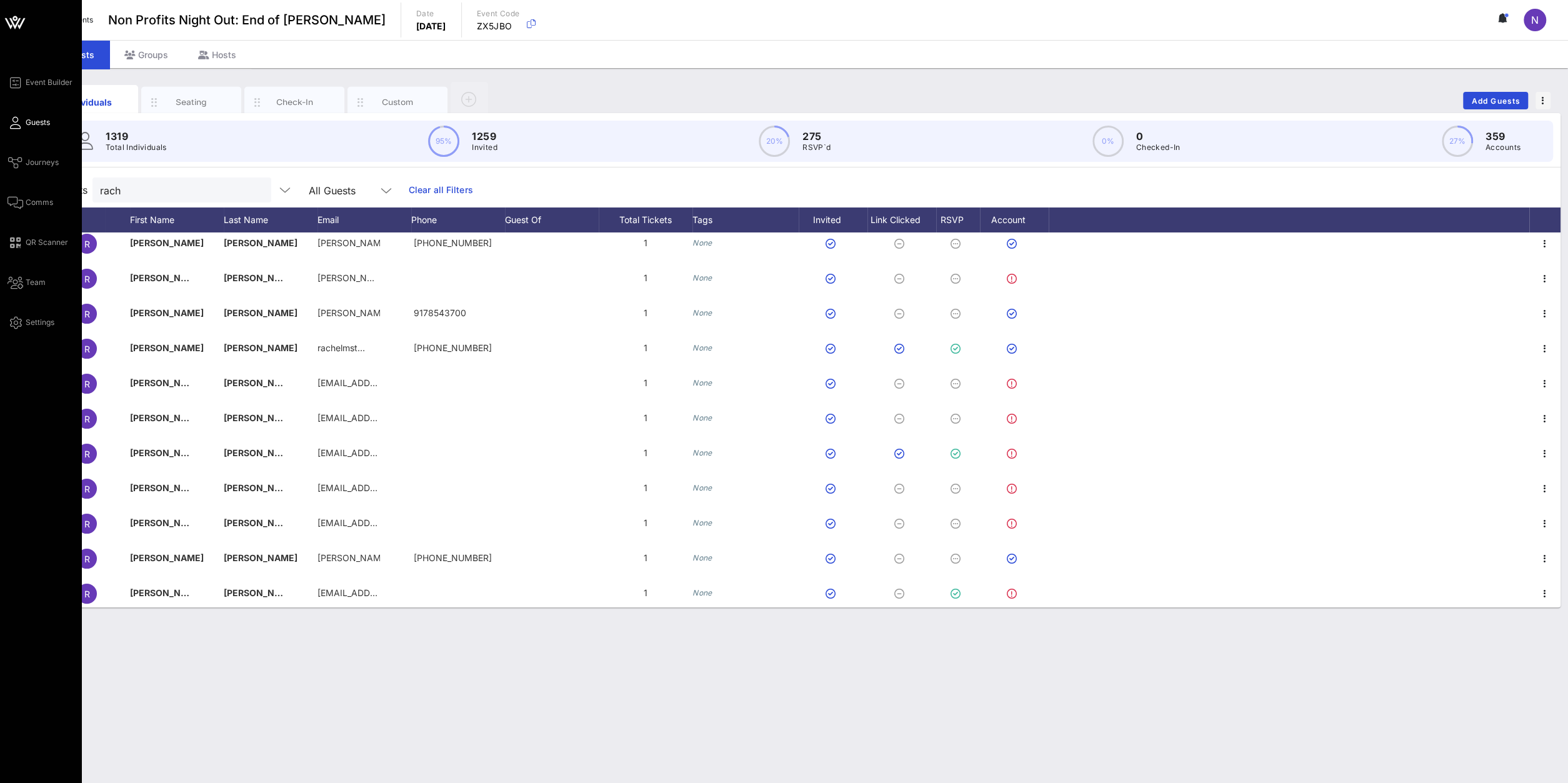
scroll to position [10, 0]
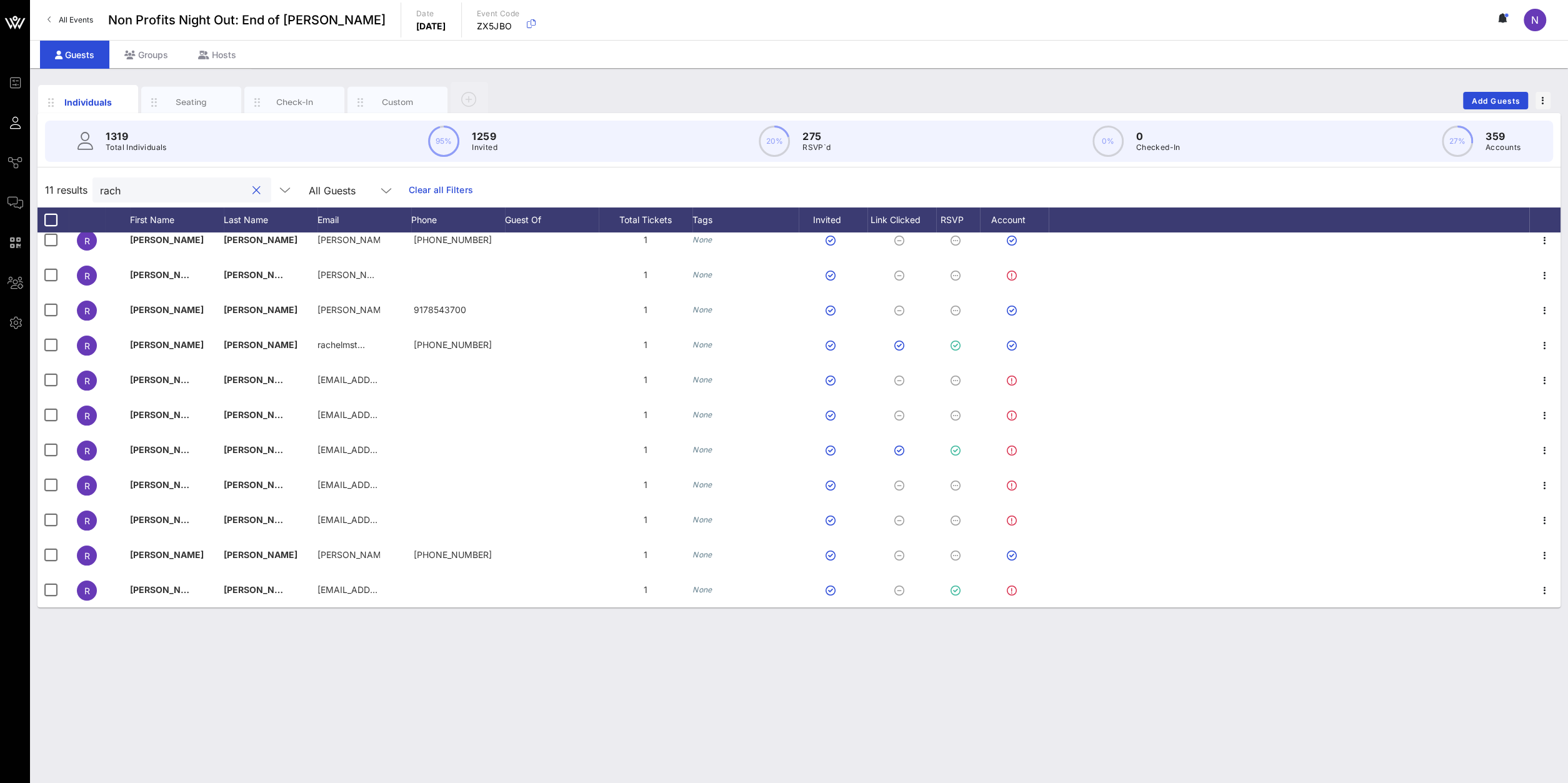
drag, startPoint x: 144, startPoint y: 182, endPoint x: -204, endPoint y: 148, distance: 349.7
click at [100, 182] on input "rach" at bounding box center [173, 190] width 146 height 16
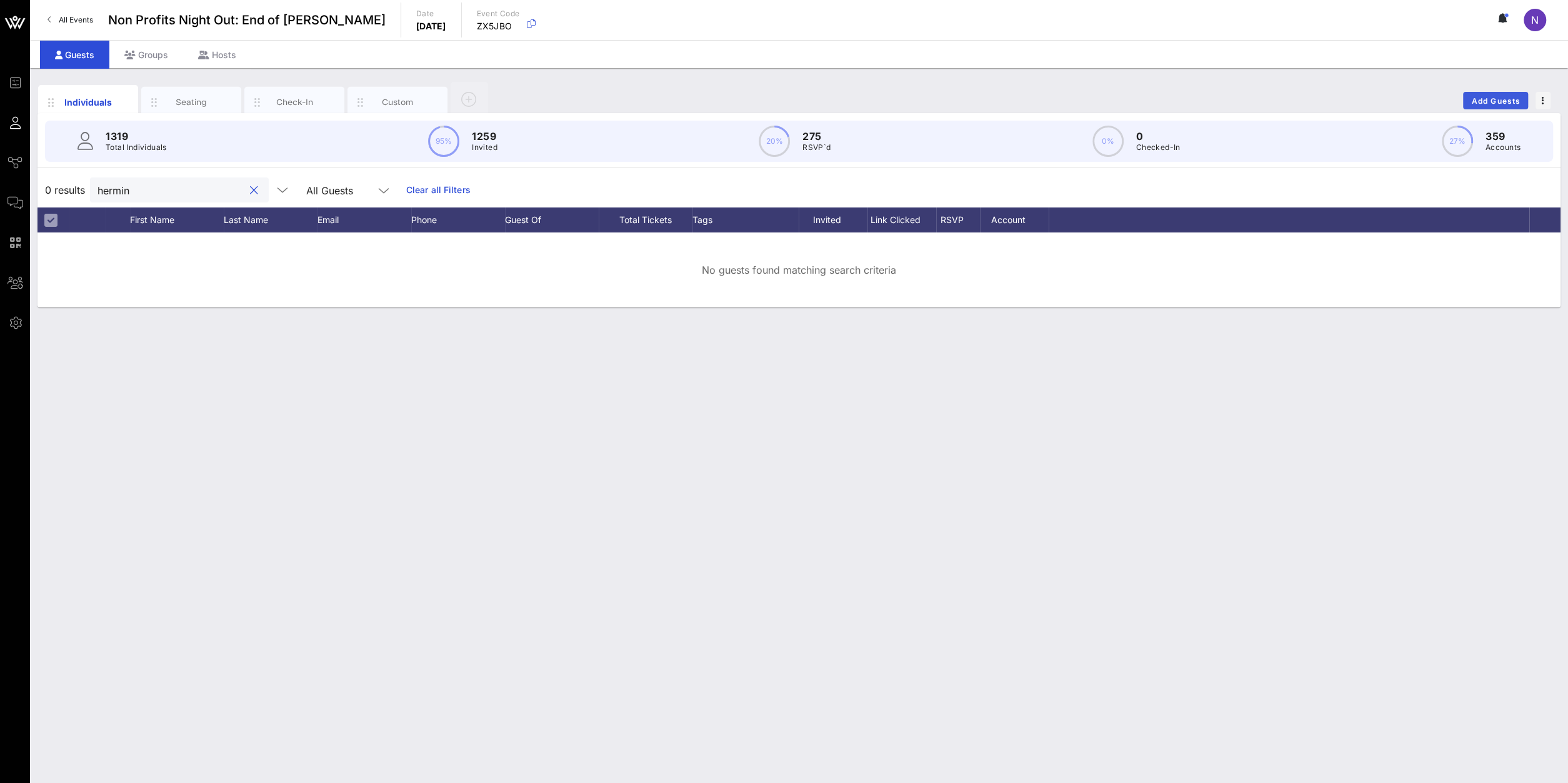
type input "hermin"
click at [1167, 96] on span "Add Guests" at bounding box center [1495, 101] width 50 height 9
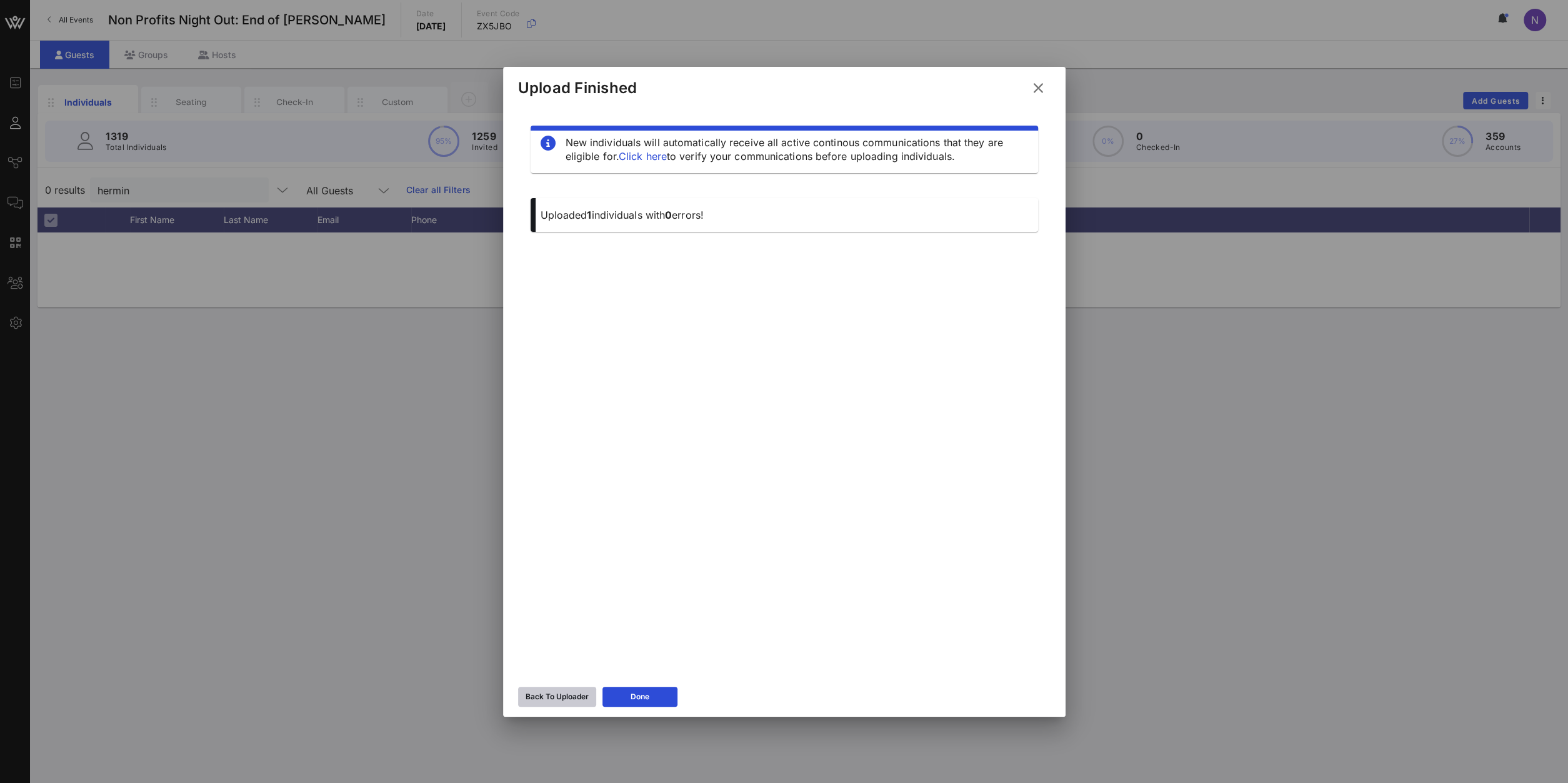
drag, startPoint x: 552, startPoint y: 706, endPoint x: 556, endPoint y: 698, distance: 8.9
click at [556, 558] on button "Back To Uploader" at bounding box center [557, 697] width 78 height 20
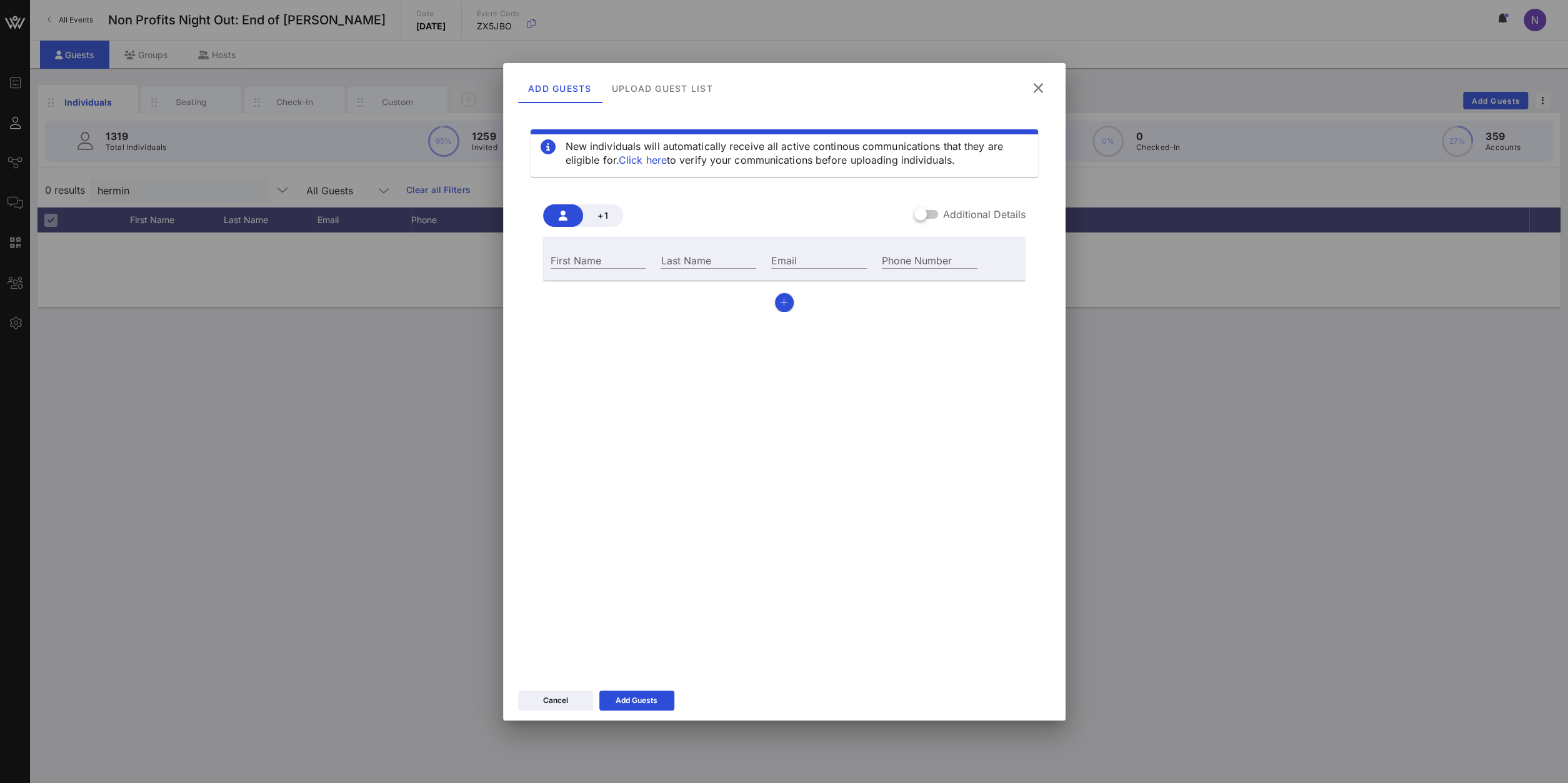
click at [557, 558] on div "Cancel" at bounding box center [555, 701] width 25 height 12
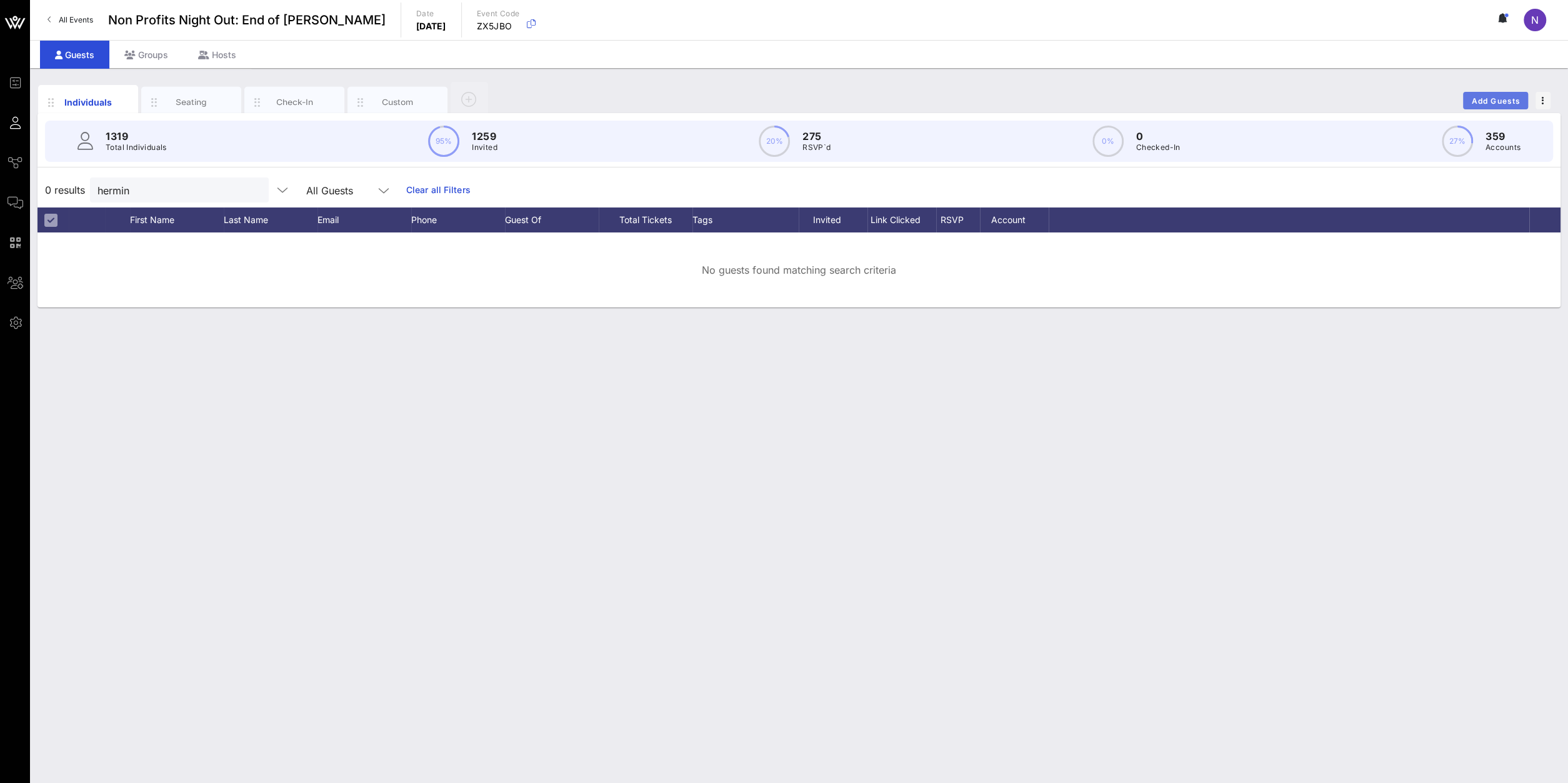
click at [1167, 92] on button "Add Guests" at bounding box center [1495, 100] width 65 height 18
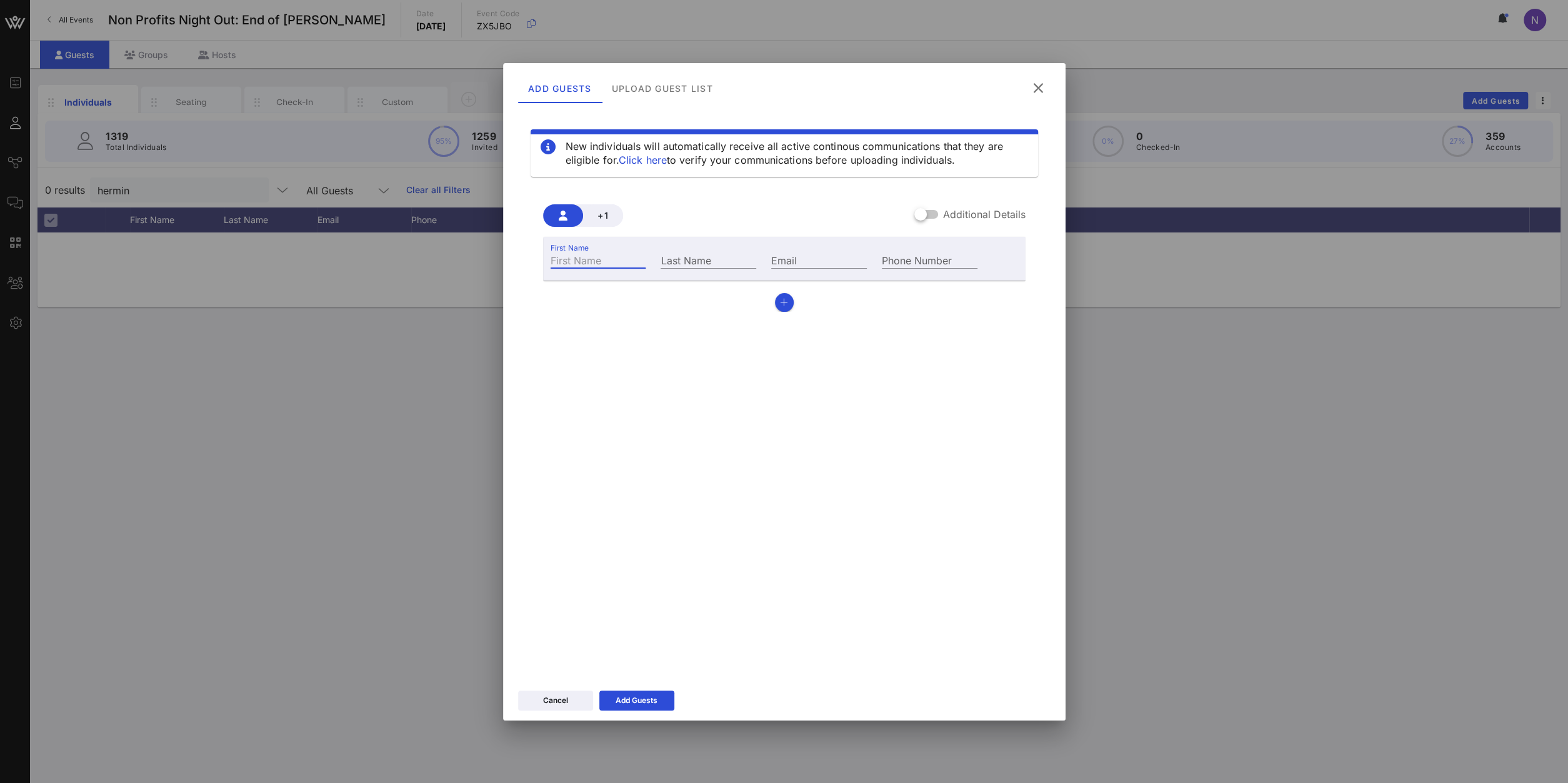
click at [597, 252] on input "First Name" at bounding box center [598, 260] width 96 height 16
type input "Lilly"
type input "Hermina"
click at [828, 261] on input "Email" at bounding box center [819, 260] width 96 height 16
paste input "lhermina@hcg.com"
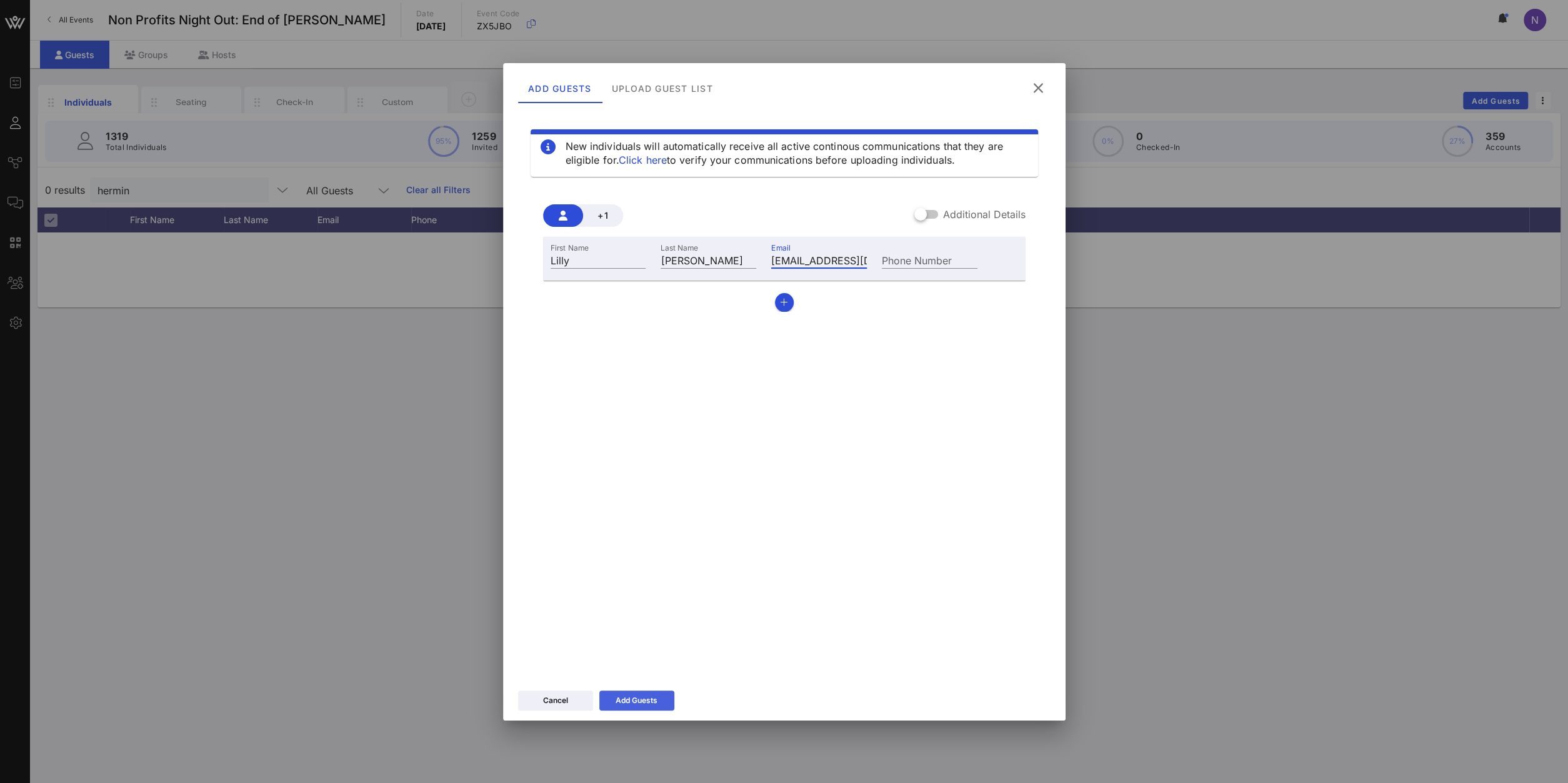
type input "lhermina@hcg.com"
click at [635, 558] on button "Add Guests" at bounding box center [637, 700] width 75 height 20
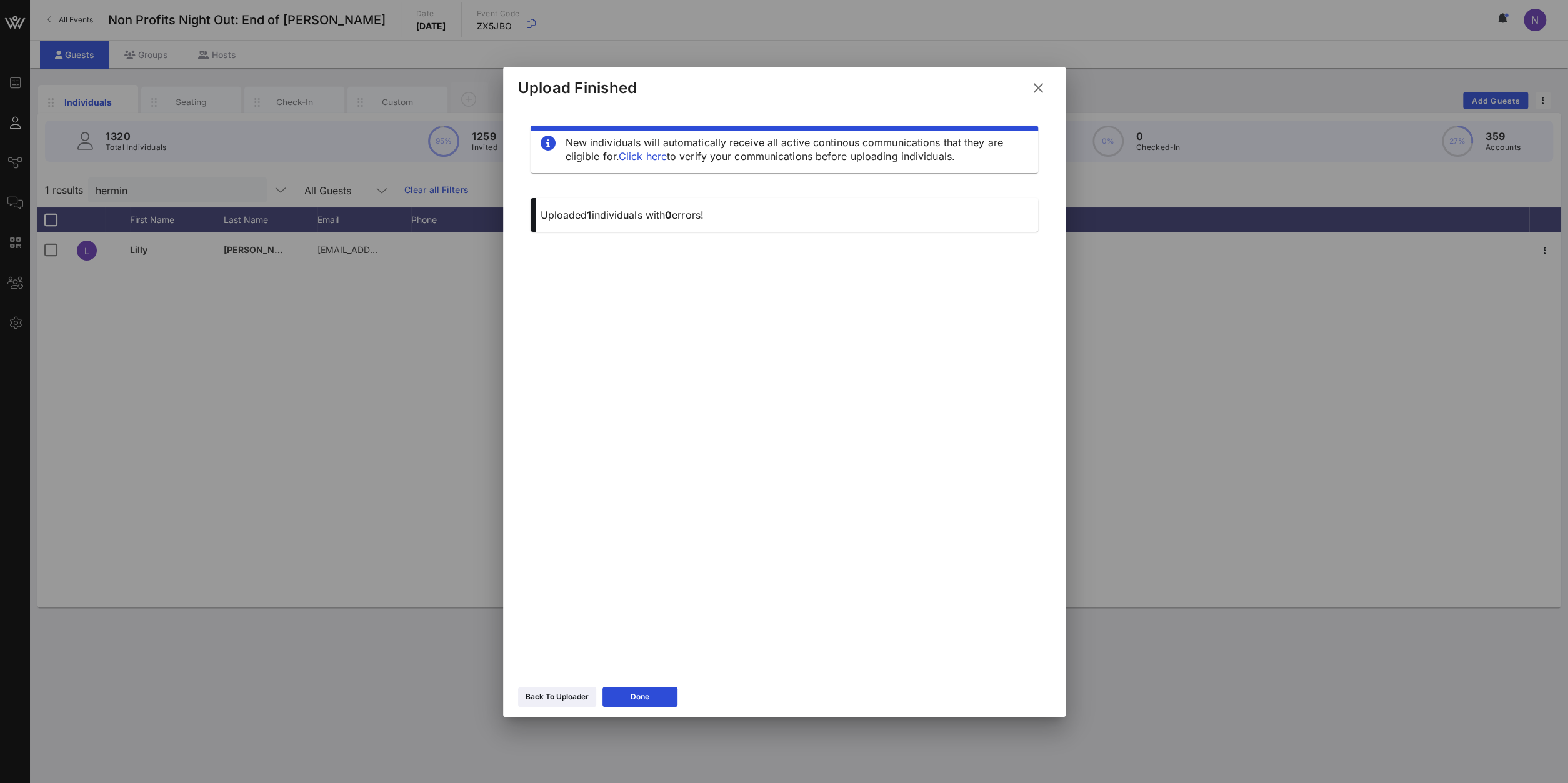
click at [1042, 82] on div "Upload Finished" at bounding box center [784, 86] width 562 height 39
click at [1040, 83] on icon at bounding box center [1038, 88] width 17 height 15
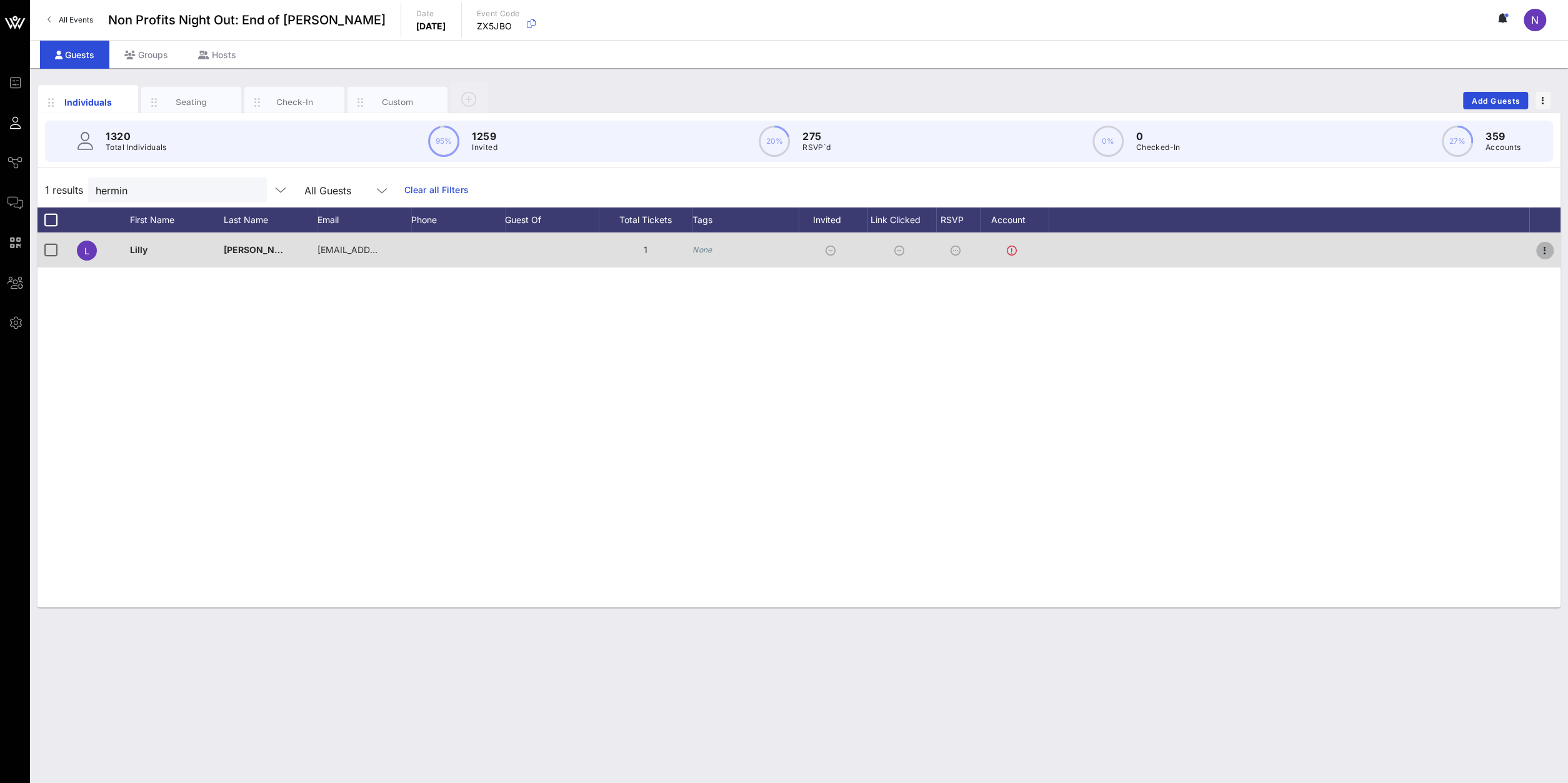
click at [1167, 248] on icon "button" at bounding box center [1544, 250] width 15 height 15
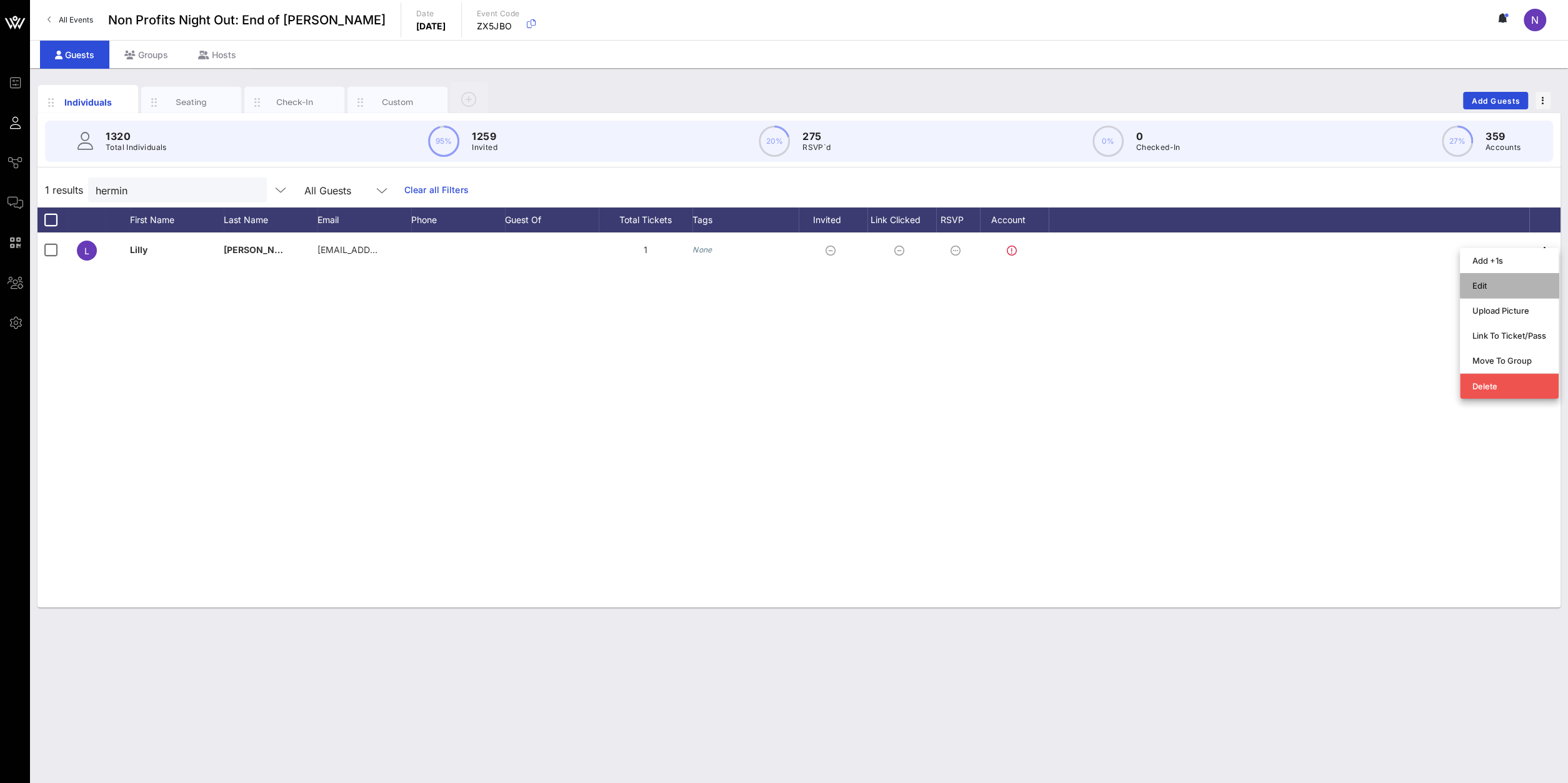
click at [1167, 284] on div "Edit" at bounding box center [1509, 286] width 74 height 10
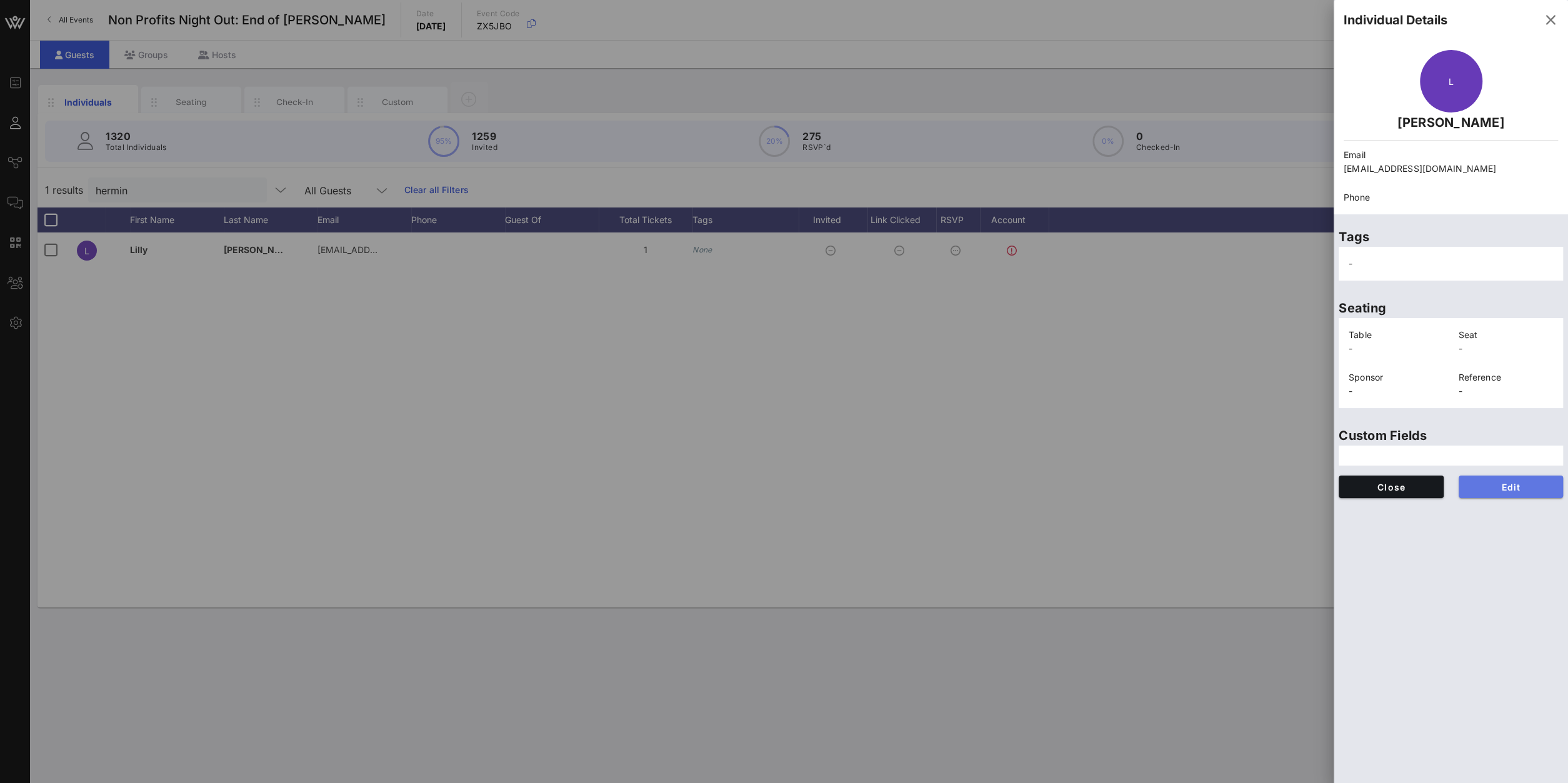
click at [1167, 496] on button "Edit" at bounding box center [1510, 486] width 105 height 22
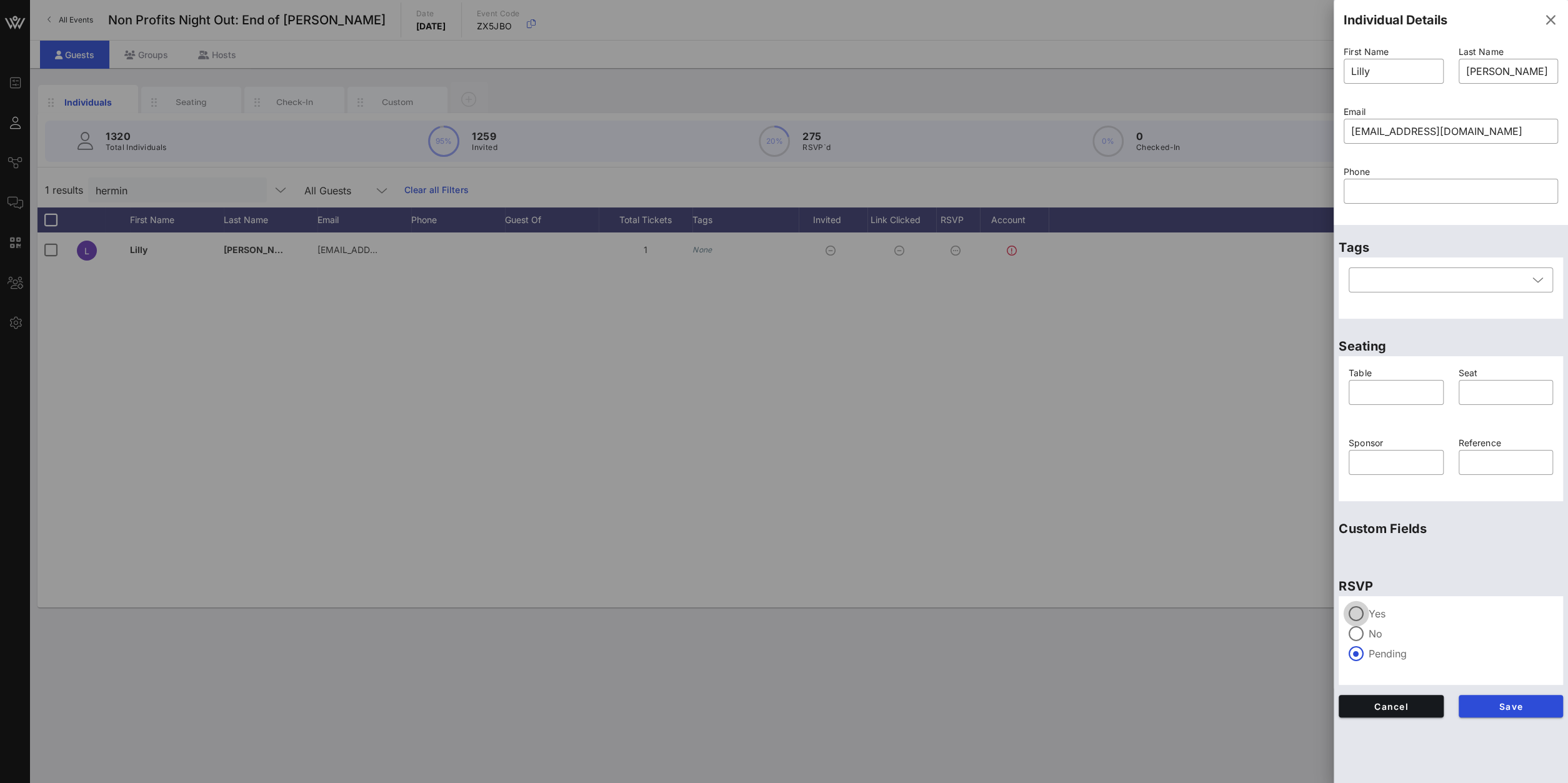
click at [1167, 558] on div at bounding box center [1356, 613] width 21 height 21
click at [1167, 558] on div "Save" at bounding box center [1510, 706] width 120 height 37
click at [1167, 558] on button "Save" at bounding box center [1510, 706] width 105 height 22
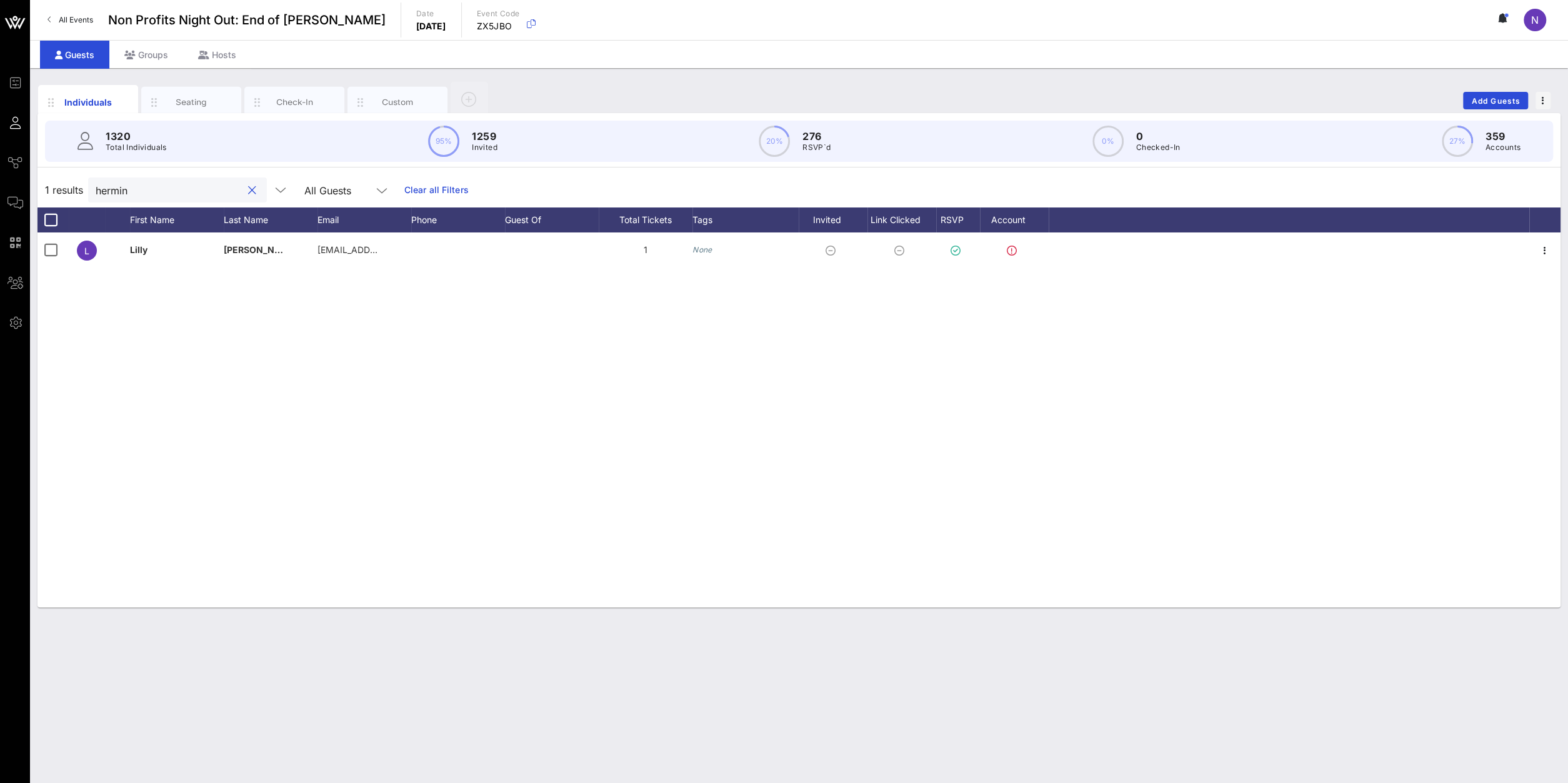
drag, startPoint x: 159, startPoint y: 195, endPoint x: -325, endPoint y: 138, distance: 487.3
click at [96, 182] on input "hermin" at bounding box center [169, 190] width 146 height 16
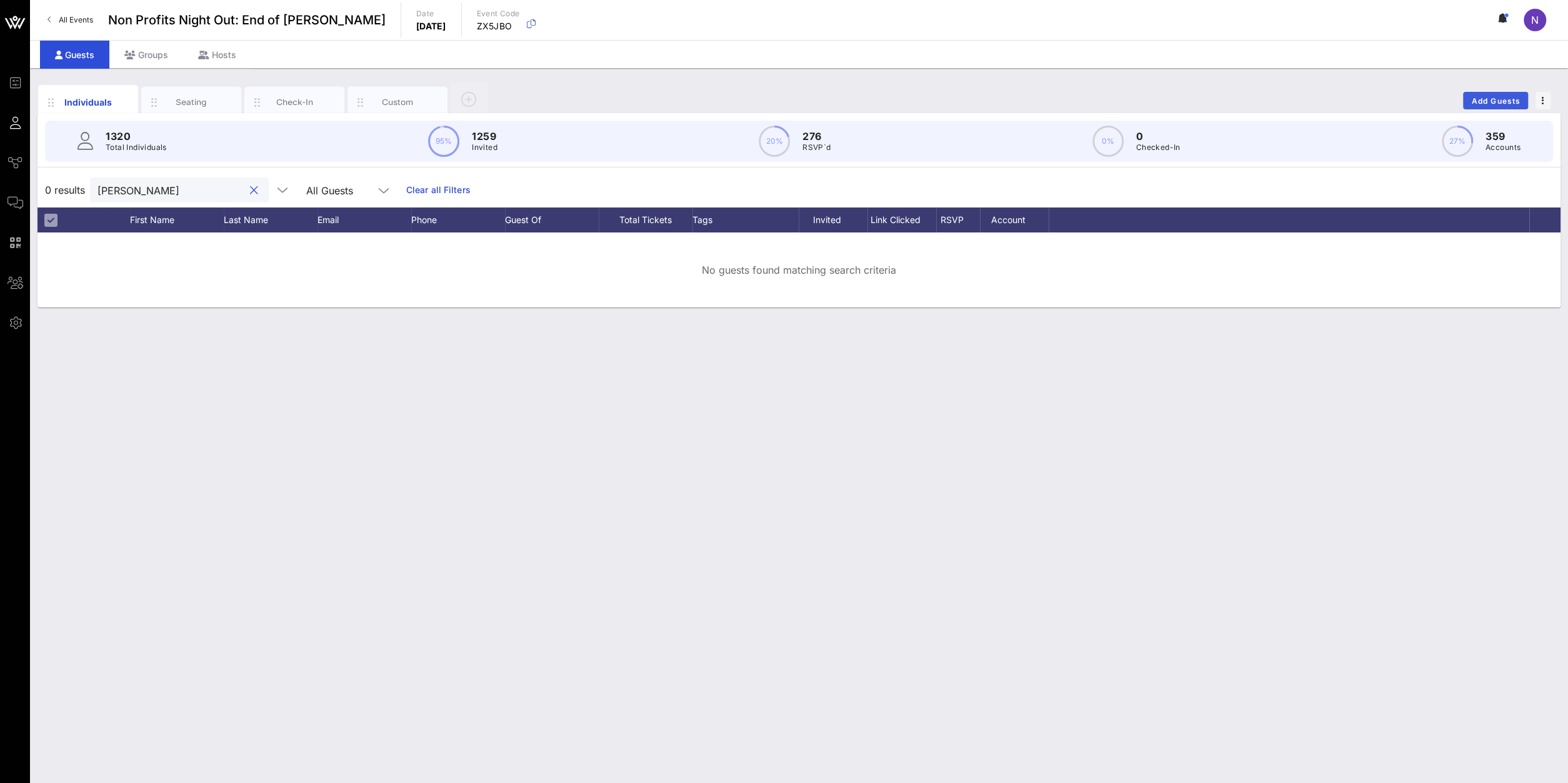
type input "ho yan"
click at [1167, 96] on span "Add Guests" at bounding box center [1495, 101] width 50 height 9
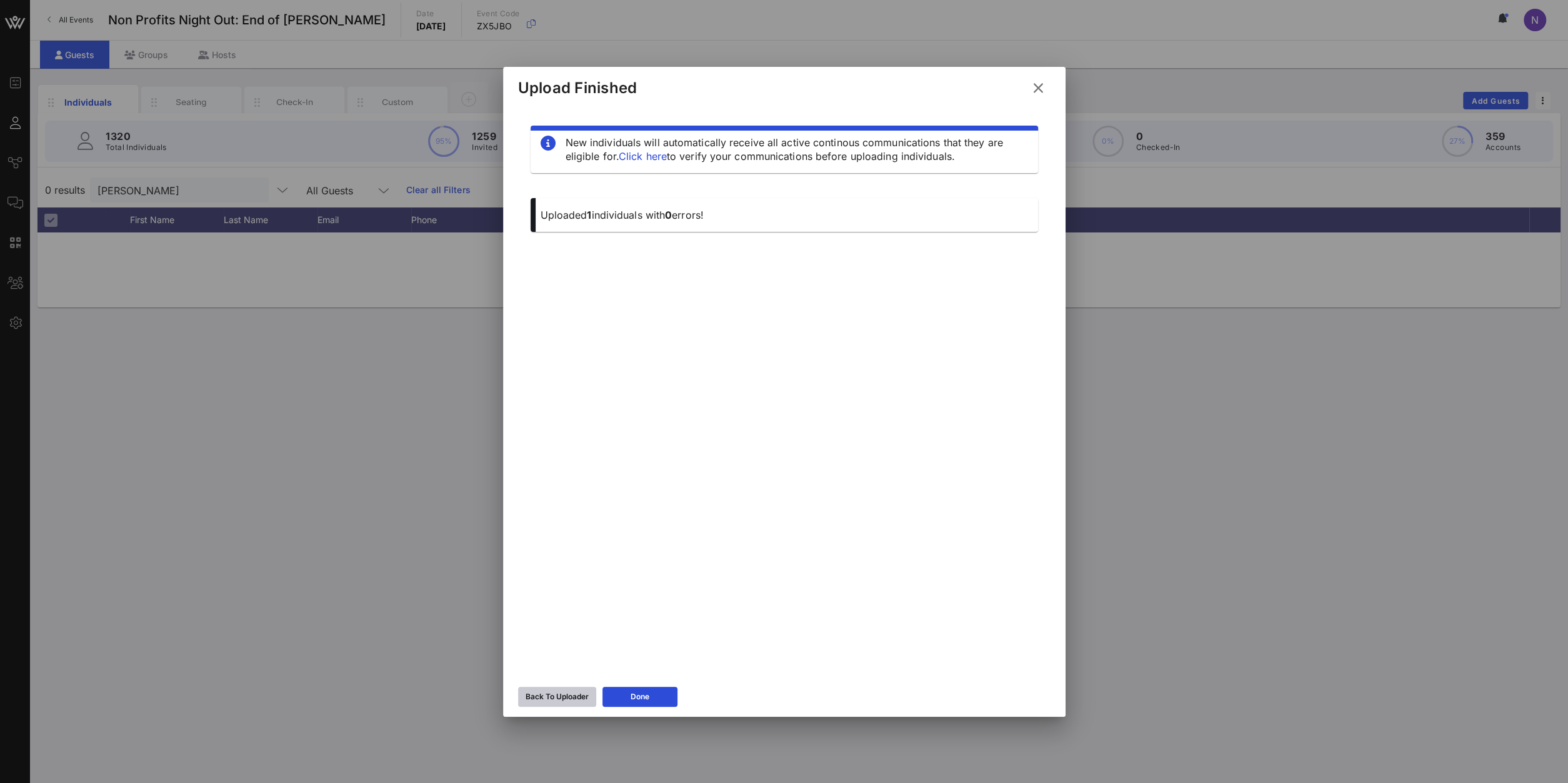
click at [528, 558] on div "Back To Uploader Done" at bounding box center [784, 698] width 562 height 36
click at [528, 558] on button "Back To Uploader" at bounding box center [557, 697] width 78 height 20
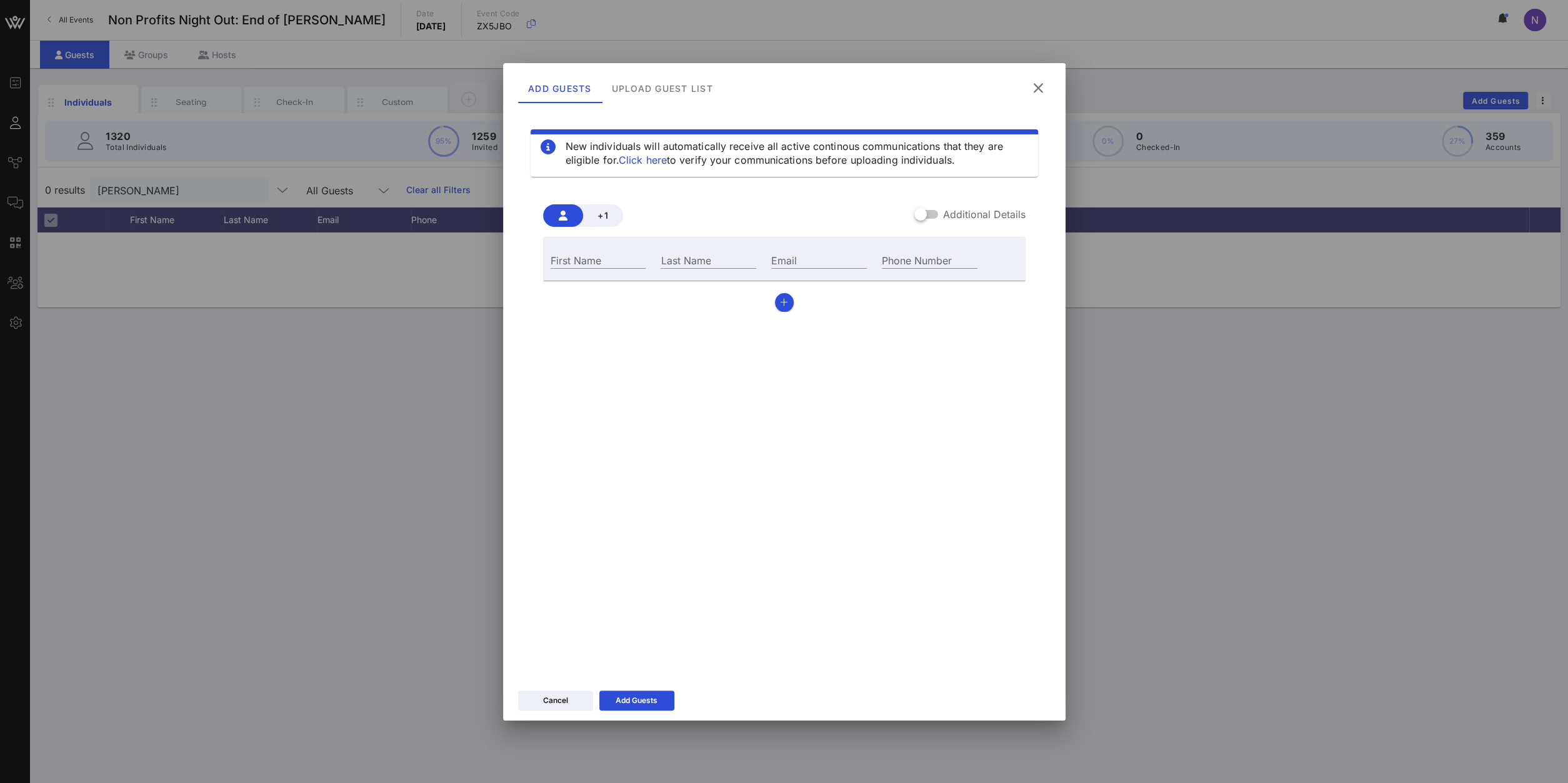
click at [568, 250] on div "First Name" at bounding box center [598, 259] width 111 height 34
click at [560, 266] on input "First Name" at bounding box center [598, 260] width 96 height 16
type input "Ho Yab"
type input "Ho"
click at [823, 250] on div "Email" at bounding box center [819, 259] width 111 height 34
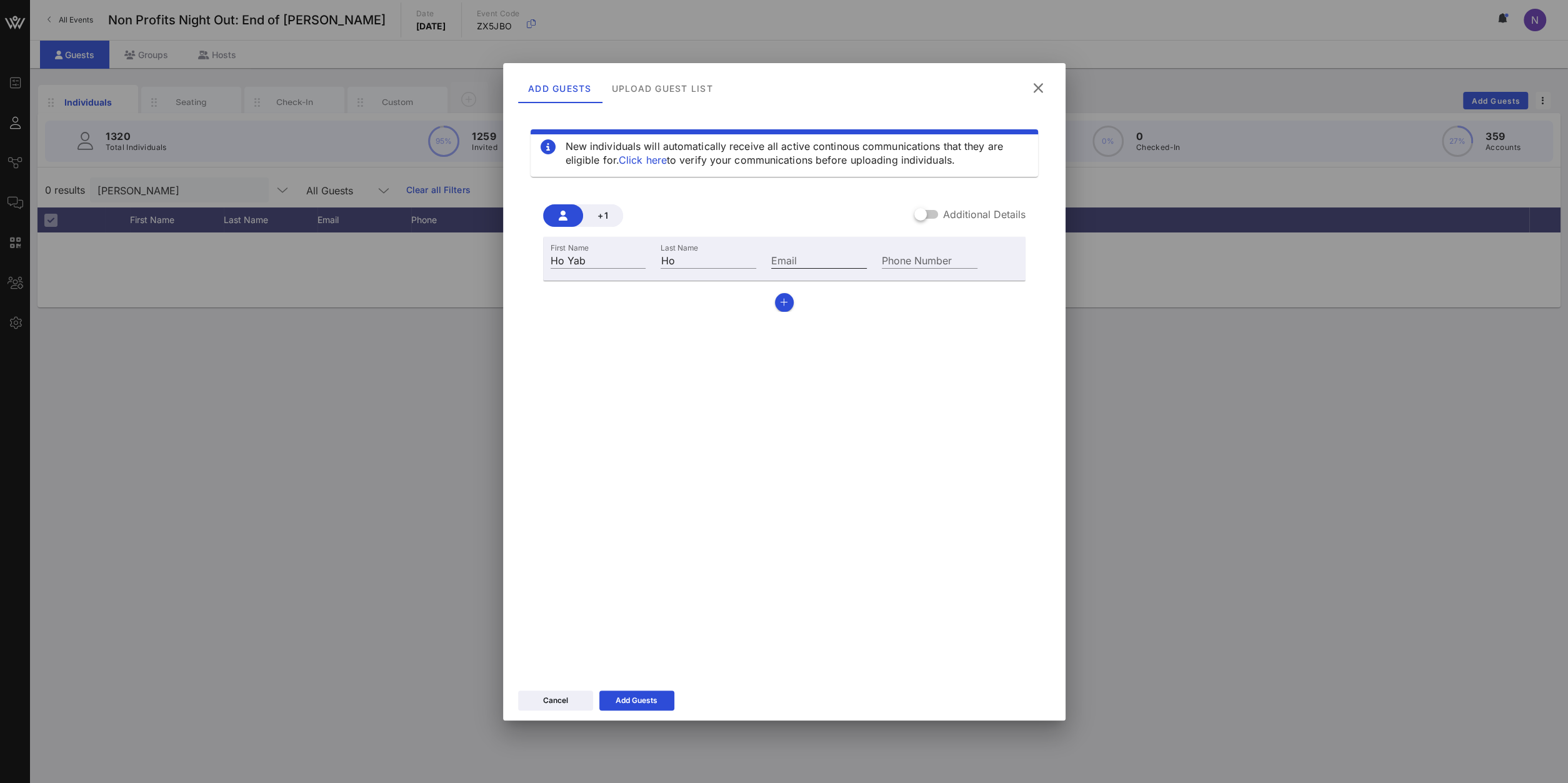
click at [804, 264] on input "Email" at bounding box center [819, 260] width 96 height 16
paste input "[EMAIL_ADDRESS][DOMAIN_NAME]"
type input "[EMAIL_ADDRESS][DOMAIN_NAME]"
click at [633, 558] on icon at bounding box center [636, 700] width 9 height 7
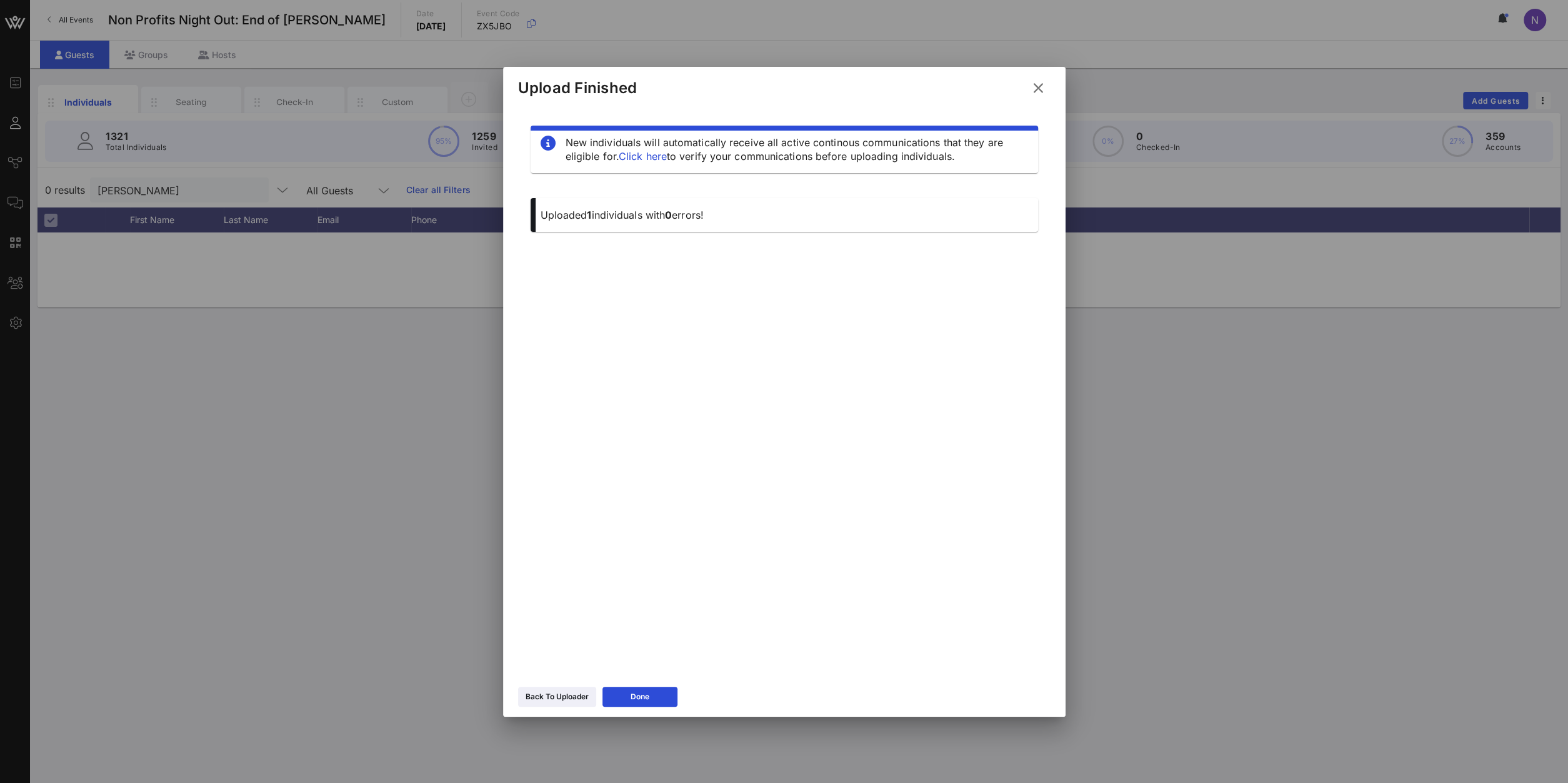
click at [1038, 88] on icon at bounding box center [1038, 88] width 17 height 15
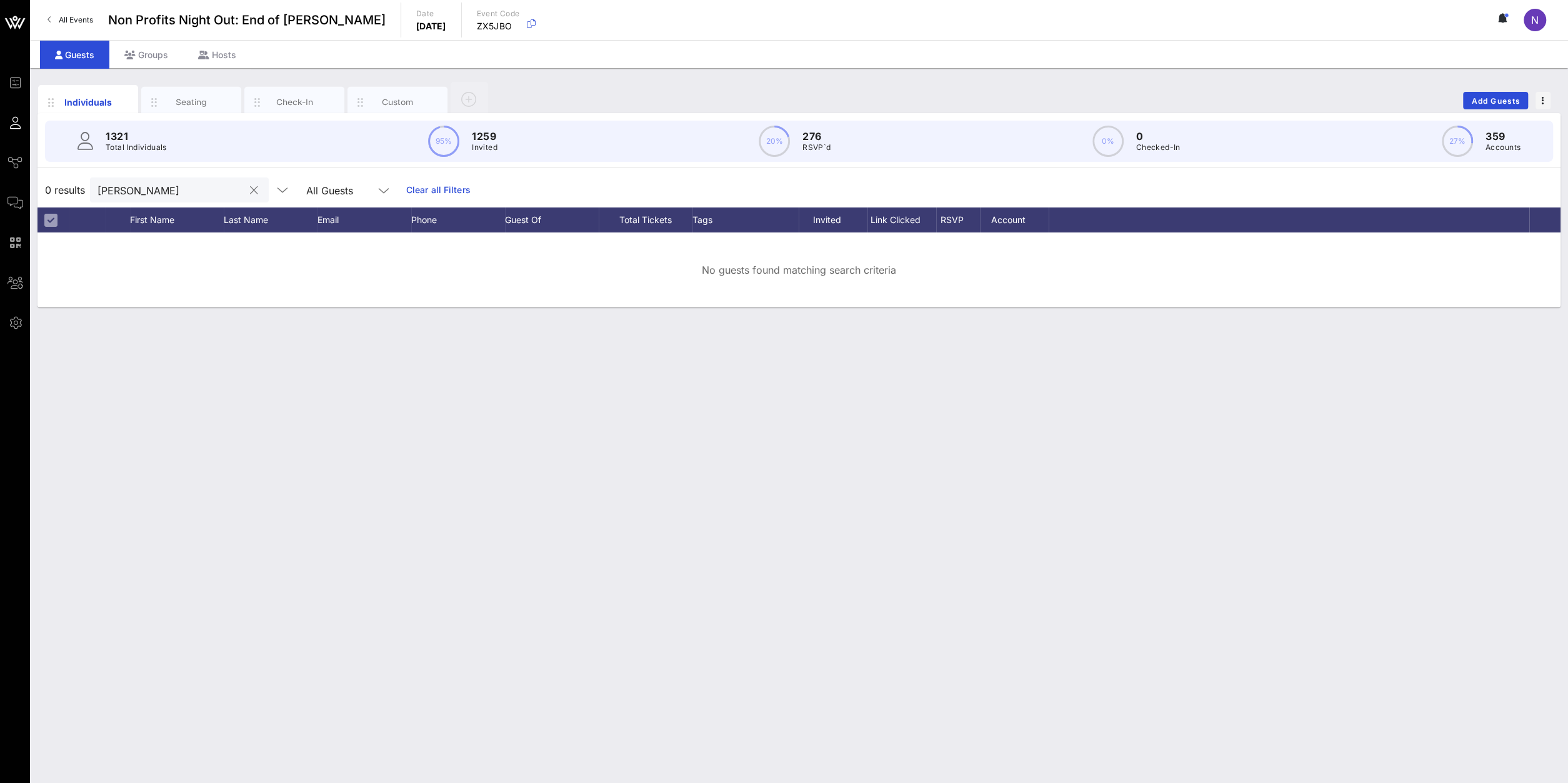
click at [164, 199] on div "ho yan" at bounding box center [171, 190] width 146 height 25
click at [163, 195] on input "ho yan" at bounding box center [171, 190] width 146 height 16
drag, startPoint x: 163, startPoint y: 195, endPoint x: -263, endPoint y: 149, distance: 428.5
click at [98, 182] on input "ho yan" at bounding box center [171, 190] width 146 height 16
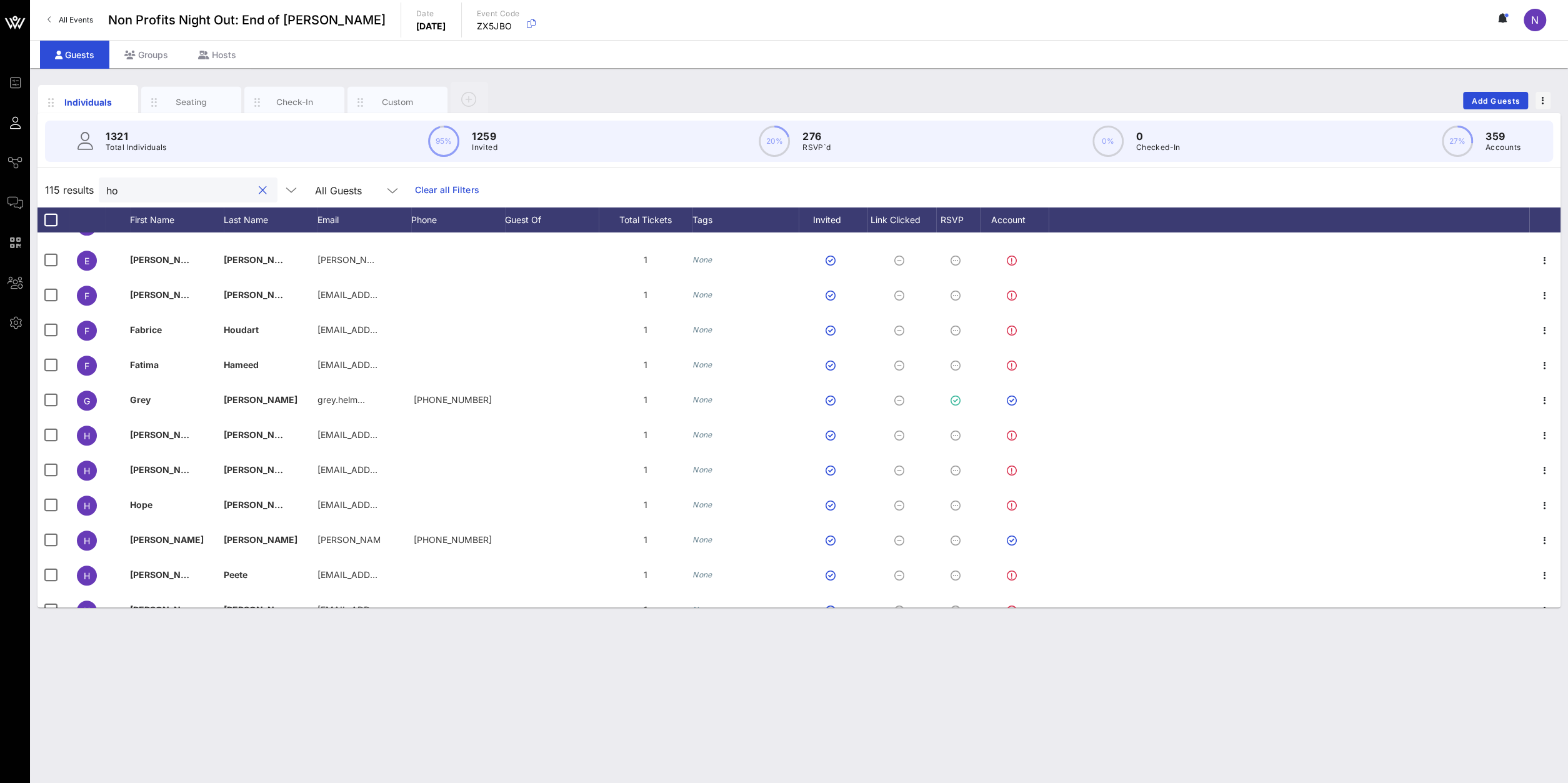
scroll to position [580, 0]
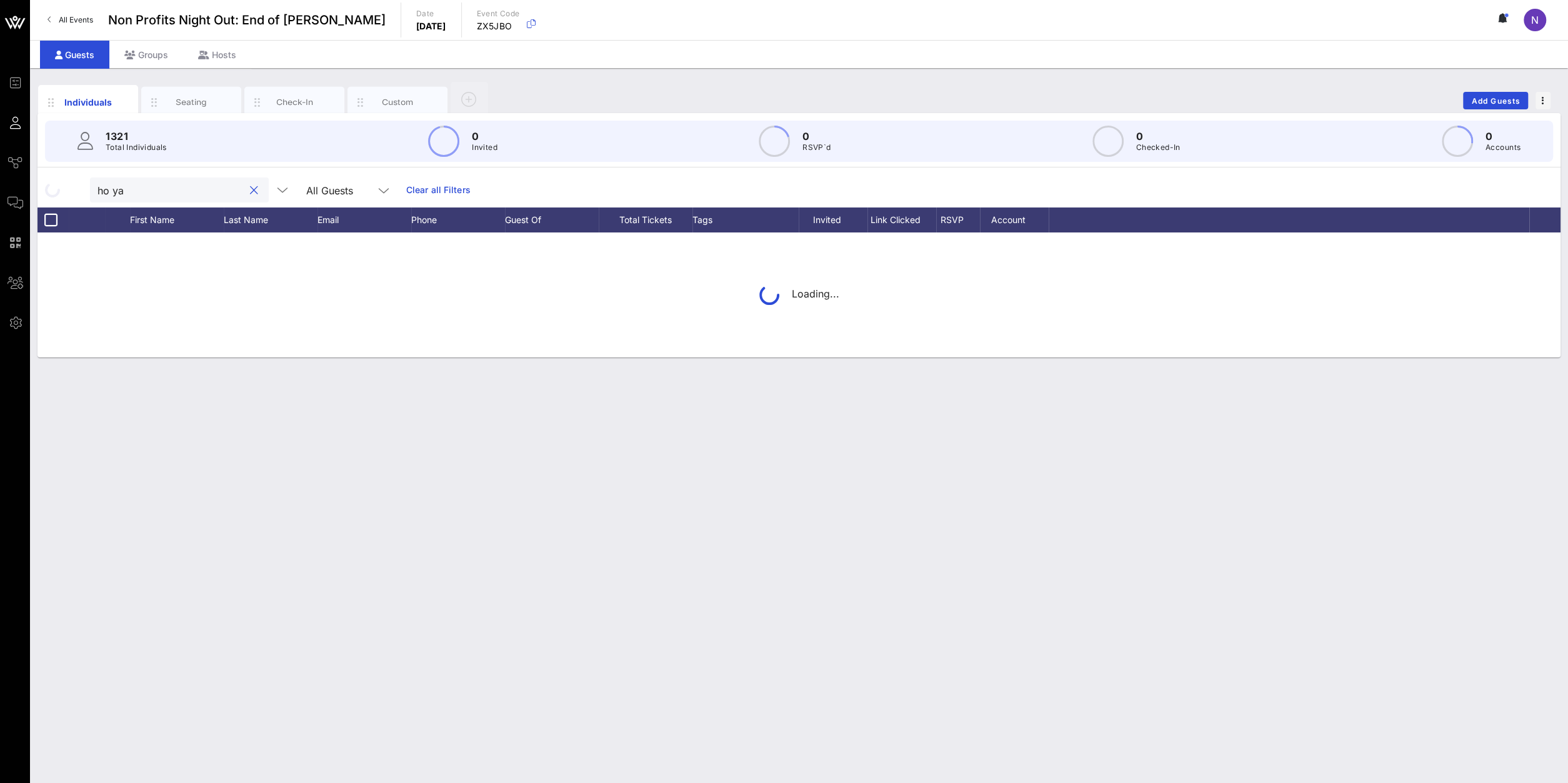
type input "ho yan"
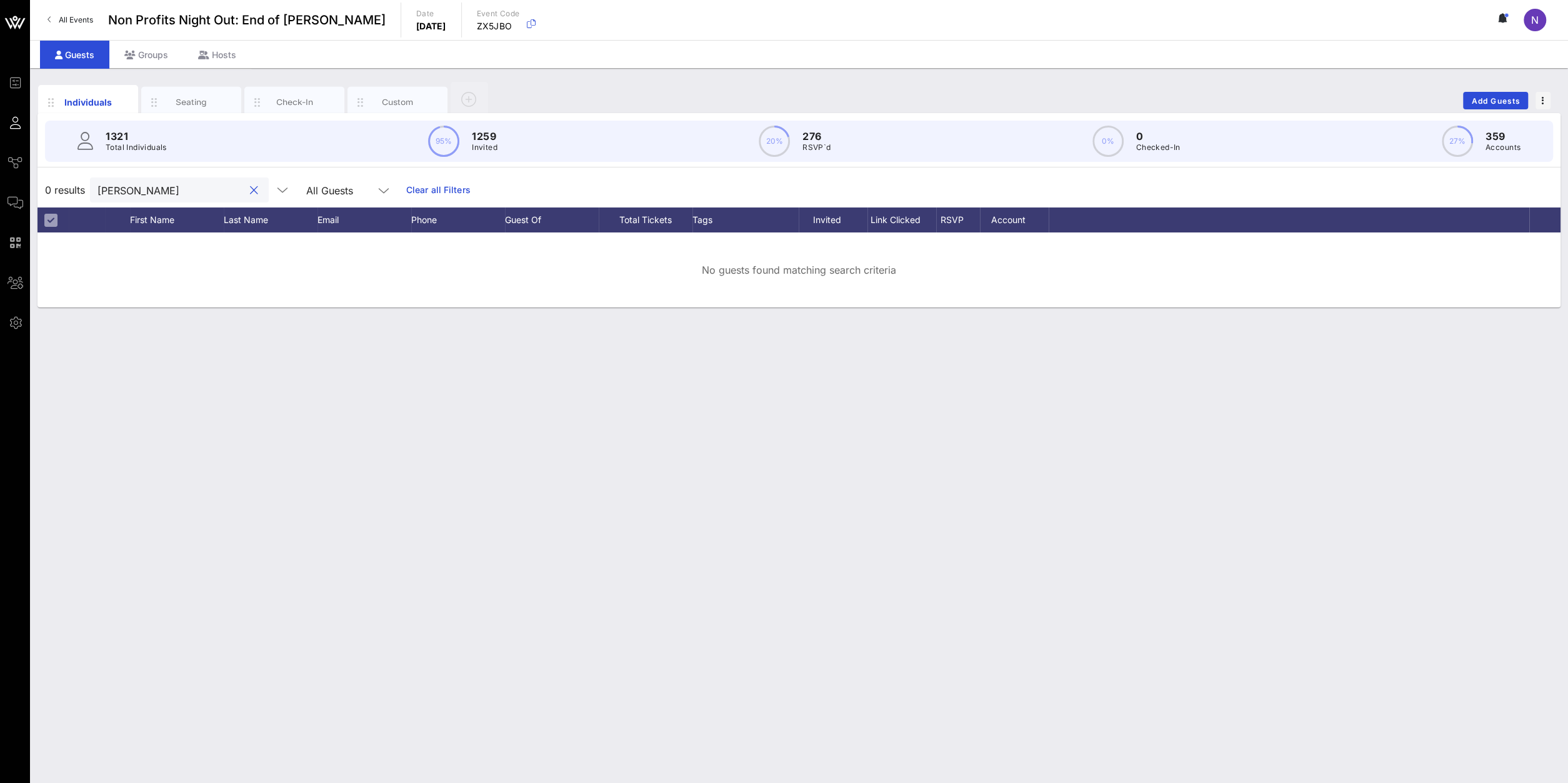
drag, startPoint x: 165, startPoint y: 193, endPoint x: -263, endPoint y: 174, distance: 428.4
click at [98, 182] on input "ho yan" at bounding box center [171, 190] width 146 height 16
click at [246, 187] on div at bounding box center [254, 191] width 15 height 15
click at [250, 187] on button "clear icon" at bounding box center [254, 191] width 8 height 12
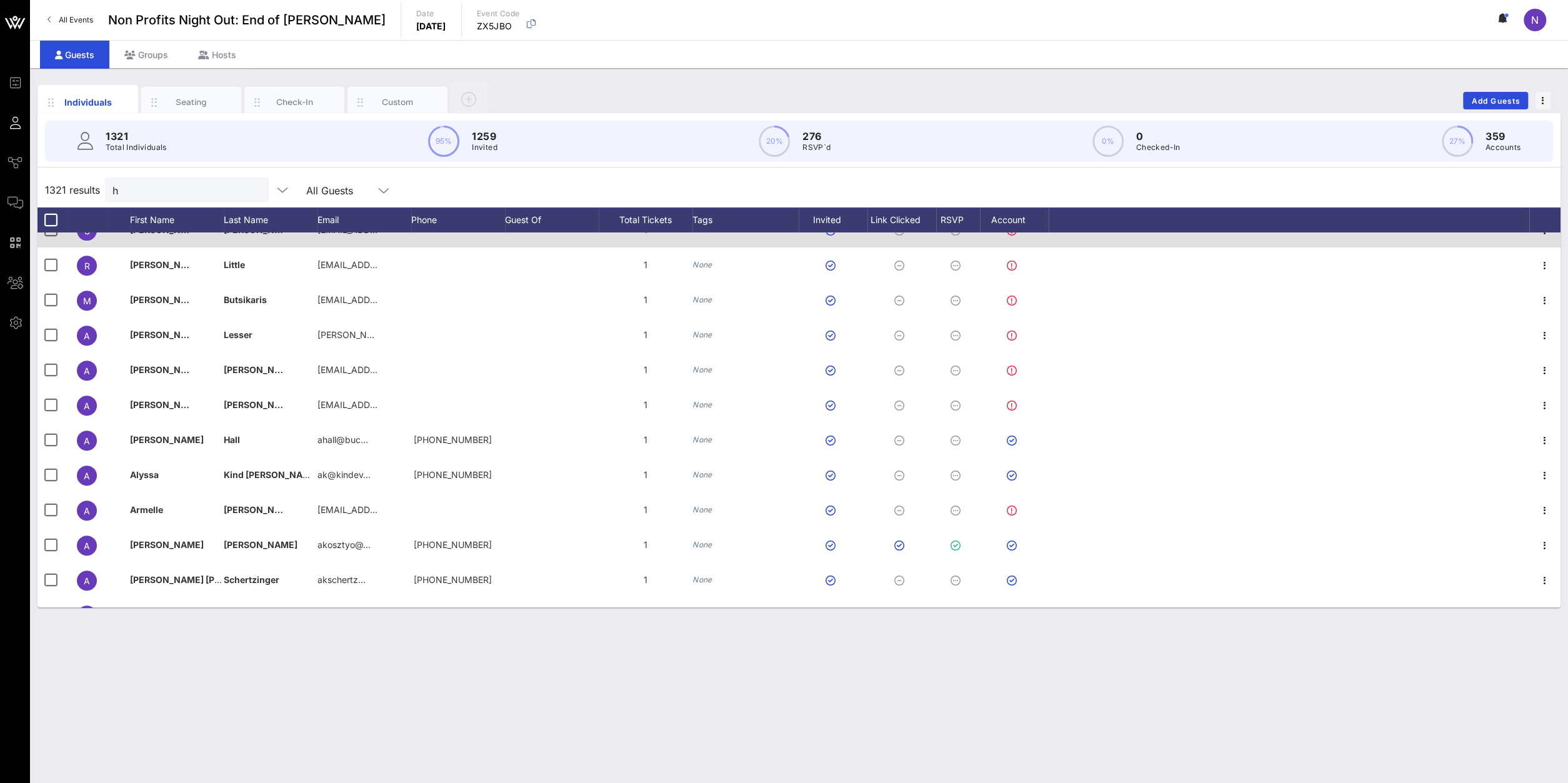
type input "ho"
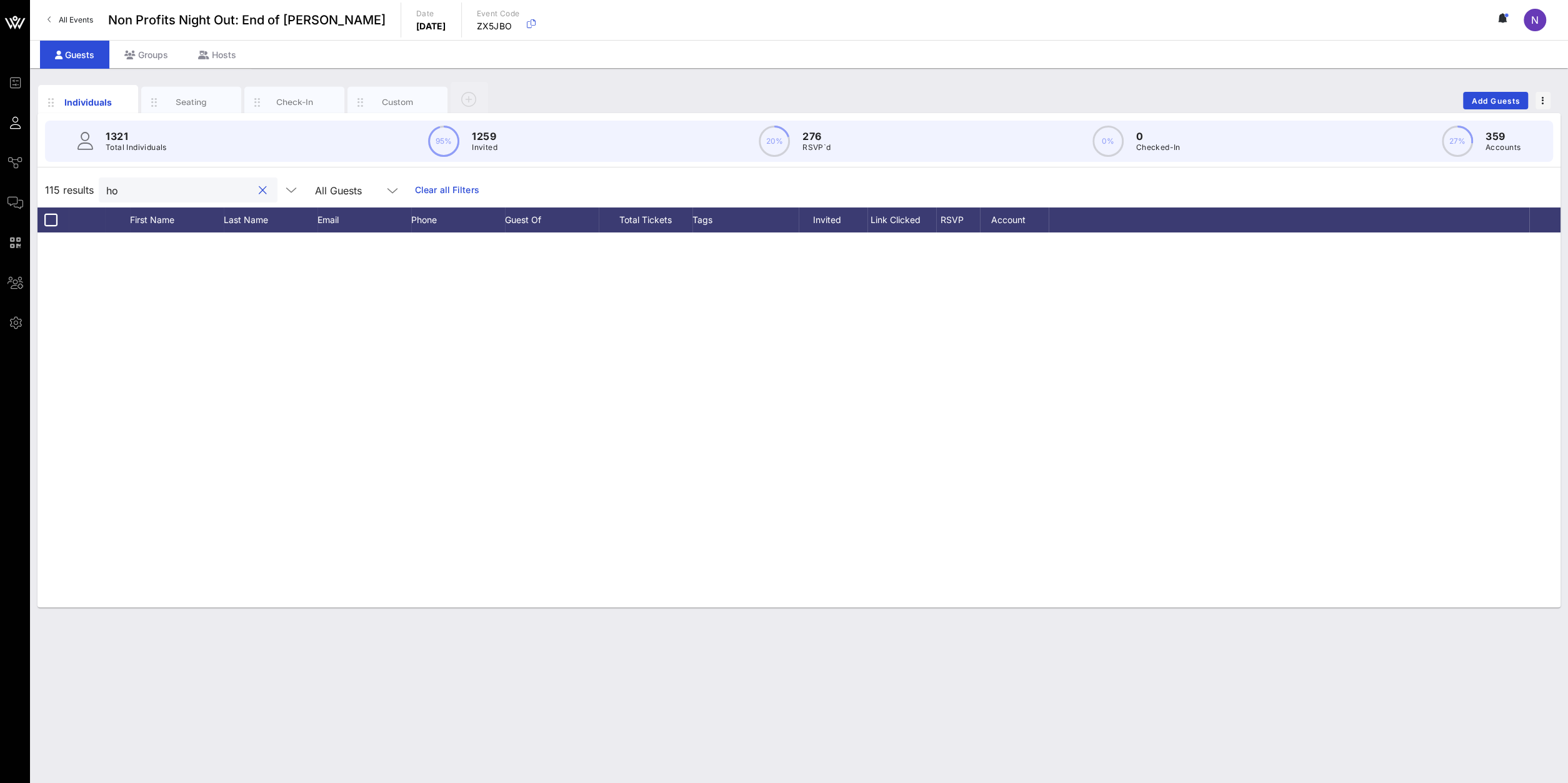
scroll to position [2828, 0]
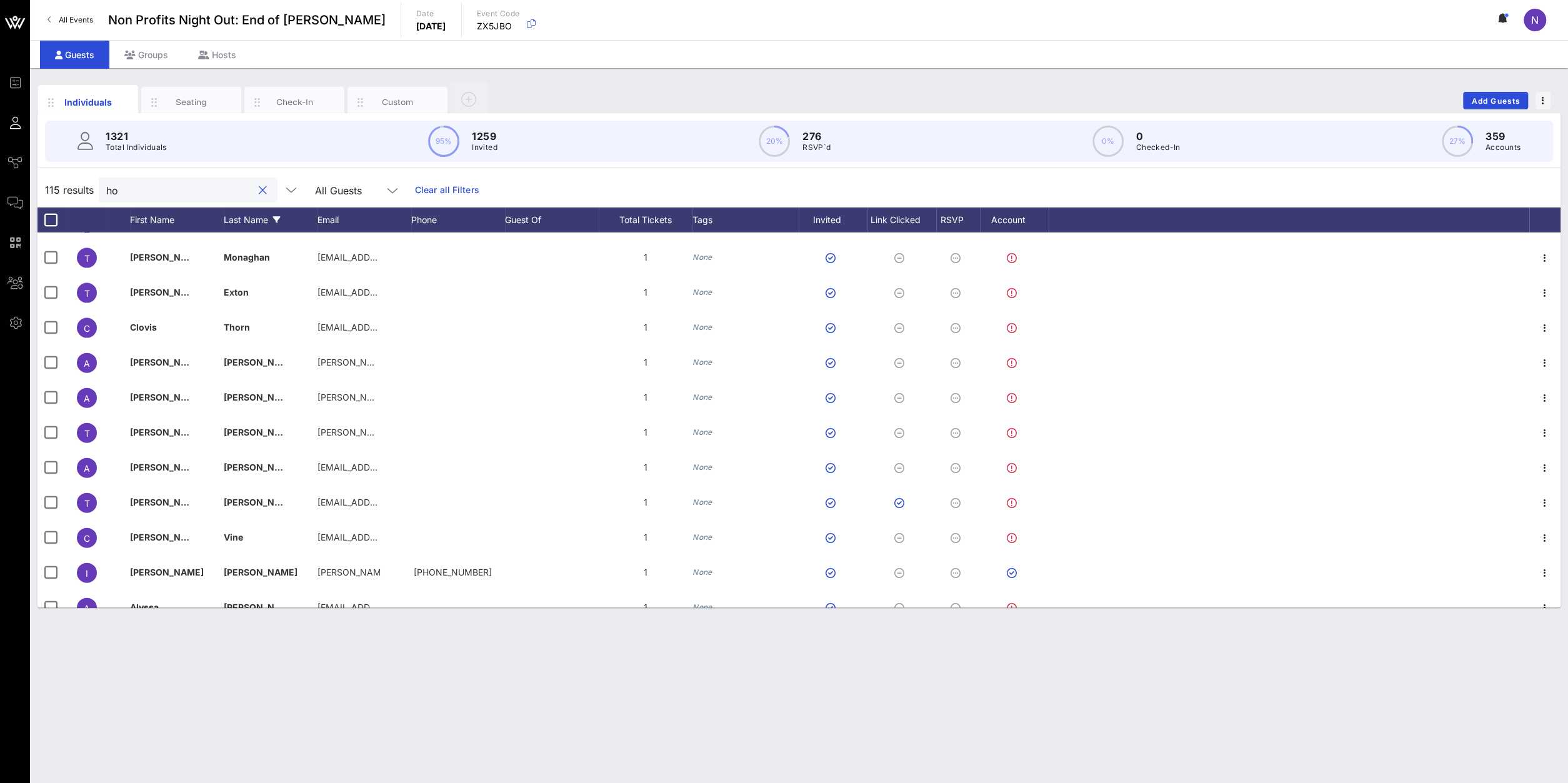
click at [285, 218] on div "Last Name" at bounding box center [271, 220] width 94 height 25
click at [279, 221] on icon at bounding box center [277, 220] width 7 height 7
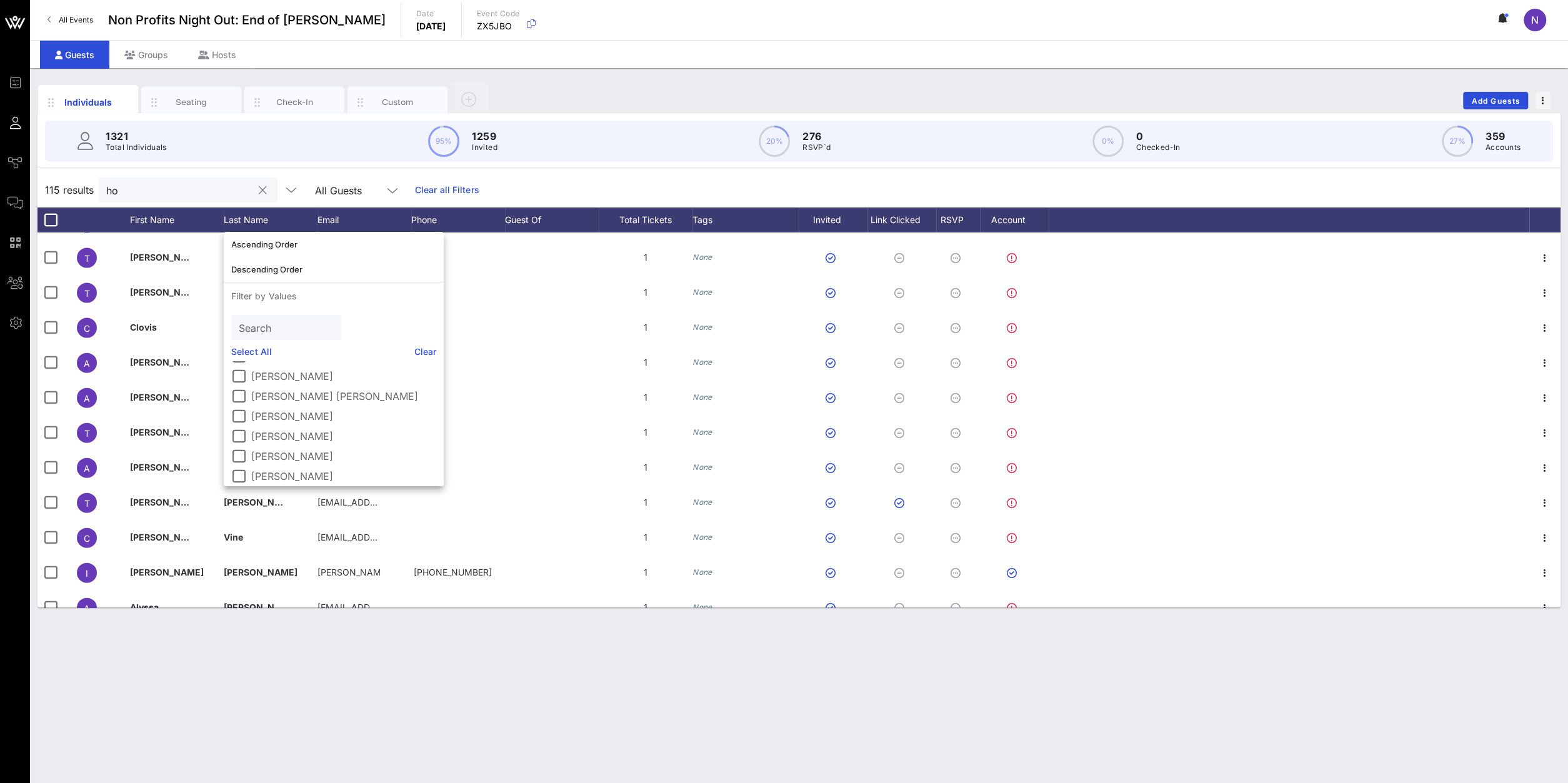
scroll to position [653, 0]
click at [271, 322] on input "text" at bounding box center [285, 328] width 92 height 16
type input "ho"
click at [248, 456] on div at bounding box center [238, 453] width 21 height 21
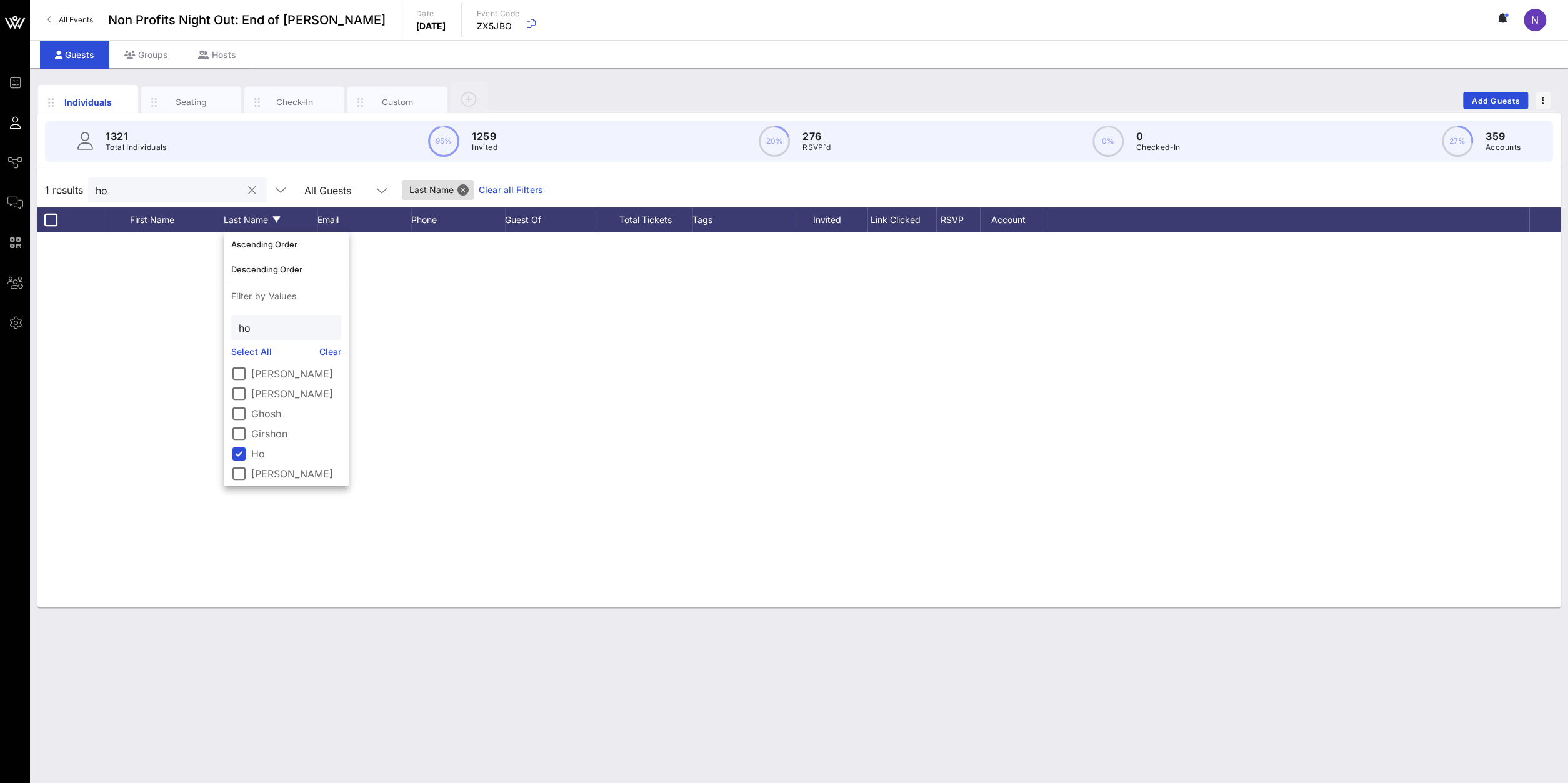
click at [538, 558] on div "Individuals Seating Check-In Custom Add Guests 1321 Total Individuals 95% 1259 …" at bounding box center [798, 425] width 1537 height 715
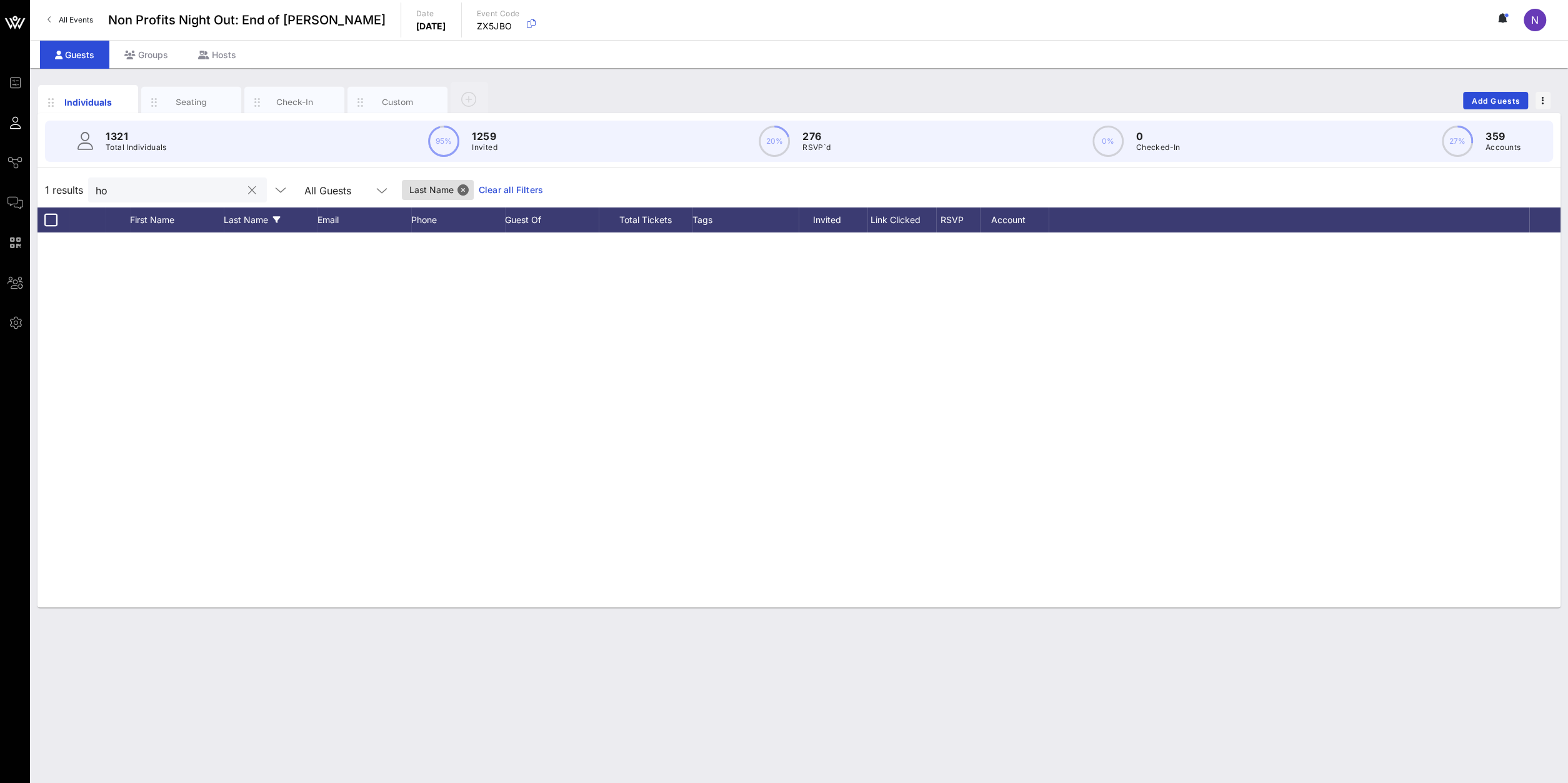
click at [651, 242] on div at bounding box center [798, 250] width 1523 height 35
drag, startPoint x: 1503, startPoint y: 262, endPoint x: 1489, endPoint y: 294, distance: 34.9
click at [1167, 267] on div at bounding box center [798, 420] width 1523 height 375
drag, startPoint x: 1489, startPoint y: 294, endPoint x: 1178, endPoint y: 349, distance: 315.8
click at [1167, 321] on div at bounding box center [798, 420] width 1523 height 375
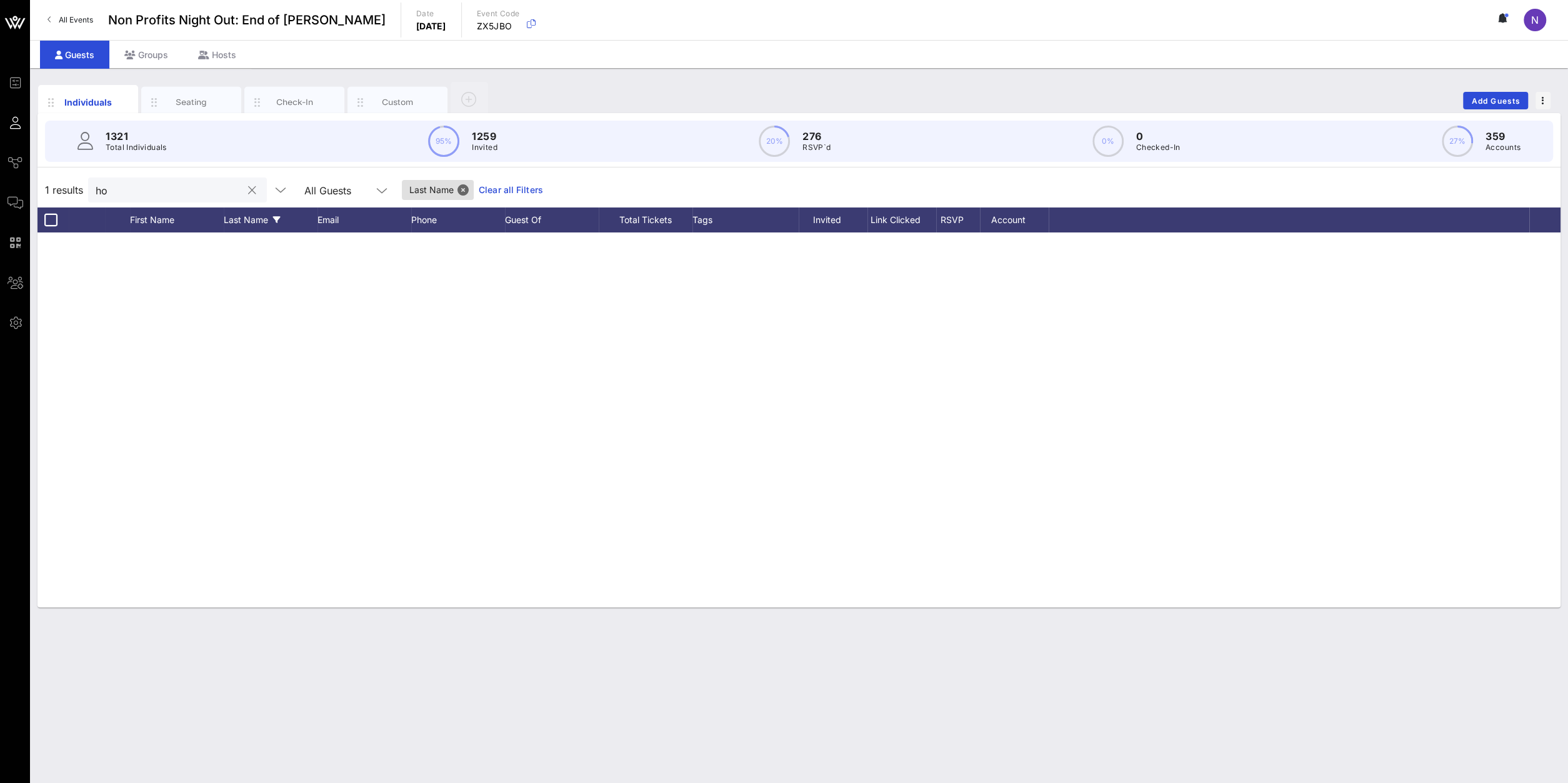
drag, startPoint x: 1178, startPoint y: 349, endPoint x: 1131, endPoint y: 356, distance: 47.5
click at [1131, 356] on div at bounding box center [798, 420] width 1523 height 375
click at [798, 385] on div at bounding box center [798, 420] width 1523 height 375
click at [197, 284] on div at bounding box center [798, 420] width 1523 height 375
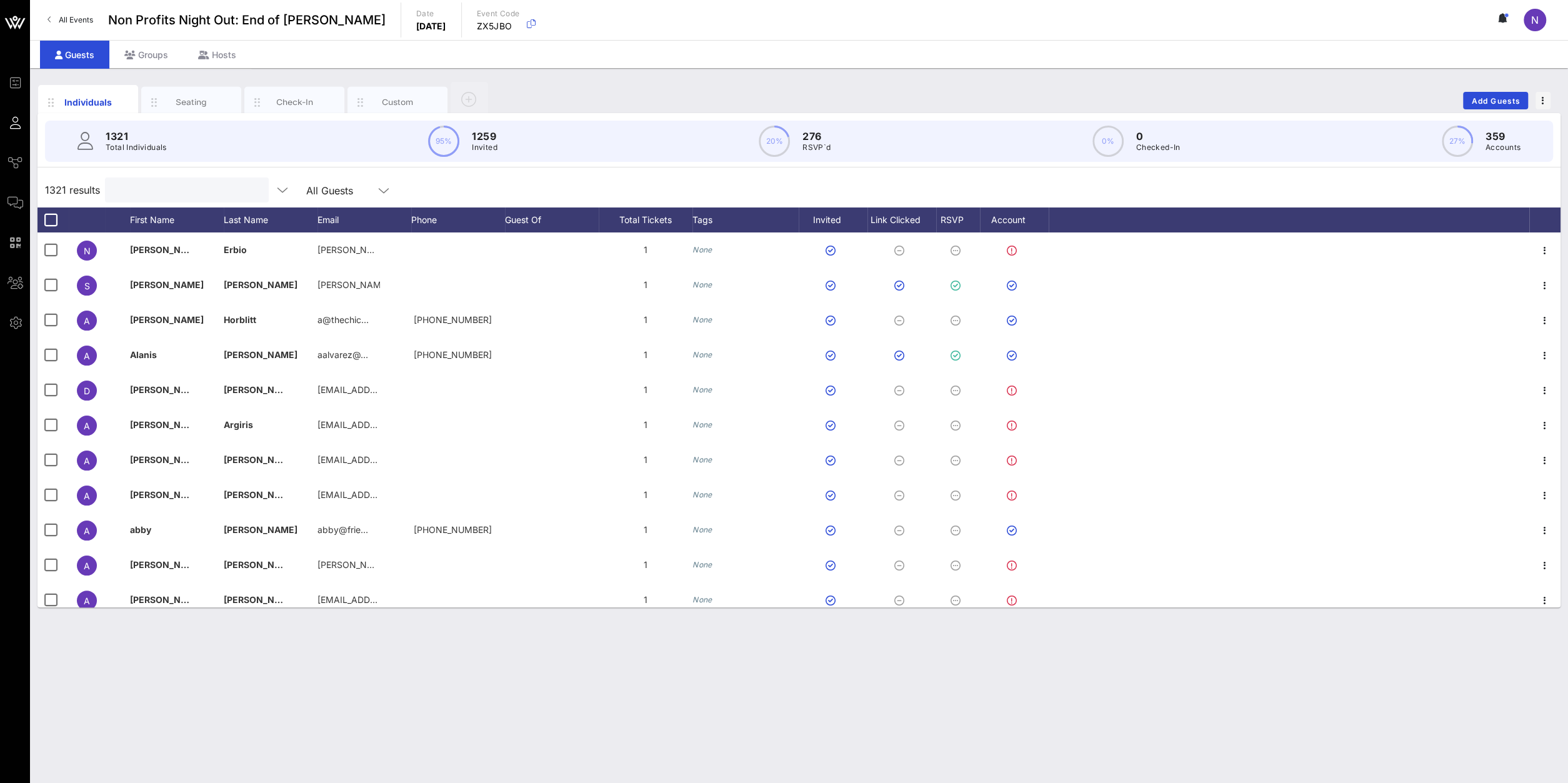
click at [149, 187] on input "text" at bounding box center [186, 190] width 146 height 16
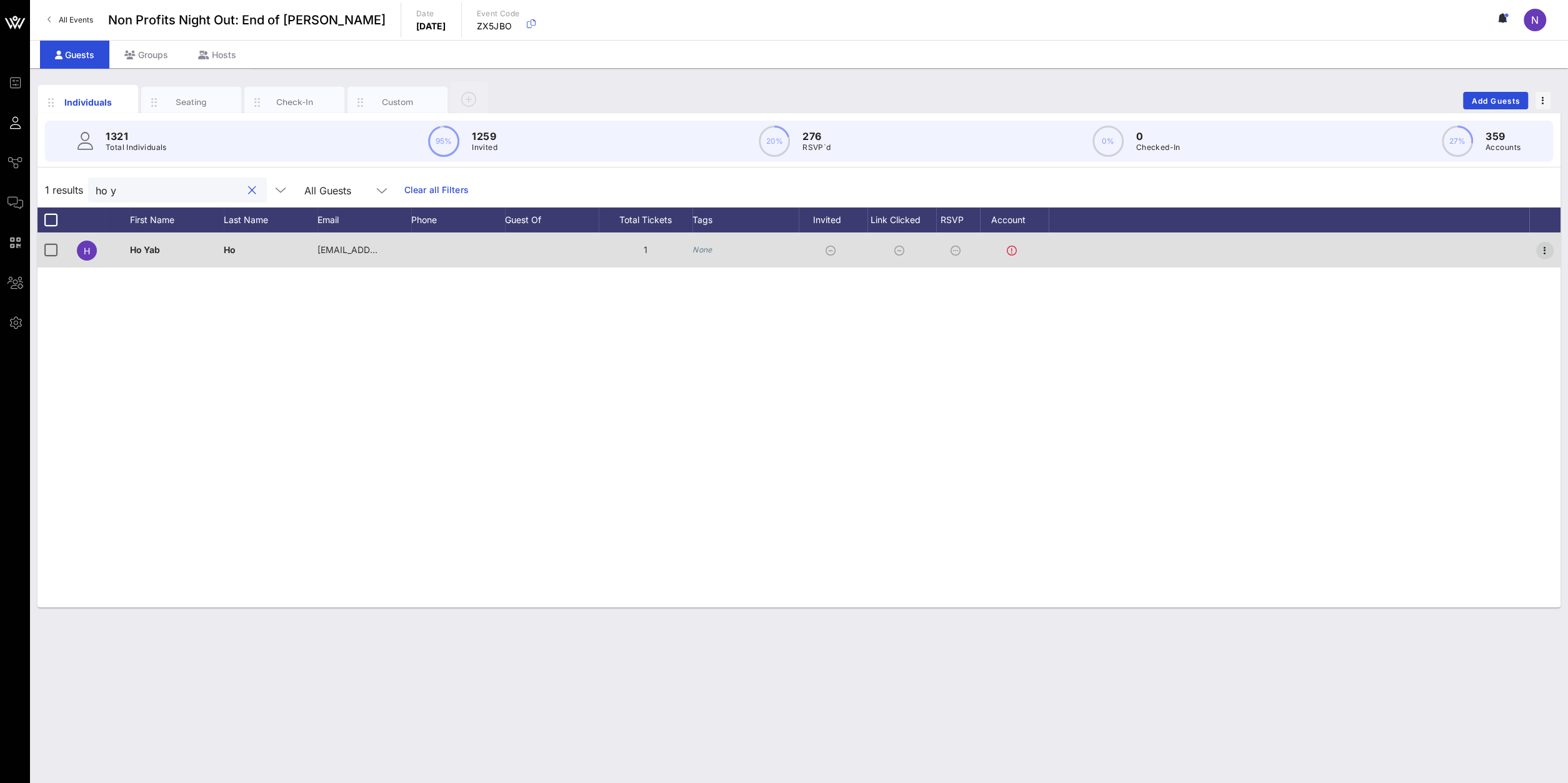
type input "ho y"
click at [1548, 253] on icon "button" at bounding box center [1544, 250] width 15 height 15
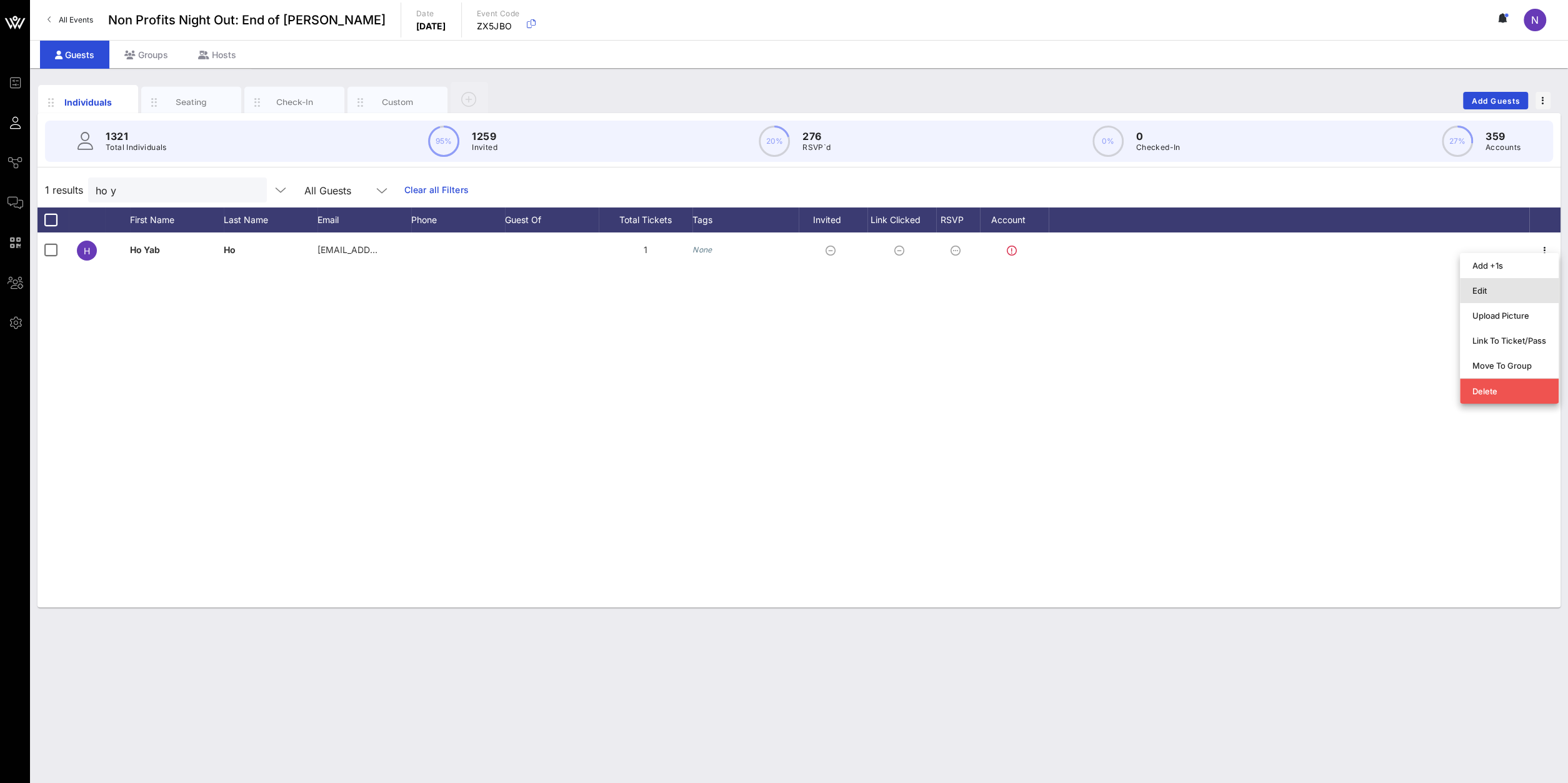
click at [1500, 287] on div "Edit" at bounding box center [1509, 290] width 74 height 10
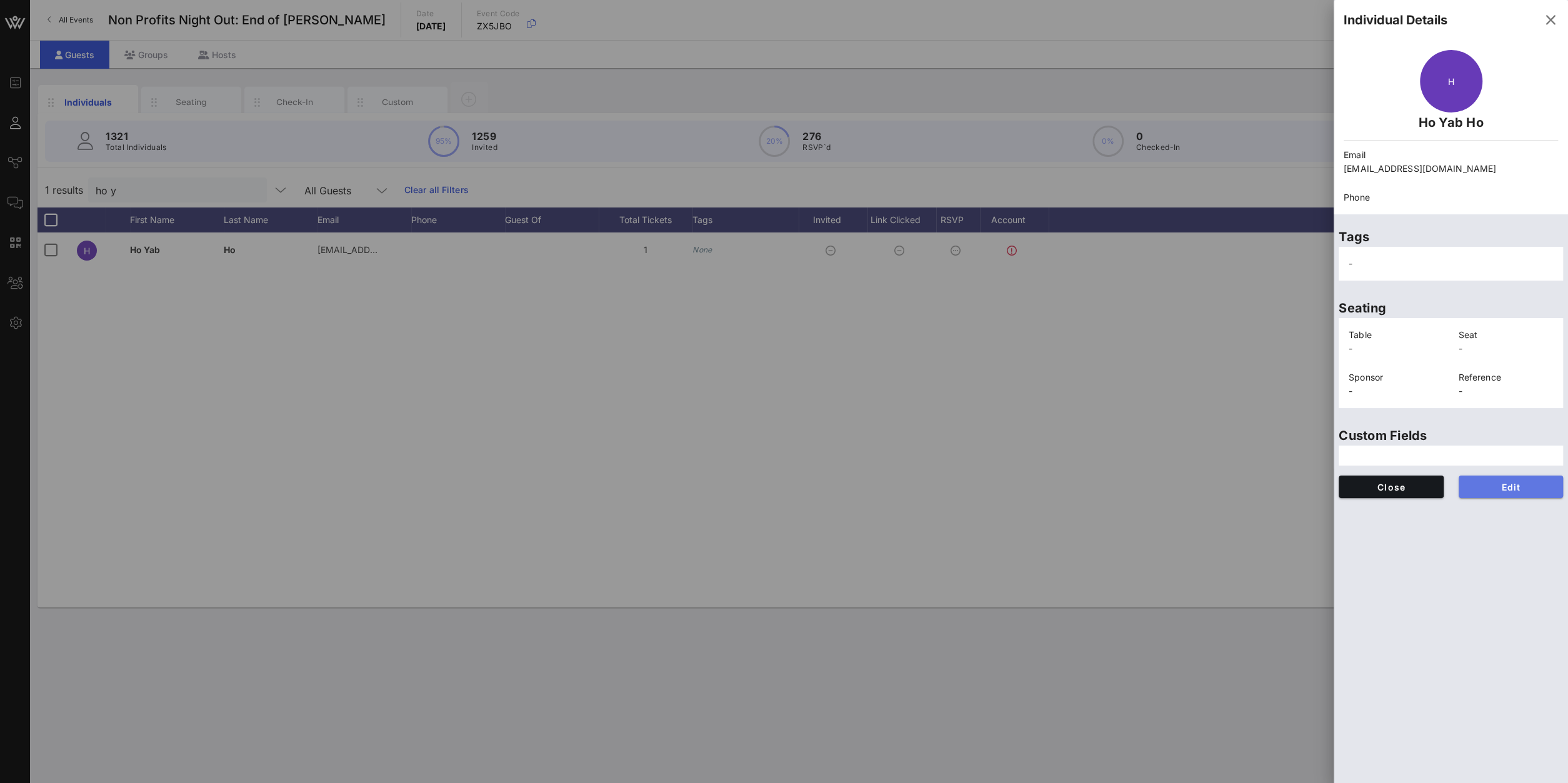
click at [1499, 487] on span "Edit" at bounding box center [1510, 487] width 85 height 11
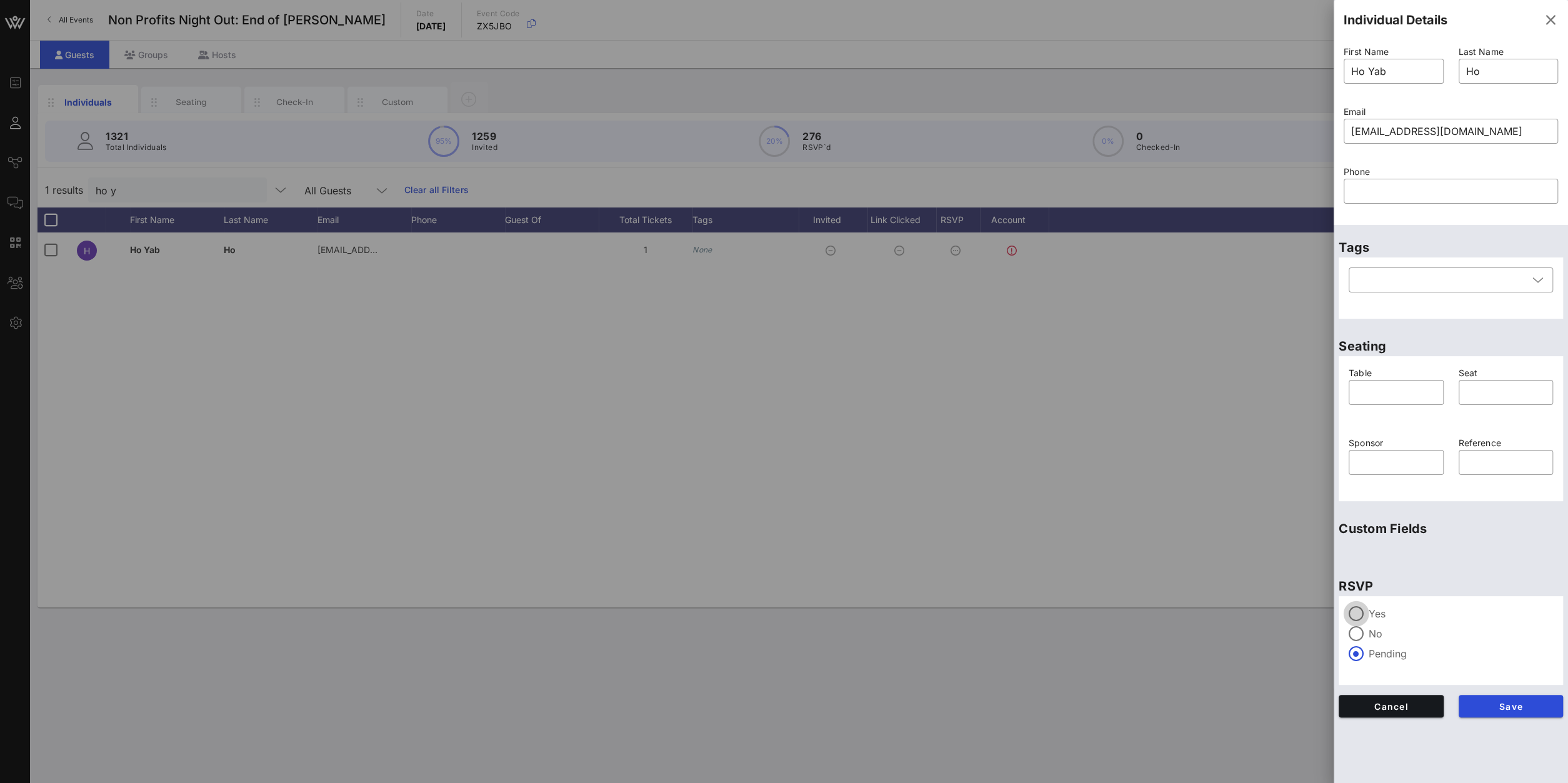
click at [1365, 622] on div at bounding box center [1356, 613] width 21 height 21
click at [1489, 703] on span "Save" at bounding box center [1510, 707] width 85 height 11
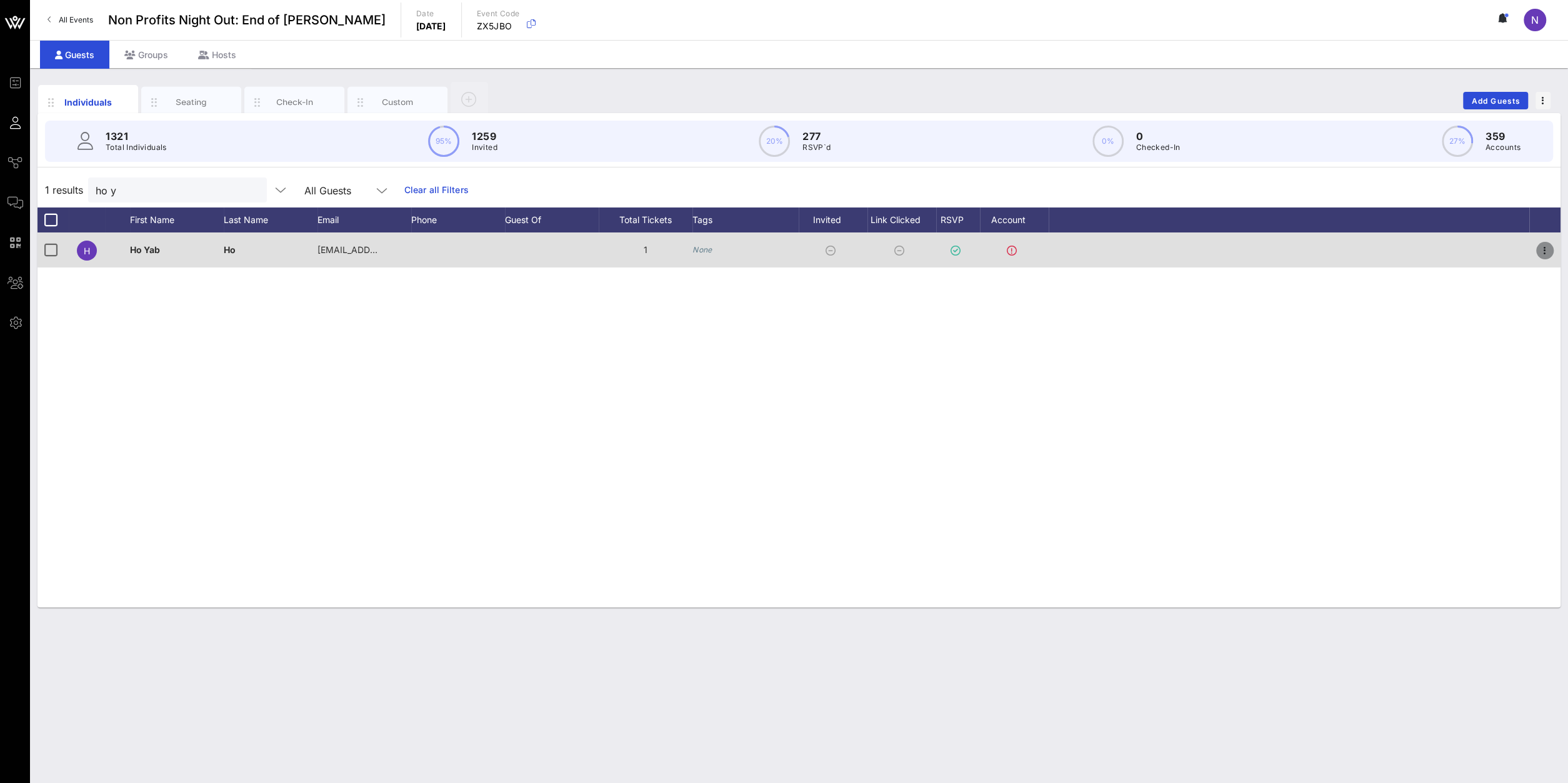
click at [1545, 253] on icon "button" at bounding box center [1544, 250] width 15 height 15
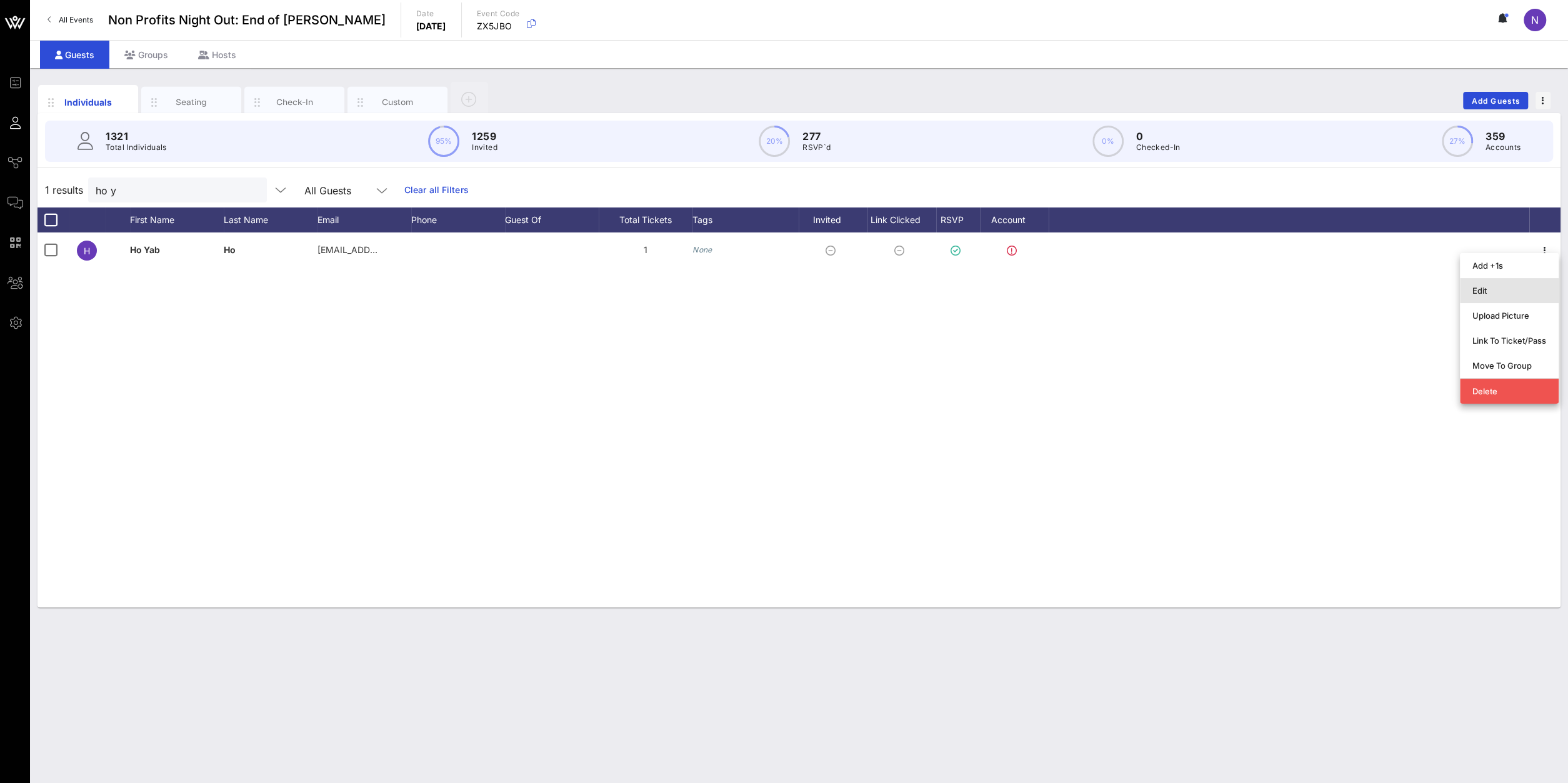
click at [1500, 290] on div "Edit" at bounding box center [1509, 290] width 74 height 10
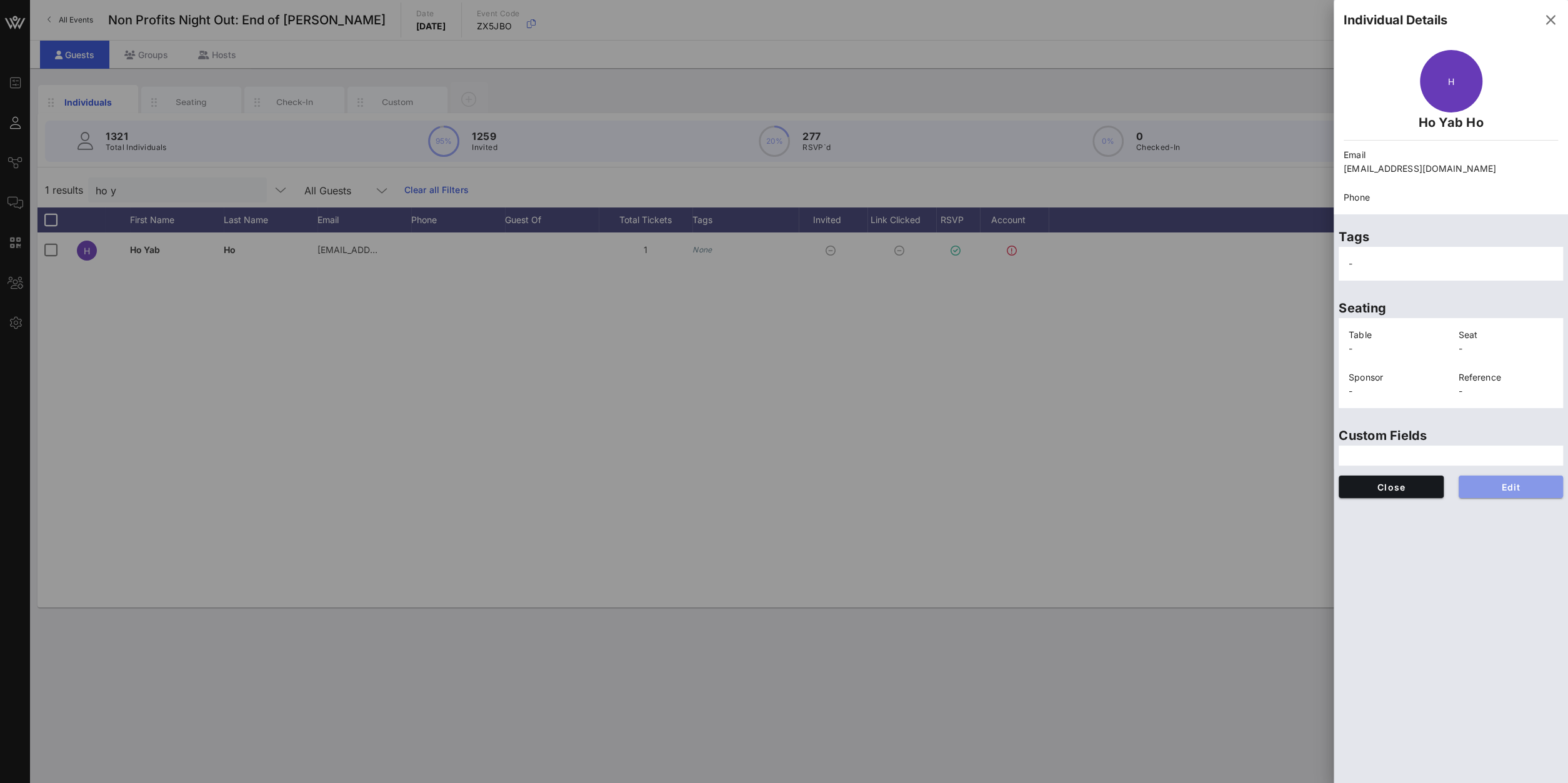
click at [1493, 488] on span "Edit" at bounding box center [1510, 487] width 85 height 11
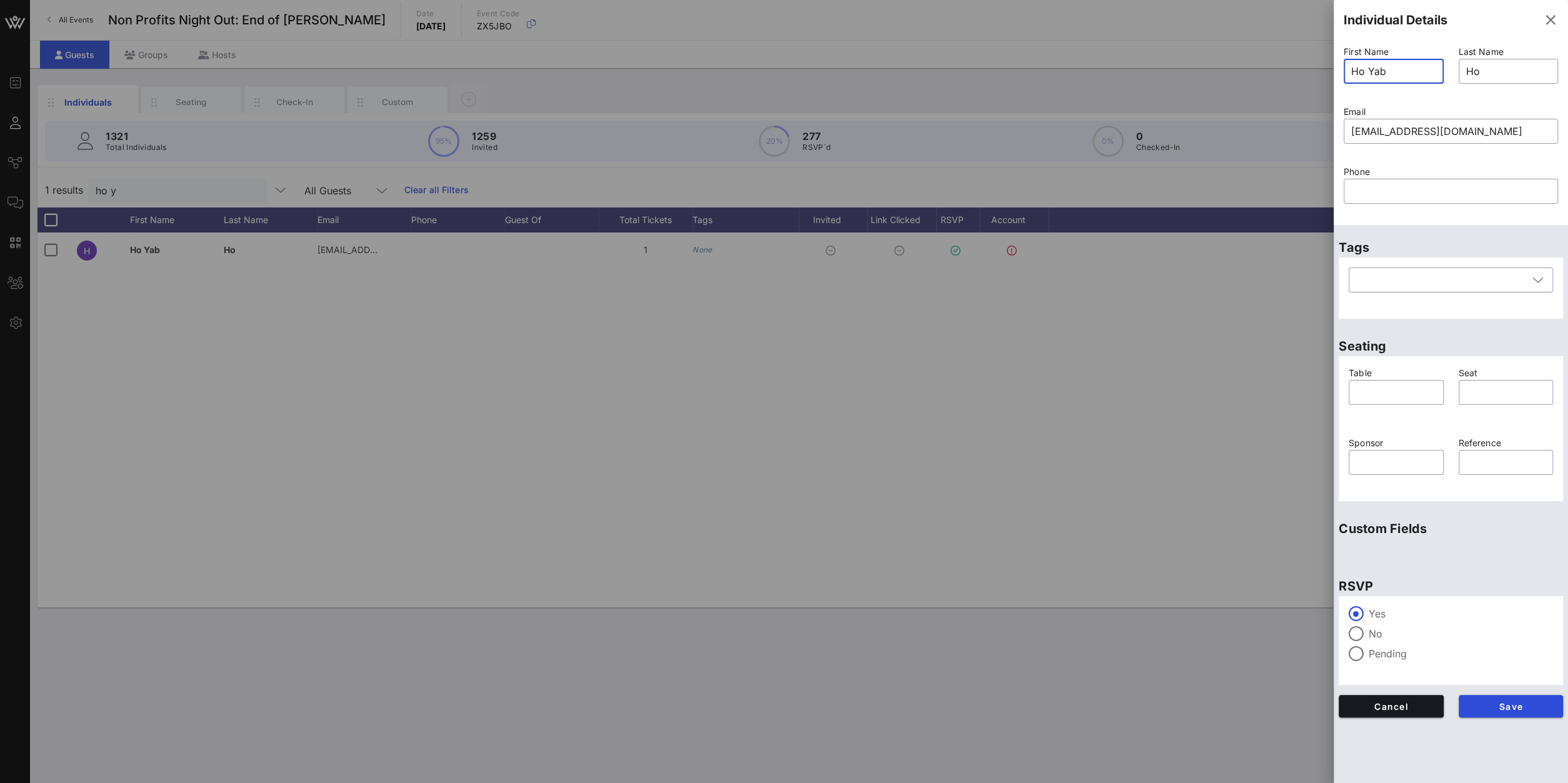
click at [1388, 75] on input "Ho Yab" at bounding box center [1393, 71] width 85 height 20
type input "[PERSON_NAME]"
click at [1534, 701] on button "Save" at bounding box center [1510, 706] width 105 height 22
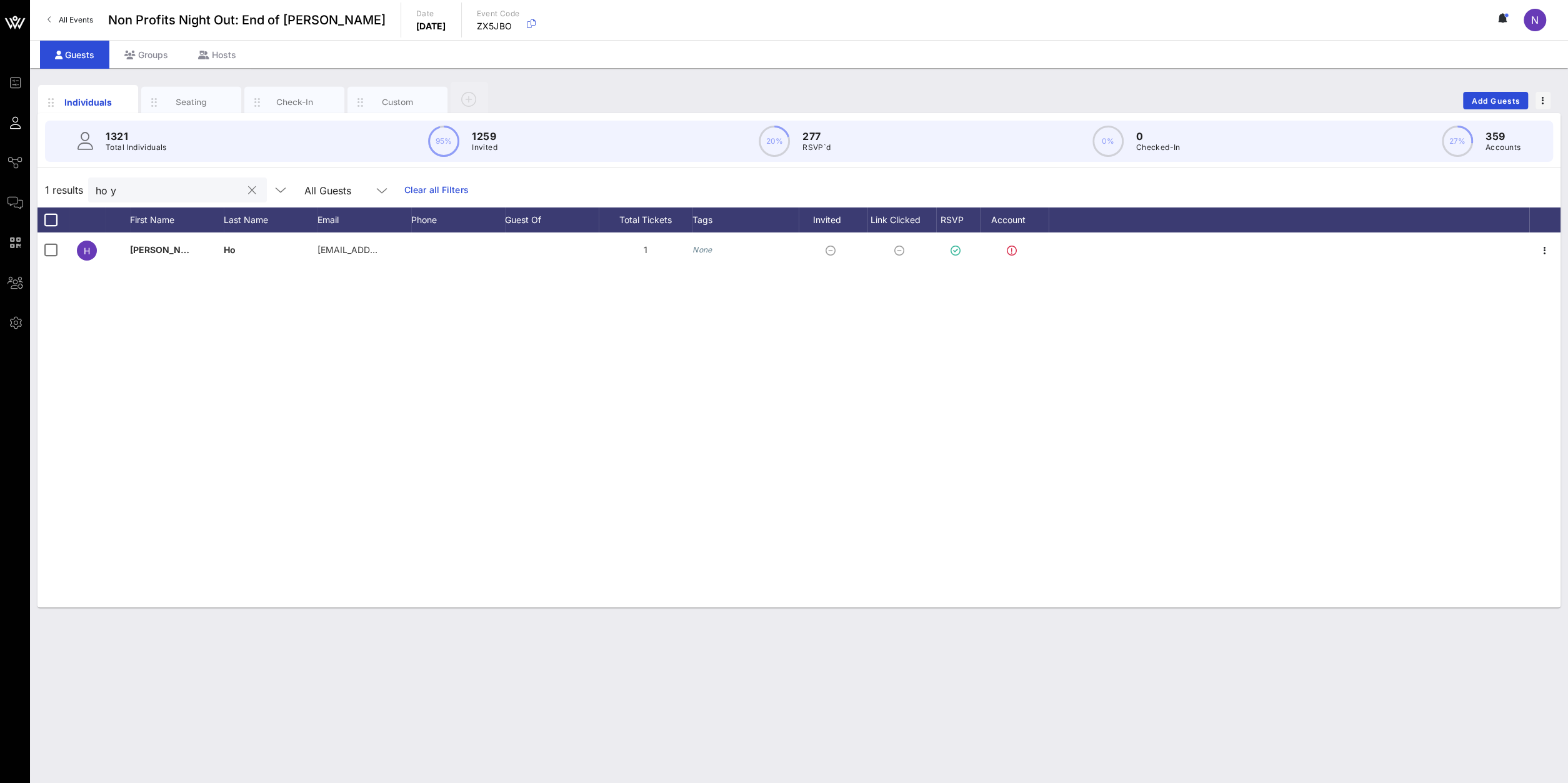
click at [244, 191] on div at bounding box center [252, 191] width 15 height 15
click at [248, 190] on button "clear icon" at bounding box center [252, 191] width 8 height 12
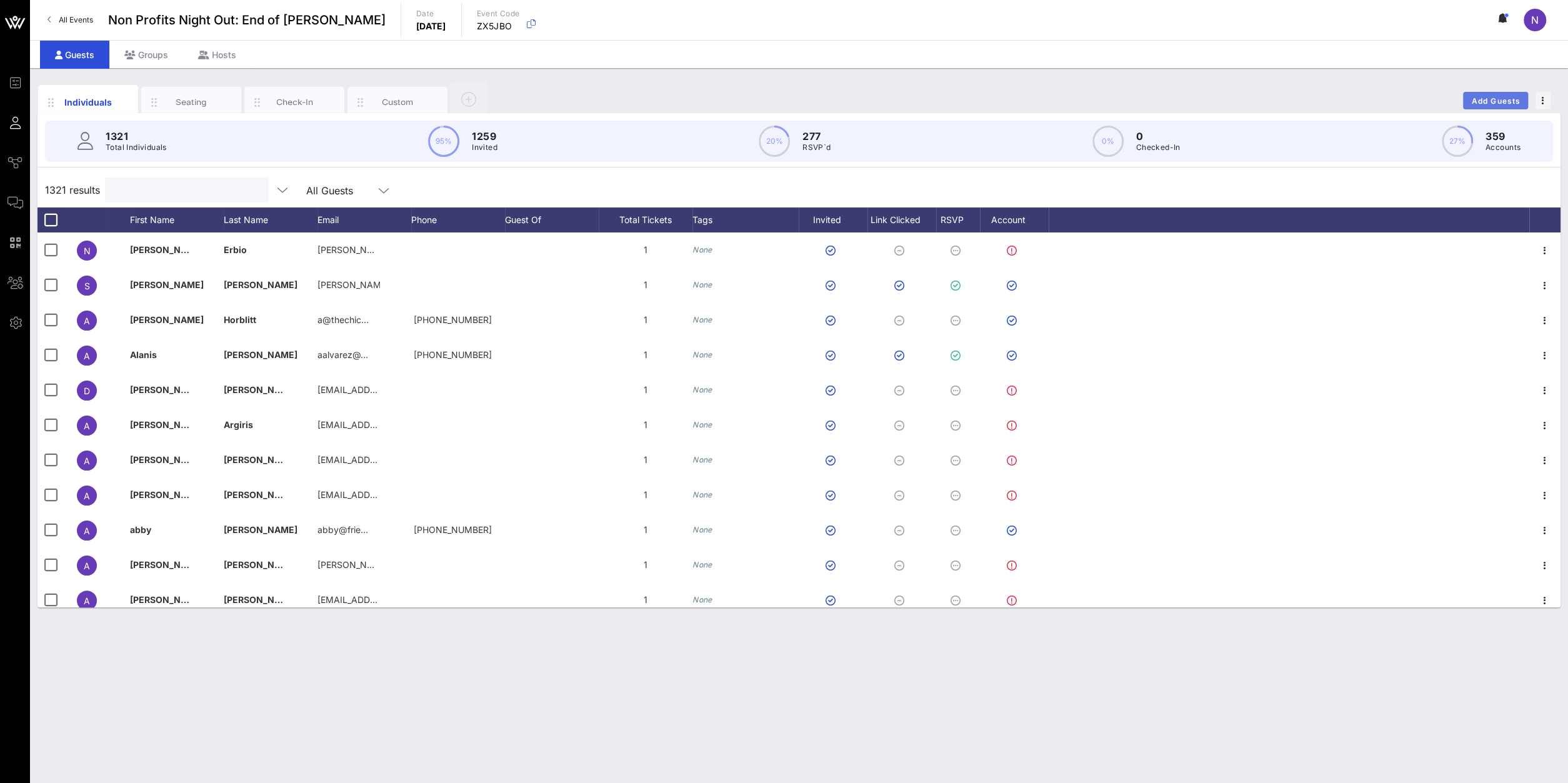
click at [1489, 107] on button "Add Guests" at bounding box center [1495, 100] width 65 height 18
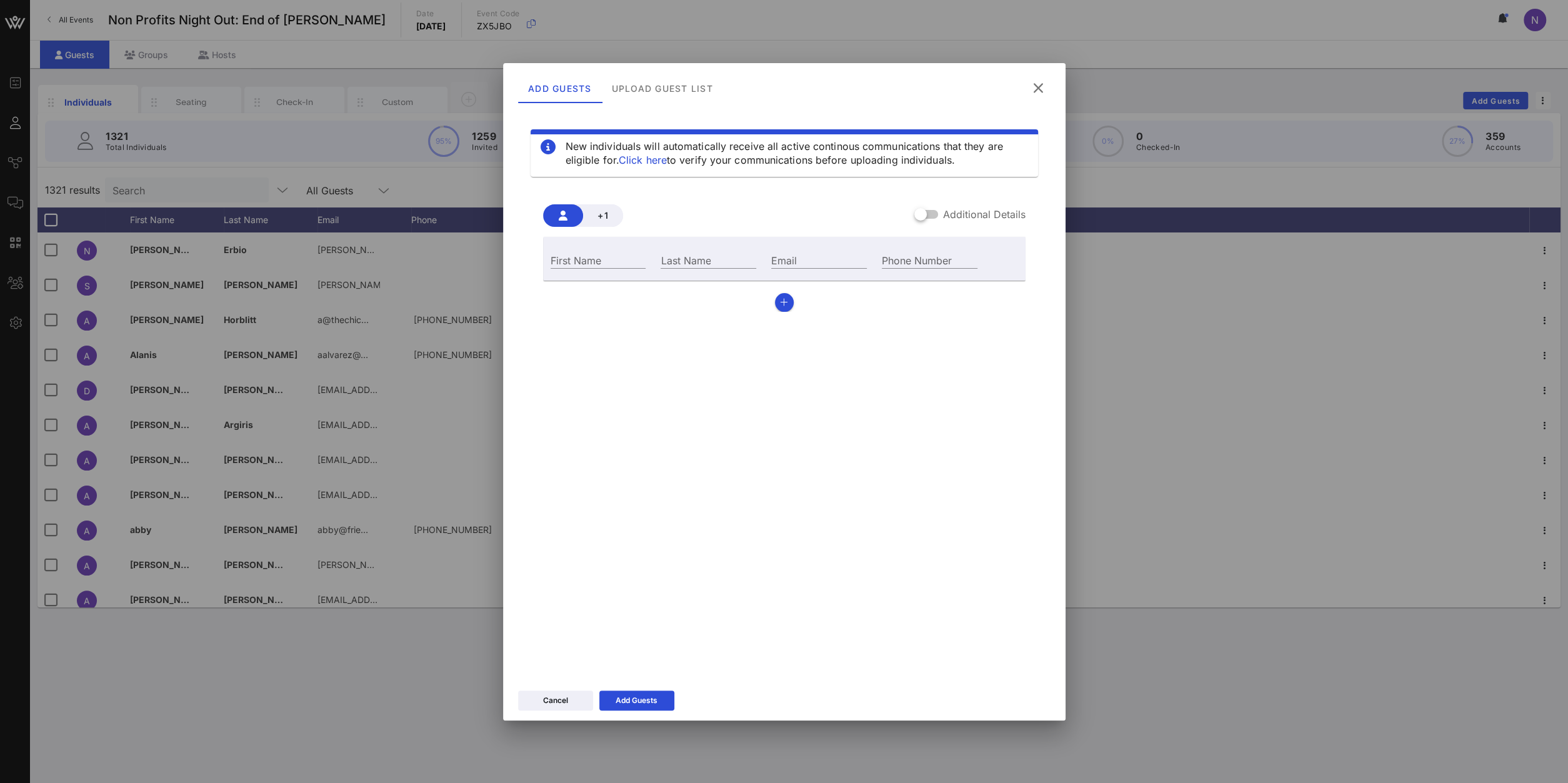
click at [543, 271] on div "+1 Additional Details First Name Last Name Email Phone Number" at bounding box center [784, 253] width 482 height 117
click at [566, 256] on div "First Name" at bounding box center [598, 260] width 96 height 16
type input "[PERSON_NAME]"
click at [827, 262] on input "Email" at bounding box center [819, 260] width 96 height 16
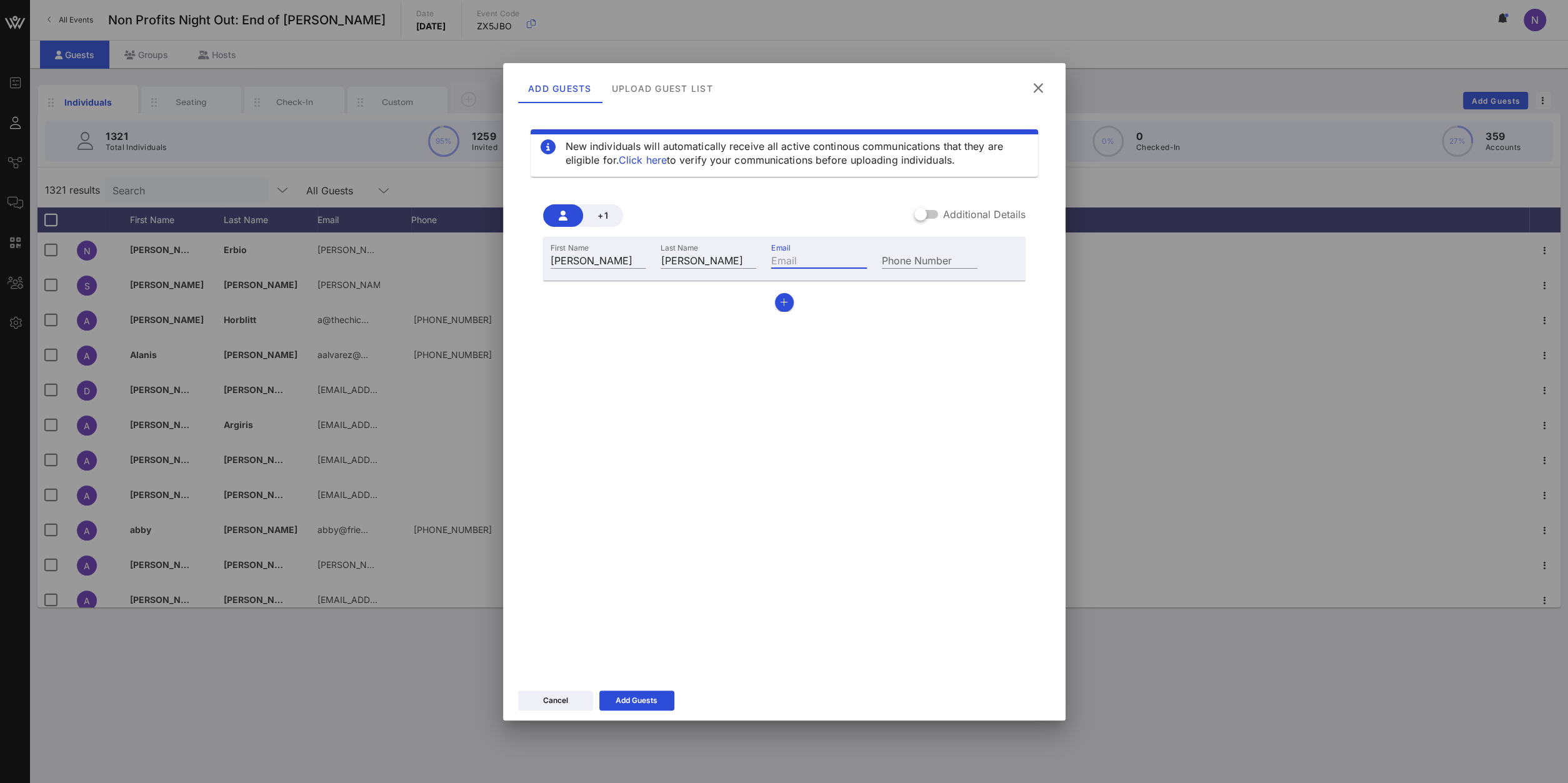
paste input "[PERSON_NAME][EMAIL_ADDRESS][PERSON_NAME][DOMAIN_NAME]"
type input "[PERSON_NAME][EMAIL_ADDRESS][PERSON_NAME][DOMAIN_NAME]"
click at [629, 706] on div "Add Guests" at bounding box center [636, 701] width 42 height 12
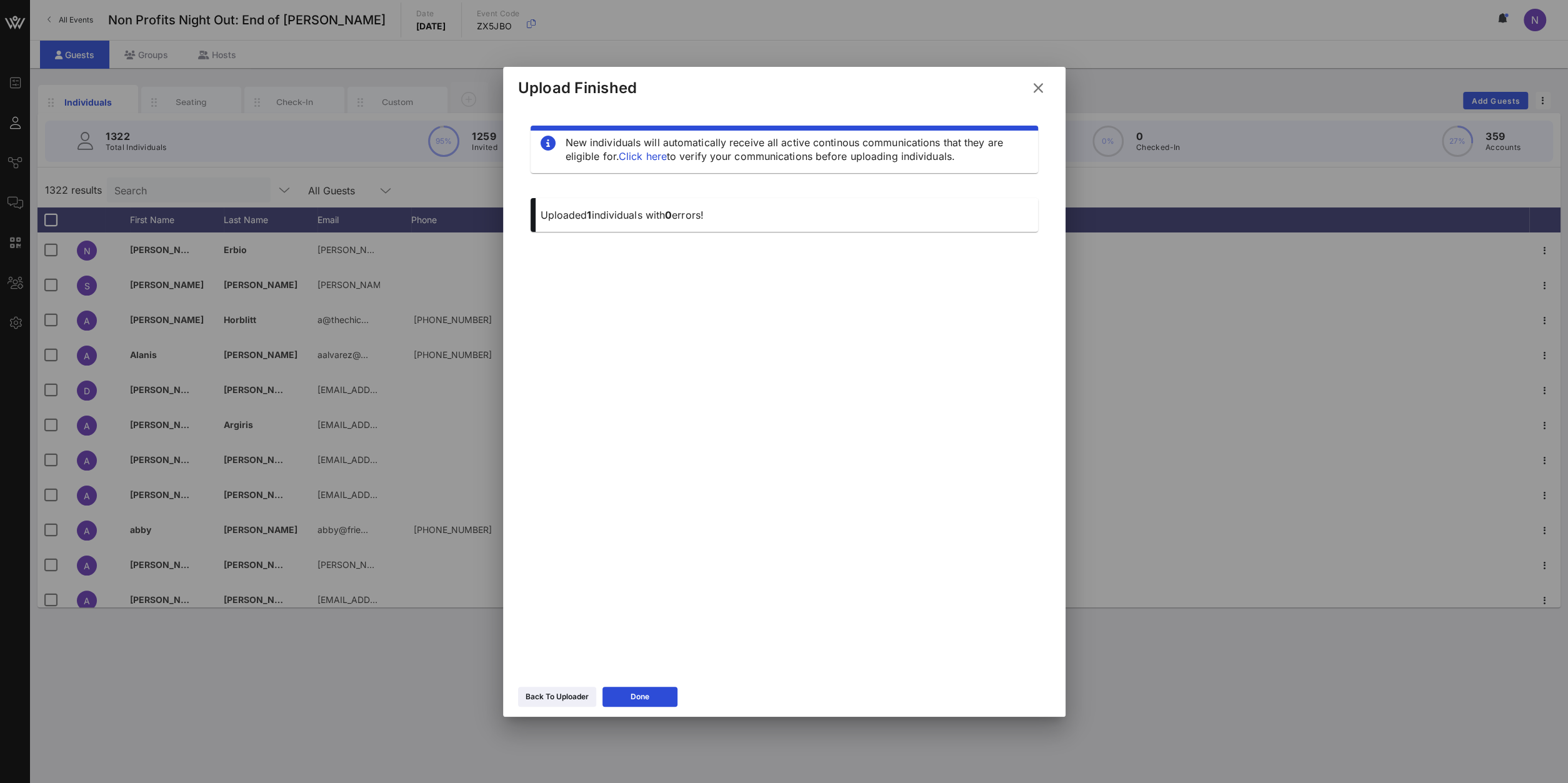
click at [1042, 84] on icon at bounding box center [1038, 88] width 19 height 18
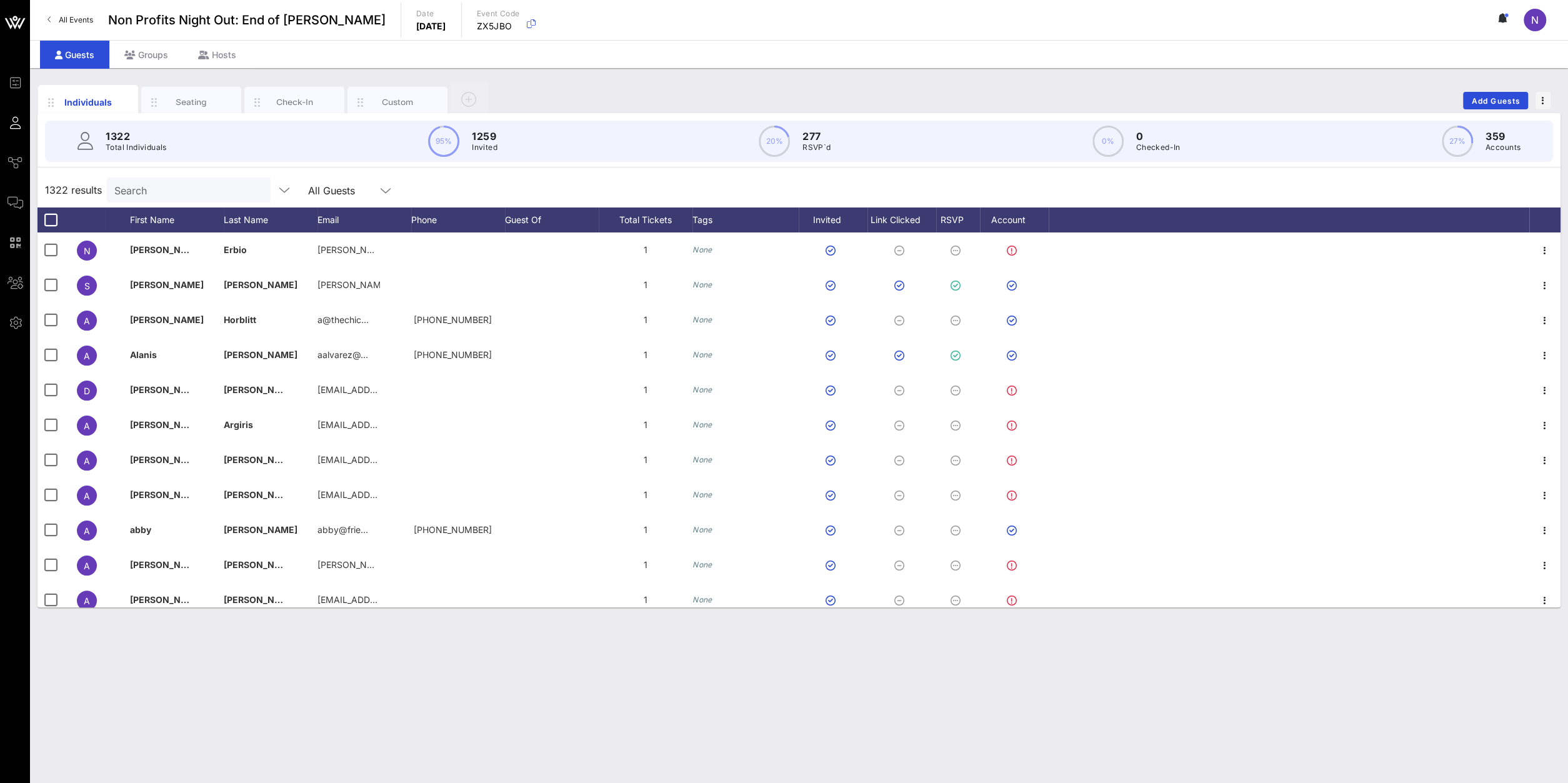
click at [171, 196] on input "Search" at bounding box center [188, 190] width 146 height 16
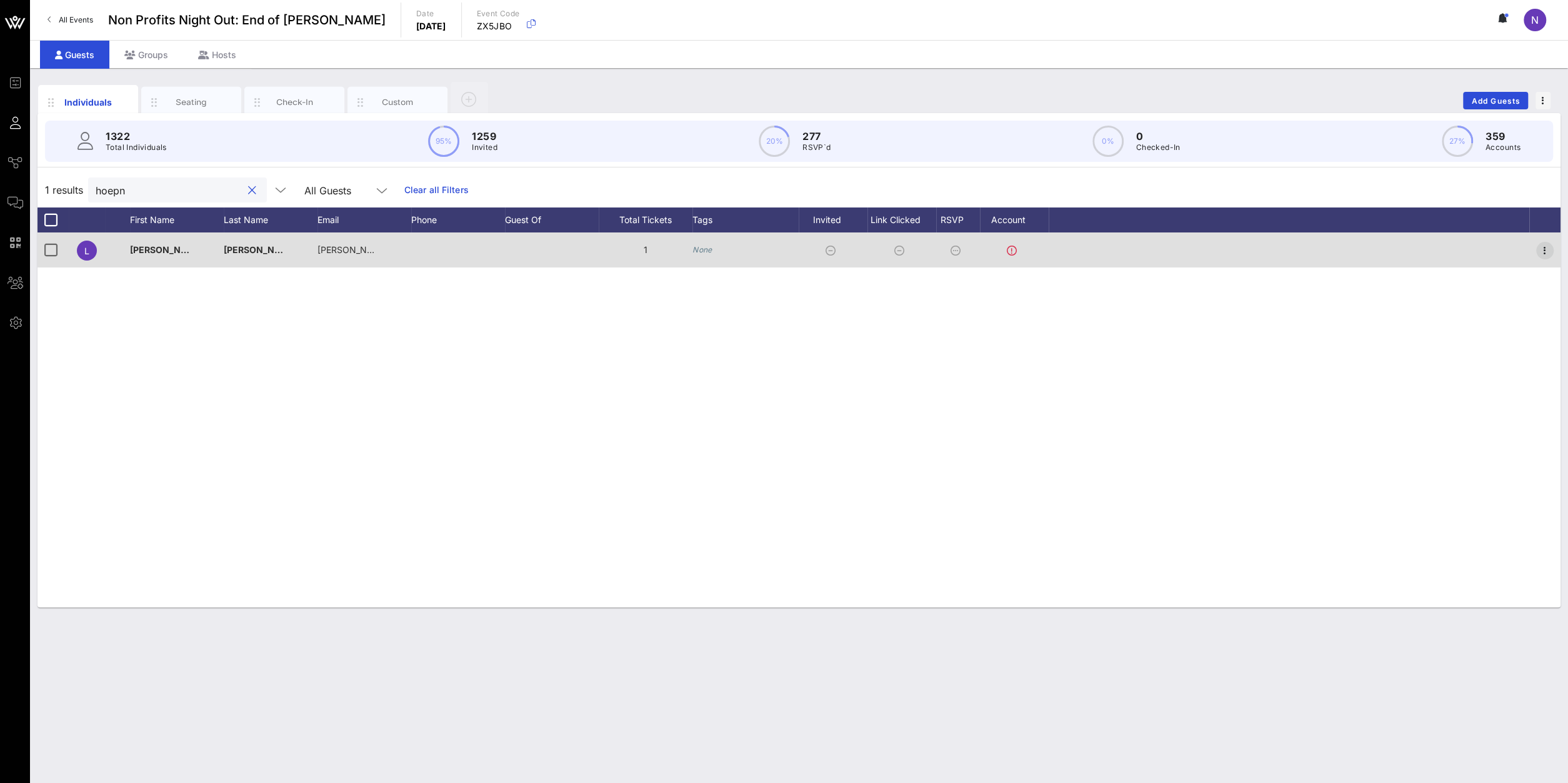
type input "hoepn"
click at [1544, 250] on icon "button" at bounding box center [1544, 250] width 15 height 15
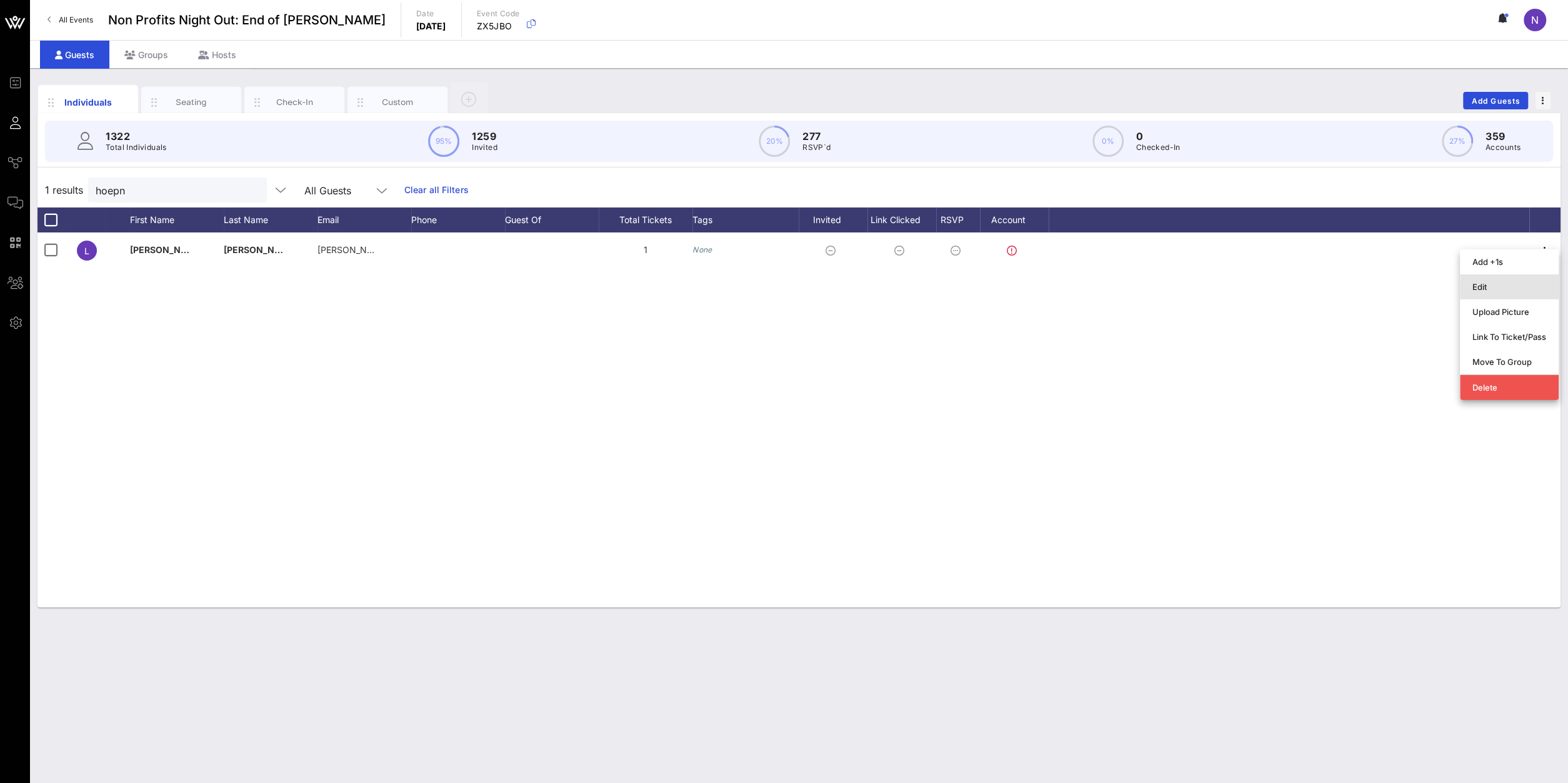
click at [1514, 288] on div "Edit" at bounding box center [1509, 287] width 74 height 10
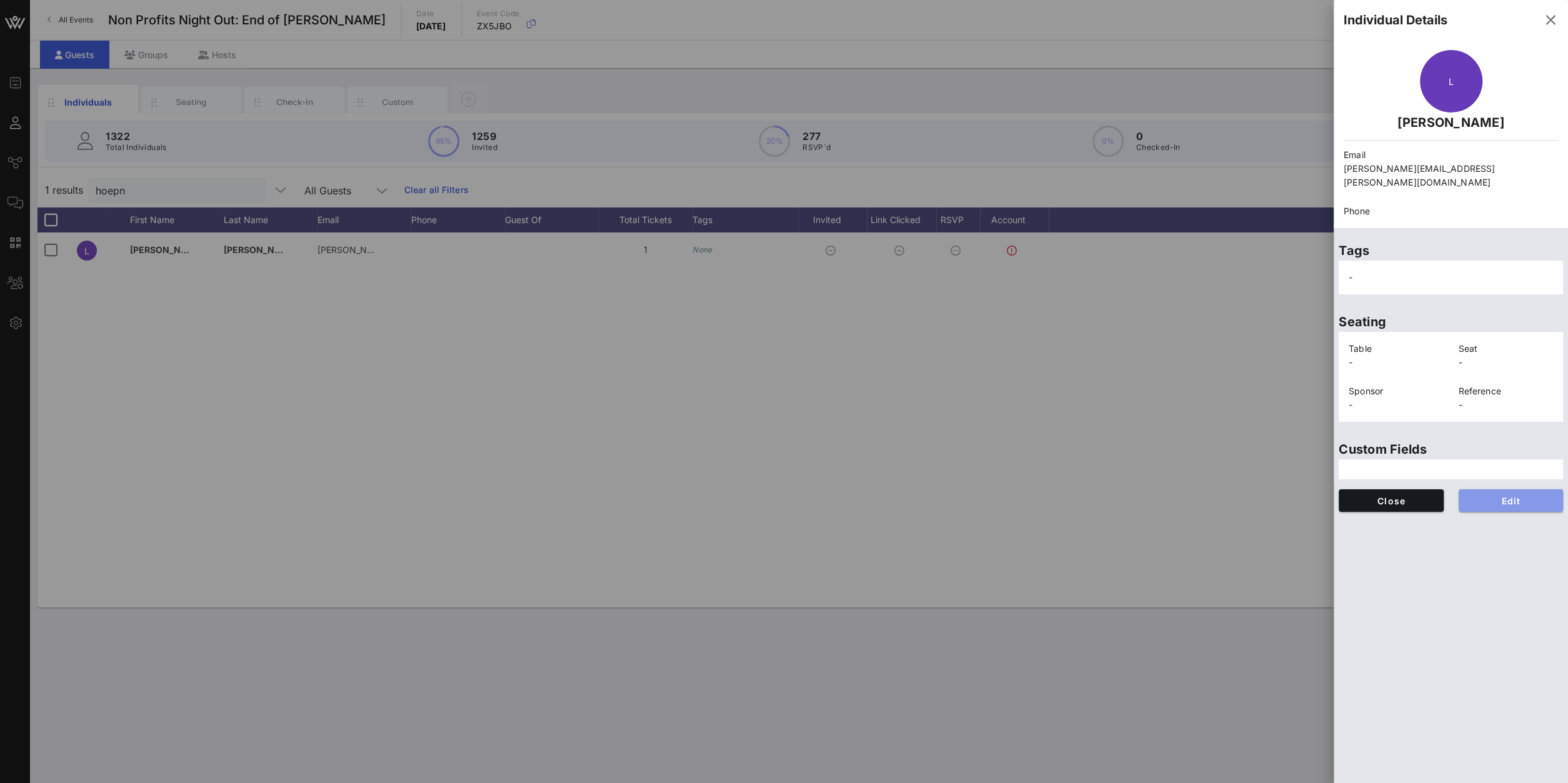
click at [1484, 495] on button "Edit" at bounding box center [1510, 500] width 105 height 22
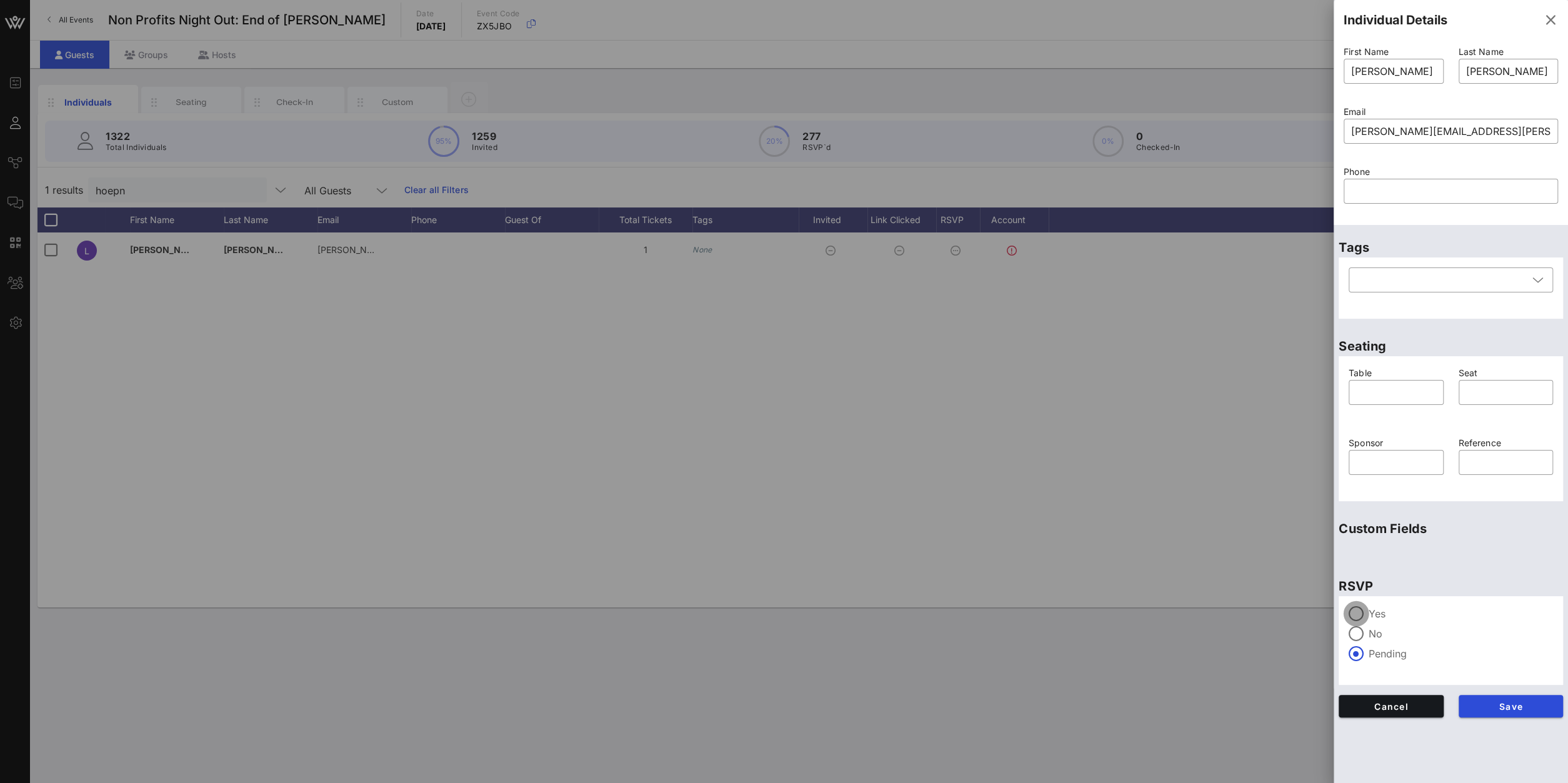
click at [1361, 619] on div at bounding box center [1356, 613] width 21 height 21
click at [1495, 697] on button "Save" at bounding box center [1510, 706] width 105 height 22
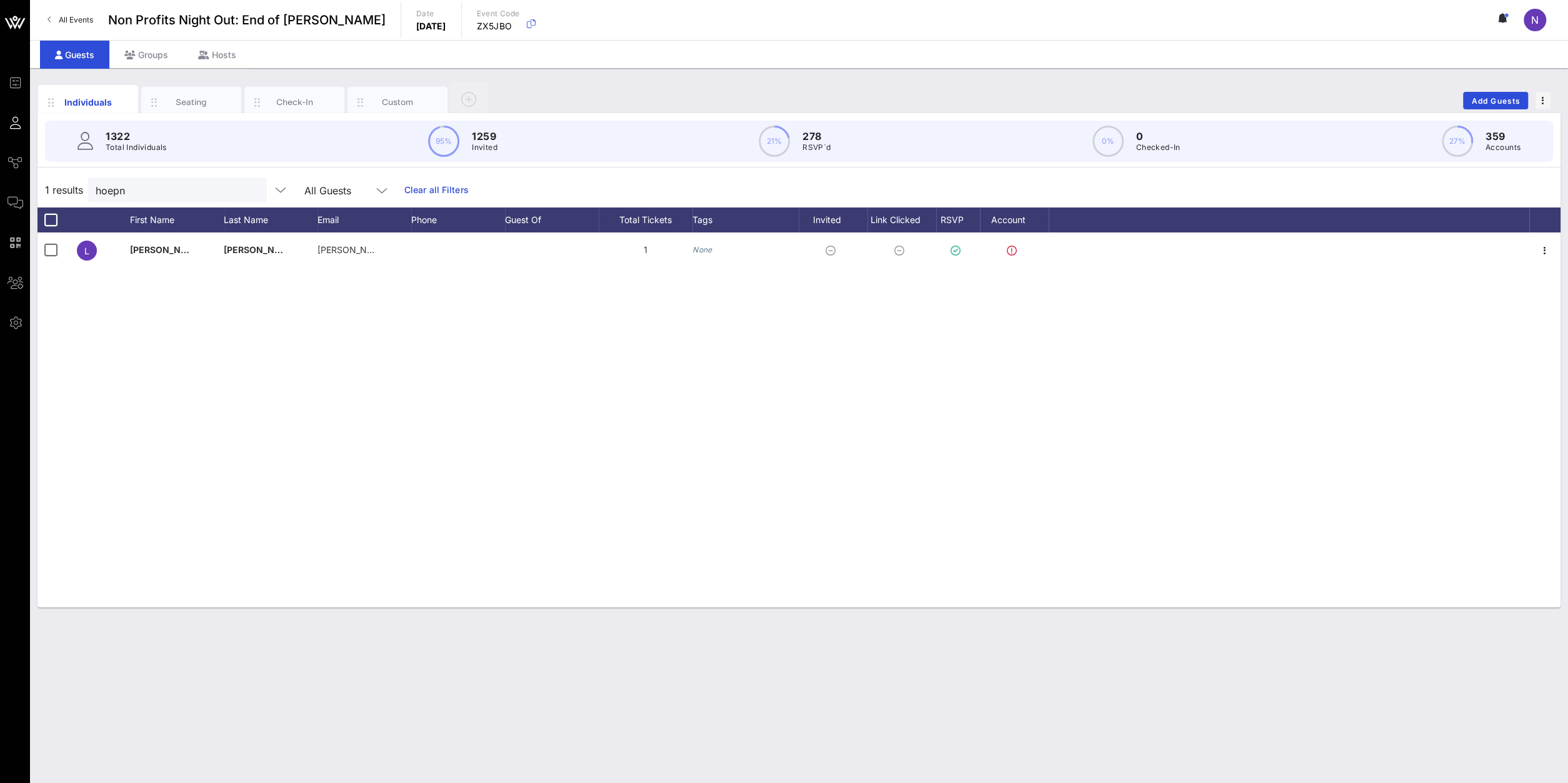
click at [248, 191] on button "clear icon" at bounding box center [252, 191] width 8 height 12
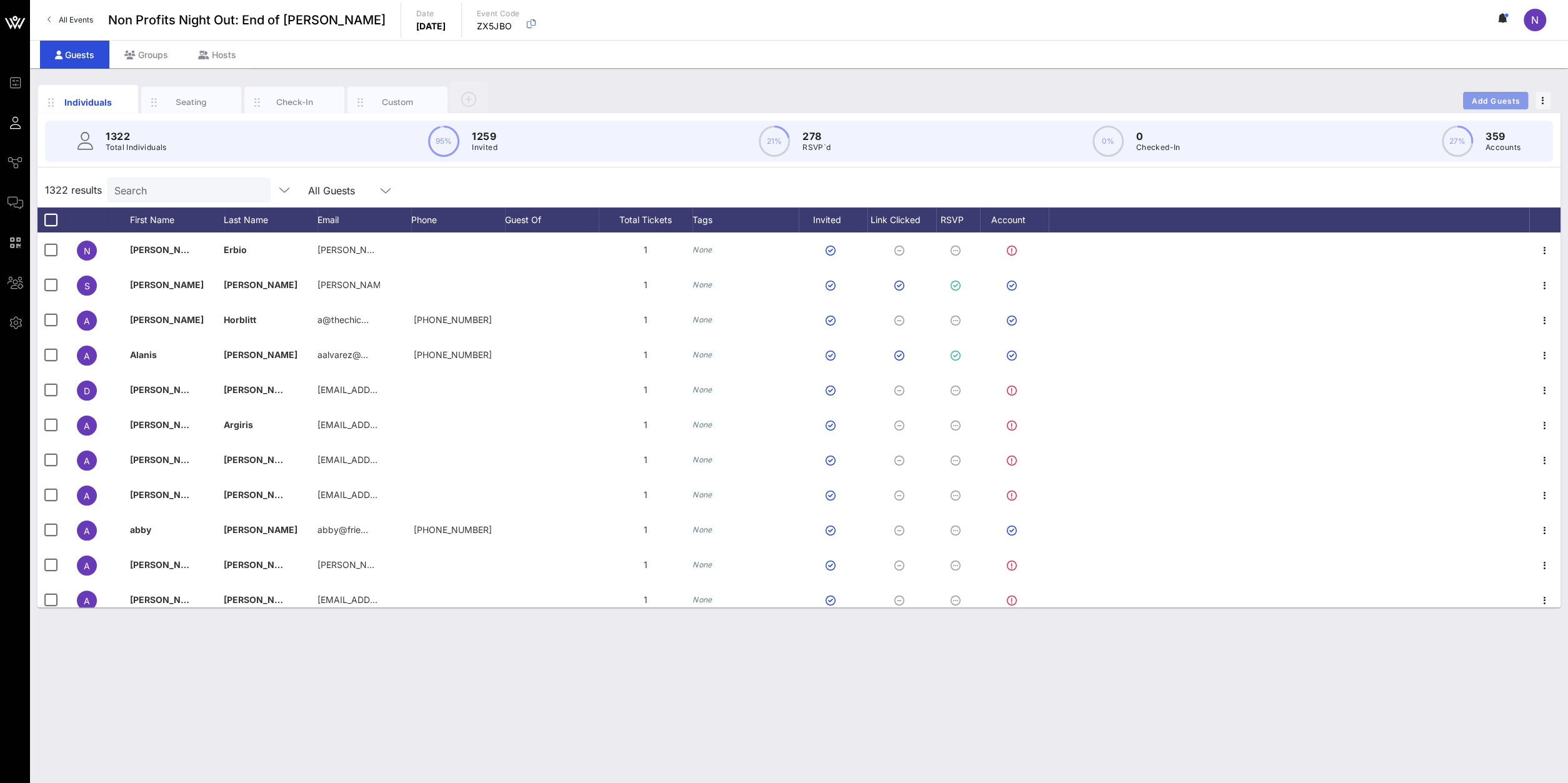
click at [1494, 104] on button "Add Guests" at bounding box center [1495, 100] width 65 height 18
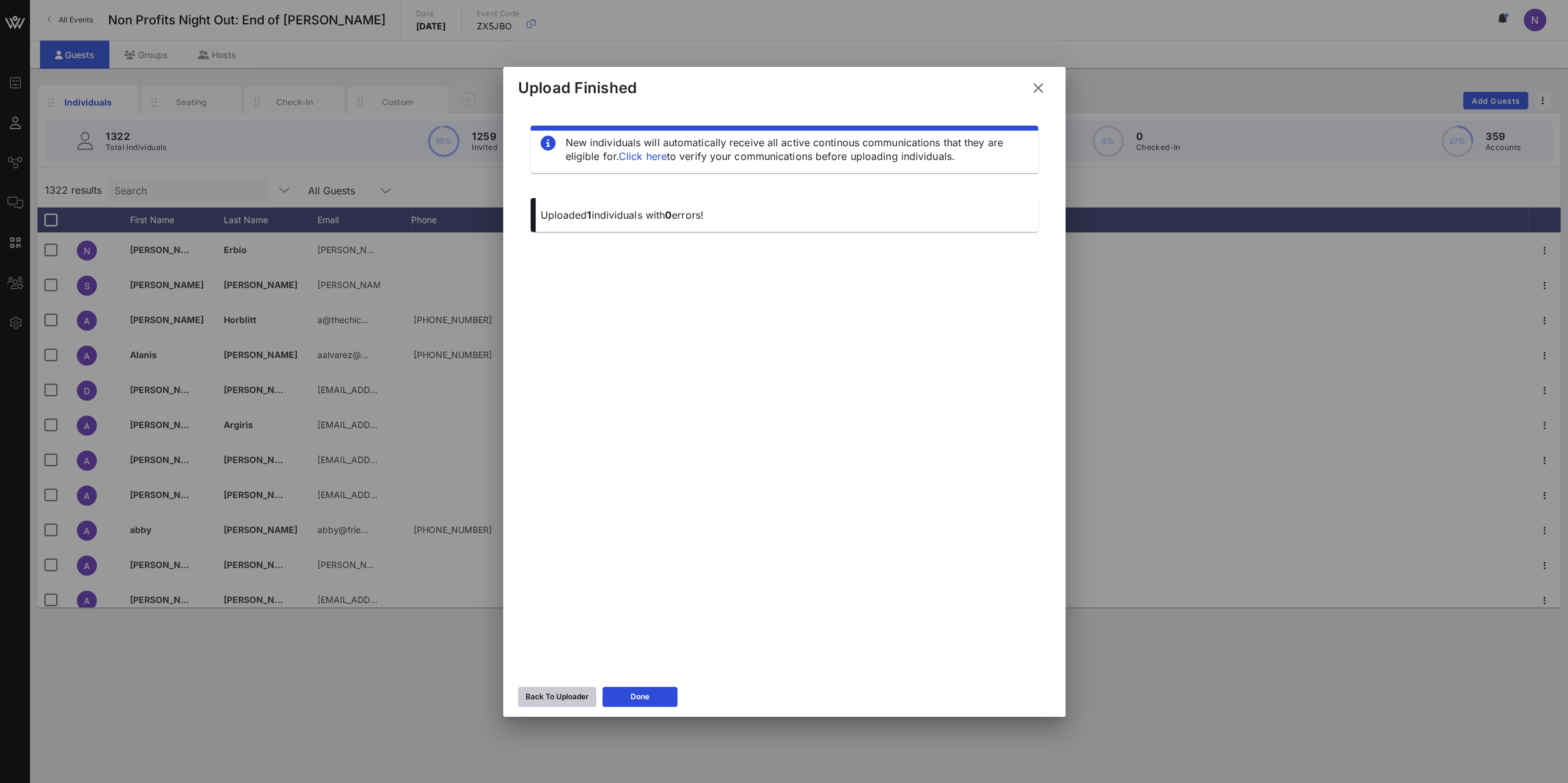
click at [542, 700] on div "Back To Uploader" at bounding box center [557, 697] width 63 height 12
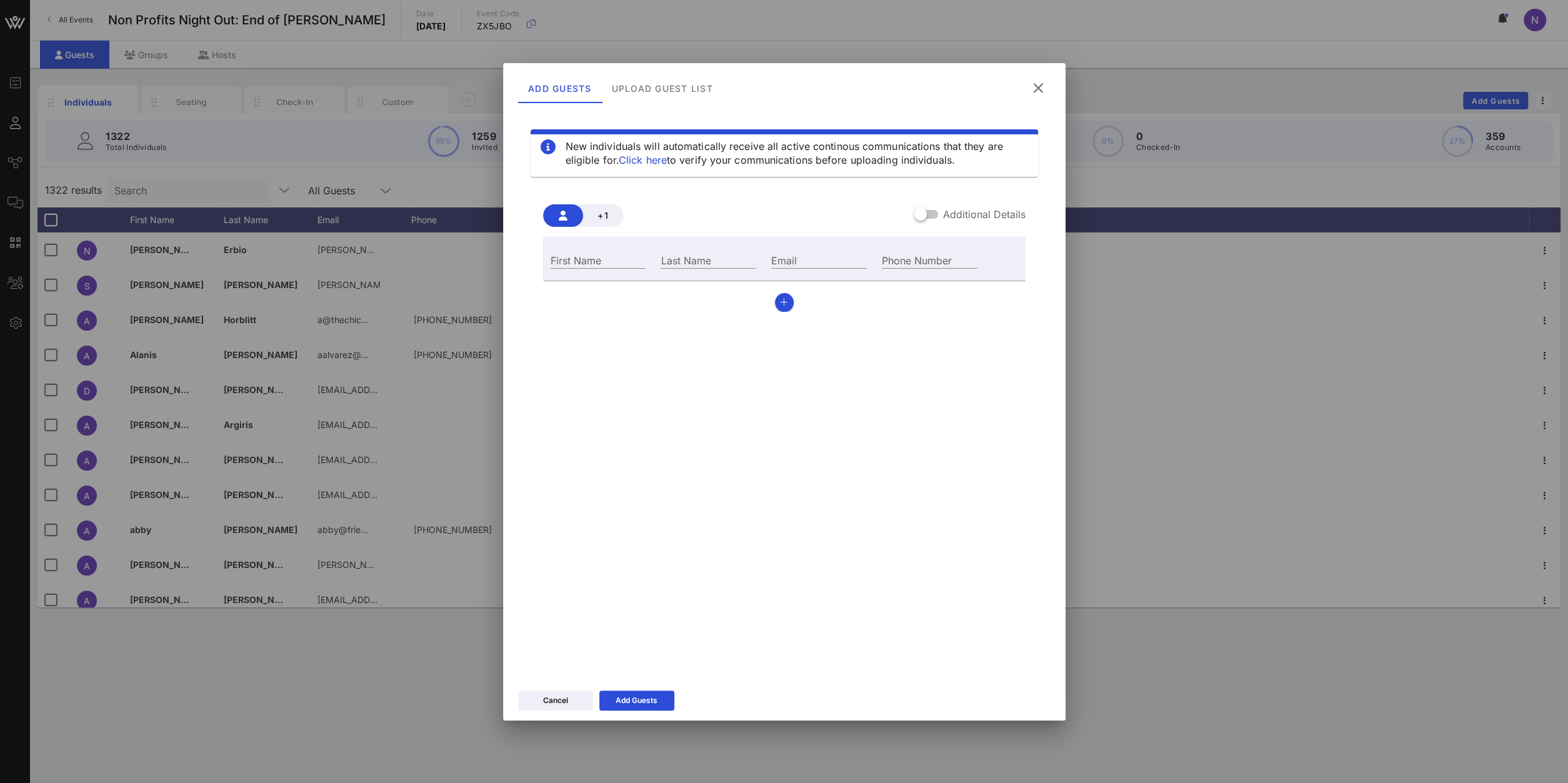
click at [583, 249] on div "First Name" at bounding box center [598, 259] width 111 height 34
click at [580, 254] on div "First Name" at bounding box center [598, 260] width 96 height 16
type input "[PERSON_NAME]"
type input "Im"
click at [804, 265] on input "Email" at bounding box center [819, 260] width 96 height 16
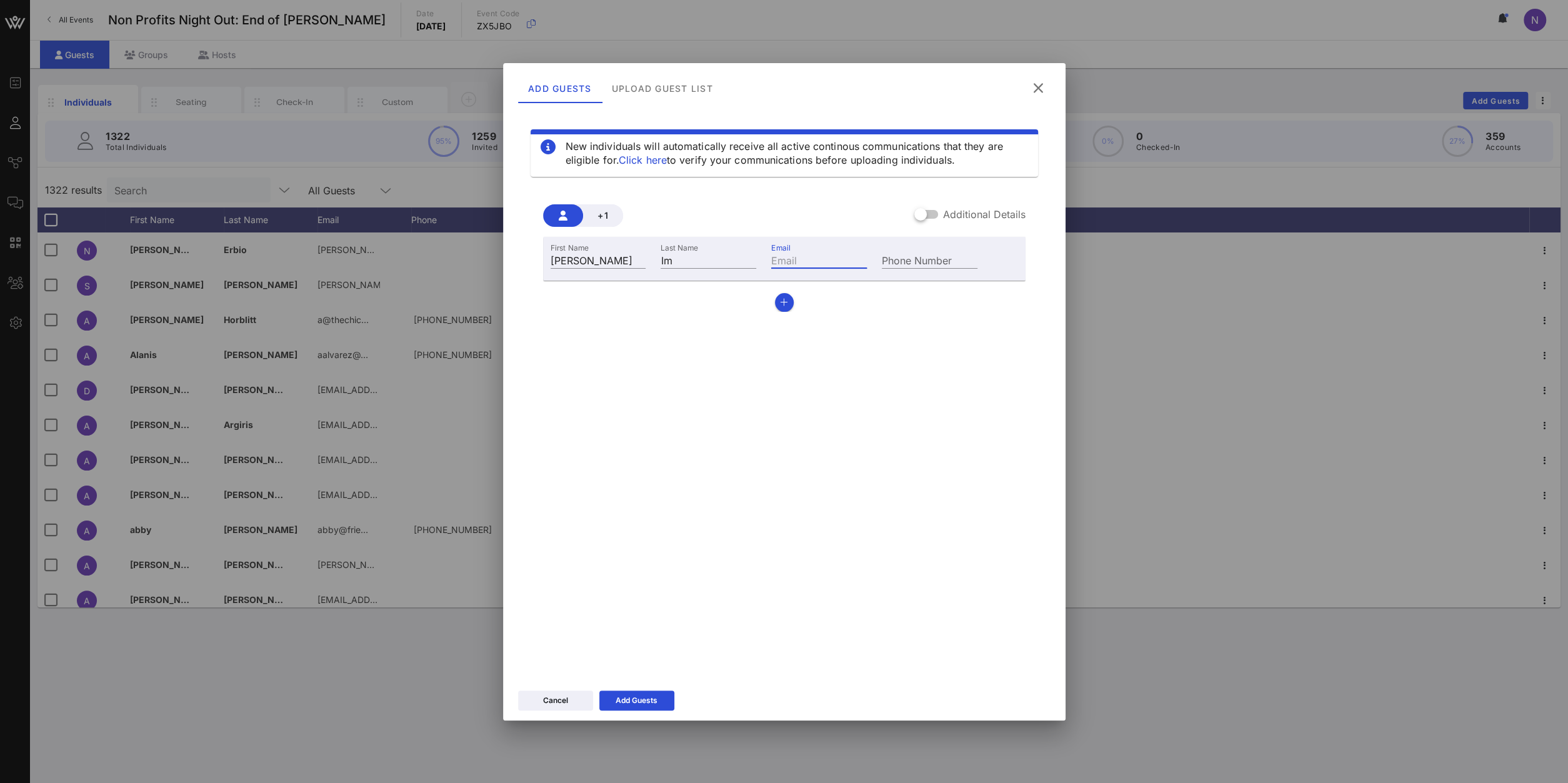
paste input "[PERSON_NAME][EMAIL_ADDRESS][DOMAIN_NAME]"
type input "[PERSON_NAME][EMAIL_ADDRESS][DOMAIN_NAME]"
click at [623, 709] on button "Add Guests" at bounding box center [637, 700] width 75 height 20
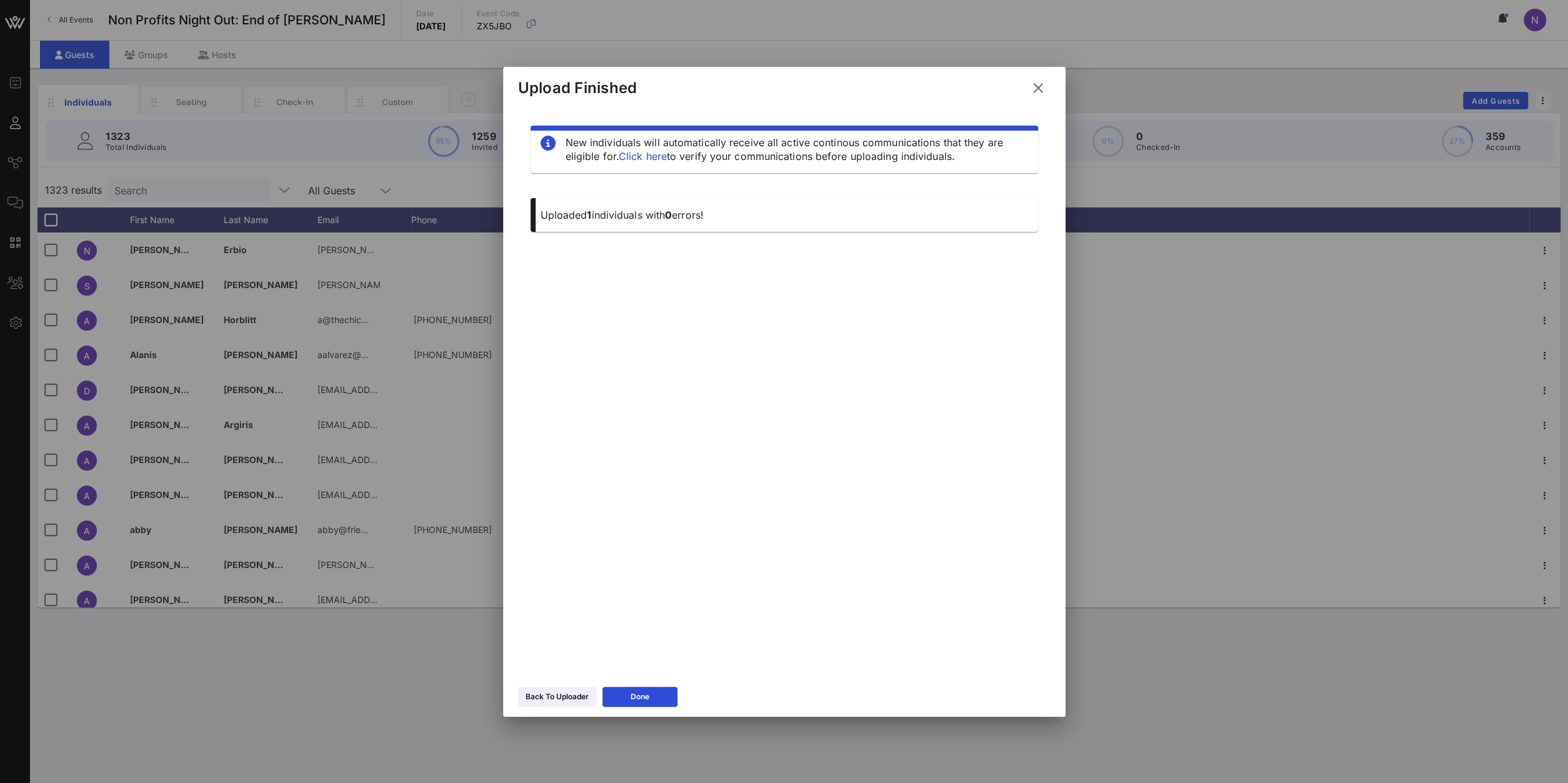
click at [1035, 94] on icon at bounding box center [1038, 88] width 21 height 22
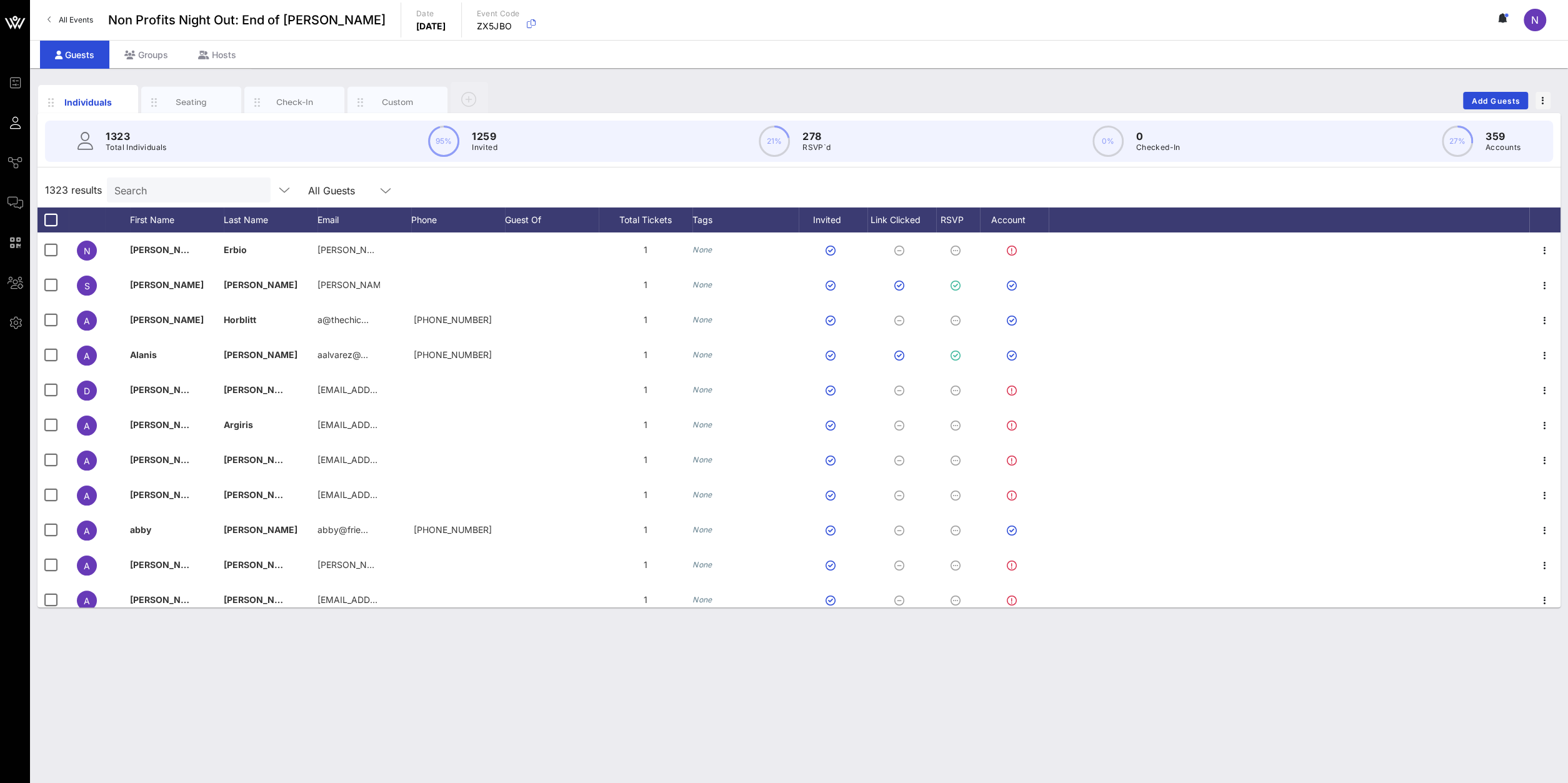
click at [171, 198] on div "Search" at bounding box center [188, 190] width 146 height 25
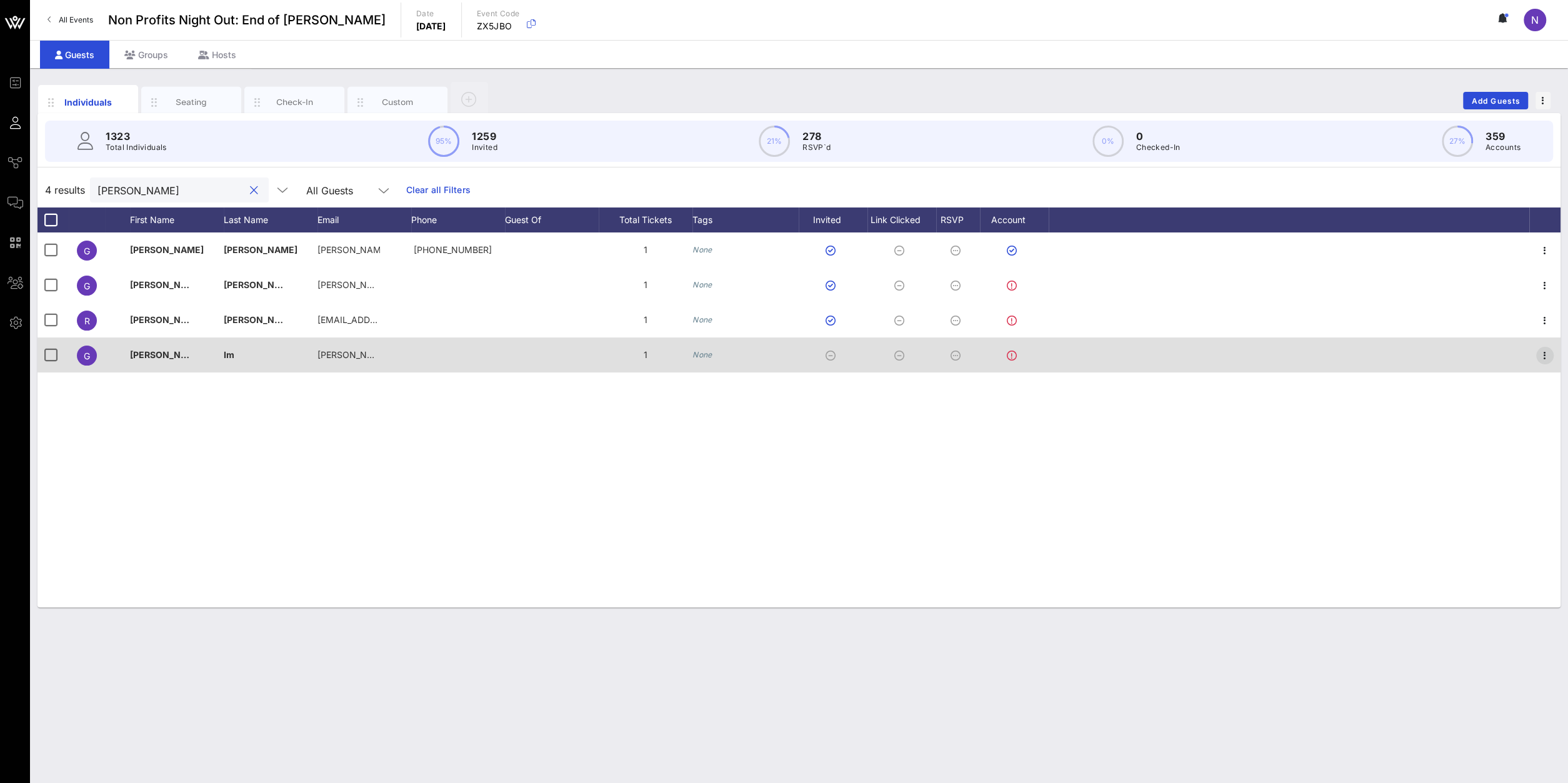
type input "[PERSON_NAME]"
click at [1548, 352] on icon "button" at bounding box center [1544, 356] width 15 height 15
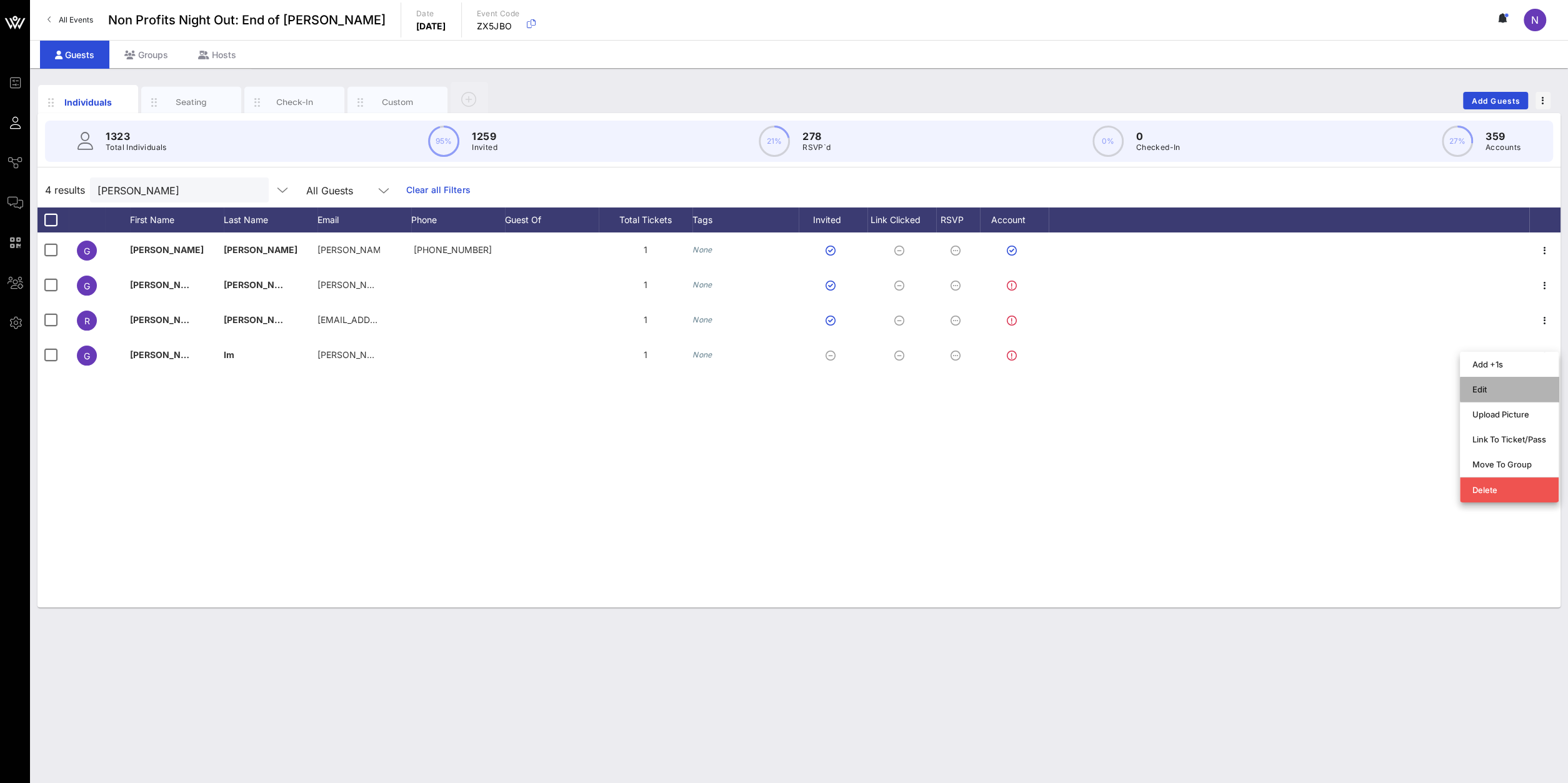
click at [1500, 382] on div "Edit" at bounding box center [1509, 389] width 74 height 20
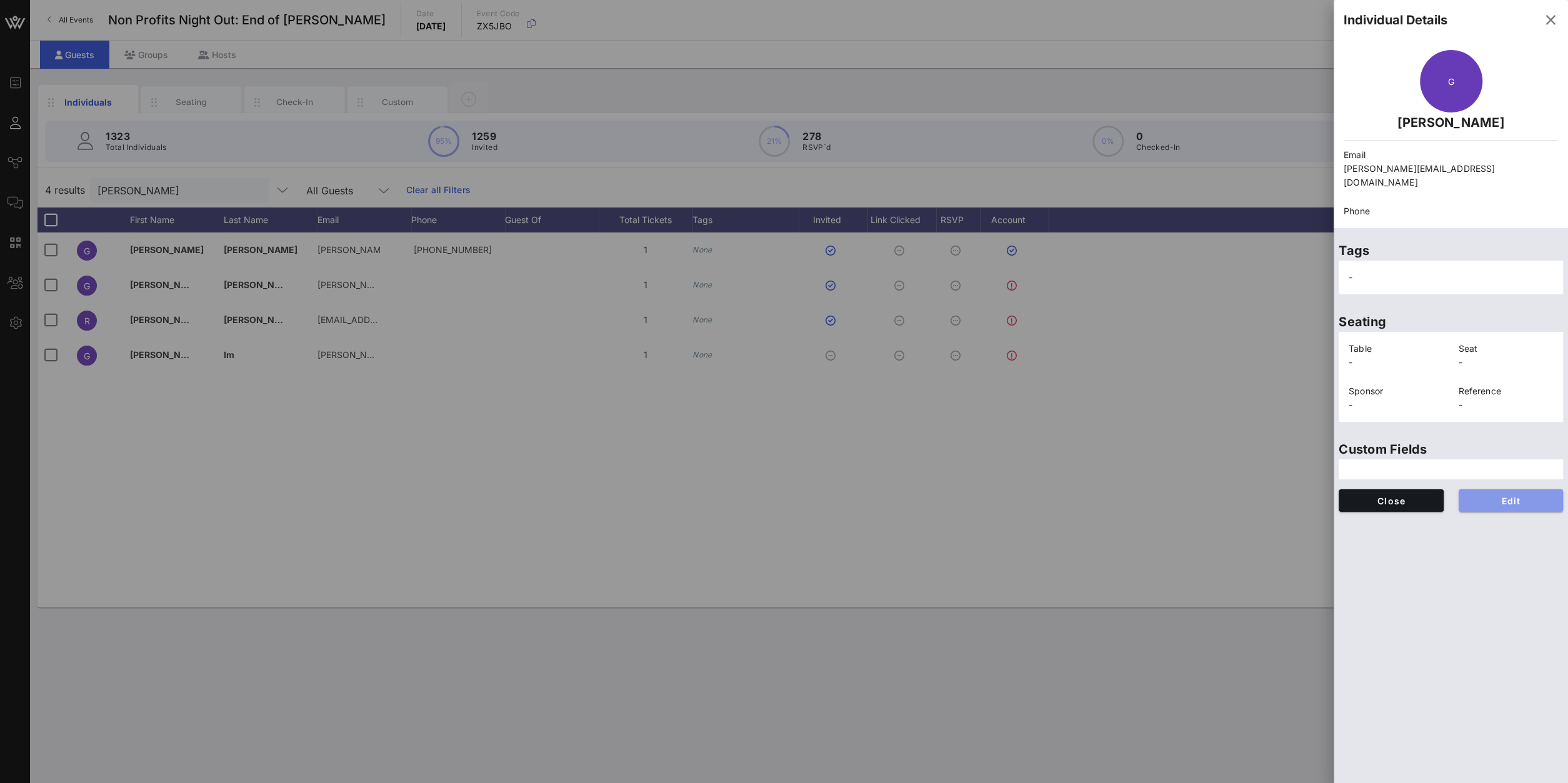
click at [1491, 496] on span "Edit" at bounding box center [1510, 501] width 85 height 11
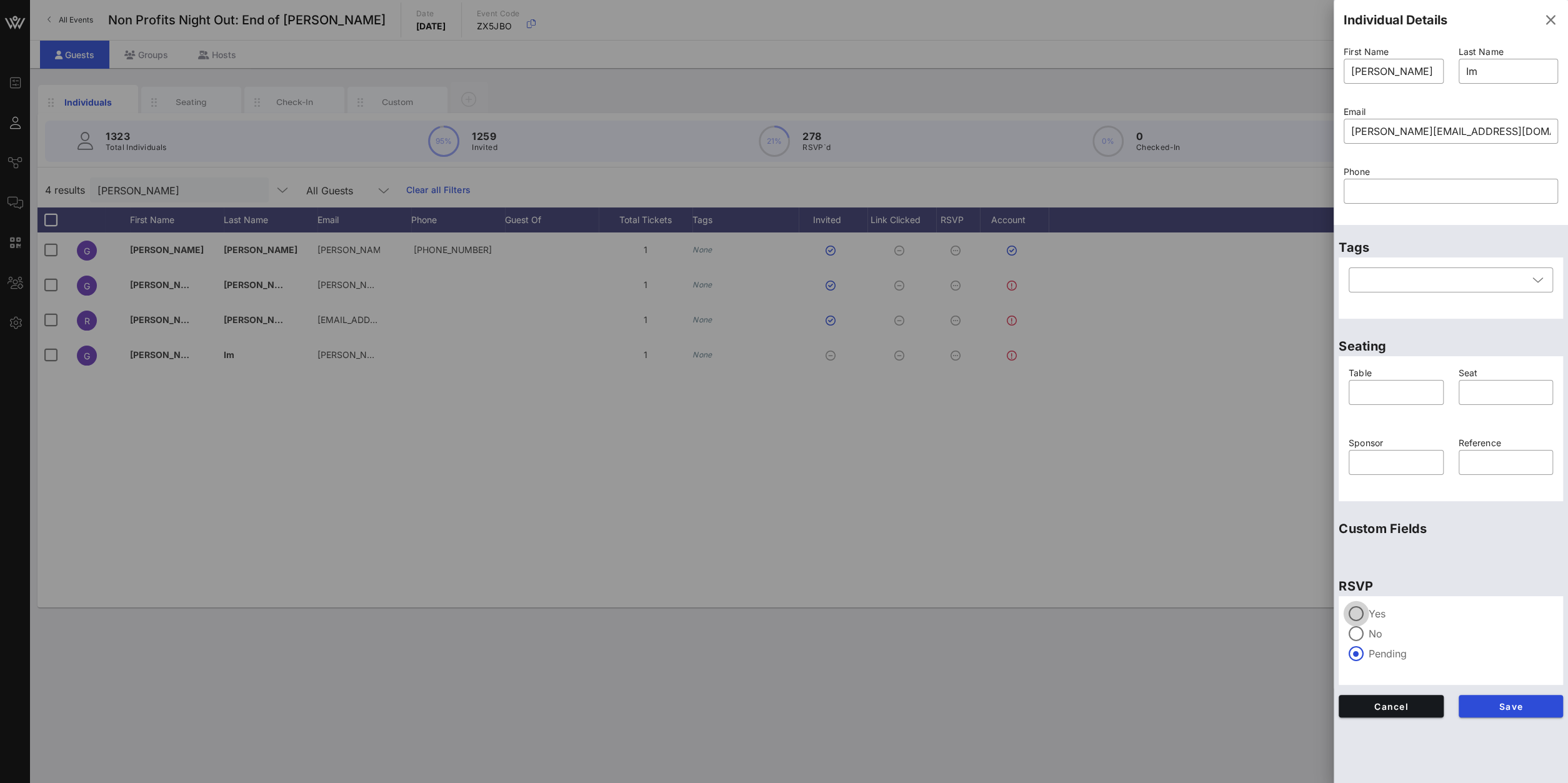
click at [1361, 611] on div at bounding box center [1356, 613] width 21 height 21
click at [1470, 694] on div "Save" at bounding box center [1510, 706] width 120 height 37
click at [1475, 701] on button "Save" at bounding box center [1510, 706] width 105 height 22
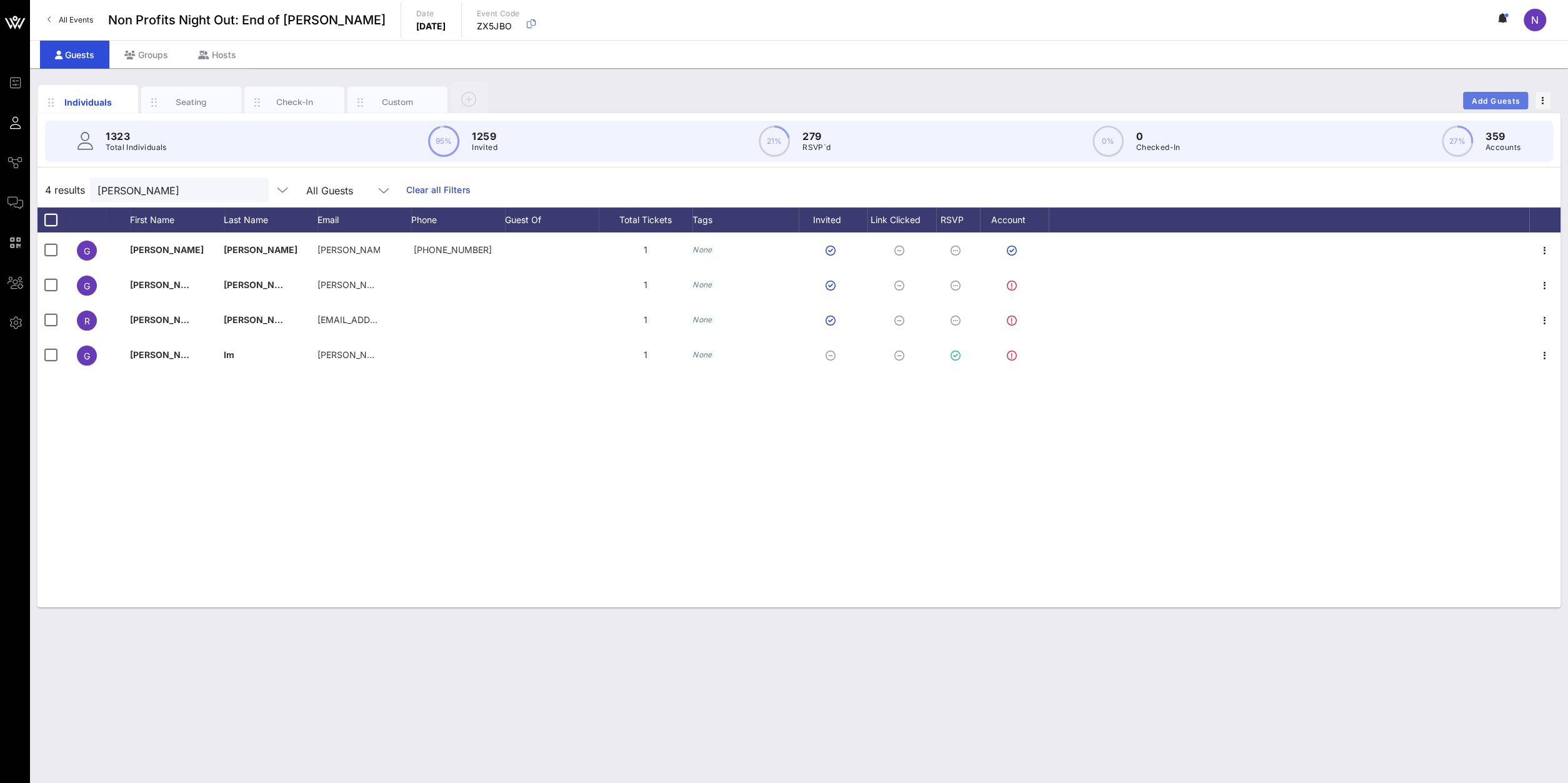
click at [1495, 96] on span "Add Guests" at bounding box center [1495, 101] width 50 height 9
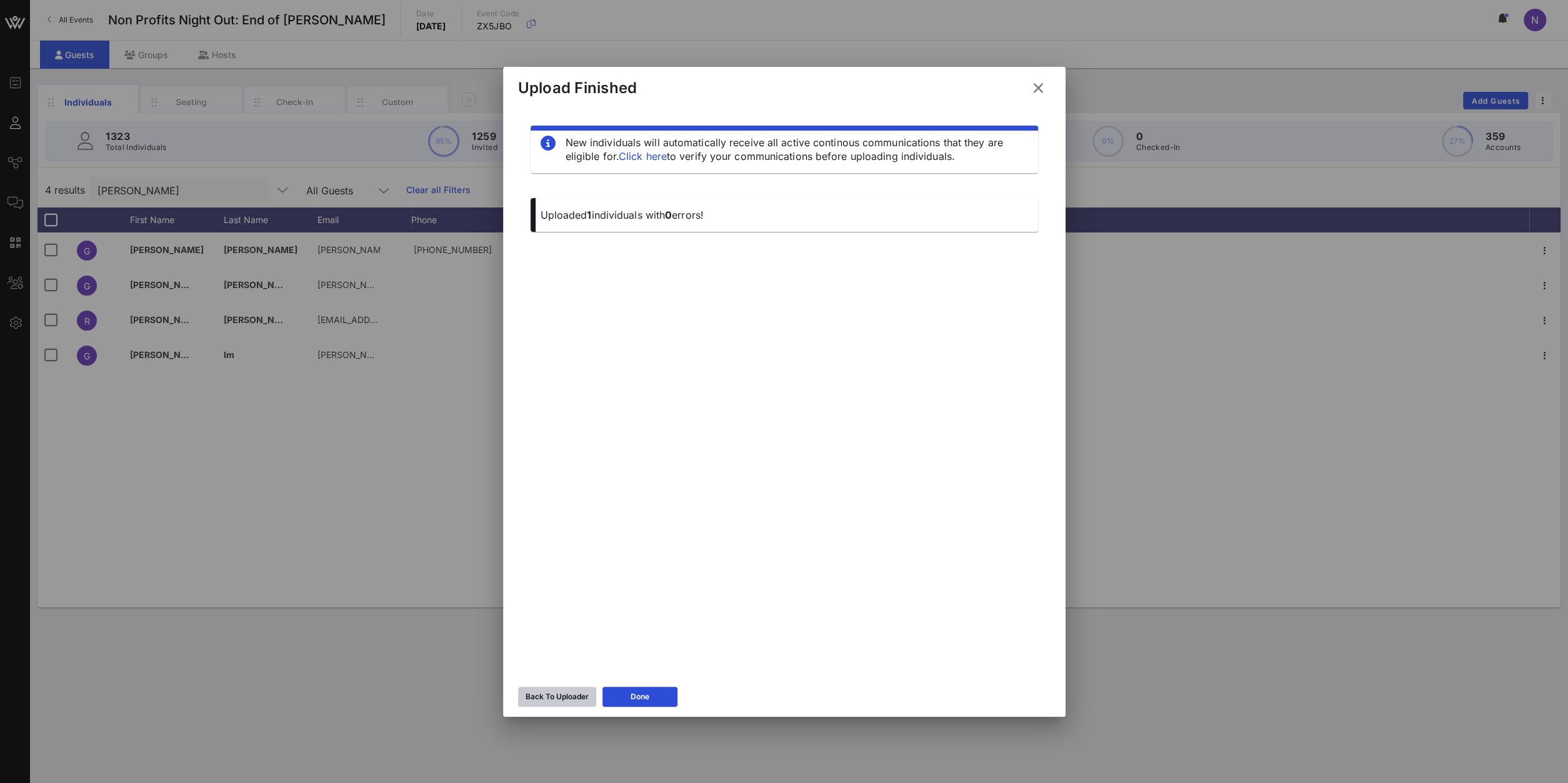
click at [565, 702] on div "Back To Uploader" at bounding box center [557, 697] width 63 height 12
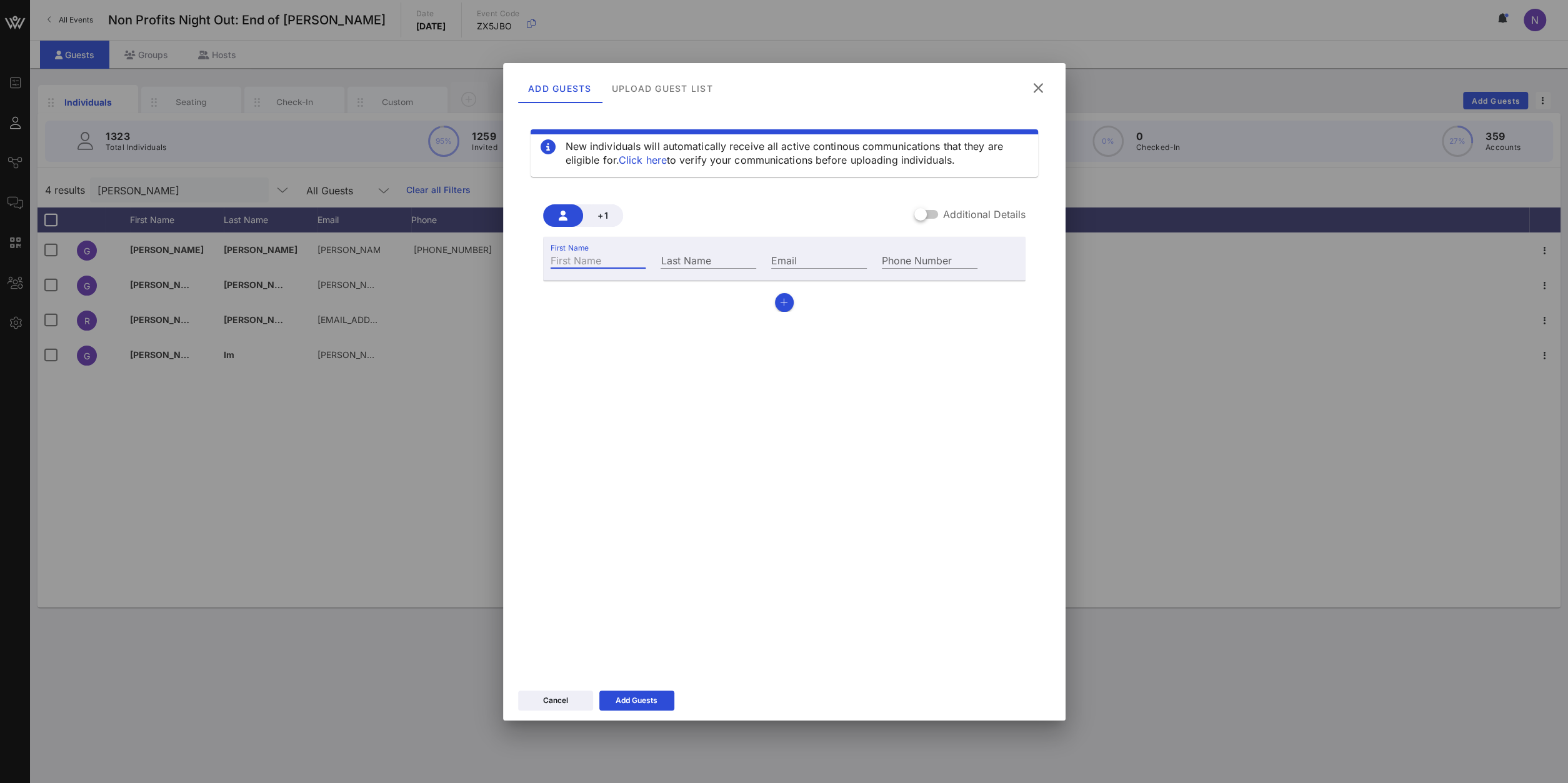
click at [564, 260] on input "First Name" at bounding box center [598, 260] width 96 height 16
type input "[PERSON_NAME]"
click at [797, 261] on div "Email" at bounding box center [819, 259] width 111 height 34
click at [795, 261] on input "Email" at bounding box center [819, 260] width 96 height 16
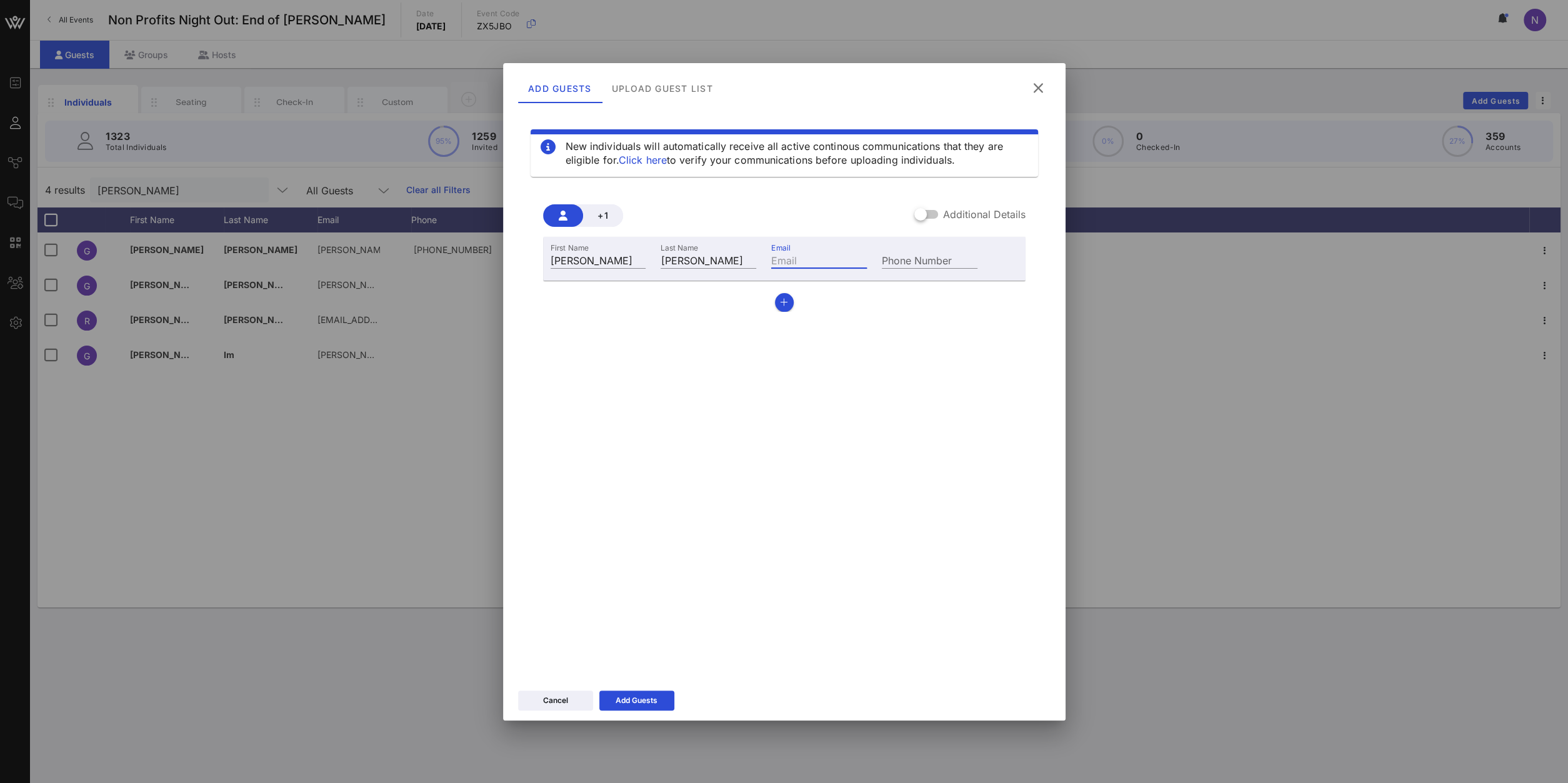
paste input "[PERSON_NAME][EMAIL_ADDRESS][PERSON_NAME][DOMAIN_NAME]"
type input "[PERSON_NAME][EMAIL_ADDRESS][PERSON_NAME][DOMAIN_NAME]"
click at [649, 697] on div "Add Guests" at bounding box center [636, 701] width 42 height 12
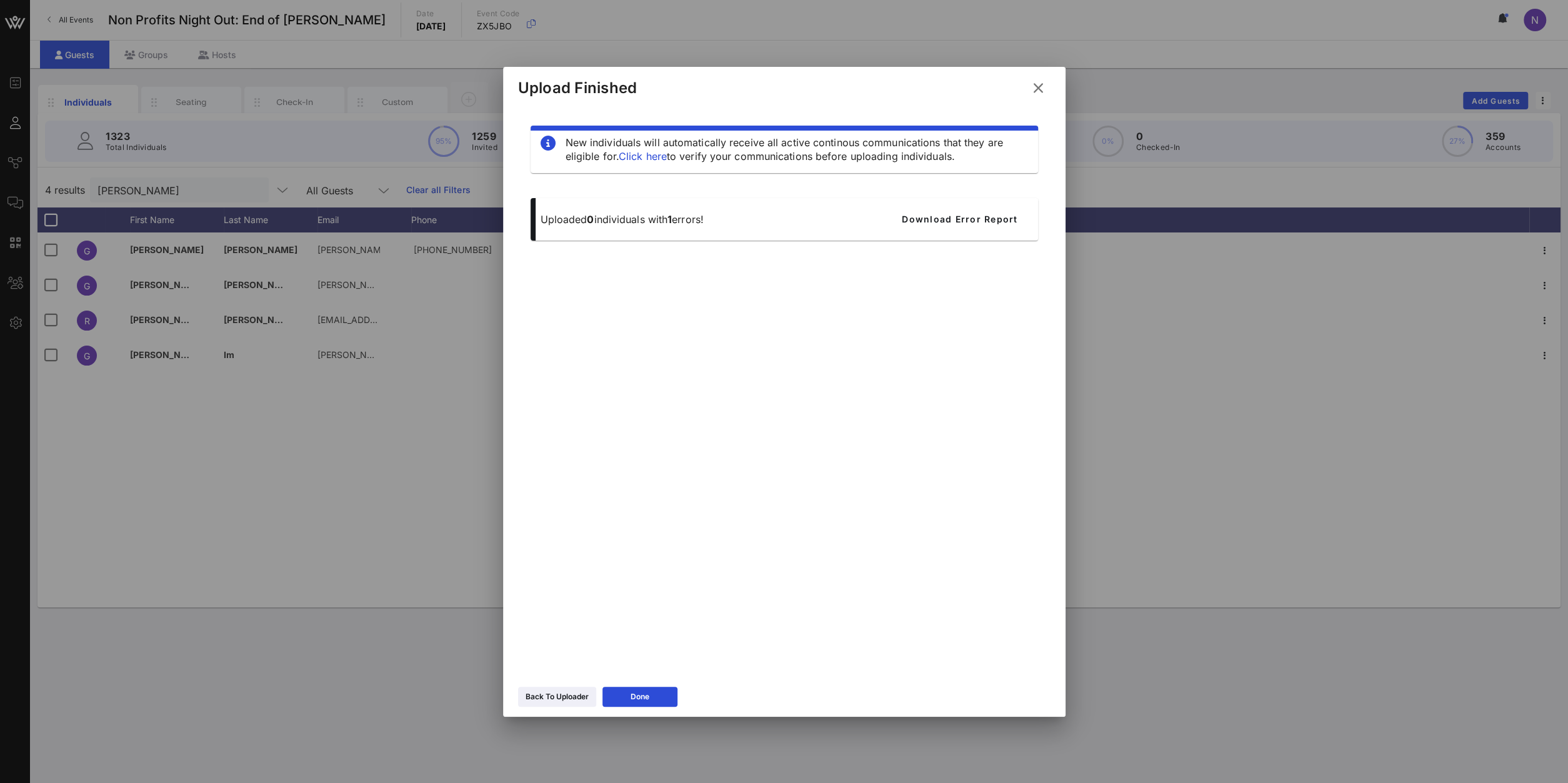
click at [1040, 90] on icon at bounding box center [1037, 88] width 16 height 18
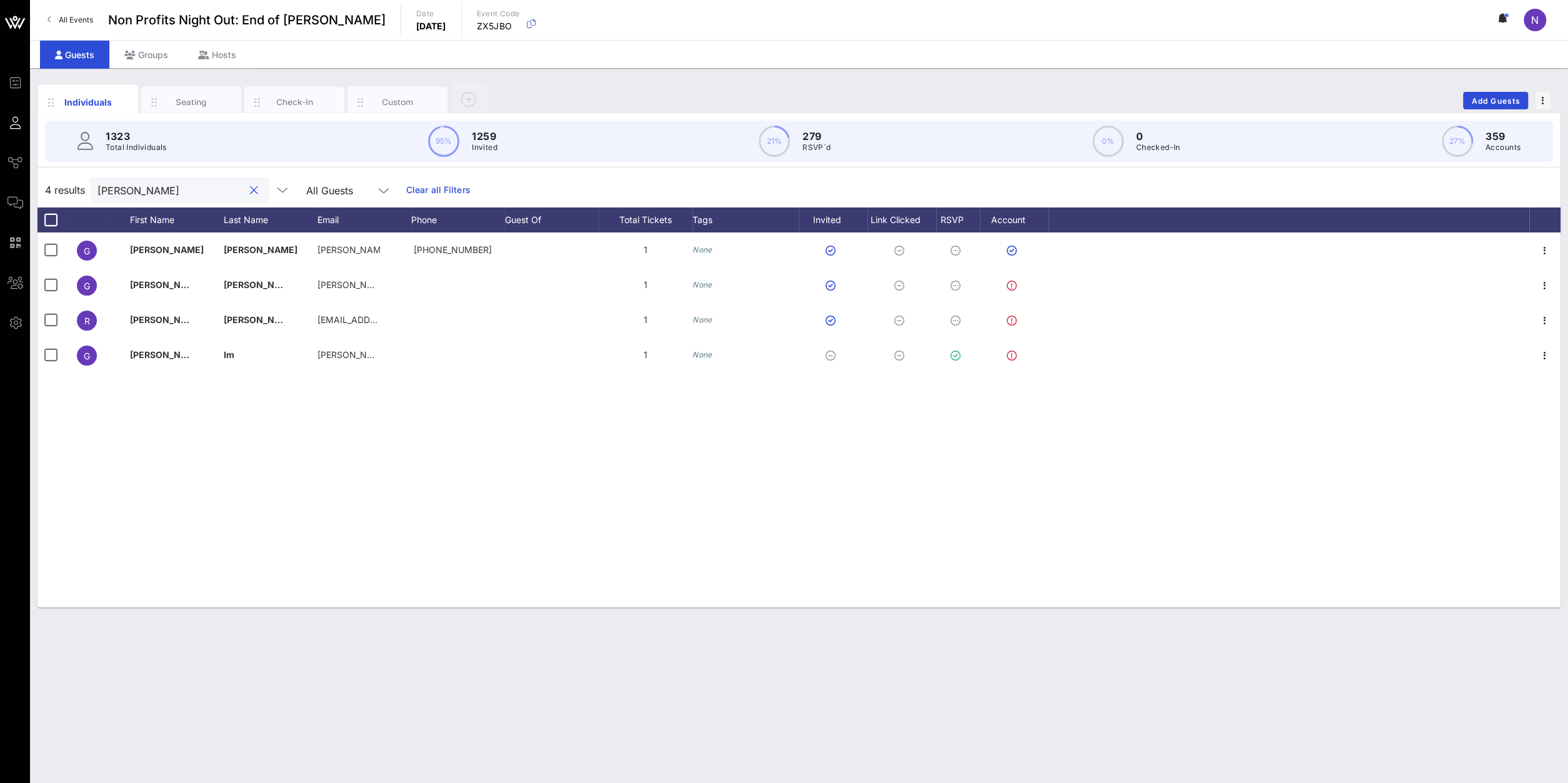
drag, startPoint x: 144, startPoint y: 189, endPoint x: -154, endPoint y: 171, distance: 298.5
click at [98, 182] on input "[PERSON_NAME]" at bounding box center [171, 190] width 146 height 16
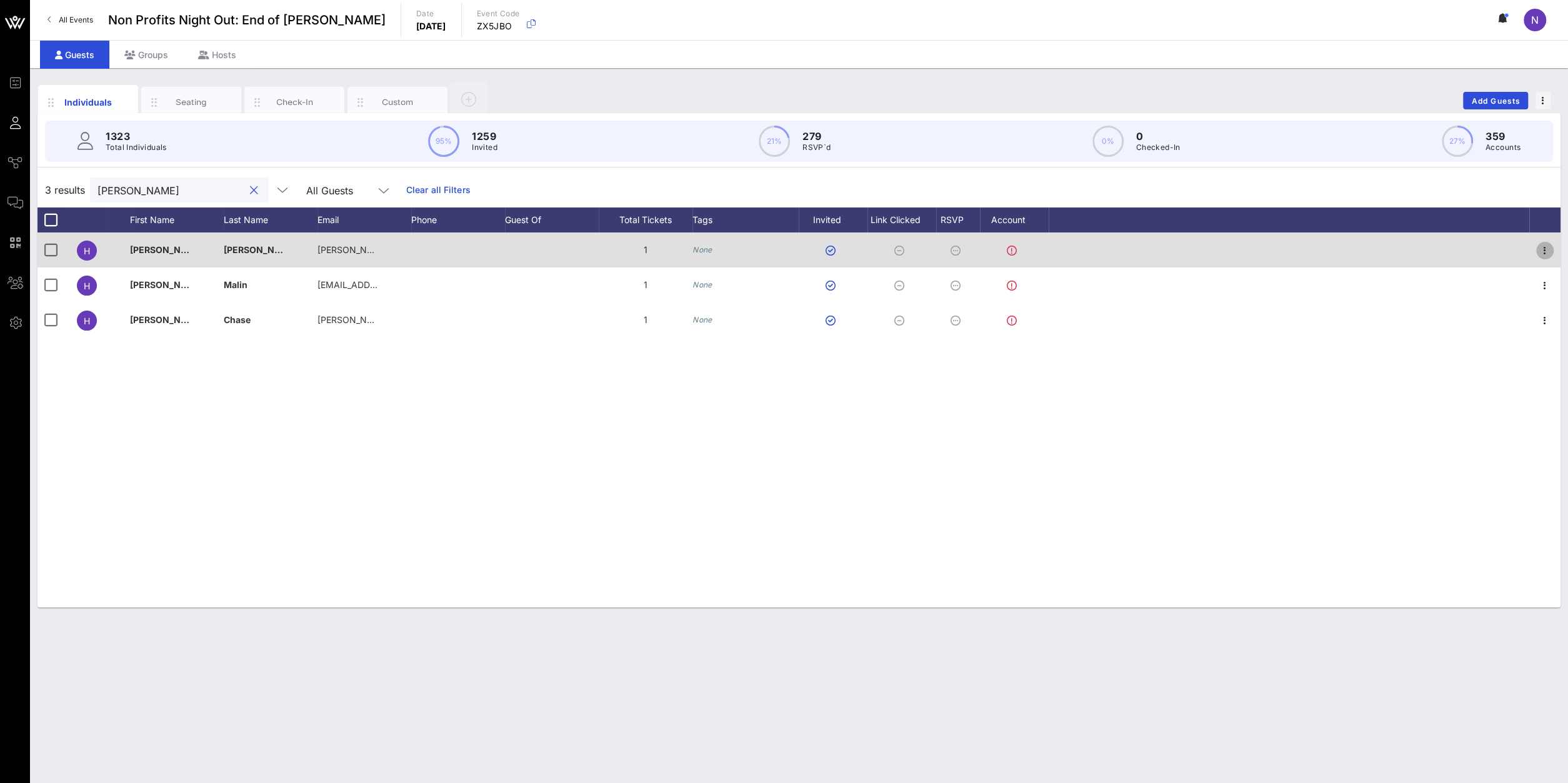
click at [1548, 252] on icon "button" at bounding box center [1544, 250] width 15 height 15
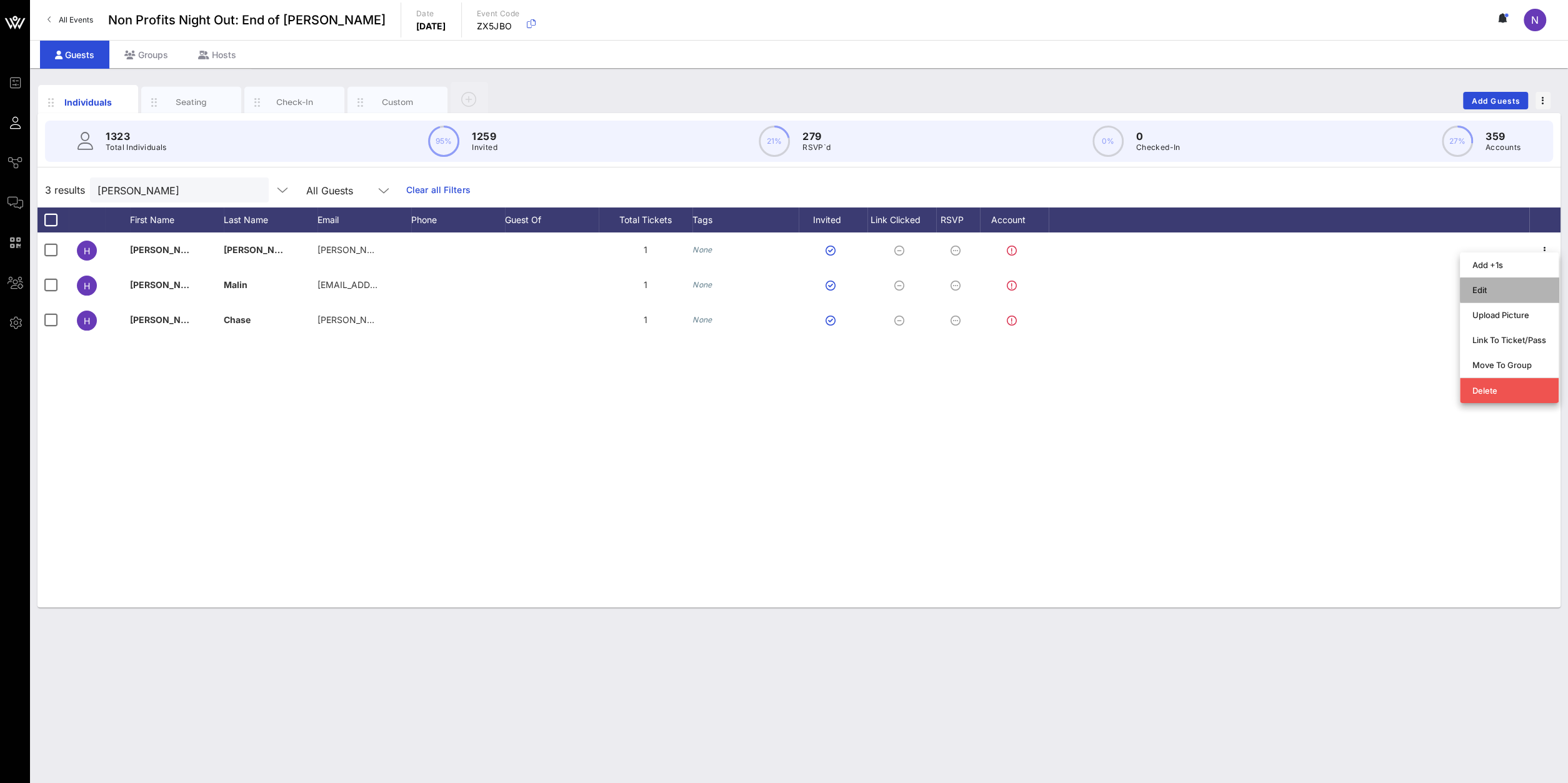
click at [1468, 290] on div "Edit" at bounding box center [1509, 290] width 99 height 25
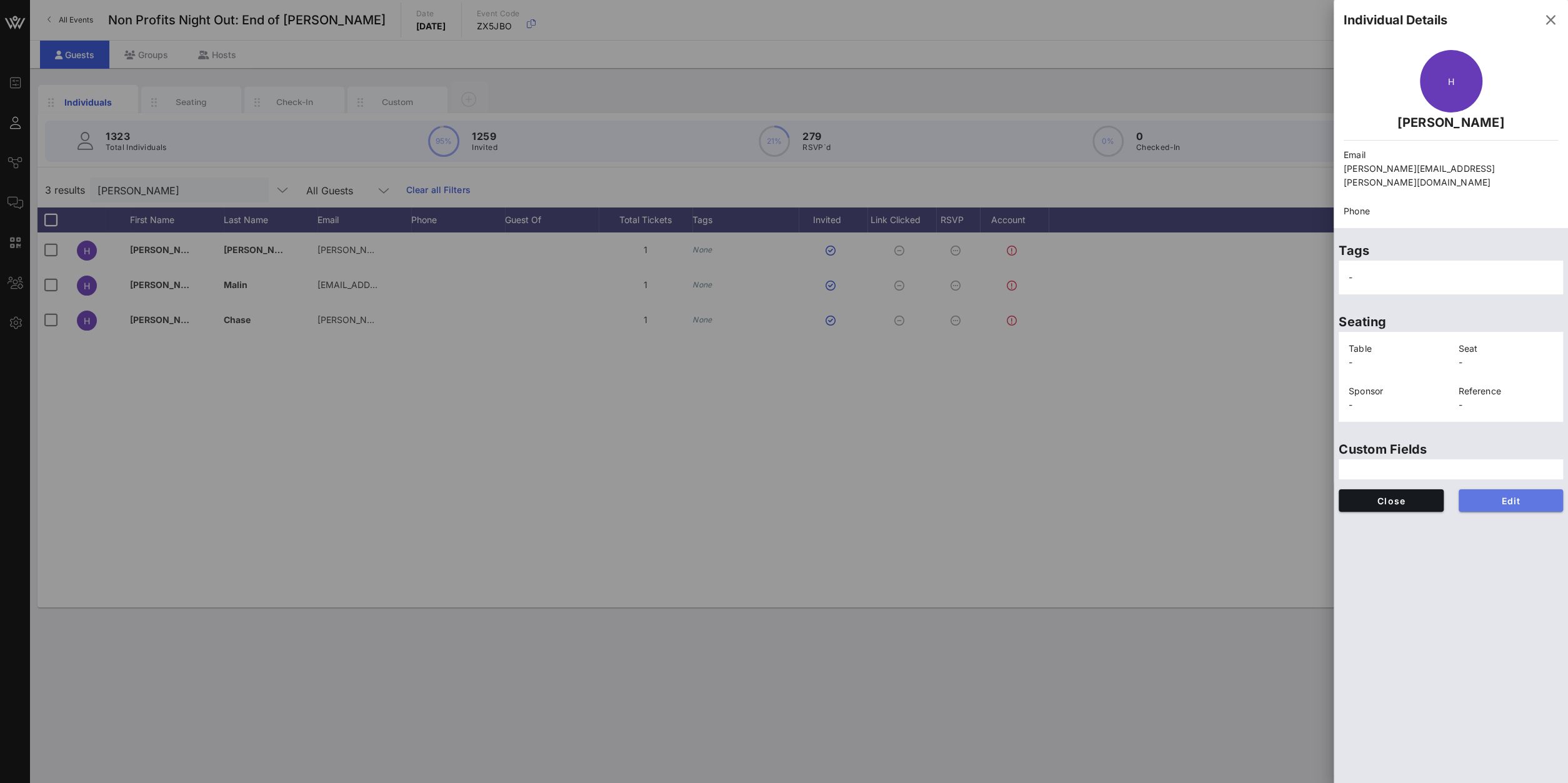
click at [1509, 496] on span "Edit" at bounding box center [1510, 501] width 85 height 11
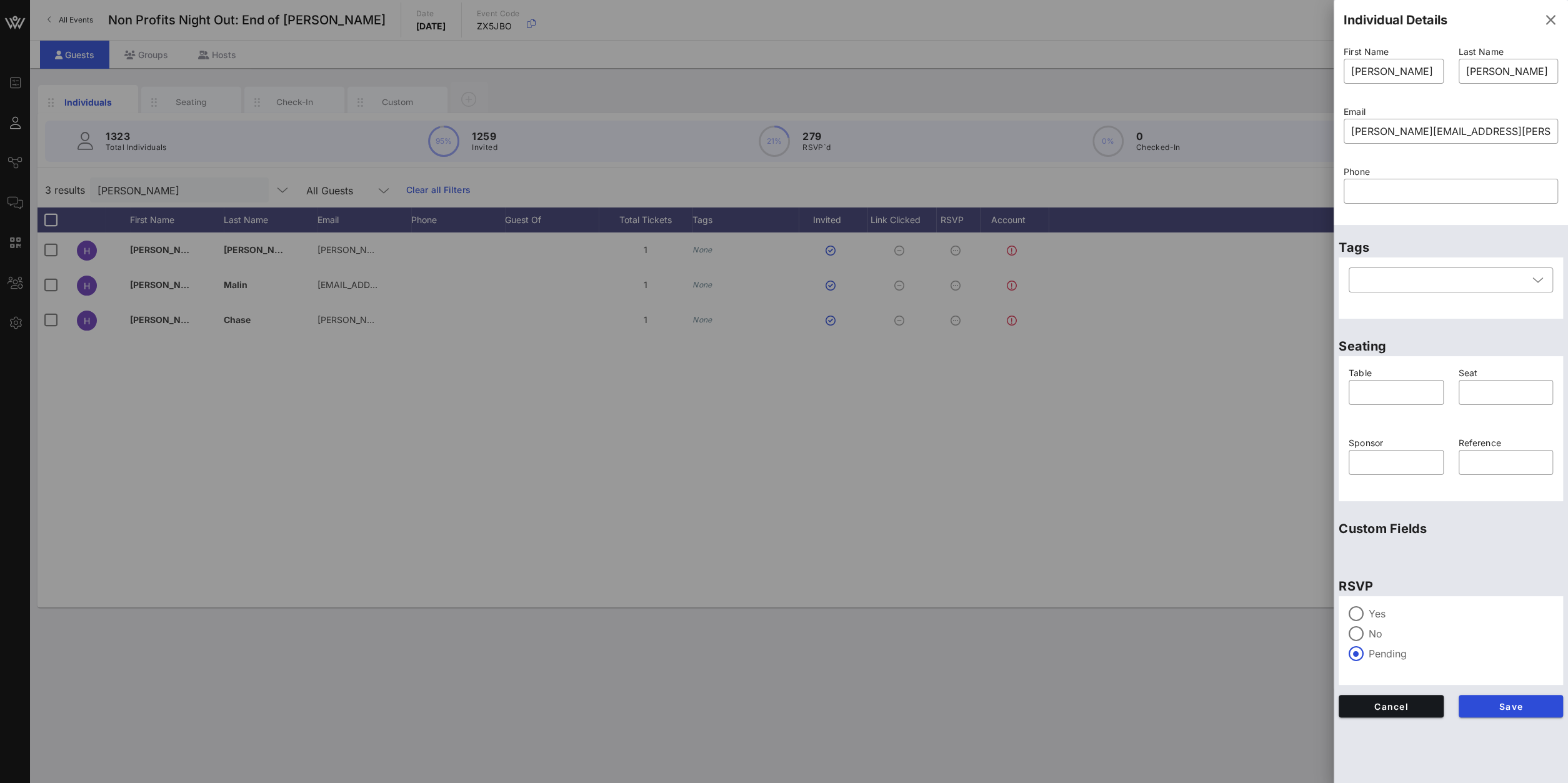
click at [1363, 600] on div "Yes No Pending" at bounding box center [1450, 641] width 224 height 89
click at [1361, 611] on div at bounding box center [1356, 613] width 21 height 21
click at [1495, 695] on button "Save" at bounding box center [1510, 706] width 105 height 22
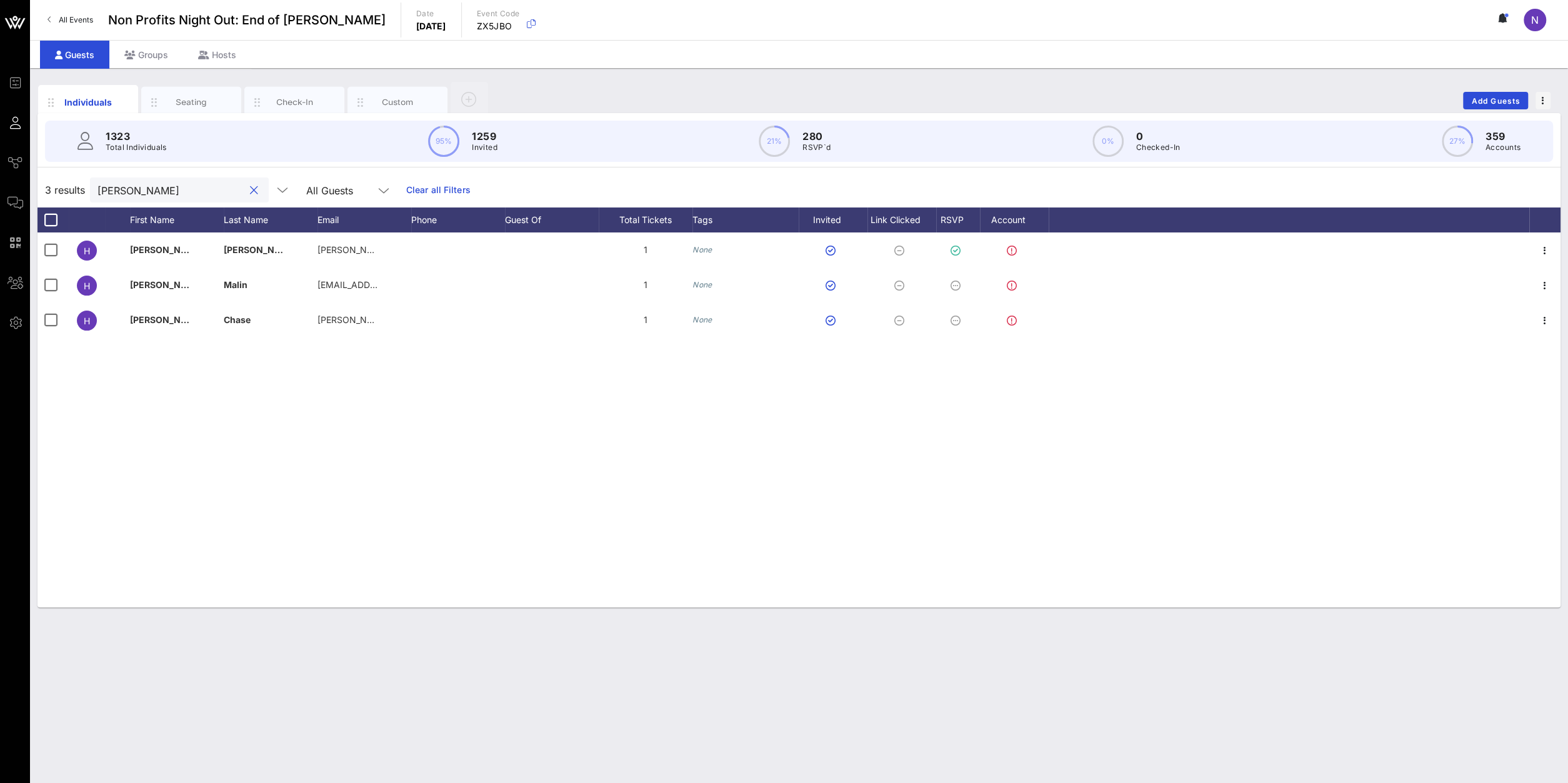
drag, startPoint x: 187, startPoint y: 193, endPoint x: -295, endPoint y: 159, distance: 483.2
click at [98, 182] on input "[PERSON_NAME]" at bounding box center [171, 190] width 146 height 16
drag, startPoint x: 146, startPoint y: 191, endPoint x: -229, endPoint y: 177, distance: 375.3
click at [98, 182] on input "[PERSON_NAME]" at bounding box center [171, 190] width 146 height 16
type input "[PERSON_NAME]"
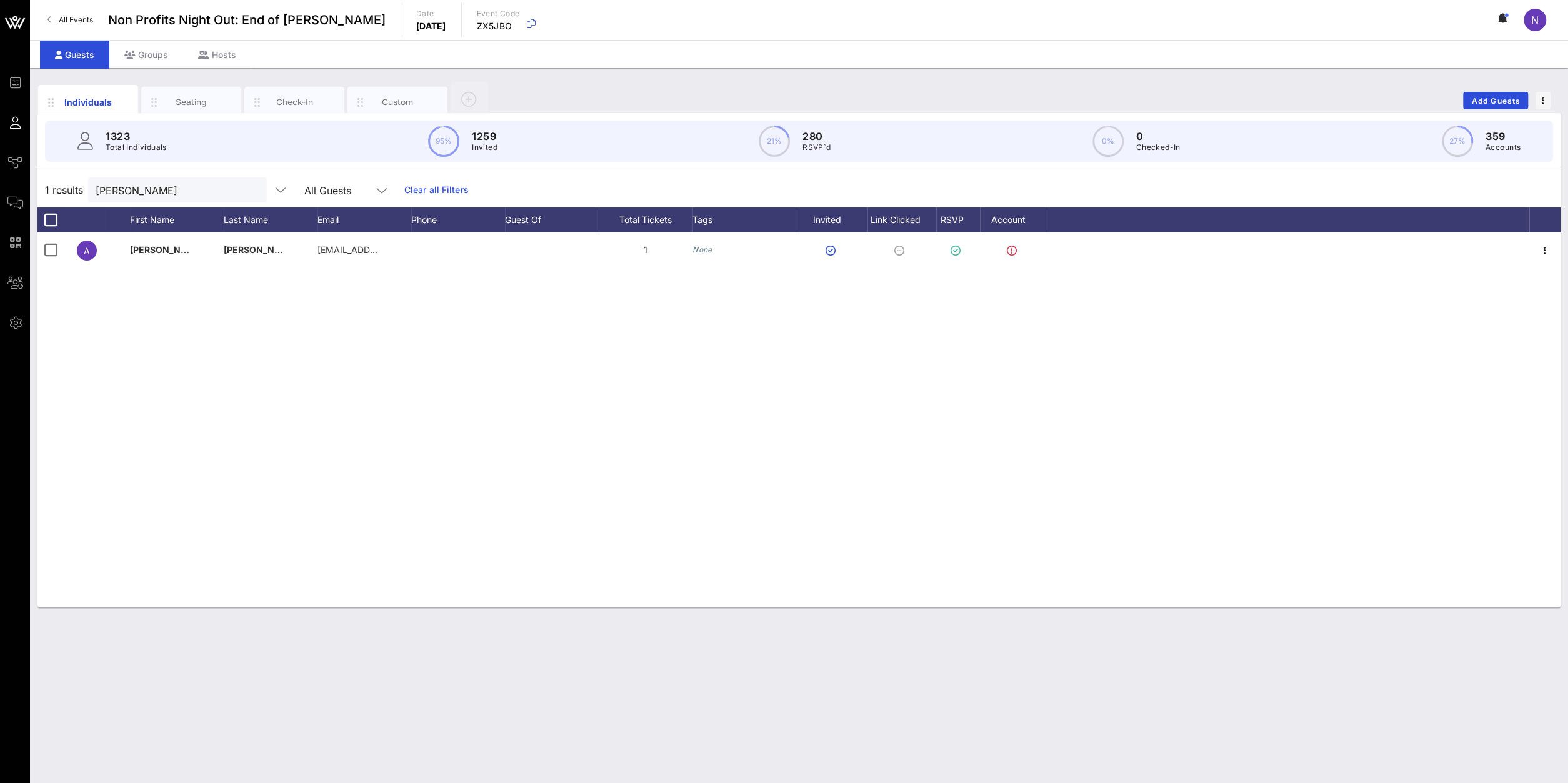
click at [686, 381] on div "A [PERSON_NAME] [EMAIL_ADDRESS][DOMAIN_NAME] 1 None" at bounding box center [798, 420] width 1523 height 375
click at [248, 193] on button "clear icon" at bounding box center [252, 191] width 8 height 12
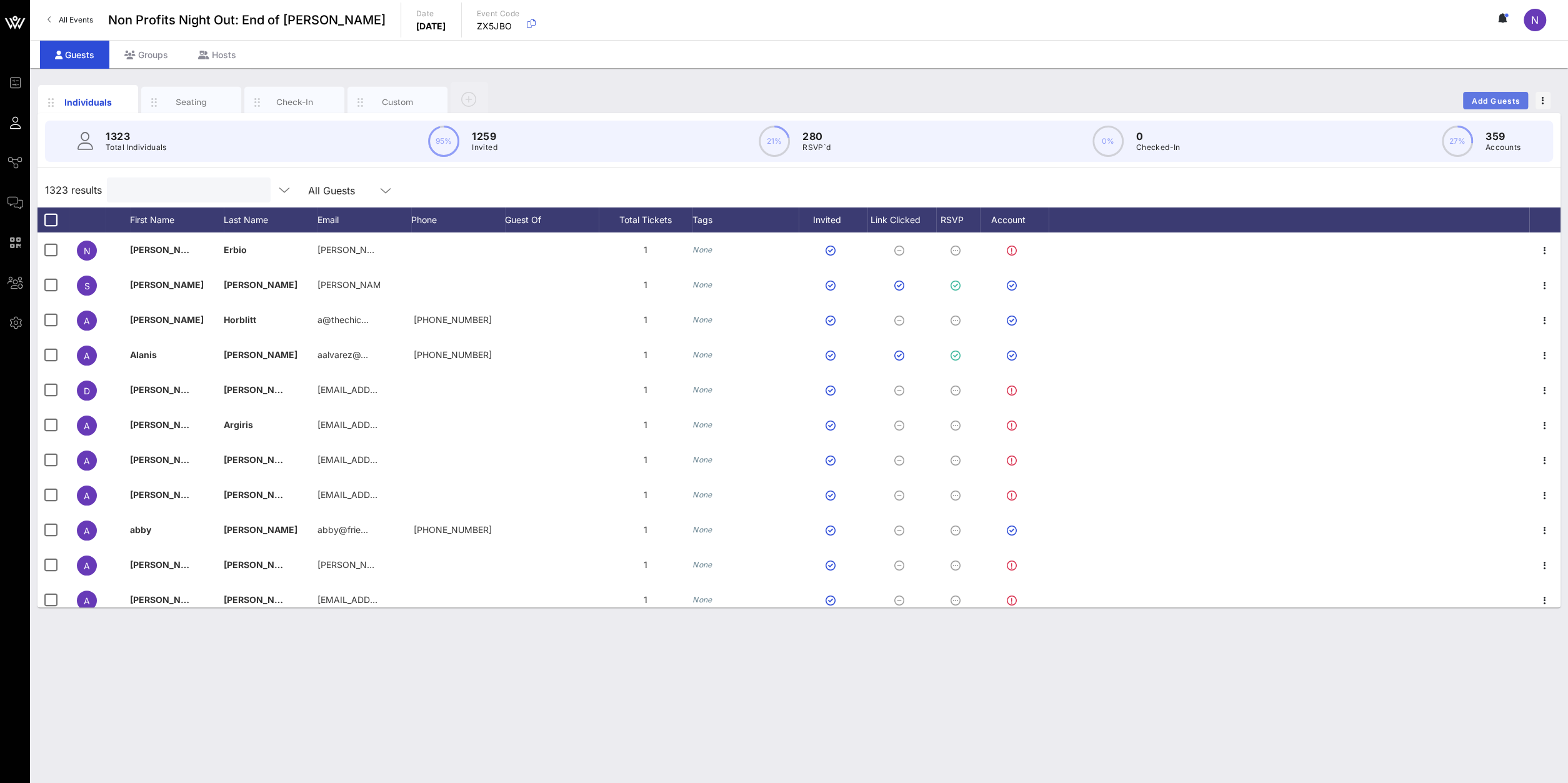
click at [1479, 95] on button "Add Guests" at bounding box center [1495, 100] width 65 height 18
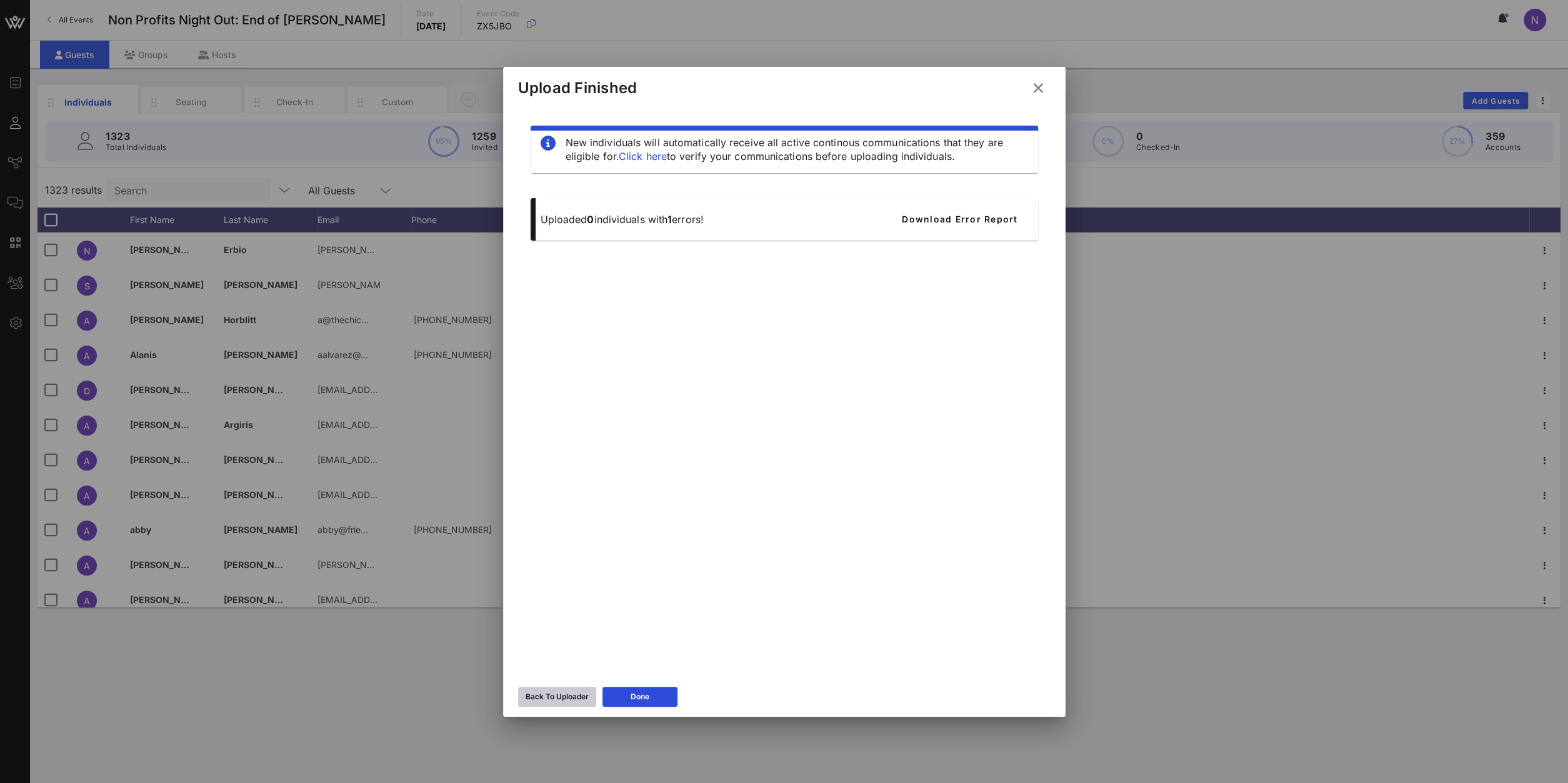
click at [564, 706] on button "Back To Uploader" at bounding box center [557, 697] width 78 height 20
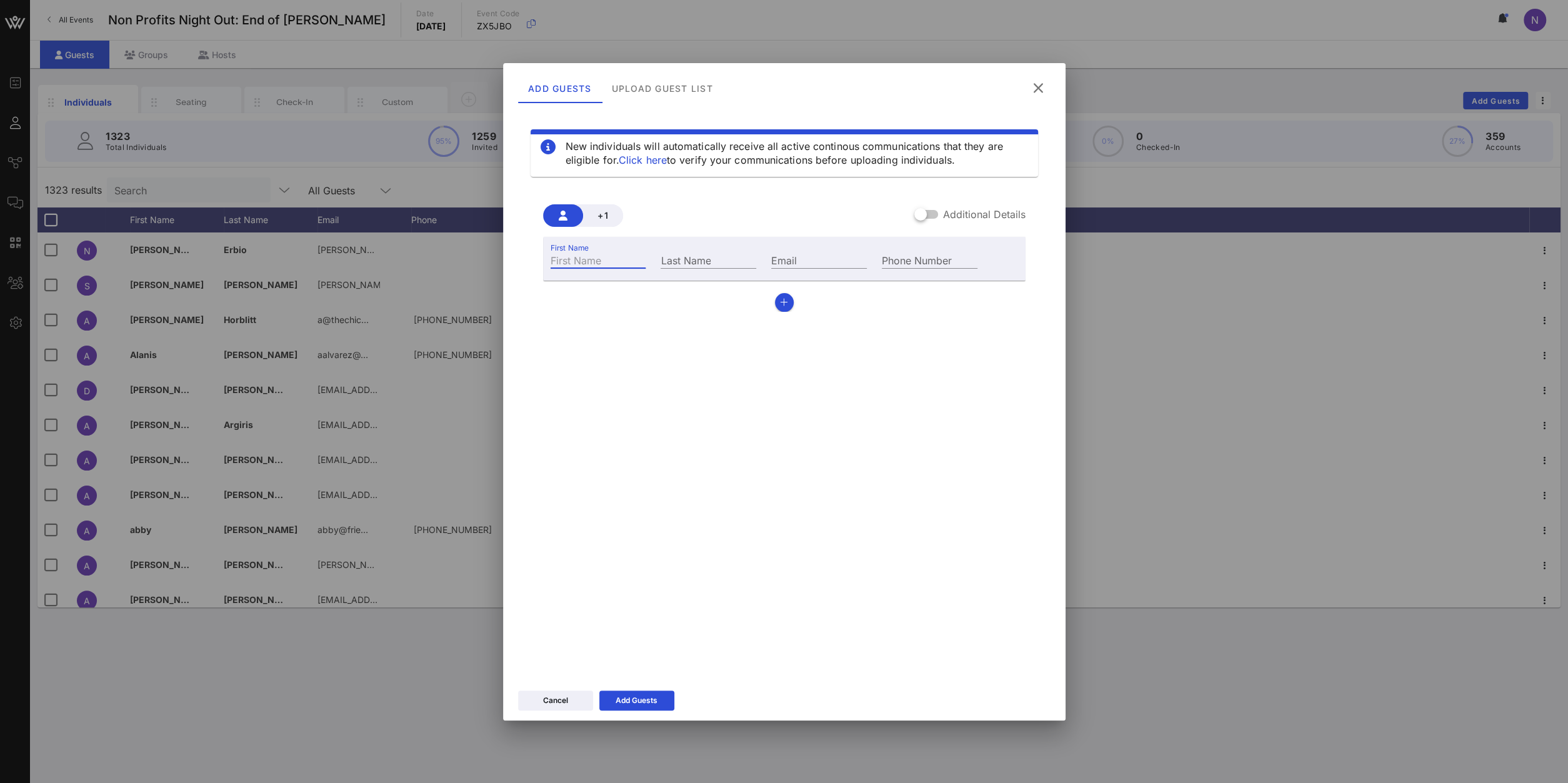
click at [593, 257] on input "First Name" at bounding box center [598, 260] width 96 height 16
type input "V"
type input "Vira"
type input "[PERSON_NAME]"
click at [793, 268] on div "Email" at bounding box center [819, 260] width 96 height 16
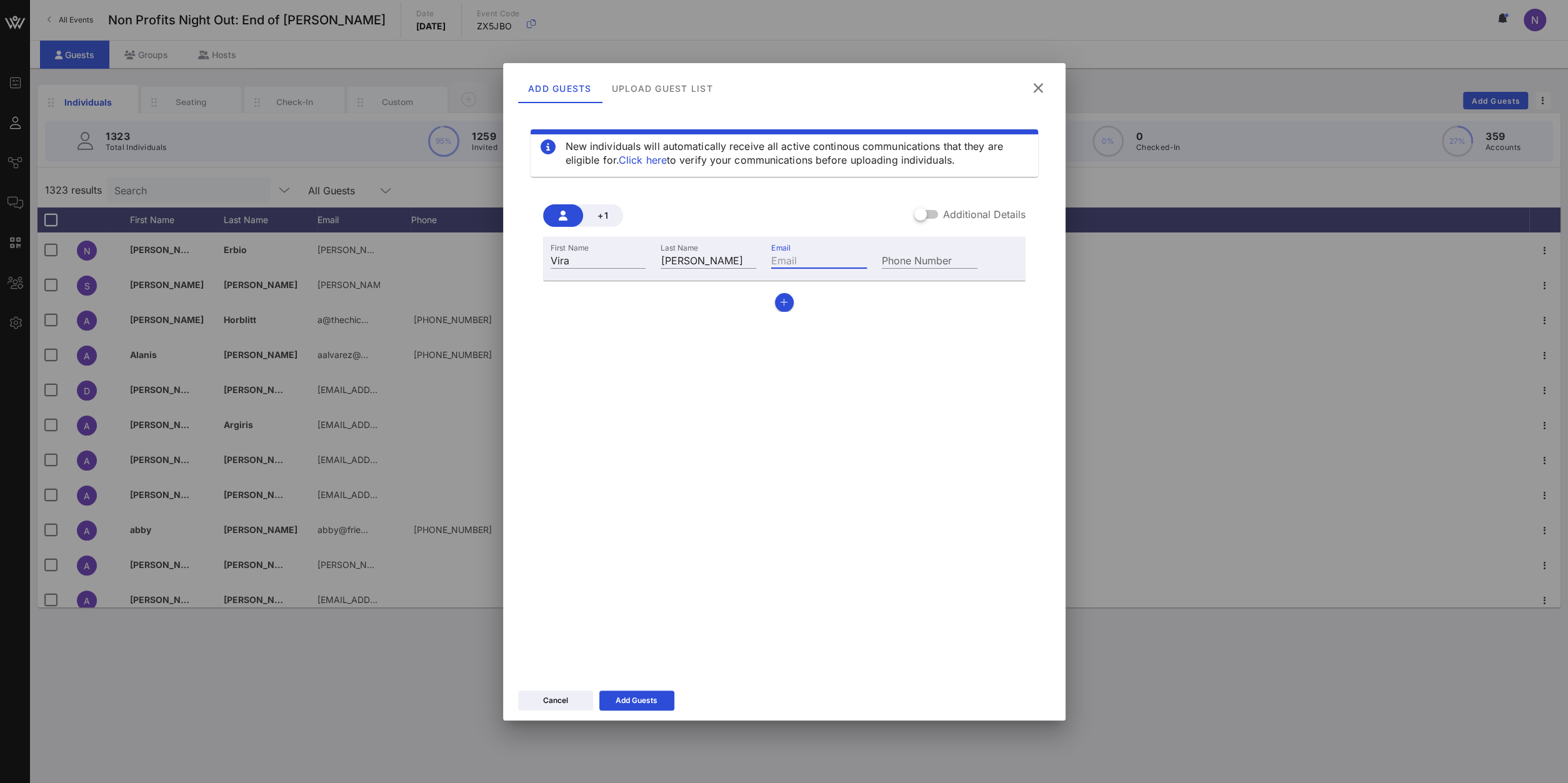
paste input "[EMAIL_ADDRESS][DOMAIN_NAME]"
type input "[EMAIL_ADDRESS][DOMAIN_NAME]"
click at [645, 703] on div "Add Guests" at bounding box center [636, 701] width 42 height 12
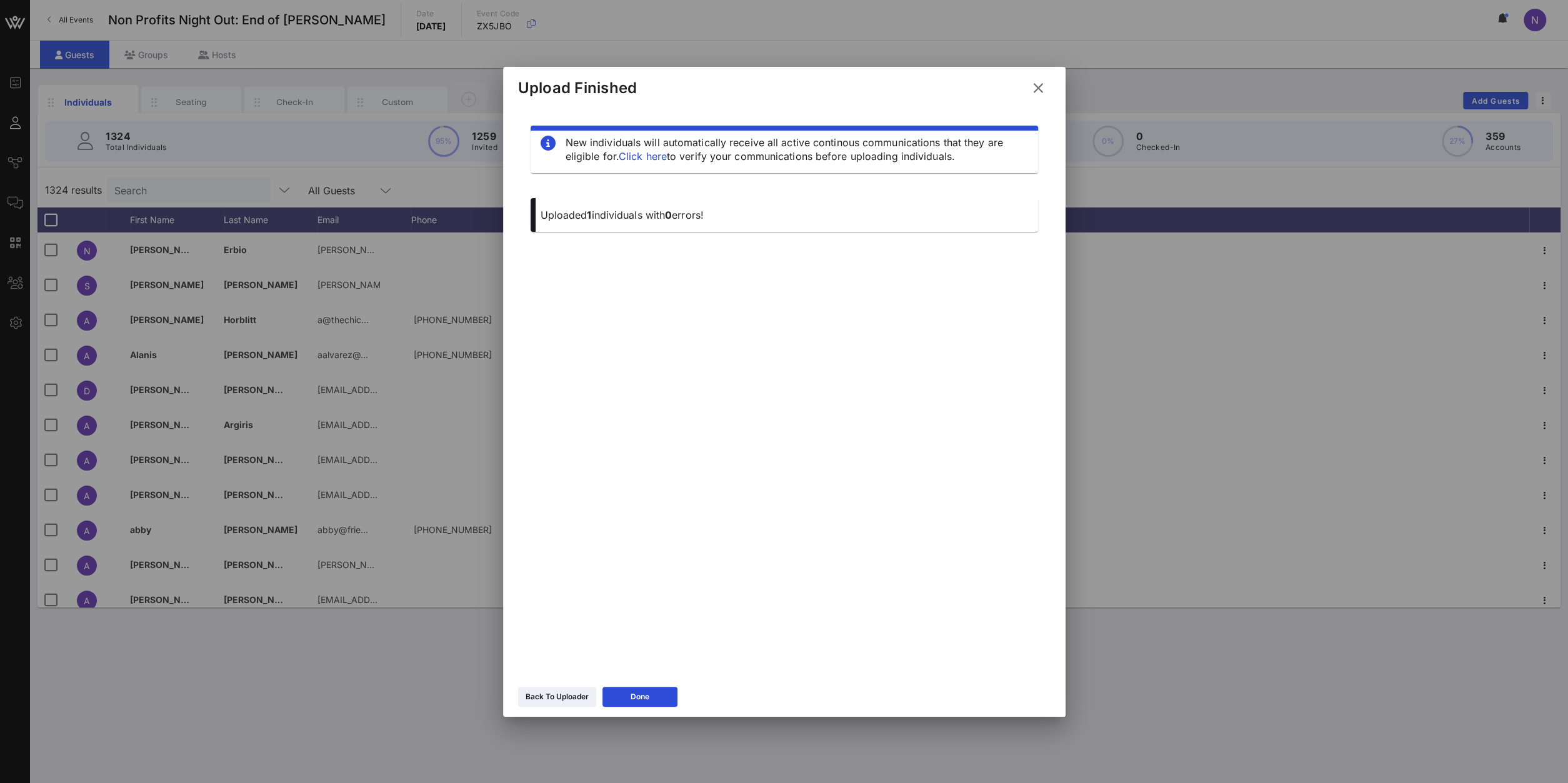
click at [1043, 68] on div "Upload Finished" at bounding box center [784, 86] width 562 height 39
click at [1042, 78] on button at bounding box center [1038, 88] width 24 height 22
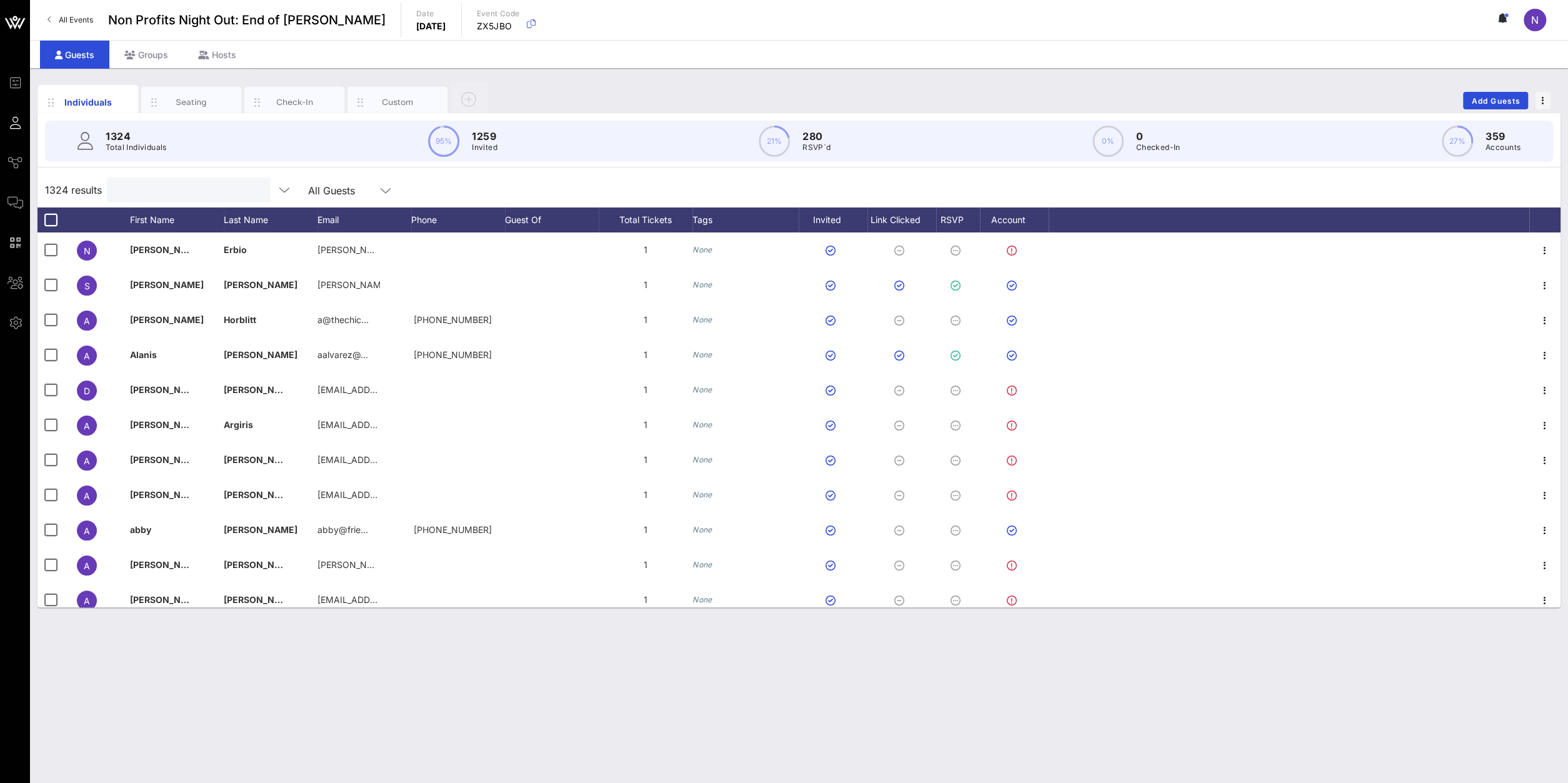
click at [203, 188] on input "text" at bounding box center [188, 190] width 146 height 16
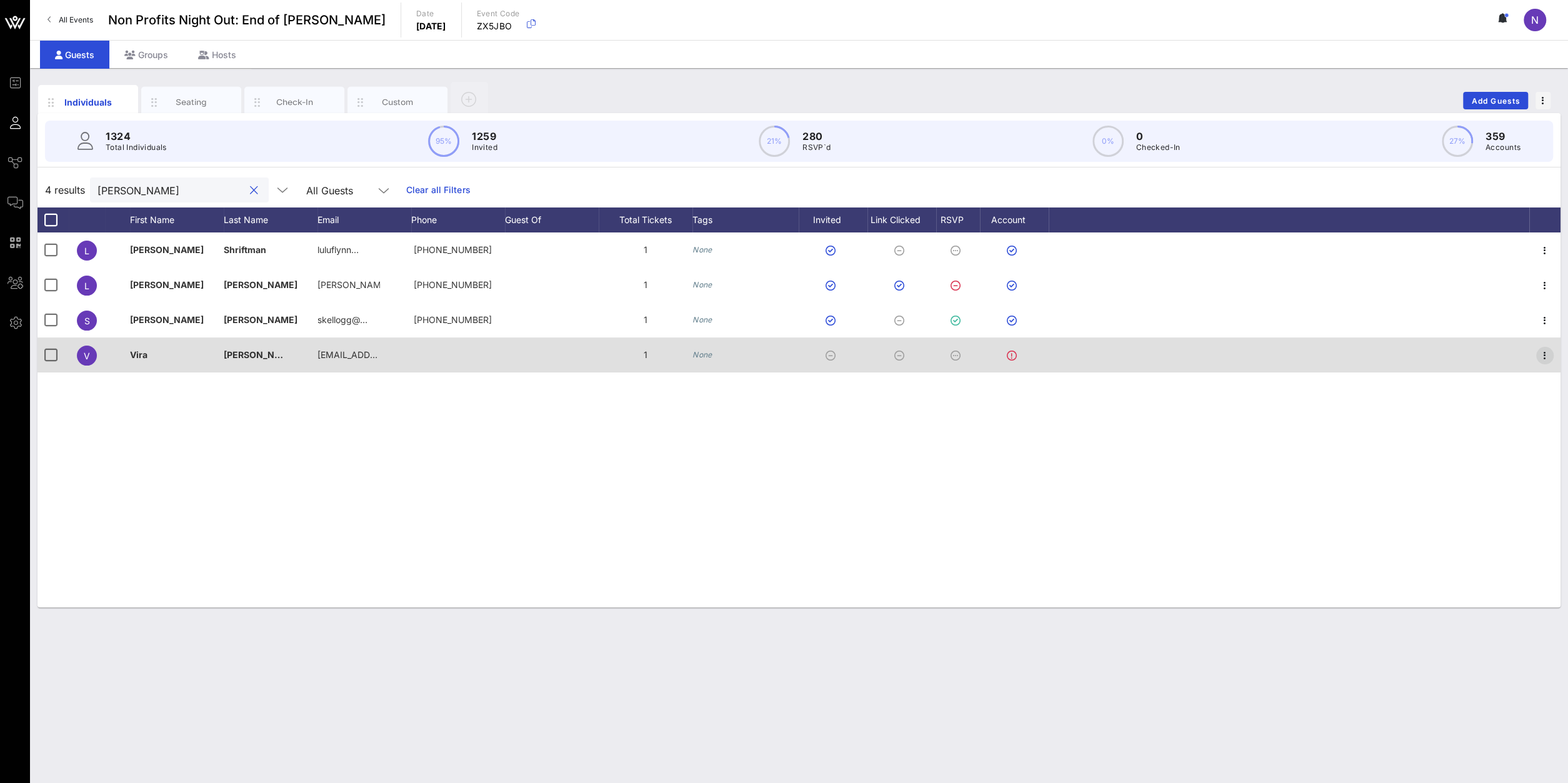
type input "[PERSON_NAME]"
click at [1548, 353] on icon "button" at bounding box center [1544, 356] width 15 height 15
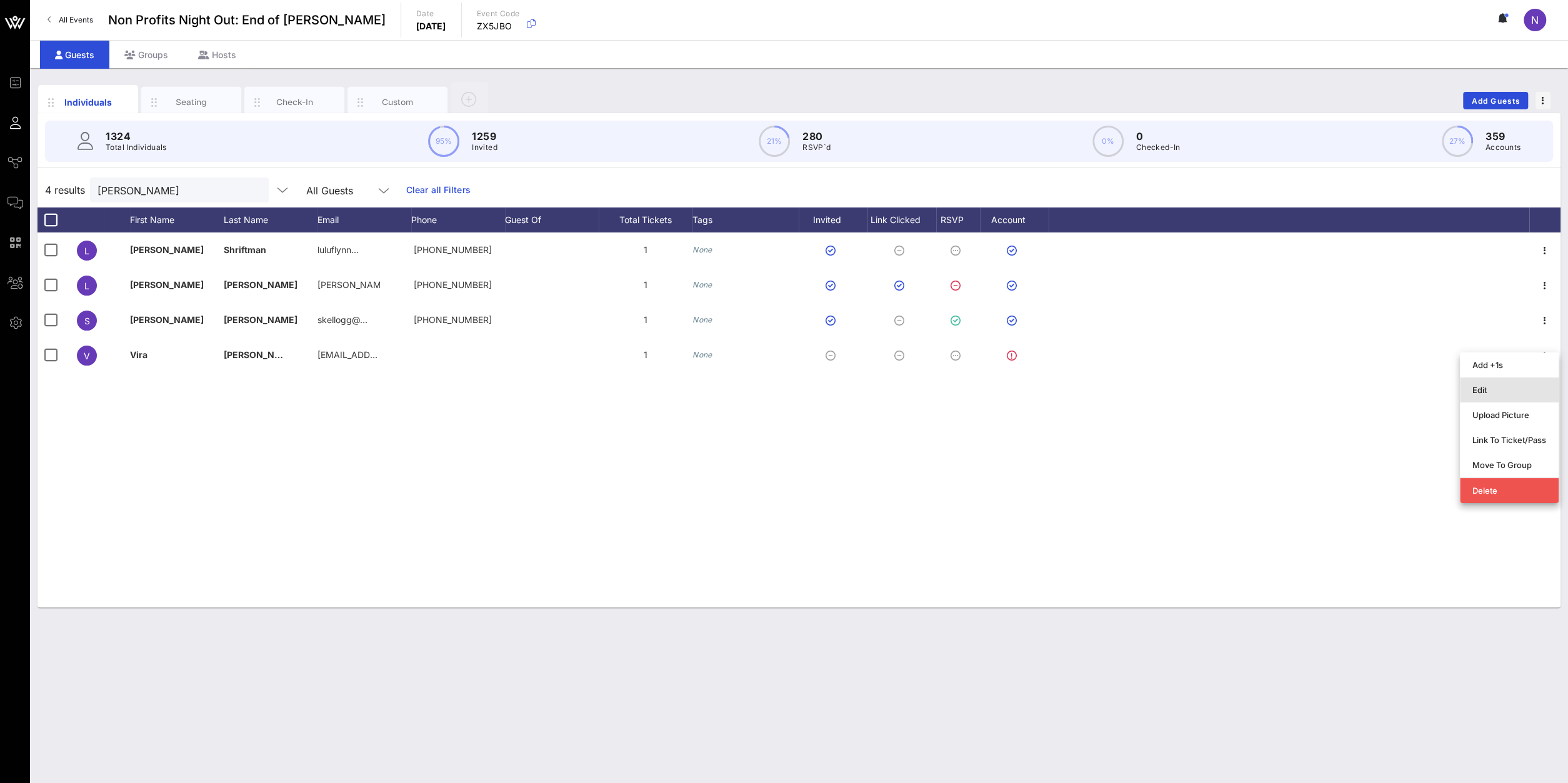
click at [1475, 383] on div "Edit" at bounding box center [1509, 389] width 74 height 20
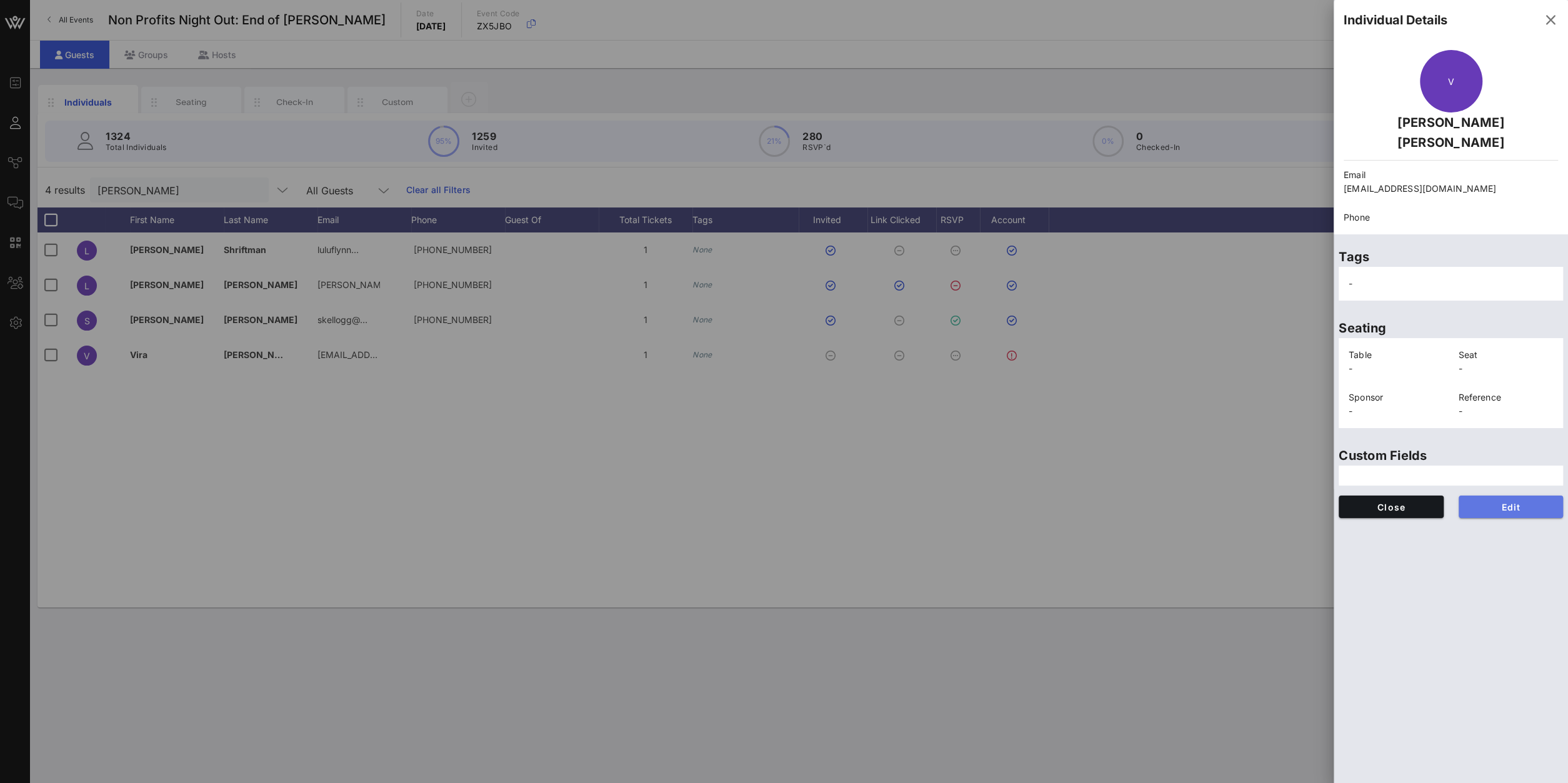
click at [1518, 502] on span "Edit" at bounding box center [1510, 508] width 85 height 11
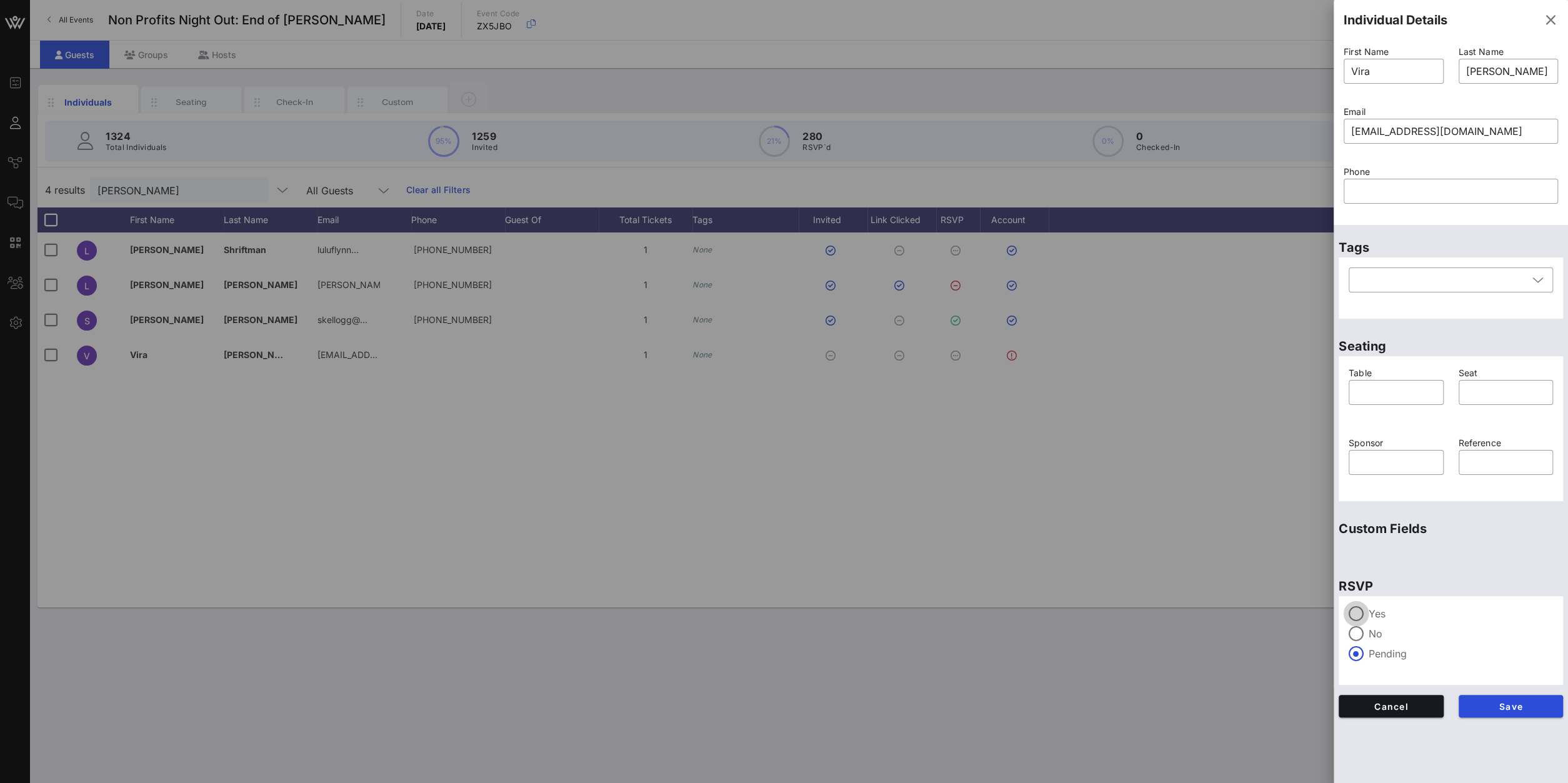
click at [1352, 609] on div at bounding box center [1356, 613] width 21 height 21
click at [1513, 706] on span "Save" at bounding box center [1510, 707] width 85 height 11
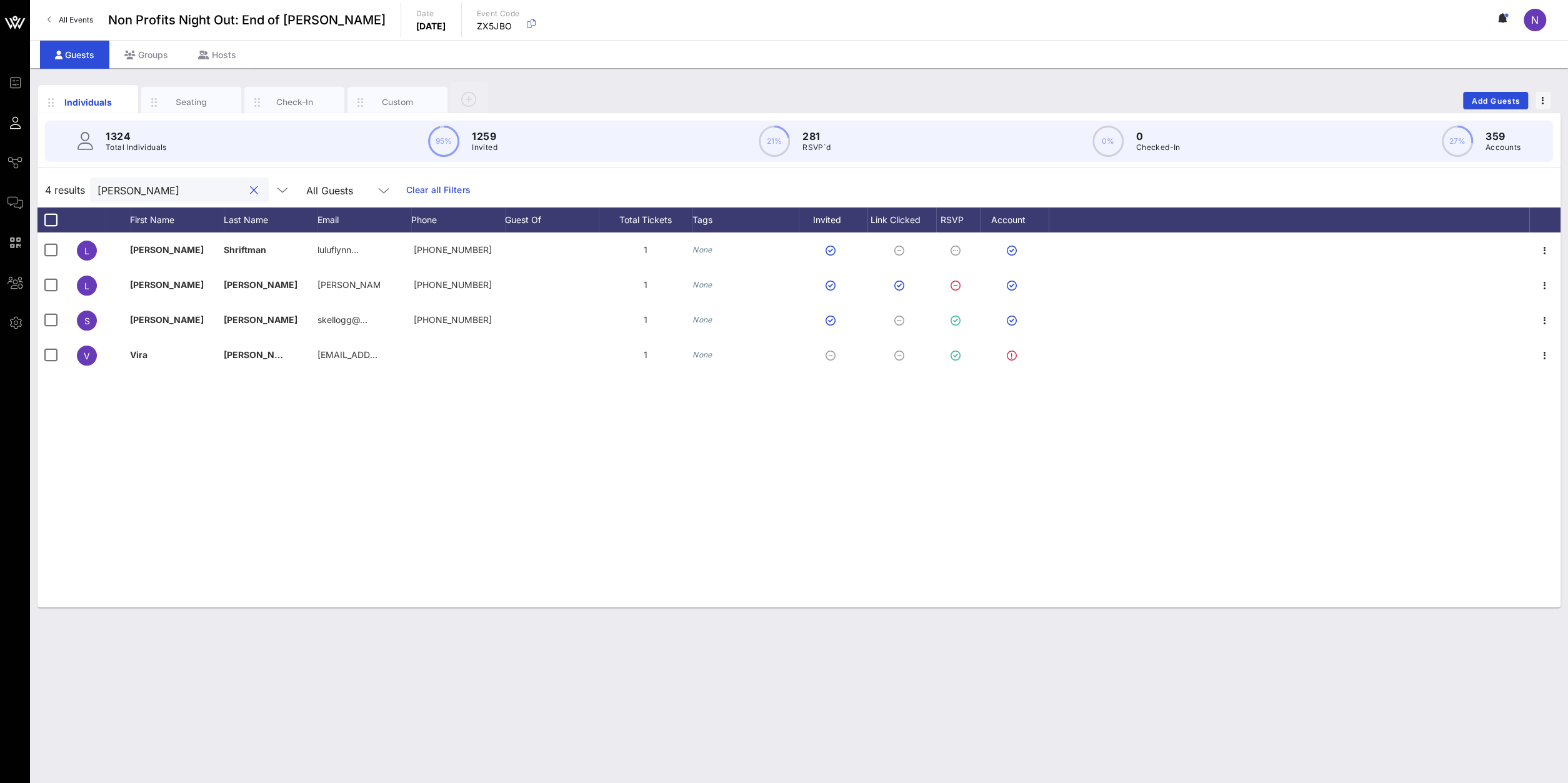
drag, startPoint x: 141, startPoint y: 187, endPoint x: 44, endPoint y: 178, distance: 97.4
click at [98, 182] on input "[PERSON_NAME]" at bounding box center [171, 190] width 146 height 16
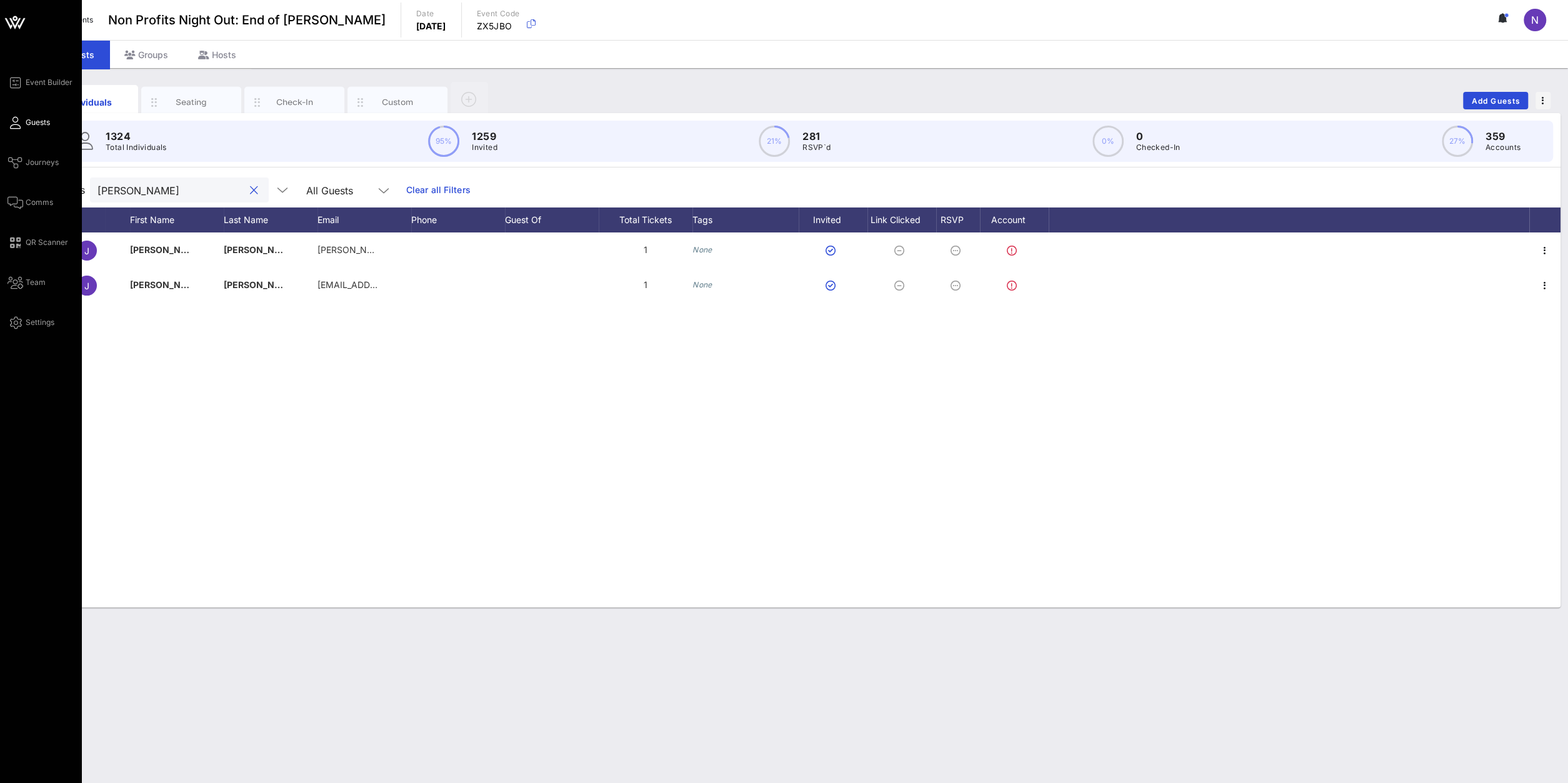
type input "[PERSON_NAME]"
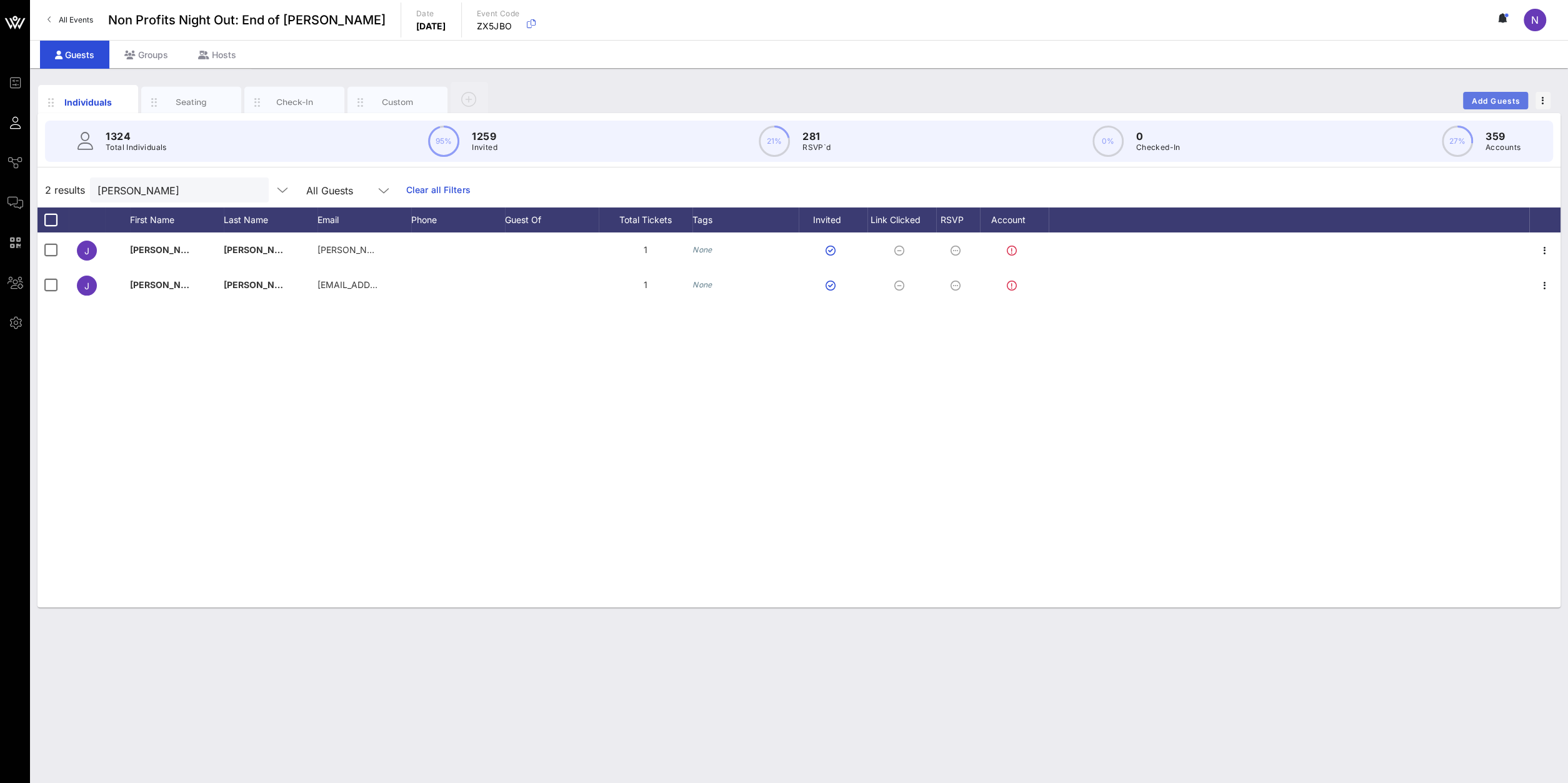
click at [1500, 100] on span "Add Guests" at bounding box center [1495, 101] width 50 height 9
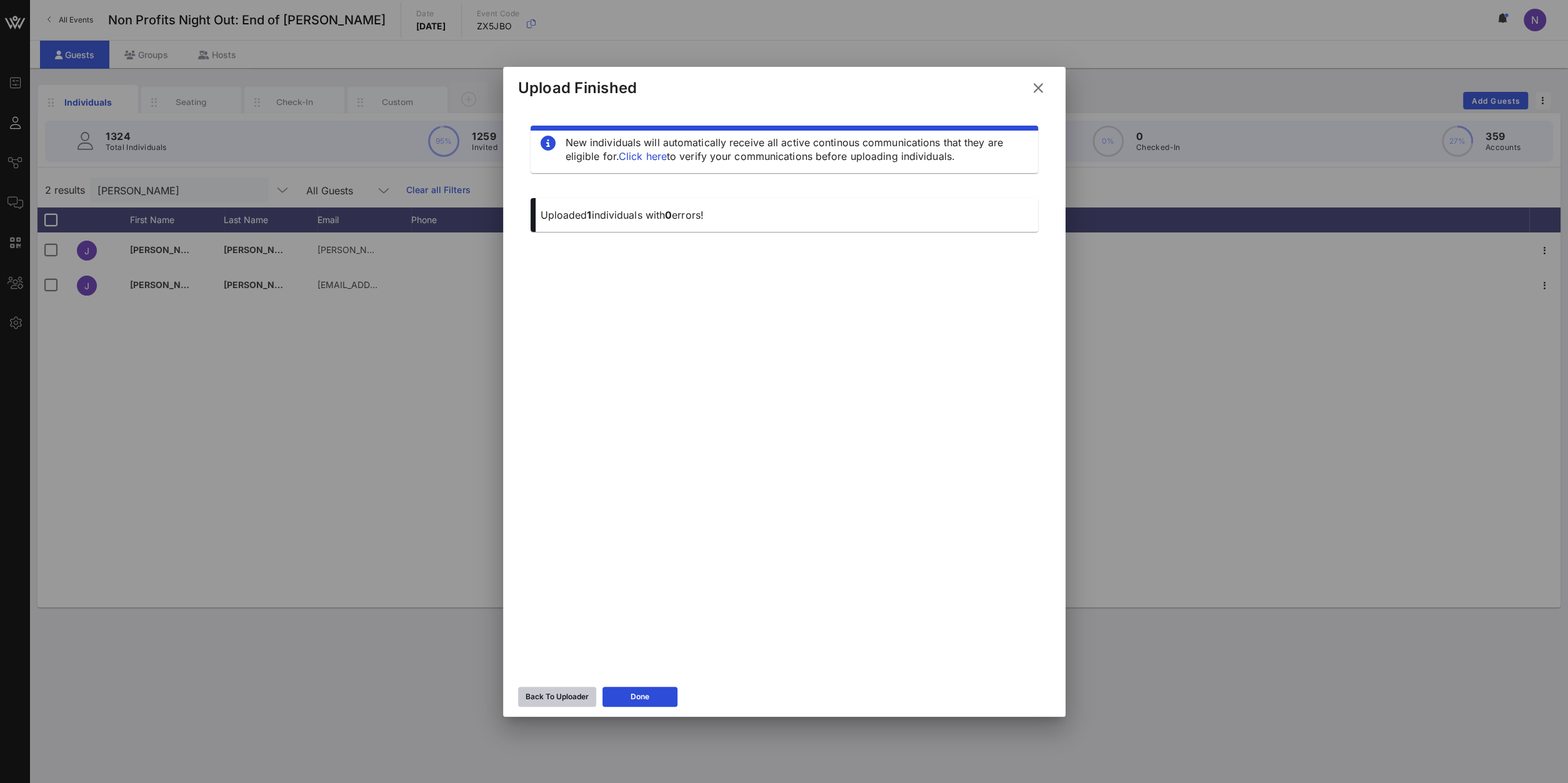
click at [573, 698] on div "Back To Uploader" at bounding box center [557, 697] width 63 height 12
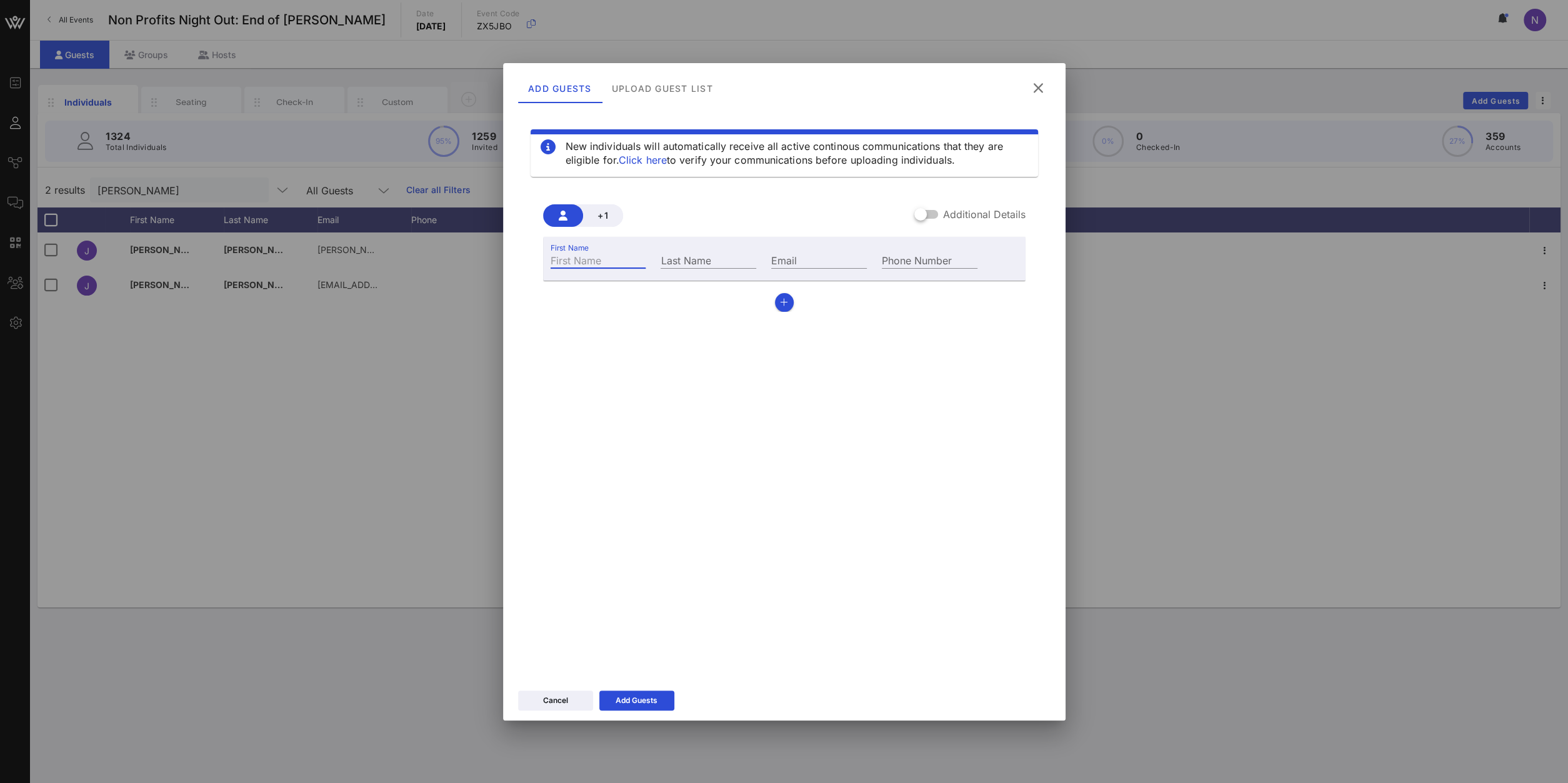
click at [568, 259] on input "First Name" at bounding box center [598, 260] width 96 height 16
type input "[PERSON_NAME]"
drag, startPoint x: 600, startPoint y: 265, endPoint x: 288, endPoint y: 221, distance: 315.1
click at [288, 221] on div "Event Builder Guests Journeys Comms QR Scanner Team Settings Non Profits Night …" at bounding box center [784, 392] width 1568 height 783
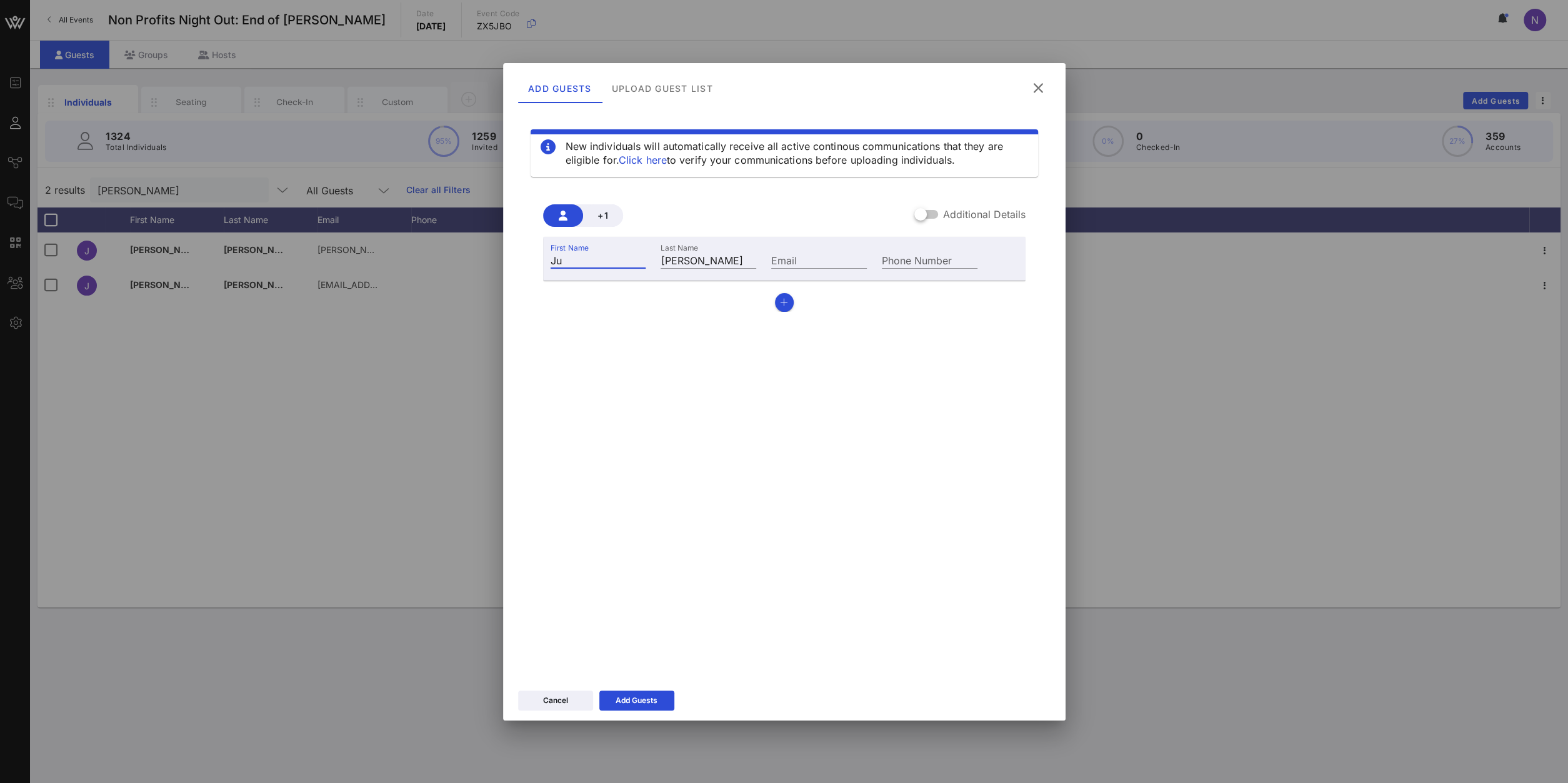
type input "J"
type input "[PERSON_NAME]"
drag, startPoint x: 840, startPoint y: 247, endPoint x: 833, endPoint y: 251, distance: 8.1
click at [840, 247] on div "Email" at bounding box center [819, 259] width 111 height 34
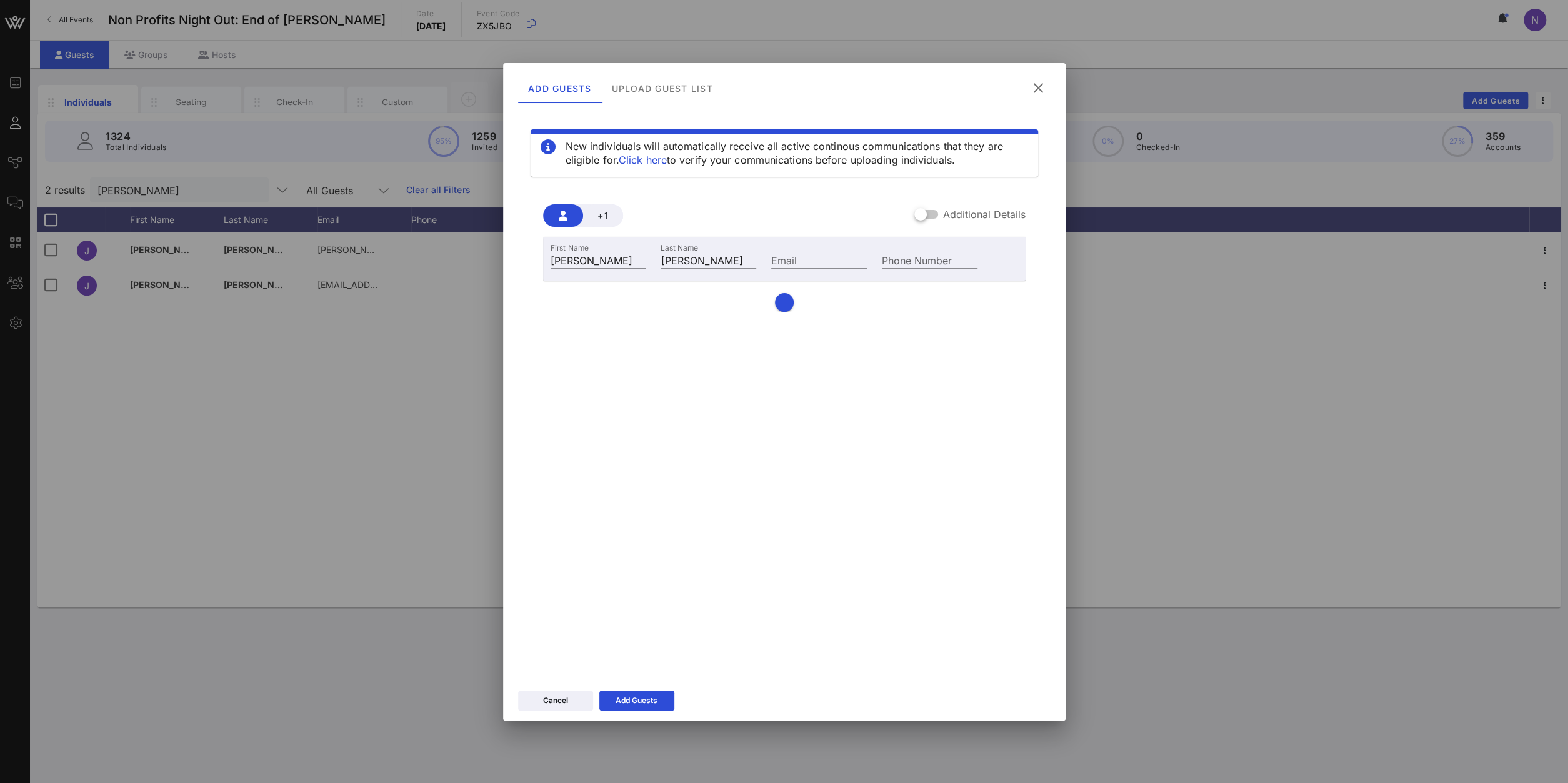
click at [833, 251] on div "Email" at bounding box center [819, 259] width 111 height 34
drag, startPoint x: 819, startPoint y: 251, endPoint x: 811, endPoint y: 250, distance: 8.1
click at [811, 250] on div "Email" at bounding box center [819, 259] width 111 height 34
click at [810, 252] on div "Email" at bounding box center [819, 259] width 111 height 34
click at [805, 257] on input "Email" at bounding box center [819, 260] width 96 height 16
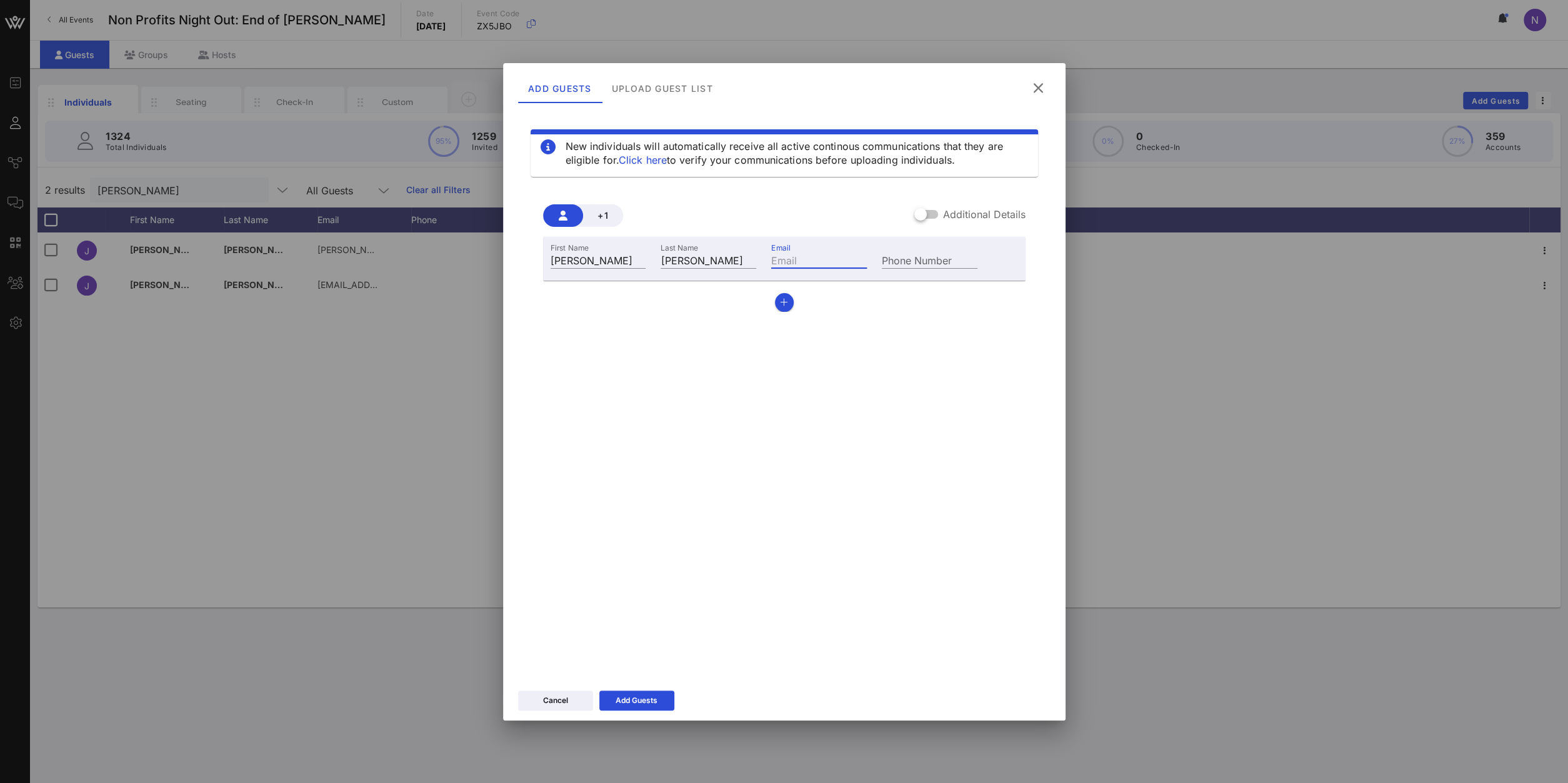
paste input "[PERSON_NAME][EMAIL_ADDRESS][PERSON_NAME][DOMAIN_NAME]"
type input "[PERSON_NAME][EMAIL_ADDRESS][PERSON_NAME][DOMAIN_NAME]"
click at [638, 696] on div "Add Guests" at bounding box center [636, 701] width 42 height 12
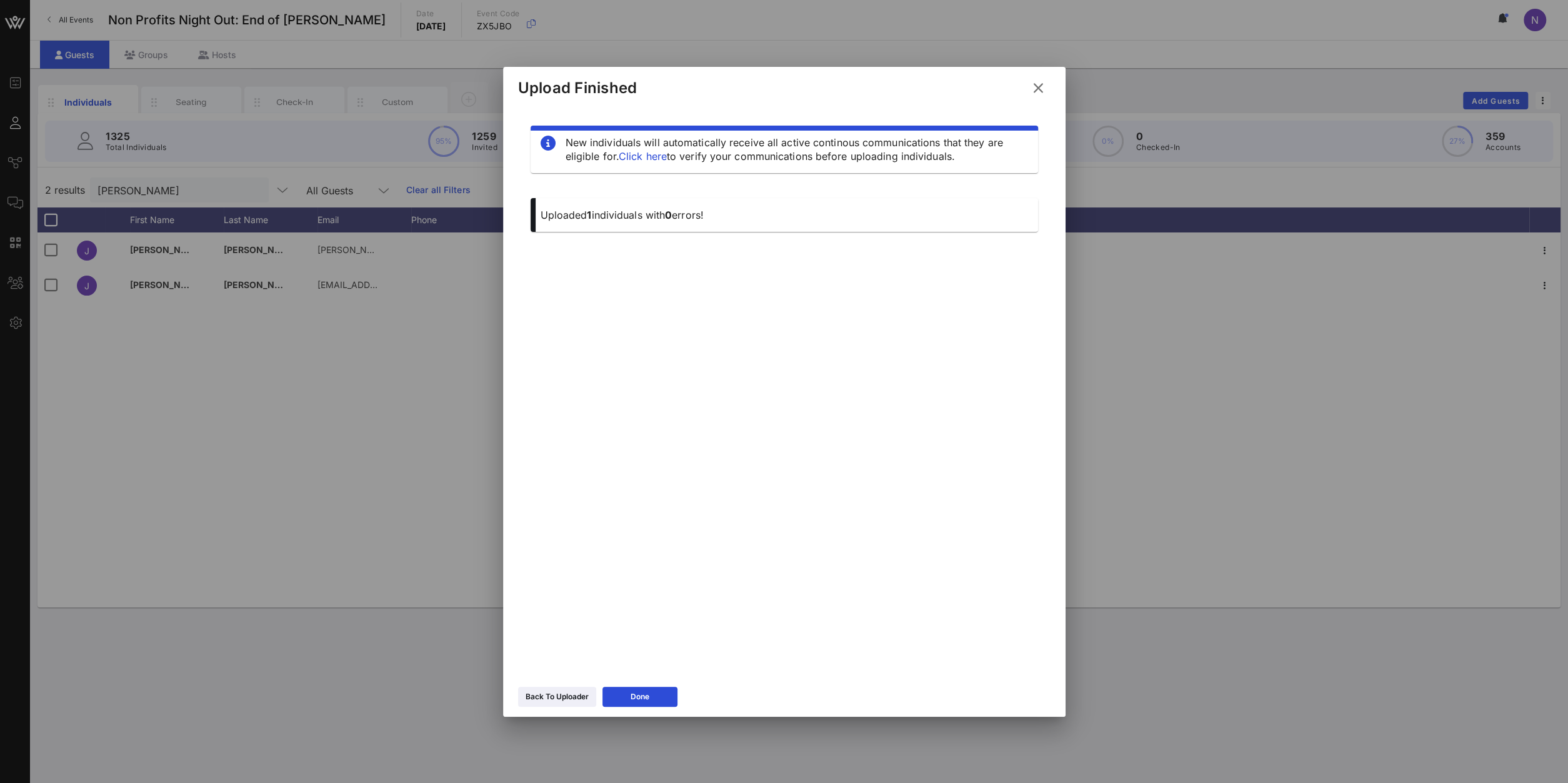
click at [1038, 84] on icon at bounding box center [1037, 88] width 18 height 20
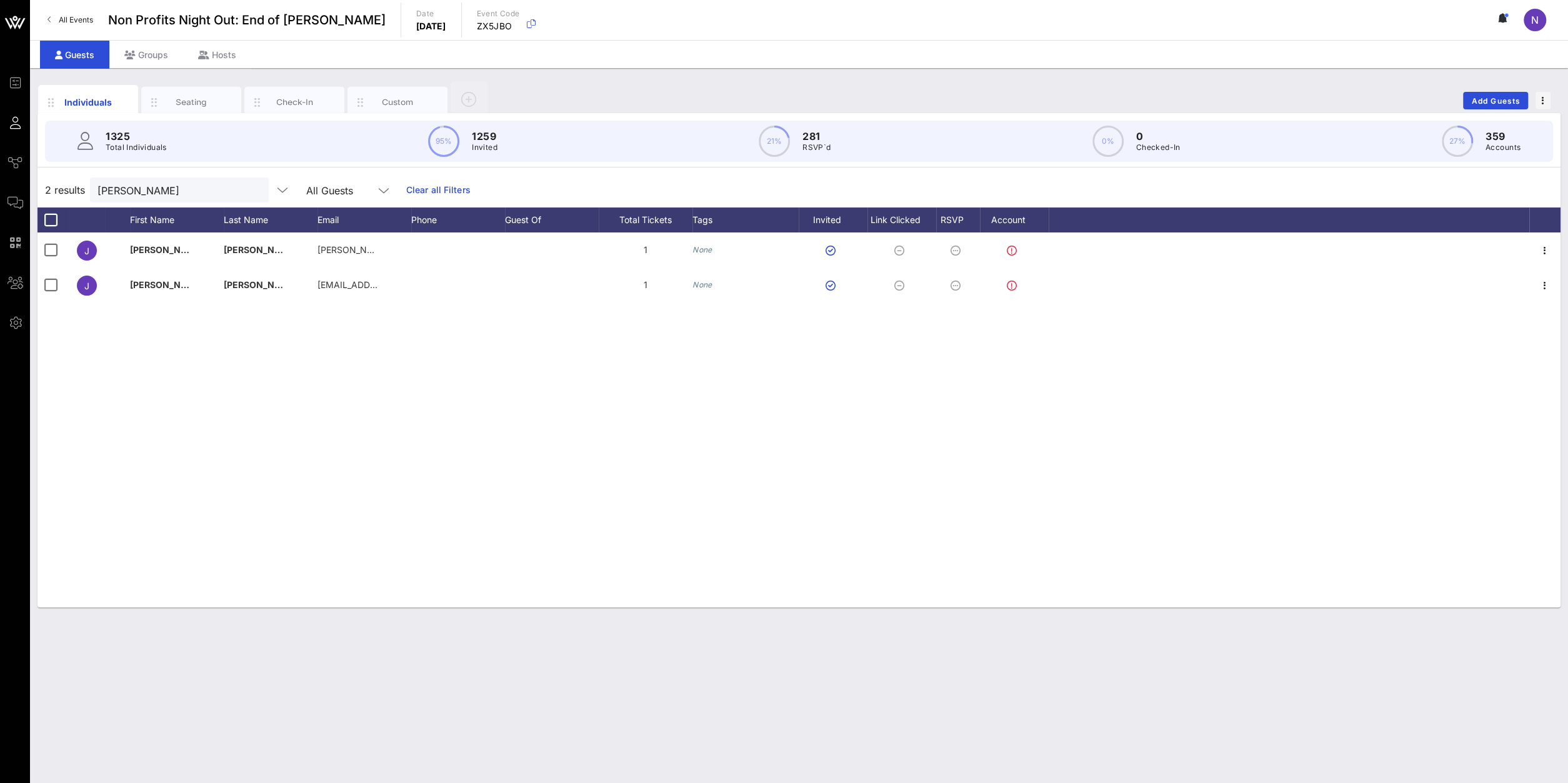
click at [164, 204] on div "2 results [PERSON_NAME] All Guests Clear all Filters" at bounding box center [798, 190] width 1523 height 35
drag, startPoint x: 168, startPoint y: 197, endPoint x: -171, endPoint y: 143, distance: 343.3
click at [98, 182] on input "[PERSON_NAME]" at bounding box center [171, 190] width 146 height 16
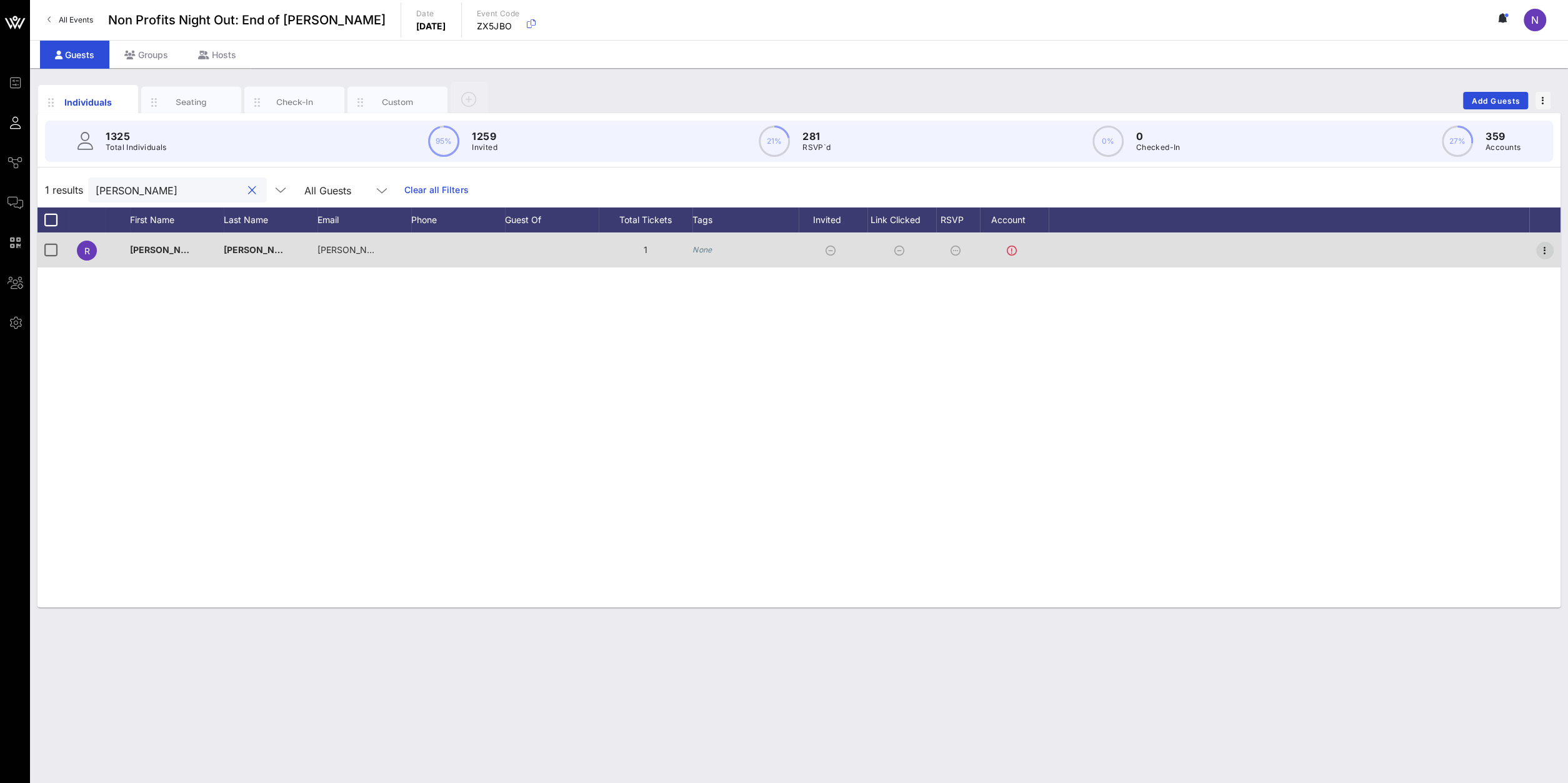
type input "[PERSON_NAME]"
click at [1544, 250] on icon "button" at bounding box center [1544, 250] width 15 height 15
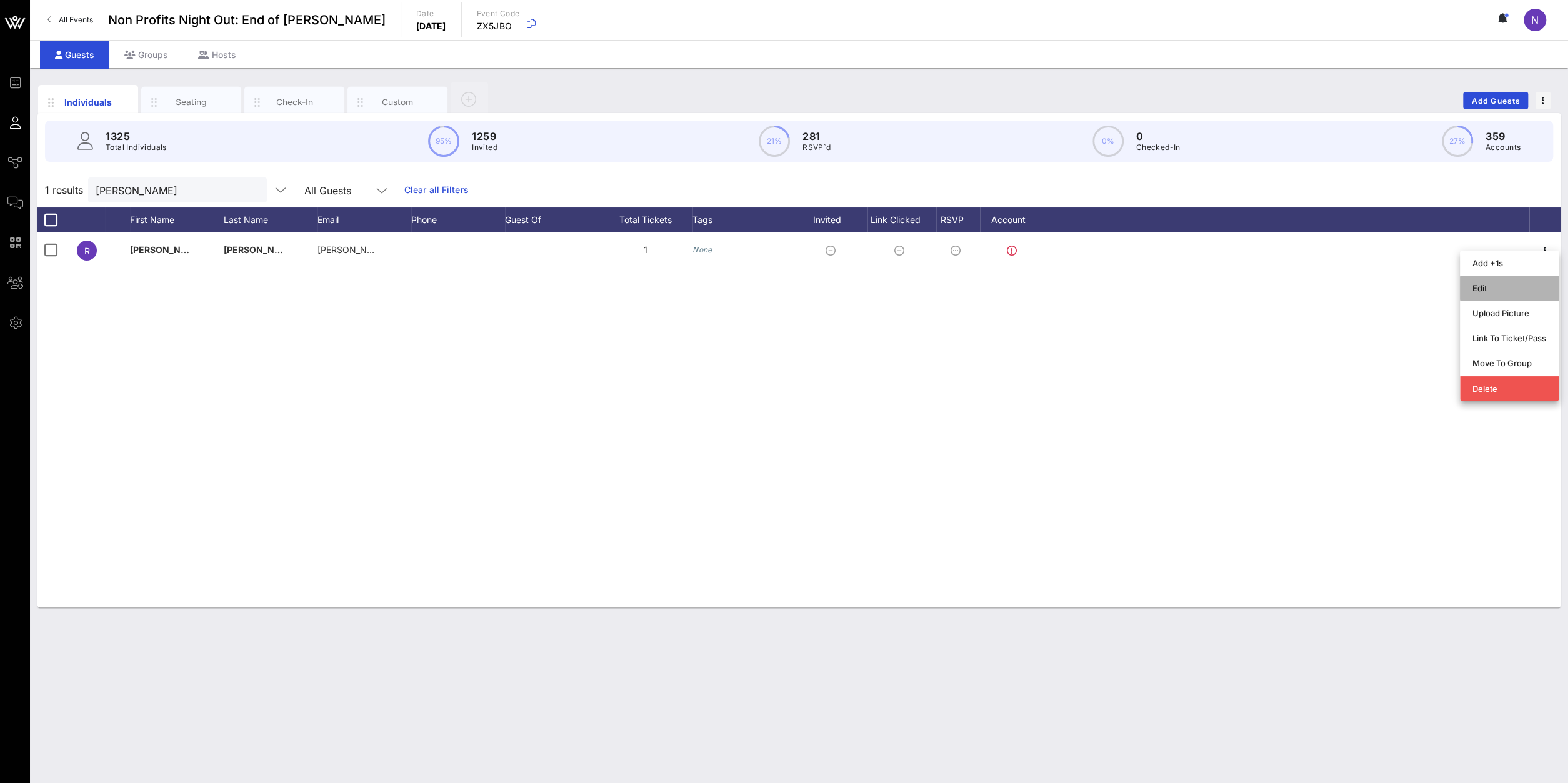
click at [1520, 285] on div "Edit" at bounding box center [1509, 288] width 74 height 10
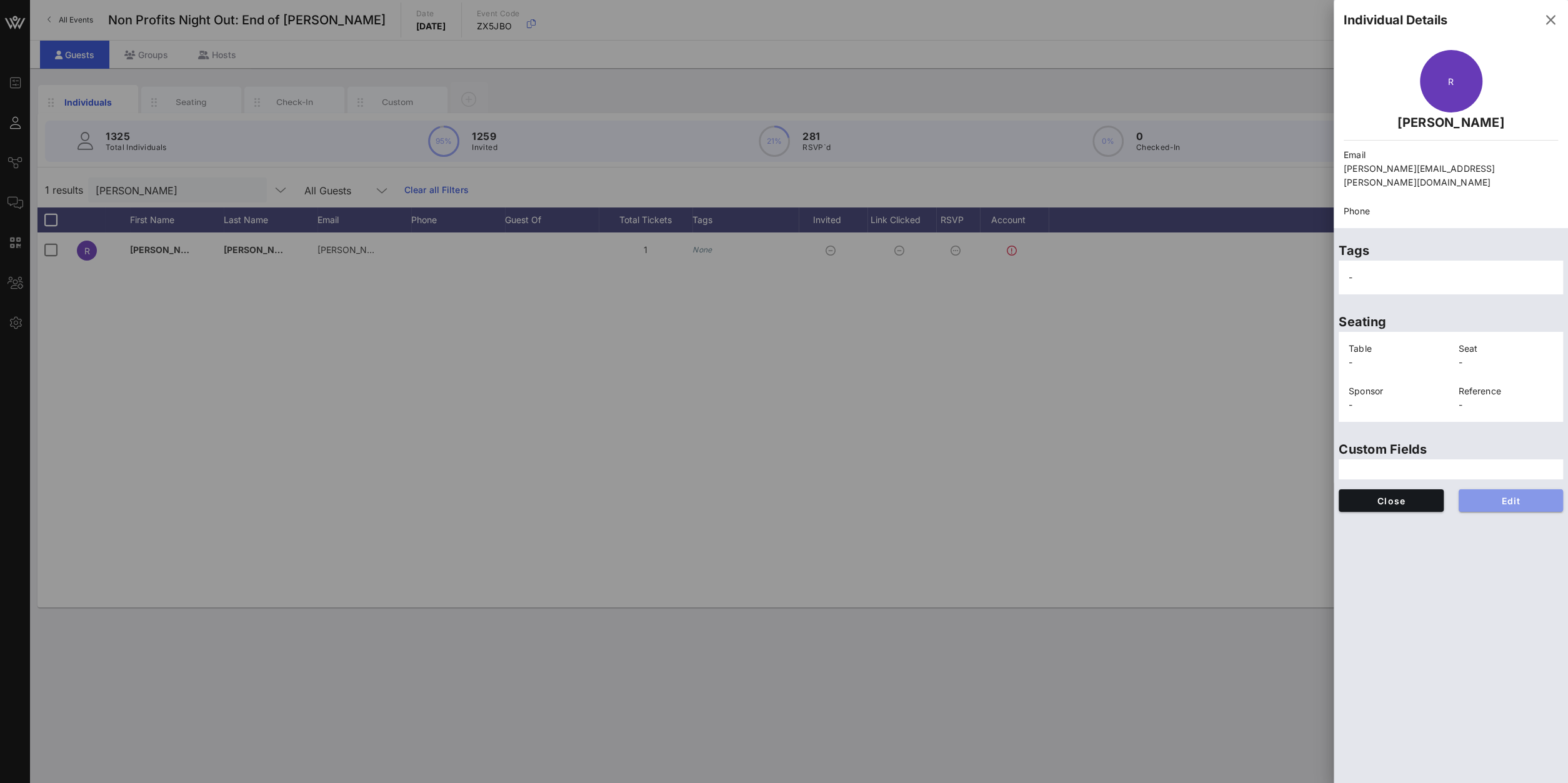
click at [1503, 496] on span "Edit" at bounding box center [1510, 501] width 85 height 11
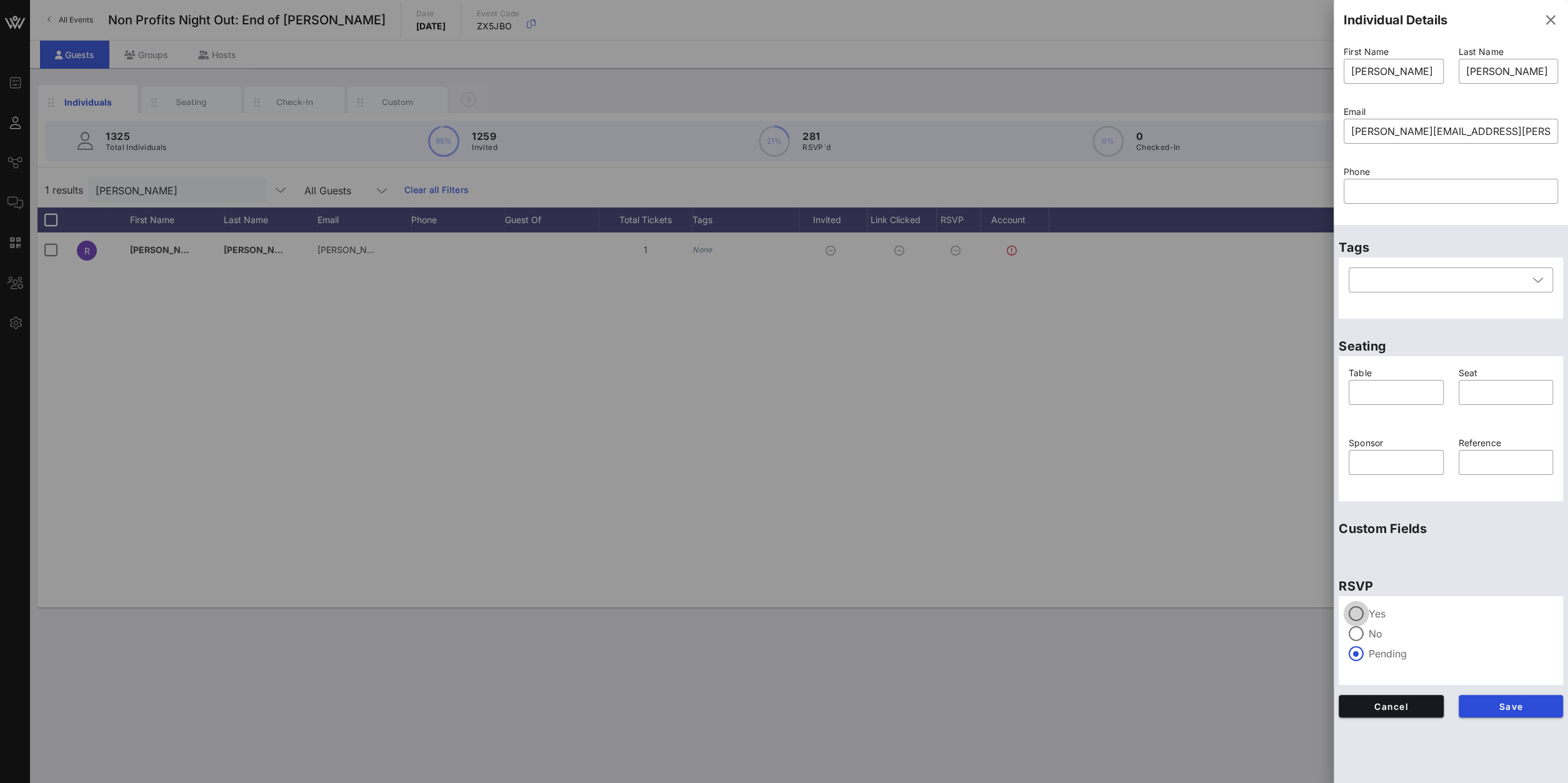
click at [1350, 617] on div at bounding box center [1356, 613] width 21 height 21
click at [1485, 704] on span "Save" at bounding box center [1510, 707] width 85 height 11
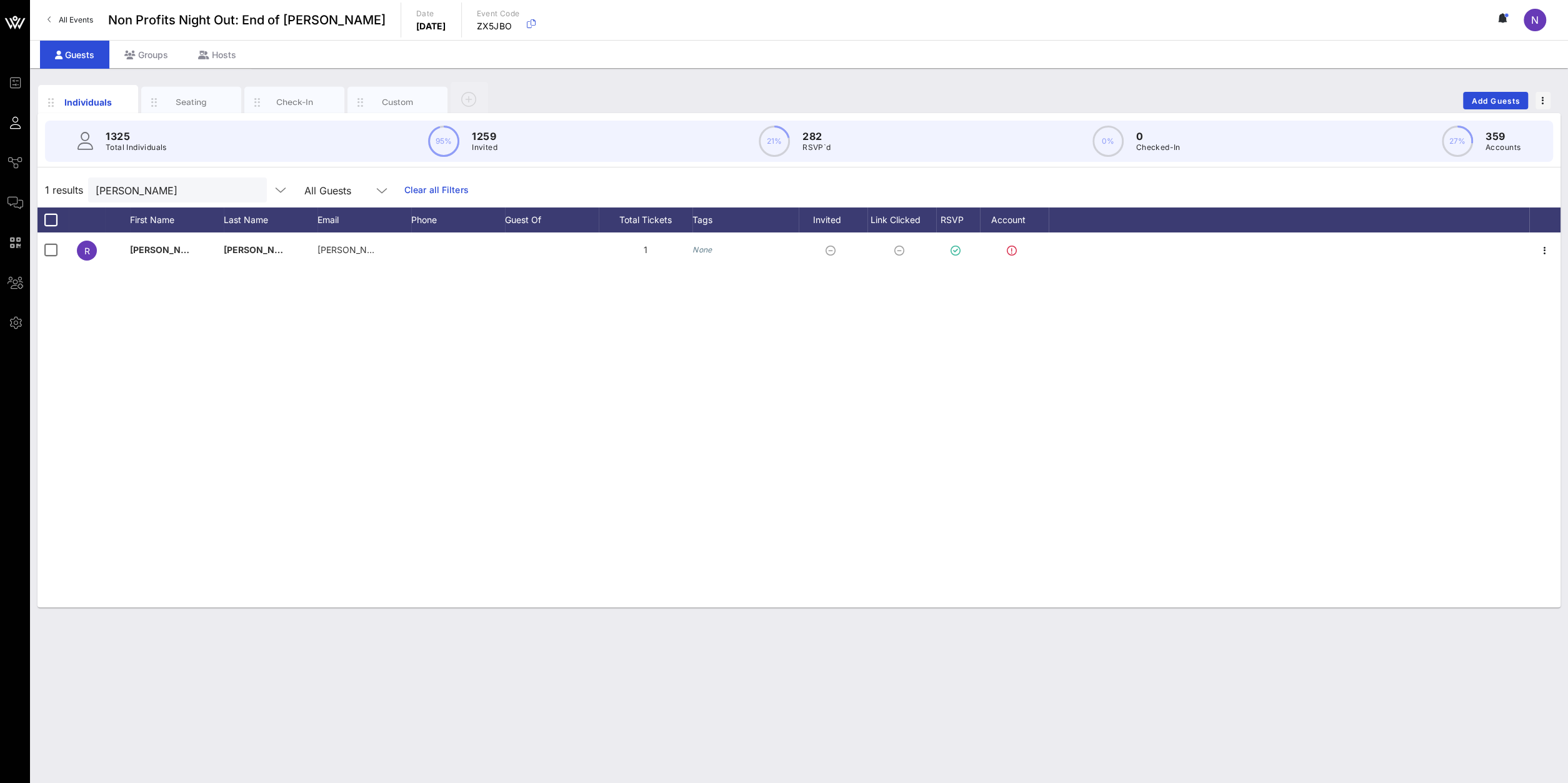
click at [244, 190] on div at bounding box center [252, 191] width 15 height 15
click at [248, 189] on button "clear icon" at bounding box center [252, 191] width 8 height 12
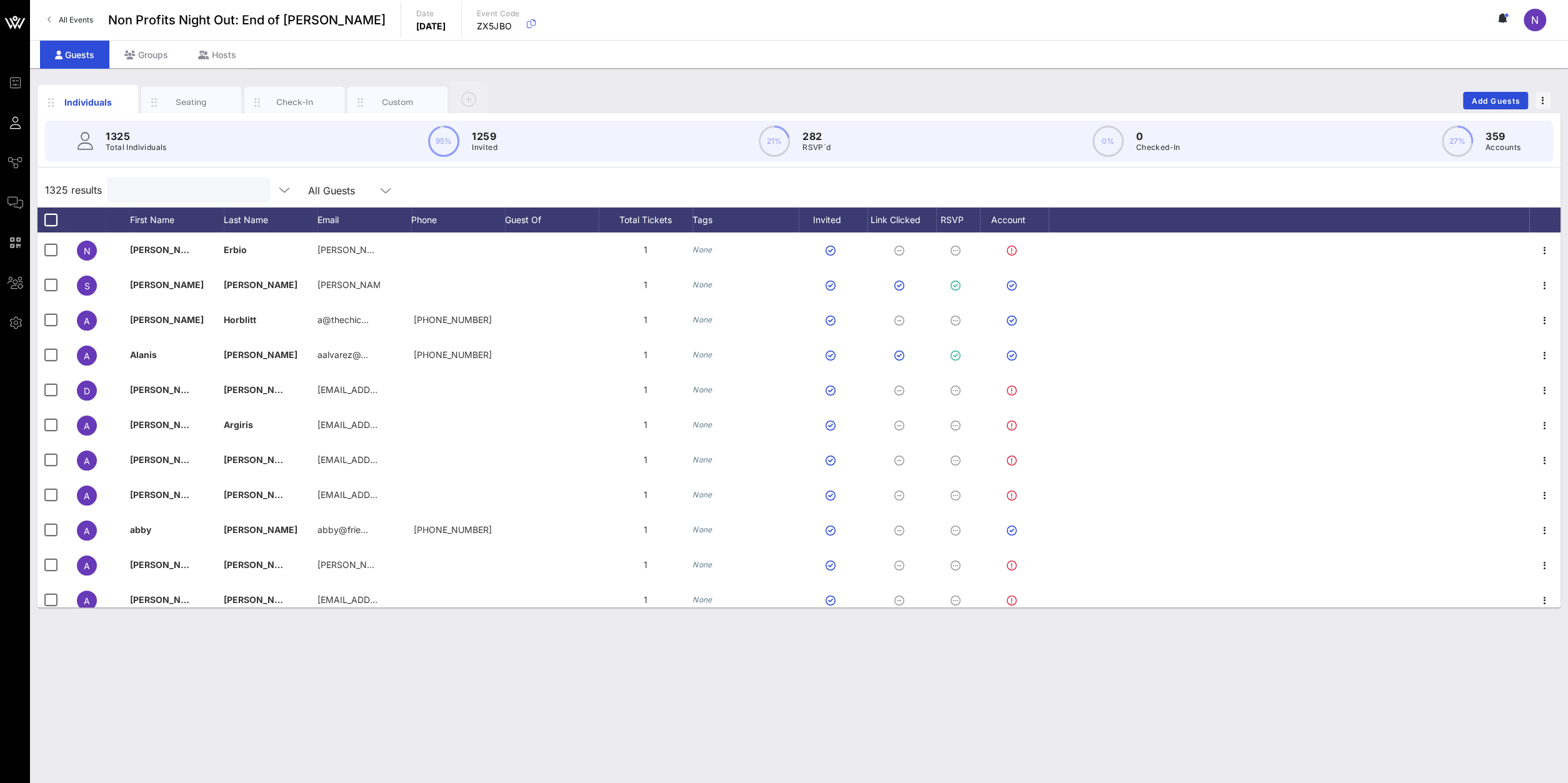
click at [208, 198] on div at bounding box center [188, 190] width 146 height 25
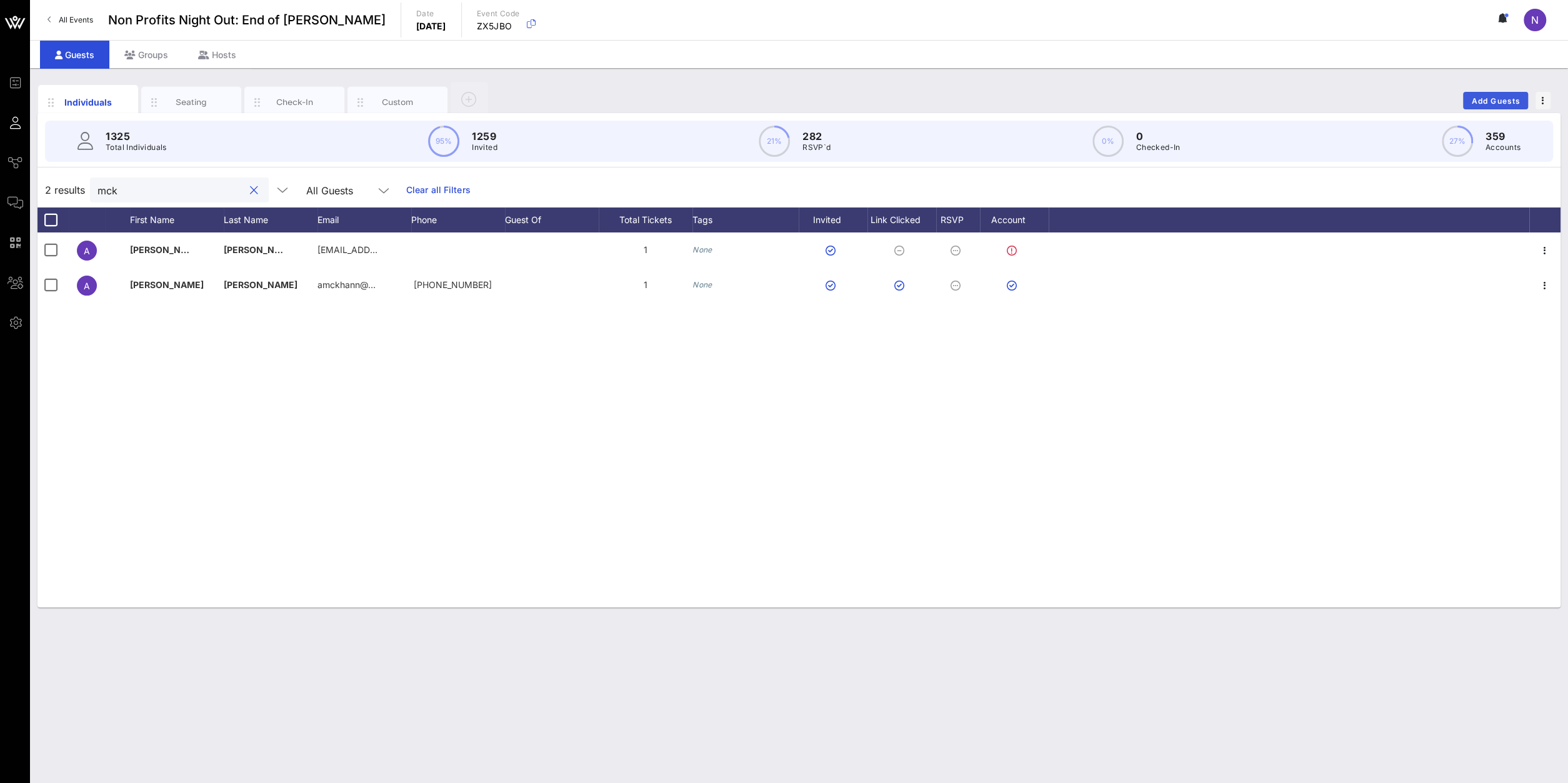
type input "mck"
click at [1506, 108] on button "Add Guests" at bounding box center [1495, 100] width 65 height 18
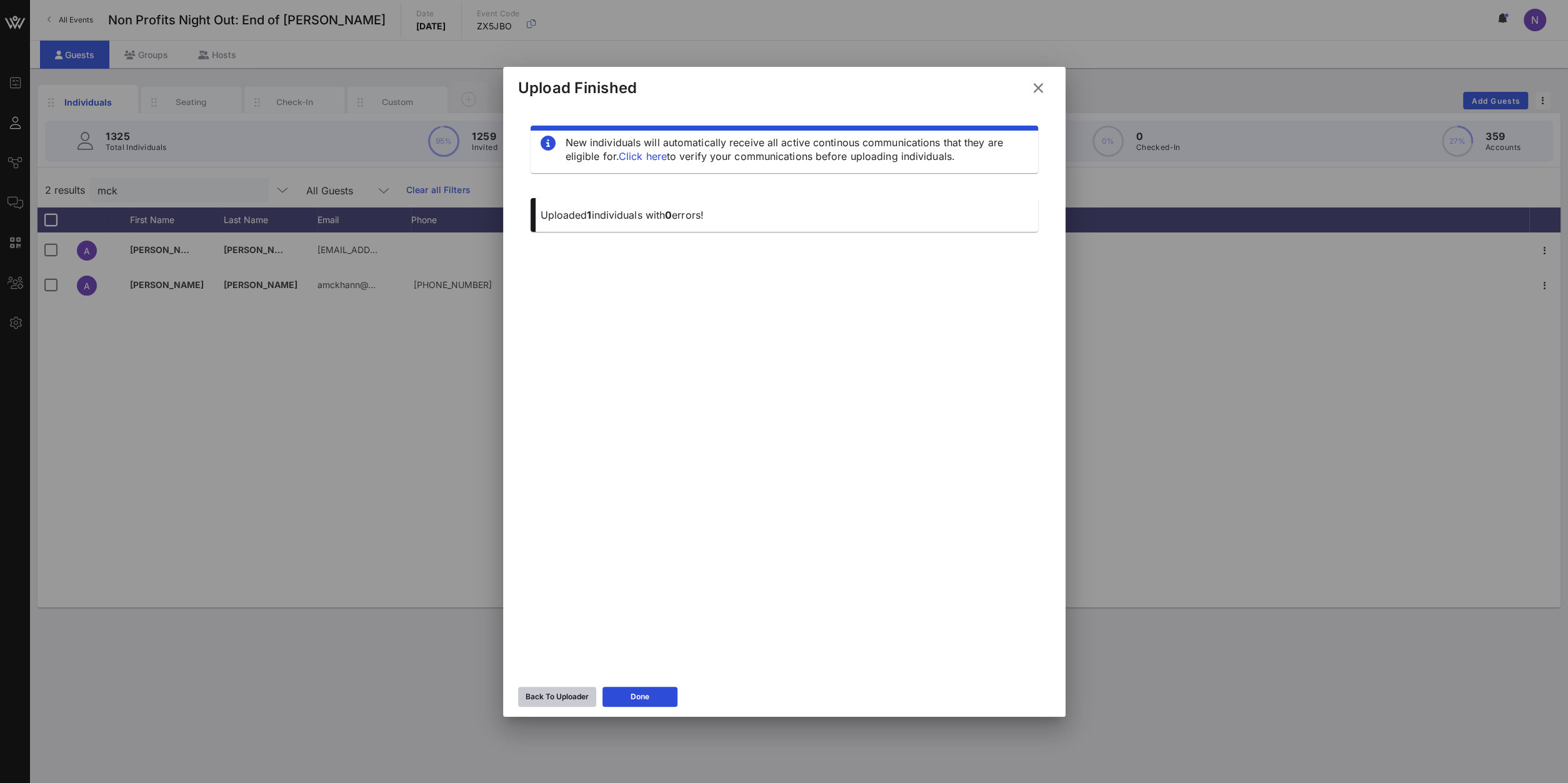
click at [560, 696] on icon at bounding box center [557, 696] width 12 height 12
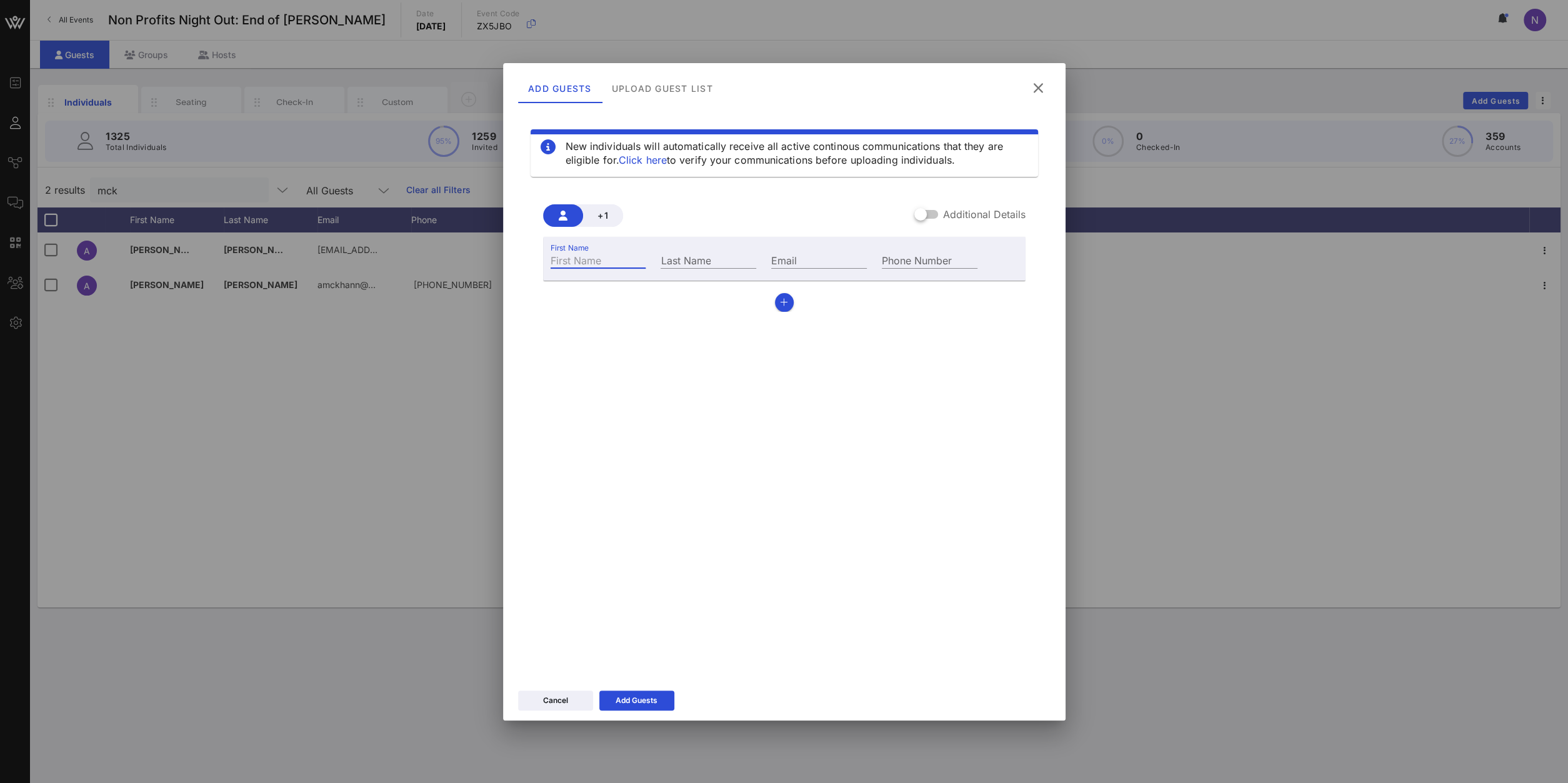
click at [576, 261] on input "First Name" at bounding box center [598, 260] width 96 height 16
type input "Q"
type input "[PERSON_NAME]"
click at [822, 259] on input "Email" at bounding box center [819, 260] width 96 height 16
paste input "[PERSON_NAME][EMAIL_ADDRESS][DOMAIN_NAME]"
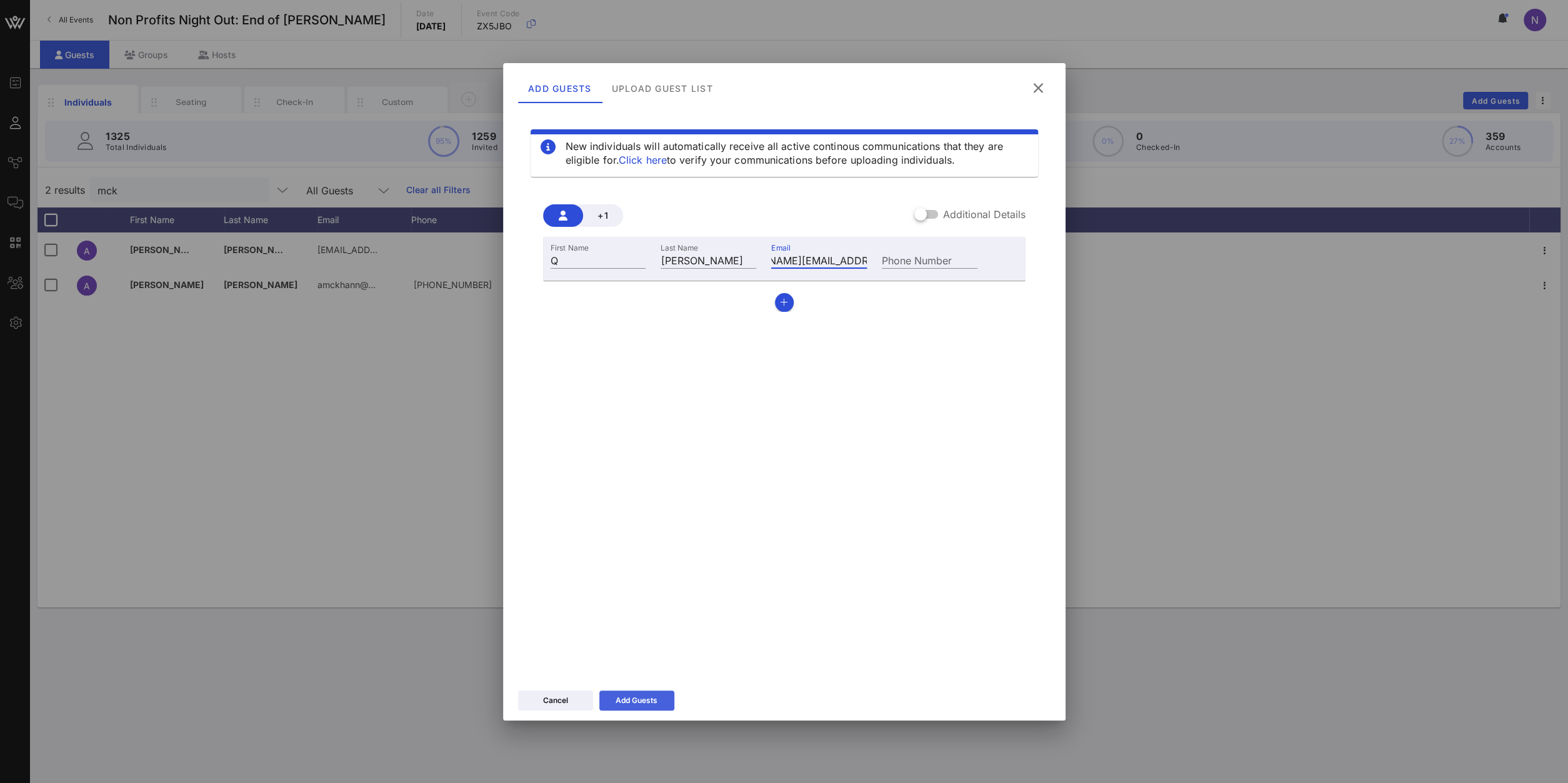
type input "[PERSON_NAME][EMAIL_ADDRESS][DOMAIN_NAME]"
click at [646, 698] on div "Add Guests" at bounding box center [636, 701] width 42 height 12
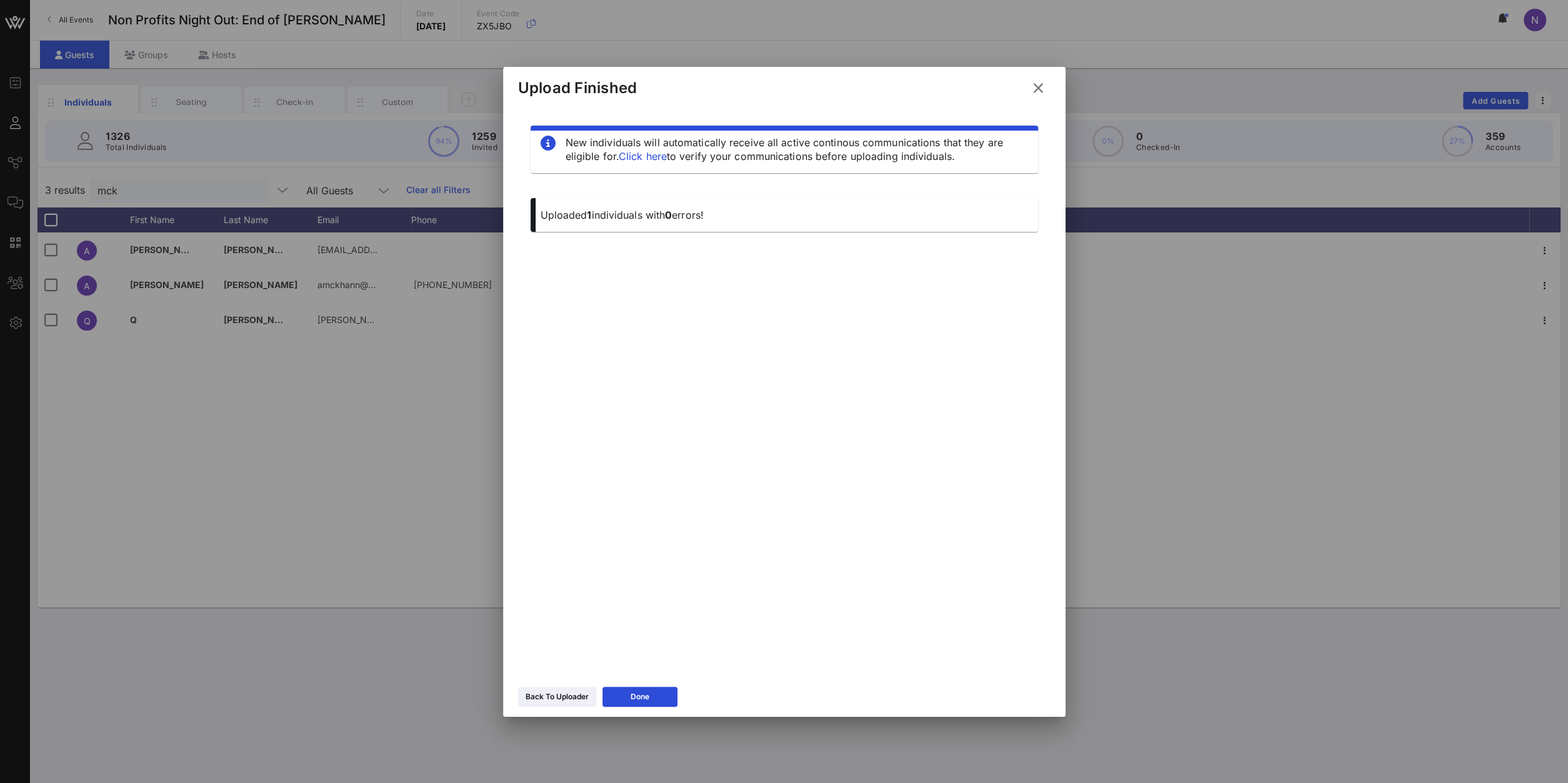
click at [1041, 96] on icon at bounding box center [1038, 88] width 19 height 18
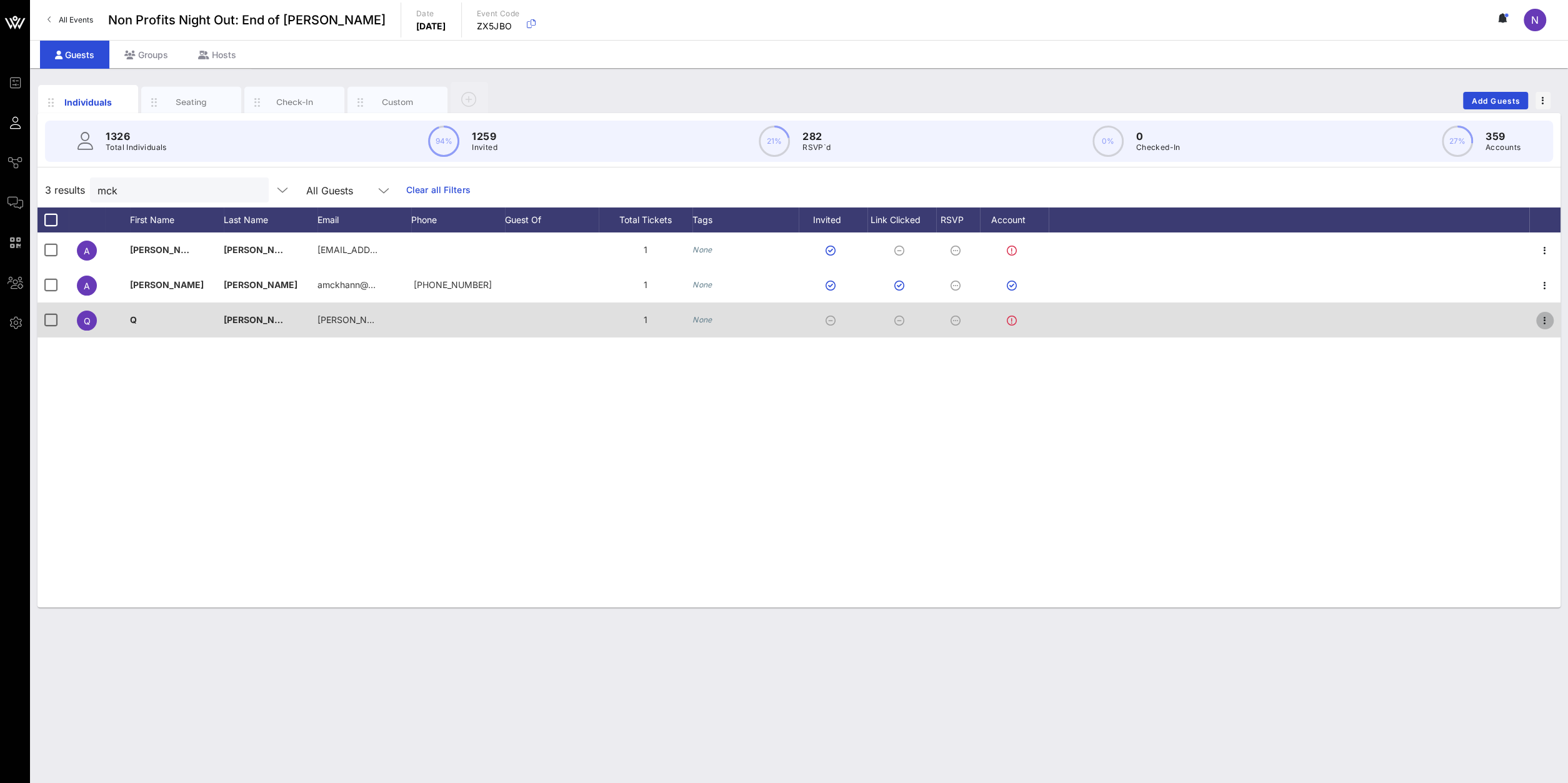
click at [1547, 326] on icon "button" at bounding box center [1544, 321] width 15 height 15
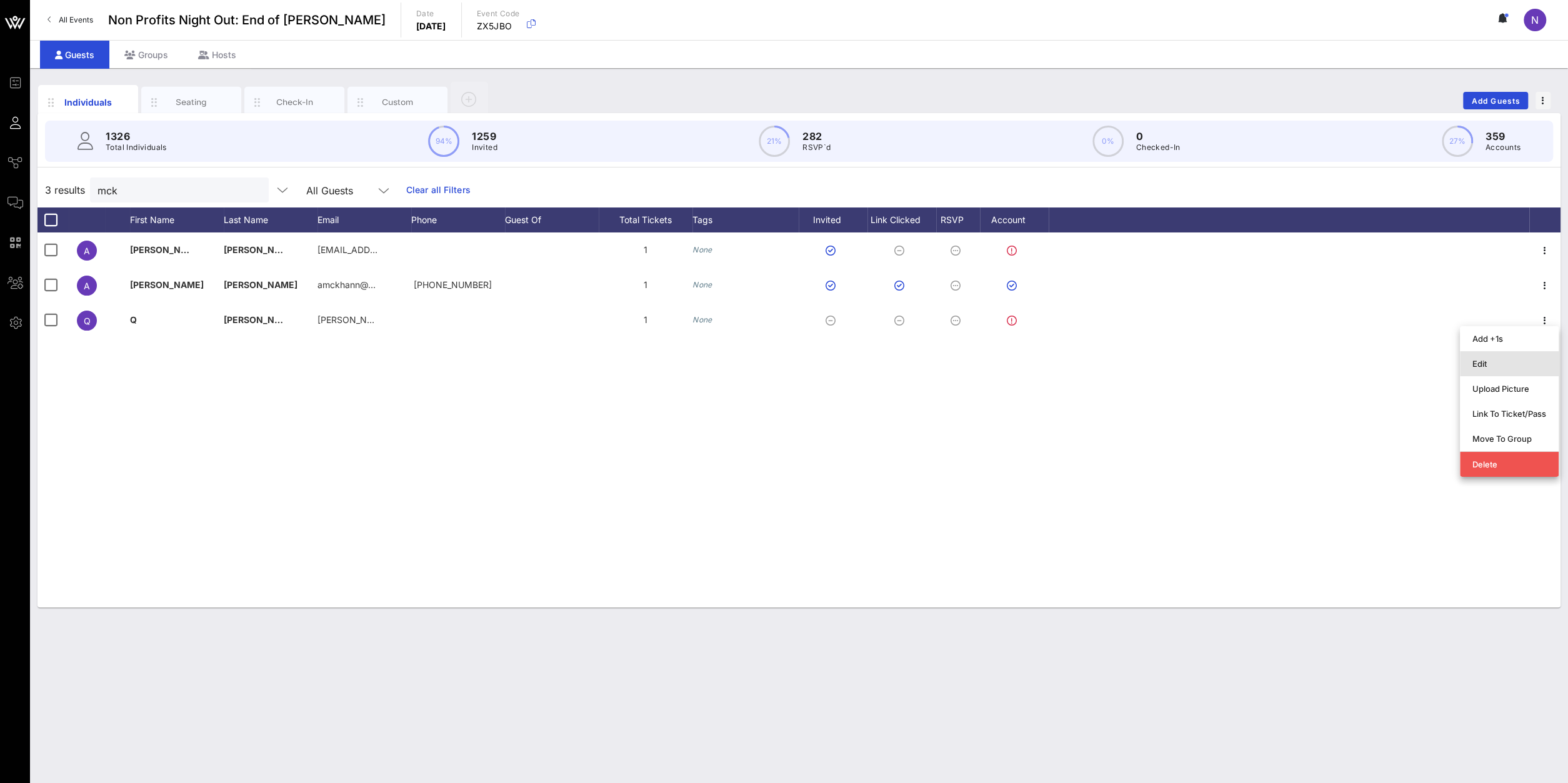
click at [1502, 364] on div "Edit" at bounding box center [1509, 364] width 74 height 10
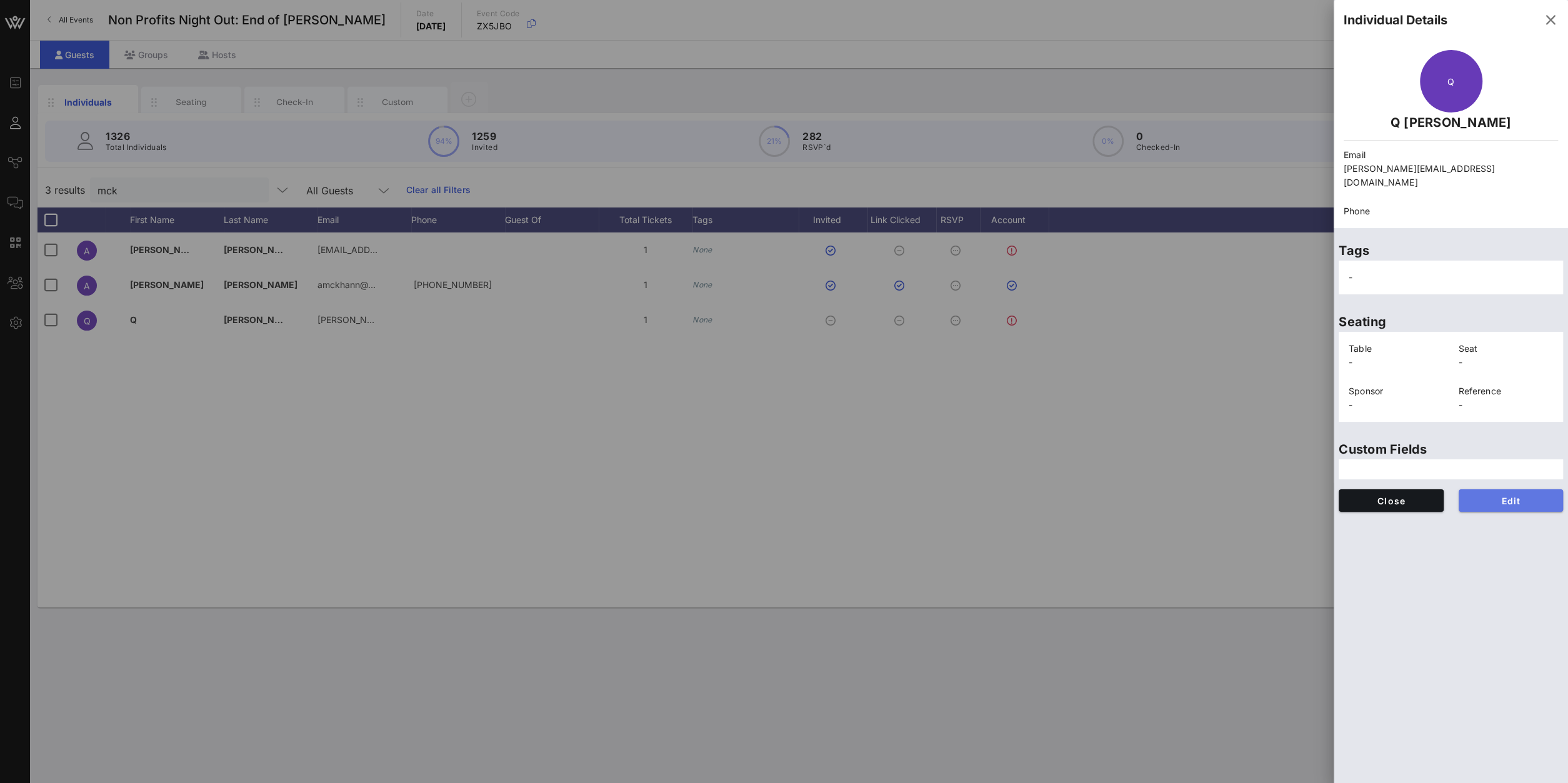
click at [1521, 496] on span "Edit" at bounding box center [1510, 501] width 85 height 11
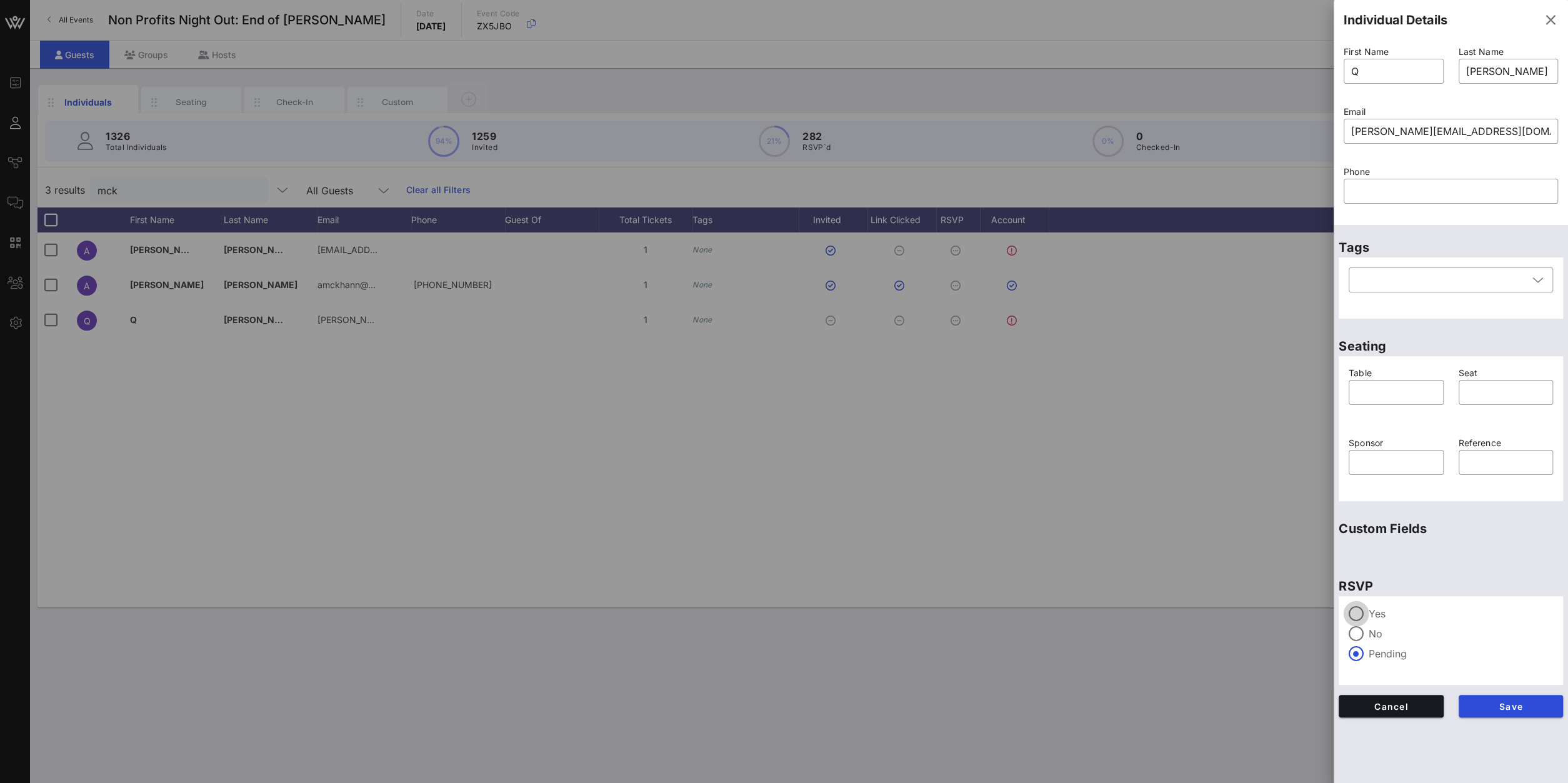
click at [1365, 617] on div at bounding box center [1356, 613] width 21 height 21
click at [1491, 708] on span "Save" at bounding box center [1510, 707] width 85 height 11
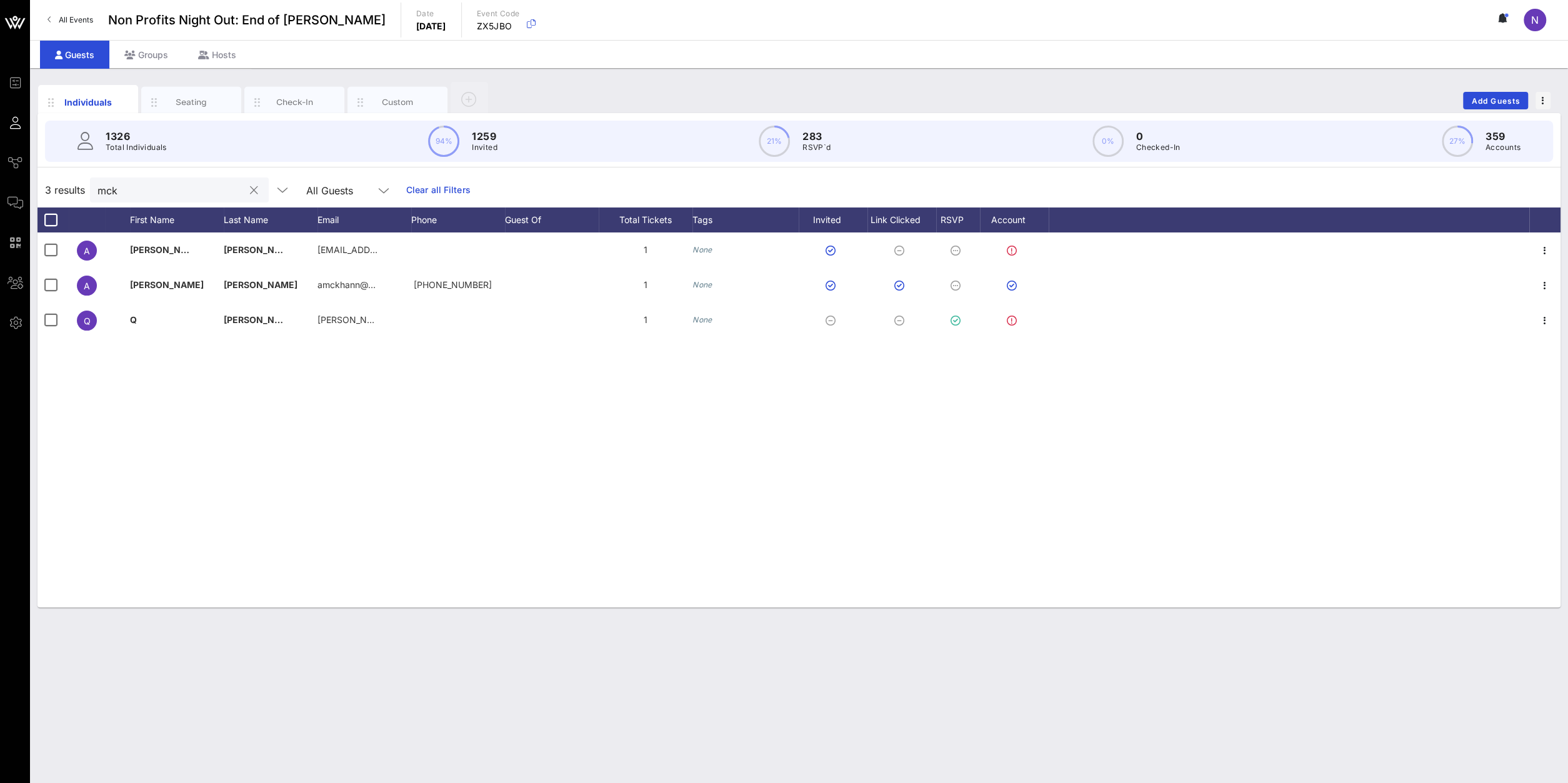
click at [159, 203] on div "3 results mck All Guests Clear all Filters" at bounding box center [798, 190] width 1523 height 35
drag, startPoint x: 134, startPoint y: 198, endPoint x: -149, endPoint y: 189, distance: 283.1
click at [98, 189] on input "mck" at bounding box center [171, 190] width 146 height 16
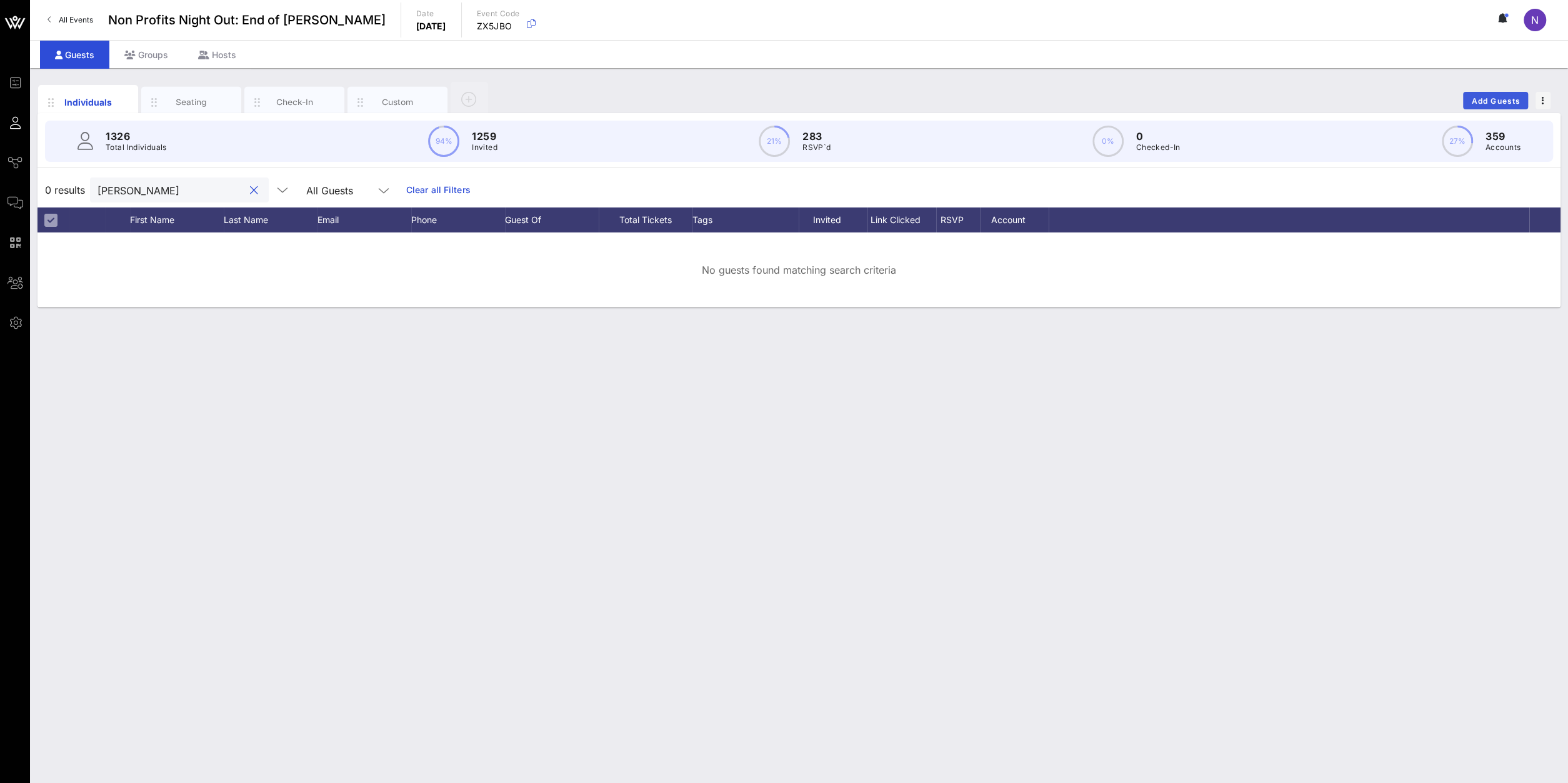
type input "[PERSON_NAME]"
click at [1483, 104] on span "Add Guests" at bounding box center [1495, 101] width 50 height 9
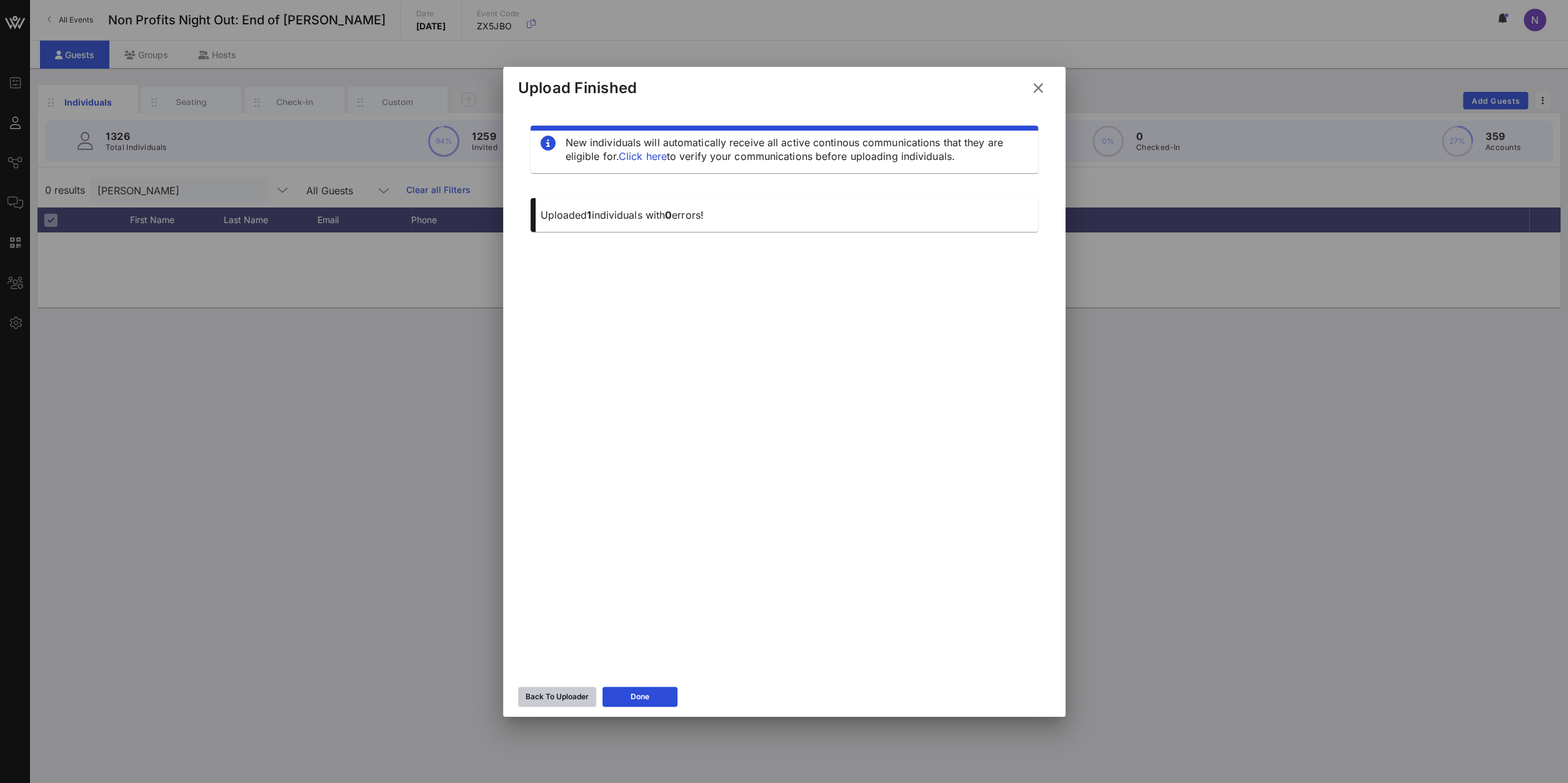
click at [549, 691] on div "Back To Uploader" at bounding box center [557, 697] width 63 height 12
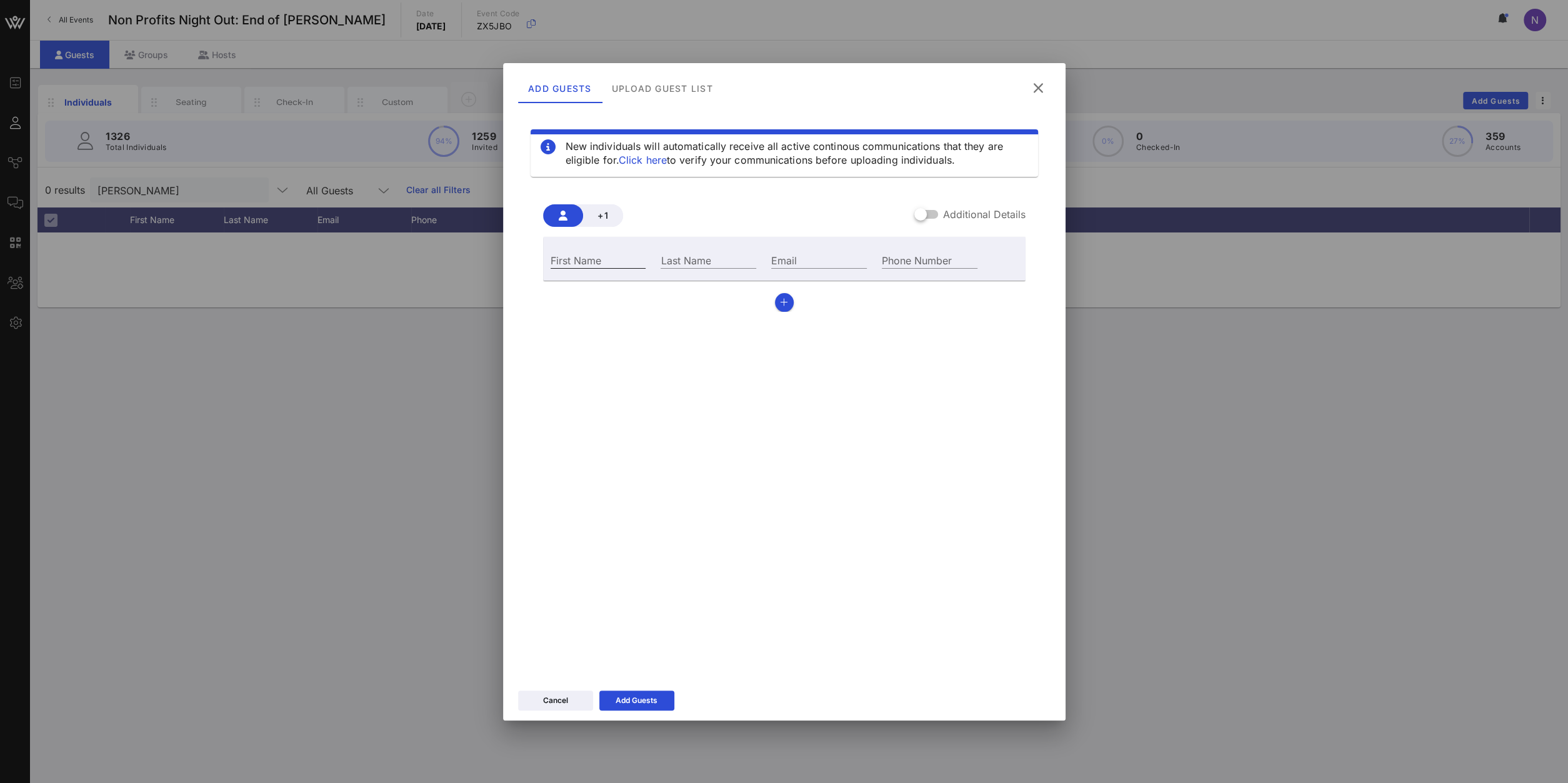
click at [562, 252] on div "First Name" at bounding box center [598, 260] width 96 height 16
type input "[PERSON_NAME]"
drag, startPoint x: 623, startPoint y: 259, endPoint x: 147, endPoint y: 275, distance: 476.3
click at [147, 275] on div "Event Builder Guests Journeys Comms QR Scanner Team Settings Non Profits Night …" at bounding box center [784, 392] width 1568 height 783
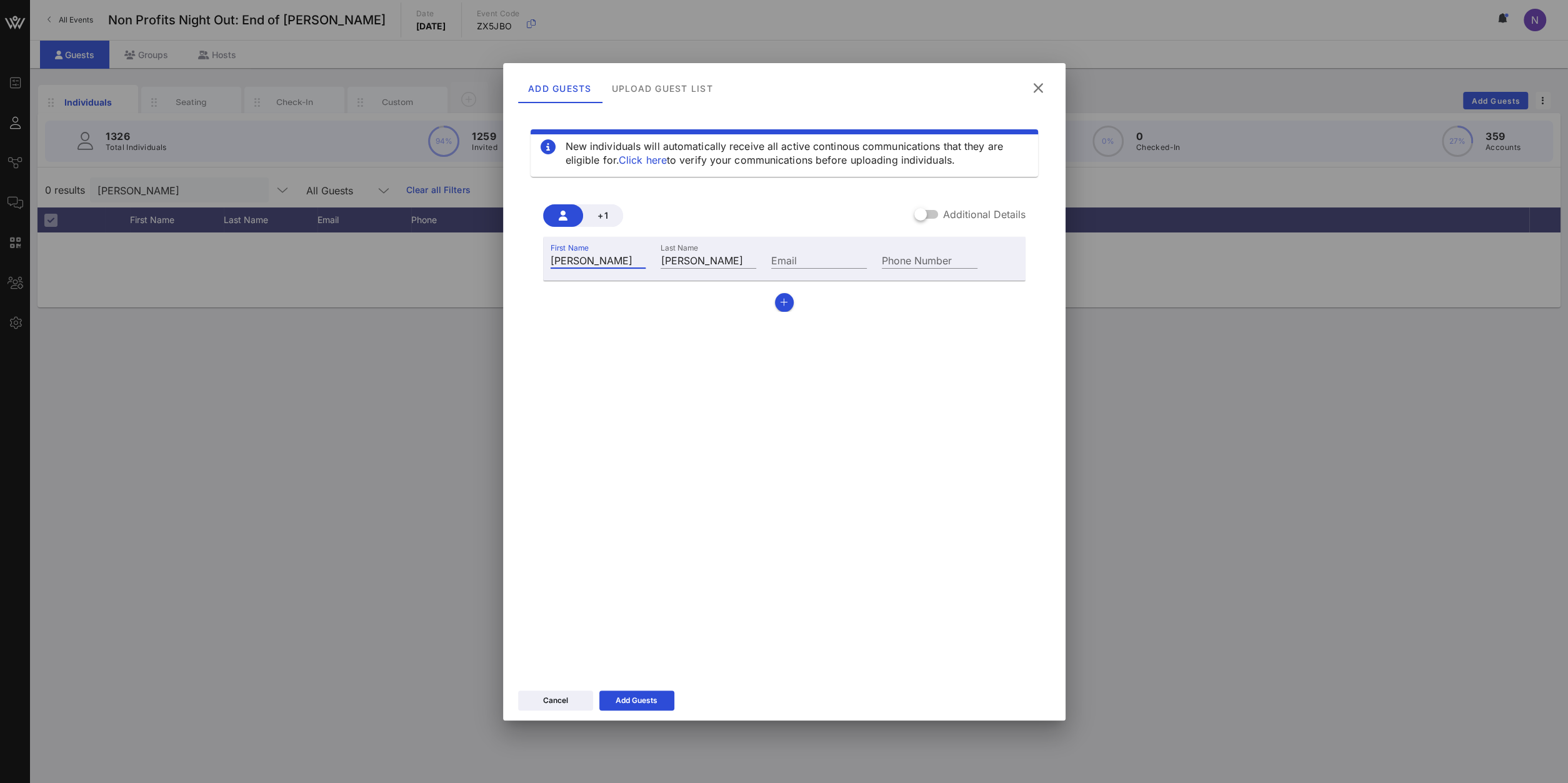
drag, startPoint x: 608, startPoint y: 261, endPoint x: 250, endPoint y: 231, distance: 359.3
click at [551, 252] on input "[PERSON_NAME]" at bounding box center [598, 260] width 96 height 16
type input "[PERSON_NAME]"
click at [784, 244] on div "Email" at bounding box center [819, 259] width 111 height 34
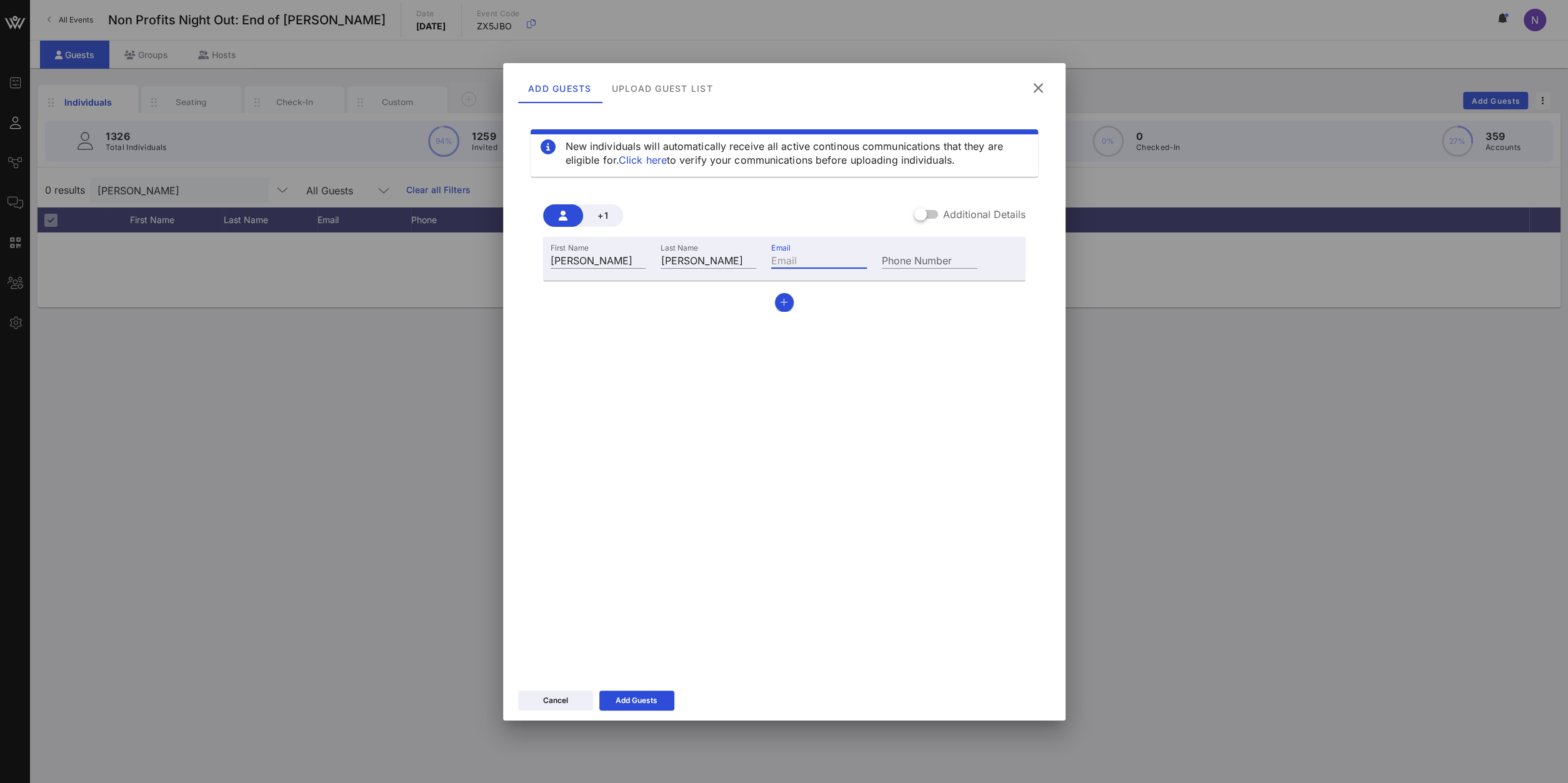
click at [793, 259] on input "Email" at bounding box center [819, 260] width 96 height 16
paste input "[EMAIL_ADDRESS][DOMAIN_NAME]"
type input "[EMAIL_ADDRESS][DOMAIN_NAME]"
click at [635, 686] on div "Cancel Add Guests" at bounding box center [784, 702] width 562 height 36
click at [635, 697] on button "Add Guests" at bounding box center [637, 700] width 75 height 20
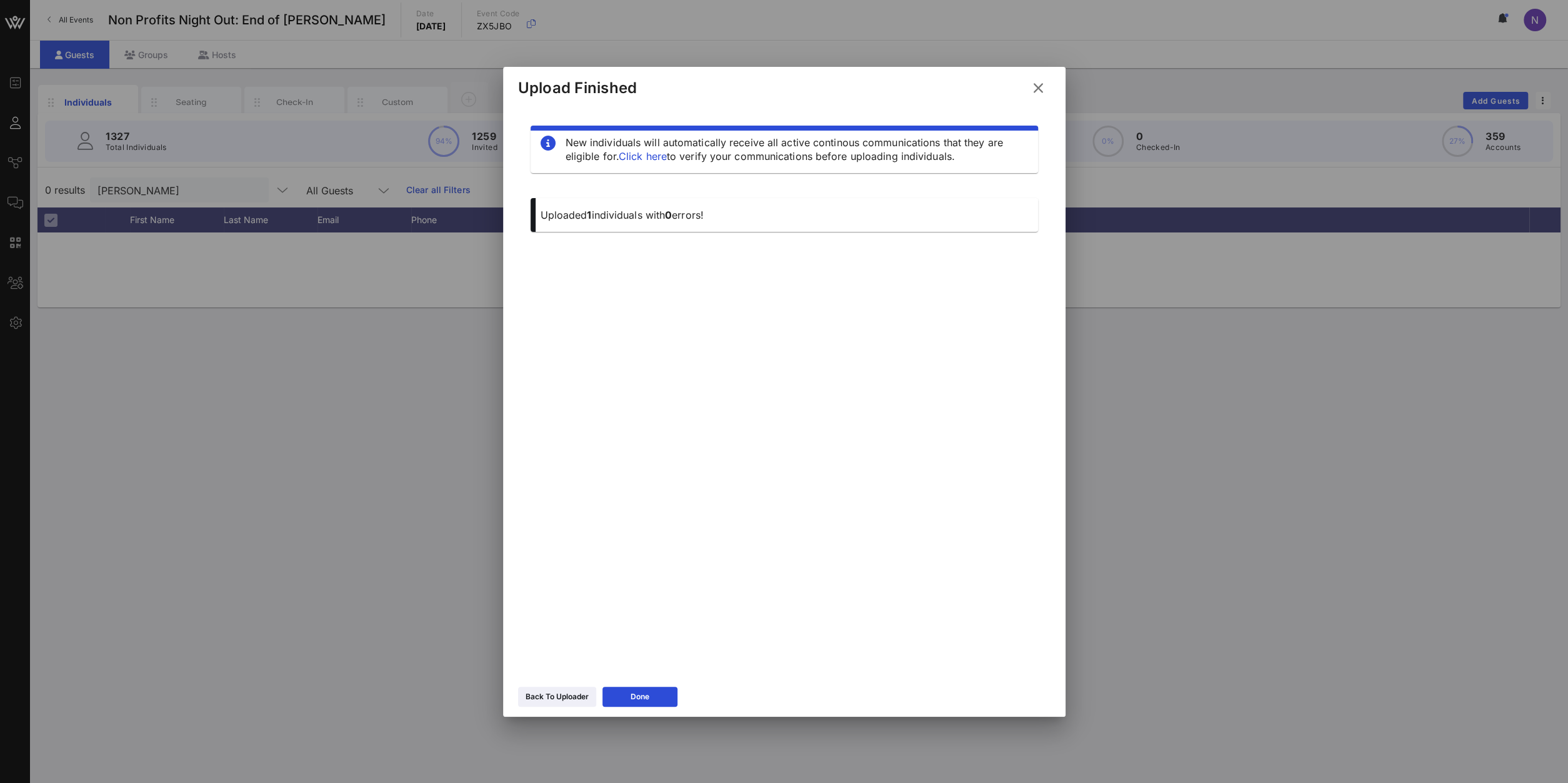
click at [1044, 81] on button at bounding box center [1038, 88] width 24 height 22
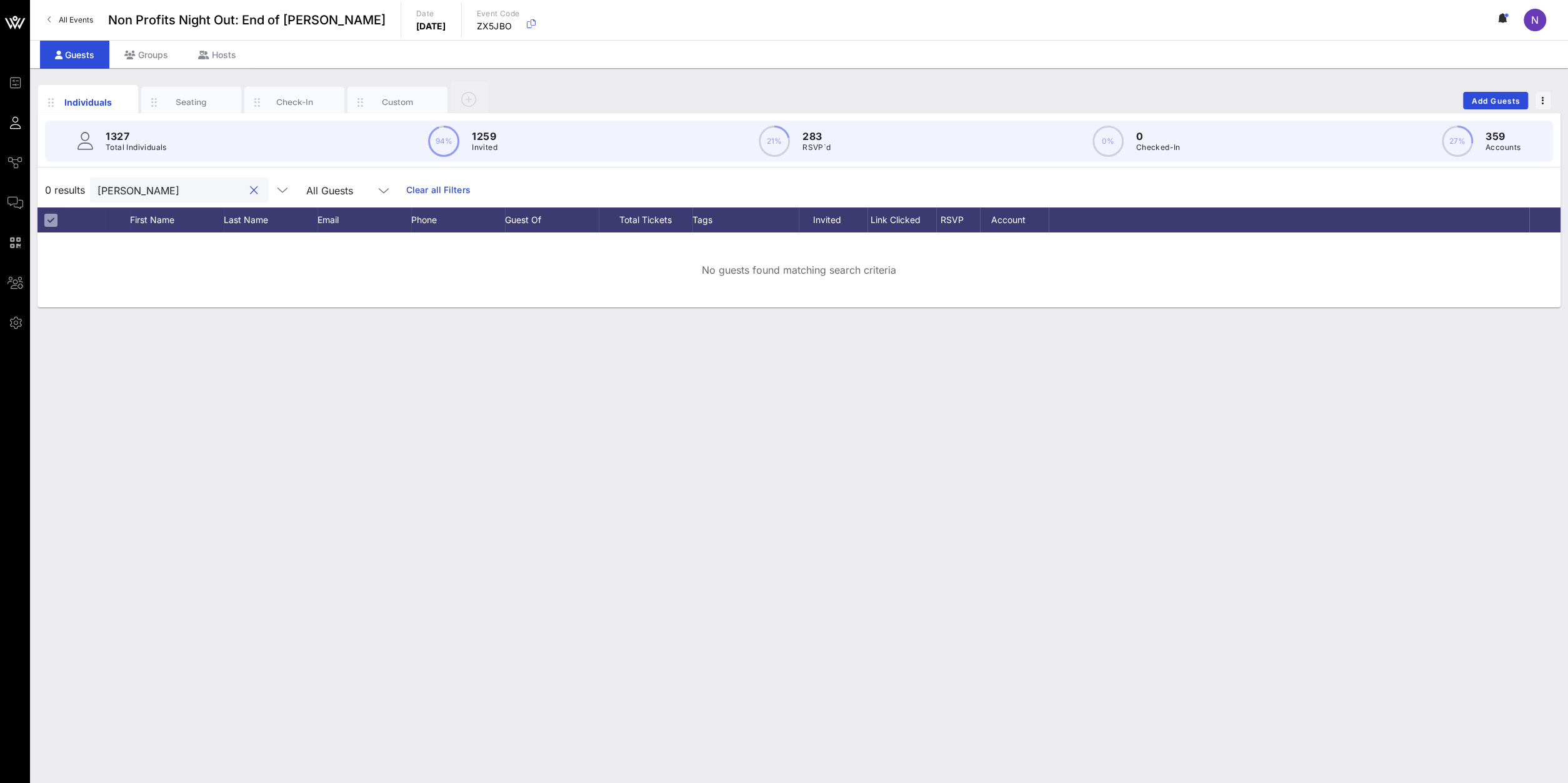
drag, startPoint x: 203, startPoint y: 186, endPoint x: -136, endPoint y: 160, distance: 340.0
click at [98, 182] on input "[PERSON_NAME]" at bounding box center [171, 190] width 146 height 16
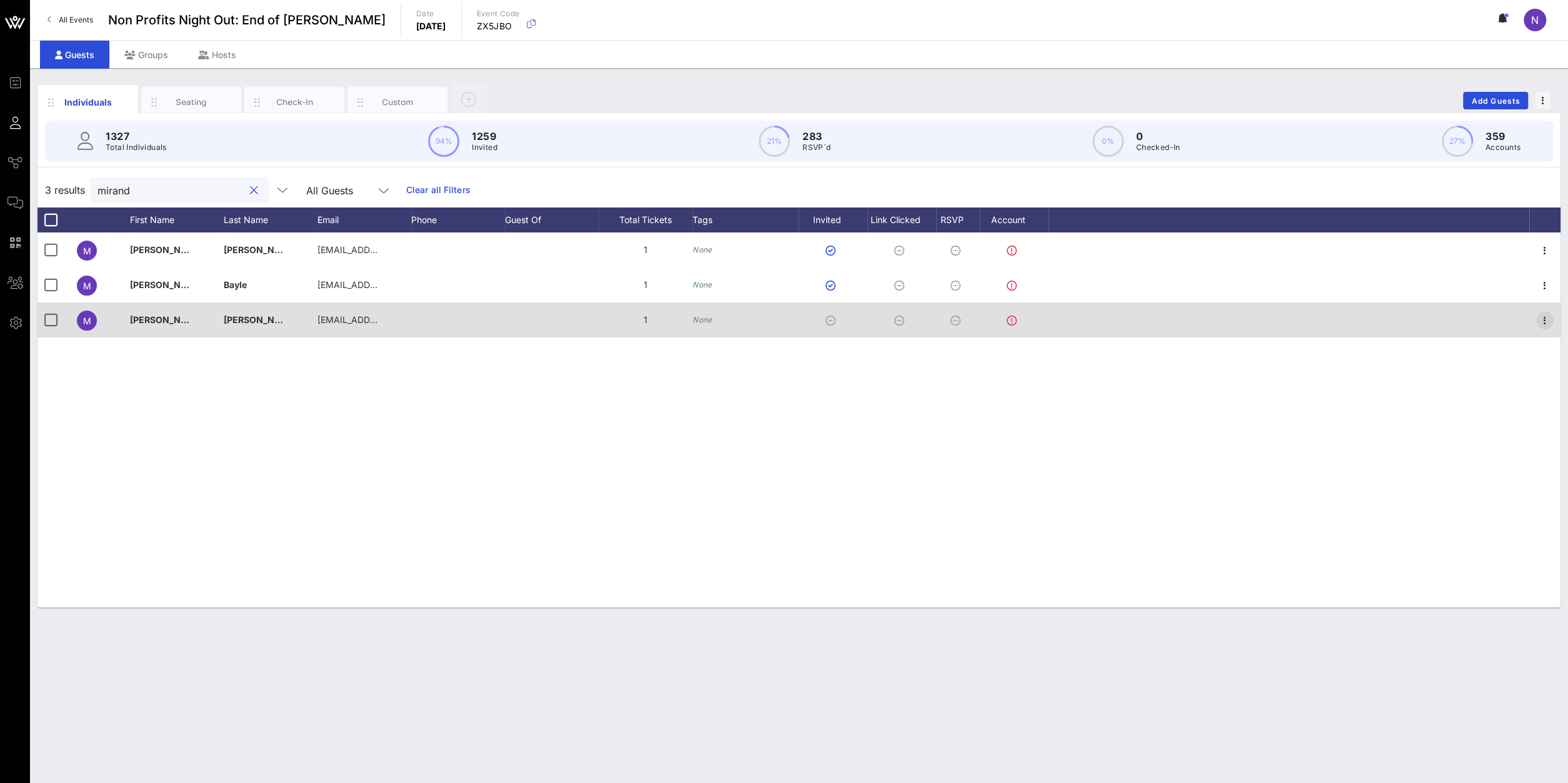
type input "mirand"
click at [1545, 322] on icon "button" at bounding box center [1544, 321] width 15 height 15
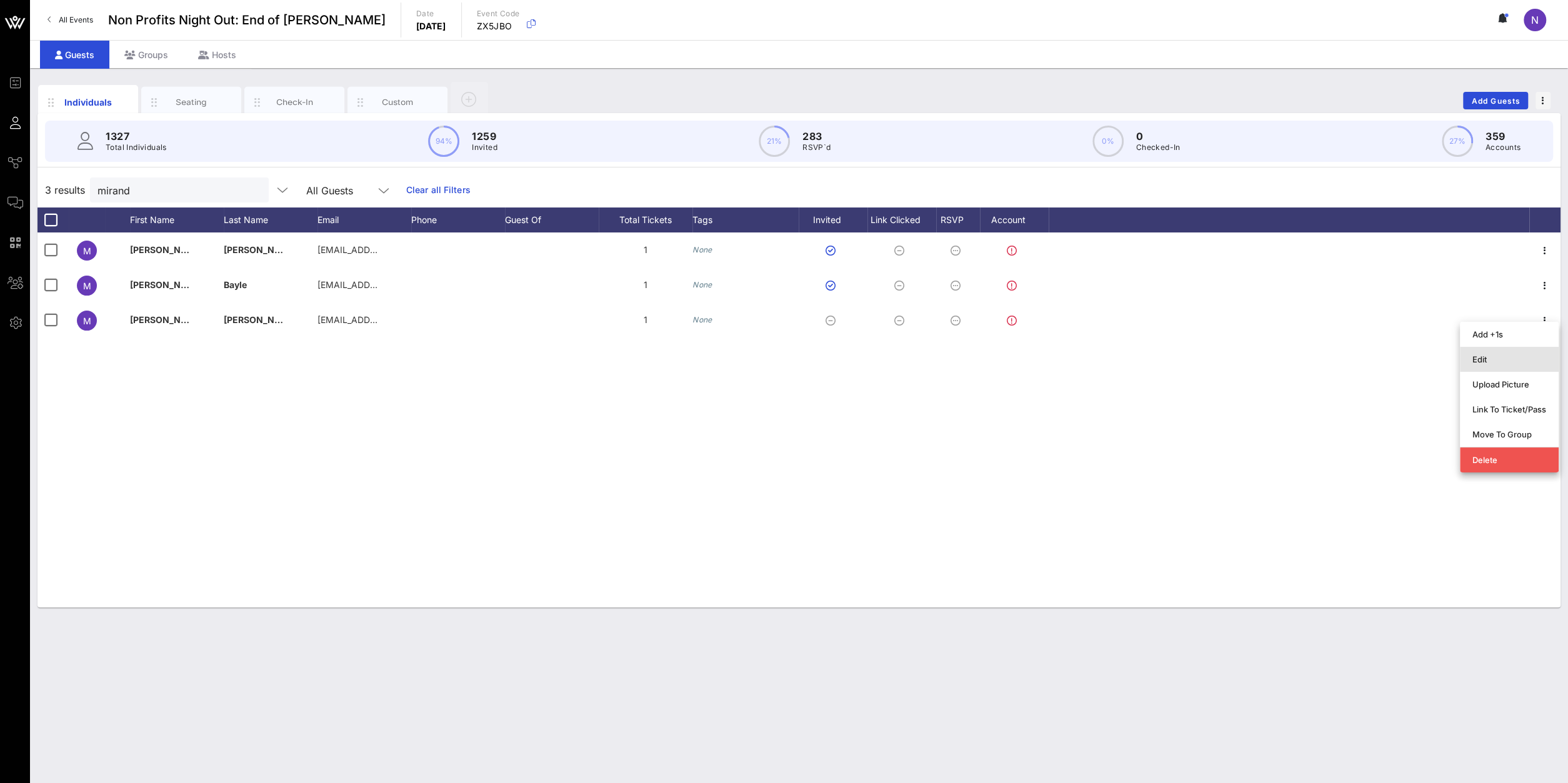
click at [1510, 354] on div "Edit" at bounding box center [1509, 359] width 74 height 20
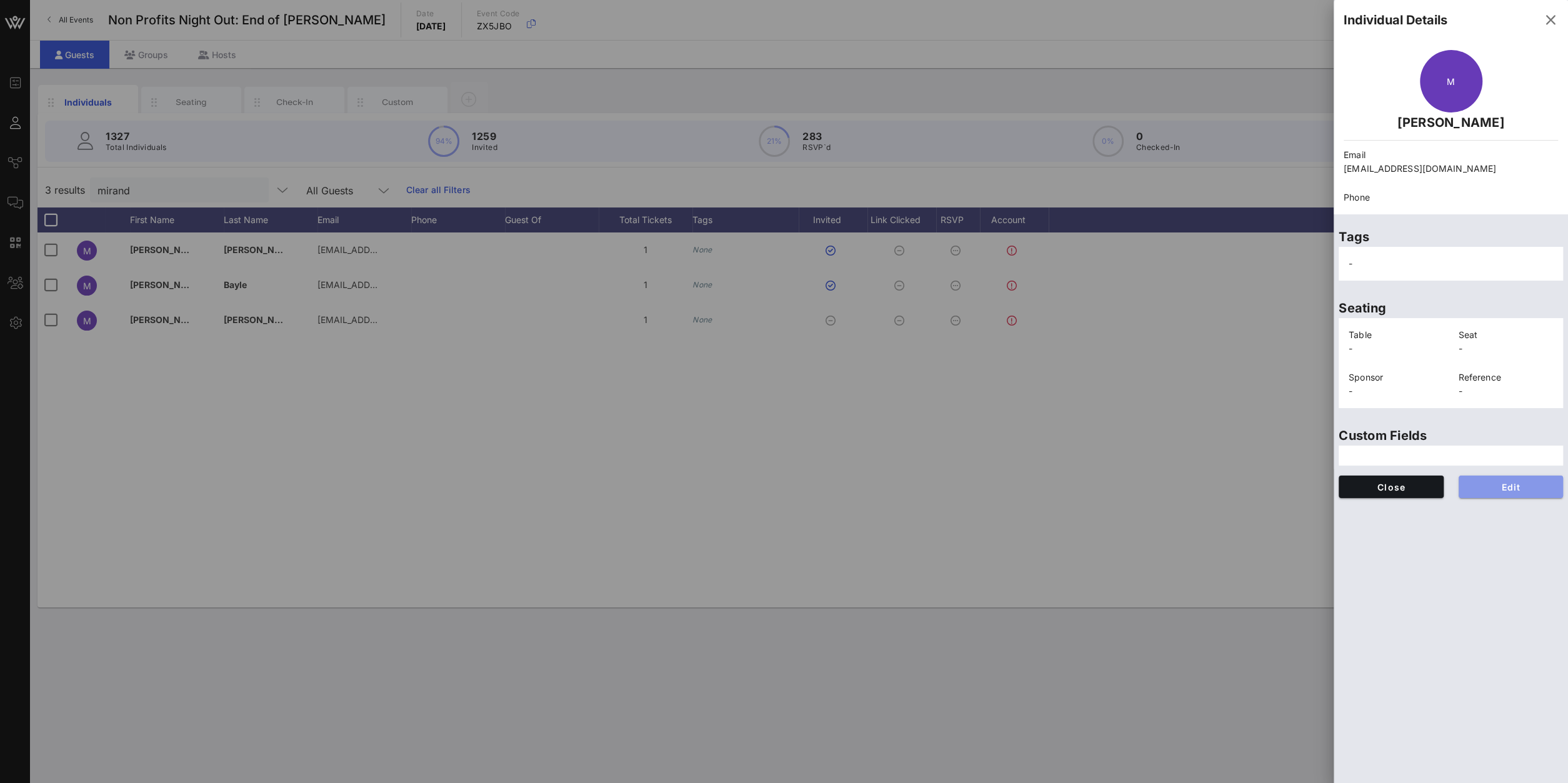
click at [1487, 476] on button "Edit" at bounding box center [1510, 486] width 105 height 22
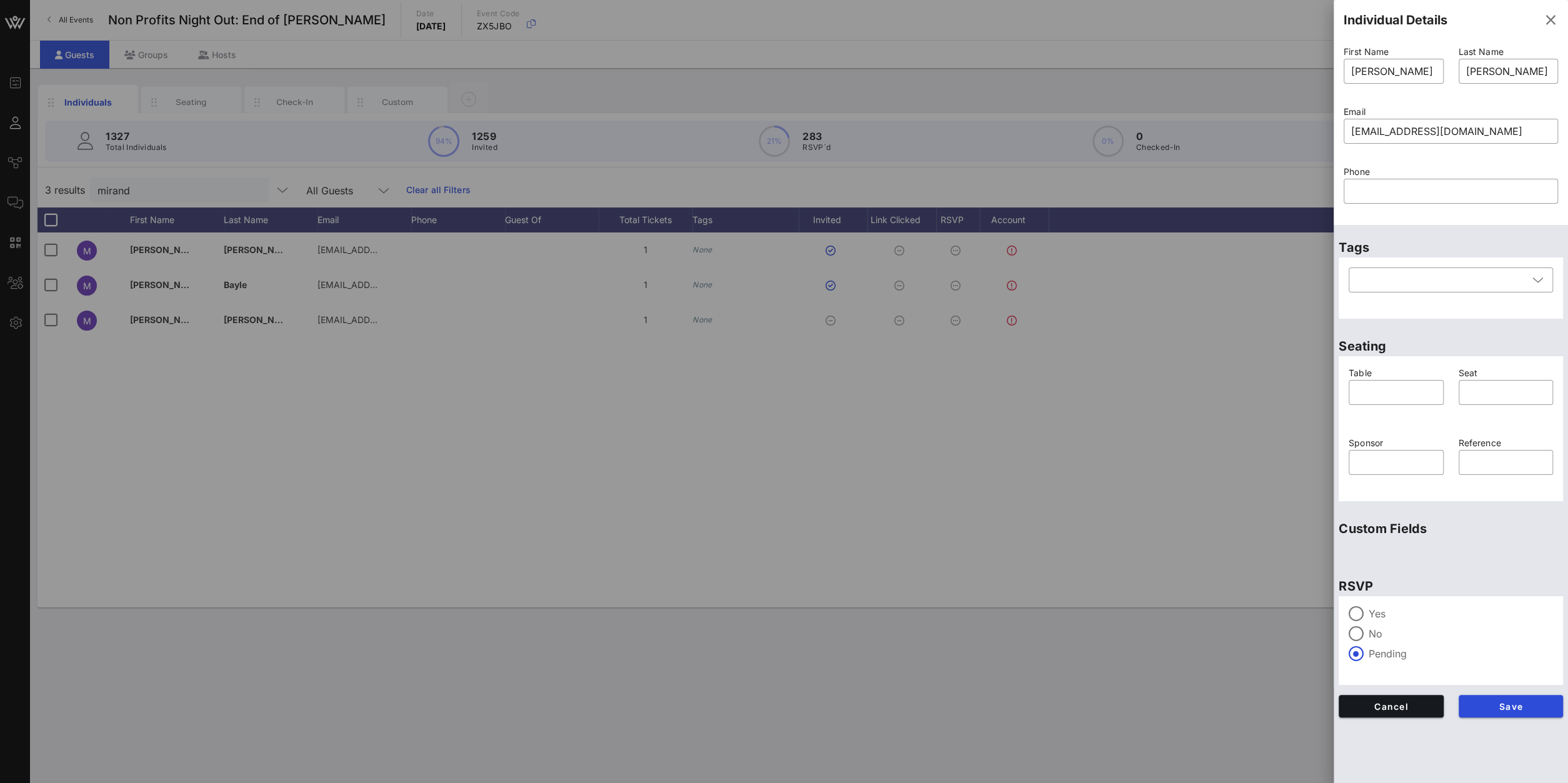
click at [1370, 618] on label "Yes" at bounding box center [1461, 614] width 184 height 12
click at [1505, 703] on span "Save" at bounding box center [1510, 707] width 85 height 11
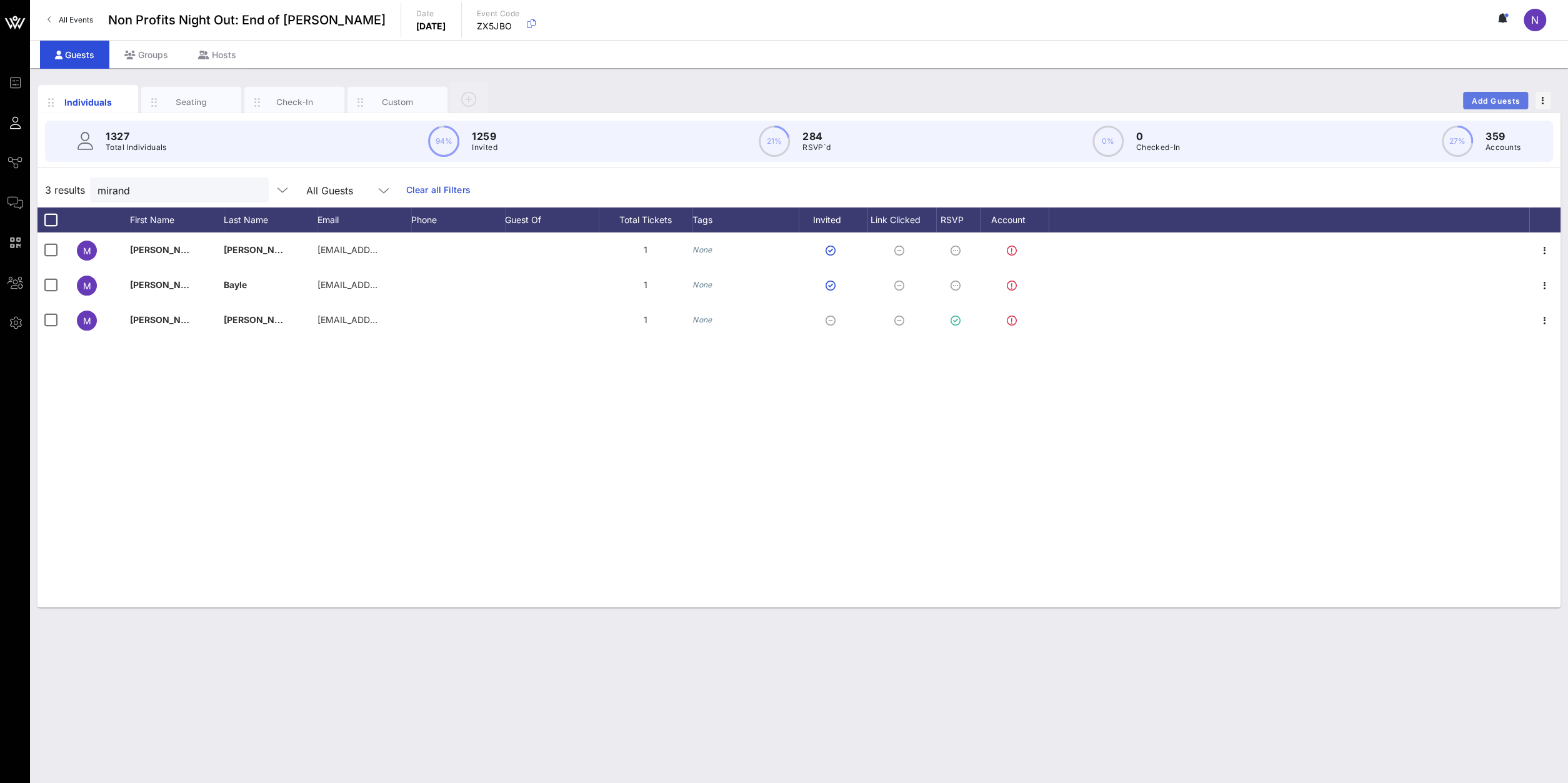
click at [1502, 104] on span "Add Guests" at bounding box center [1495, 101] width 50 height 9
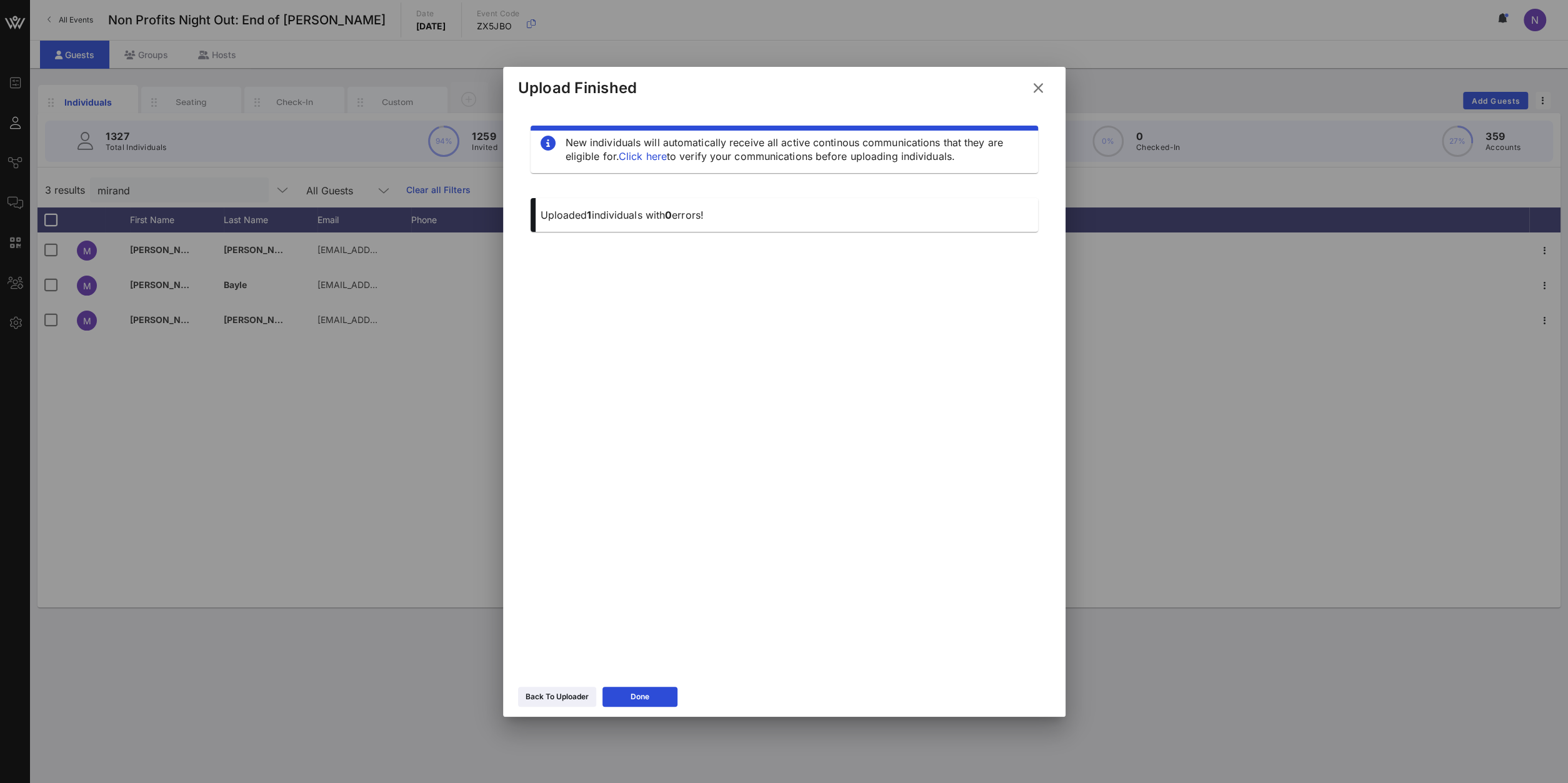
drag, startPoint x: 582, startPoint y: 695, endPoint x: 612, endPoint y: 504, distance: 193.3
click at [586, 694] on div "Back To Uploader" at bounding box center [557, 697] width 63 height 12
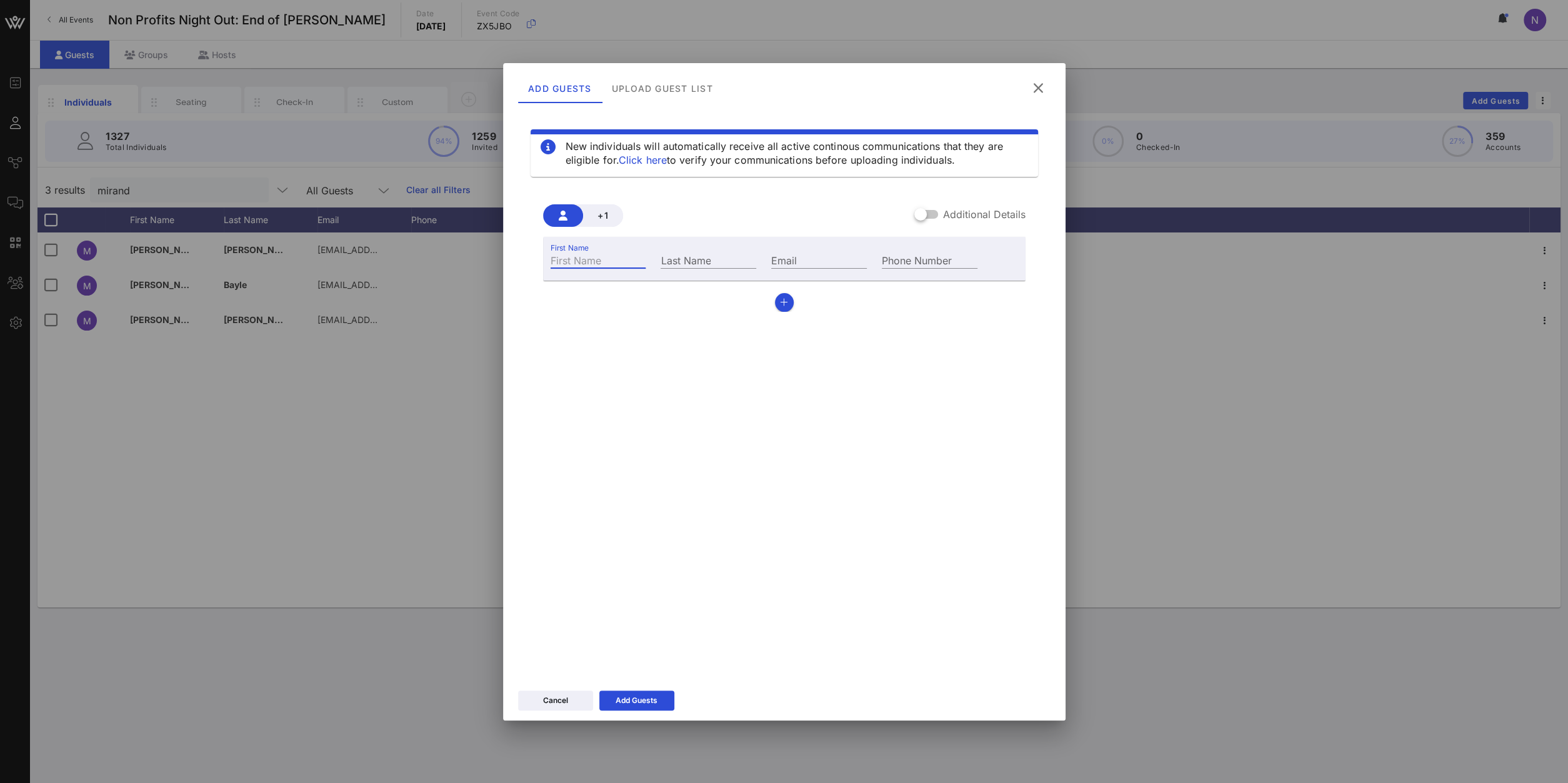
click at [573, 266] on input "First Name" at bounding box center [598, 260] width 96 height 16
type input "[PERSON_NAME]"
drag, startPoint x: 618, startPoint y: 266, endPoint x: 94, endPoint y: 215, distance: 526.5
click at [94, 215] on div "Event Builder Guests Journeys Comms QR Scanner Team Settings Non Profits Night …" at bounding box center [784, 392] width 1568 height 783
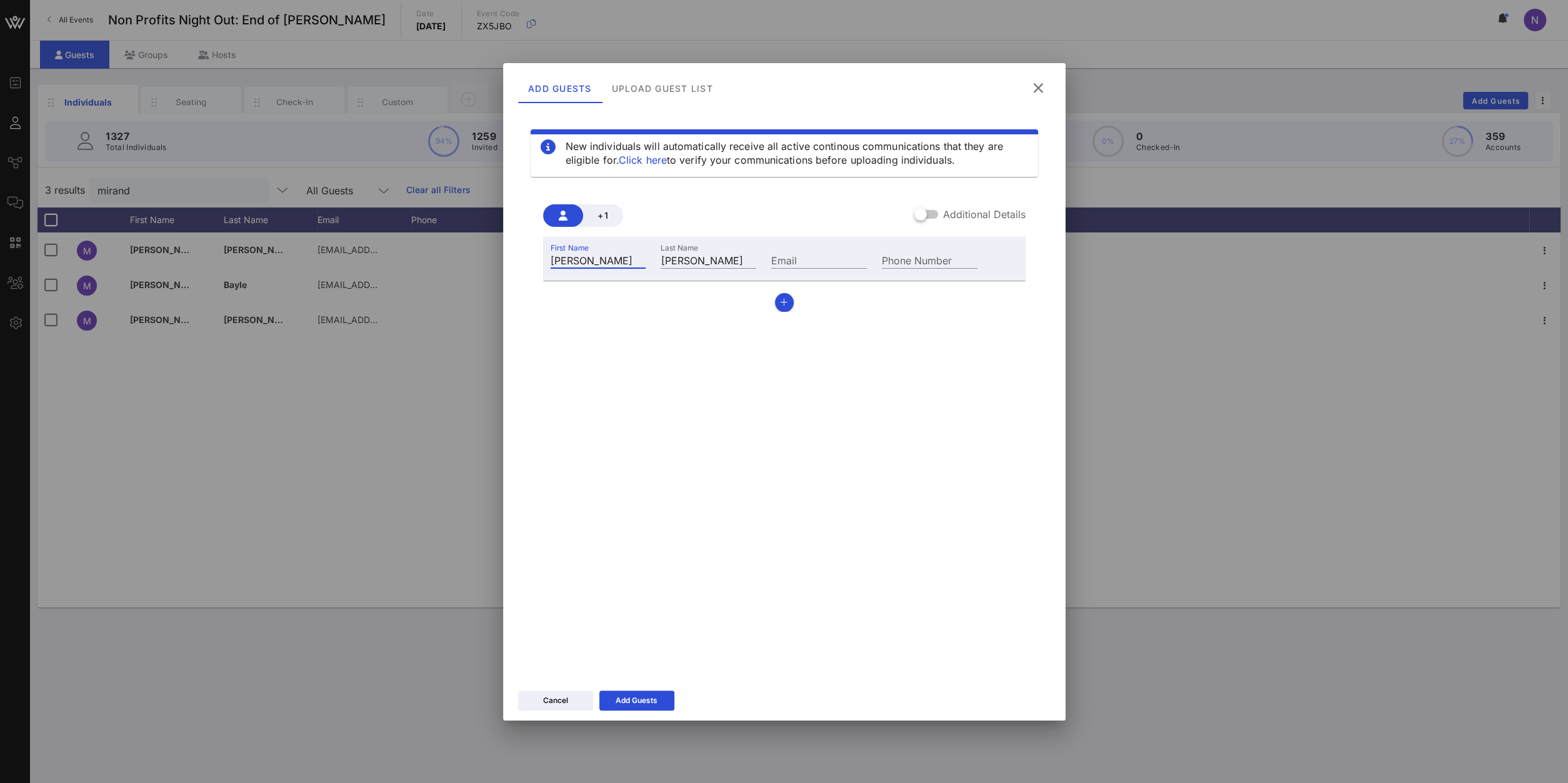
click at [1032, 84] on button at bounding box center [1038, 88] width 24 height 22
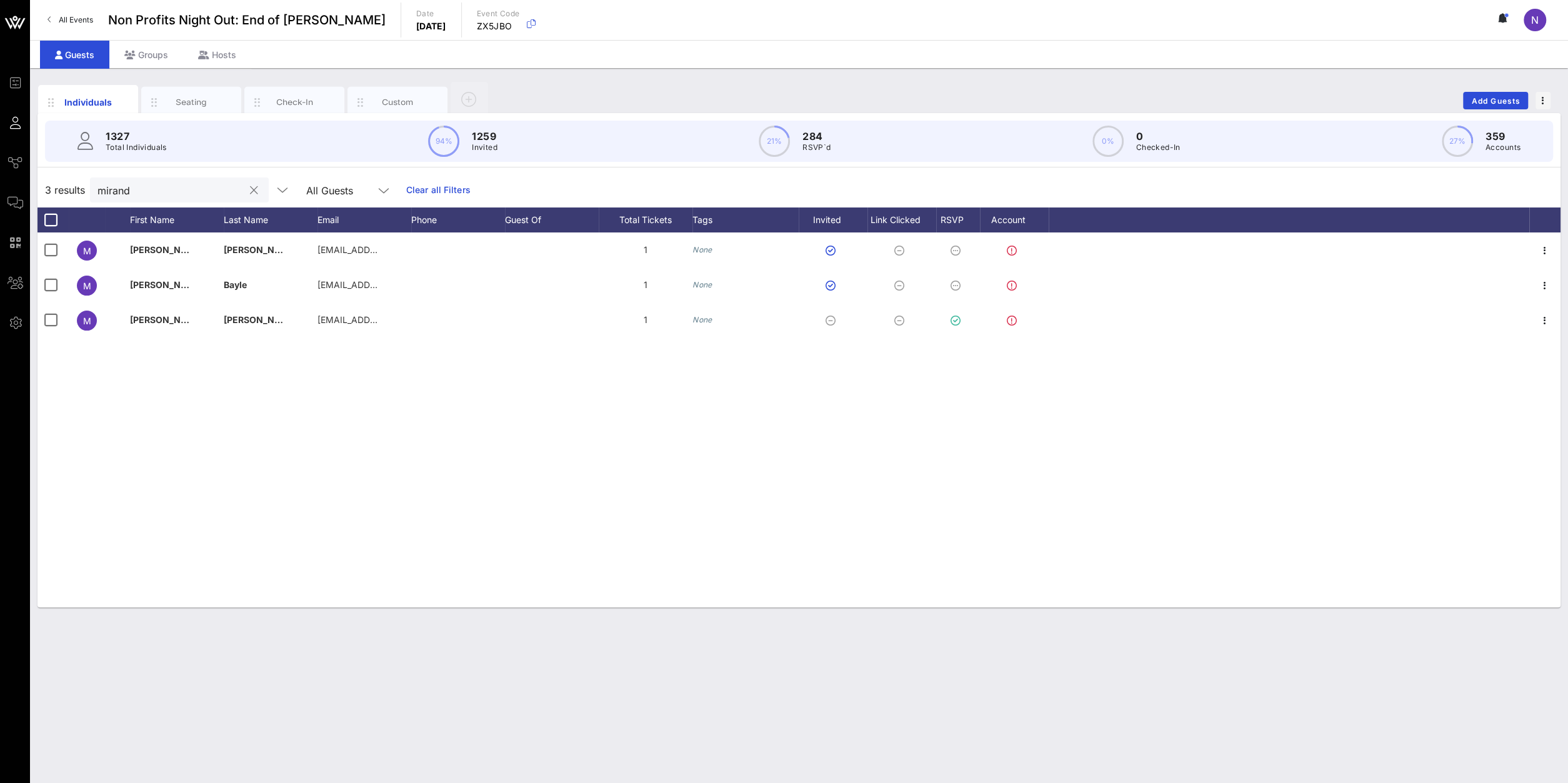
drag, startPoint x: 173, startPoint y: 187, endPoint x: -236, endPoint y: 142, distance: 411.5
click at [98, 182] on input "mirand" at bounding box center [171, 190] width 146 height 16
drag, startPoint x: 148, startPoint y: 185, endPoint x: -159, endPoint y: 159, distance: 308.1
click at [96, 182] on input "sanis" at bounding box center [169, 190] width 146 height 16
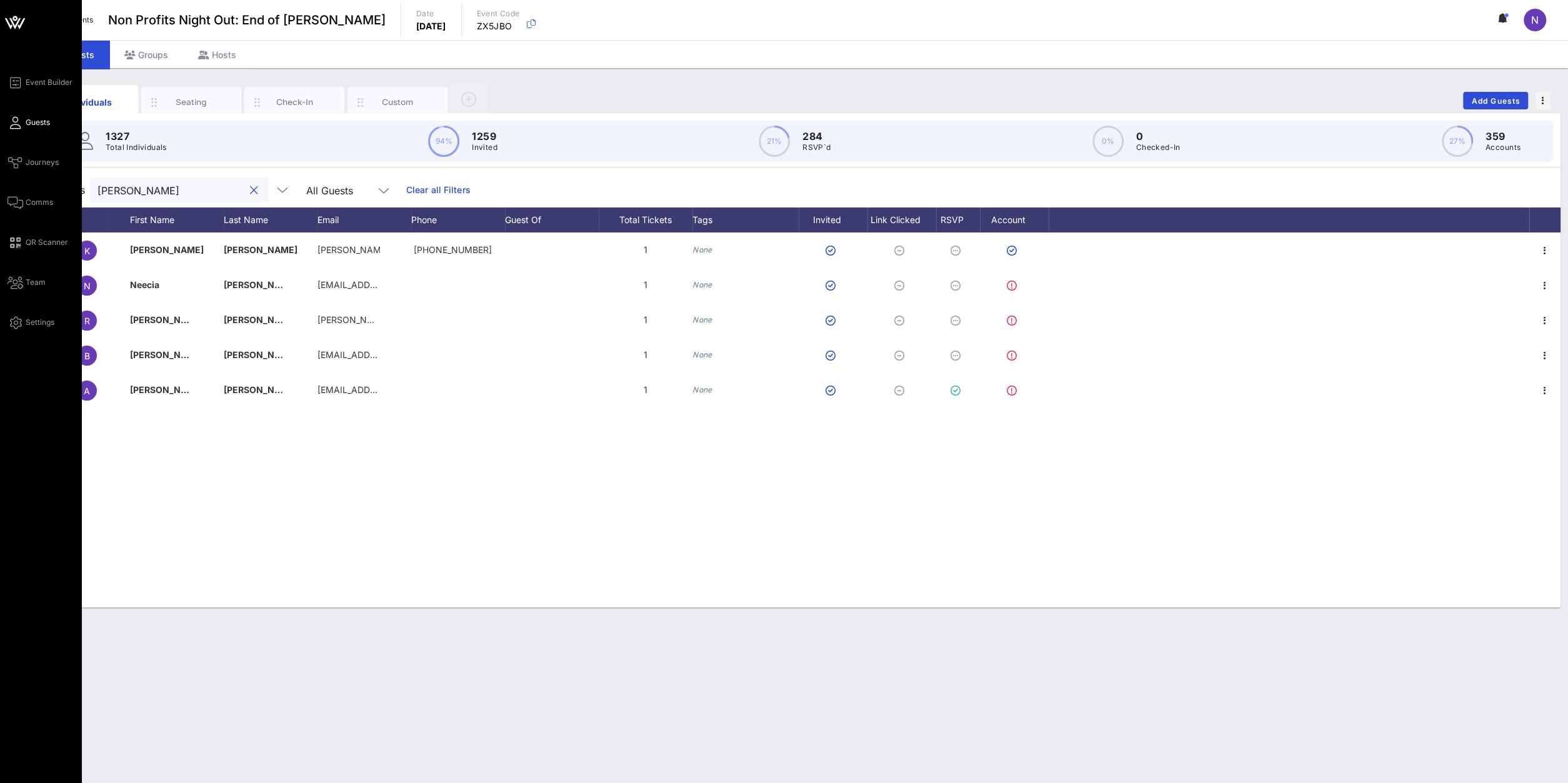
type input "[PERSON_NAME]"
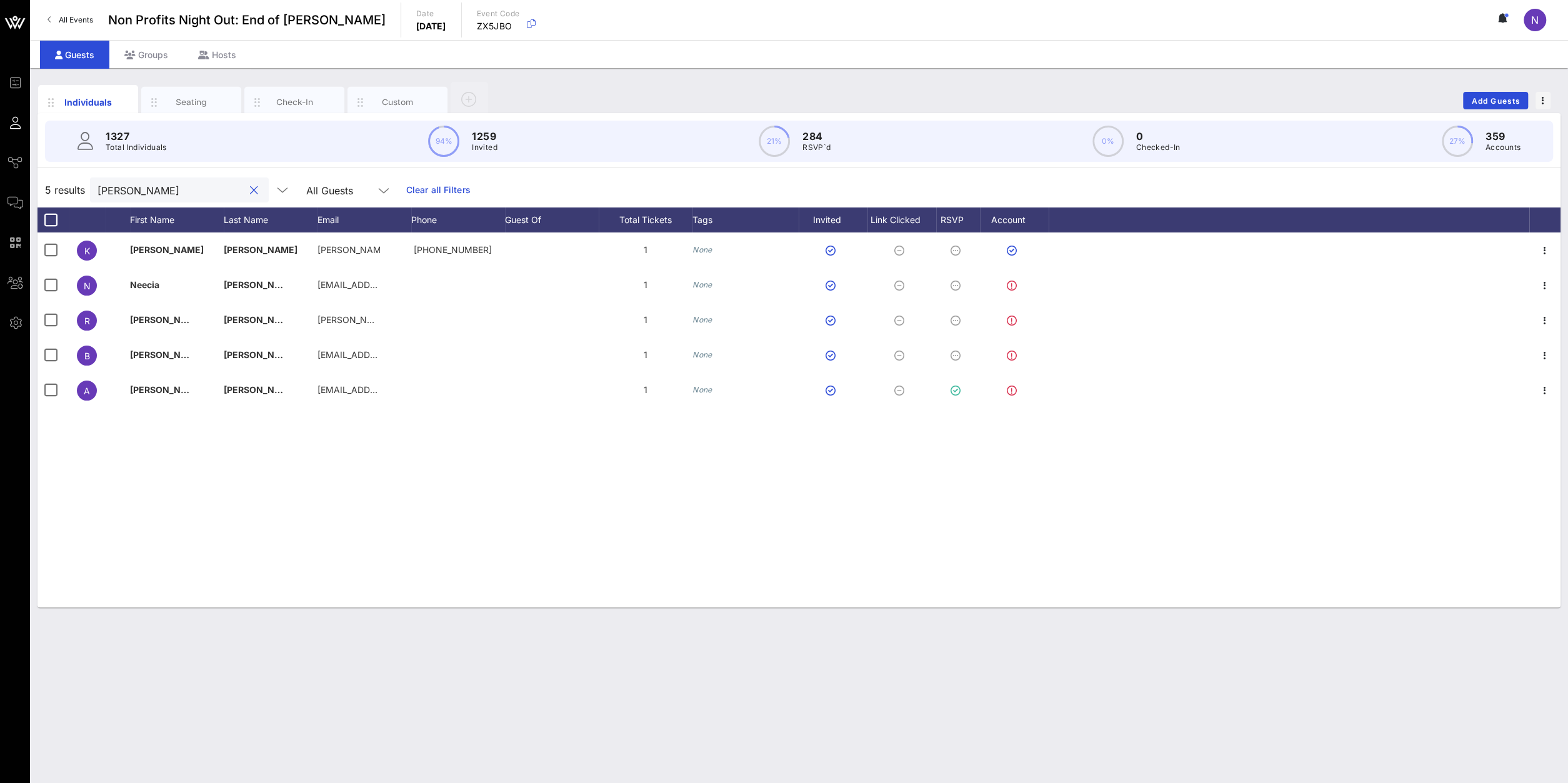
drag, startPoint x: 160, startPoint y: 197, endPoint x: 102, endPoint y: 192, distance: 58.2
click at [102, 192] on input "[PERSON_NAME]" at bounding box center [171, 190] width 146 height 16
click at [150, 192] on input "[PERSON_NAME]" at bounding box center [171, 190] width 146 height 16
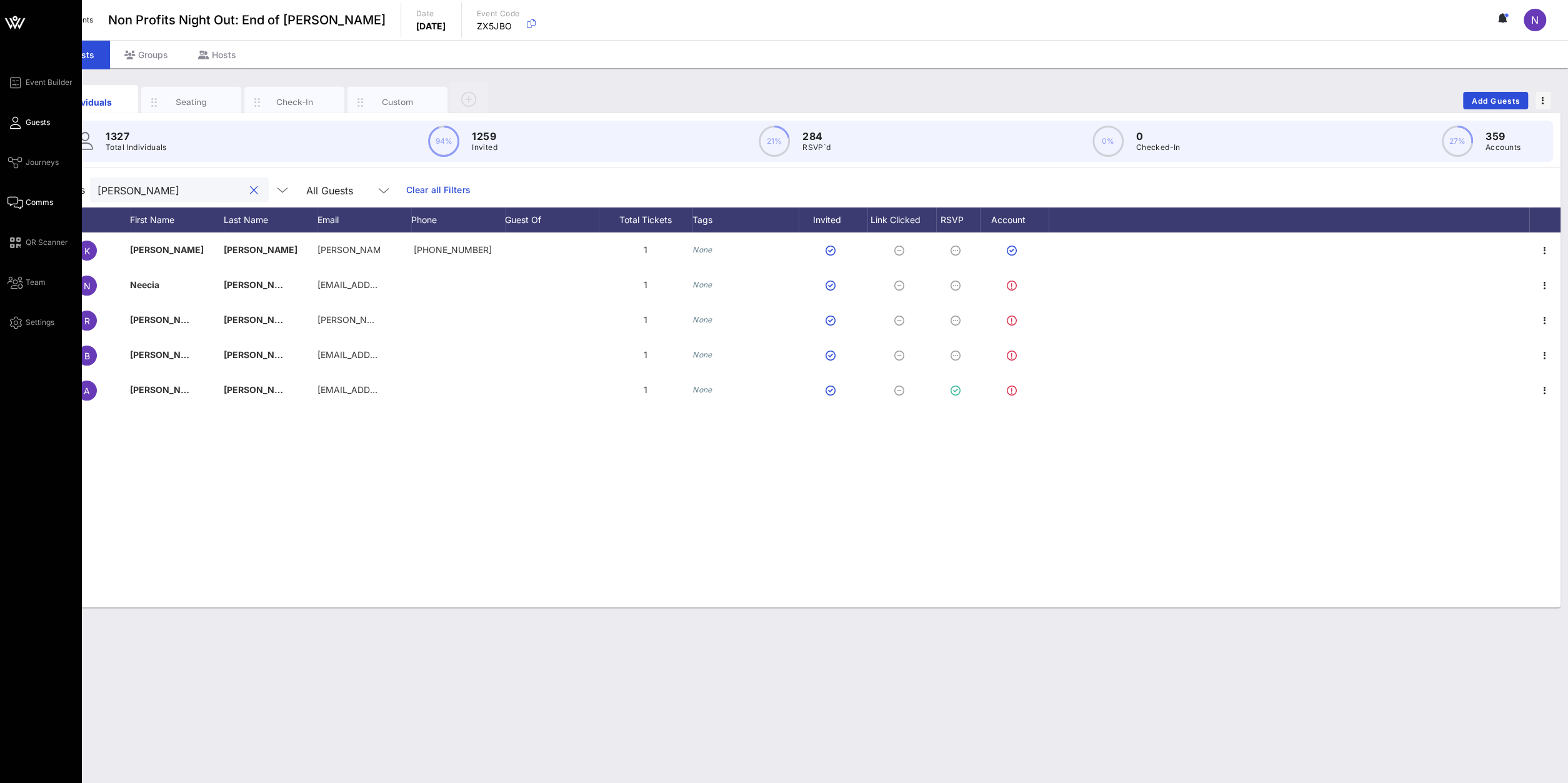
click at [47, 204] on span "Comms" at bounding box center [39, 202] width 28 height 12
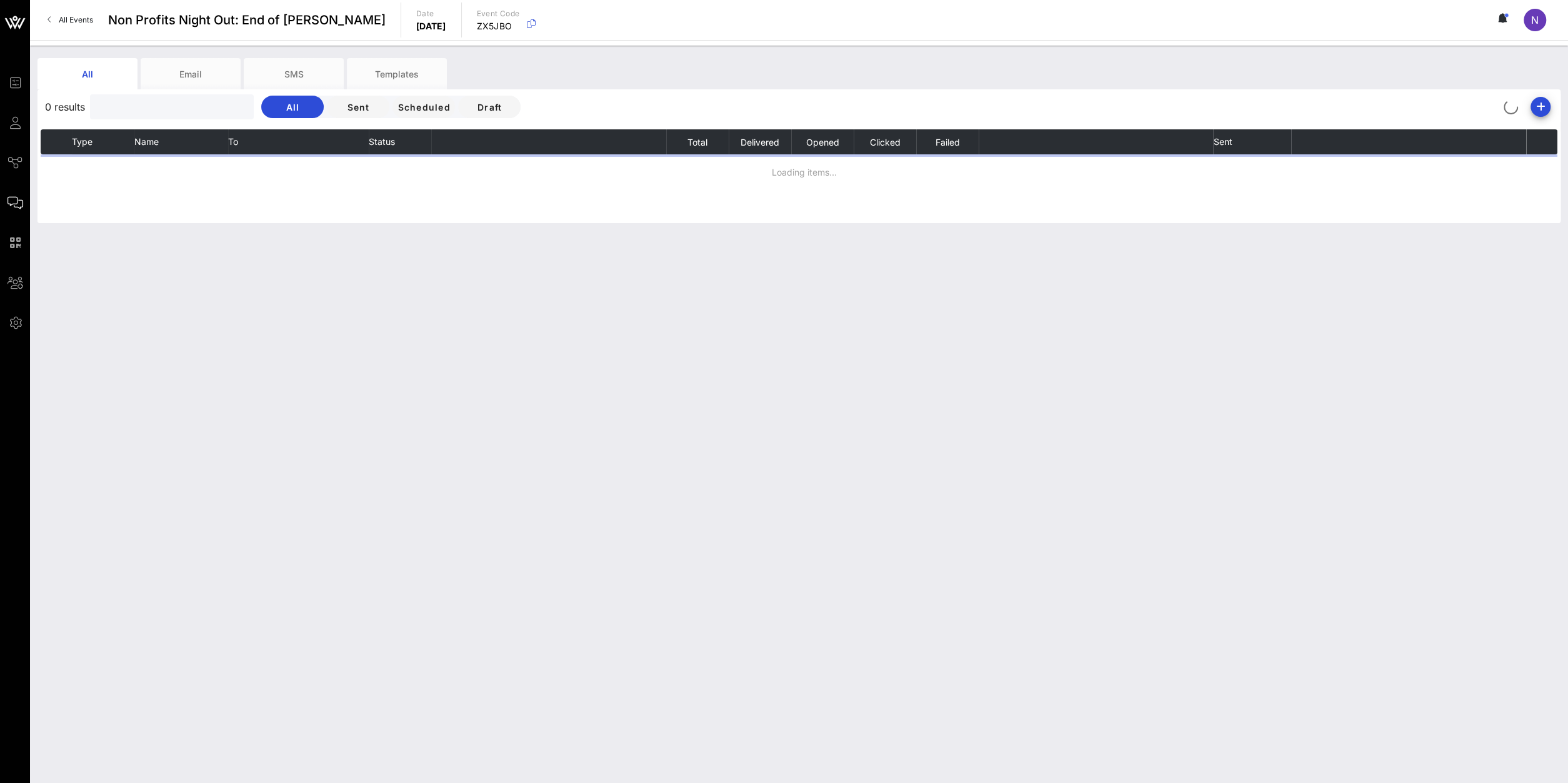
click at [155, 115] on input "text" at bounding box center [171, 107] width 146 height 16
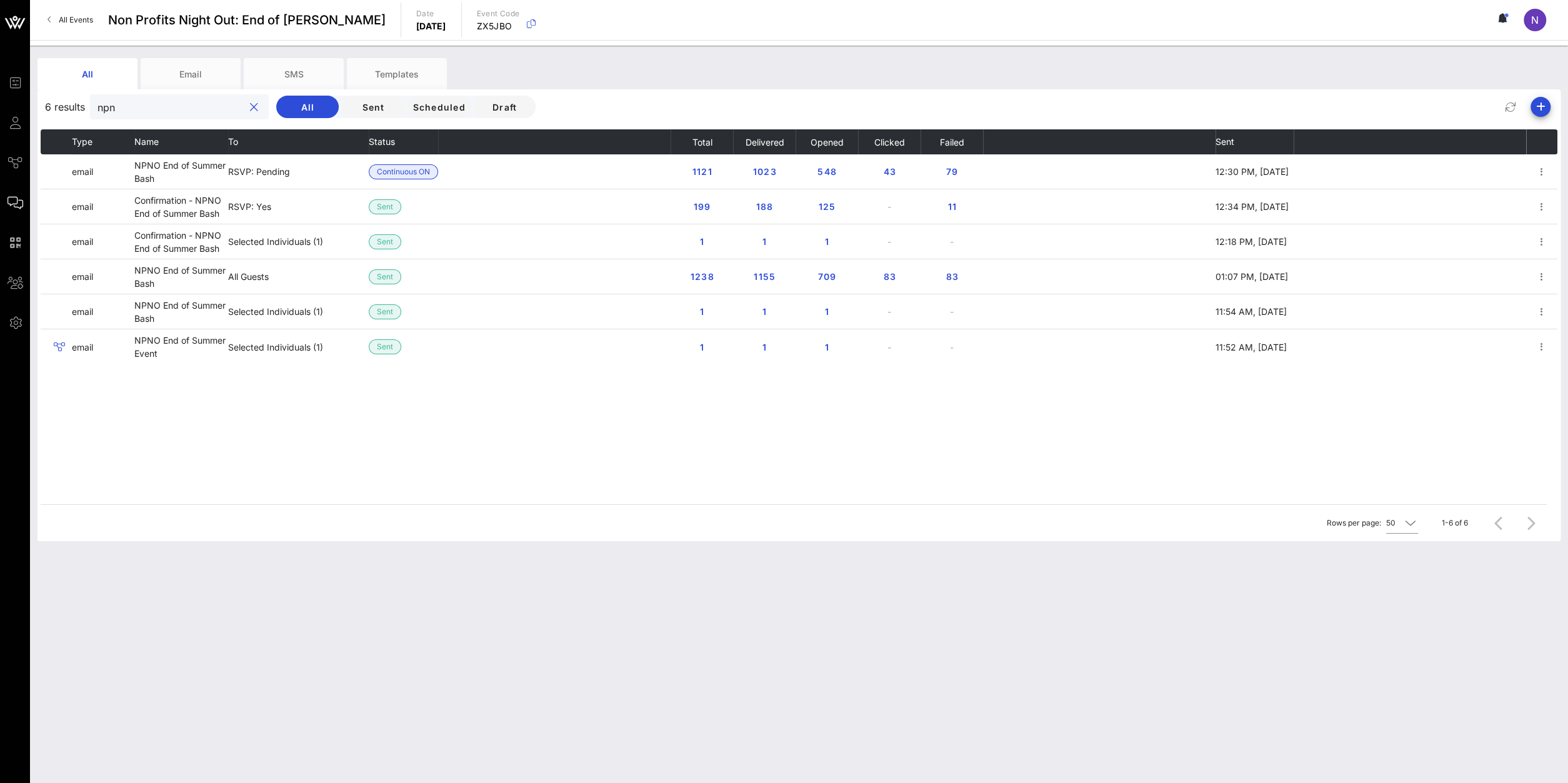
type input "npno"
click at [250, 107] on button "clear icon" at bounding box center [254, 107] width 8 height 12
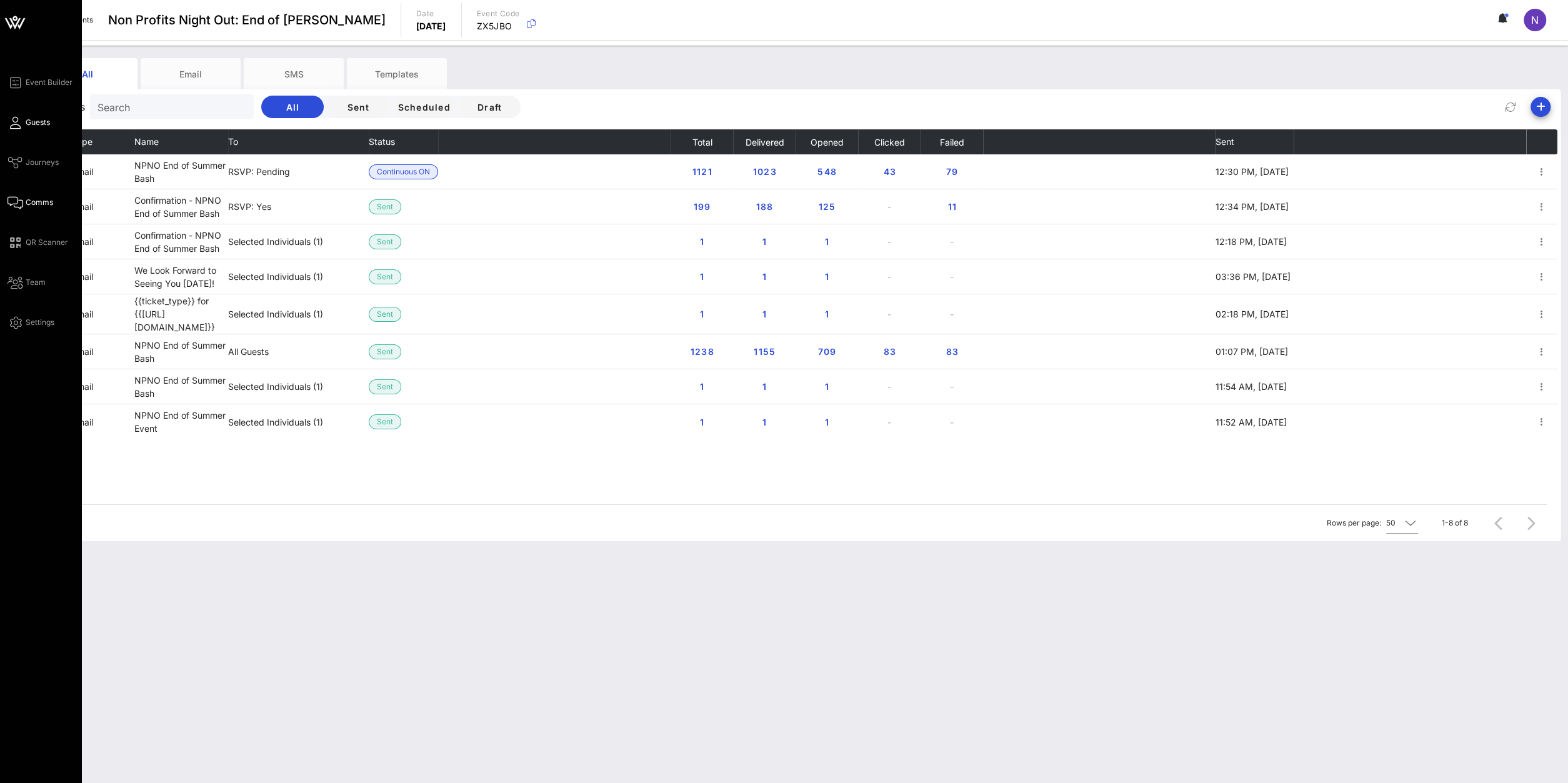
click at [31, 121] on span "Guests" at bounding box center [38, 122] width 24 height 12
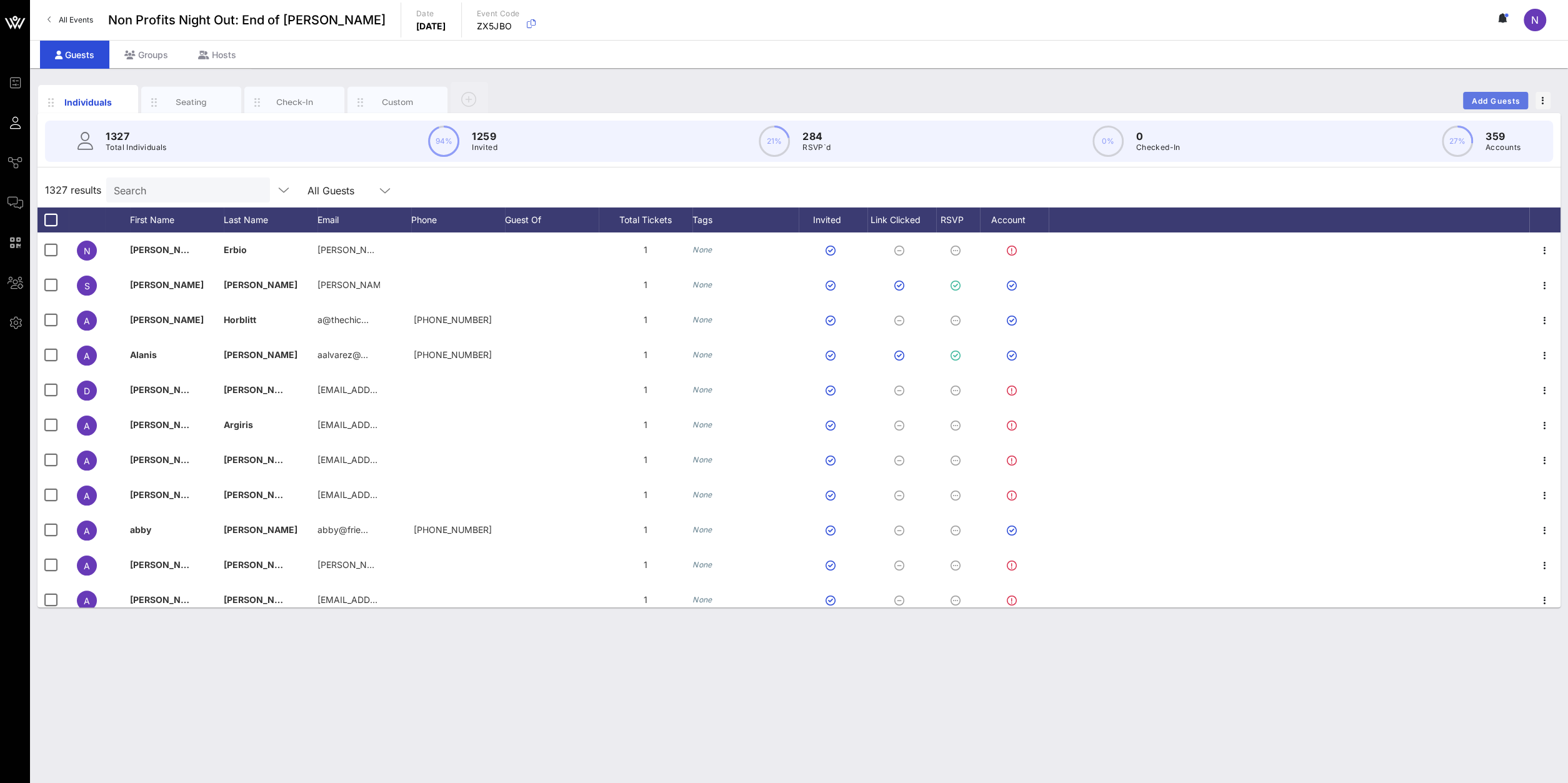
click at [1512, 94] on button "Add Guests" at bounding box center [1495, 100] width 65 height 18
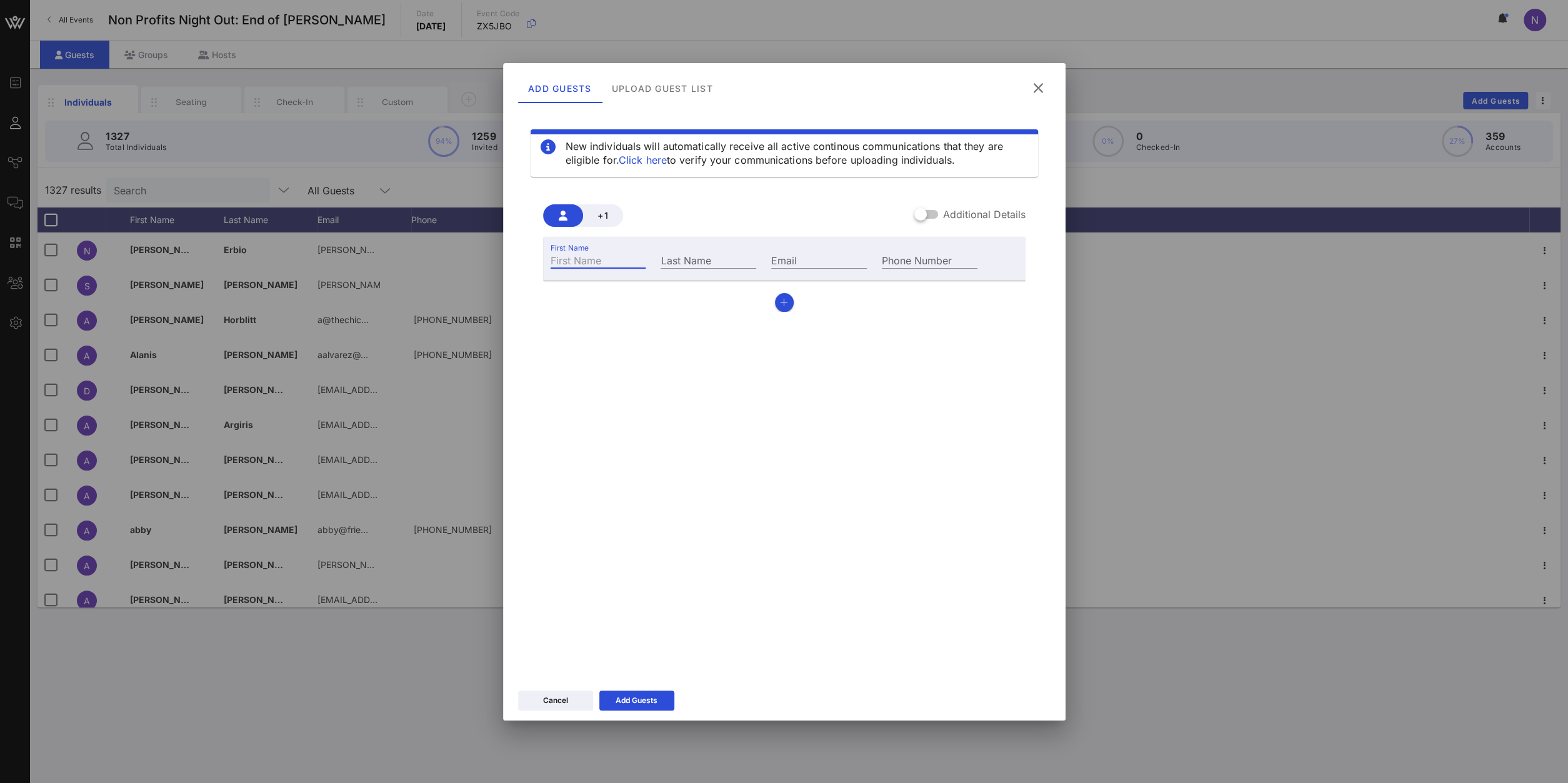
click at [603, 261] on input "First Name" at bounding box center [598, 260] width 96 height 16
type input "[PERSON_NAME]"
type input "A"
click at [806, 256] on input "Email" at bounding box center [819, 260] width 96 height 16
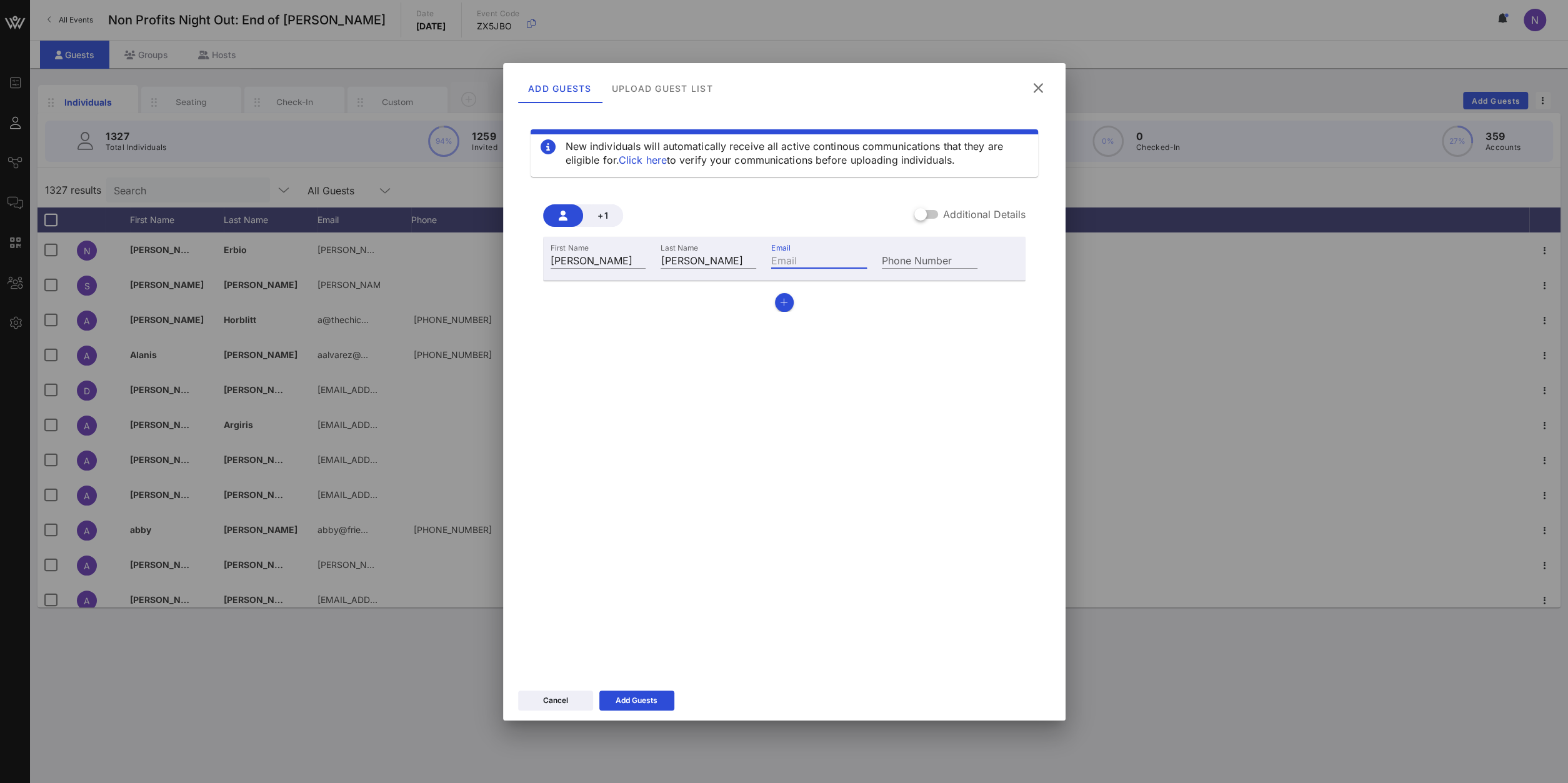
paste input "[PERSON_NAME][EMAIL_ADDRESS][PERSON_NAME][DOMAIN_NAME]"
type input "[PERSON_NAME][EMAIL_ADDRESS][PERSON_NAME][DOMAIN_NAME]"
drag, startPoint x: 716, startPoint y: 378, endPoint x: 692, endPoint y: 373, distance: 24.5
click at [692, 373] on div "New individuals will automatically receive all active continous communications …" at bounding box center [784, 390] width 532 height 562
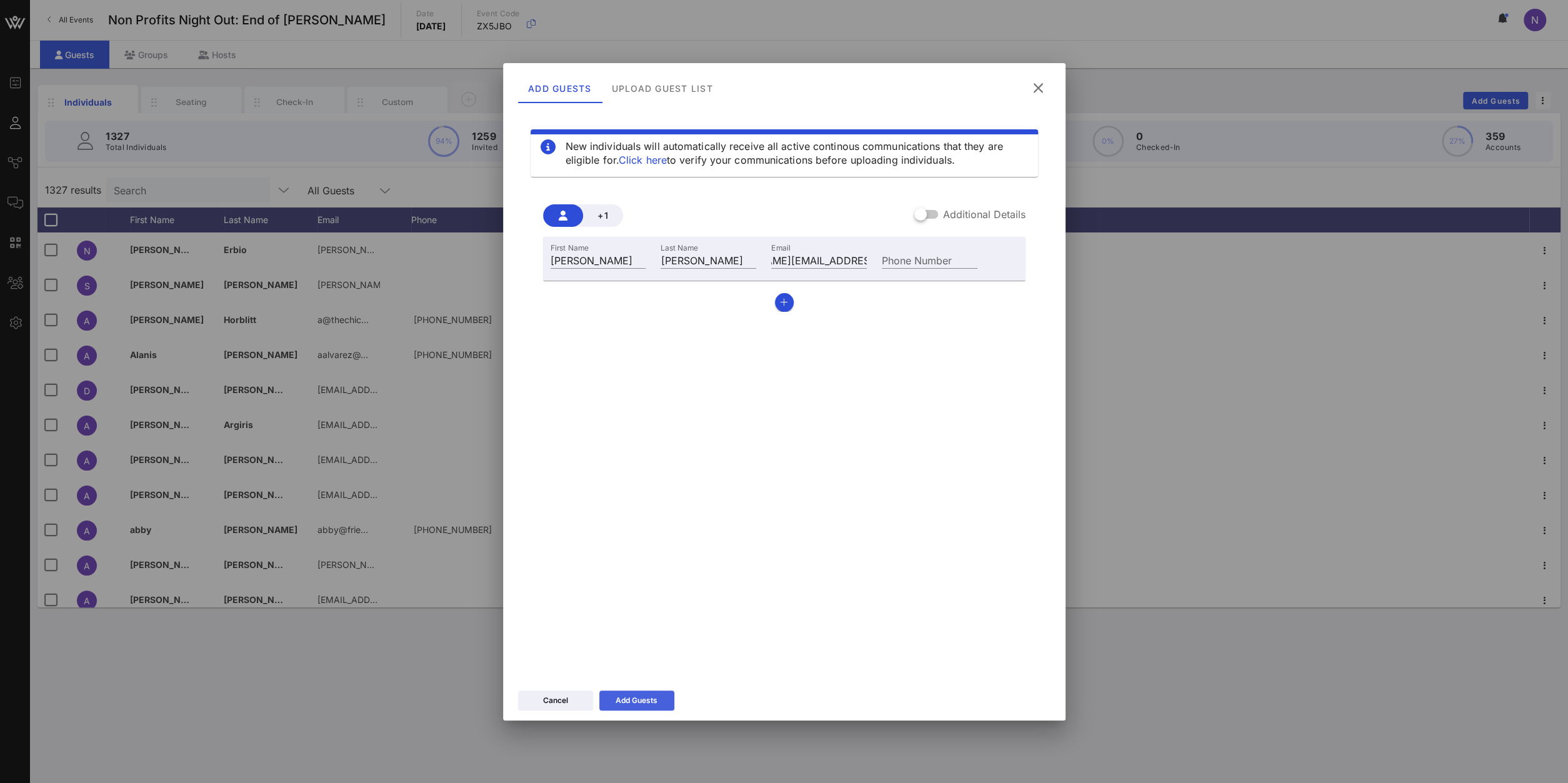
click at [667, 695] on button "Add Guests" at bounding box center [637, 700] width 75 height 20
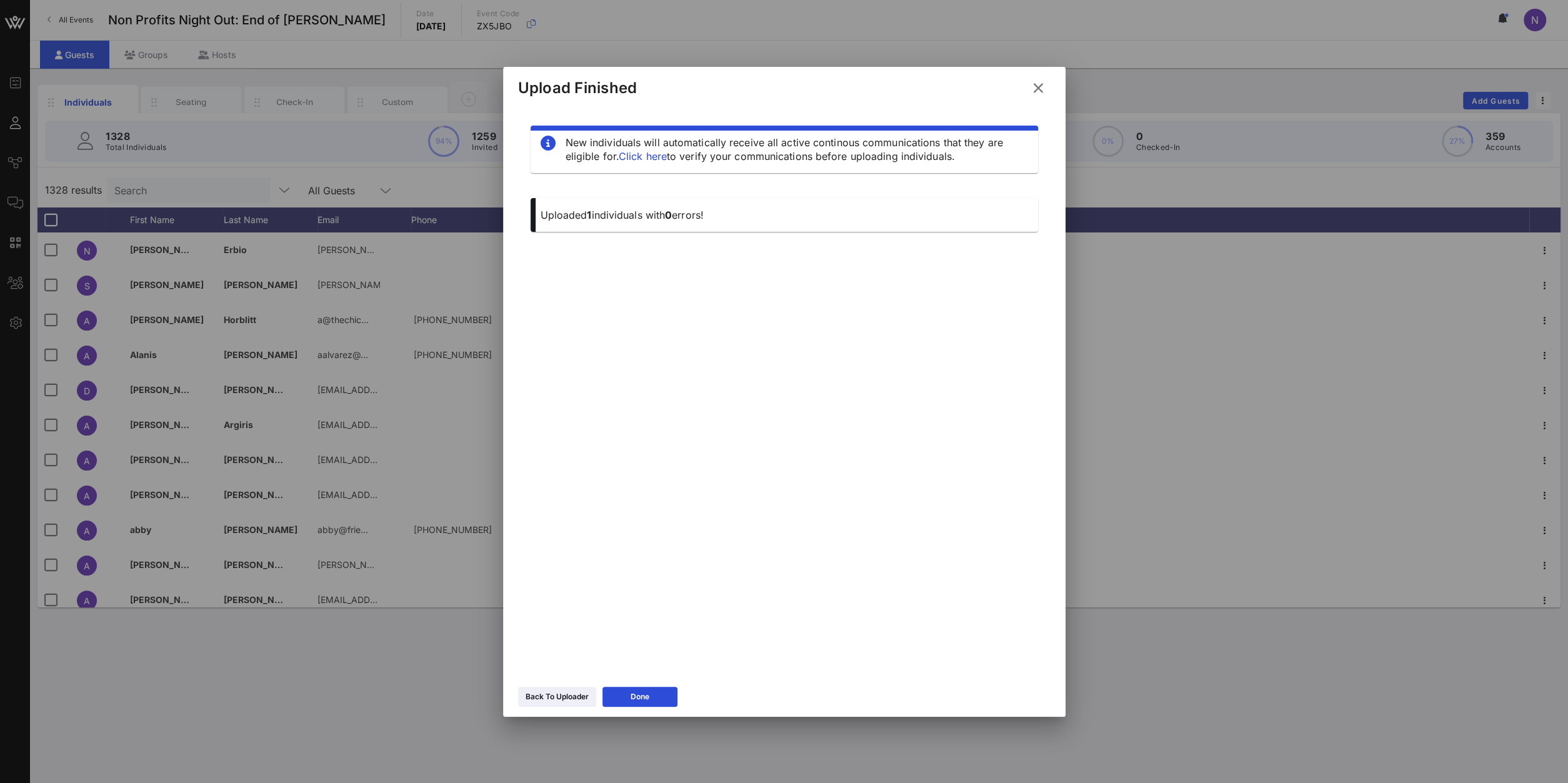
click at [1040, 89] on icon at bounding box center [1038, 88] width 20 height 21
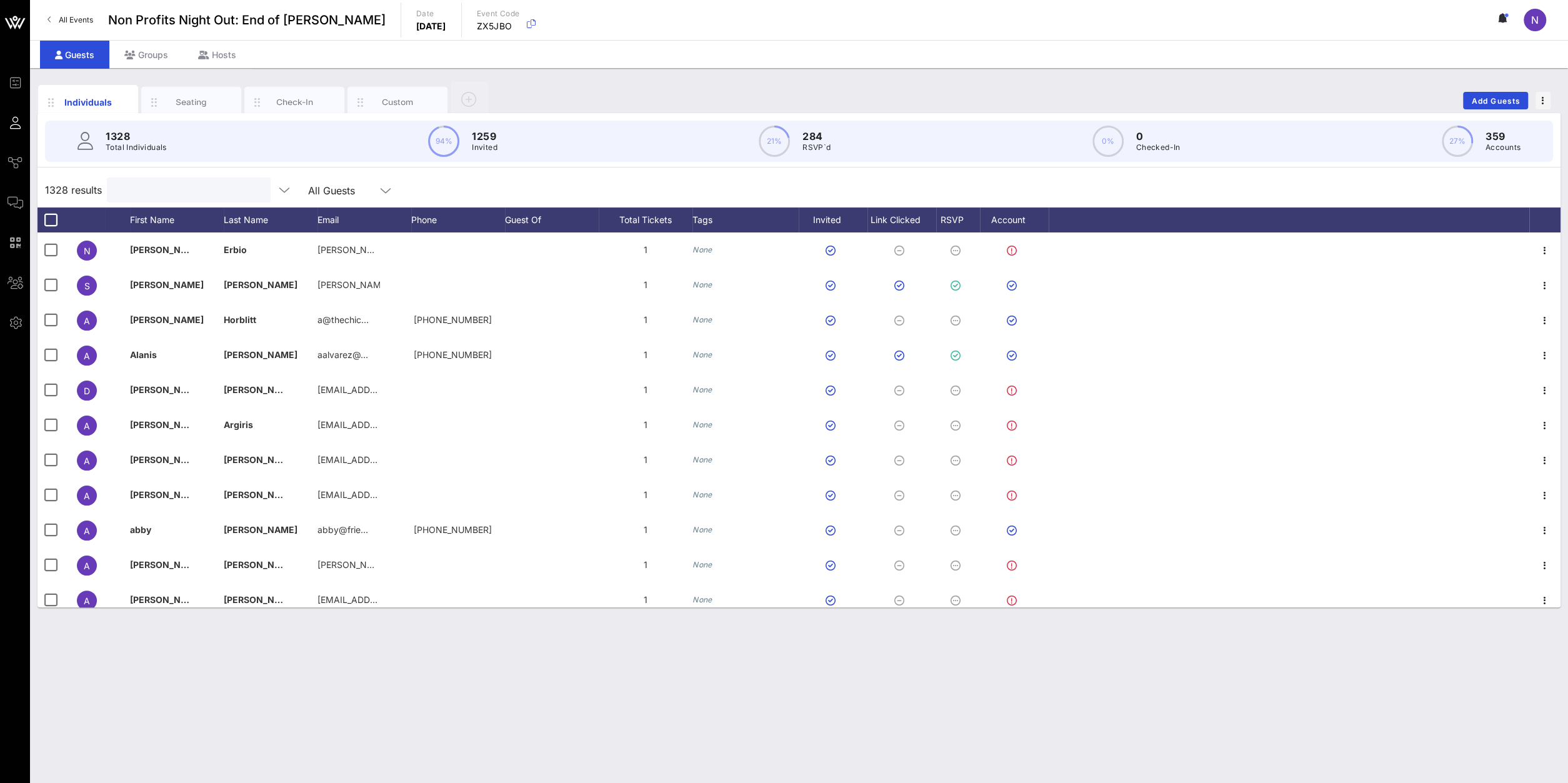
click at [155, 191] on input "text" at bounding box center [188, 190] width 146 height 16
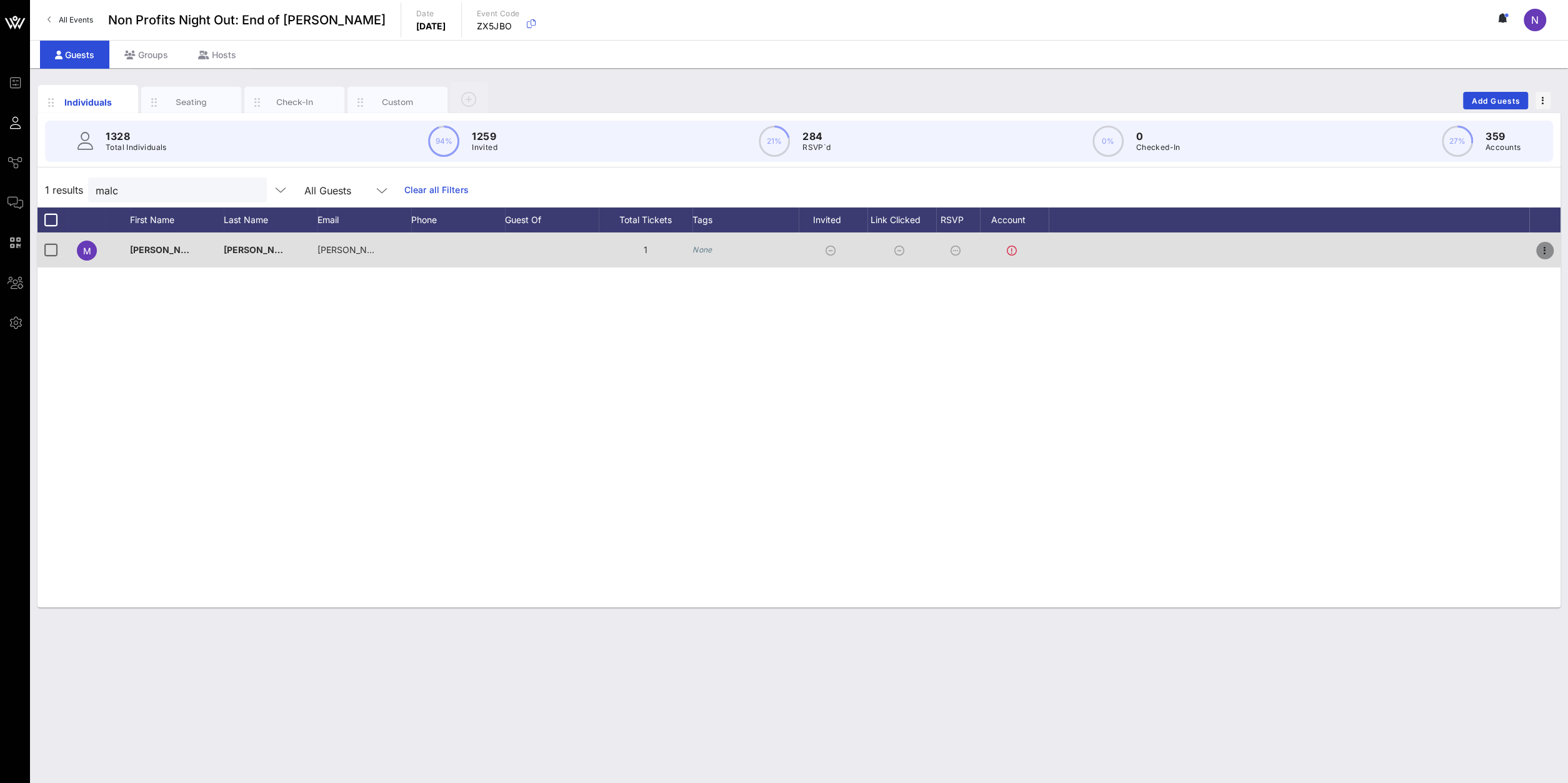
click at [1545, 250] on icon "button" at bounding box center [1544, 250] width 15 height 15
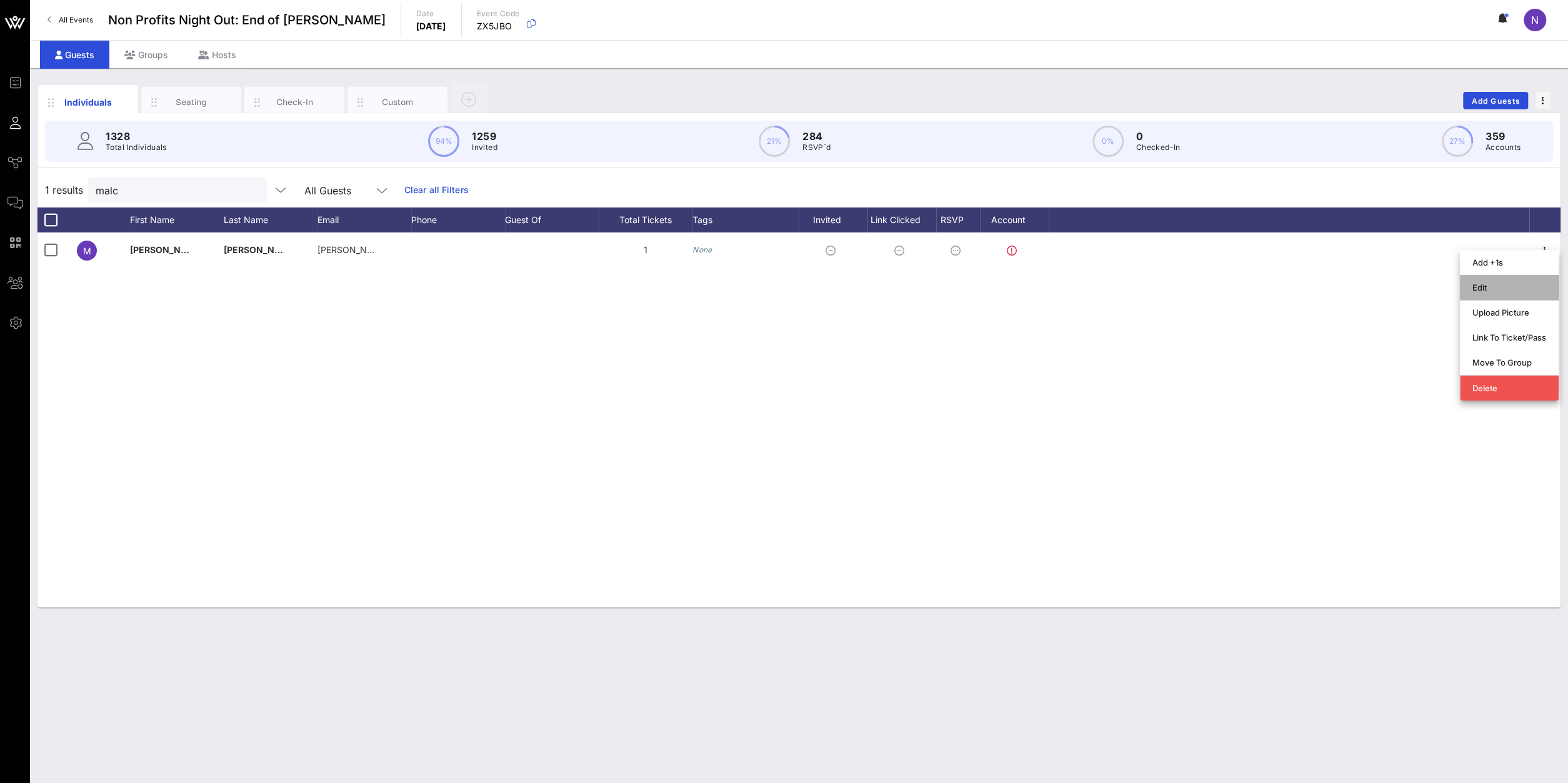
click at [1507, 289] on div "Edit" at bounding box center [1509, 287] width 74 height 10
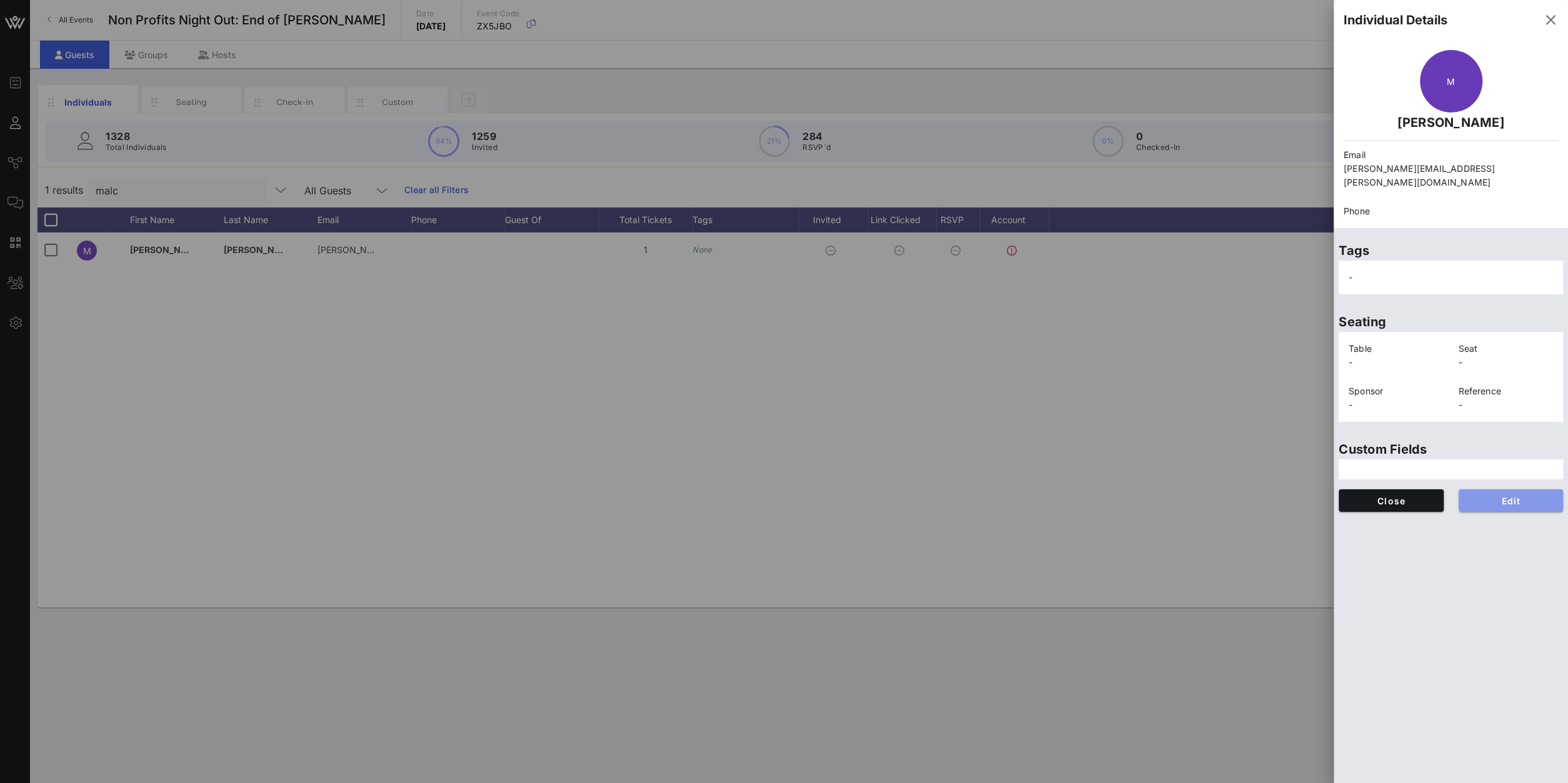
click at [1483, 489] on button "Edit" at bounding box center [1510, 500] width 105 height 22
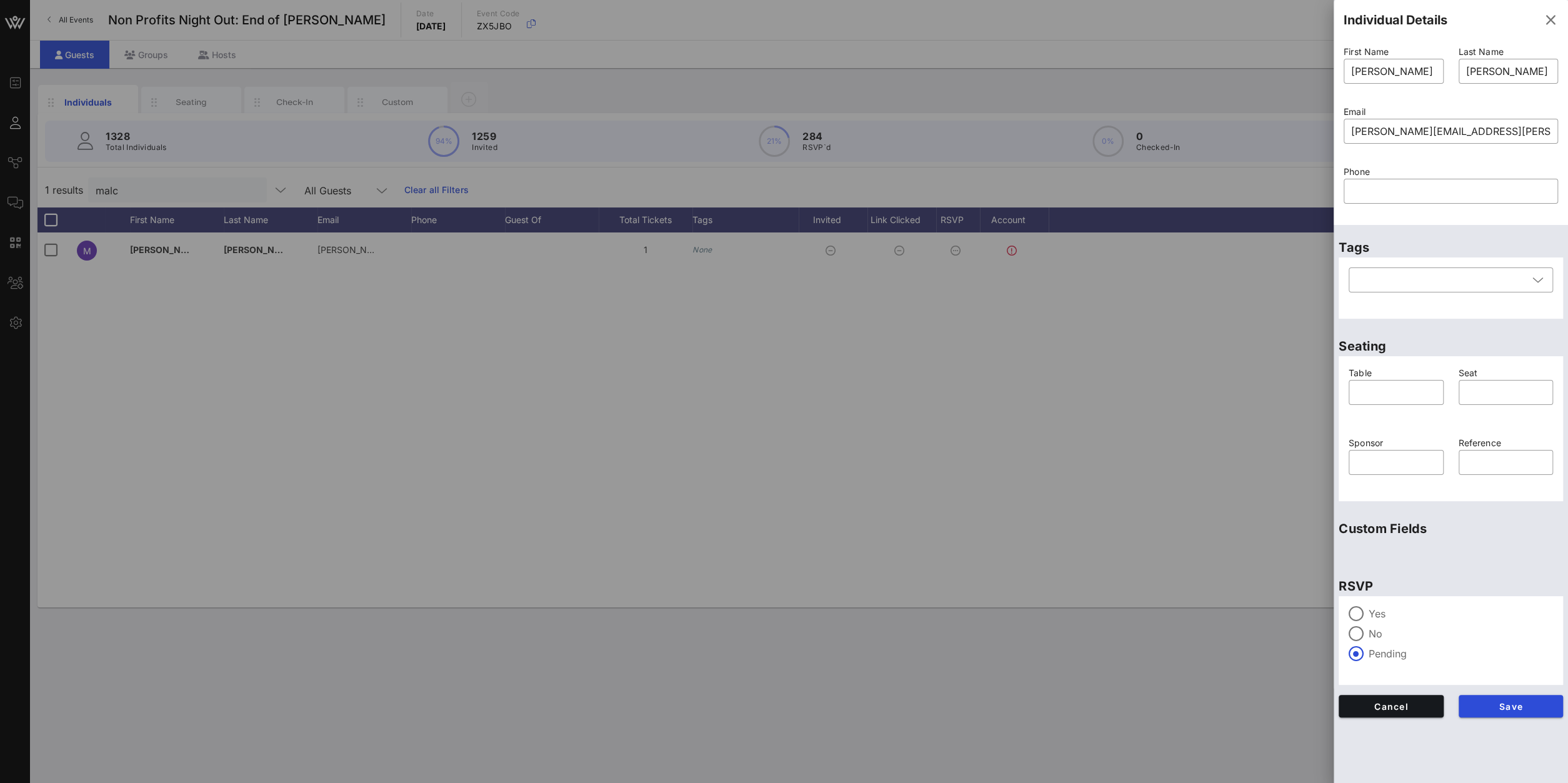
click at [1368, 612] on div "Yes" at bounding box center [1450, 614] width 204 height 15
click at [1503, 712] on button "Save" at bounding box center [1510, 706] width 105 height 22
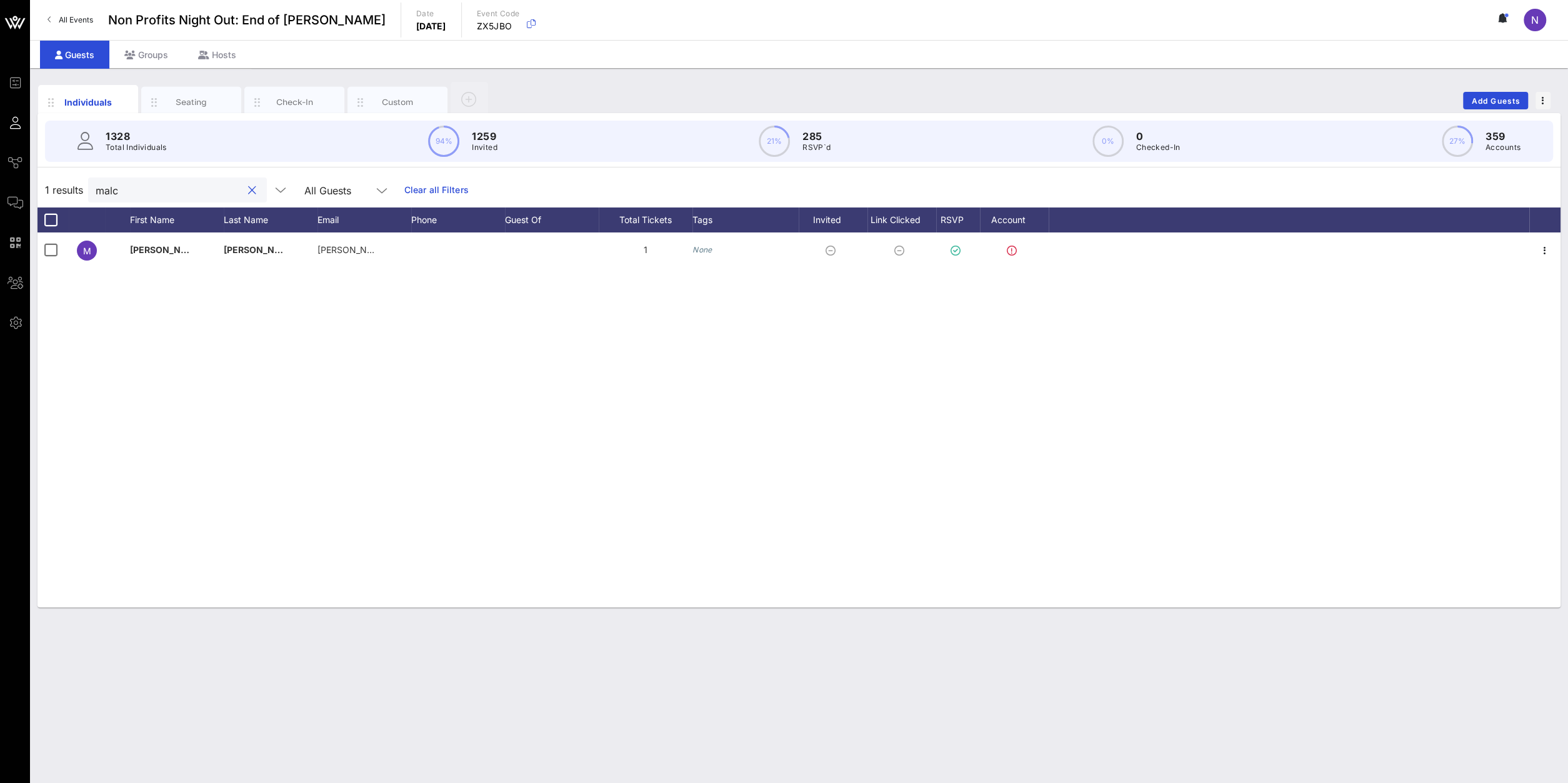
drag, startPoint x: 166, startPoint y: 195, endPoint x: -264, endPoint y: 132, distance: 434.6
click at [96, 182] on input "malc" at bounding box center [169, 190] width 146 height 16
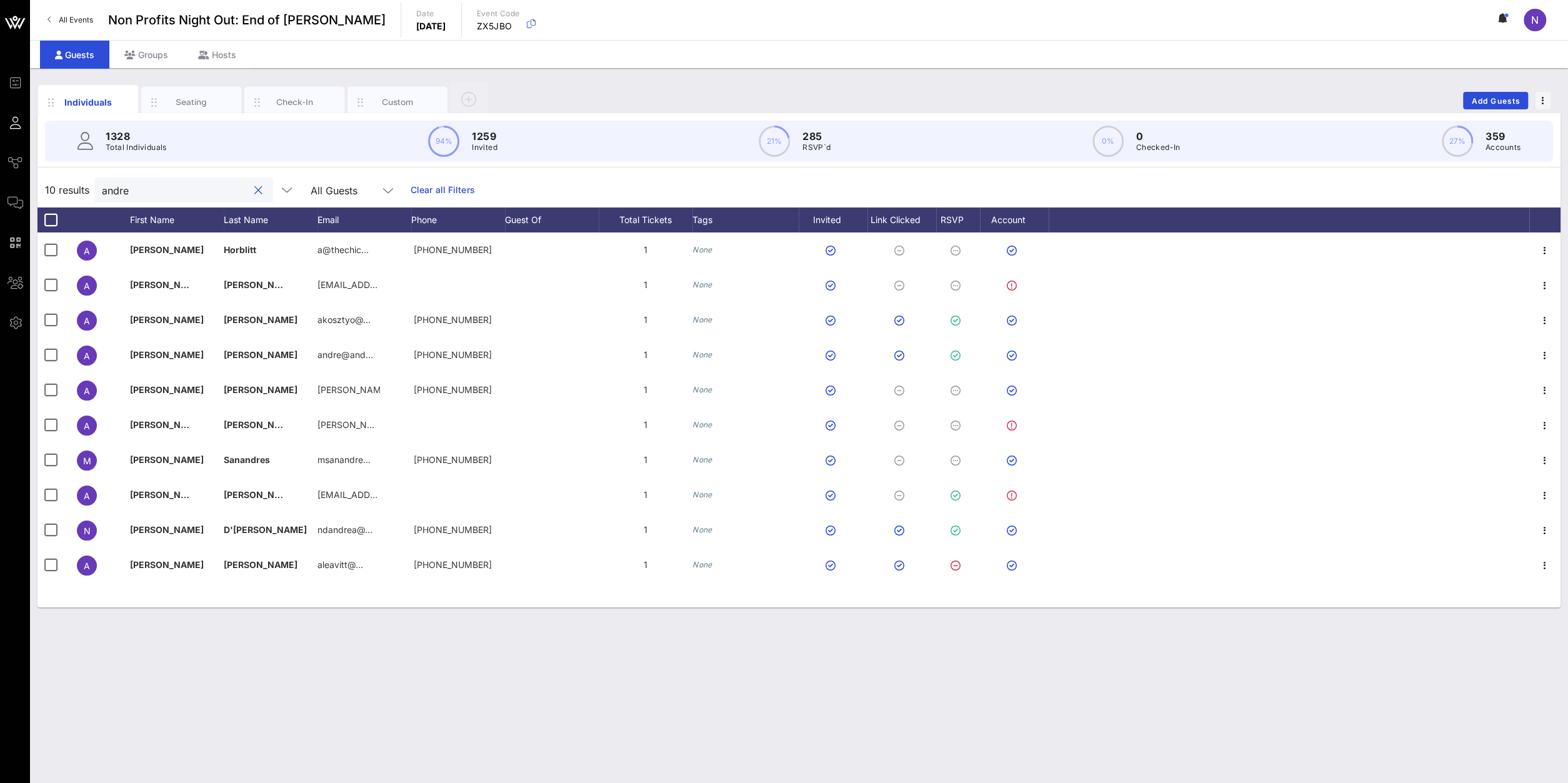
drag, startPoint x: 144, startPoint y: 187, endPoint x: -136, endPoint y: 195, distance: 280.1
click at [102, 195] on input "andre" at bounding box center [175, 190] width 146 height 16
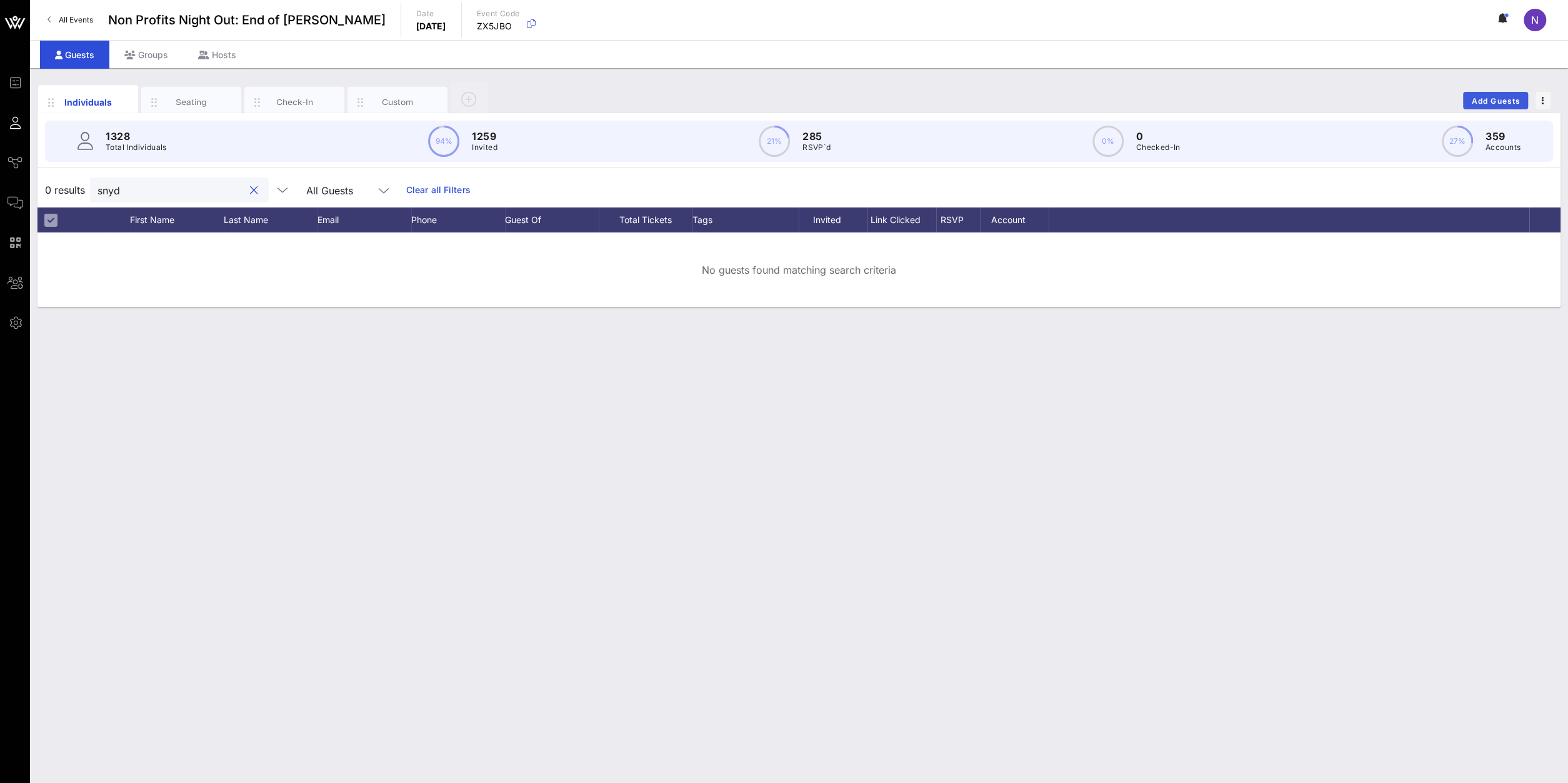
type input "snyd"
click at [1478, 102] on span "Add Guests" at bounding box center [1495, 101] width 50 height 9
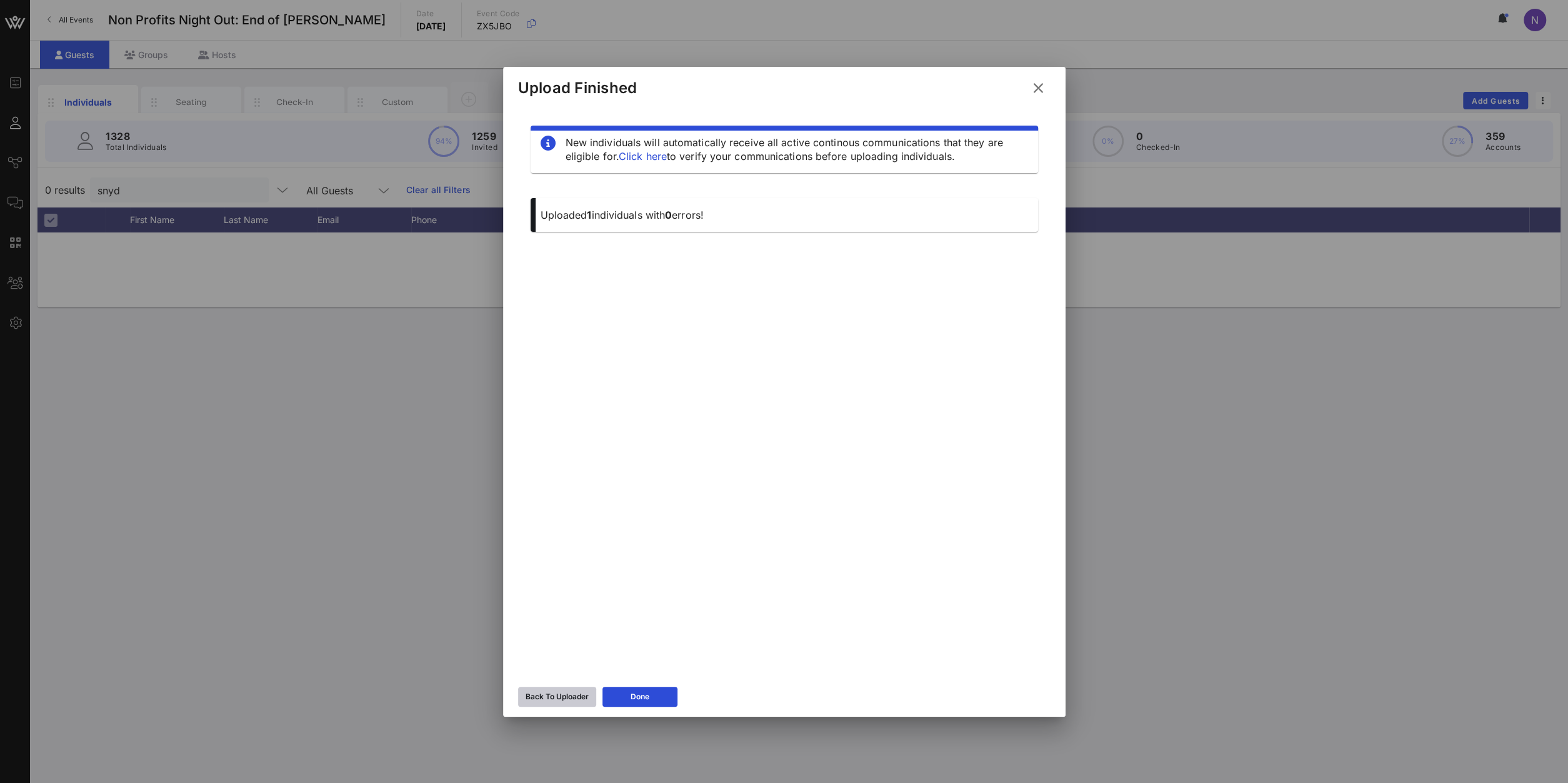
click at [538, 688] on button "Back To Uploader" at bounding box center [557, 697] width 78 height 20
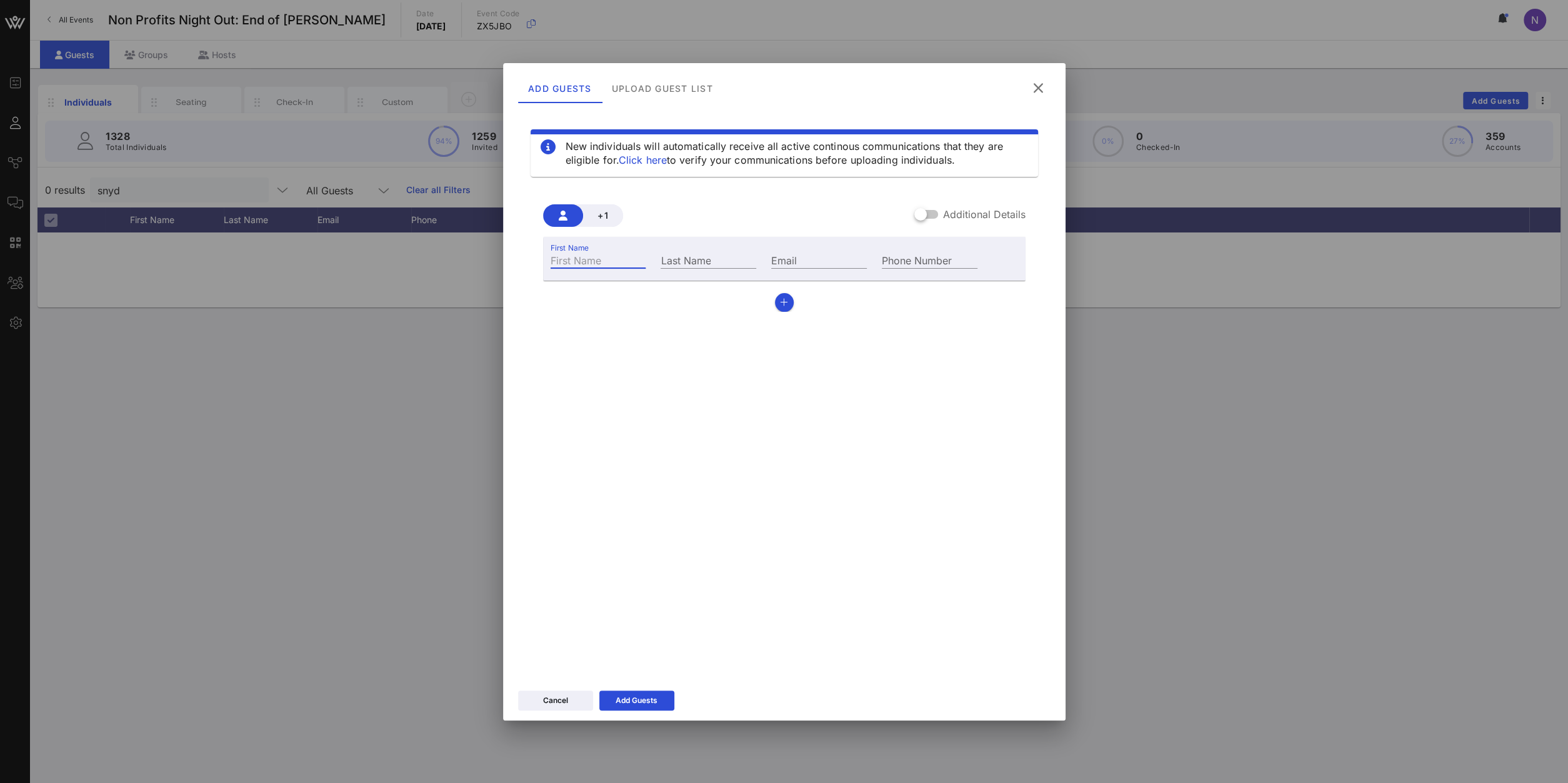
click at [625, 257] on input "First Name" at bounding box center [598, 260] width 96 height 16
type input "[PERSON_NAME]"
click at [805, 265] on input "Email" at bounding box center [819, 260] width 96 height 16
paste input "[EMAIL_ADDRESS][DOMAIN_NAME]"
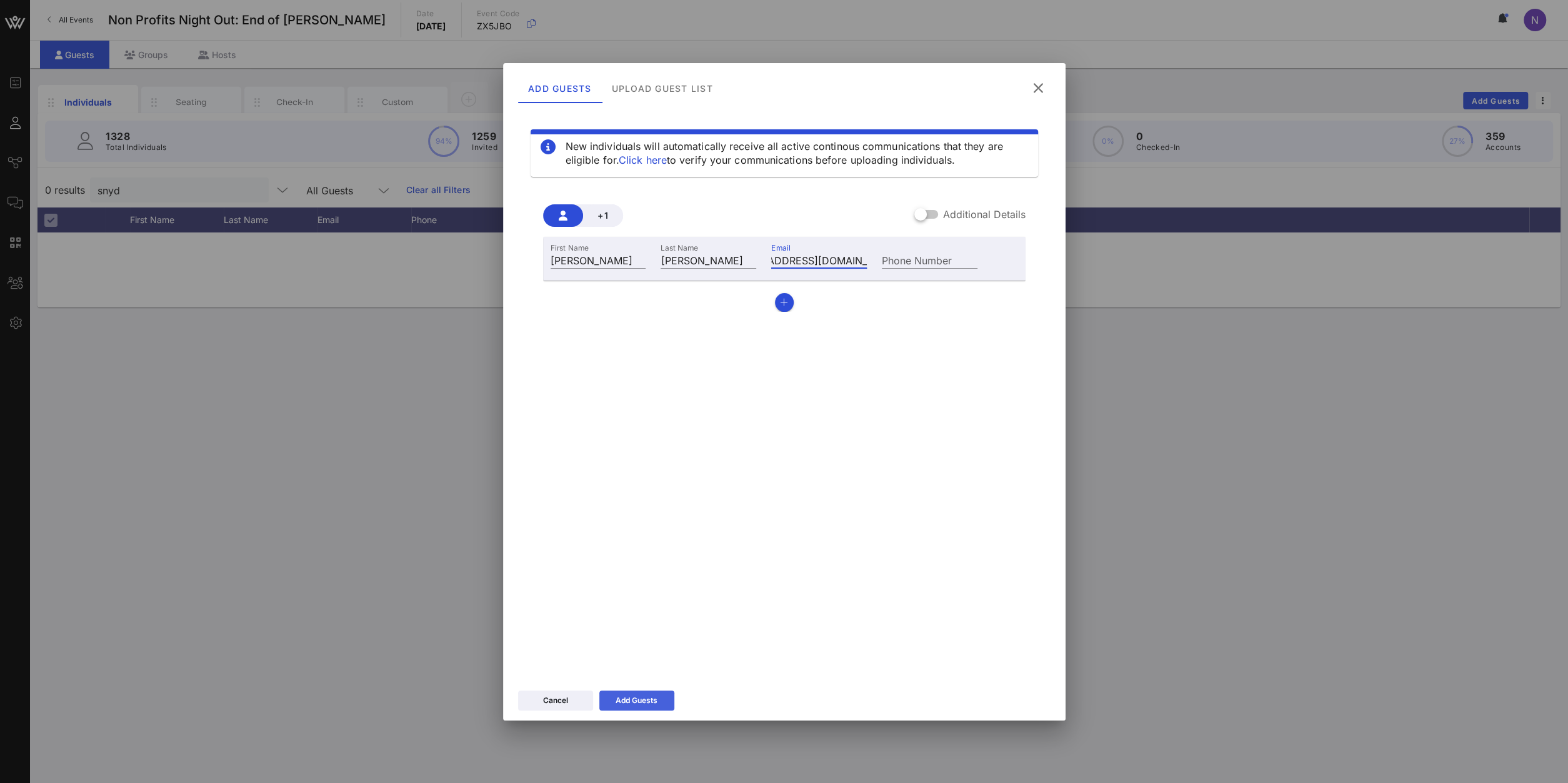
type input "[EMAIL_ADDRESS][DOMAIN_NAME]"
click at [618, 695] on div "Add Guests" at bounding box center [636, 701] width 42 height 12
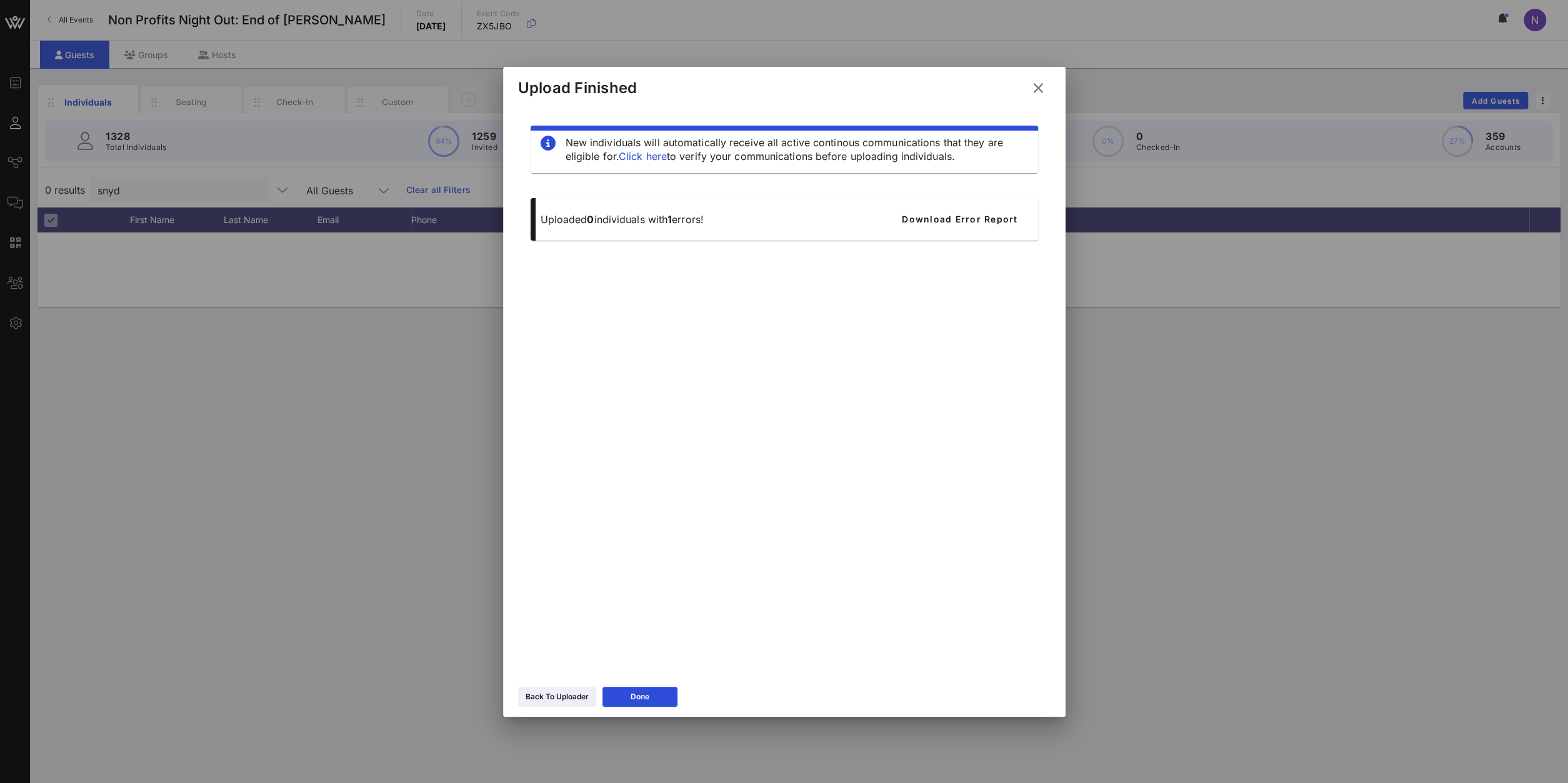
click at [1032, 88] on icon at bounding box center [1038, 88] width 19 height 18
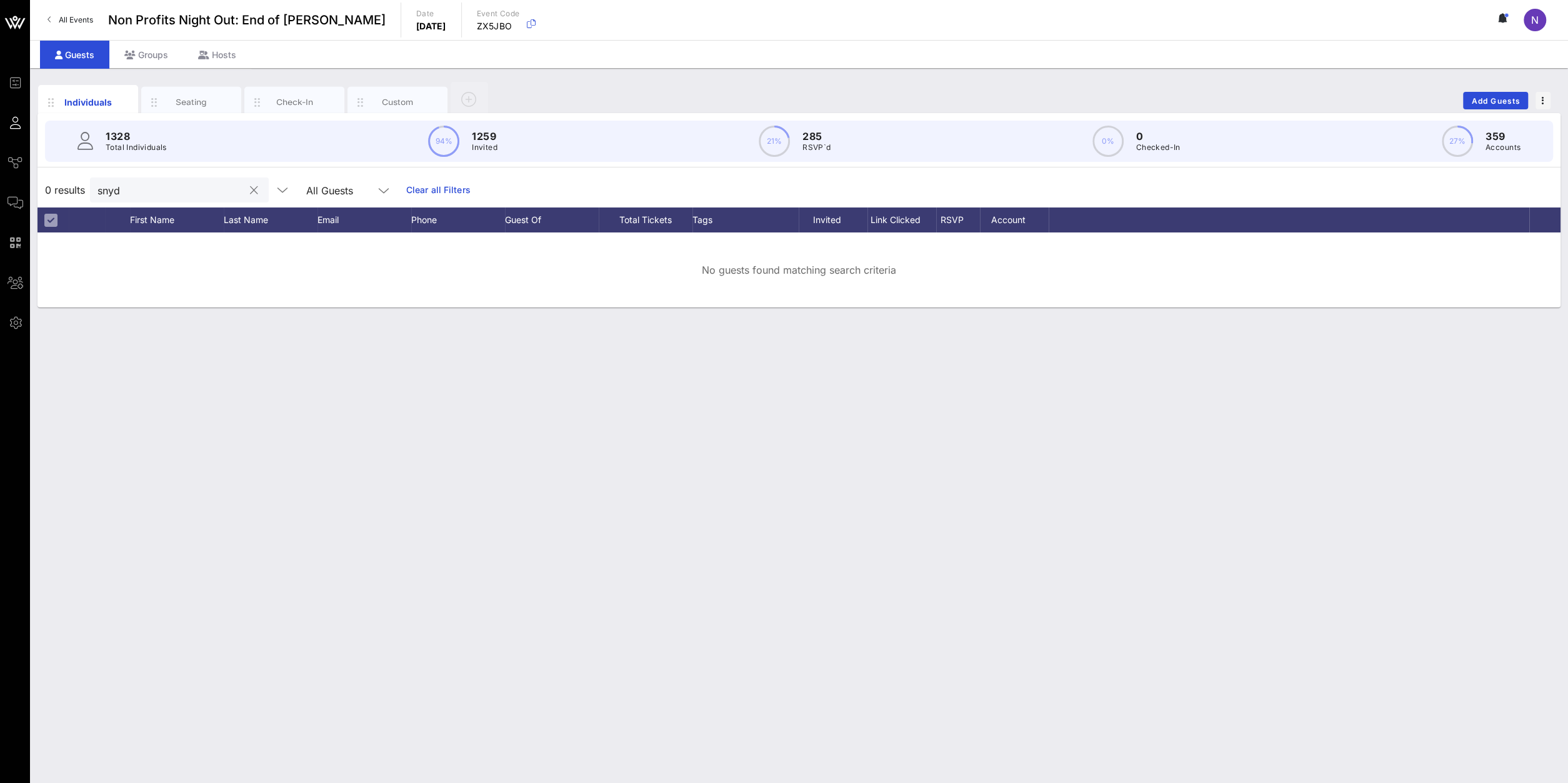
click at [159, 195] on input "snyd" at bounding box center [171, 190] width 146 height 16
click at [250, 191] on button "clear icon" at bounding box center [254, 191] width 8 height 12
